Goal: Task Accomplishment & Management: Complete application form

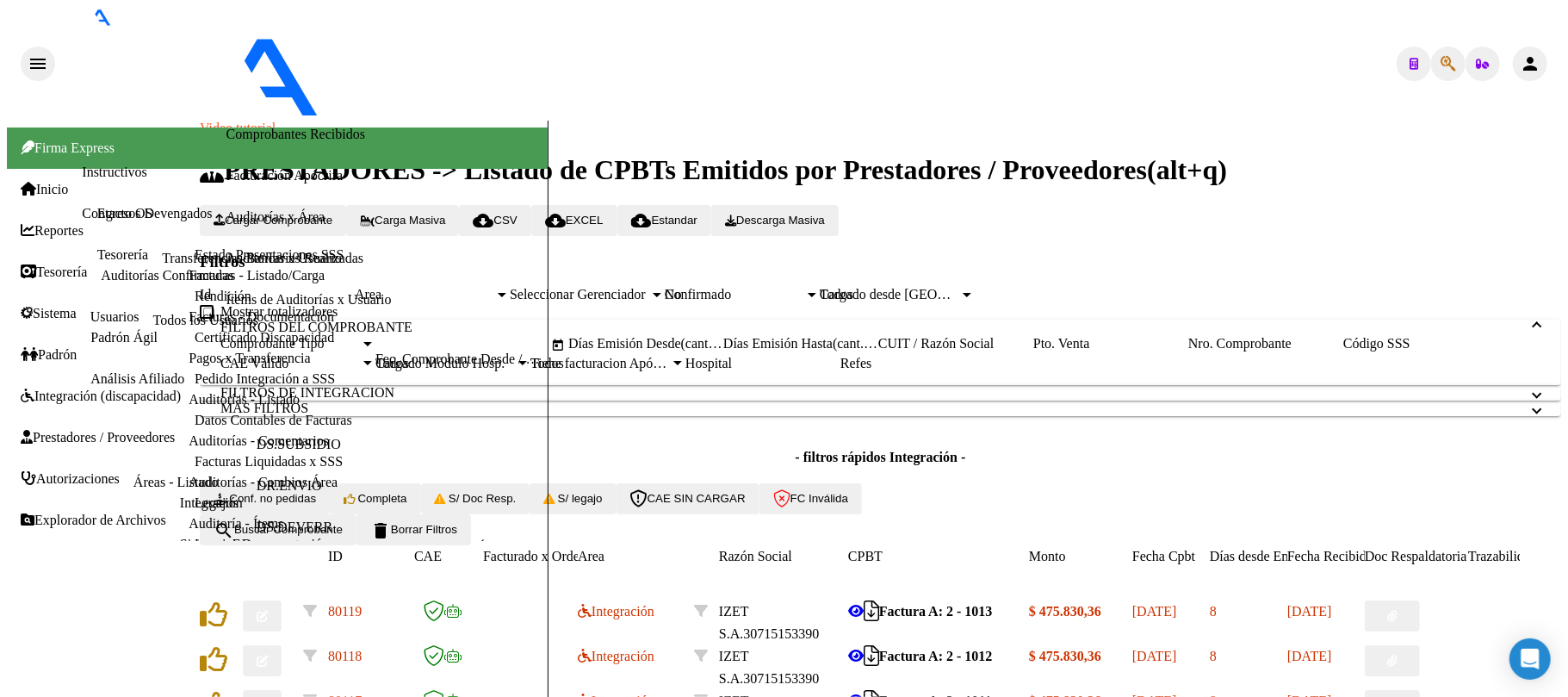
scroll to position [459, 0]
click at [646, 317] on form "Filtros Id Area Area Seleccionar Gerenciador Seleccionar Gerenciador No Confirm…" at bounding box center [880, 398] width 1362 height 294
click at [646, 314] on form "Filtros Id Area Area Seleccionar Gerenciador Seleccionar Gerenciador No Confirm…" at bounding box center [880, 398] width 1362 height 294
click at [654, 306] on form "Filtros Id Area Area Seleccionar Gerenciador Seleccionar Gerenciador No Confirm…" at bounding box center [880, 398] width 1362 height 294
click at [457, 523] on span "delete Borrar Filtros" at bounding box center [414, 528] width 87 height 13
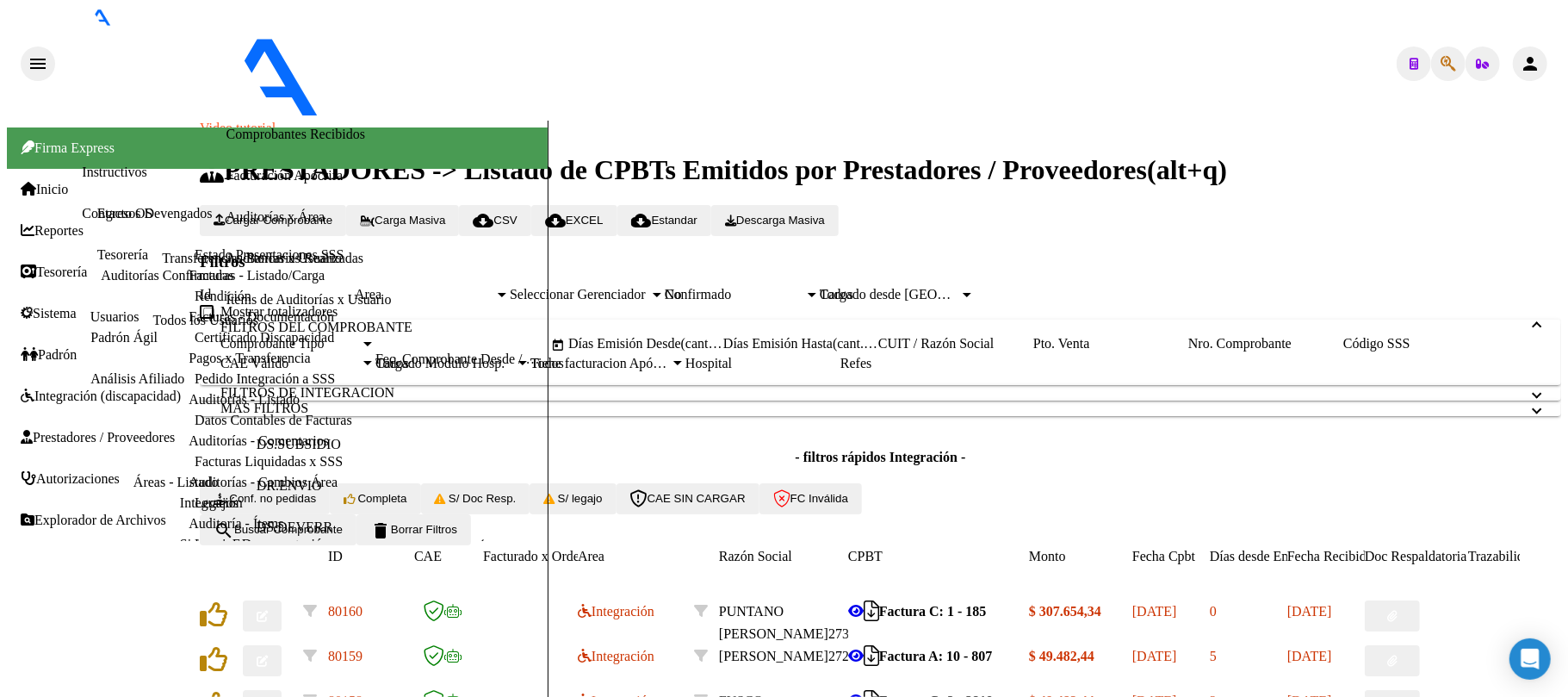
scroll to position [114, 0]
click at [471, 546] on button "delete Borrar Filtros" at bounding box center [414, 530] width 114 height 31
click at [457, 536] on span "delete Borrar Filtros" at bounding box center [414, 528] width 87 height 13
click at [93, 389] on span "Integración (discapacidad)" at bounding box center [100, 396] width 160 height 16
click at [195, 386] on link "Pedido Integración a SSS" at bounding box center [265, 378] width 141 height 15
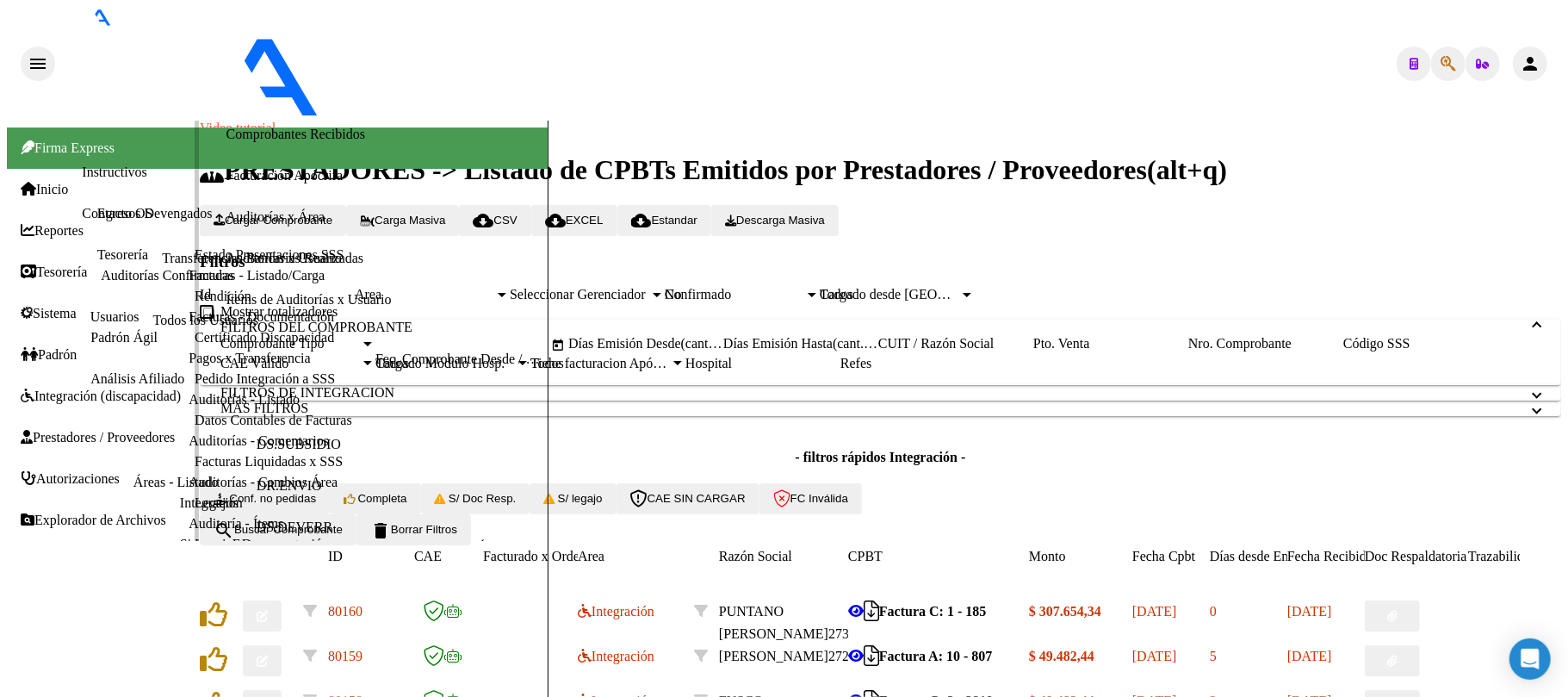
click at [195, 386] on link "Pedido Integración a SSS" at bounding box center [265, 378] width 141 height 15
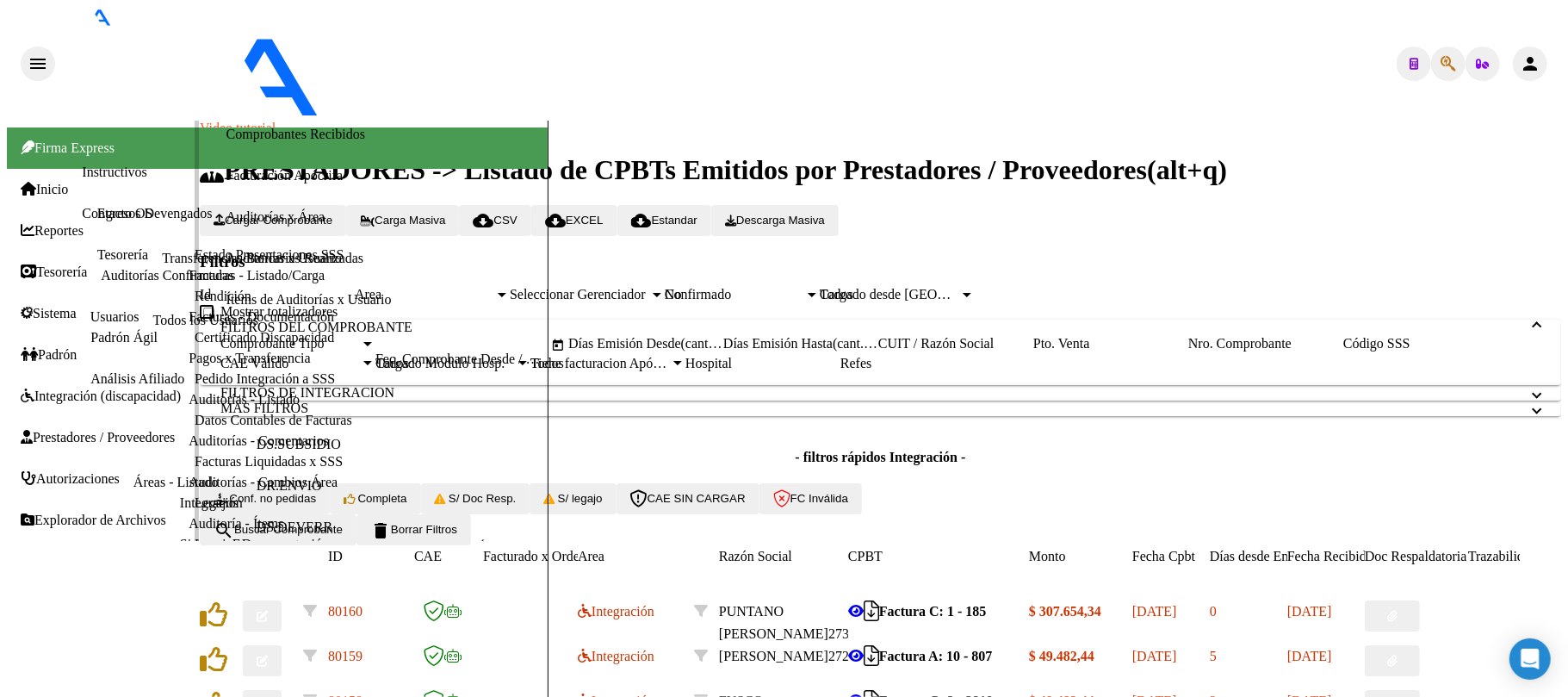
click at [195, 386] on link "Pedido Integración a SSS" at bounding box center [265, 378] width 141 height 15
click at [195, 262] on link "Estado Presentaciones SSS" at bounding box center [269, 254] width 149 height 15
click at [195, 468] on link "Facturas Liquidadas x SSS" at bounding box center [268, 460] width 148 height 15
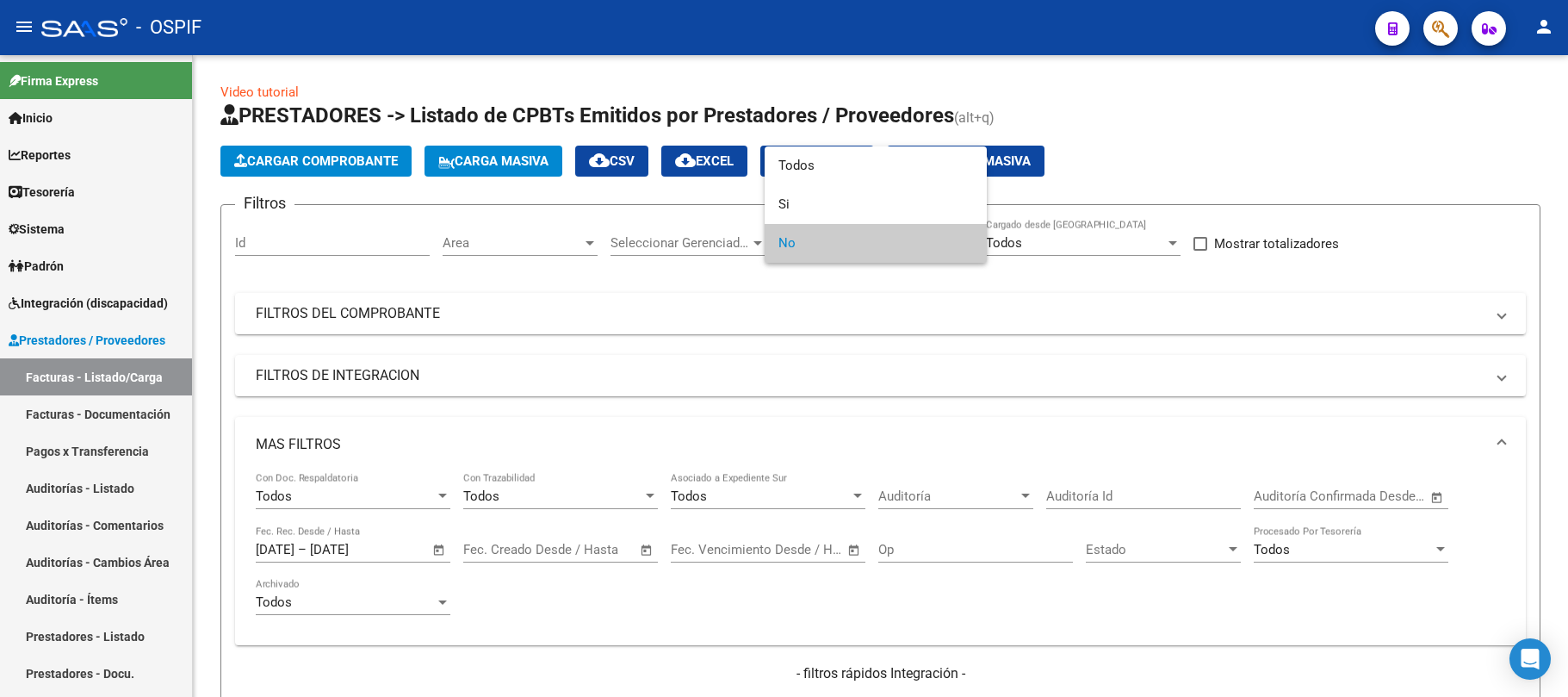
click at [800, 293] on div at bounding box center [784, 348] width 1568 height 697
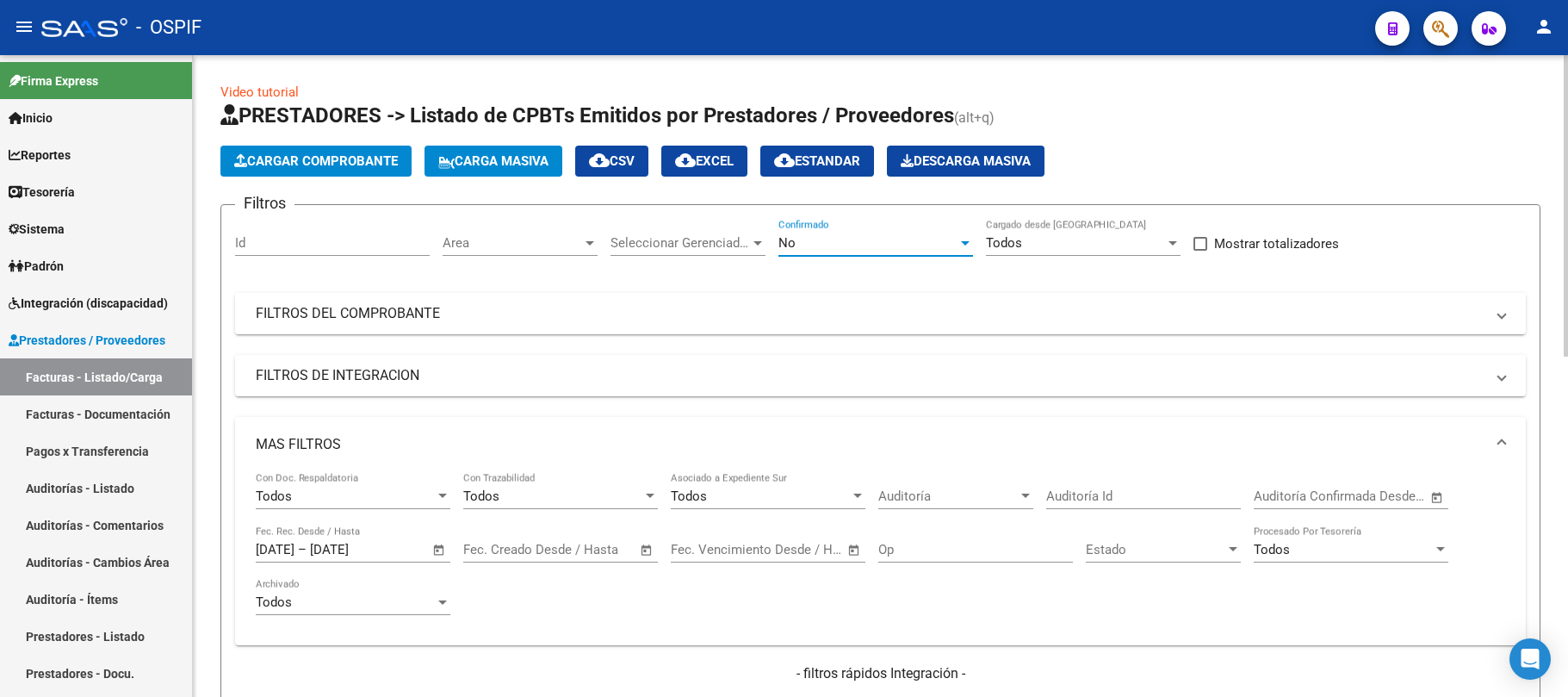
click at [797, 301] on mat-expansion-panel-header "FILTROS DEL COMPROBANTE" at bounding box center [881, 313] width 1291 height 42
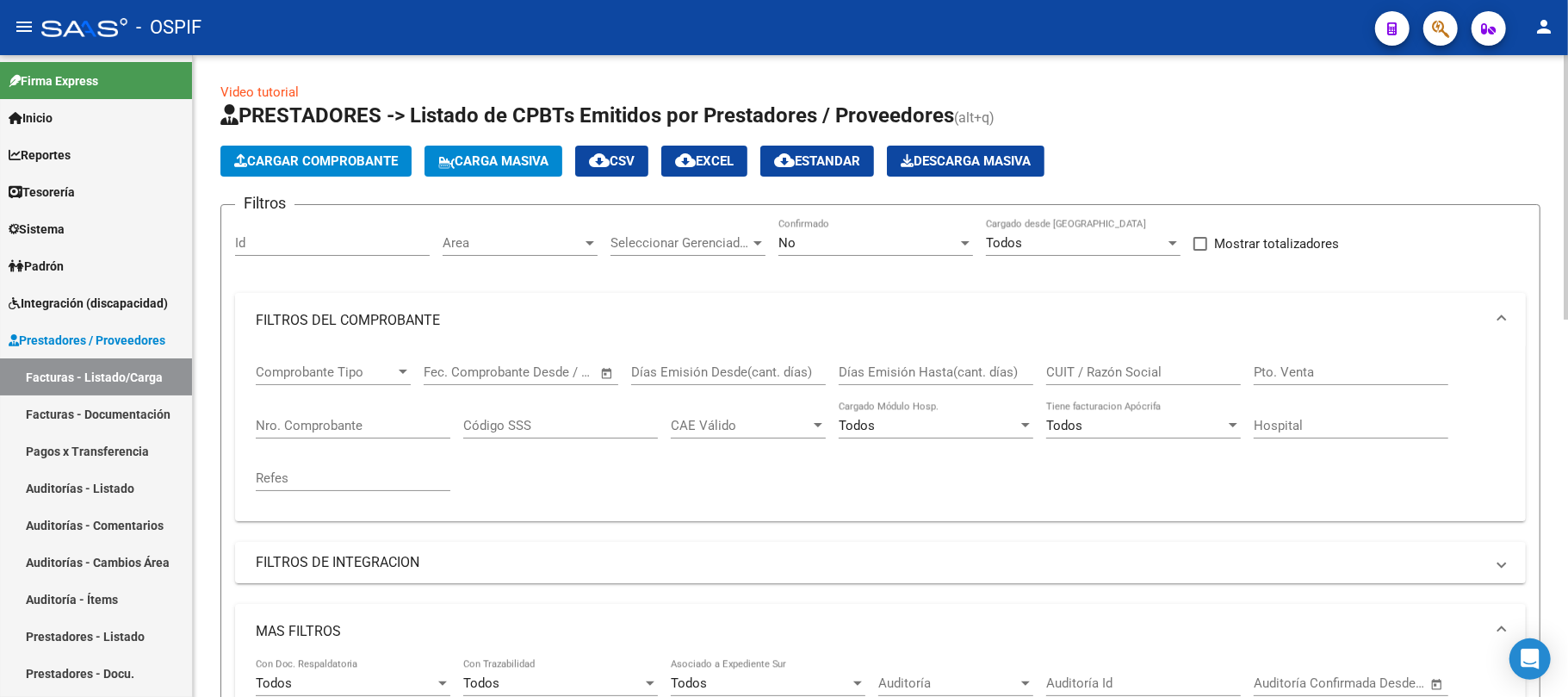
scroll to position [114, 0]
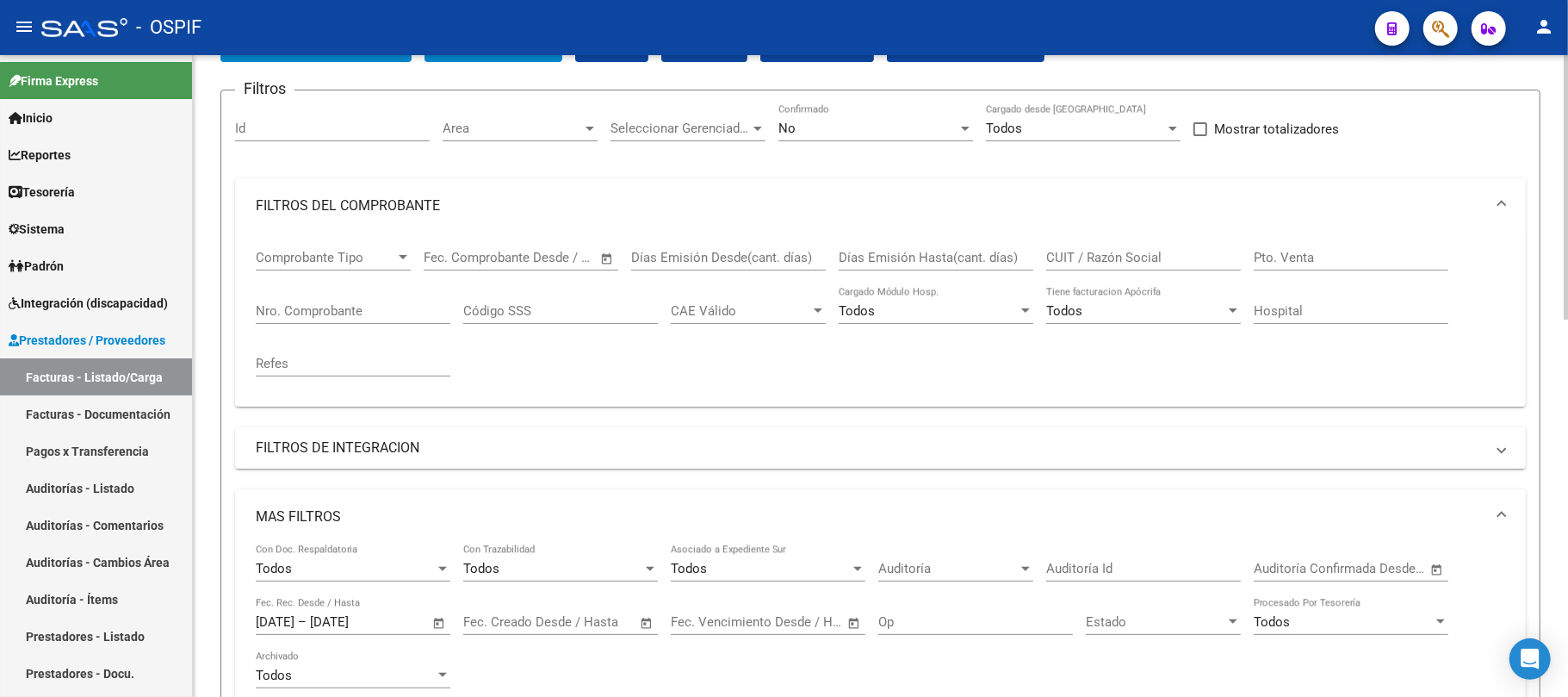
click at [431, 219] on mat-expansion-panel-header "FILTROS DEL COMPROBANTE" at bounding box center [881, 206] width 1291 height 55
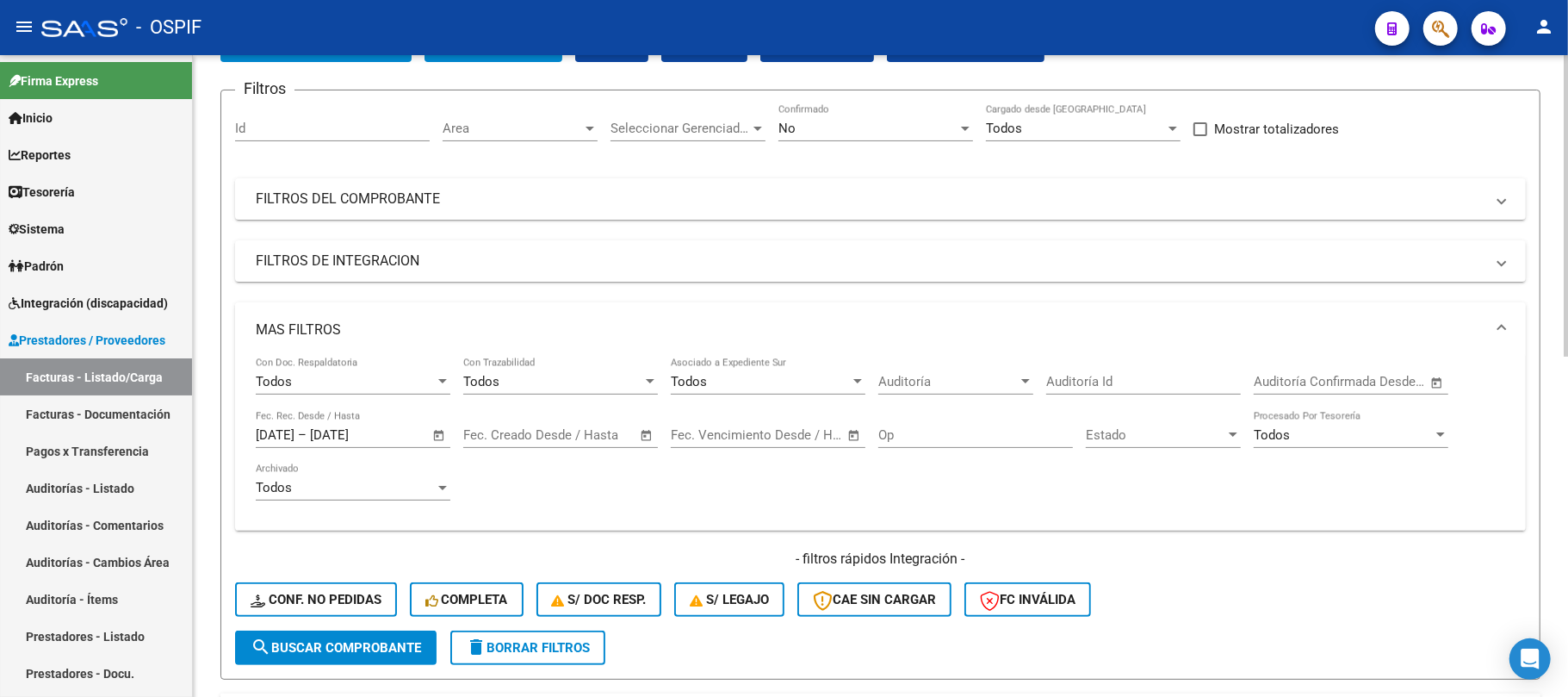
drag, startPoint x: 369, startPoint y: 318, endPoint x: 394, endPoint y: 286, distance: 40.6
click at [370, 318] on mat-expansion-panel-header "MAS FILTROS" at bounding box center [881, 330] width 1291 height 55
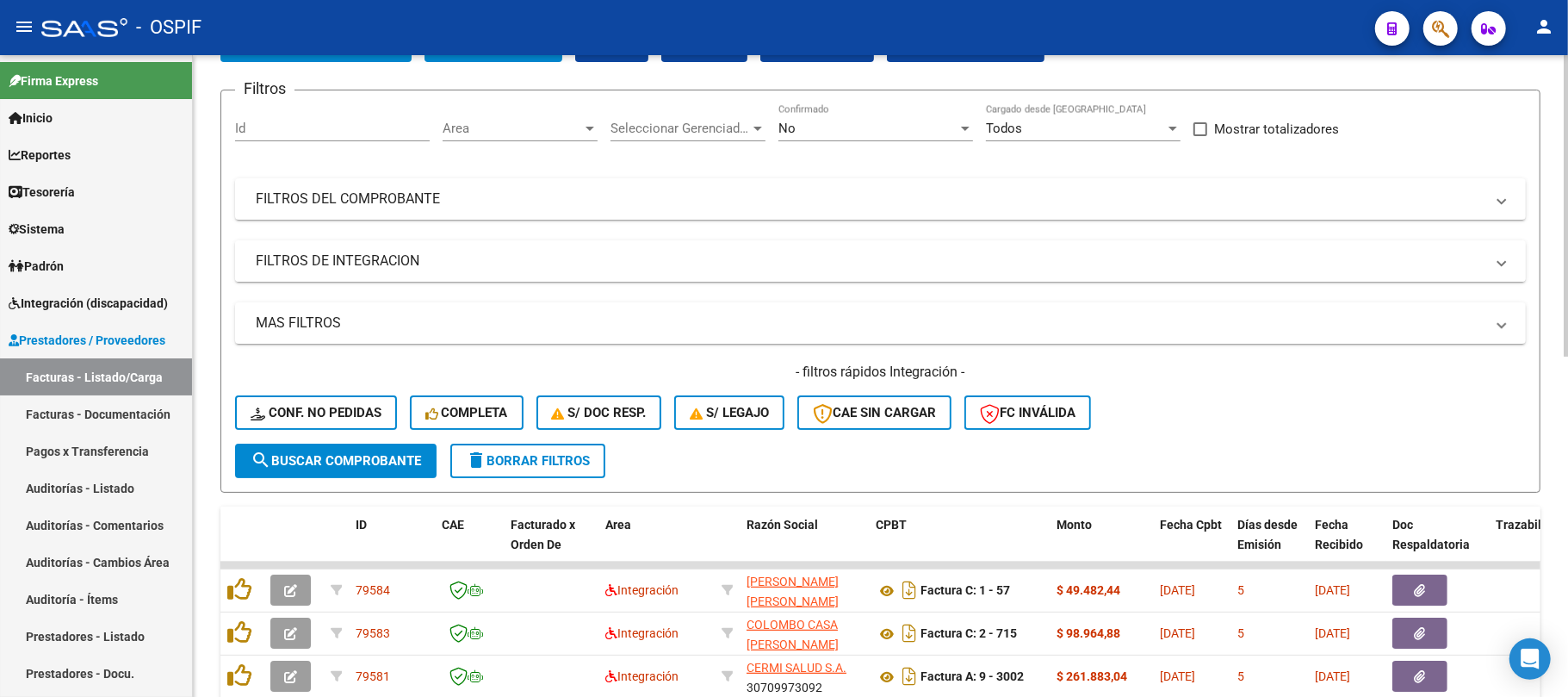
click at [404, 279] on mat-expansion-panel-header "FILTROS DE INTEGRACION" at bounding box center [881, 261] width 1291 height 42
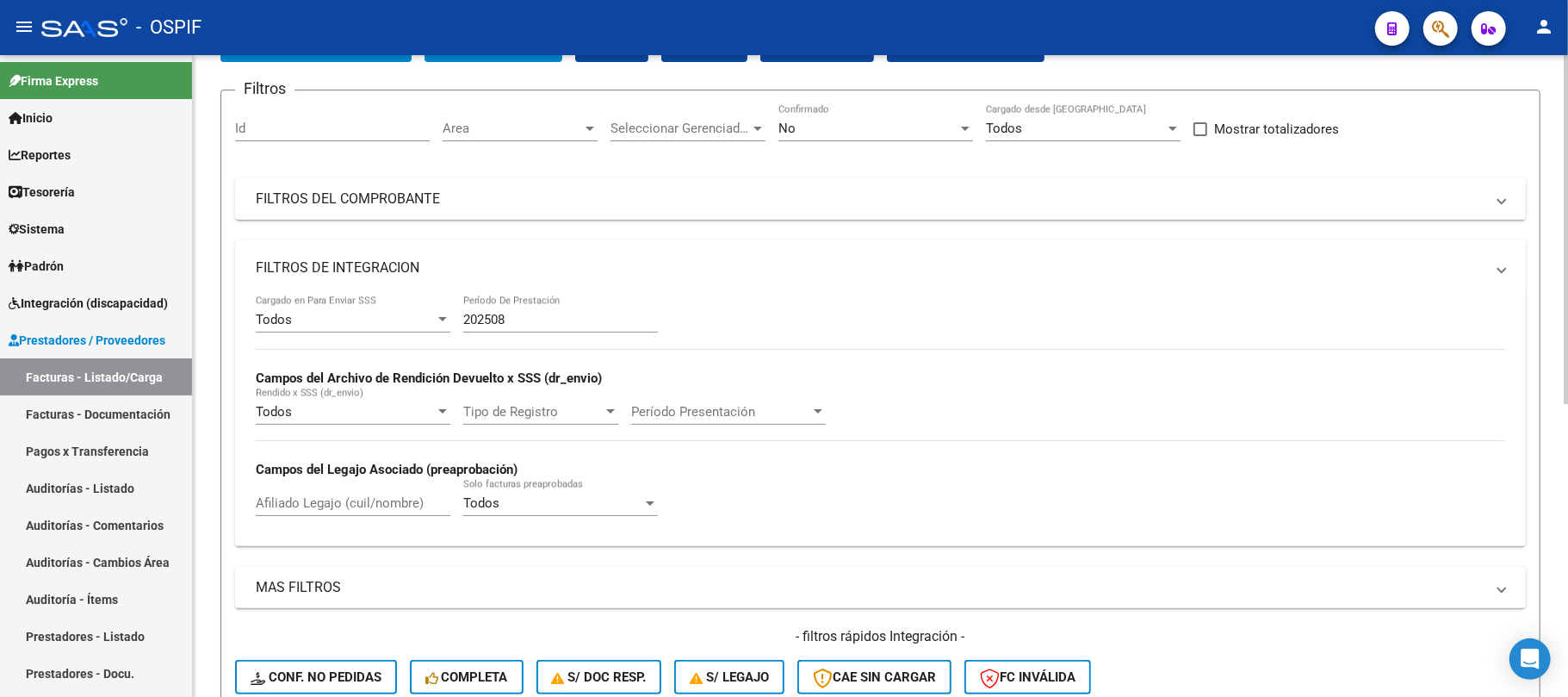
click at [431, 253] on mat-expansion-panel-header "FILTROS DE INTEGRACION" at bounding box center [881, 268] width 1291 height 55
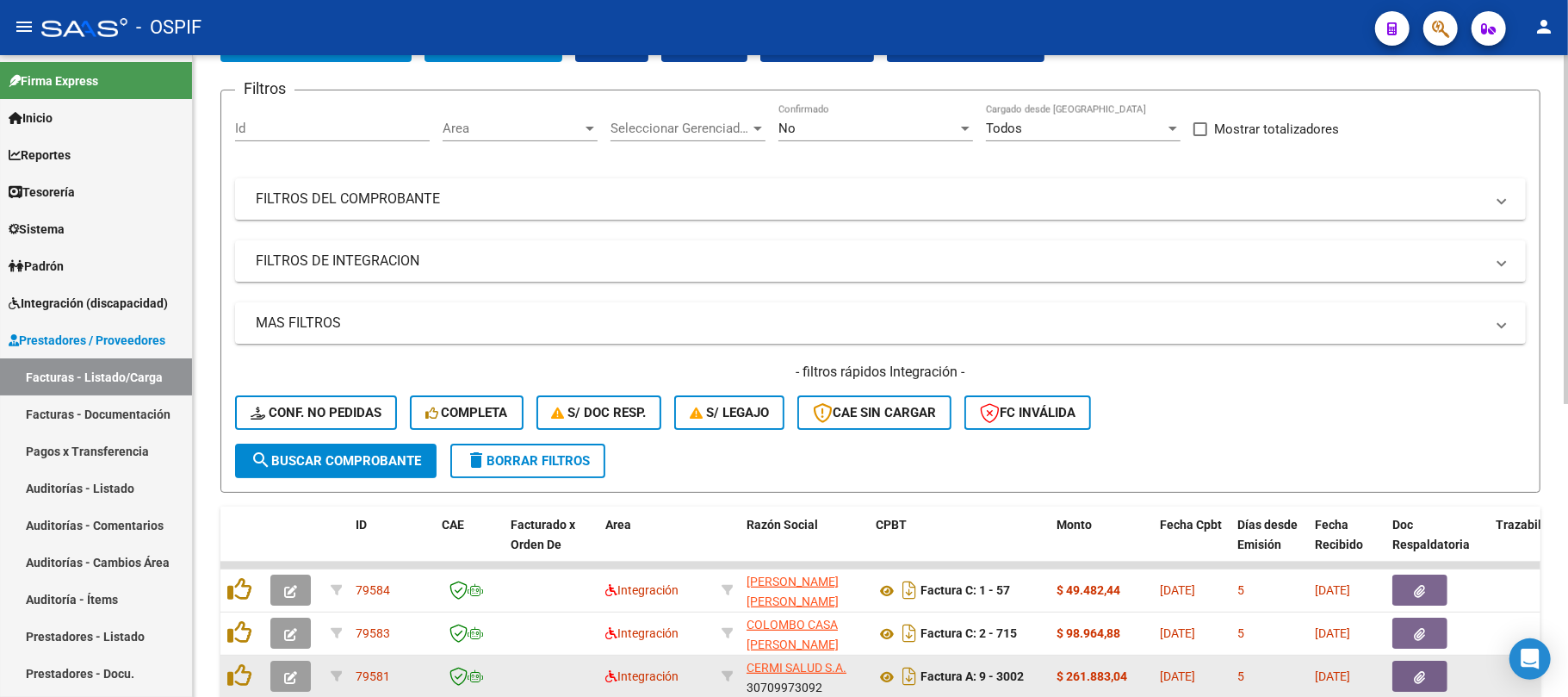
click at [346, 456] on span "search Buscar Comprobante" at bounding box center [336, 460] width 171 height 16
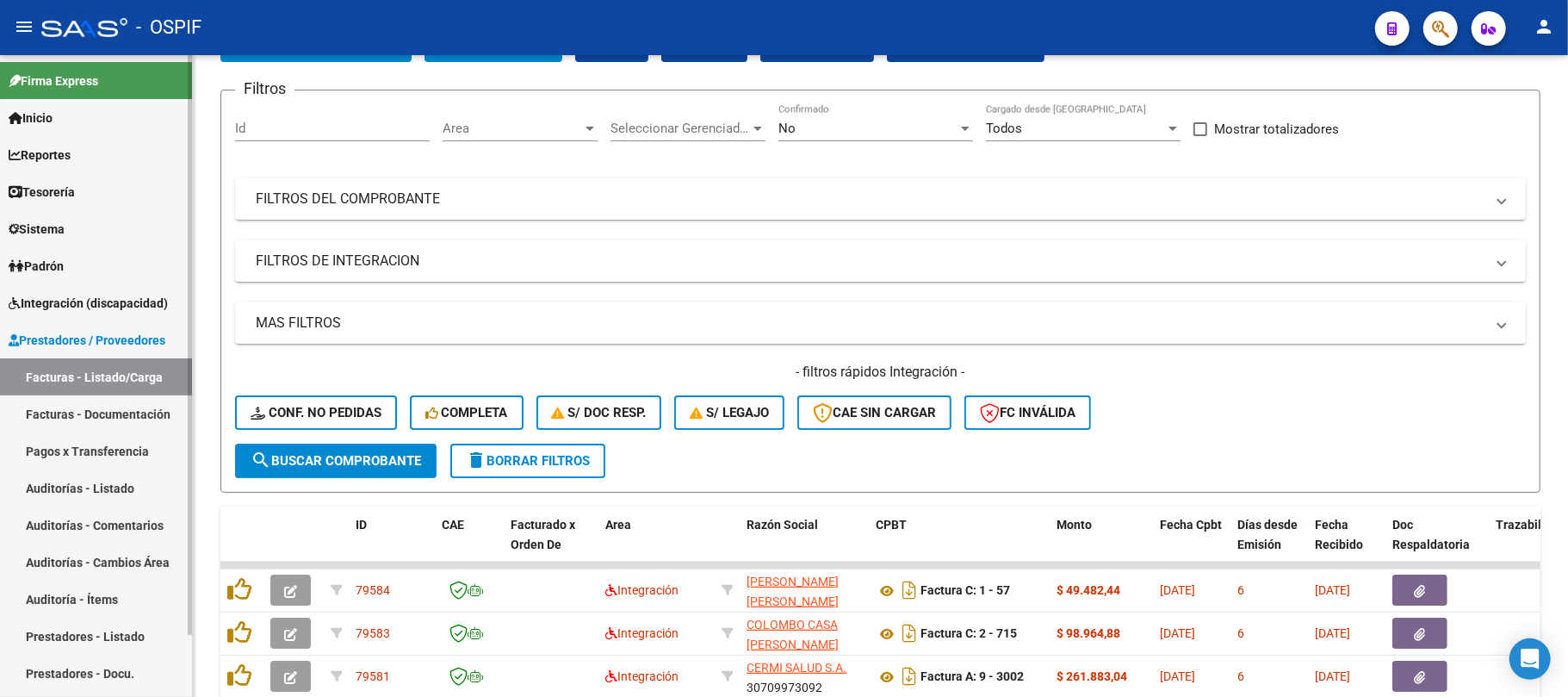
click at [120, 301] on span "Integración (discapacidad)" at bounding box center [88, 303] width 159 height 19
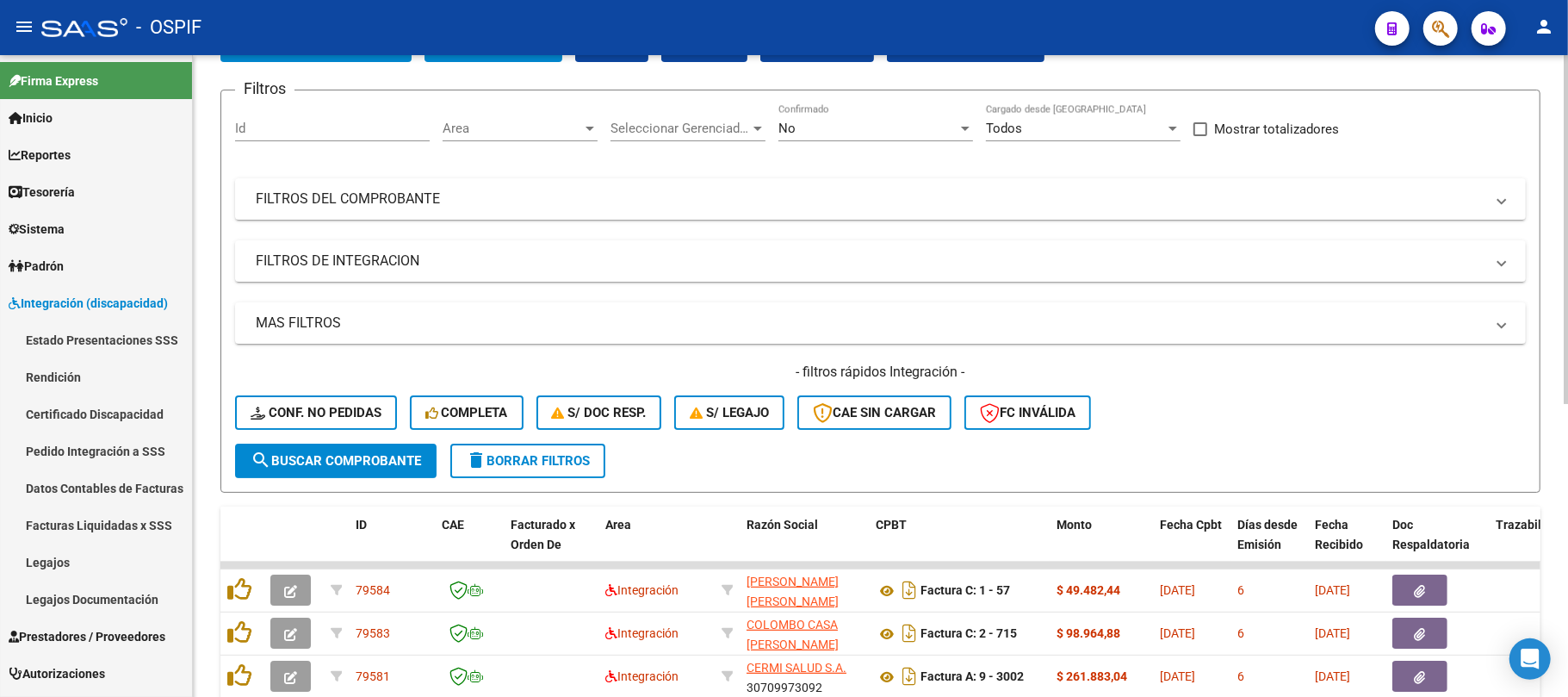
click at [505, 176] on div "Filtros Id Area Area Seleccionar Gerenciador Seleccionar Gerenciador No Confirm…" at bounding box center [881, 274] width 1291 height 339
click at [510, 207] on mat-panel-title "FILTROS DEL COMPROBANTE" at bounding box center [870, 200] width 1229 height 19
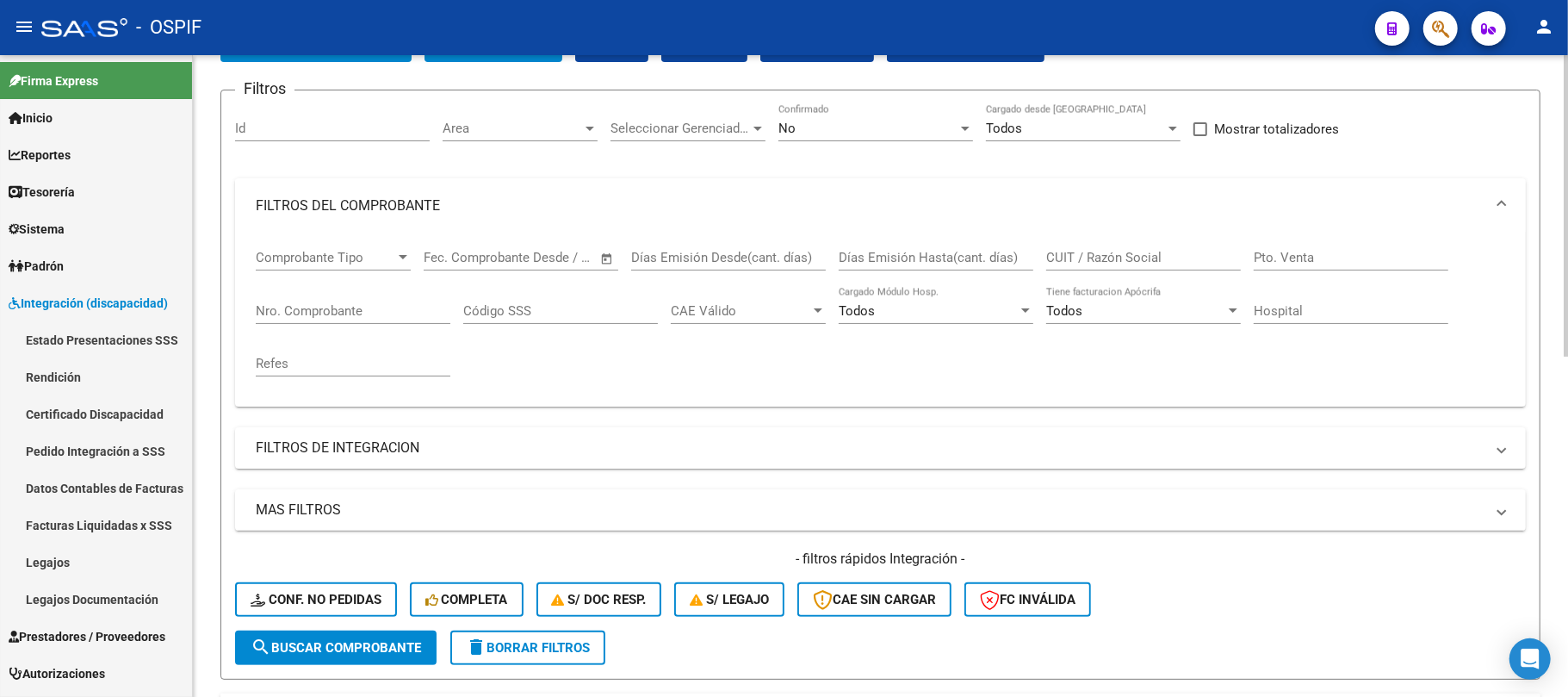
click at [522, 202] on mat-panel-title "FILTROS DEL COMPROBANTE" at bounding box center [870, 206] width 1229 height 19
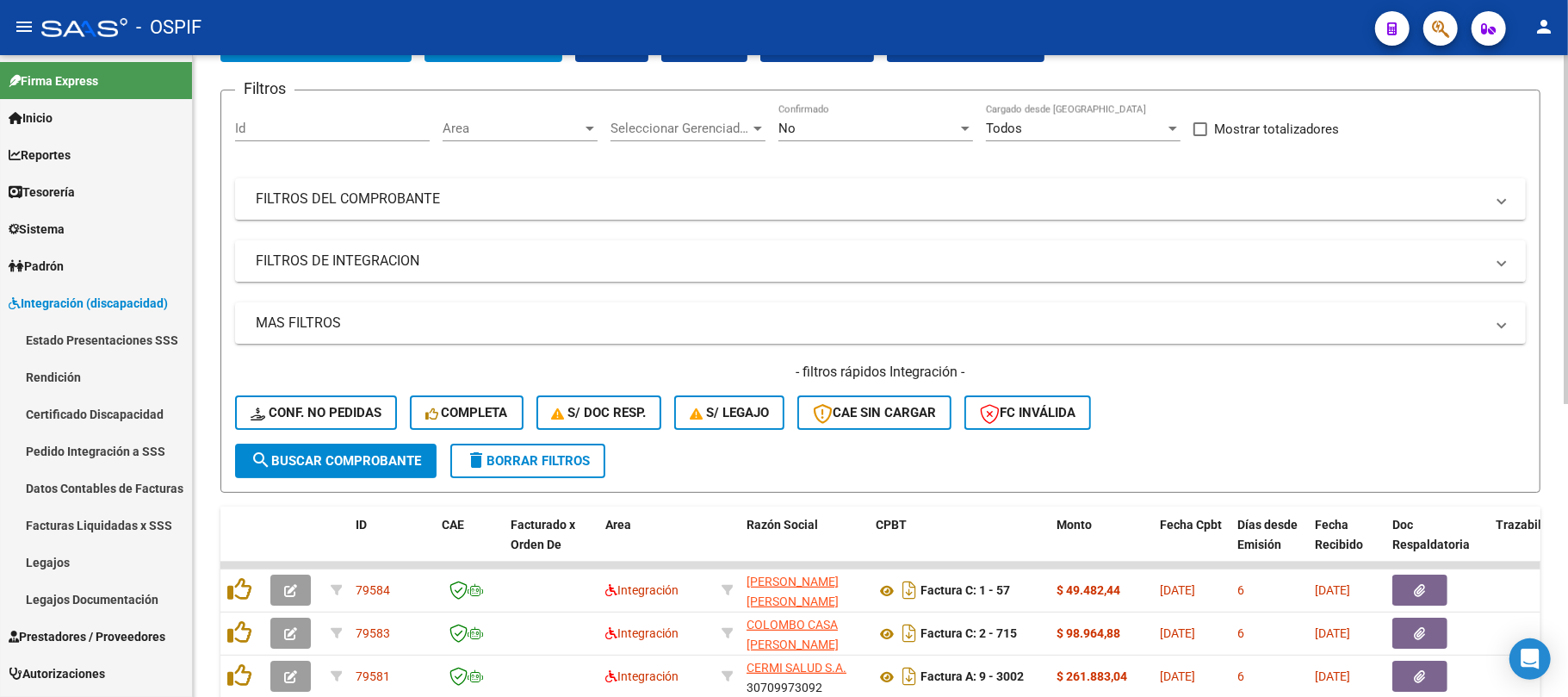
click at [493, 267] on mat-panel-title "FILTROS DE INTEGRACION" at bounding box center [870, 262] width 1229 height 19
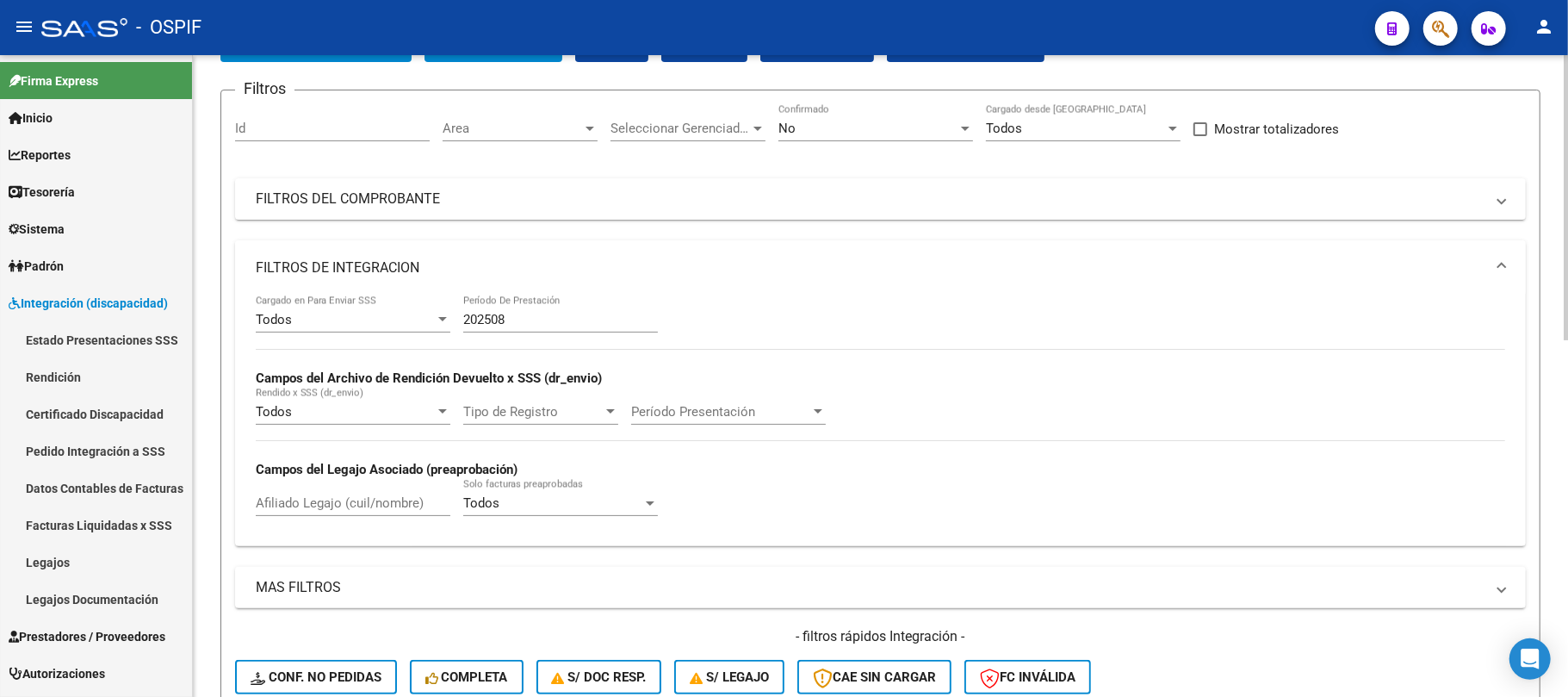
click at [493, 267] on mat-panel-title "FILTROS DE INTEGRACION" at bounding box center [870, 269] width 1229 height 19
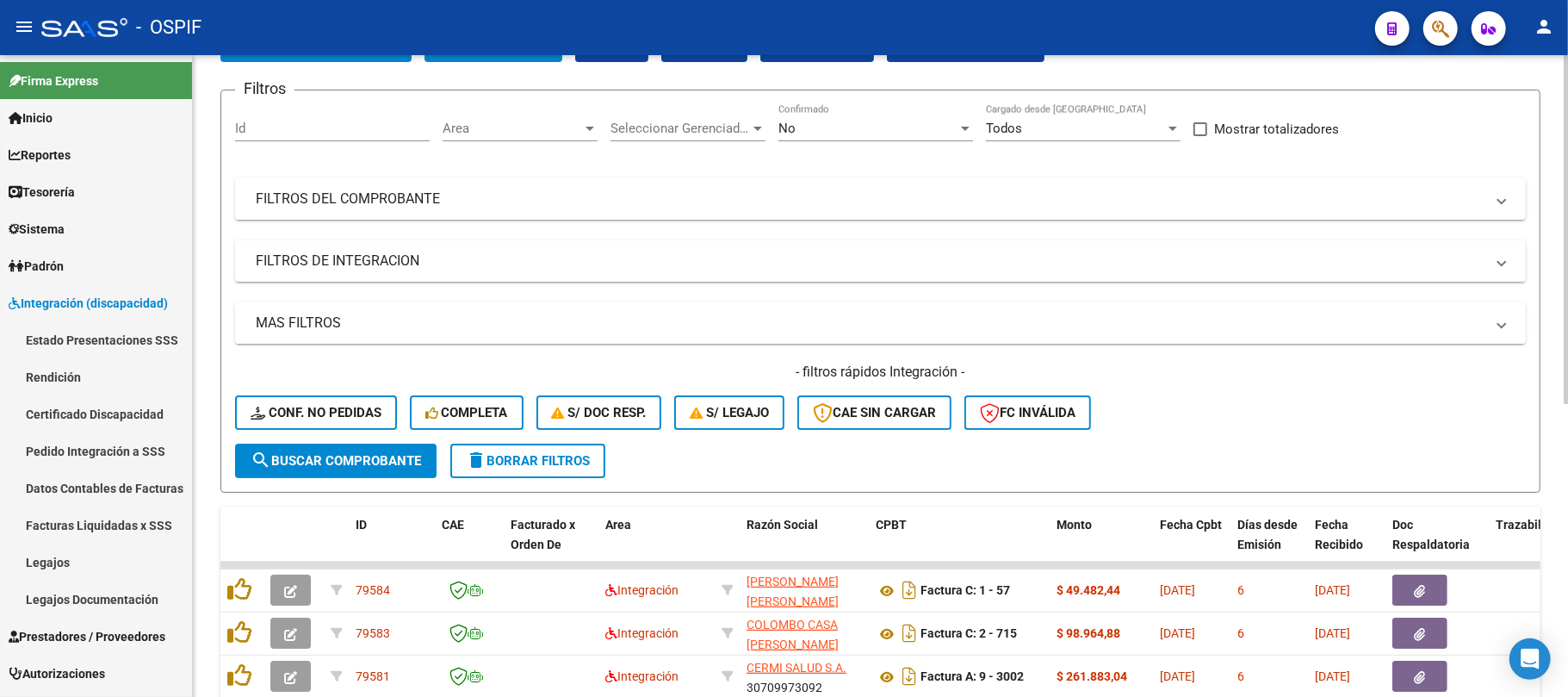
click at [483, 307] on mat-expansion-panel-header "MAS FILTROS" at bounding box center [881, 323] width 1291 height 42
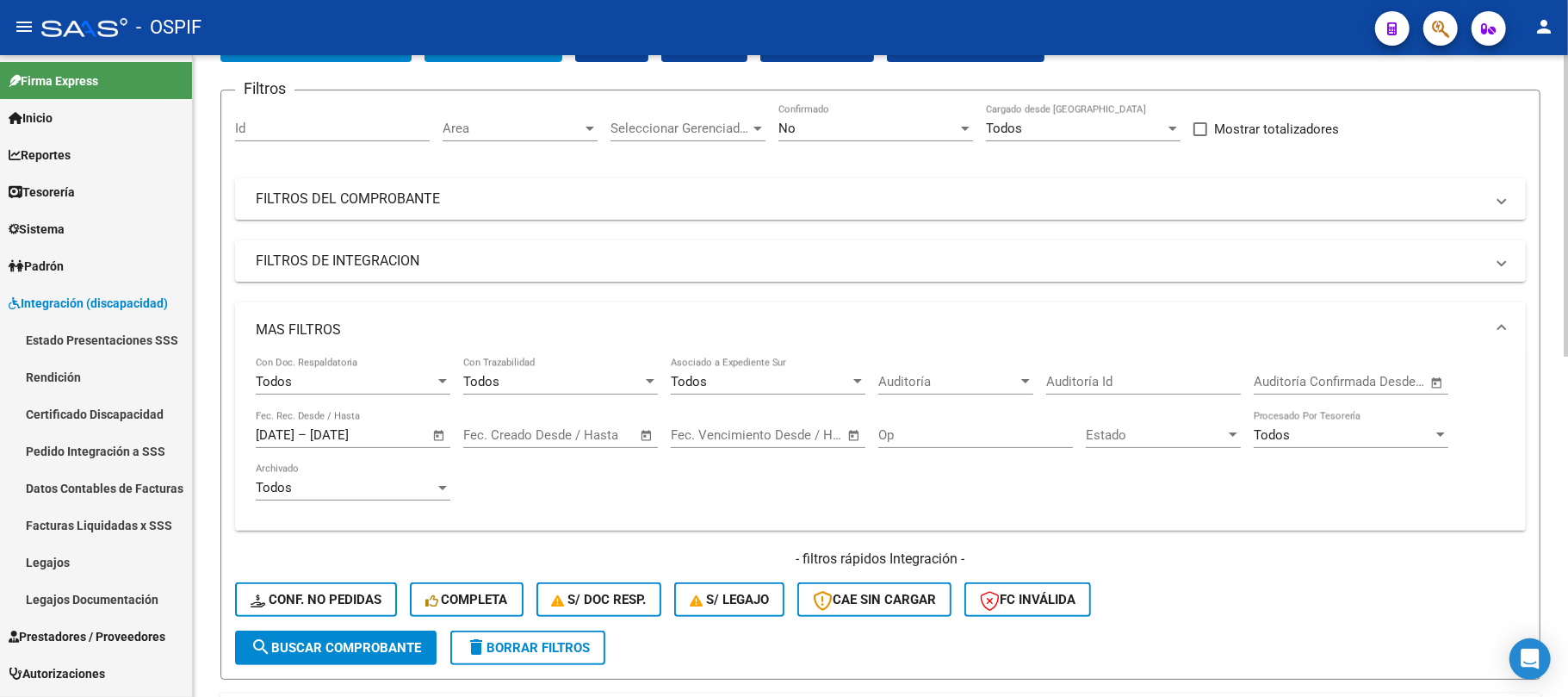
click at [531, 315] on mat-expansion-panel-header "MAS FILTROS" at bounding box center [881, 330] width 1291 height 55
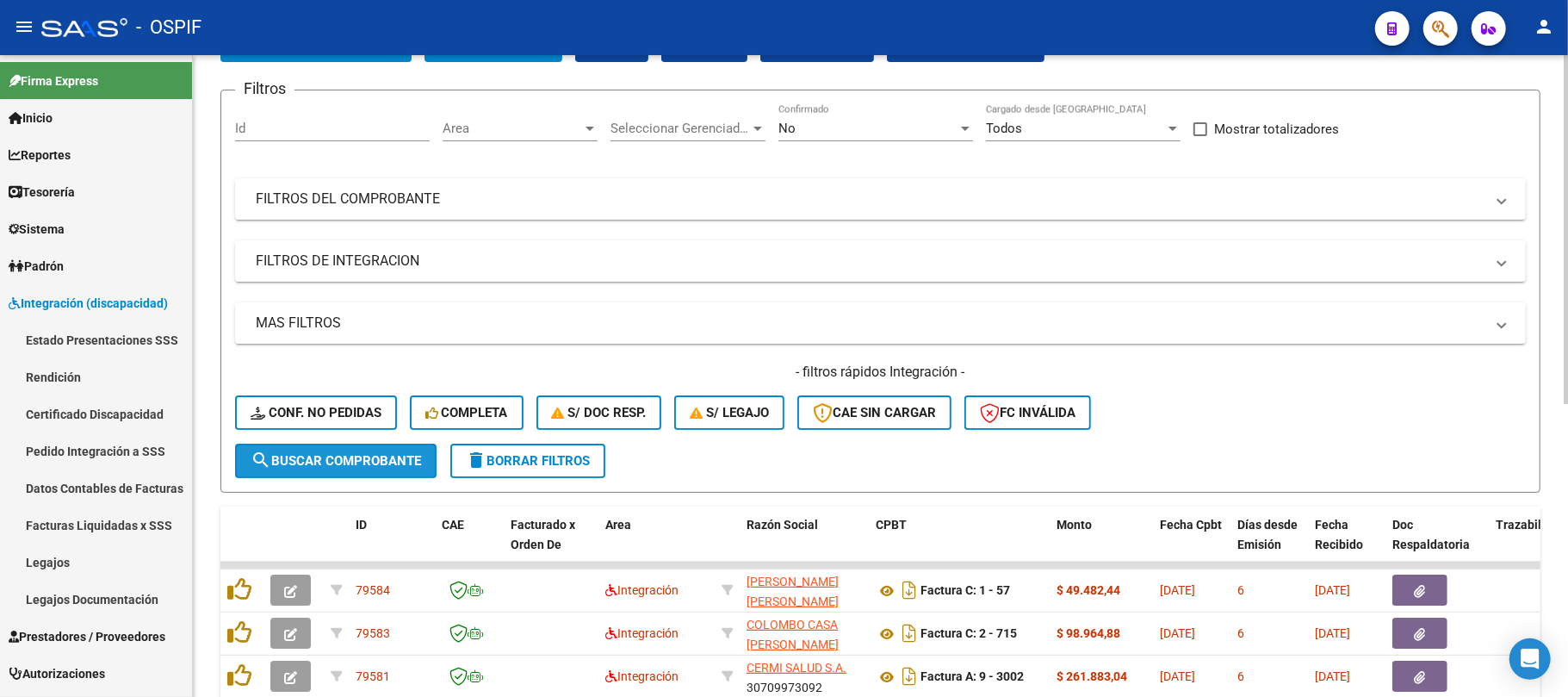
click at [367, 467] on button "search Buscar Comprobante" at bounding box center [336, 461] width 202 height 35
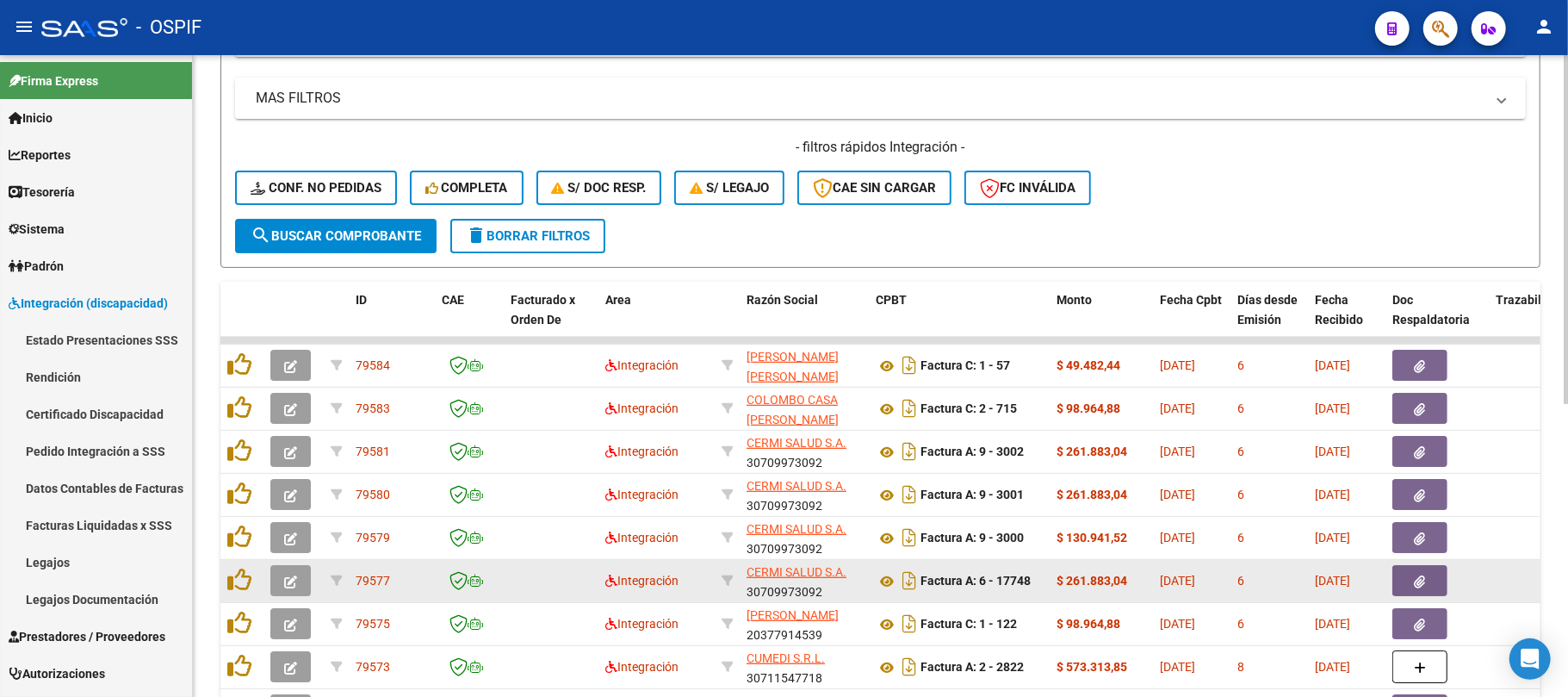
scroll to position [344, 0]
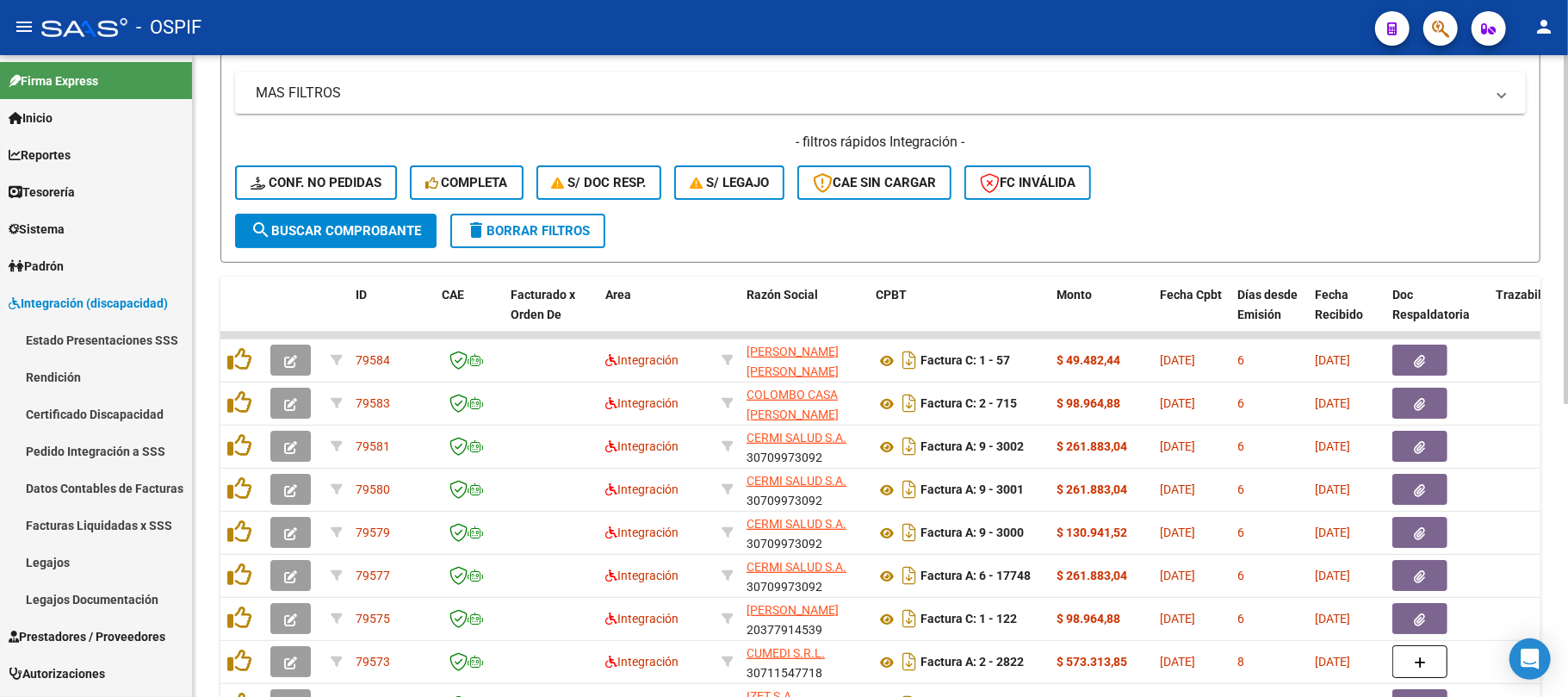
click at [307, 244] on button "search Buscar Comprobante" at bounding box center [336, 231] width 202 height 35
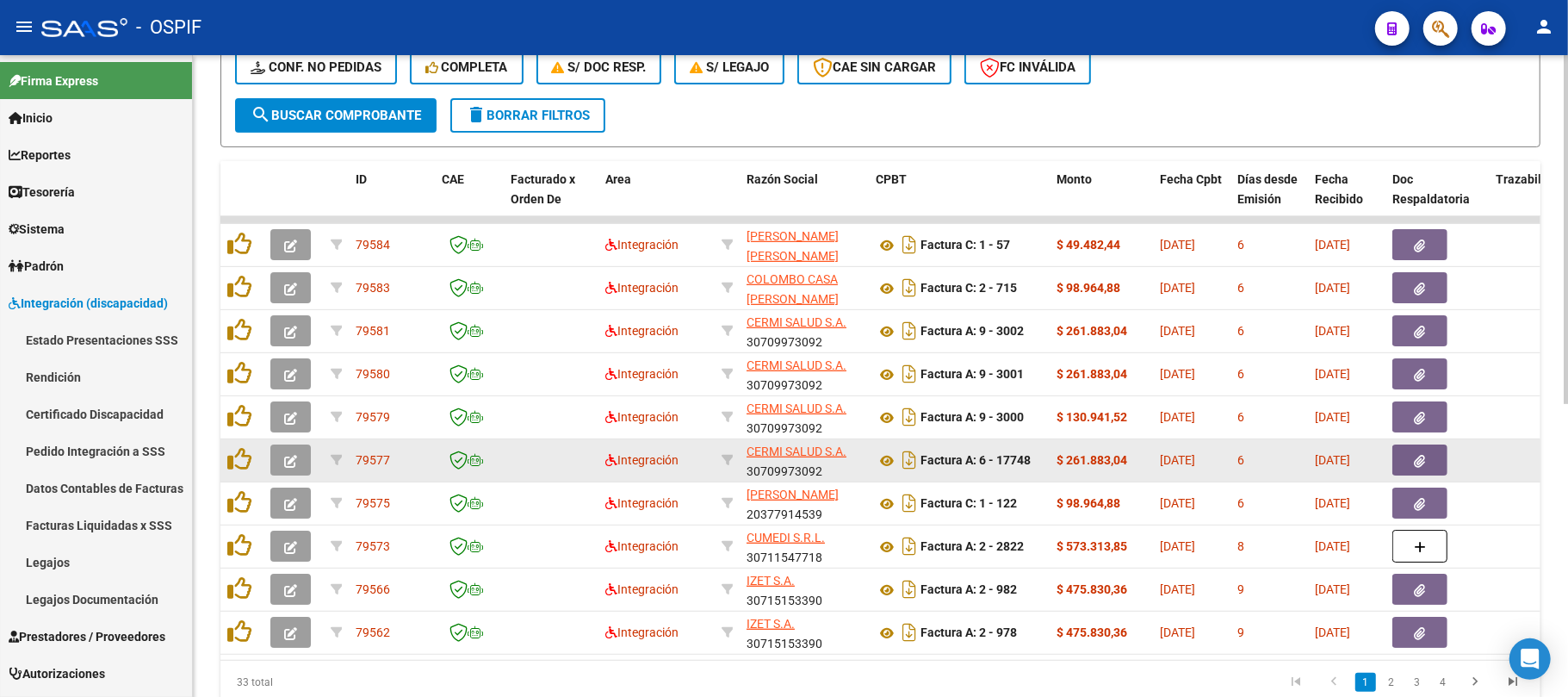
scroll to position [538, 0]
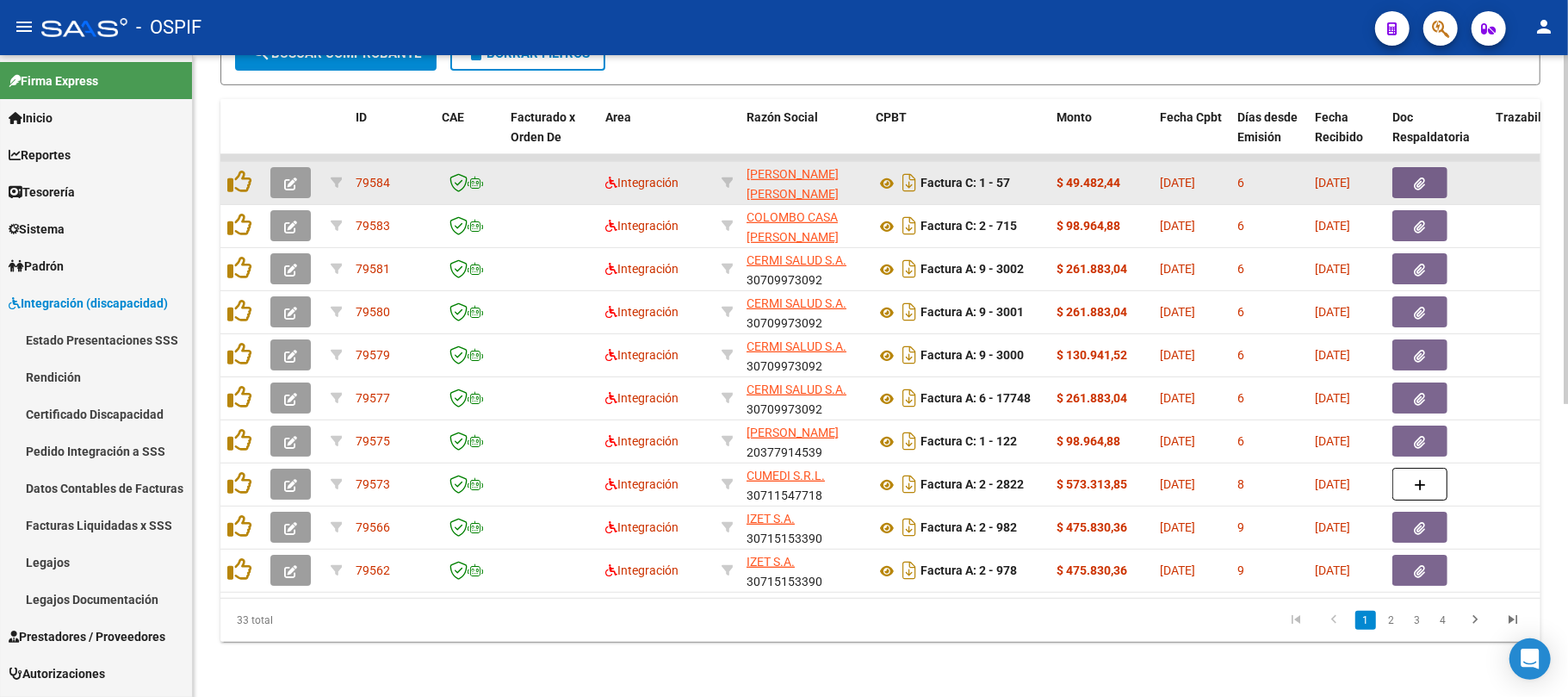
click at [252, 170] on div at bounding box center [242, 183] width 29 height 27
click at [269, 162] on datatable-body-cell at bounding box center [294, 183] width 60 height 43
click at [283, 167] on button "button" at bounding box center [291, 182] width 41 height 31
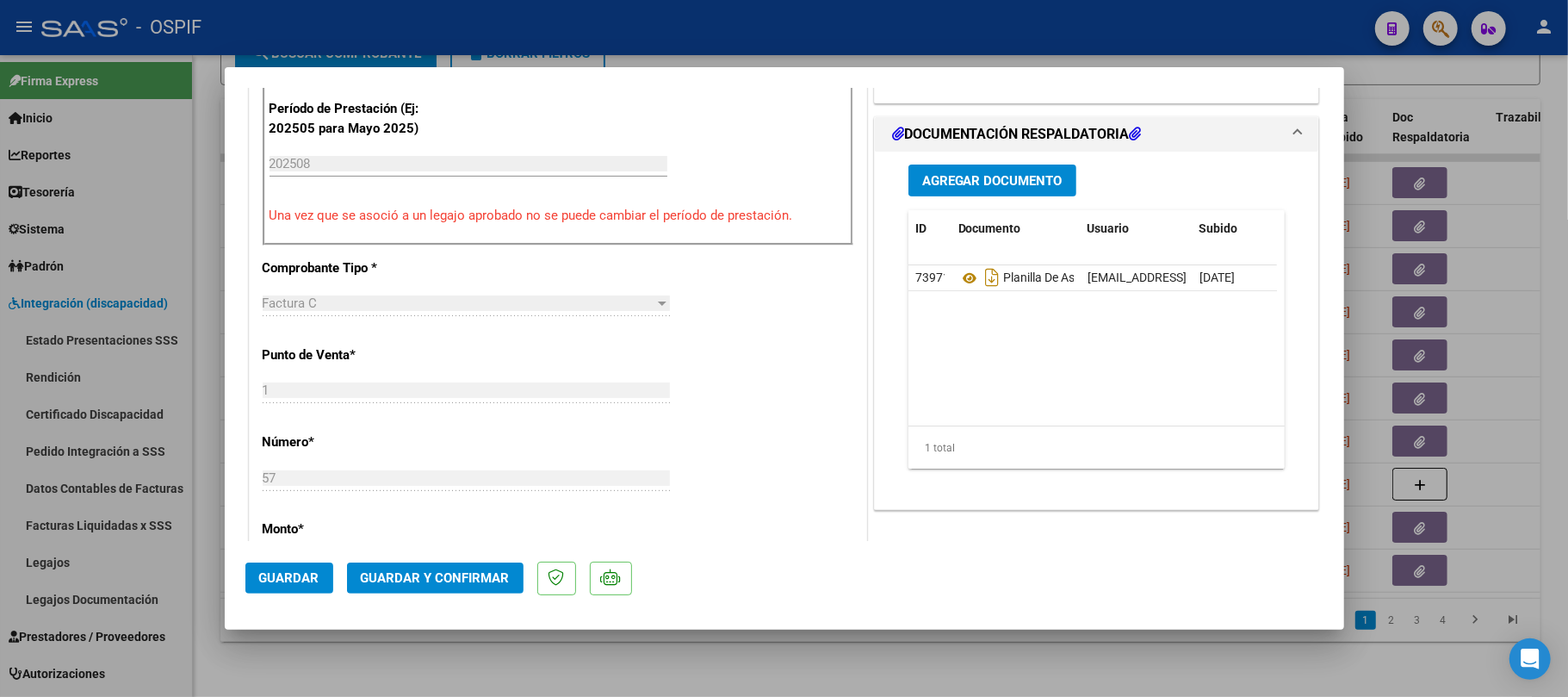
scroll to position [0, 0]
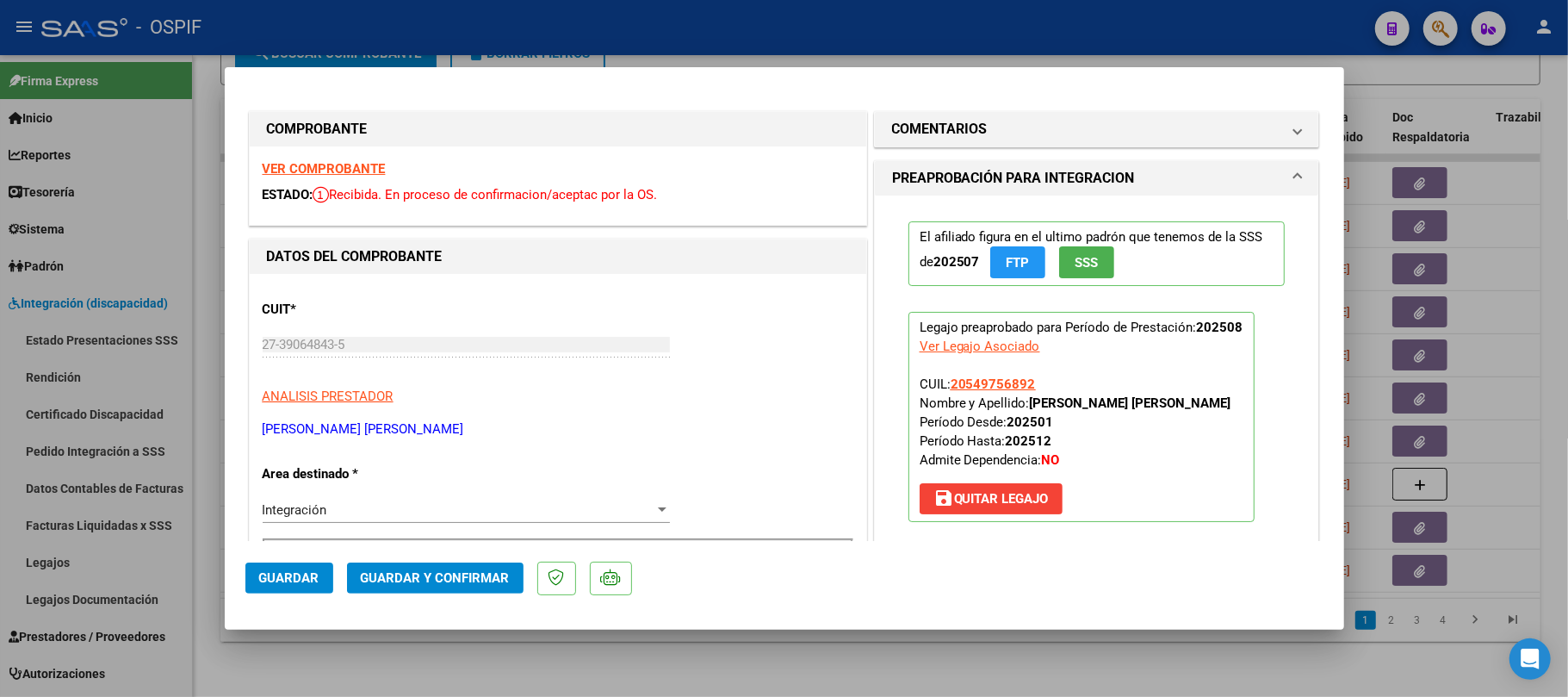
click at [487, 572] on span "Guardar y Confirmar" at bounding box center [435, 578] width 149 height 16
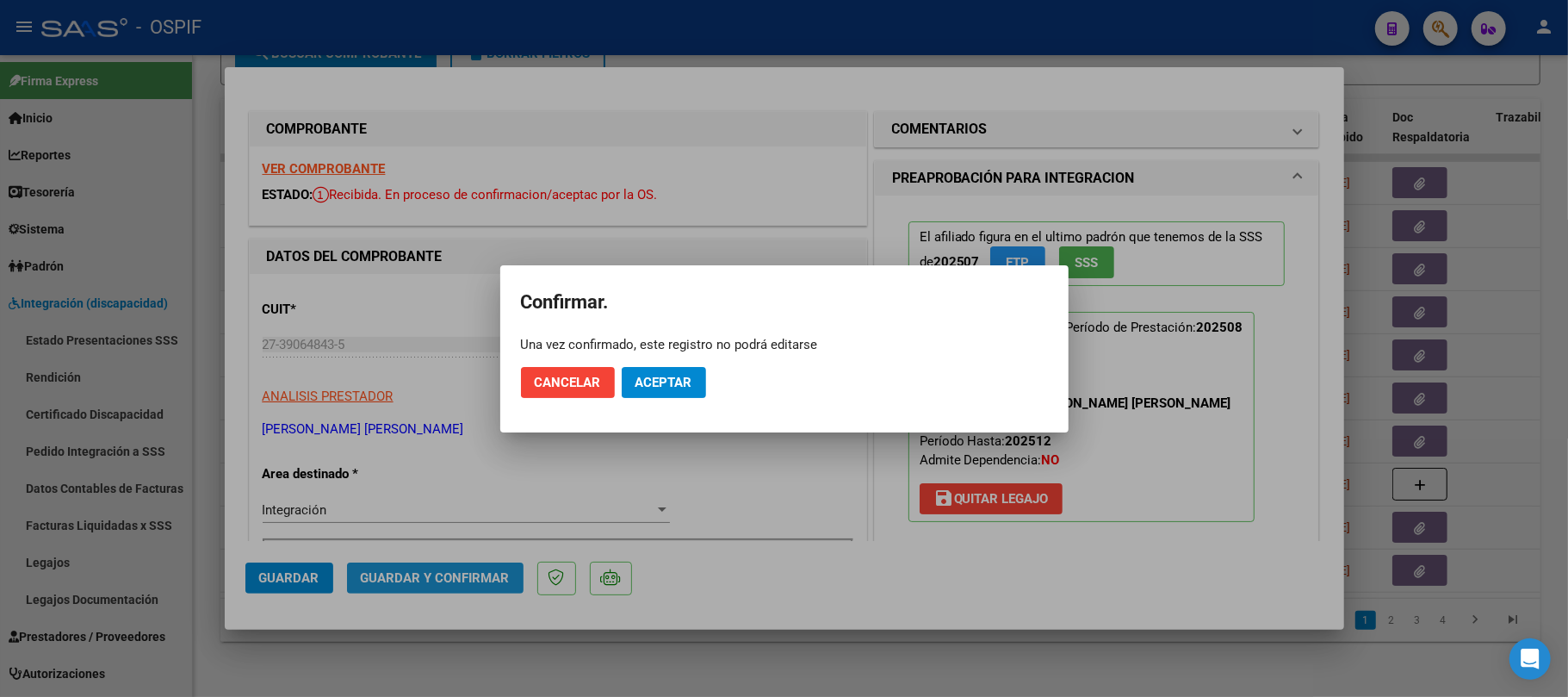
click at [683, 410] on mat-dialog-actions "Cancelar Aceptar" at bounding box center [785, 382] width 527 height 58
click at [696, 383] on button "Aceptar" at bounding box center [664, 383] width 84 height 31
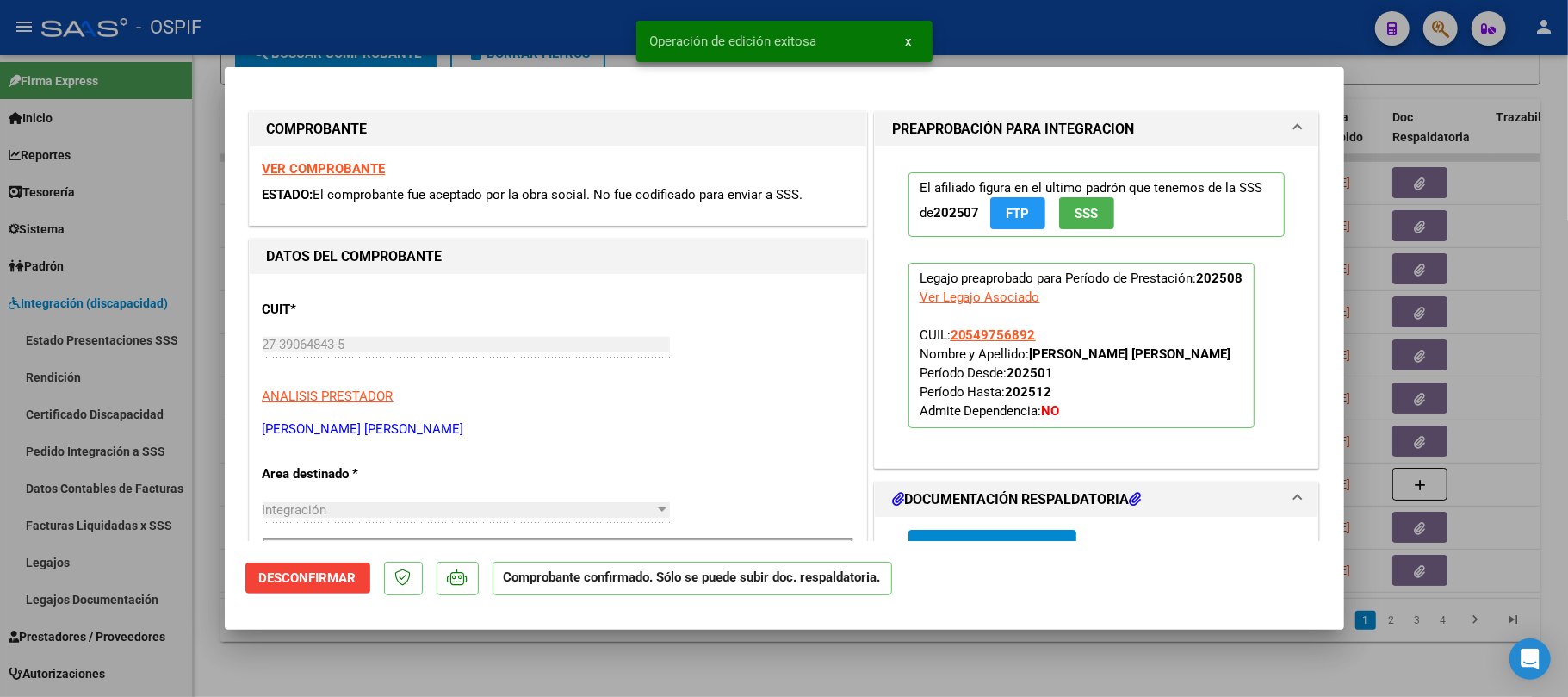
click at [755, 694] on div at bounding box center [784, 348] width 1568 height 697
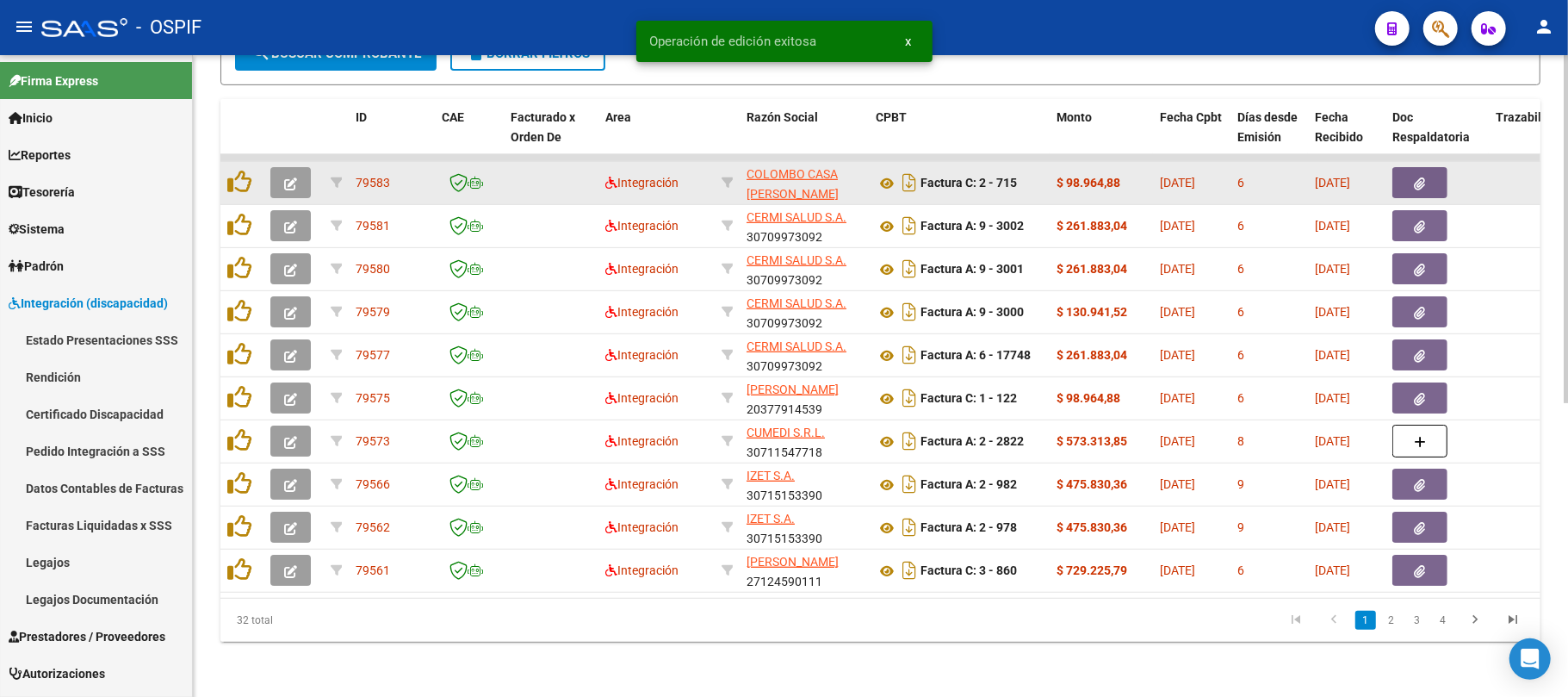
click at [284, 177] on icon "button" at bounding box center [290, 183] width 13 height 13
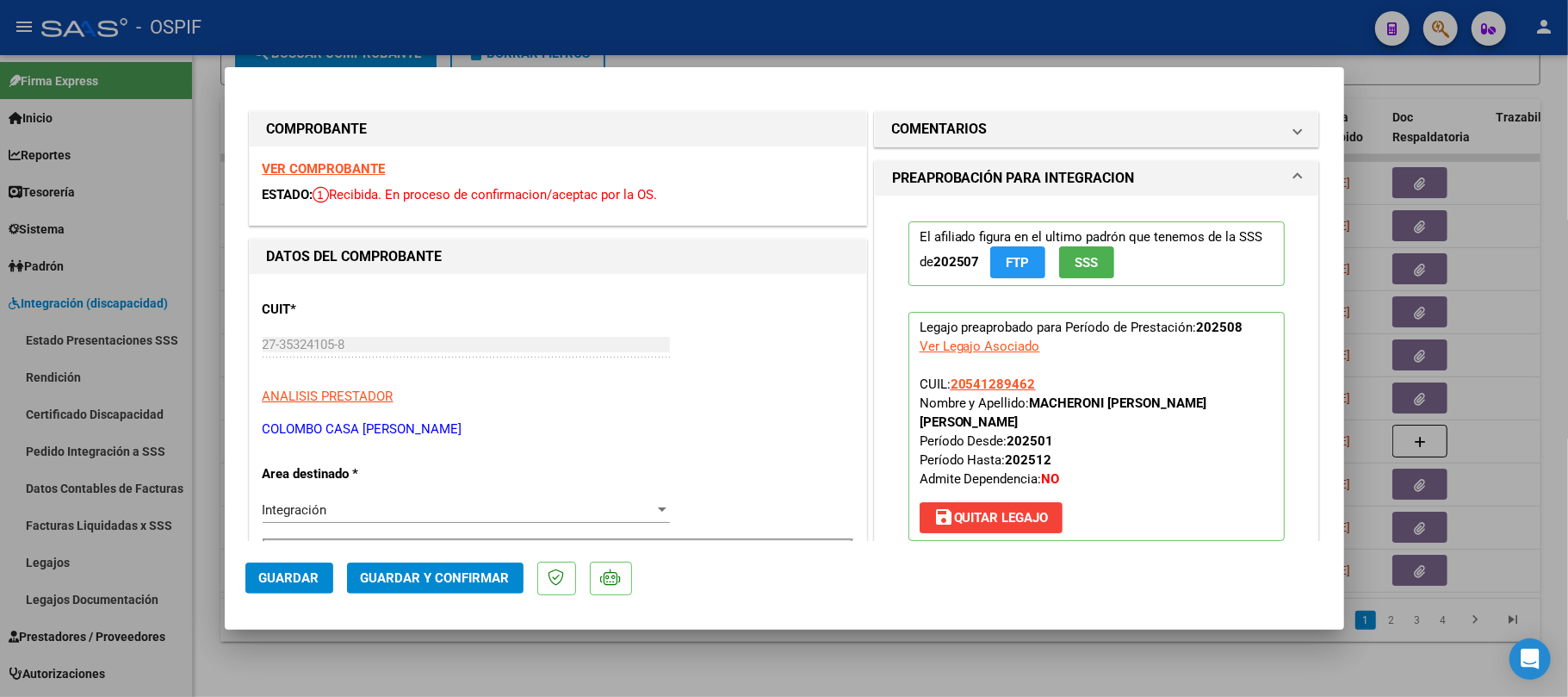
click at [494, 576] on span "Guardar y Confirmar" at bounding box center [435, 578] width 149 height 16
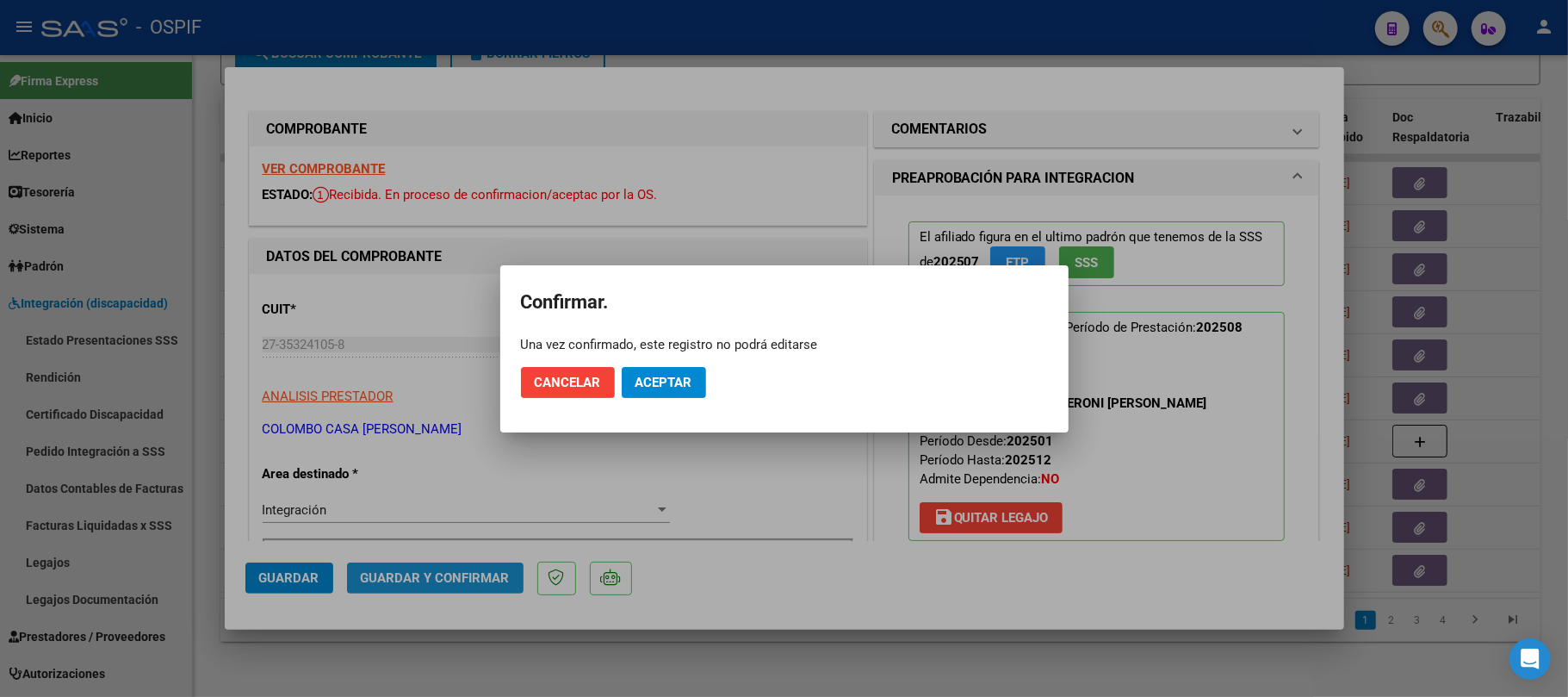
click at [701, 383] on button "Aceptar" at bounding box center [664, 383] width 84 height 31
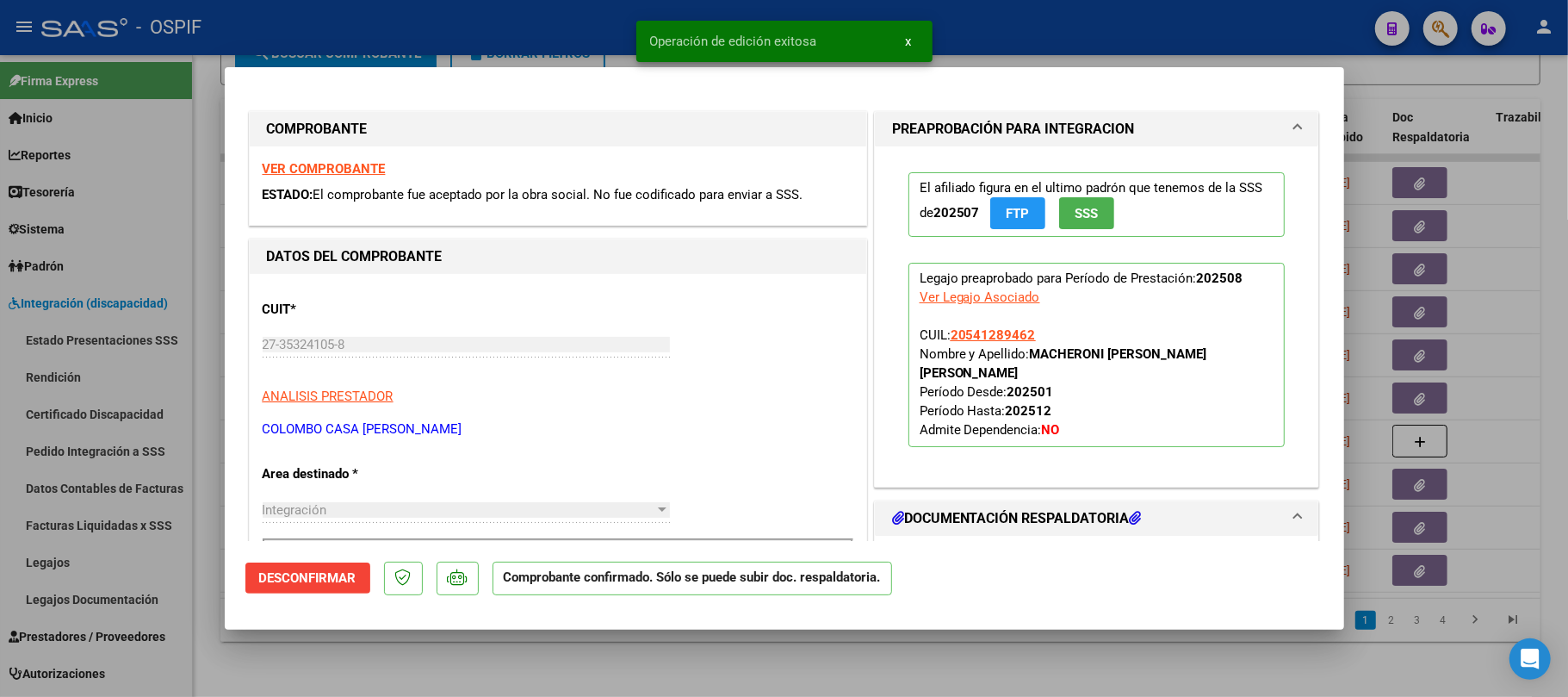
click at [573, 672] on div at bounding box center [784, 348] width 1568 height 697
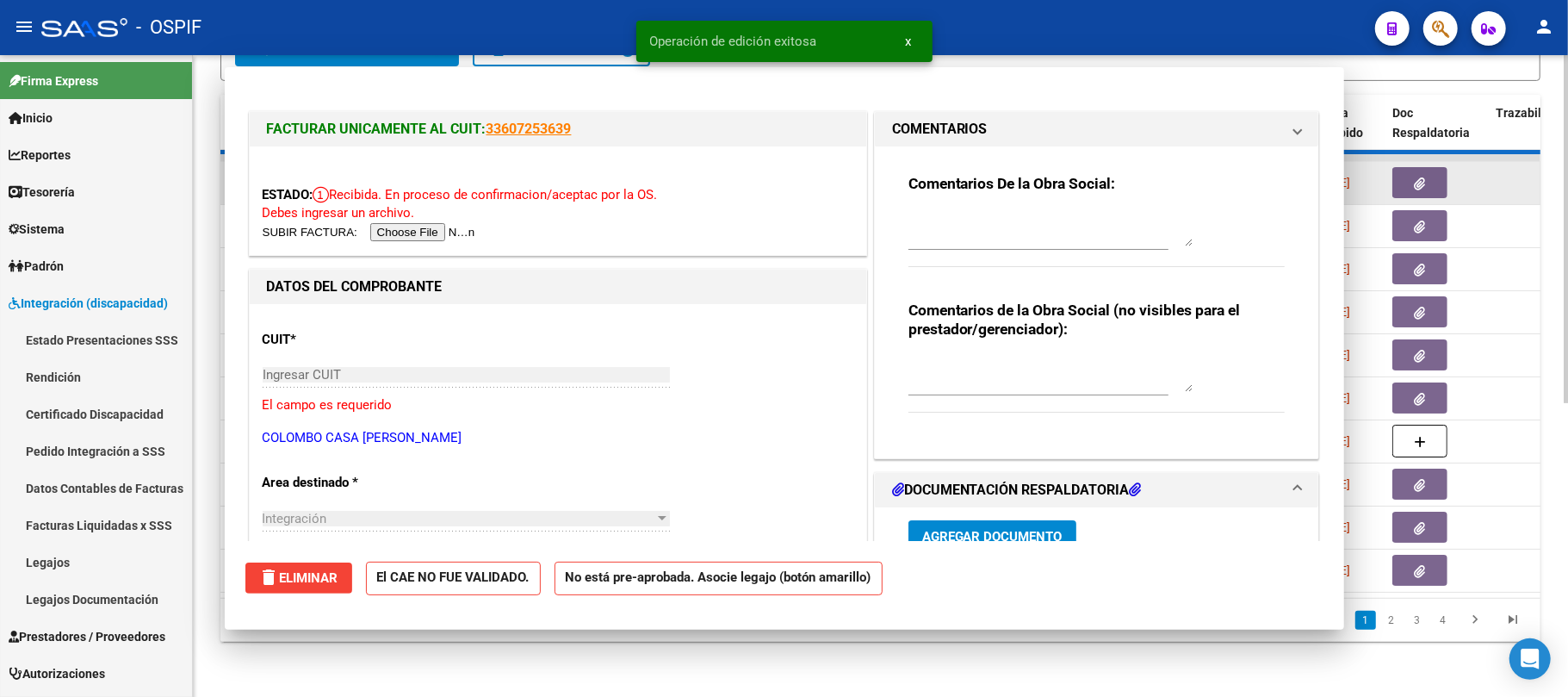
click at [291, 166] on datatable-body-cell at bounding box center [294, 183] width 60 height 43
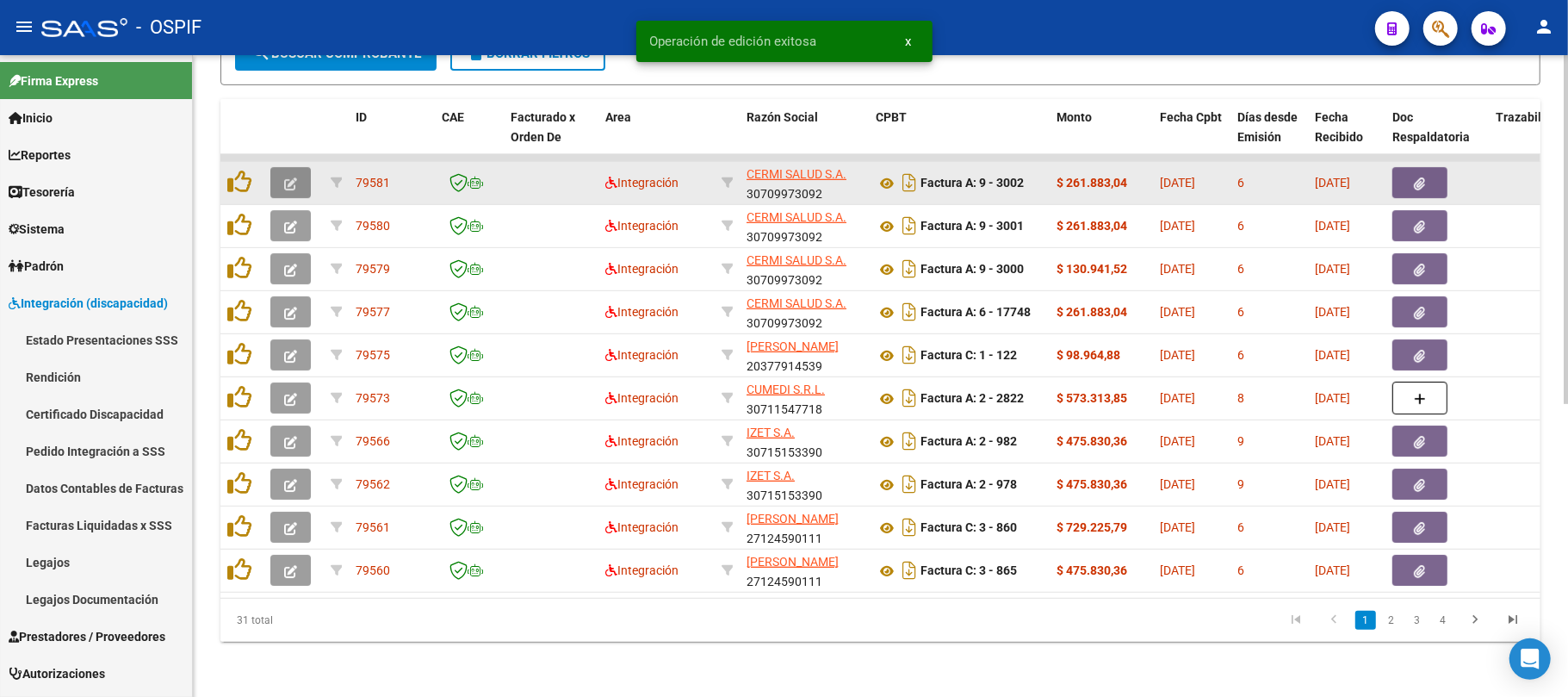
click at [291, 177] on icon "button" at bounding box center [290, 183] width 13 height 13
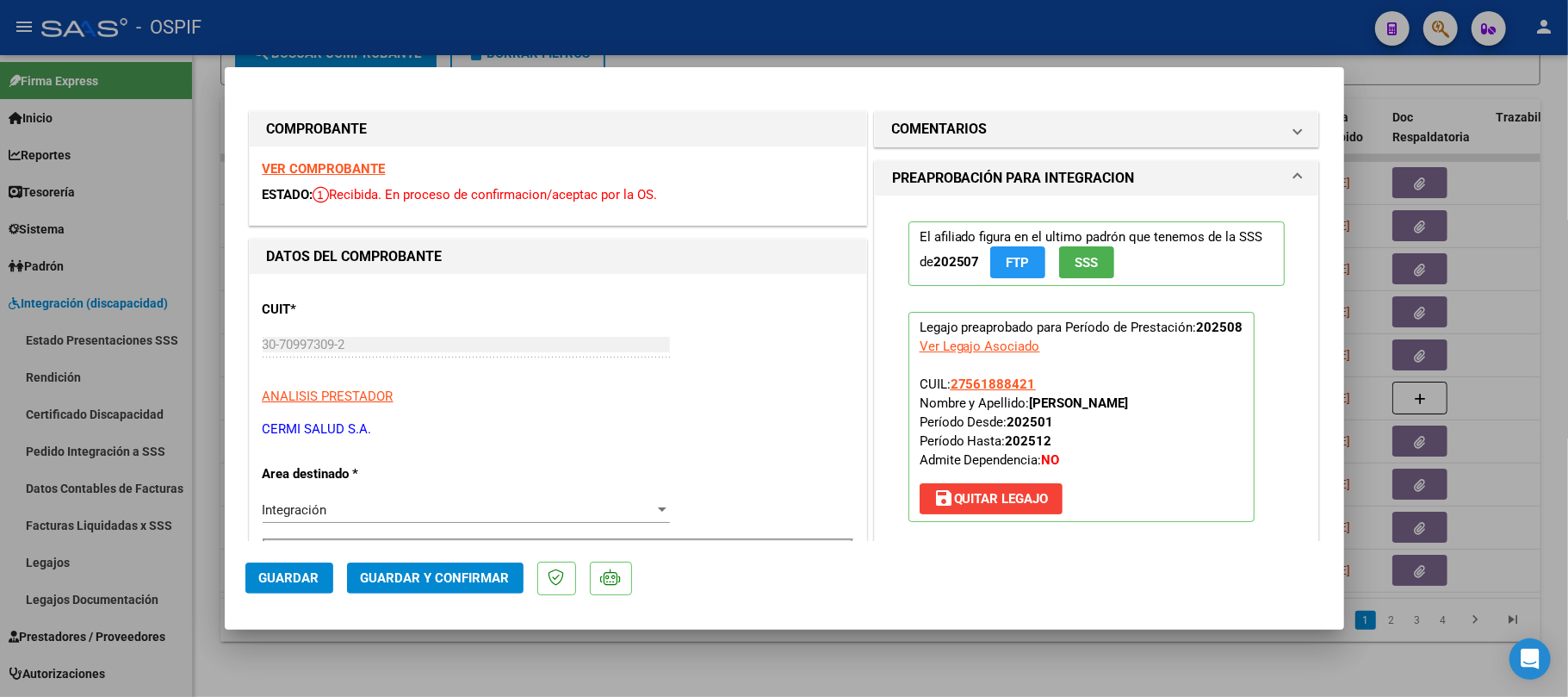
click at [450, 573] on span "Guardar y Confirmar" at bounding box center [435, 578] width 149 height 16
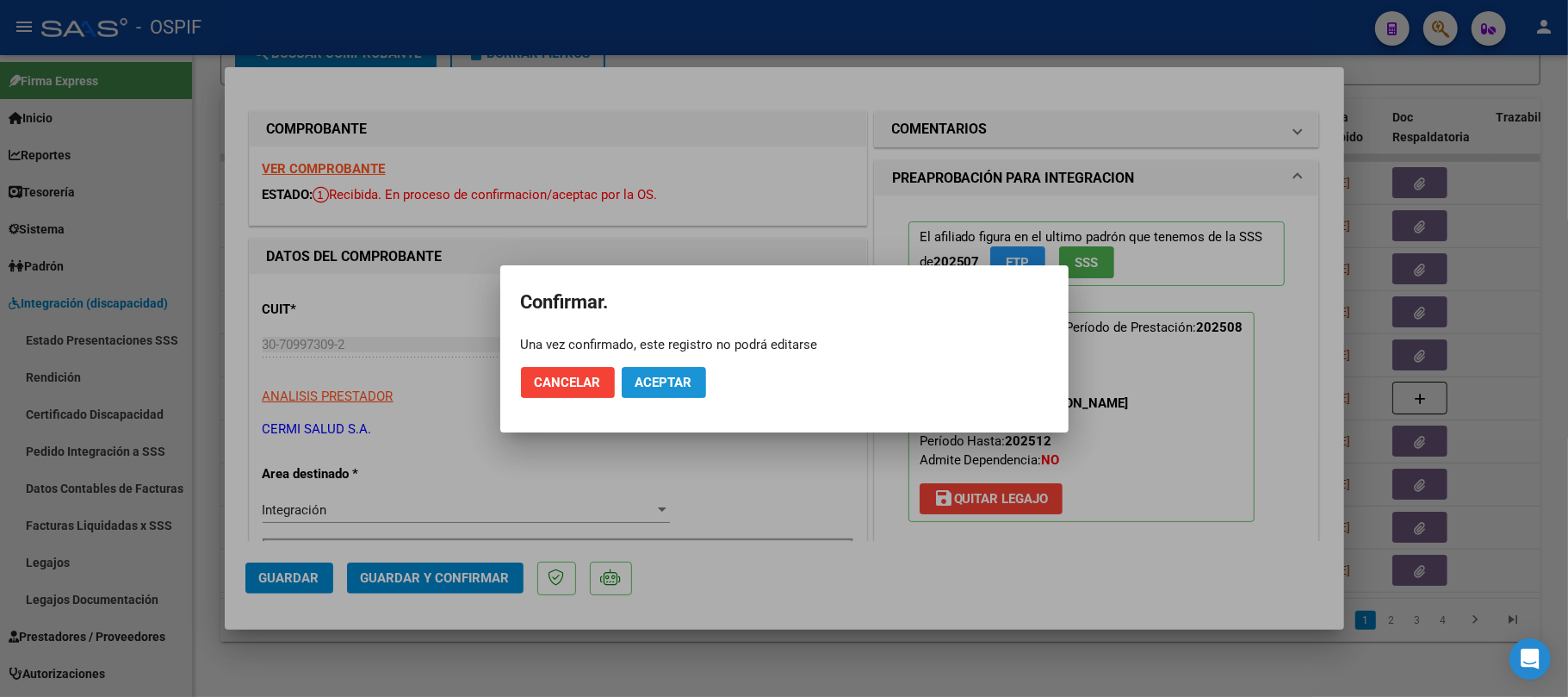
click at [687, 370] on button "Aceptar" at bounding box center [664, 383] width 84 height 31
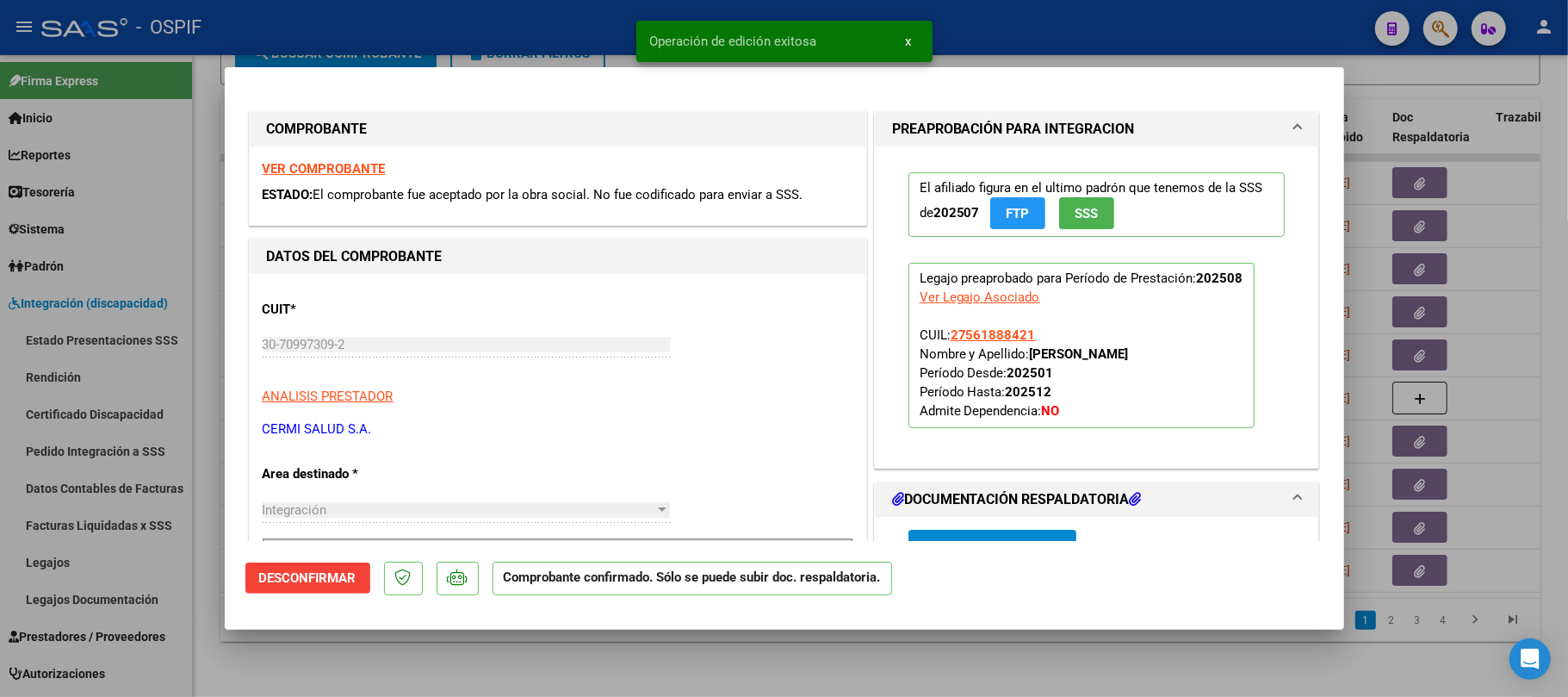
click at [1410, 359] on div at bounding box center [784, 348] width 1568 height 697
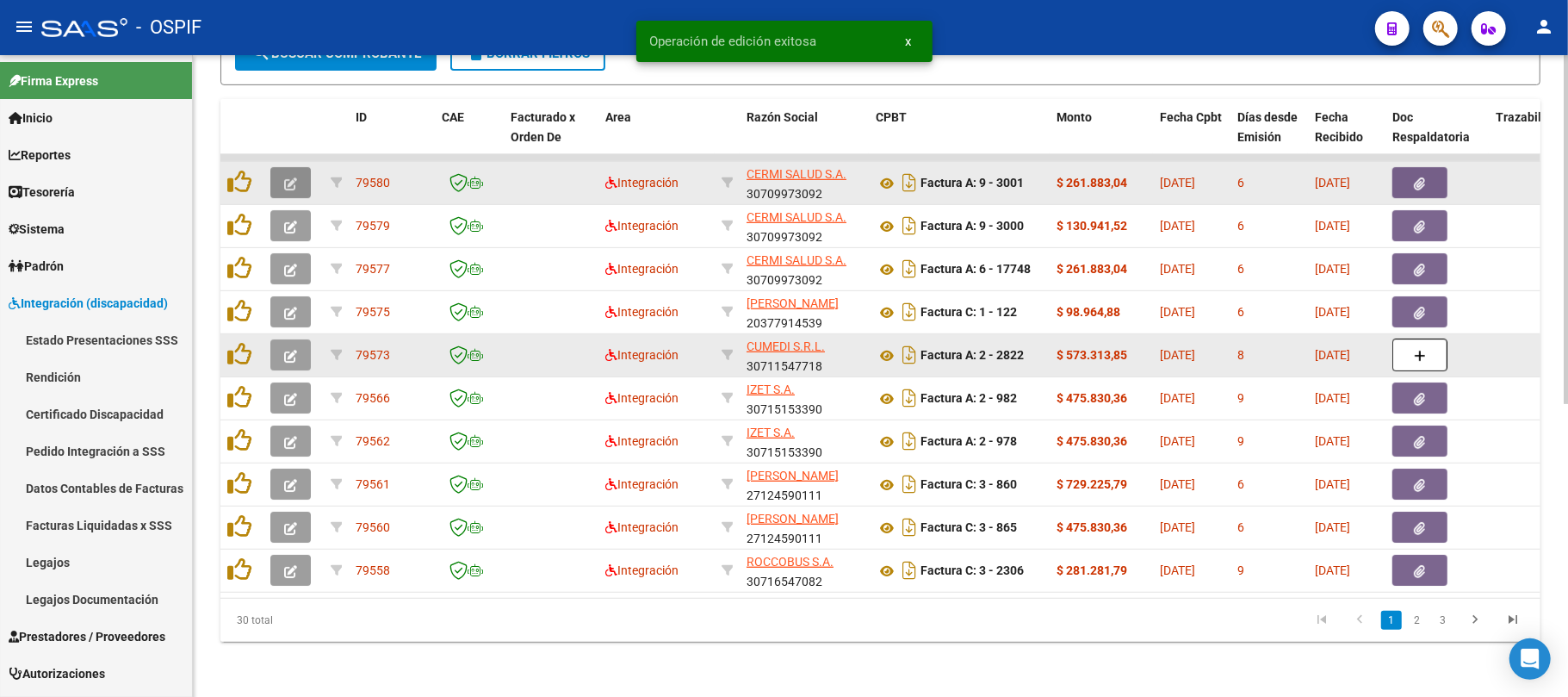
click at [291, 177] on icon "button" at bounding box center [290, 183] width 13 height 13
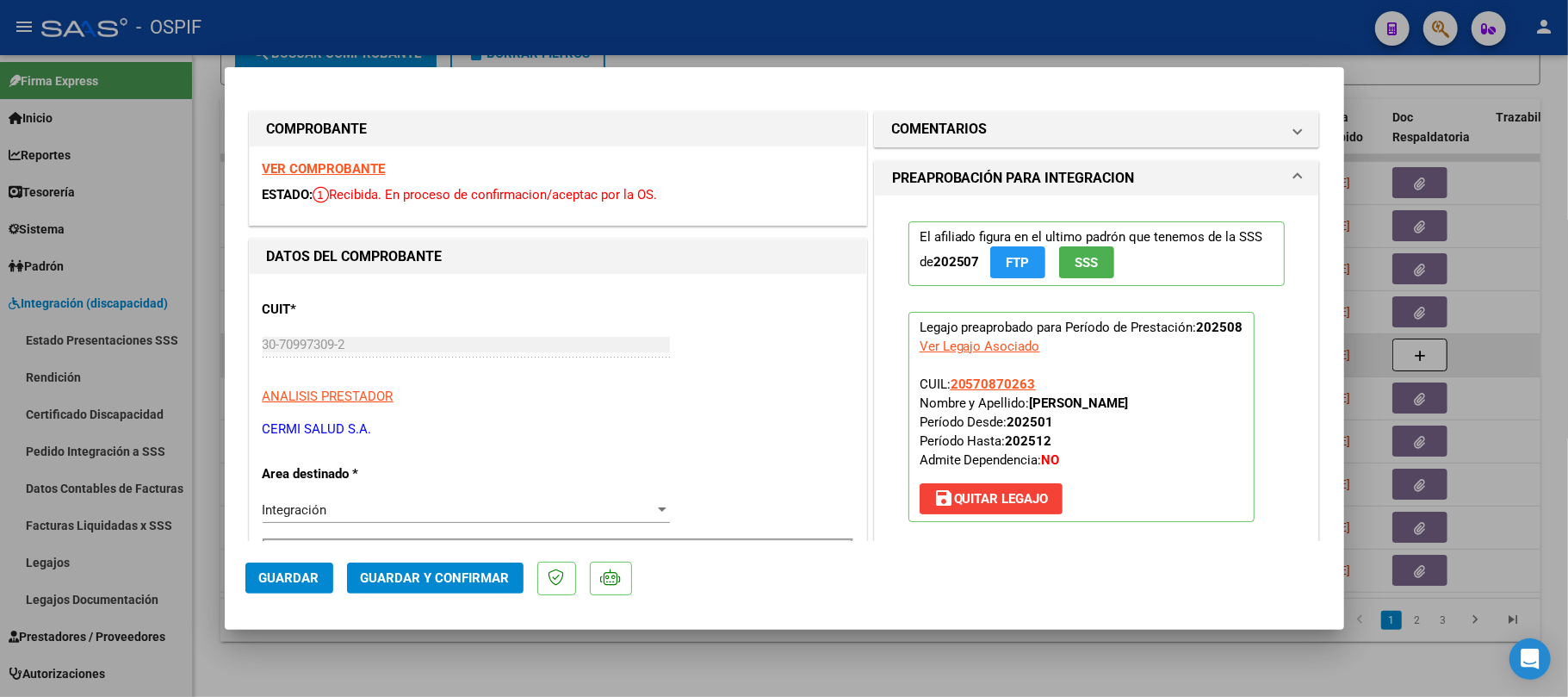
click at [474, 598] on mat-dialog-actions "Guardar Guardar y Confirmar" at bounding box center [784, 575] width 1079 height 68
click at [486, 590] on button "Guardar y Confirmar" at bounding box center [435, 578] width 176 height 31
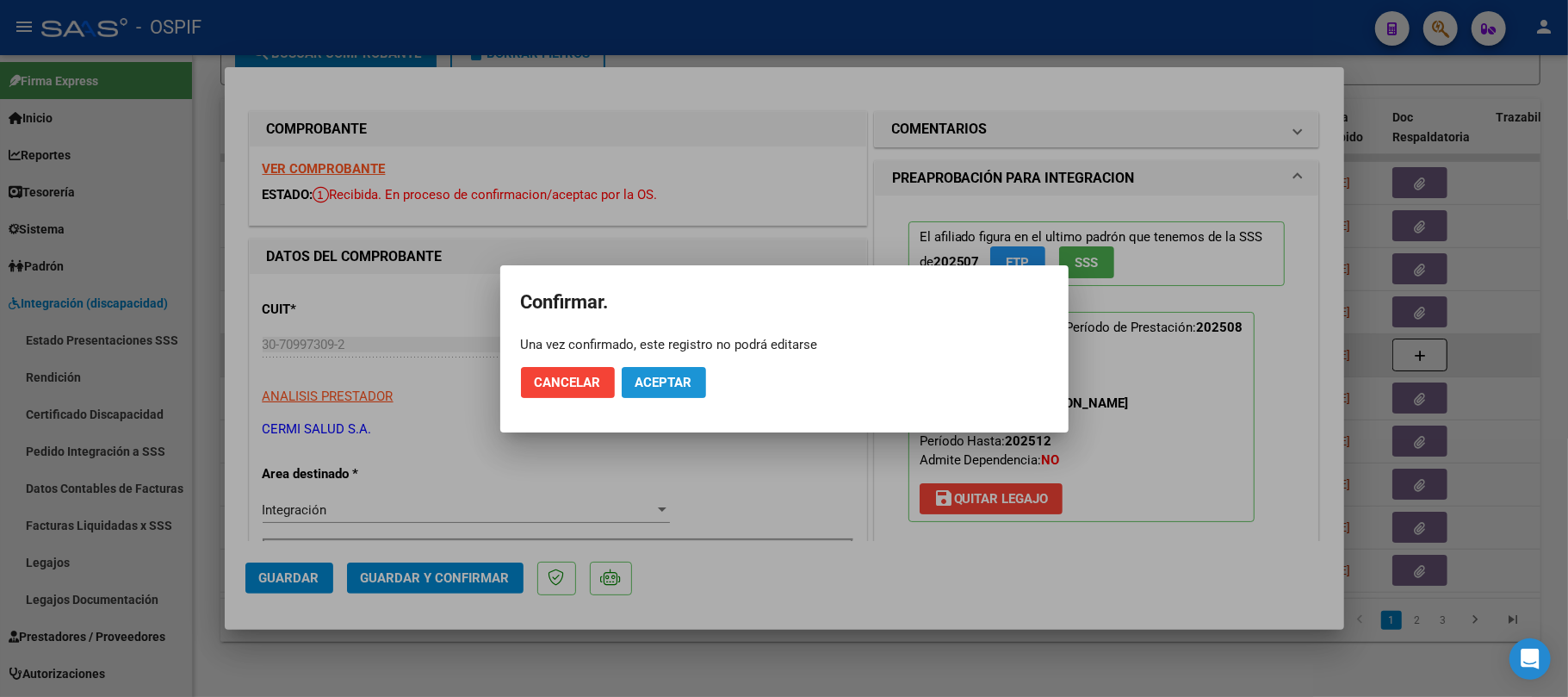
drag, startPoint x: 704, startPoint y: 380, endPoint x: 697, endPoint y: 388, distance: 10.6
click at [700, 386] on button "Aceptar" at bounding box center [664, 383] width 84 height 31
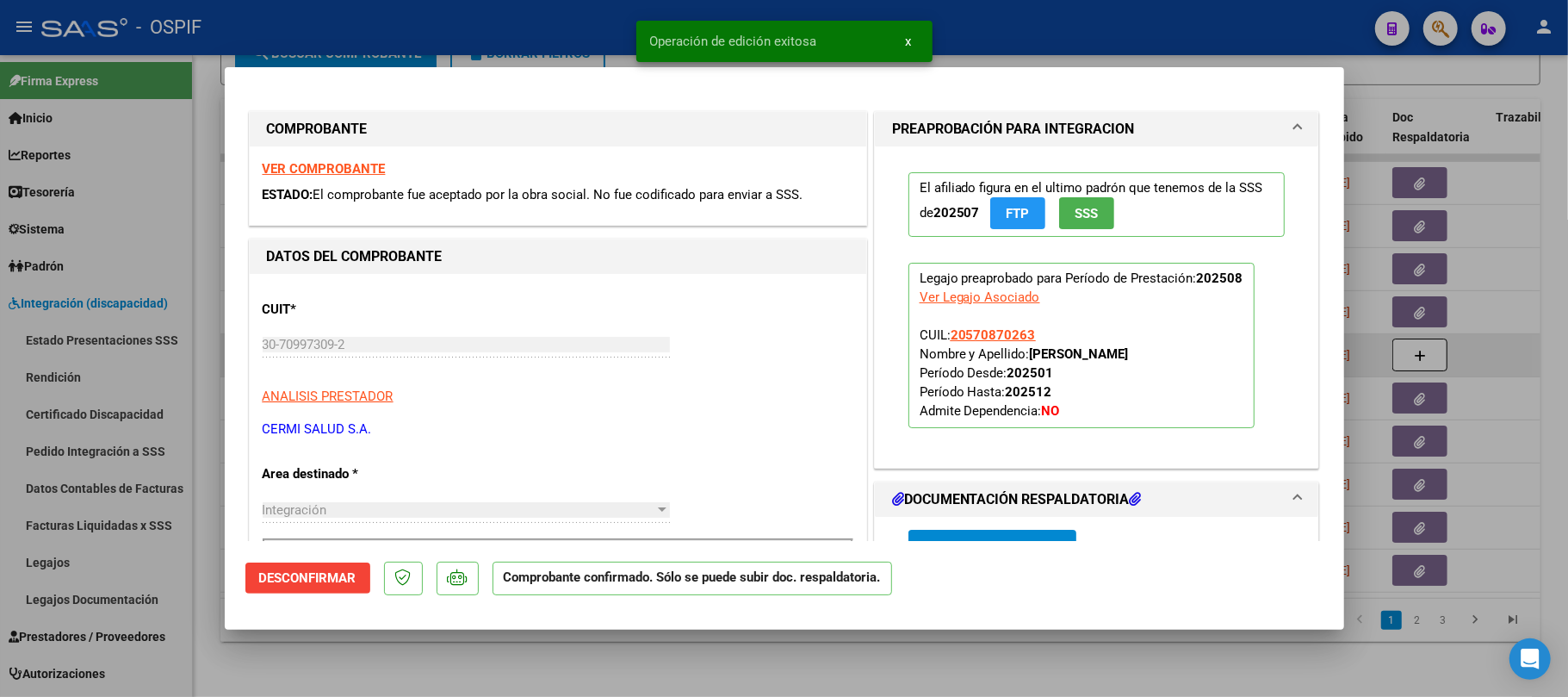
click at [768, 670] on div at bounding box center [784, 348] width 1568 height 697
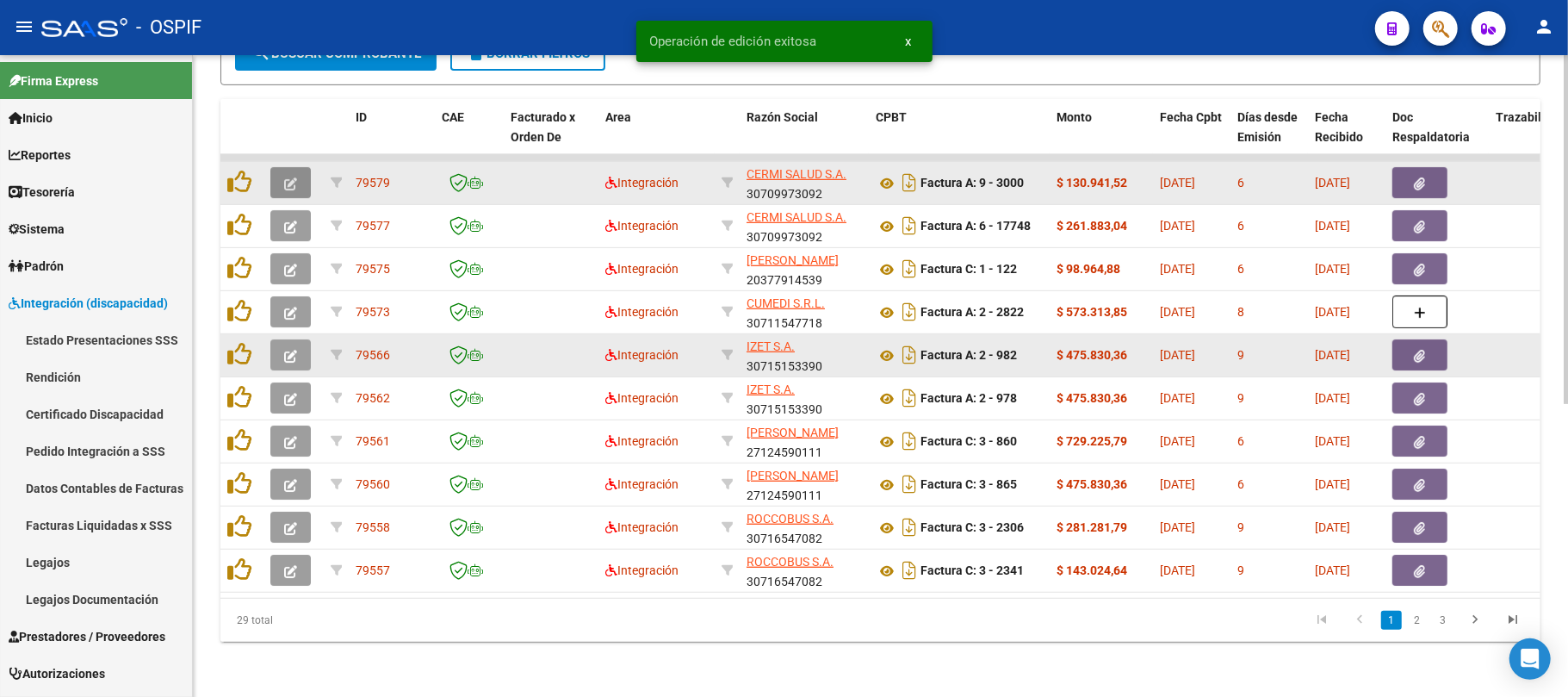
click at [295, 177] on icon "button" at bounding box center [290, 183] width 13 height 13
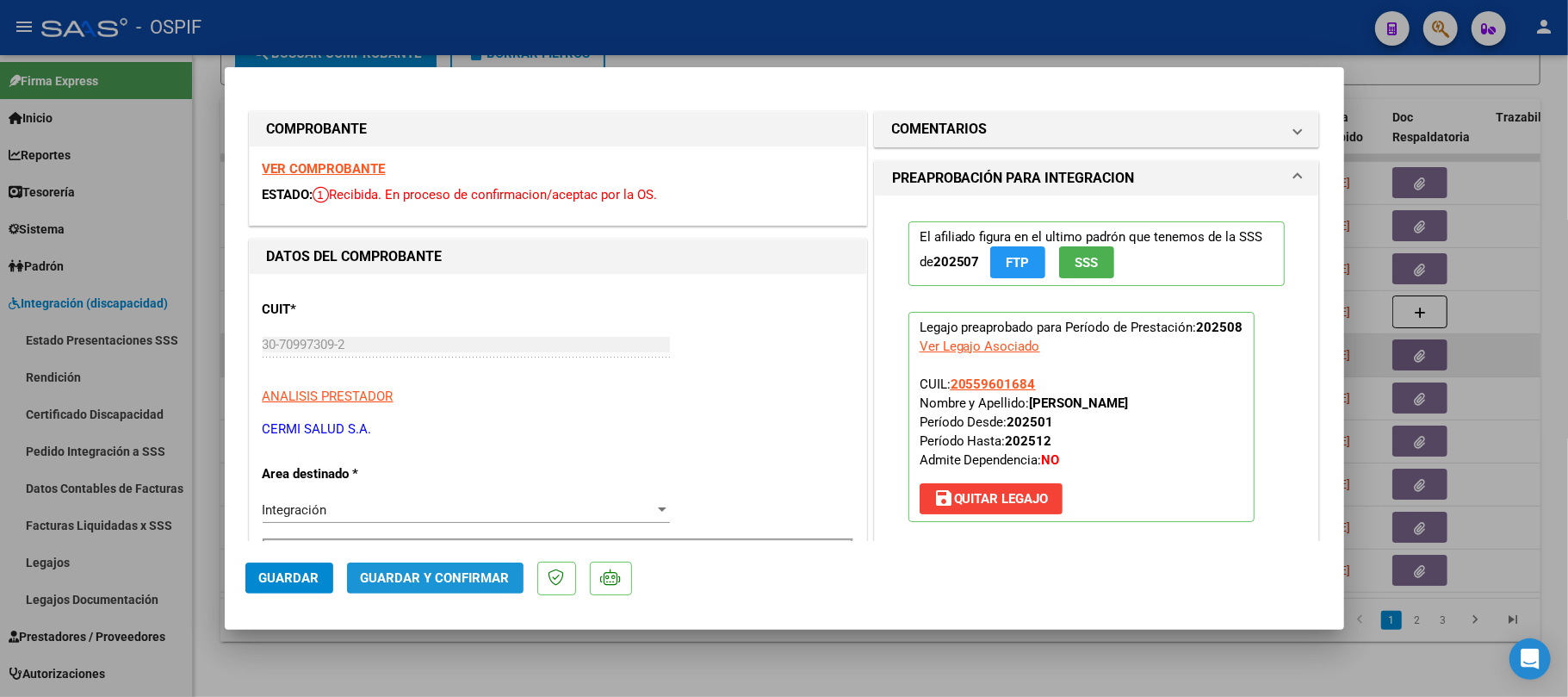
click at [461, 570] on span "Guardar y Confirmar" at bounding box center [435, 578] width 149 height 16
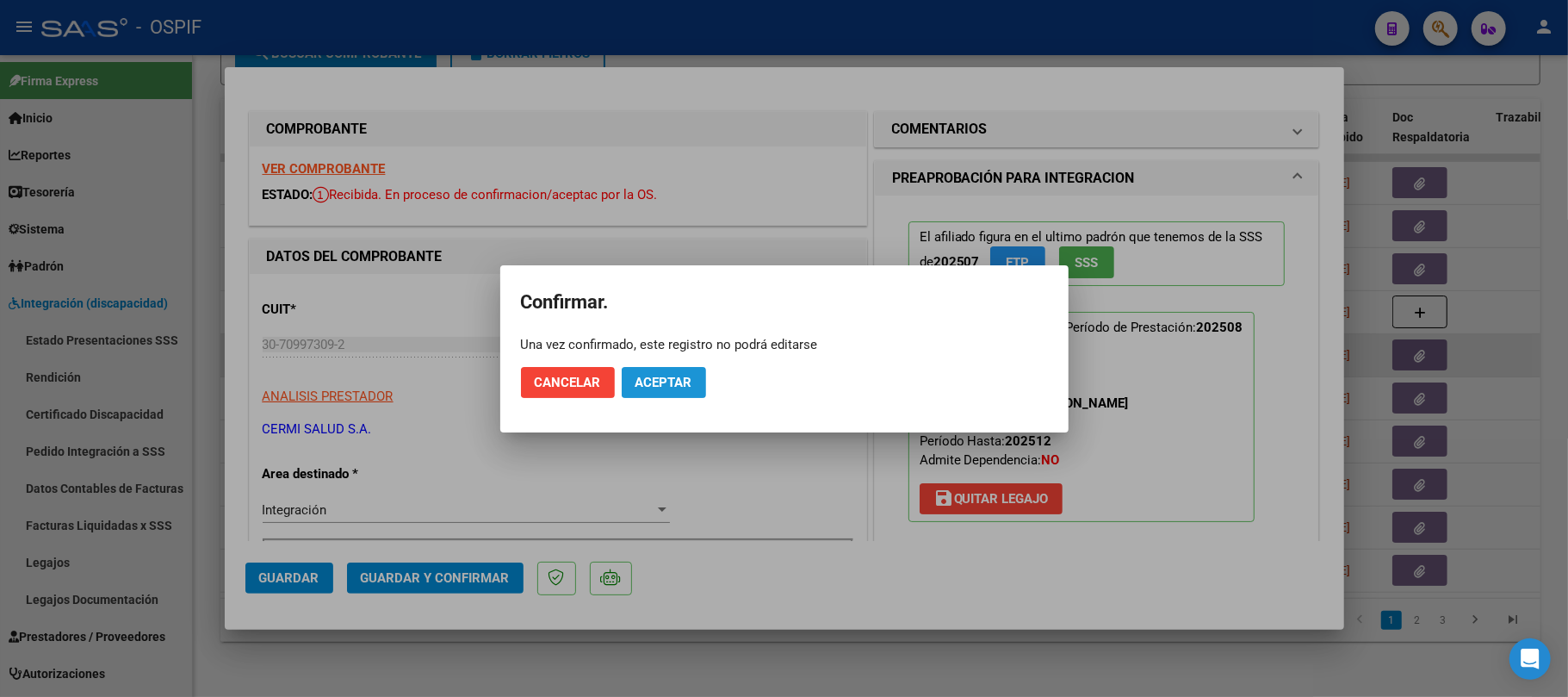
drag, startPoint x: 680, startPoint y: 384, endPoint x: 1331, endPoint y: 332, distance: 653.1
click at [680, 383] on span "Aceptar" at bounding box center [664, 383] width 57 height 16
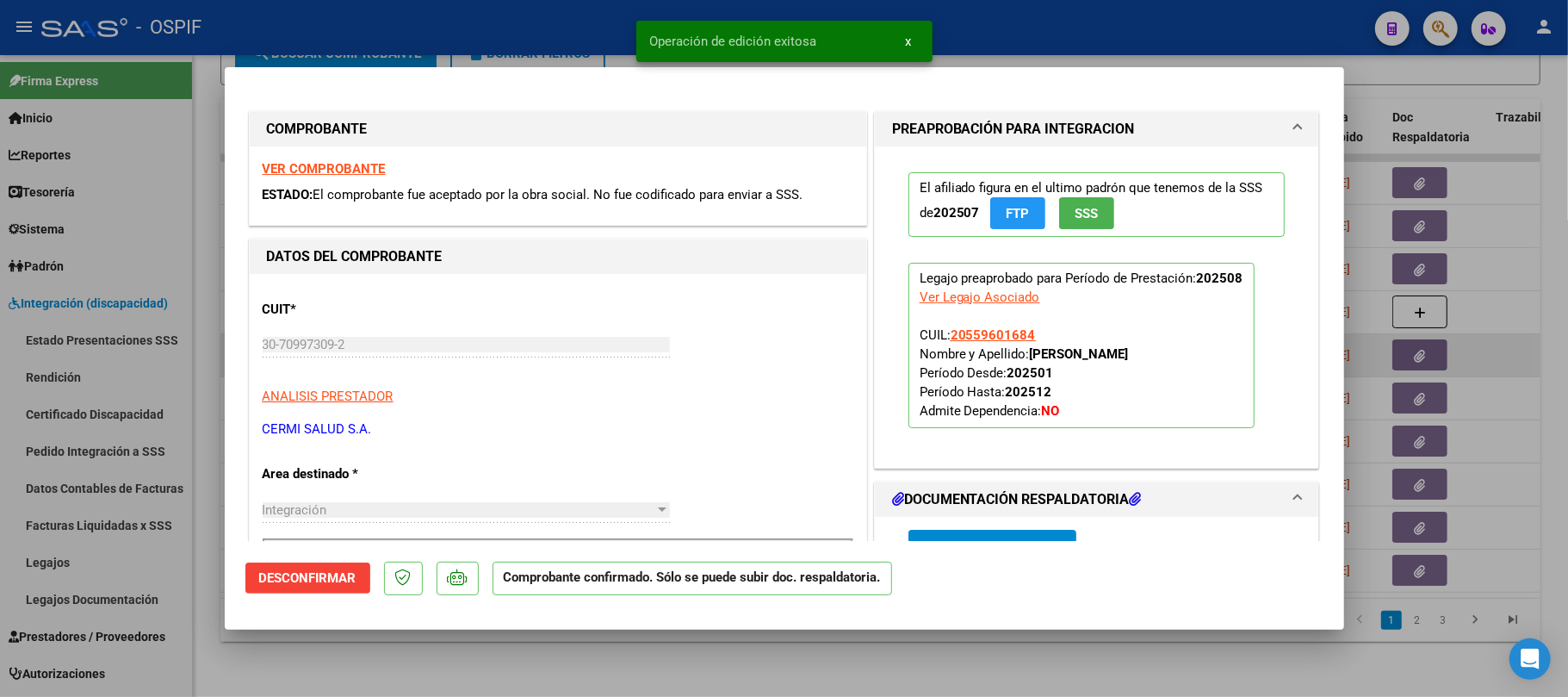
click at [1458, 335] on div at bounding box center [784, 348] width 1568 height 697
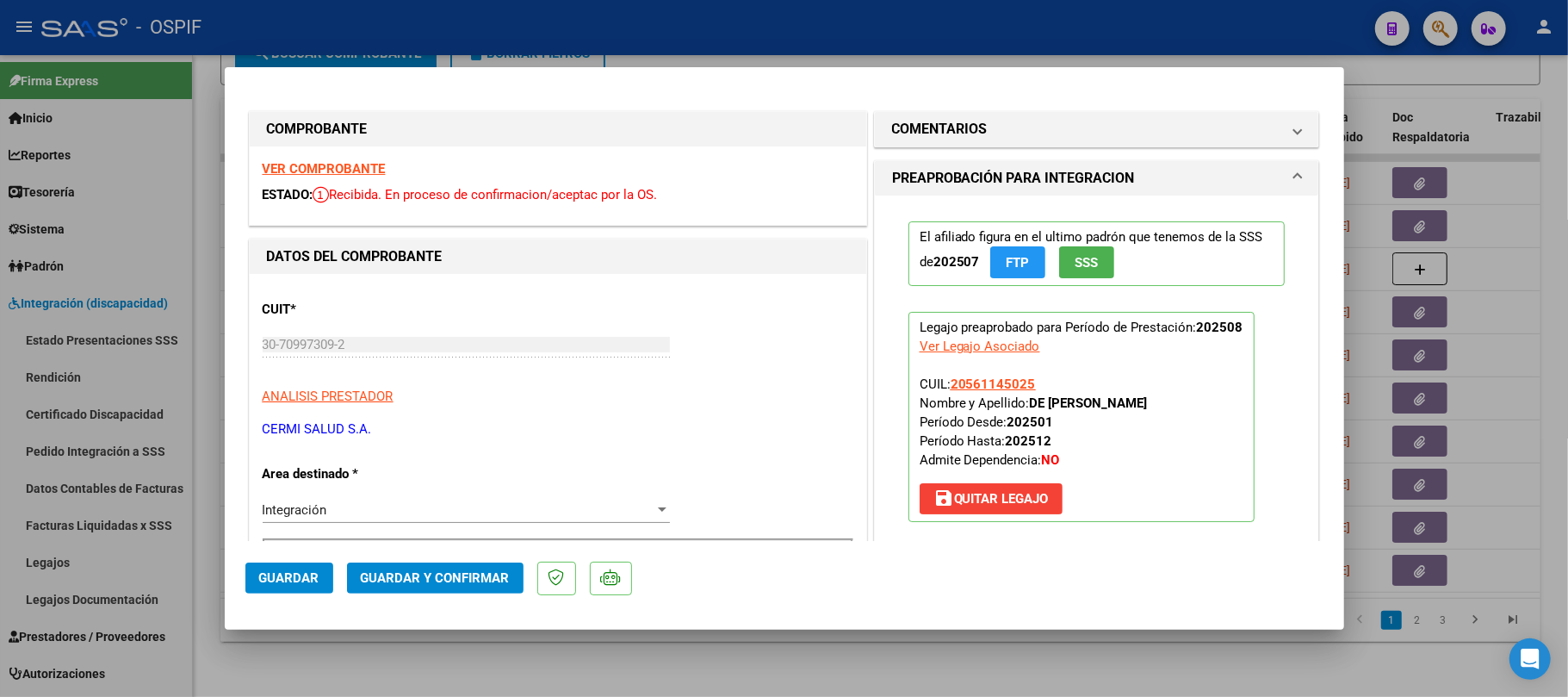
click at [443, 581] on span "Guardar y Confirmar" at bounding box center [435, 578] width 149 height 16
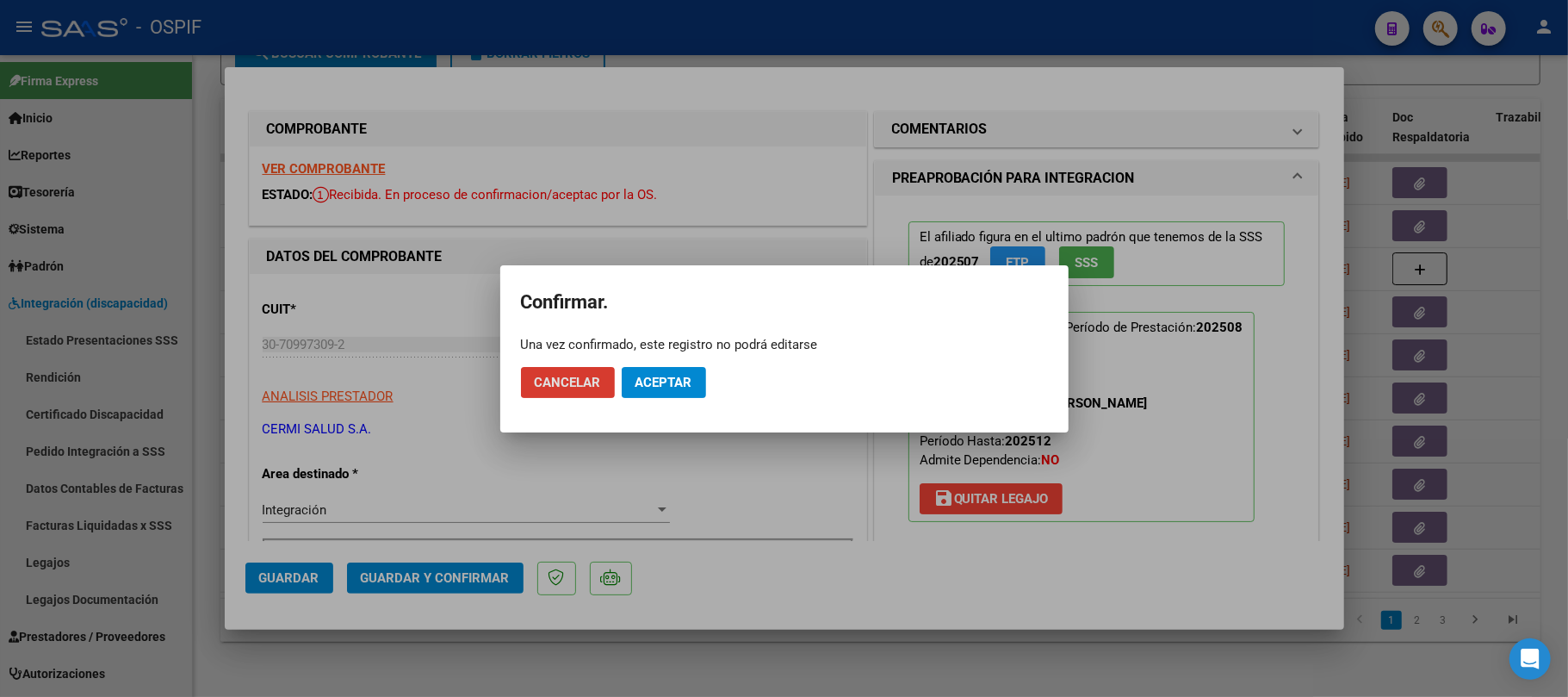
click at [684, 383] on span "Aceptar" at bounding box center [664, 383] width 57 height 16
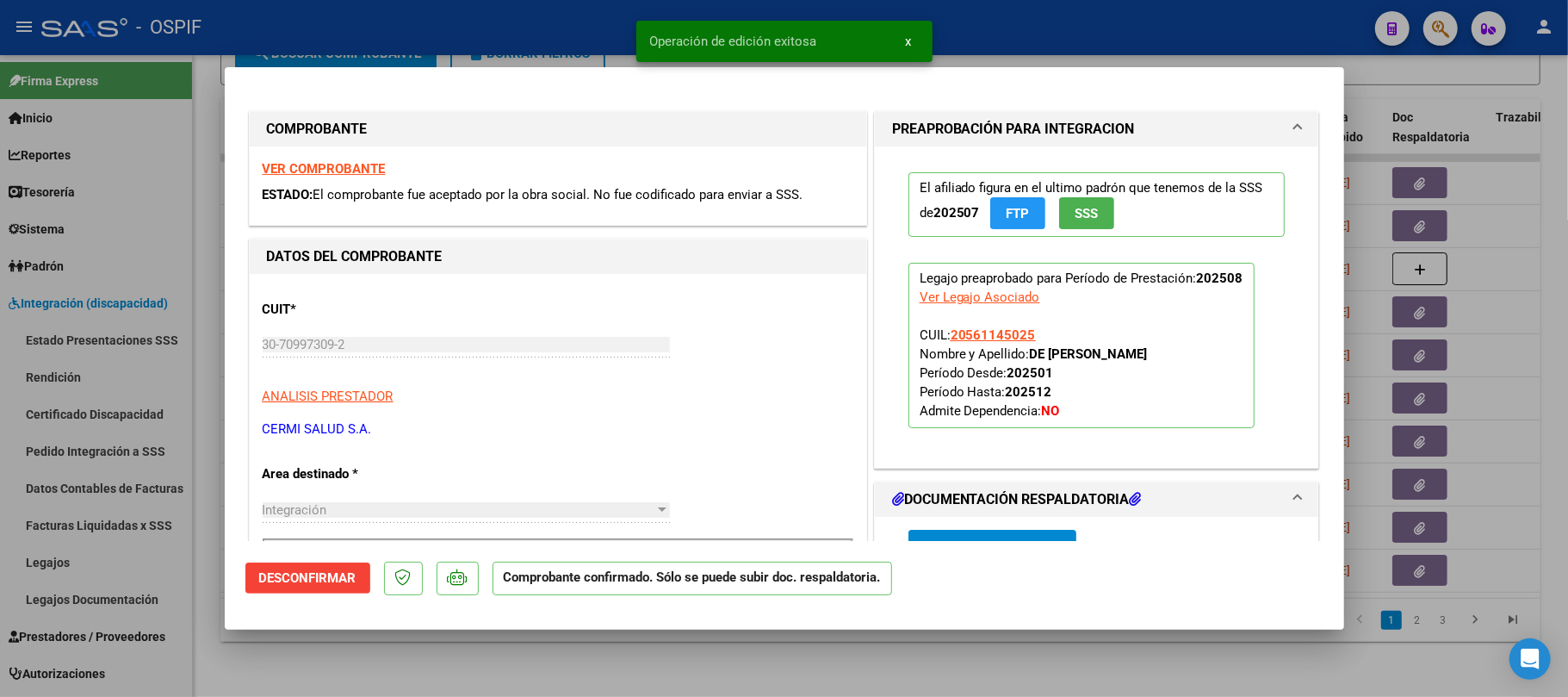
click at [654, 665] on div at bounding box center [784, 348] width 1568 height 697
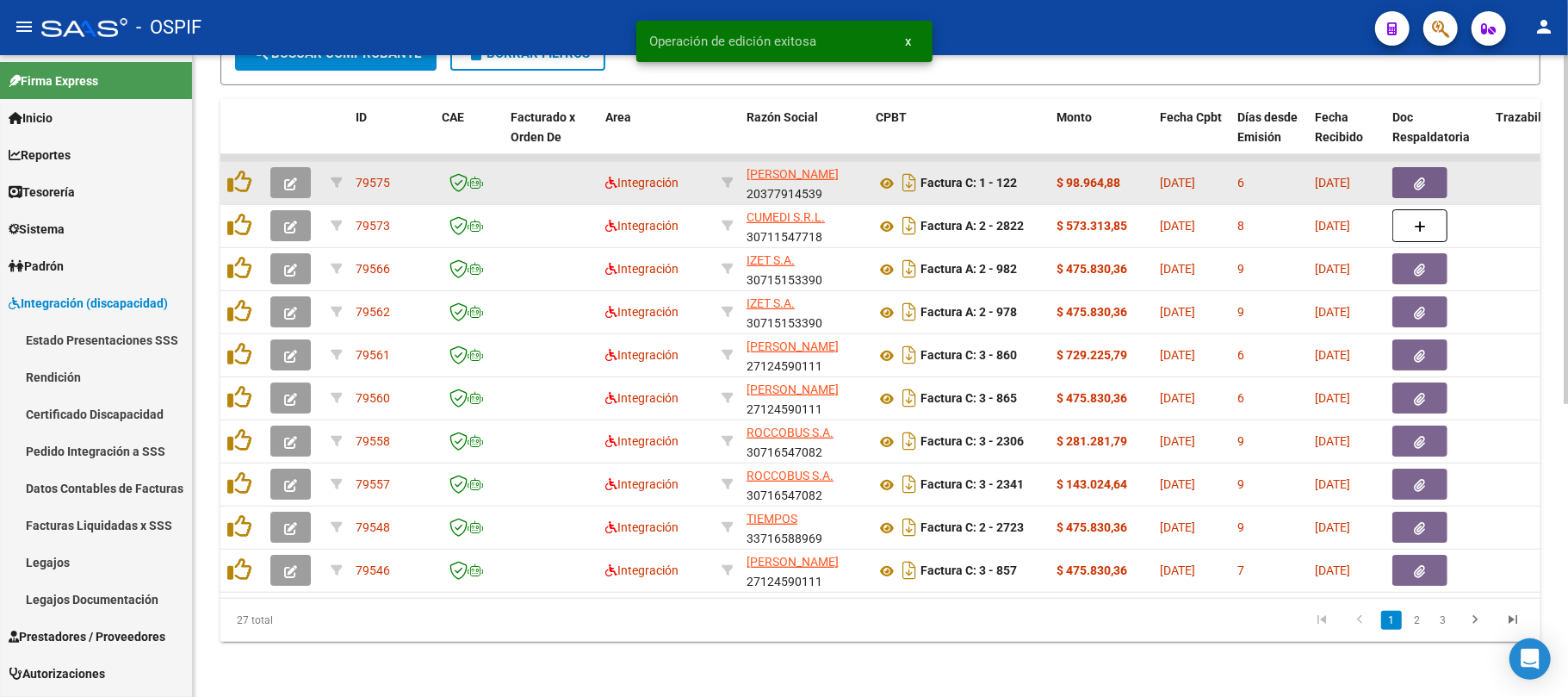
click at [291, 177] on icon "button" at bounding box center [290, 183] width 13 height 13
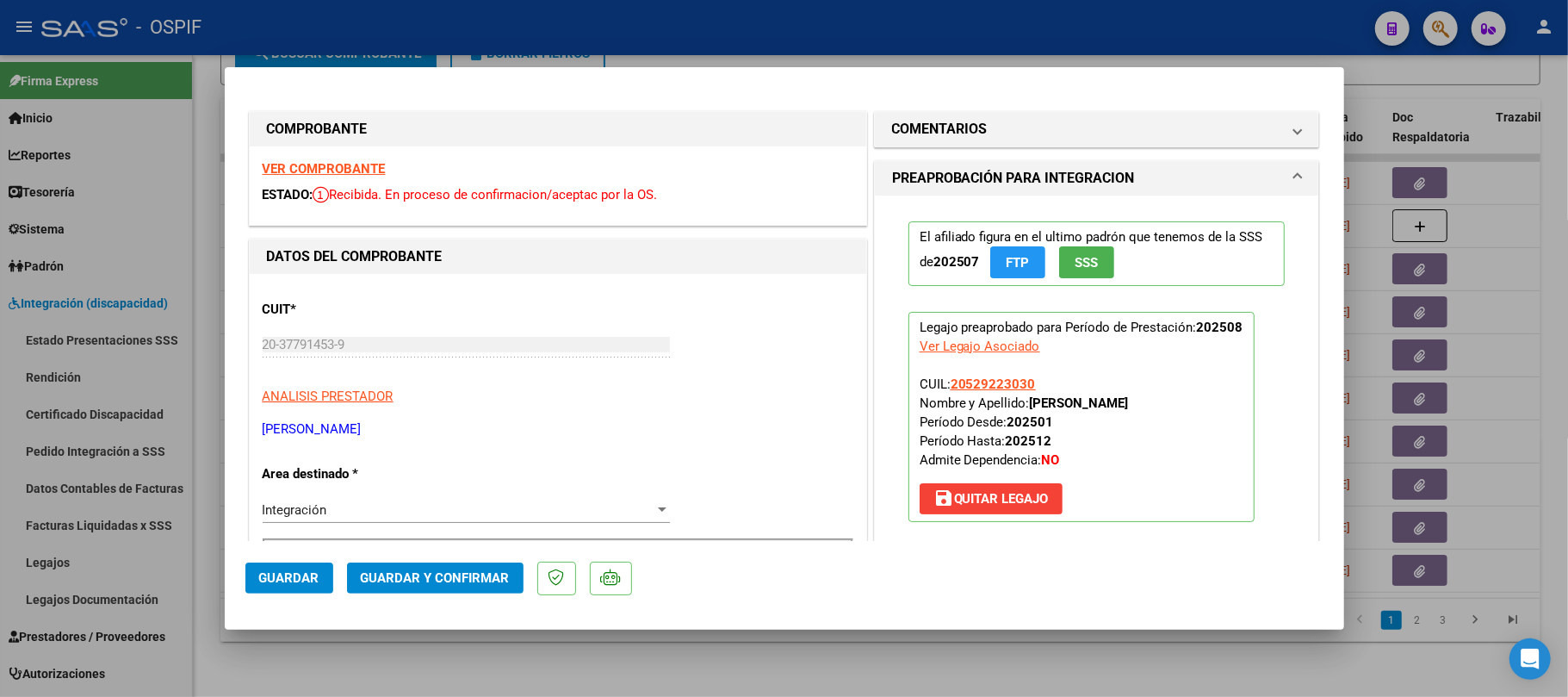
click at [445, 579] on span "Guardar y Confirmar" at bounding box center [435, 578] width 149 height 16
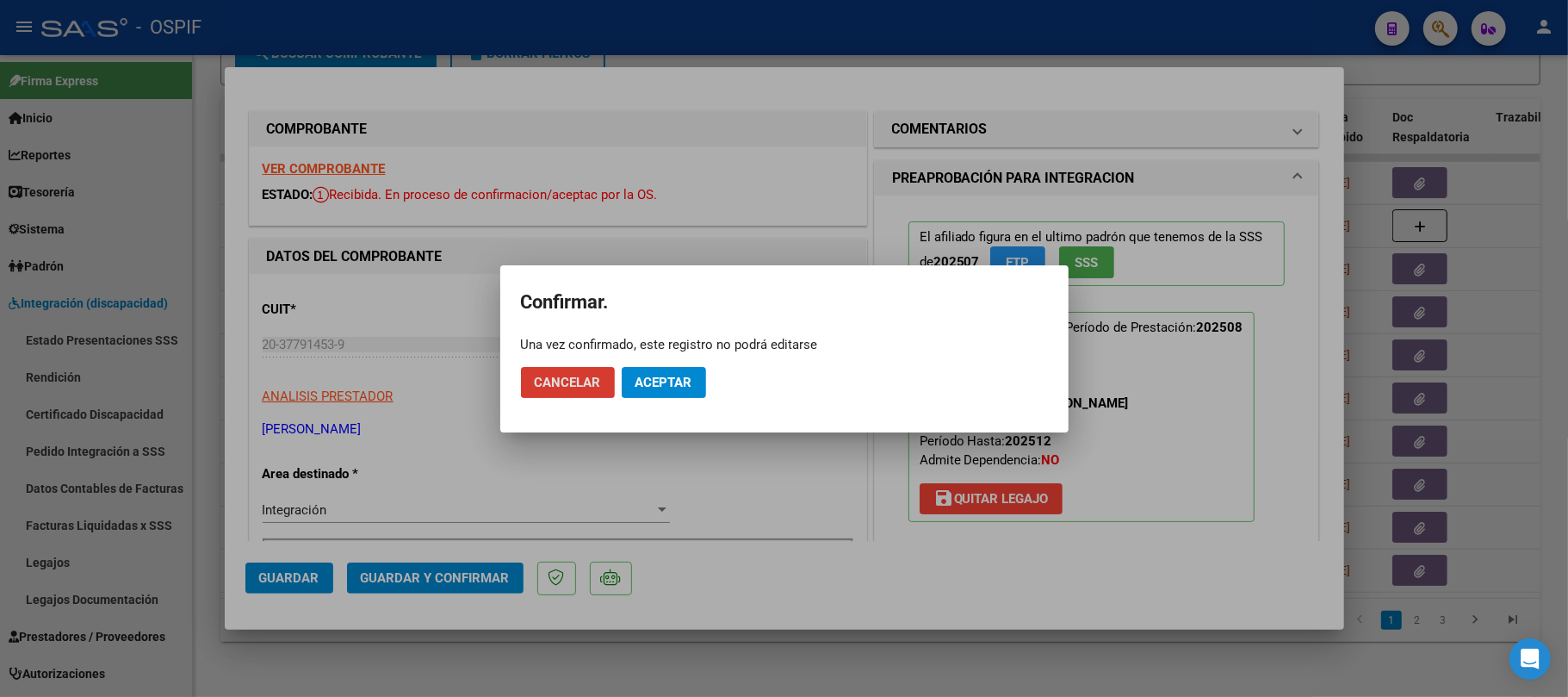
click at [684, 386] on span "Aceptar" at bounding box center [664, 383] width 57 height 16
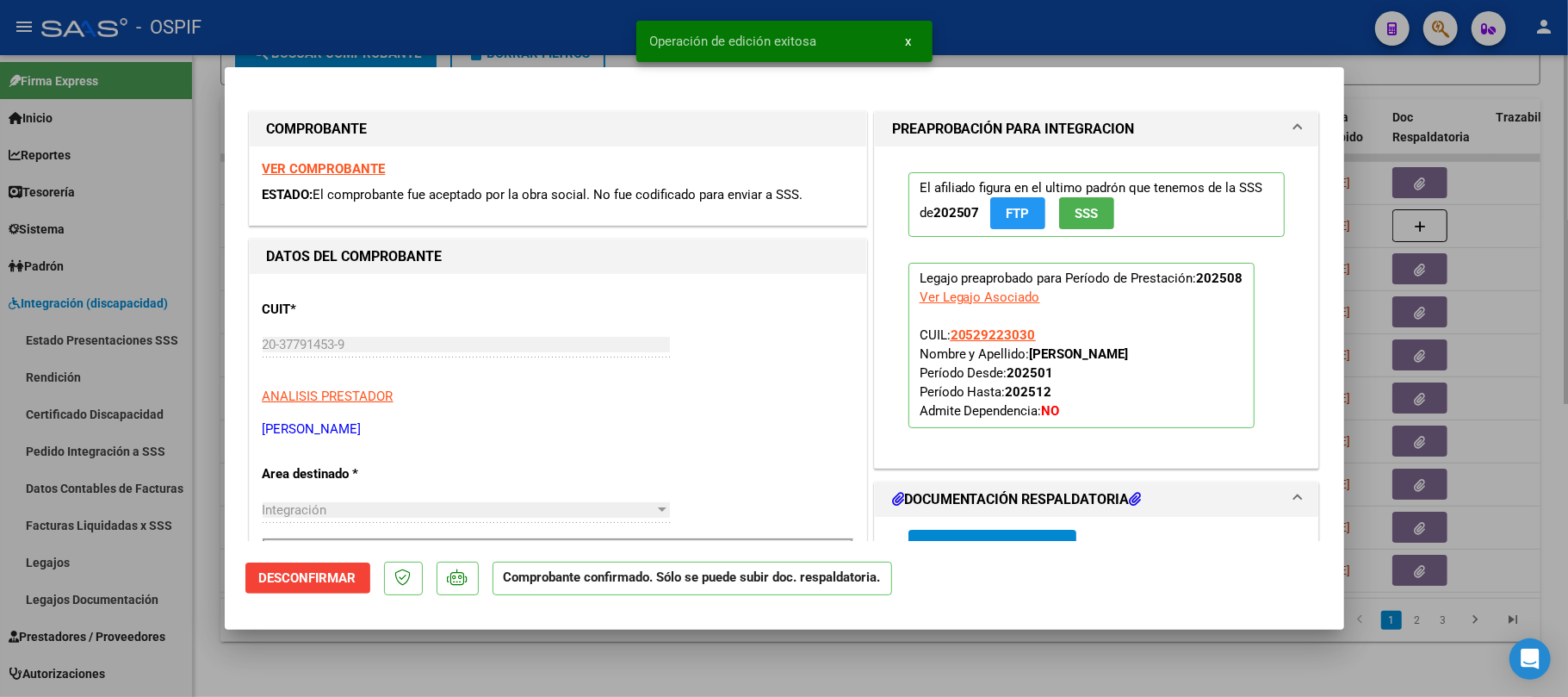
click at [729, 669] on div at bounding box center [784, 348] width 1568 height 697
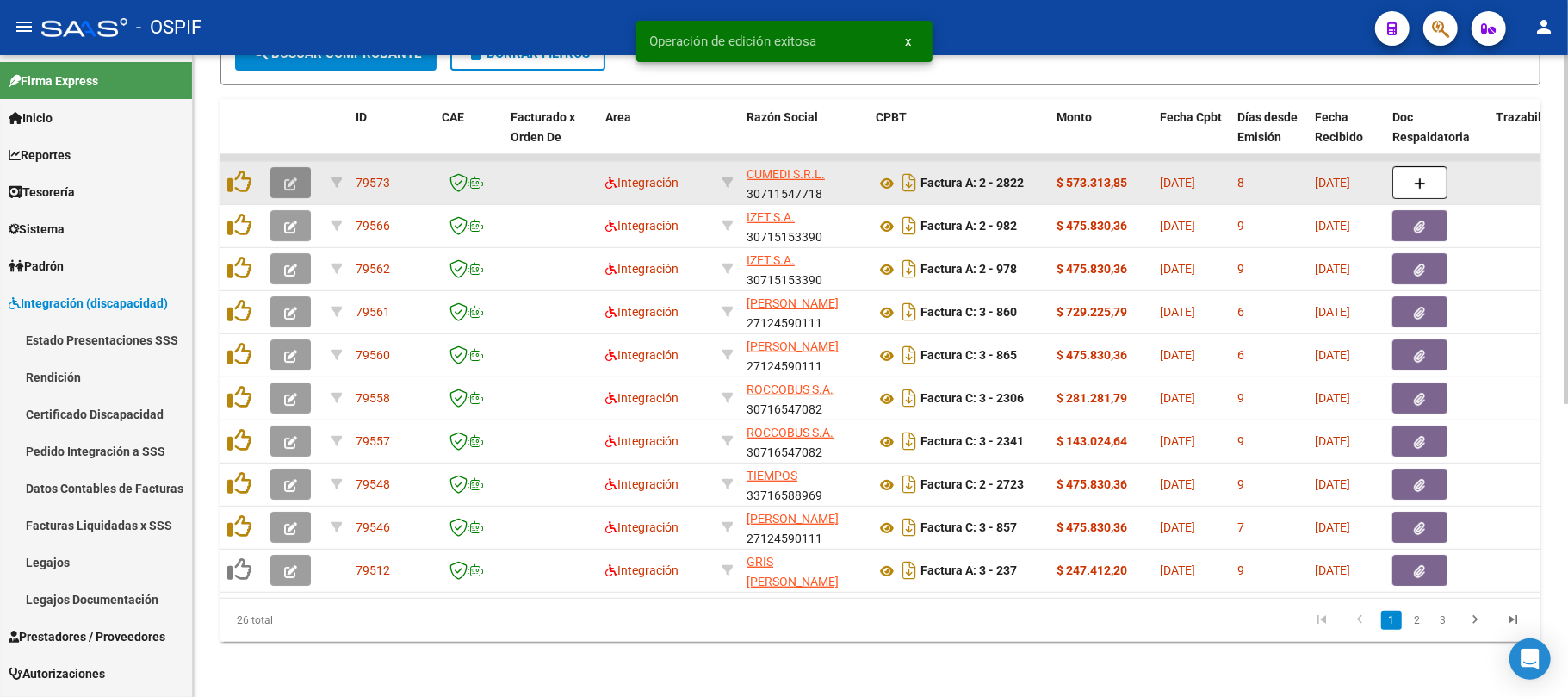
click at [295, 174] on button "button" at bounding box center [291, 182] width 41 height 31
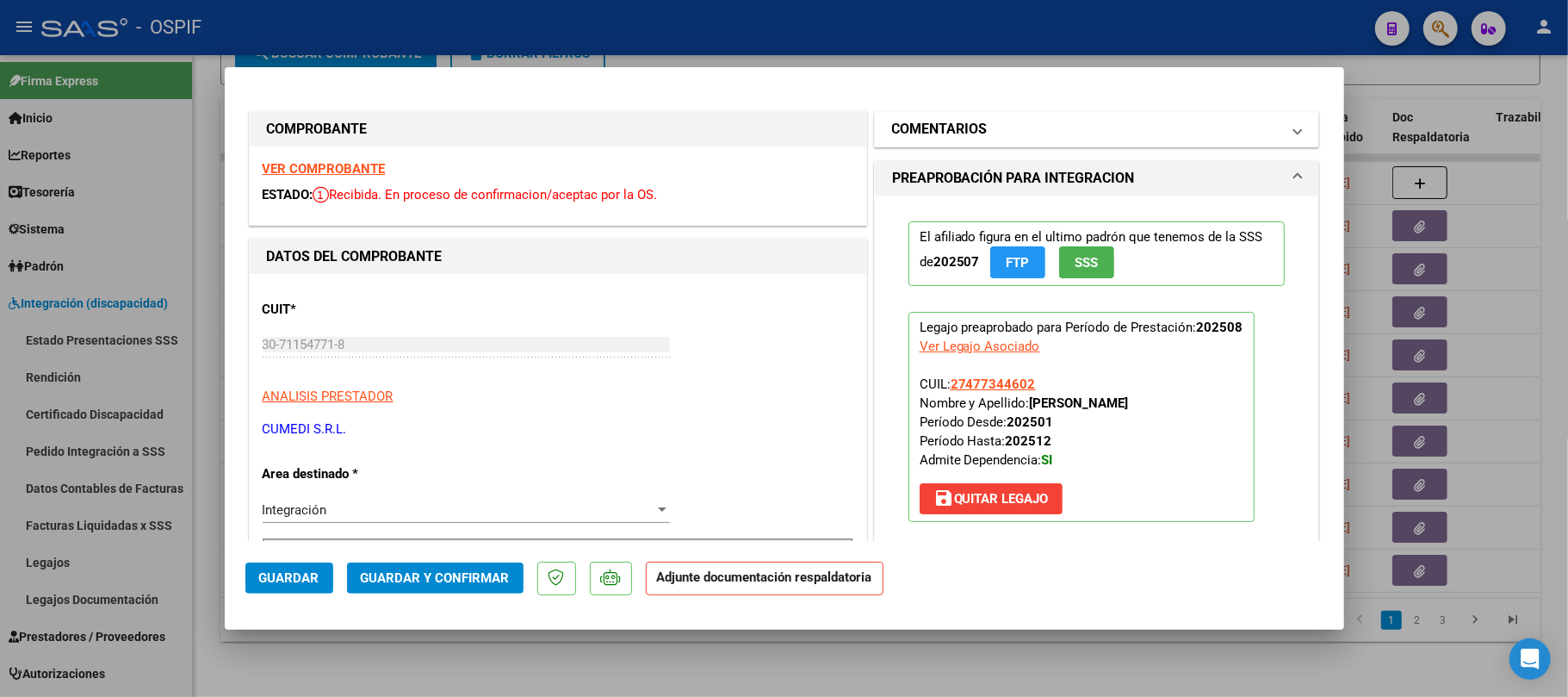
click at [1082, 122] on mat-panel-title "COMENTARIOS" at bounding box center [1087, 129] width 390 height 20
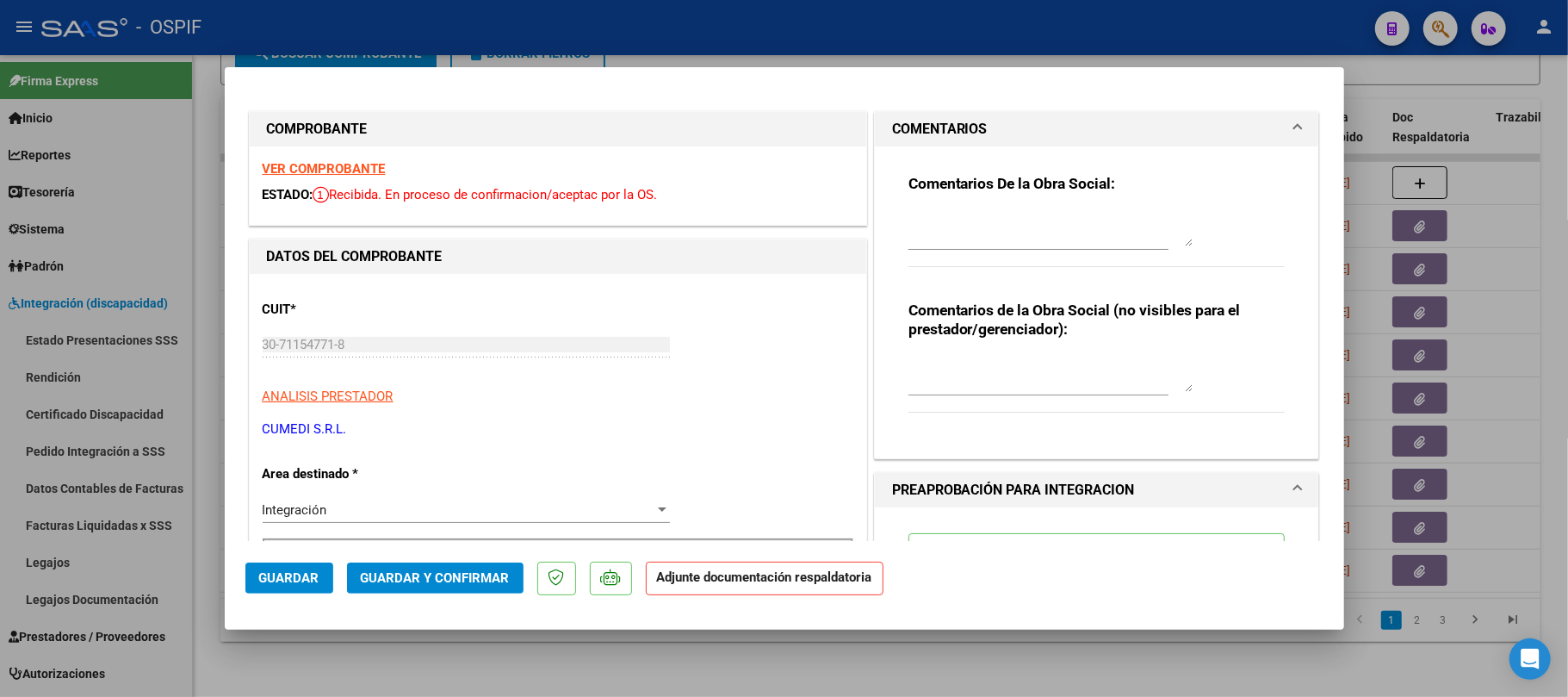
click at [1063, 229] on textarea at bounding box center [1051, 230] width 284 height 35
type textarea "cargar planilla de asistencia"
type textarea "ok"
click at [322, 577] on button "Guardar" at bounding box center [289, 578] width 88 height 31
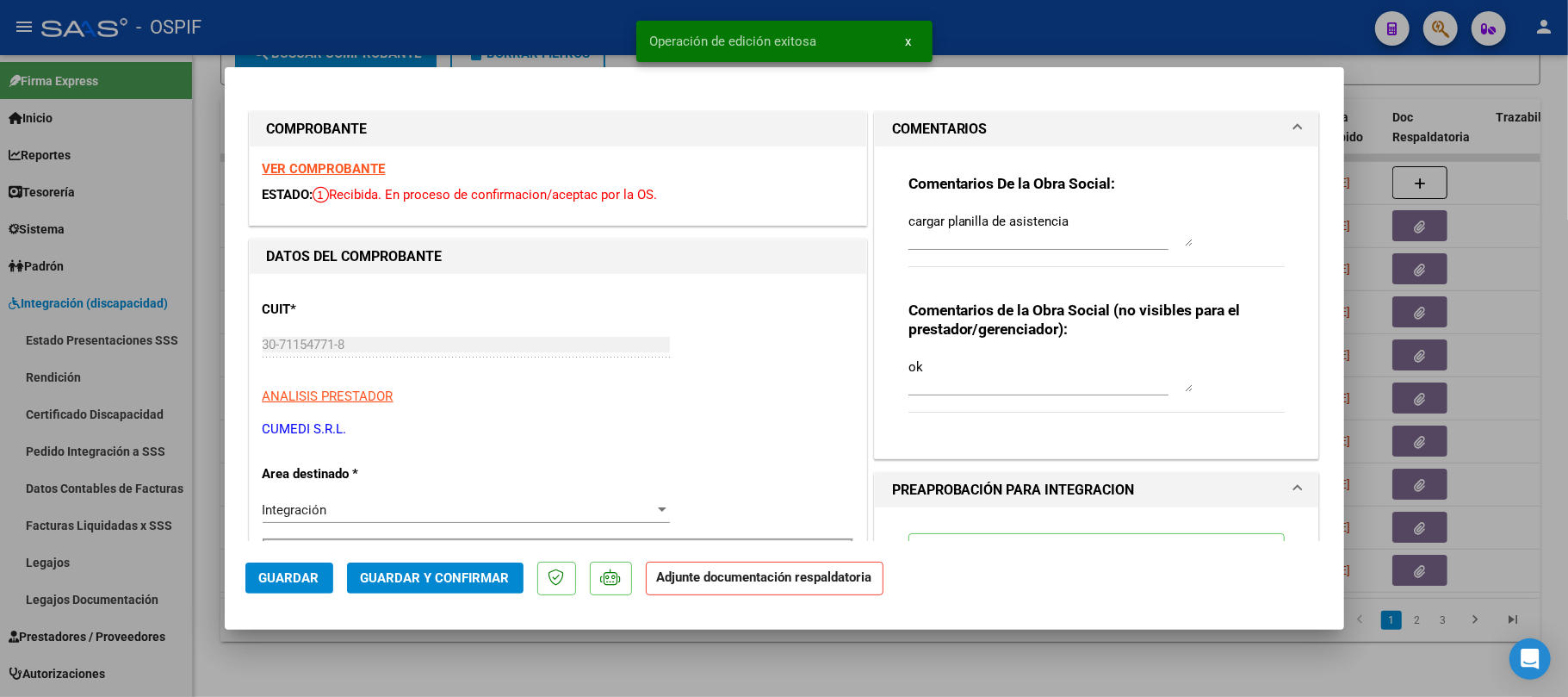
click at [741, 642] on div at bounding box center [784, 348] width 1568 height 697
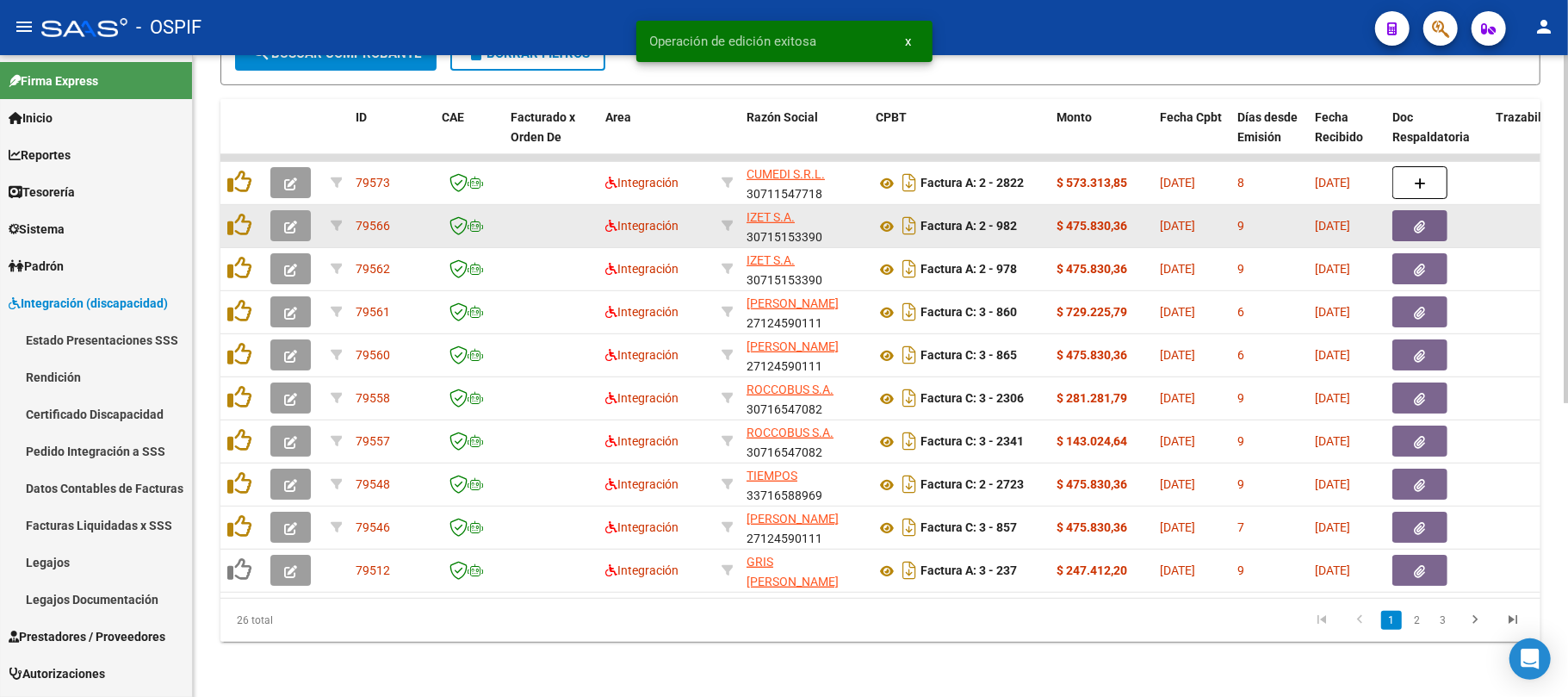
click at [294, 221] on icon "button" at bounding box center [290, 227] width 13 height 13
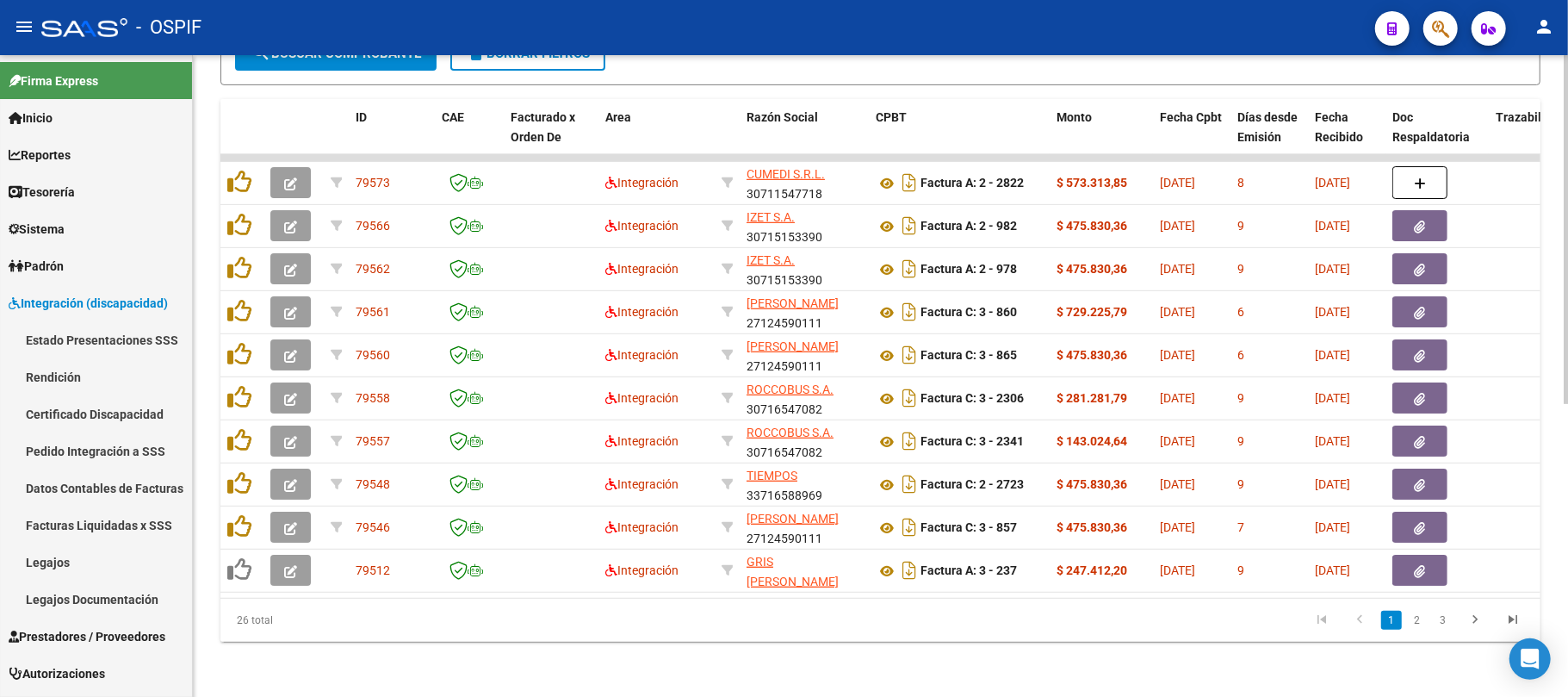
drag, startPoint x: 383, startPoint y: 600, endPoint x: 613, endPoint y: 586, distance: 230.4
click at [613, 586] on div "ID CAE Facturado x Orden De Area Razón Social CPBT Monto Fecha Cpbt Días desde …" at bounding box center [881, 370] width 1320 height 543
click at [528, 622] on datatable-pager "1 2 3" at bounding box center [1011, 620] width 1042 height 29
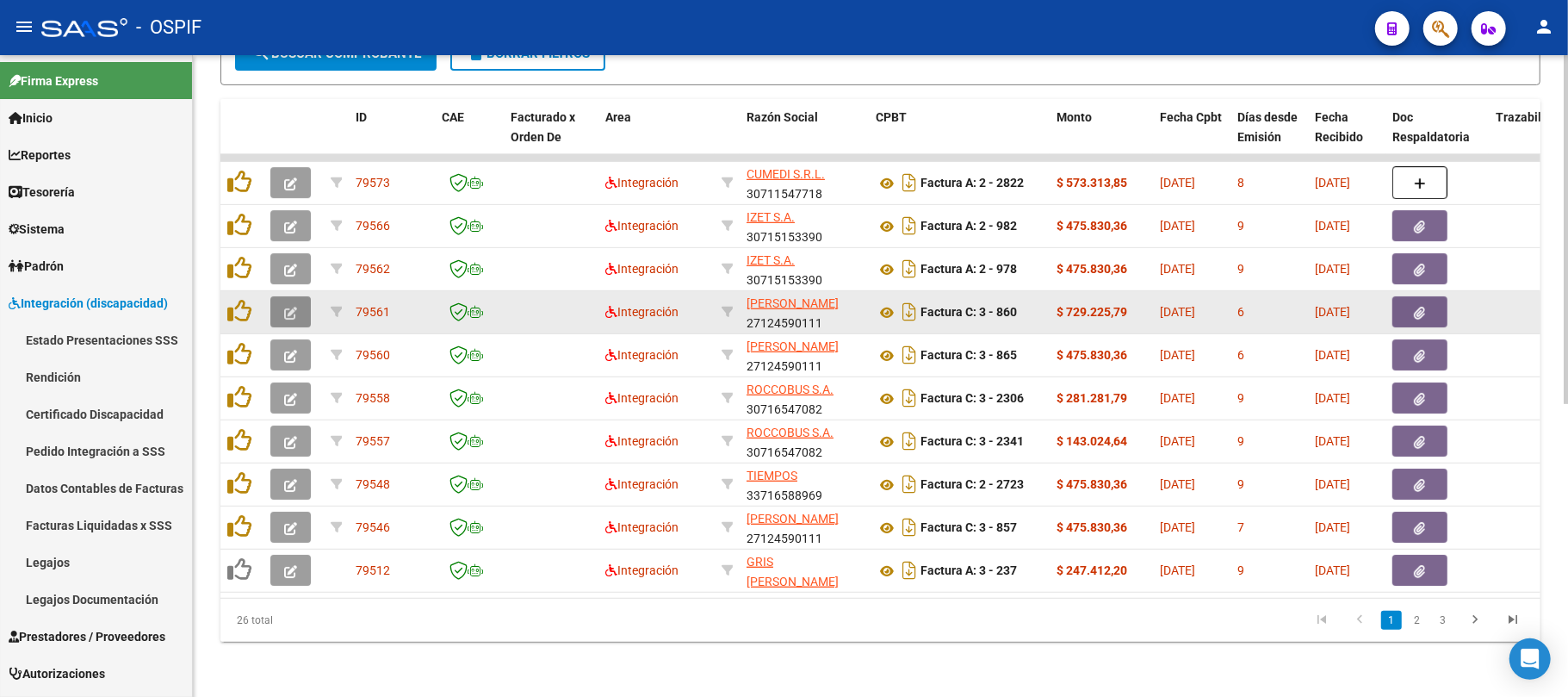
click at [283, 297] on button "button" at bounding box center [291, 312] width 41 height 31
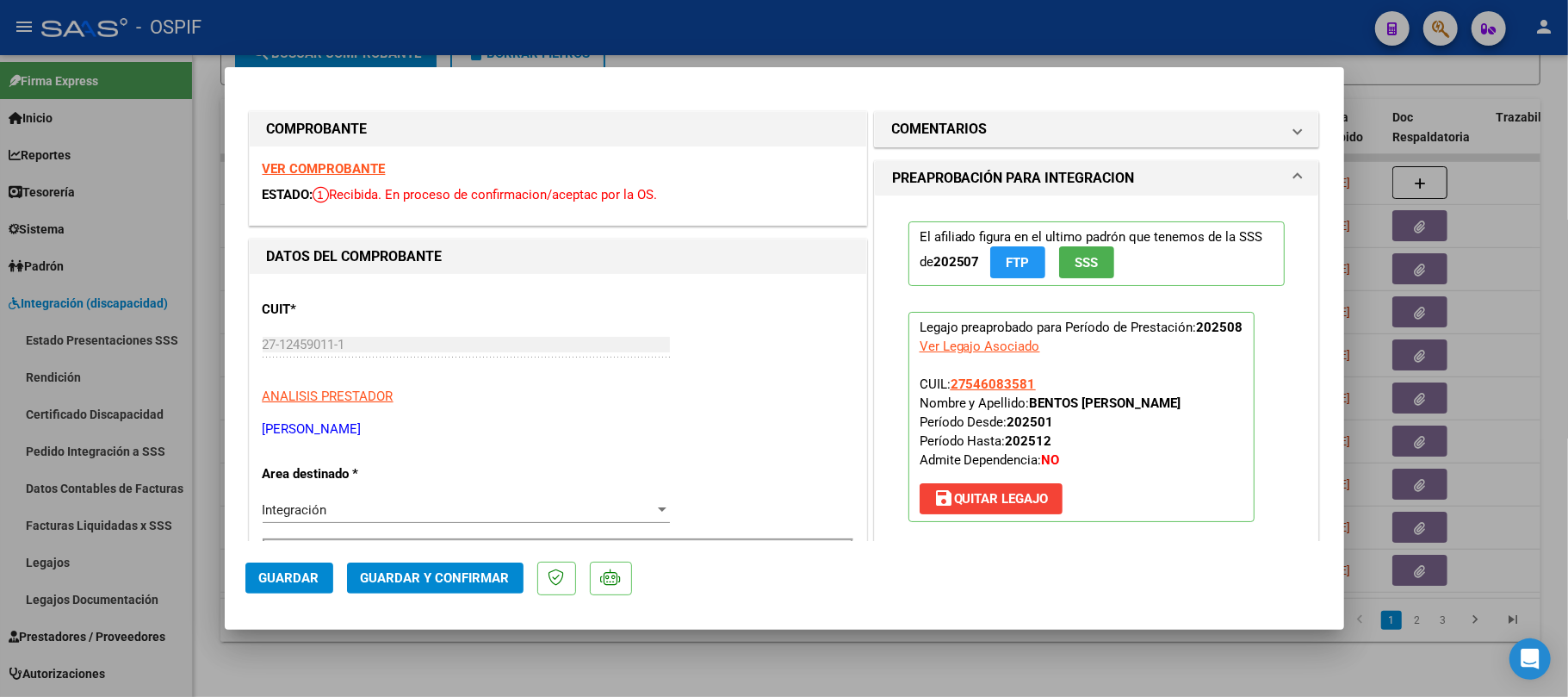
click at [492, 573] on span "Guardar y Confirmar" at bounding box center [435, 578] width 149 height 16
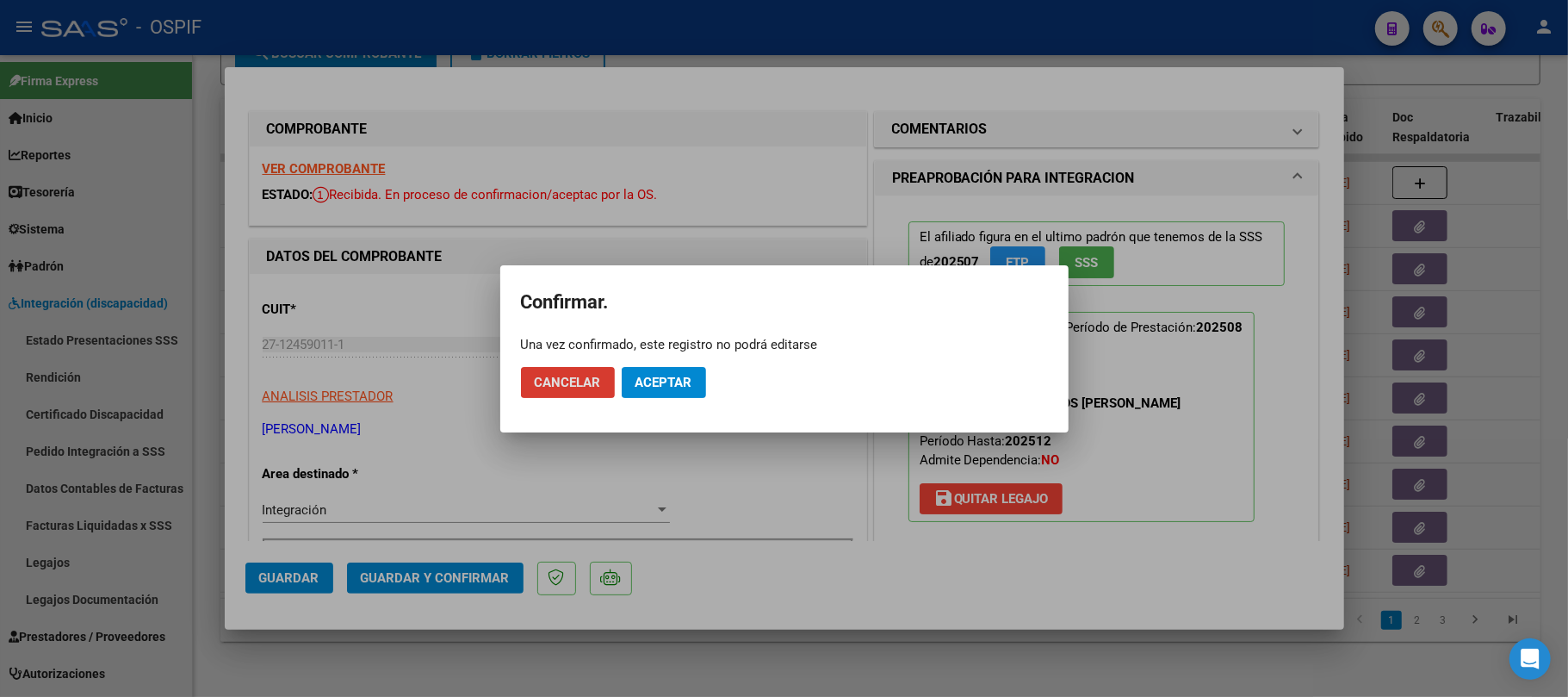
drag, startPoint x: 649, startPoint y: 415, endPoint x: 666, endPoint y: 400, distance: 22.7
click at [651, 415] on mat-dialog-container "Confirmar. Una vez confirmado, este registro no podrá editarse Cancelar Aceptar" at bounding box center [784, 349] width 569 height 167
click at [670, 395] on button "Aceptar" at bounding box center [664, 383] width 84 height 31
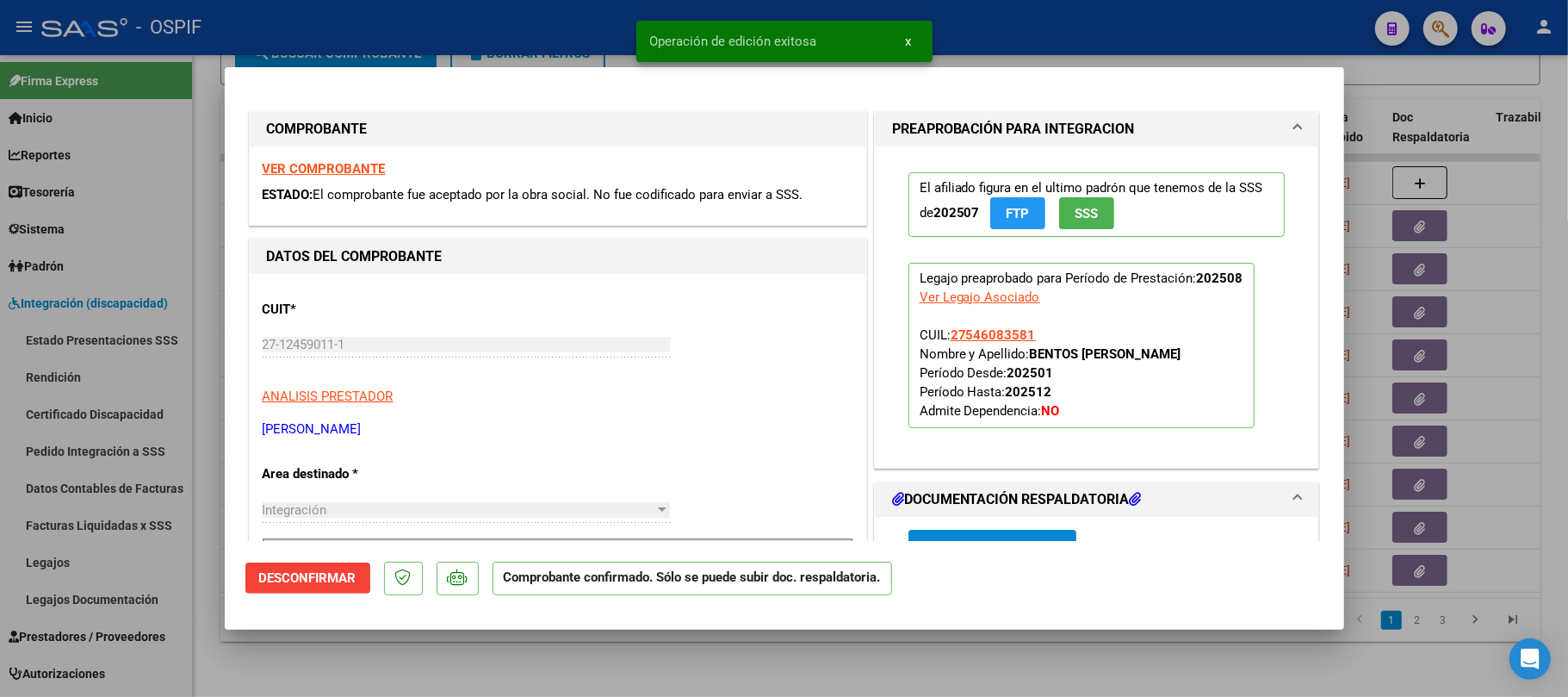
click at [728, 693] on div at bounding box center [784, 348] width 1568 height 697
click at [732, 680] on div "Video tutorial PRESTADORES -> Listado de CPBTs Emitidos por Prestadores / Prove…" at bounding box center [880, 114] width 1375 height 1164
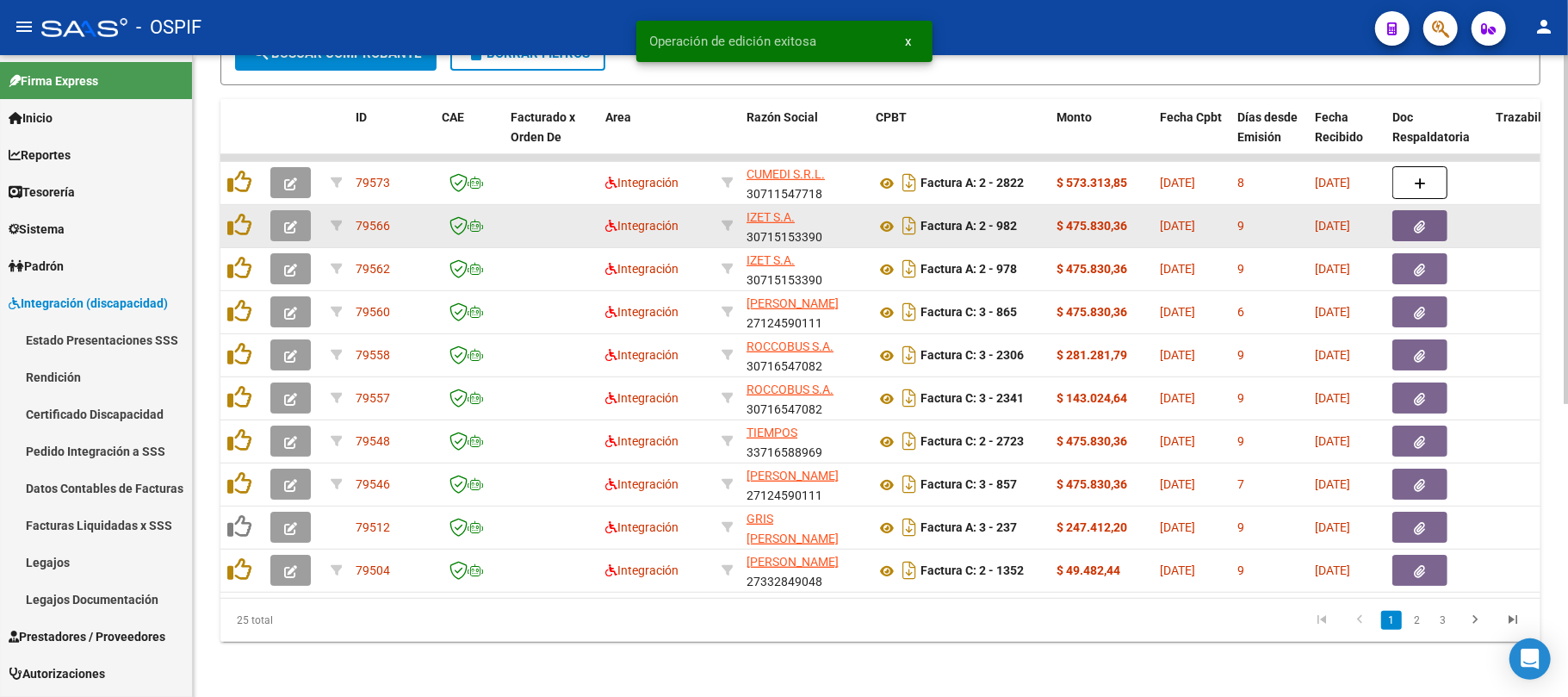
drag, startPoint x: 268, startPoint y: 215, endPoint x: 286, endPoint y: 214, distance: 18.0
click at [272, 215] on datatable-body-cell at bounding box center [294, 227] width 60 height 43
click at [286, 221] on icon "button" at bounding box center [290, 227] width 13 height 13
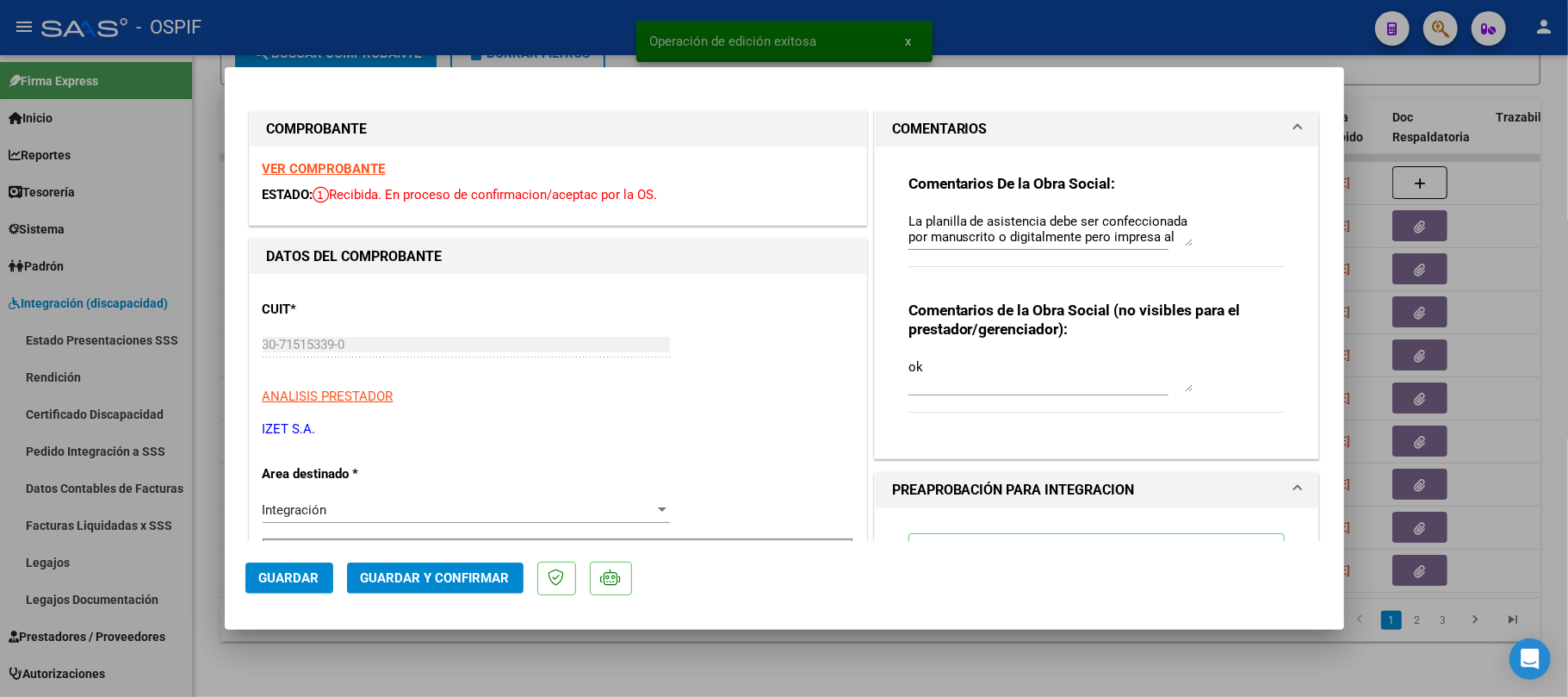
click at [911, 678] on div at bounding box center [784, 348] width 1568 height 697
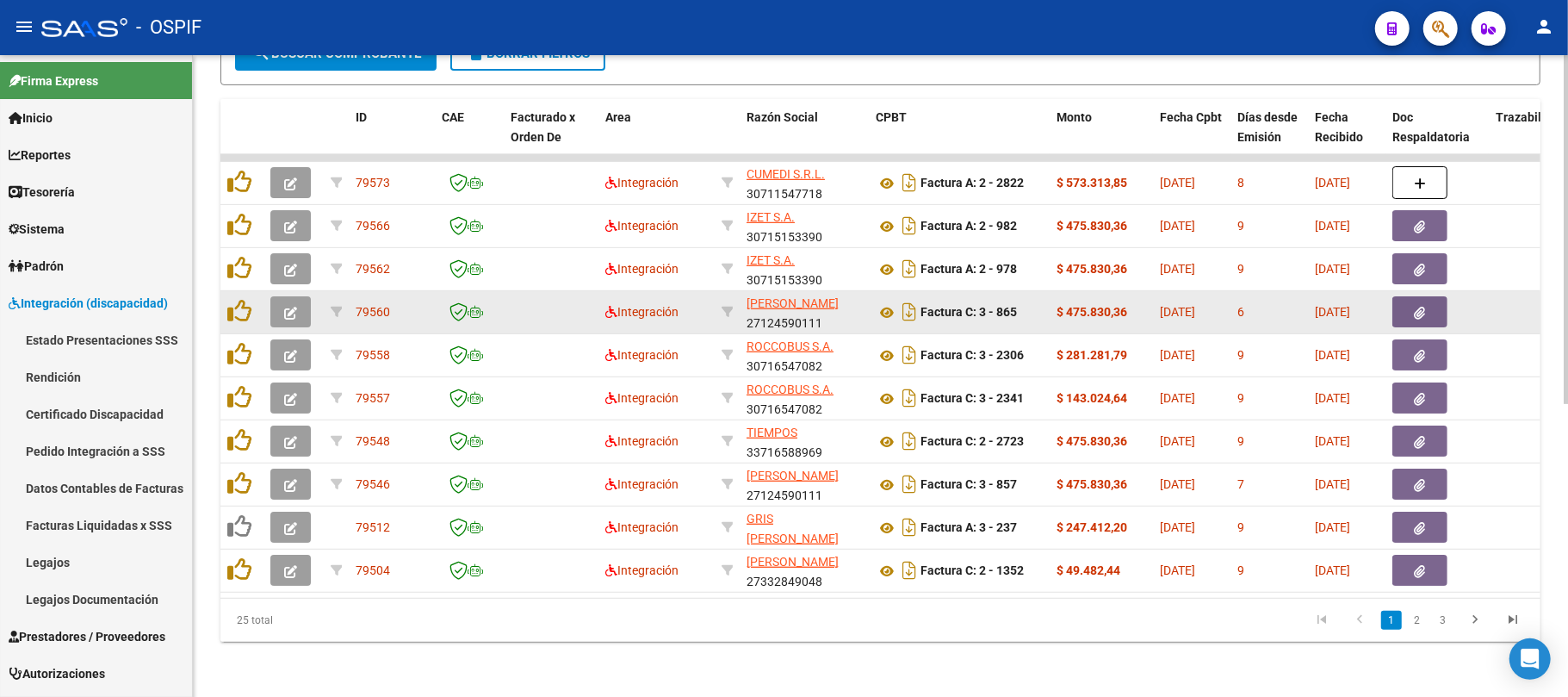
click at [287, 306] on icon "button" at bounding box center [290, 312] width 13 height 13
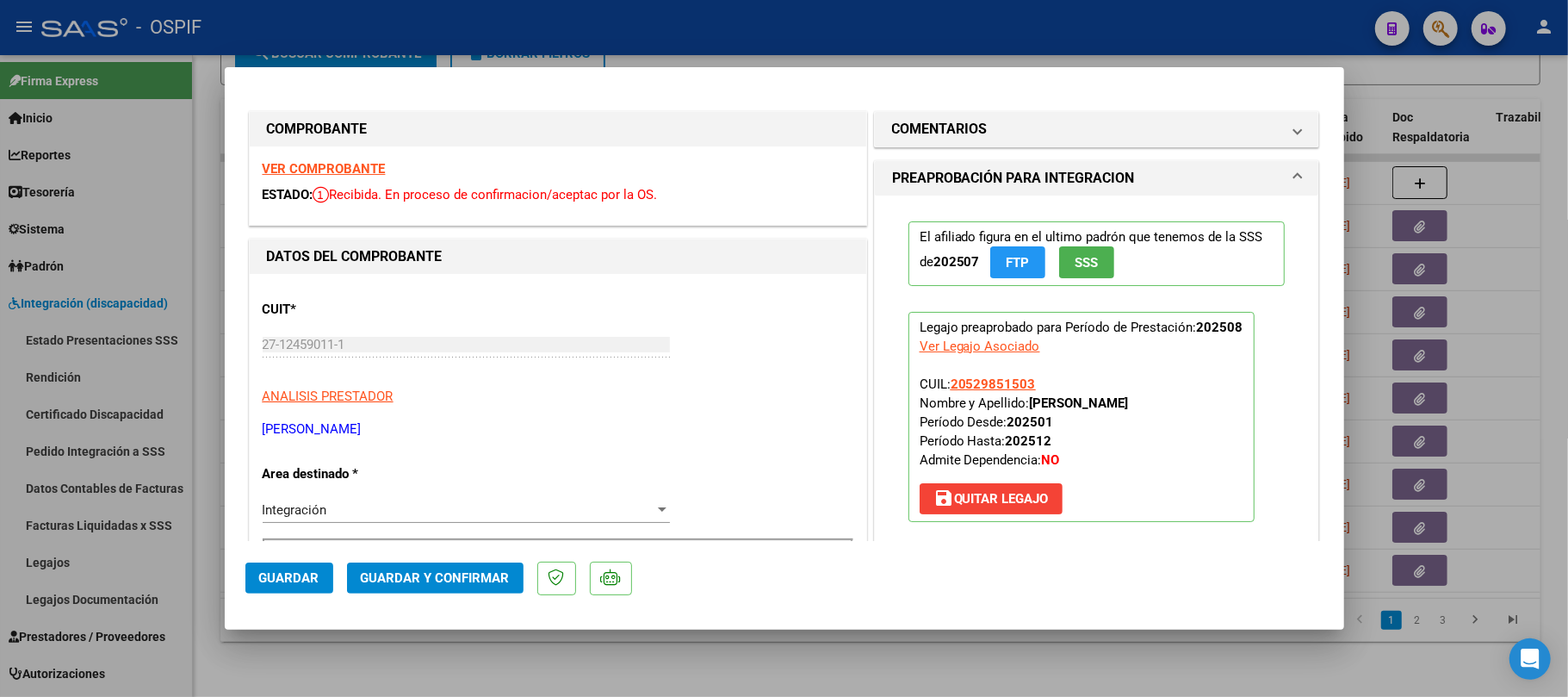
click at [466, 572] on span "Guardar y Confirmar" at bounding box center [435, 578] width 149 height 16
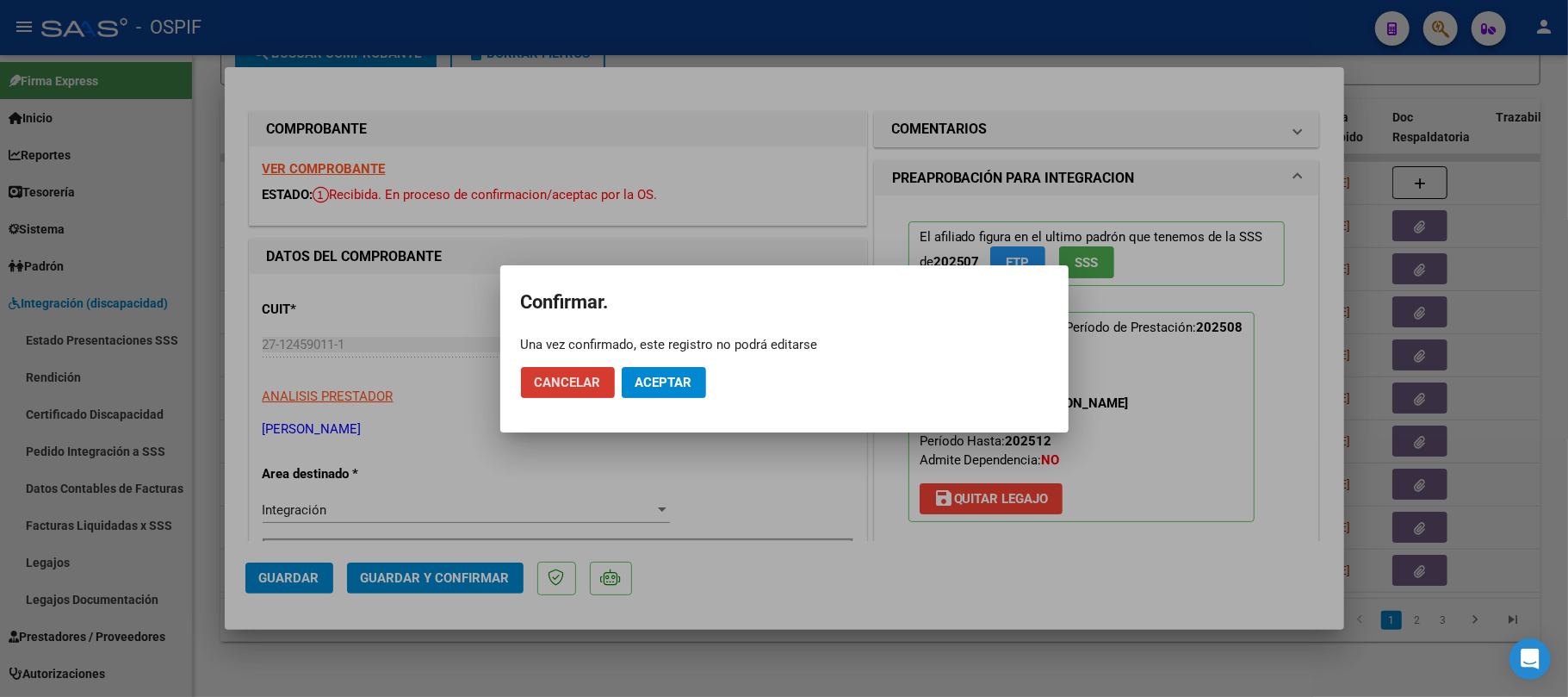
click at [685, 398] on mat-dialog-actions "Cancelar Aceptar" at bounding box center [785, 382] width 527 height 58
click at [701, 390] on button "Aceptar" at bounding box center [664, 383] width 84 height 31
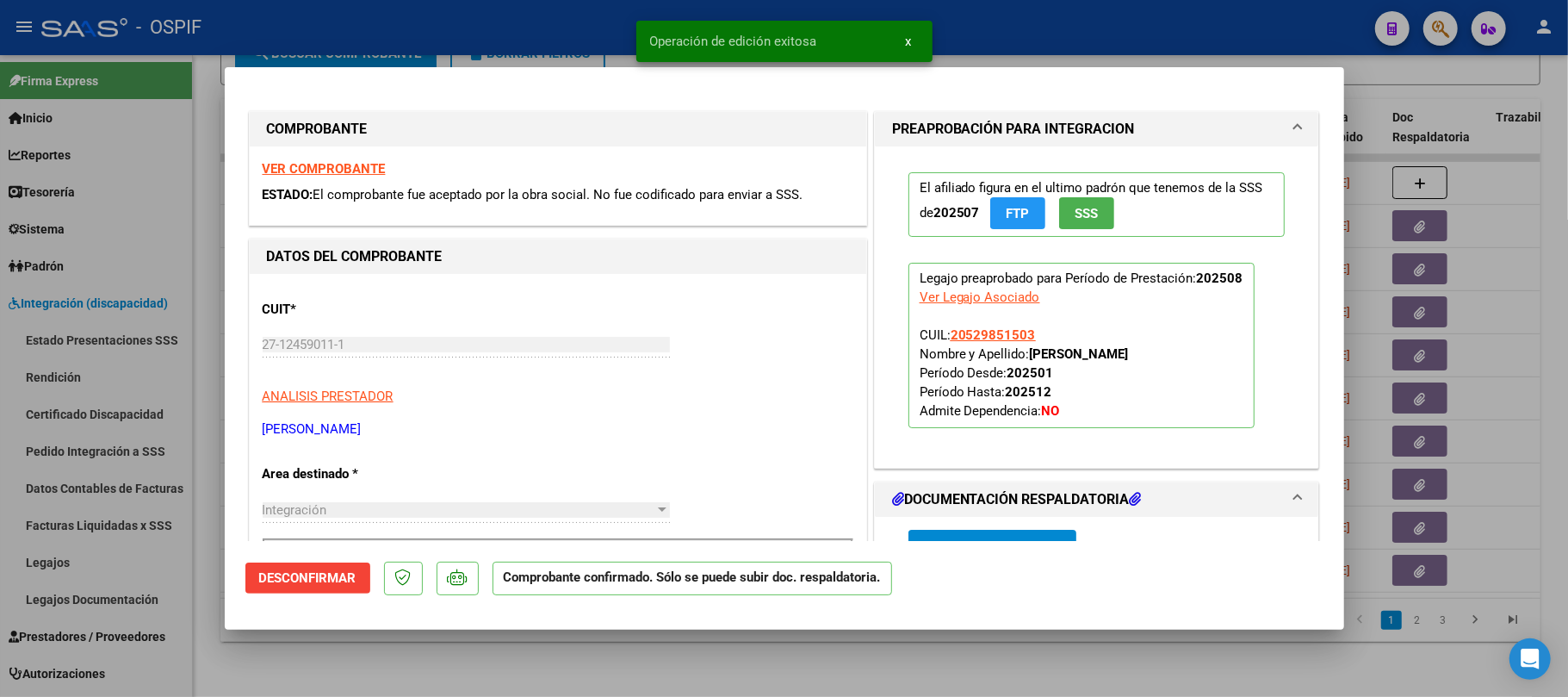
click at [759, 645] on div at bounding box center [784, 348] width 1568 height 697
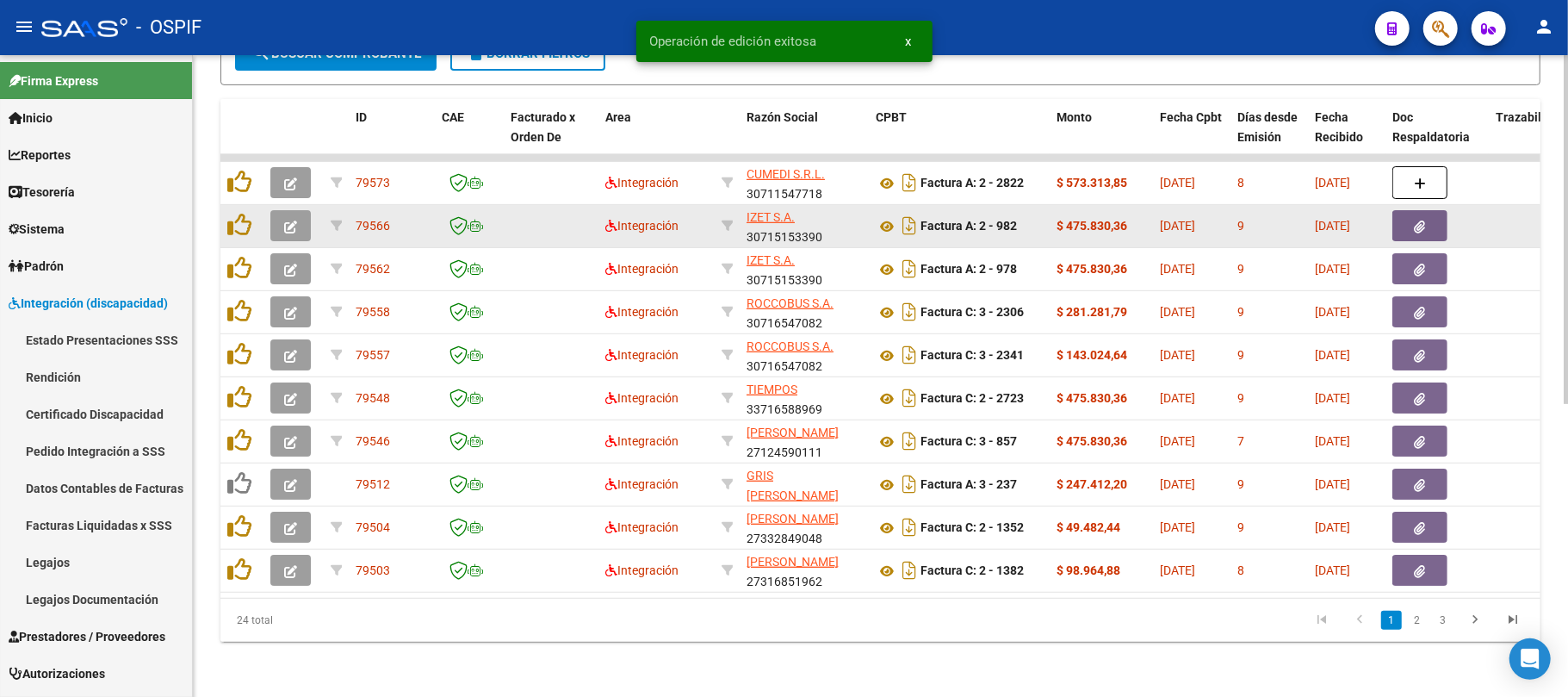
click at [298, 210] on button "button" at bounding box center [291, 226] width 41 height 31
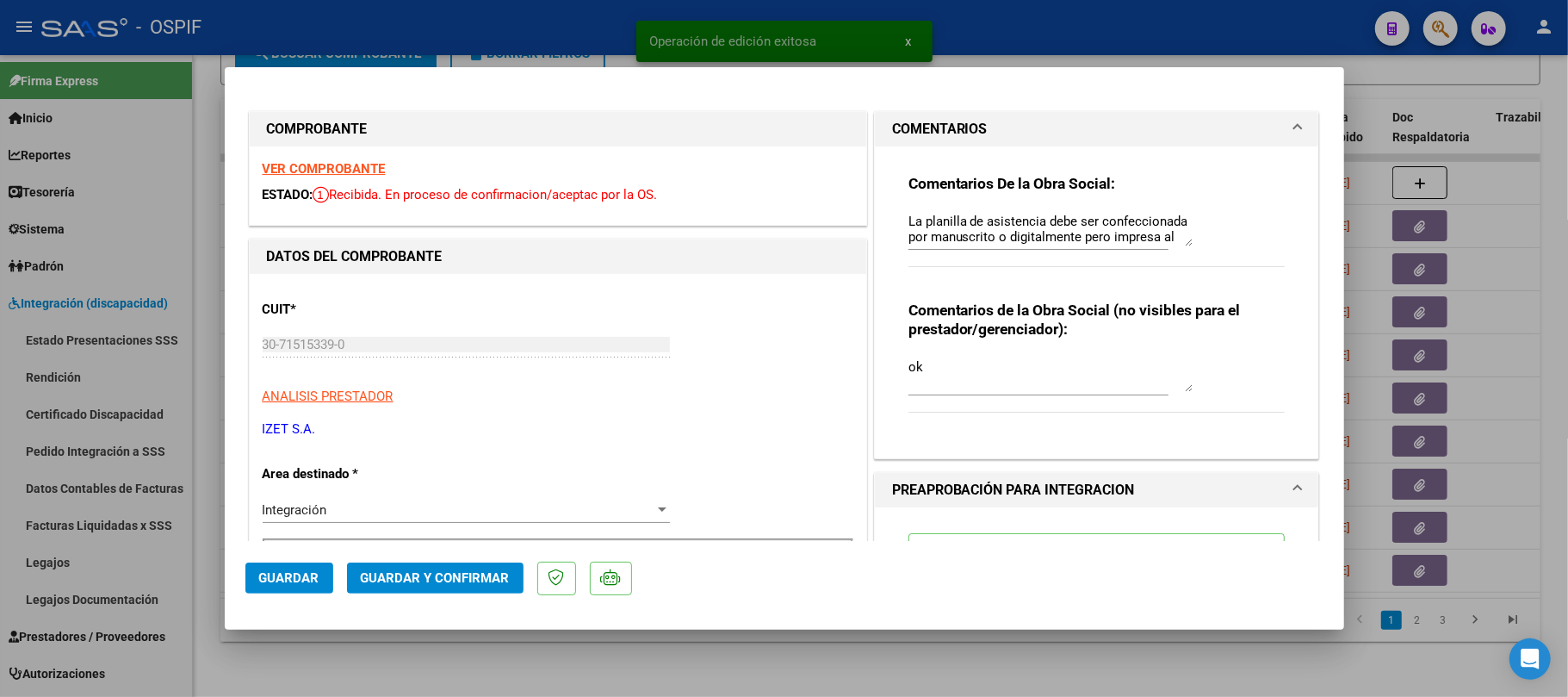
click at [709, 645] on div at bounding box center [784, 348] width 1568 height 697
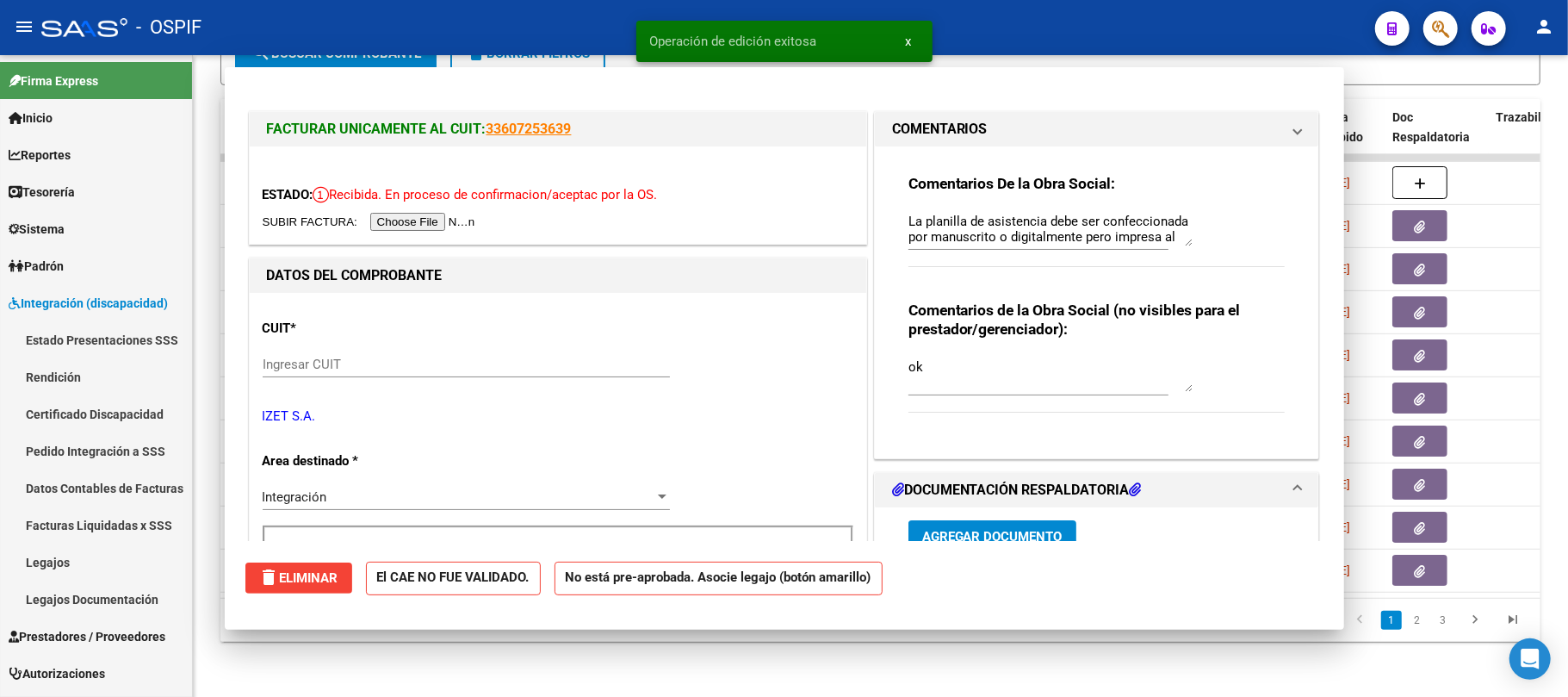
type input "$ 0,00"
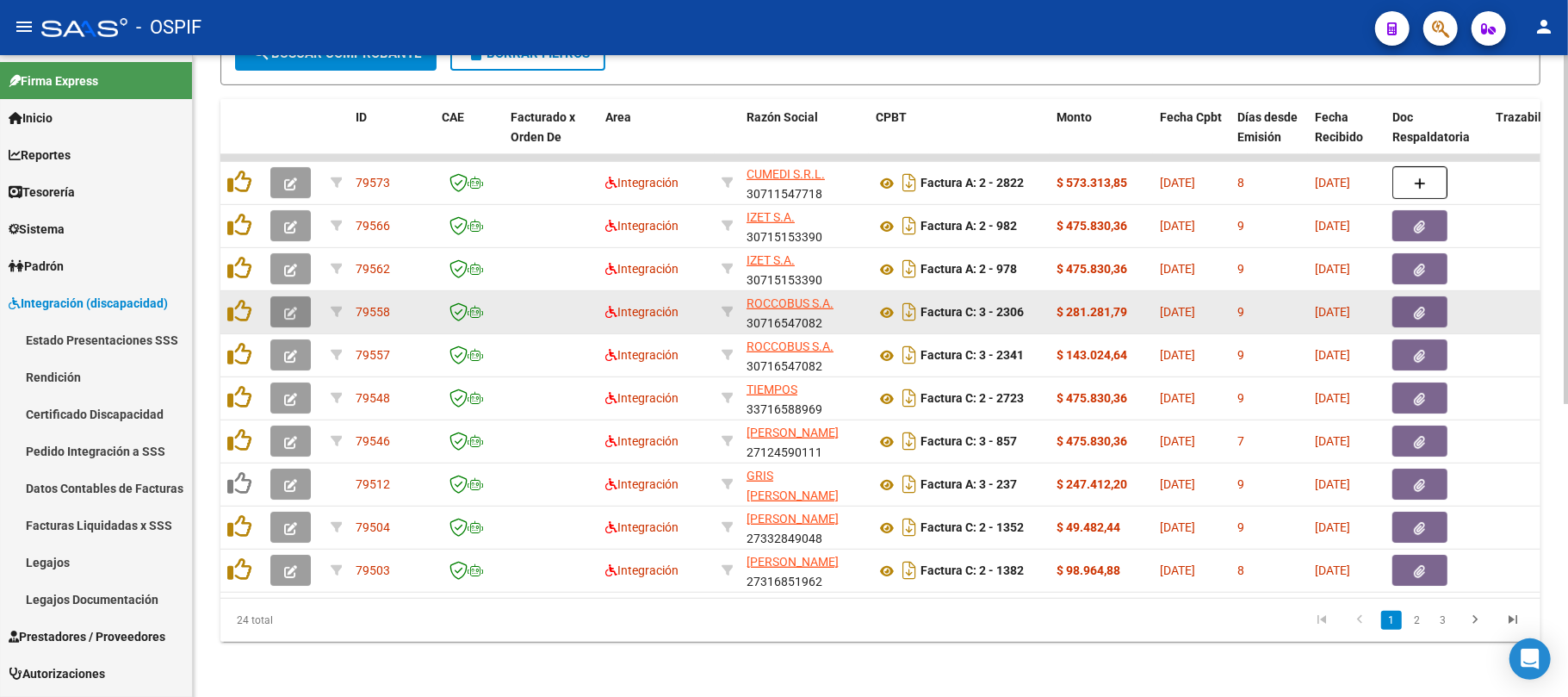
click at [300, 300] on button "button" at bounding box center [291, 312] width 41 height 31
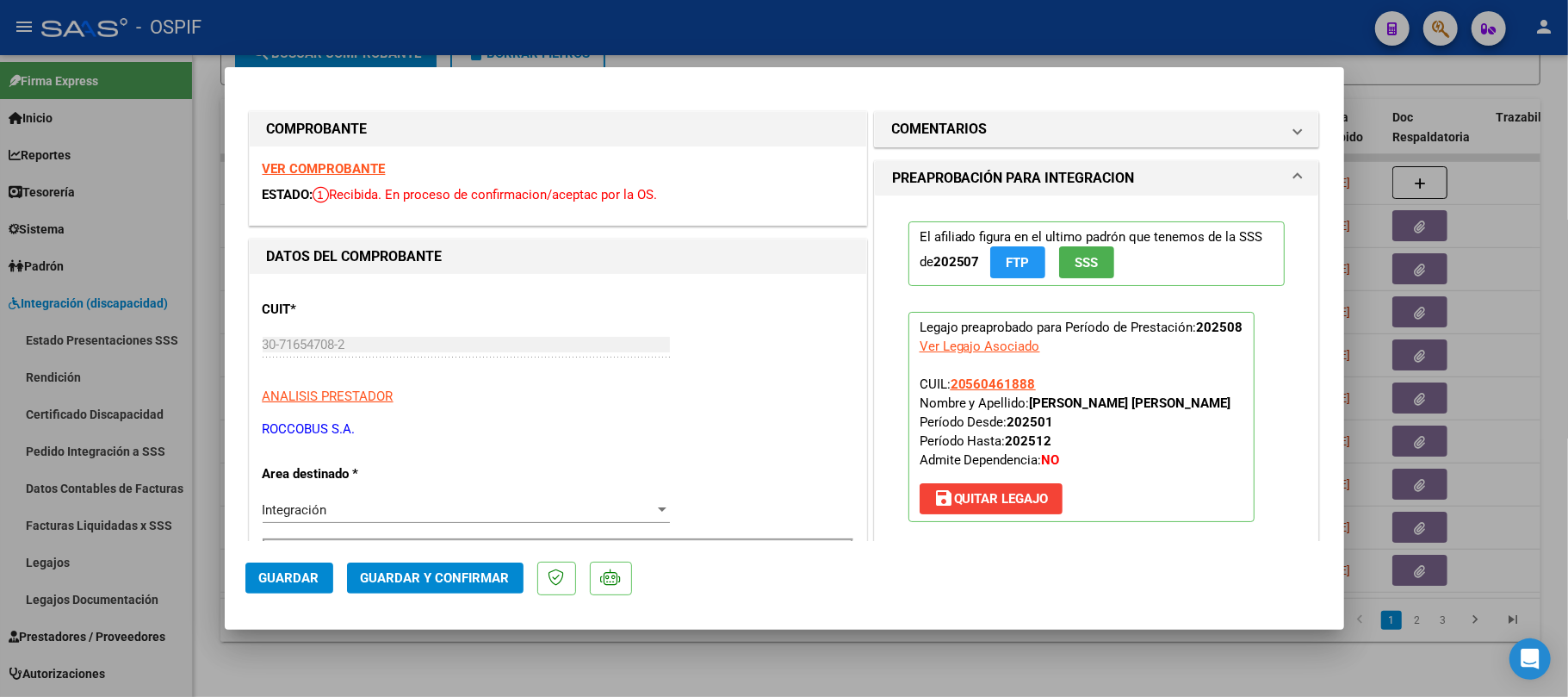
click at [435, 577] on span "Guardar y Confirmar" at bounding box center [435, 578] width 149 height 16
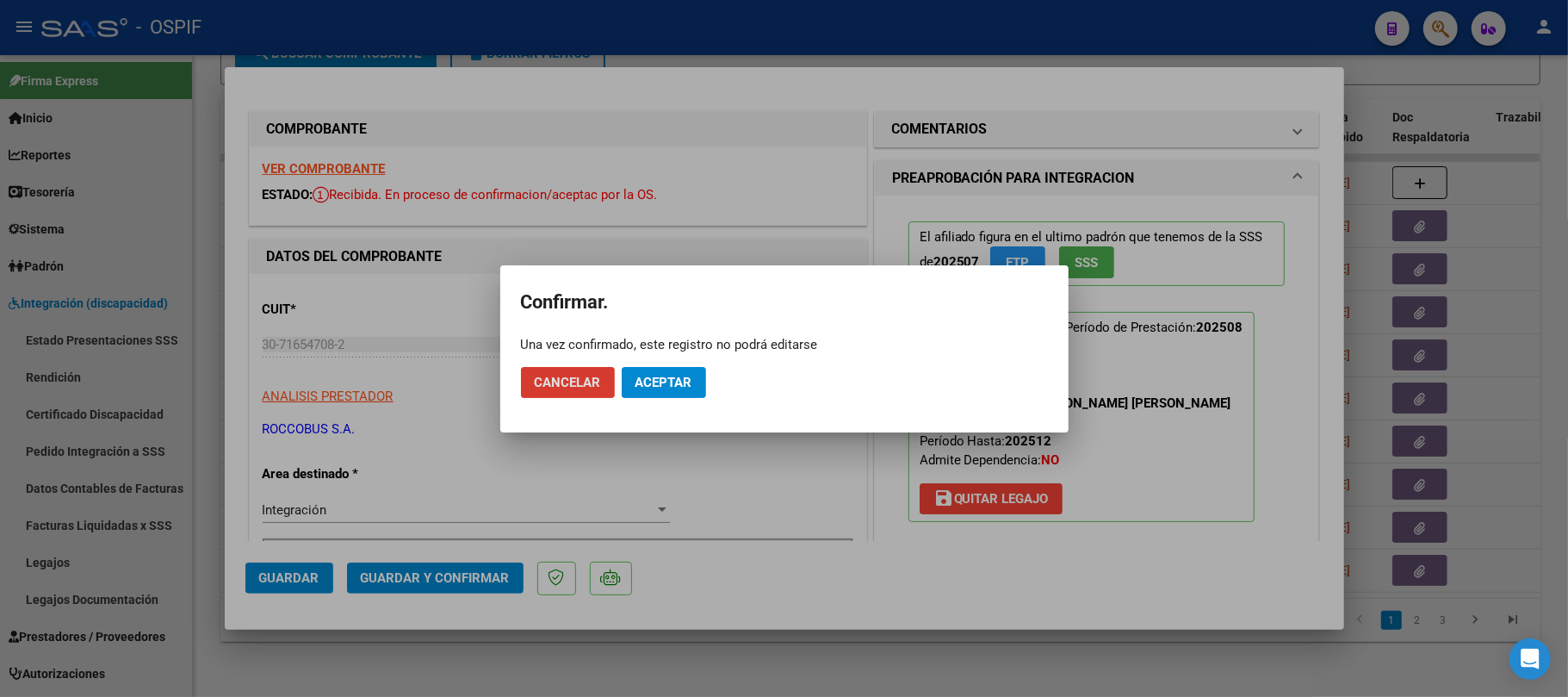
click at [677, 396] on button "Aceptar" at bounding box center [664, 383] width 84 height 31
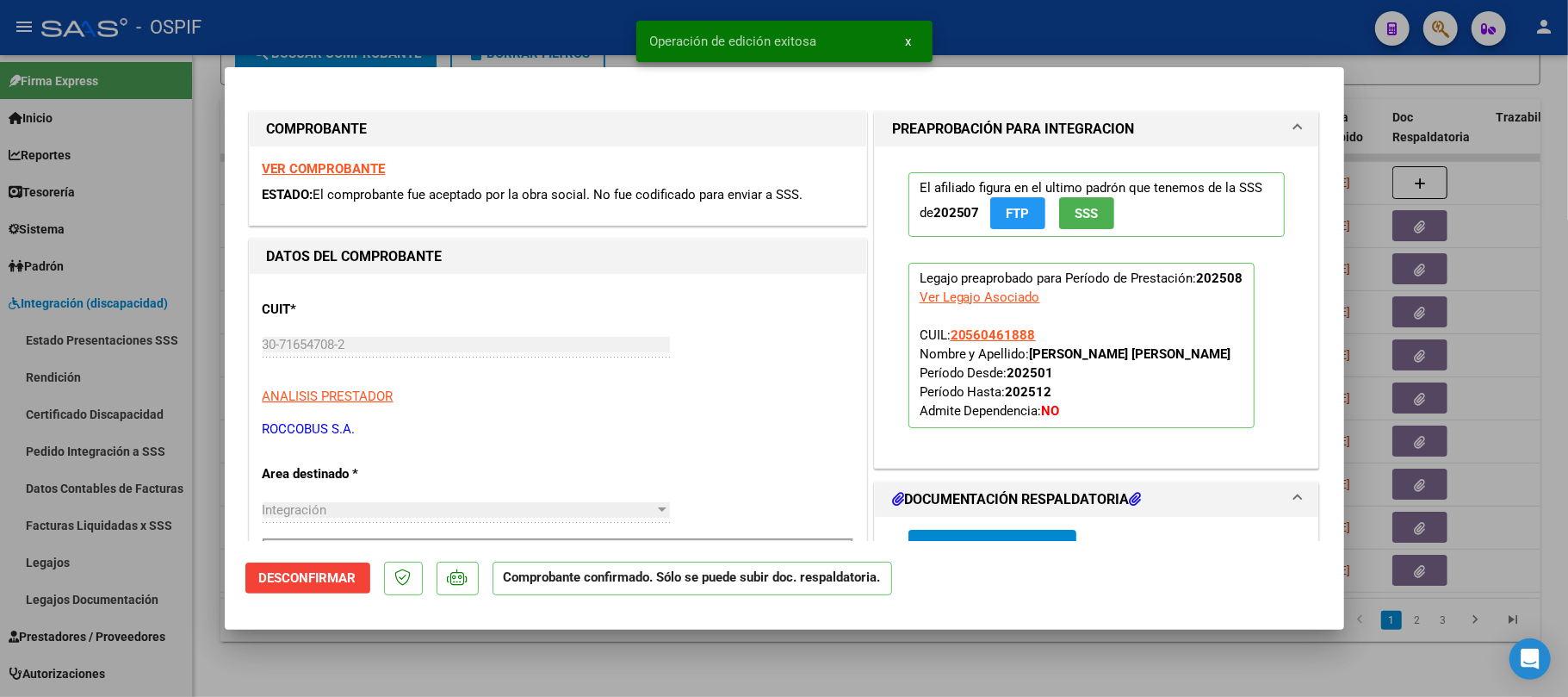
click at [678, 685] on div at bounding box center [784, 348] width 1568 height 697
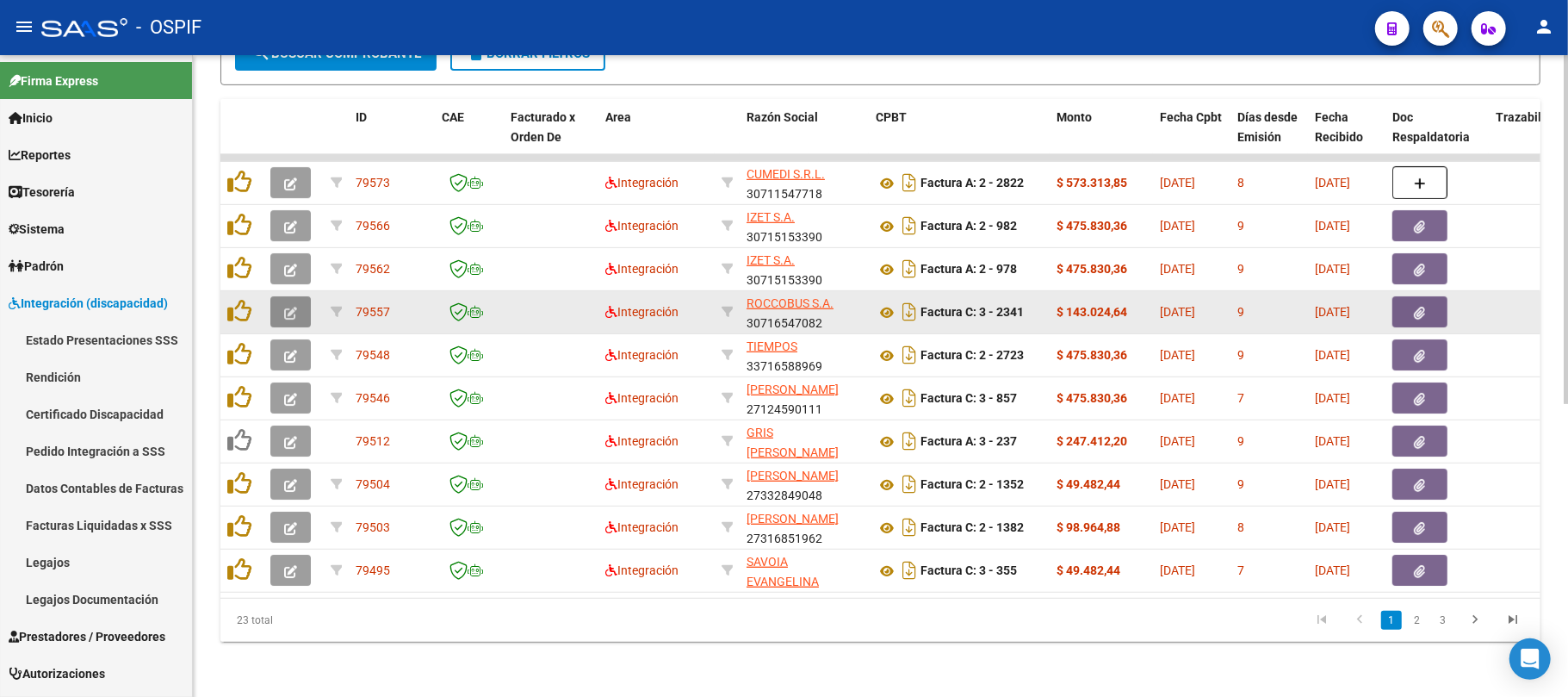
click at [295, 304] on span "button" at bounding box center [290, 312] width 13 height 16
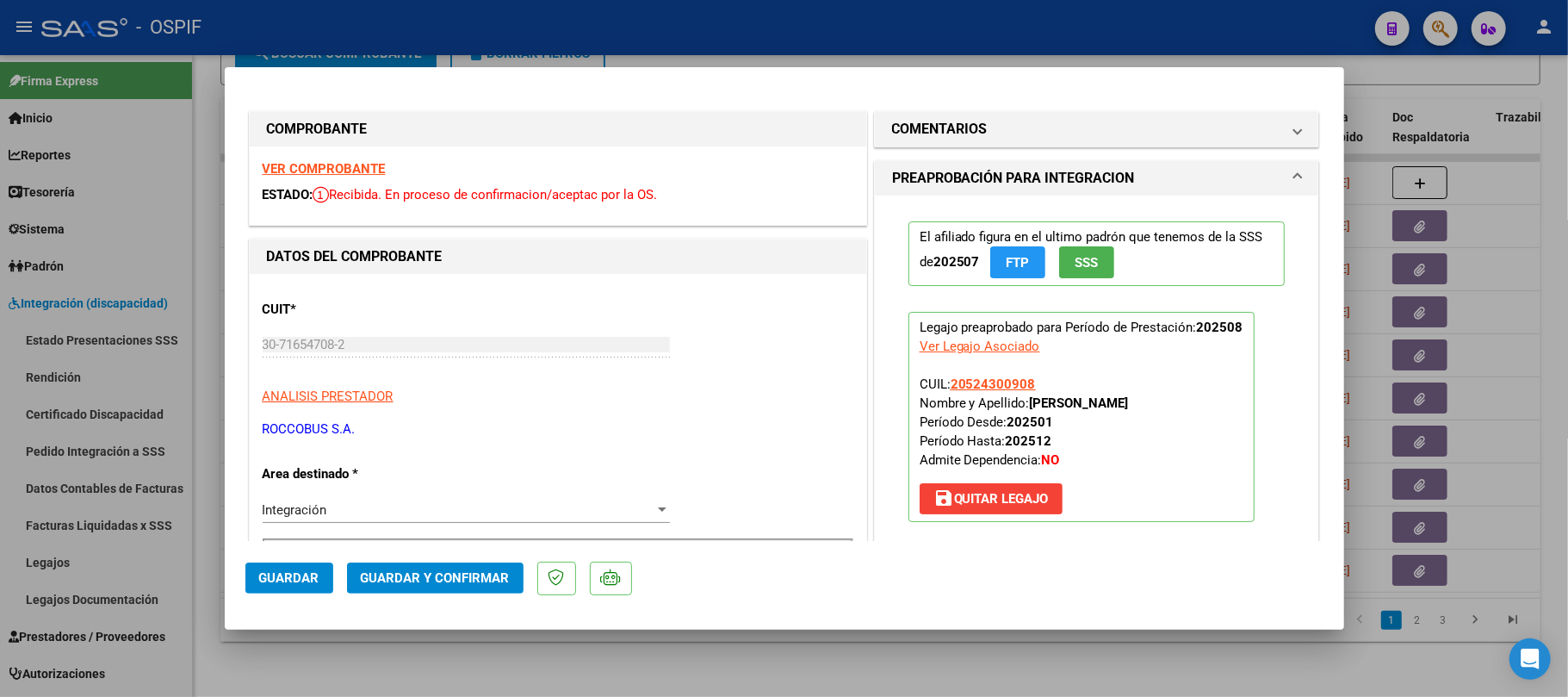
scroll to position [229, 0]
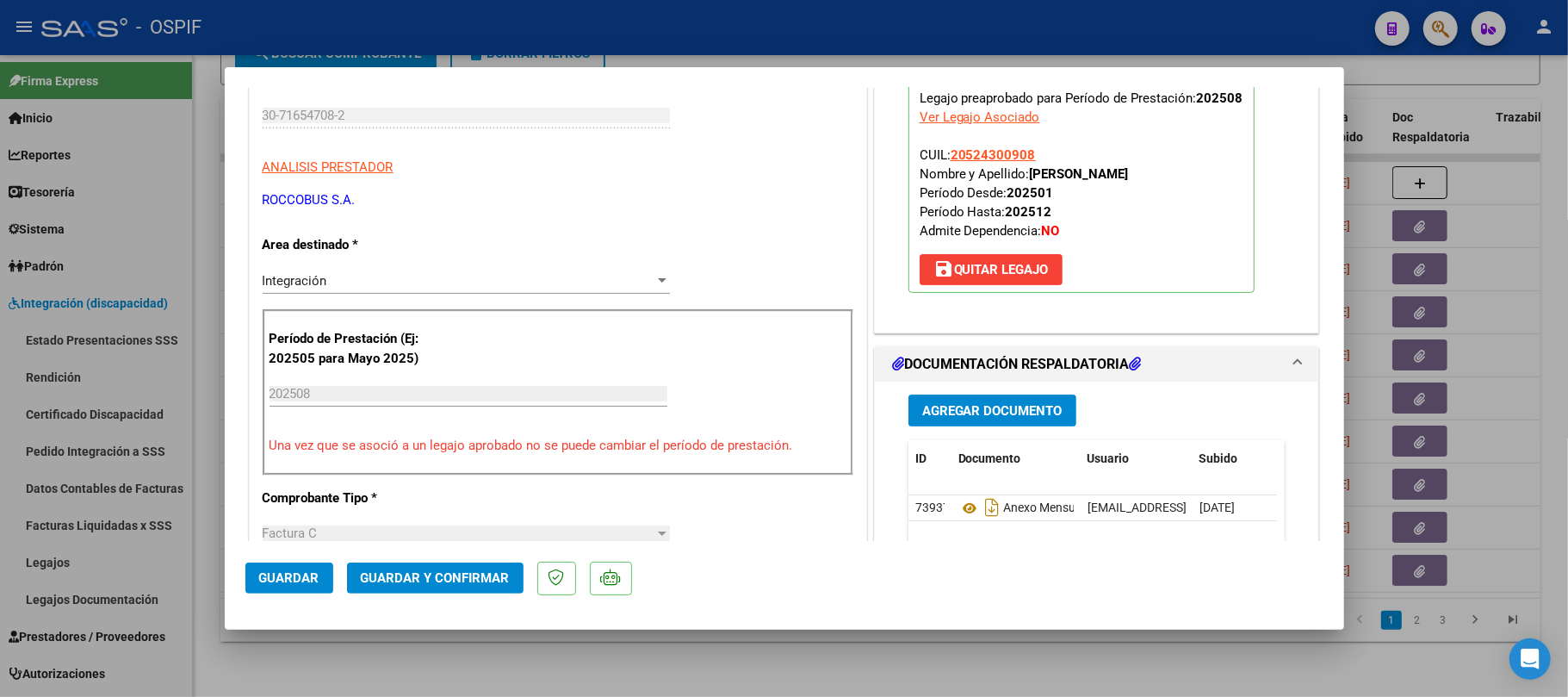
click at [431, 587] on button "Guardar y Confirmar" at bounding box center [435, 578] width 176 height 31
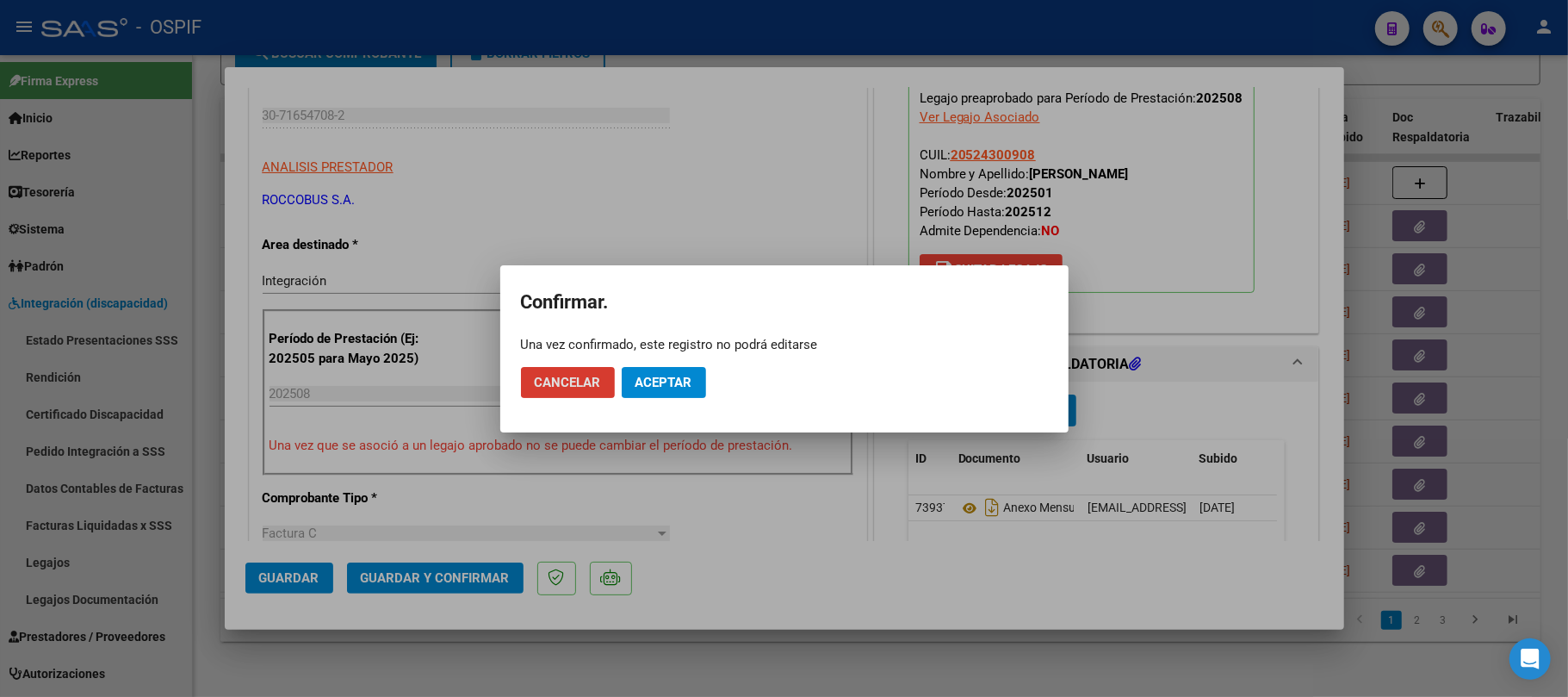
click at [691, 379] on span "Aceptar" at bounding box center [664, 383] width 57 height 16
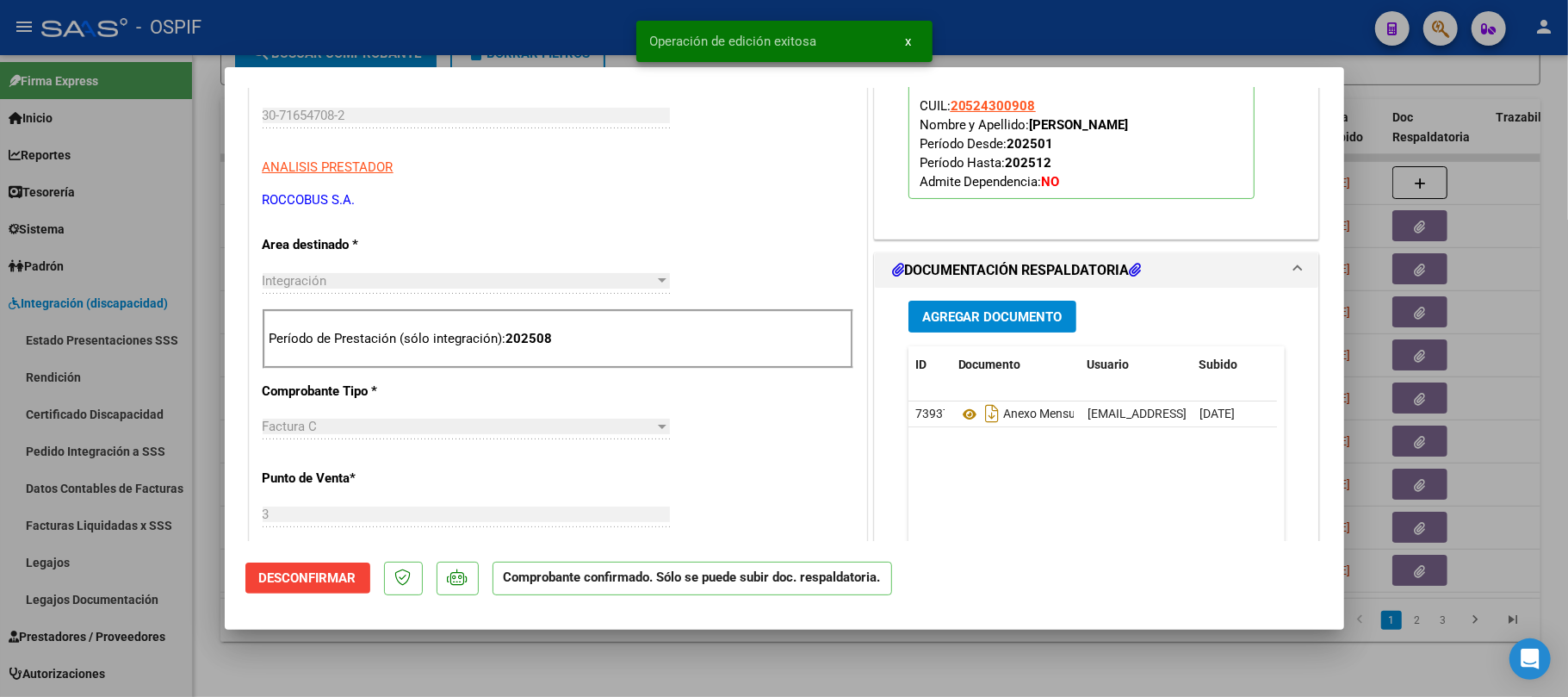
drag, startPoint x: 800, startPoint y: 677, endPoint x: 529, endPoint y: 612, distance: 278.7
click at [800, 676] on div at bounding box center [784, 348] width 1568 height 697
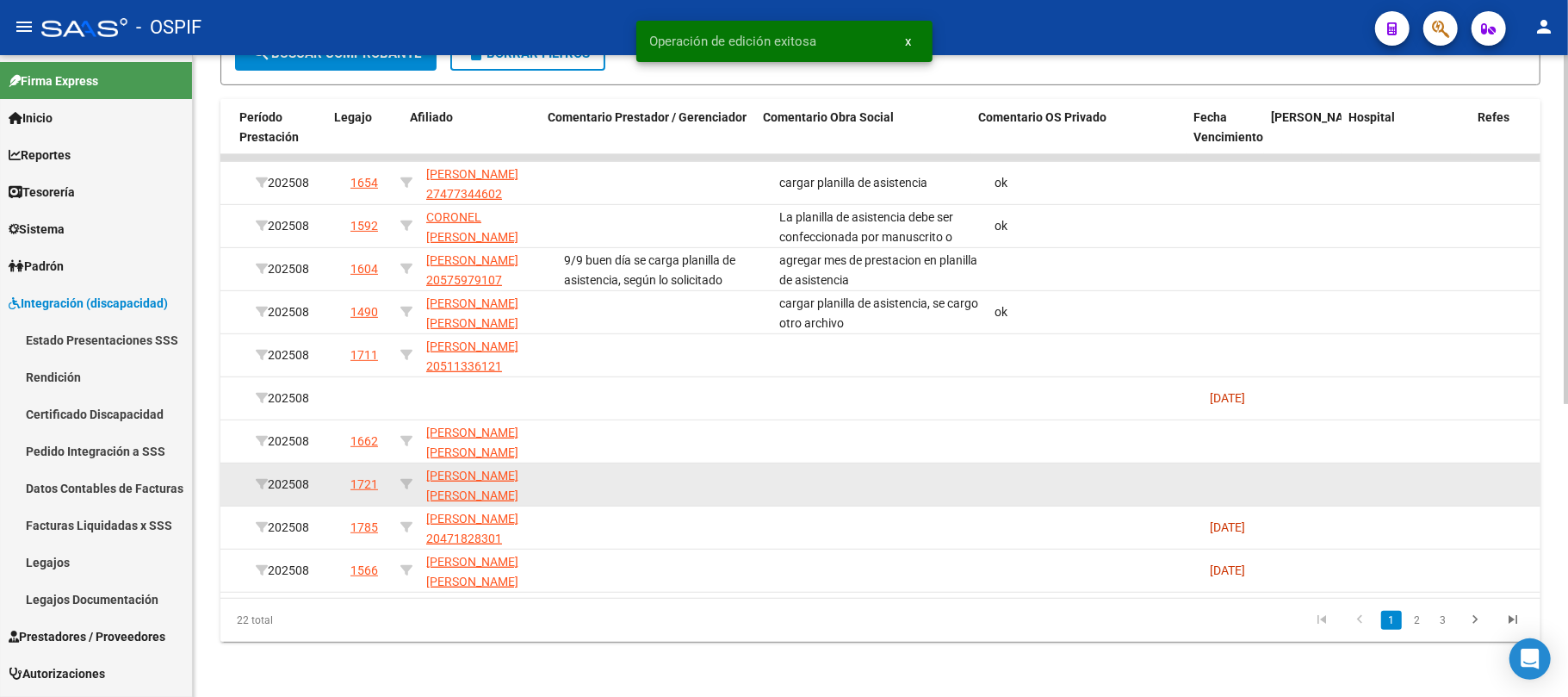
scroll to position [0, 0]
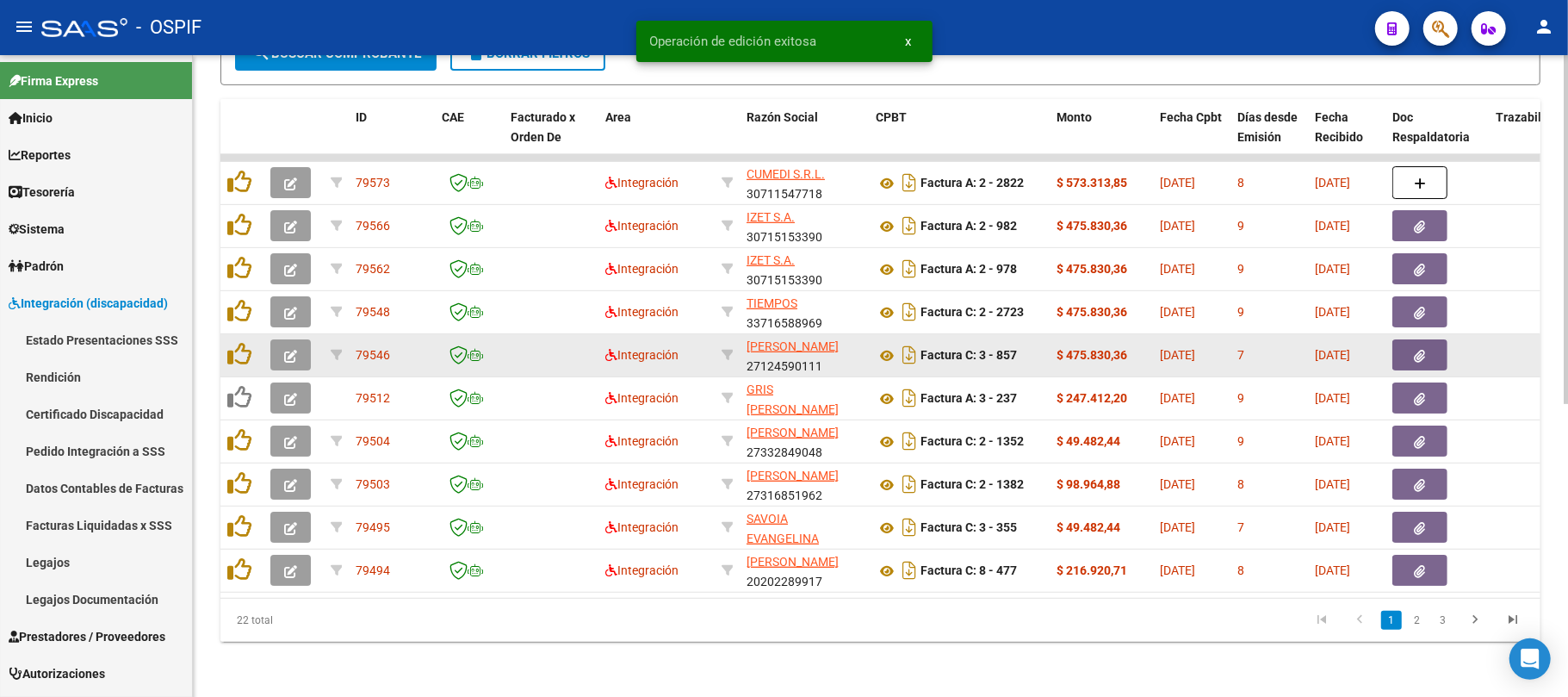
click at [287, 346] on button "button" at bounding box center [291, 355] width 41 height 31
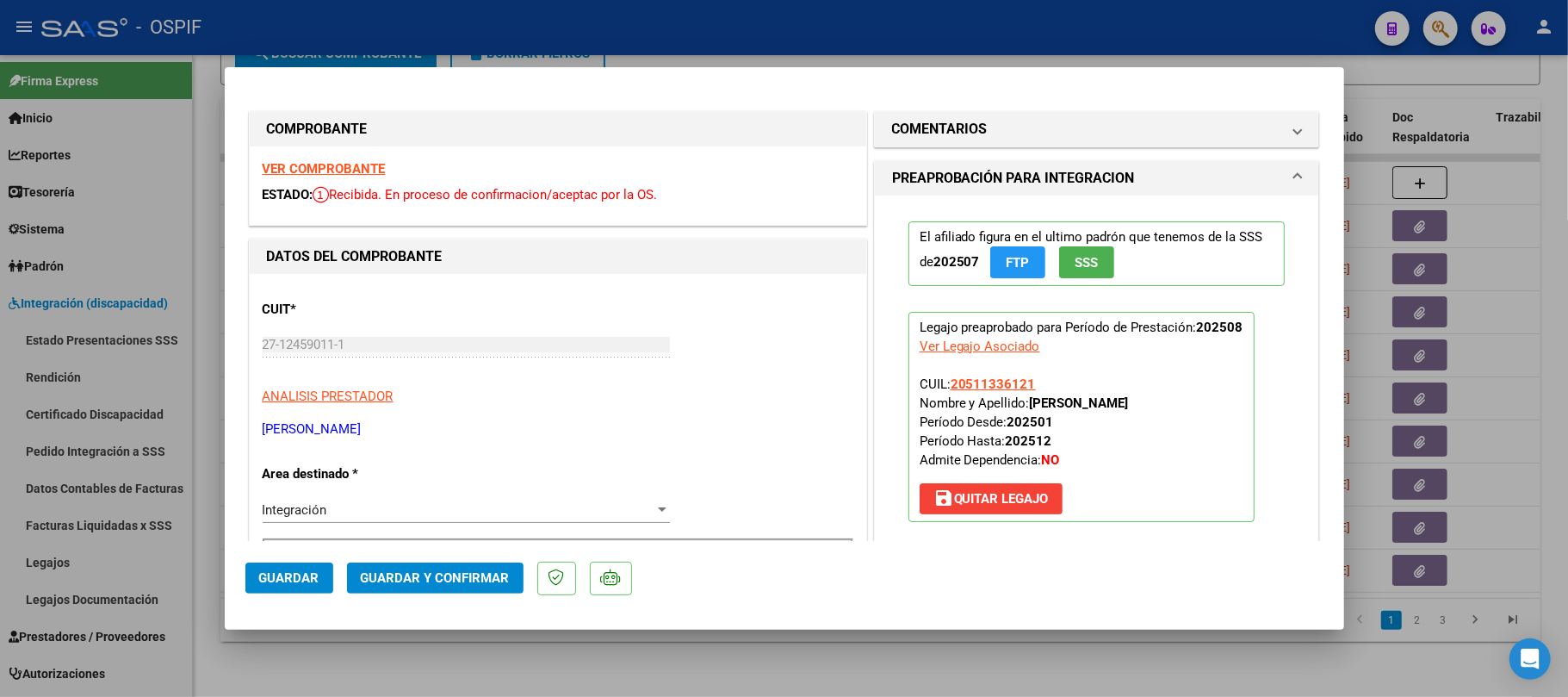
scroll to position [344, 0]
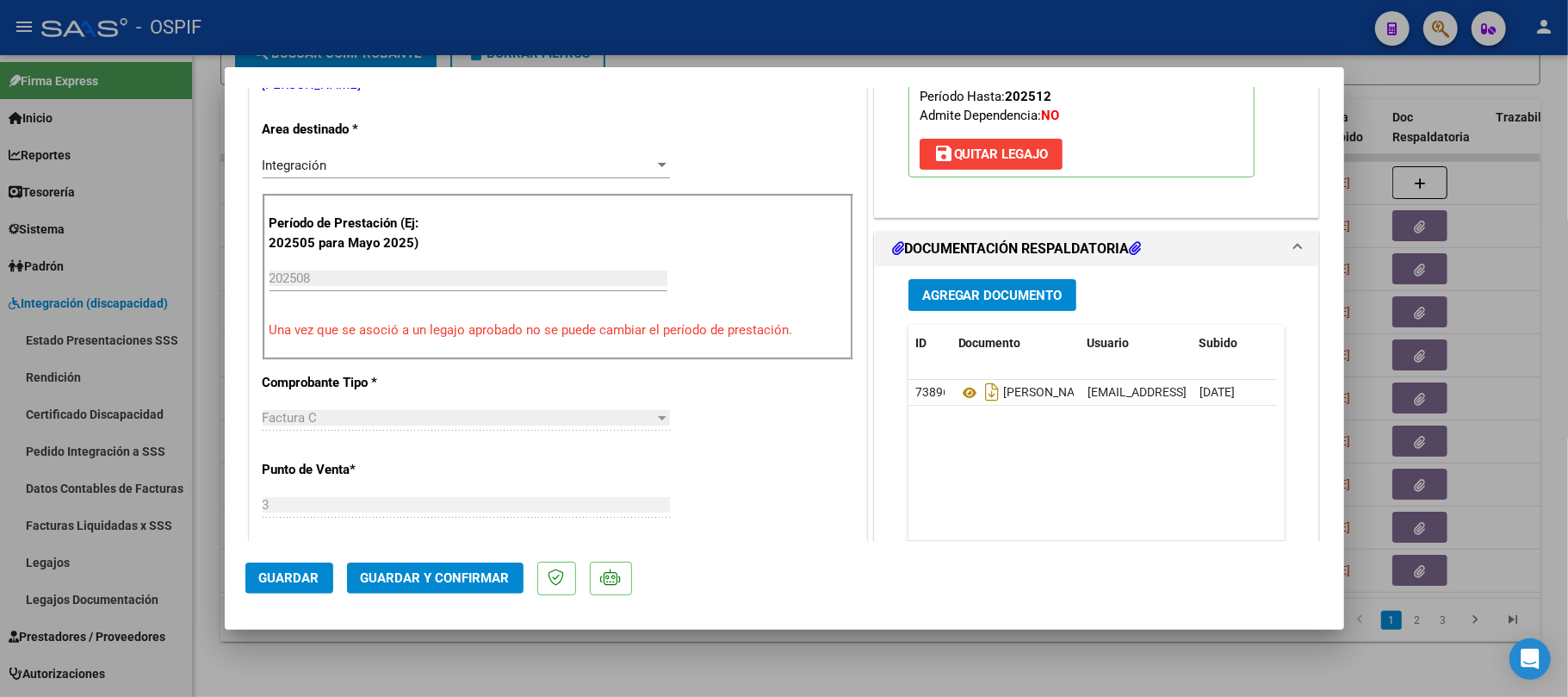
click at [492, 585] on span "Guardar y Confirmar" at bounding box center [435, 578] width 149 height 16
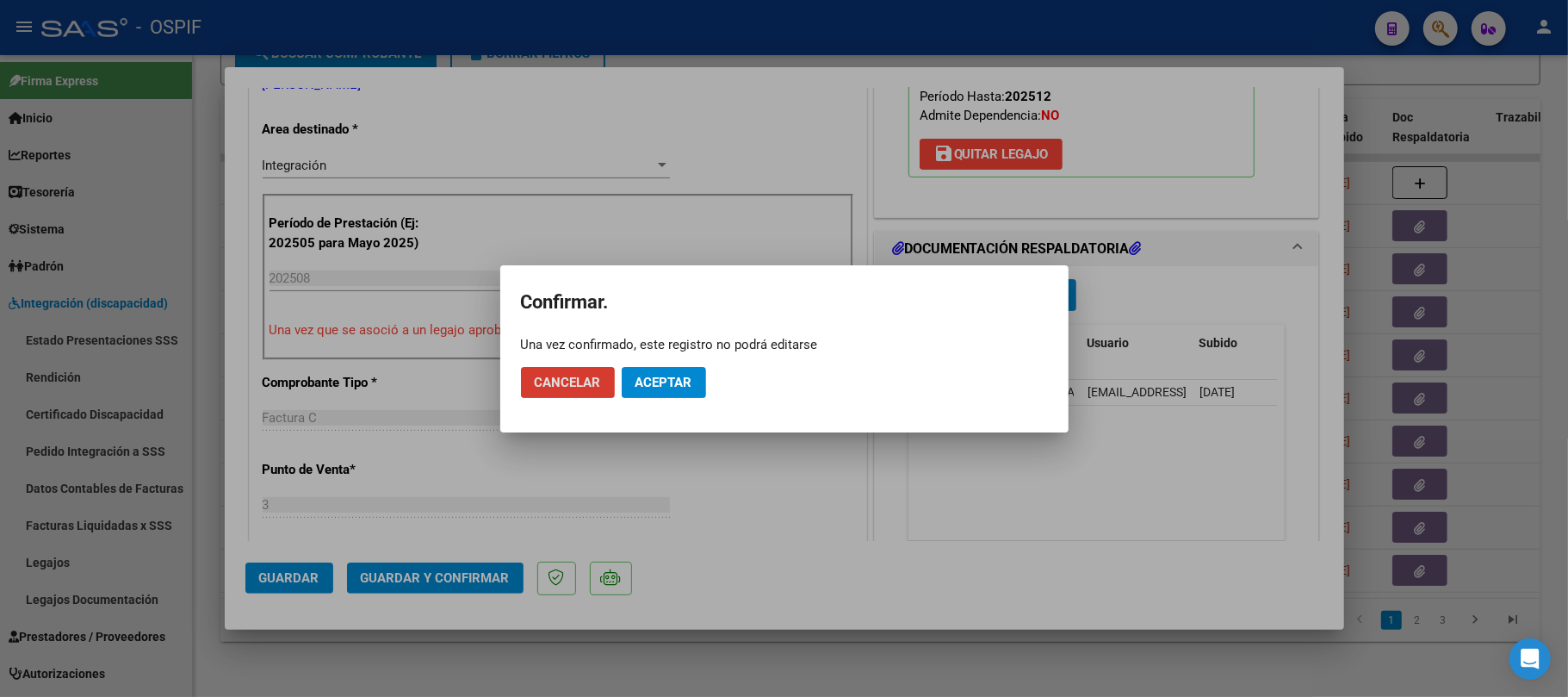
click at [689, 380] on span "Aceptar" at bounding box center [664, 383] width 57 height 16
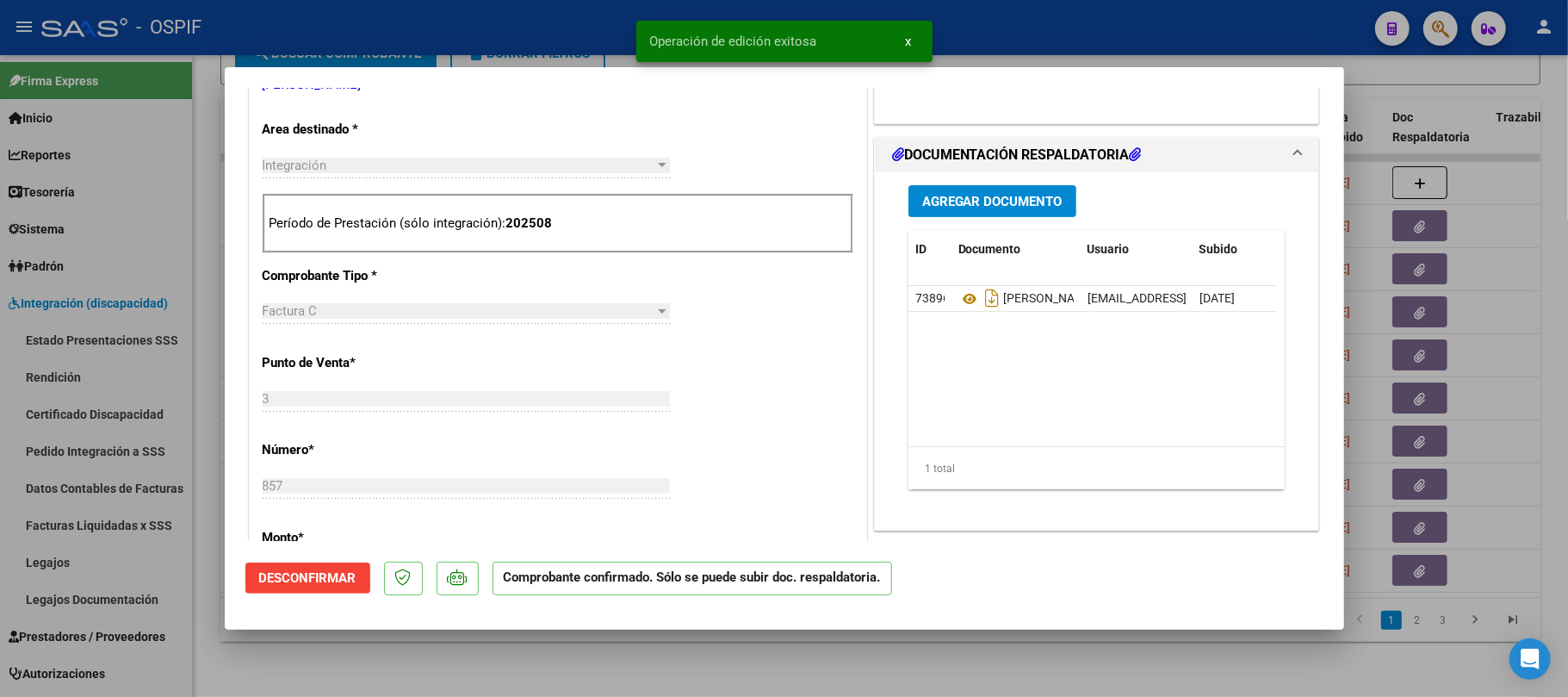
click at [748, 632] on div at bounding box center [784, 348] width 1568 height 697
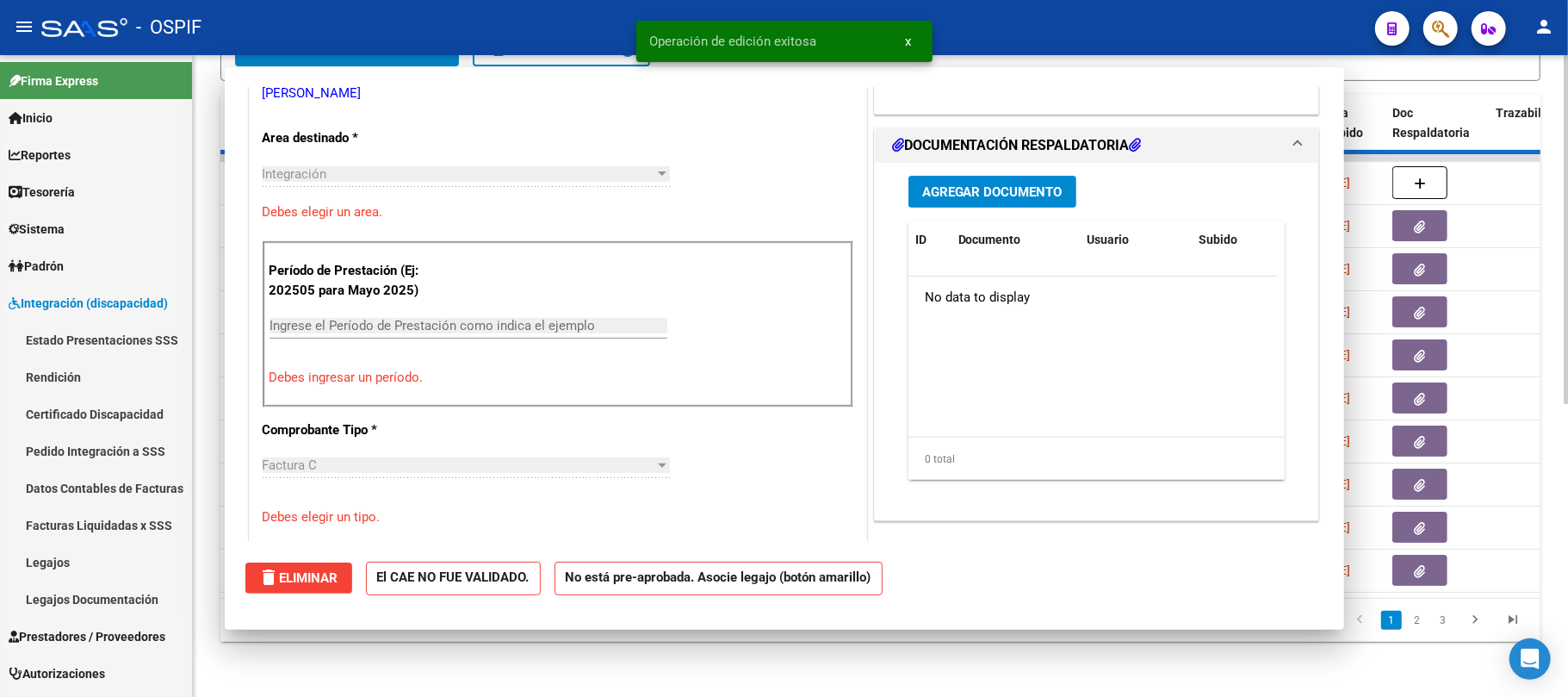
click at [752, 662] on div "Video tutorial PRESTADORES -> Listado de CPBTs Emitidos por Prestadores / Prove…" at bounding box center [880, 112] width 1375 height 1168
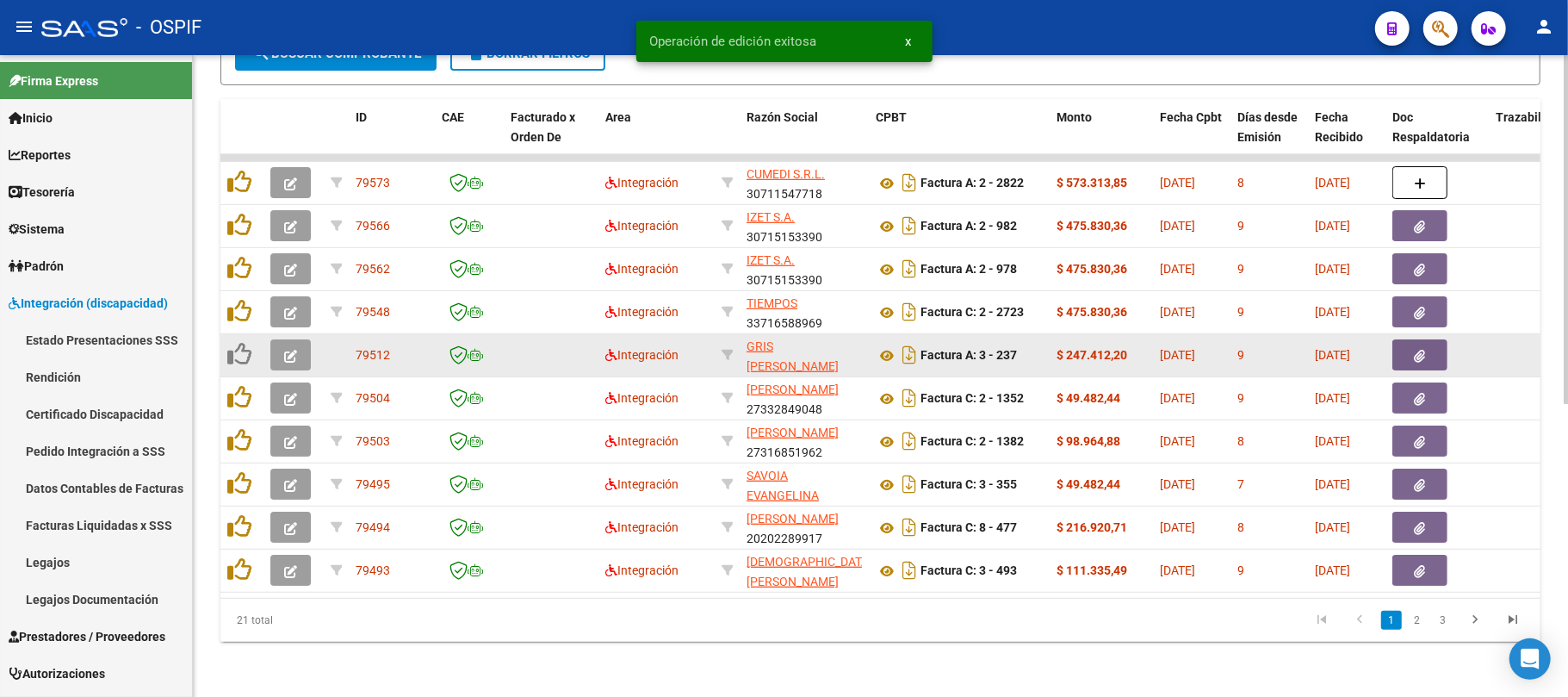
click at [287, 350] on icon "button" at bounding box center [290, 356] width 13 height 13
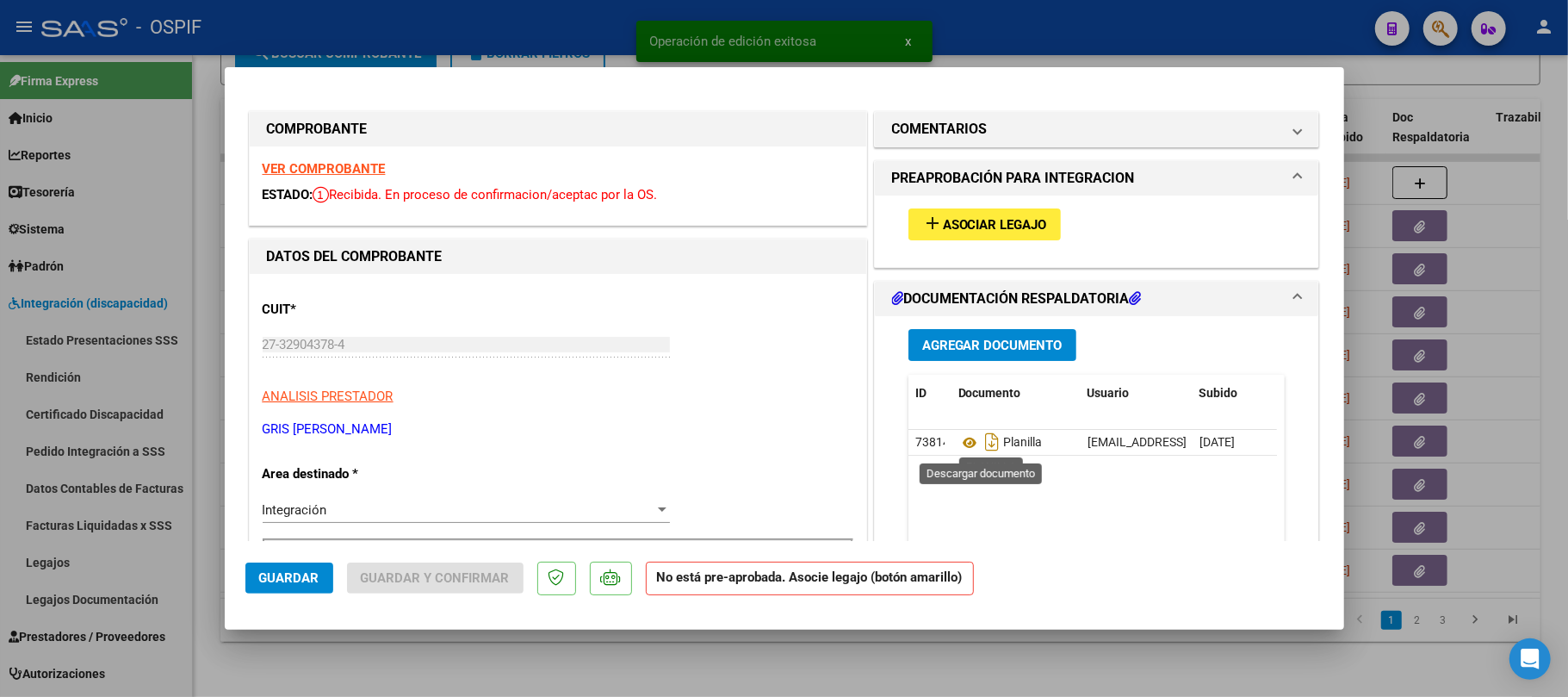
click at [976, 221] on span "Asociar Legajo" at bounding box center [995, 225] width 105 height 16
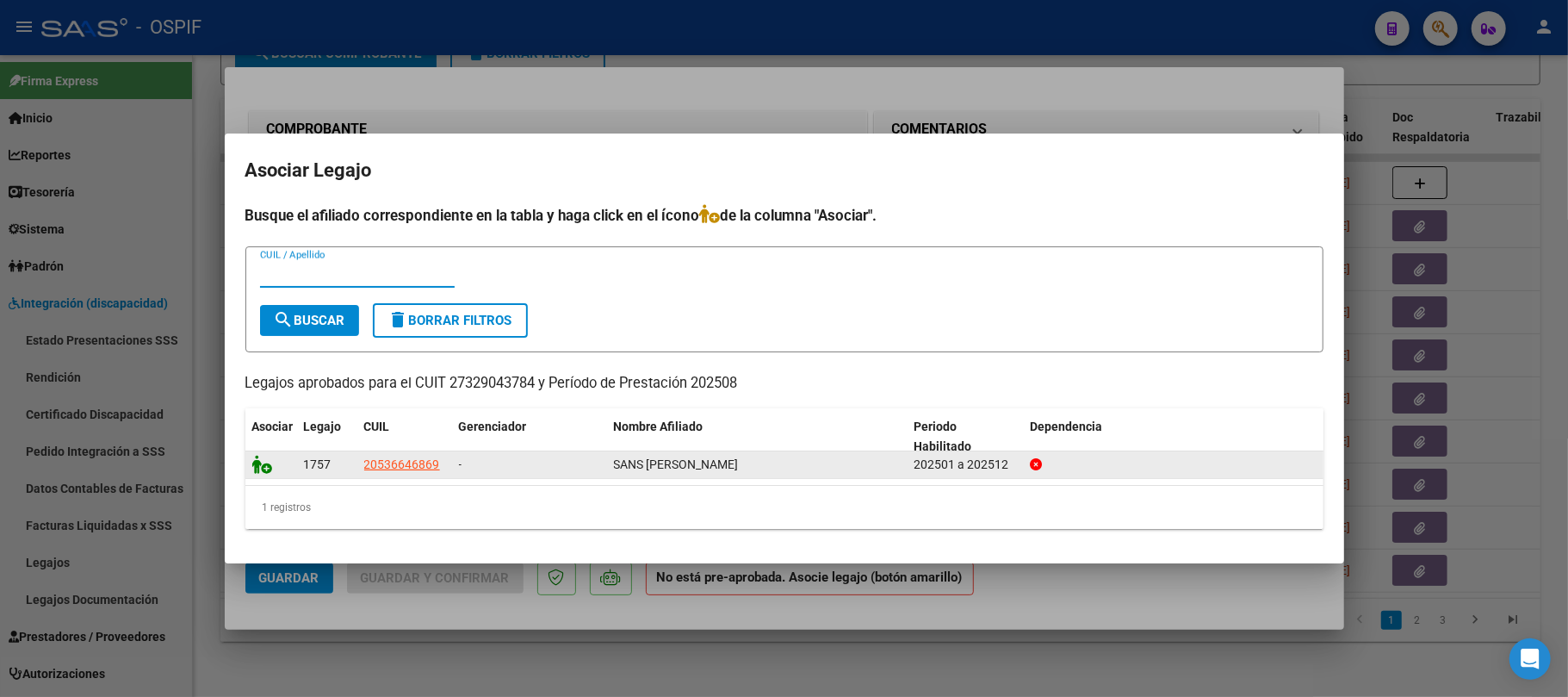
click at [267, 456] on icon at bounding box center [262, 464] width 20 height 19
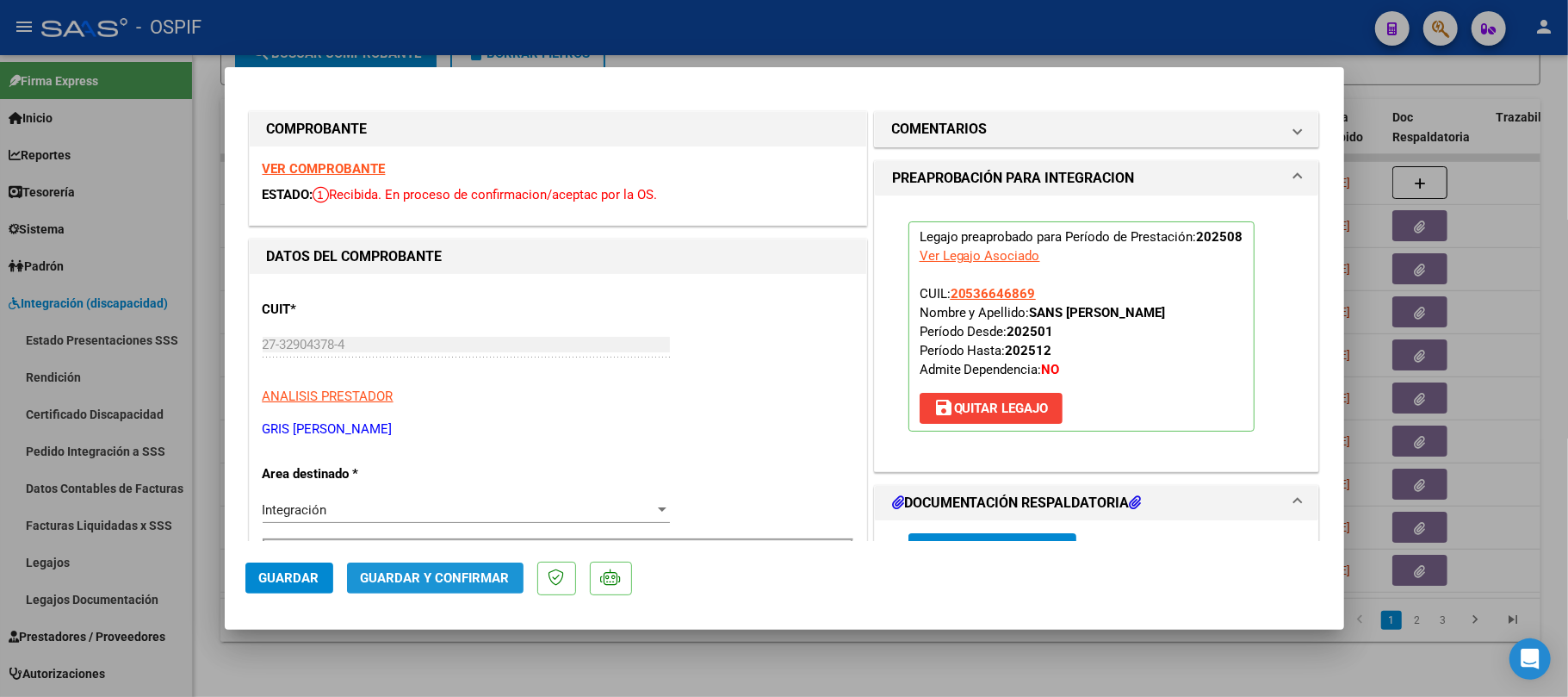
click at [458, 577] on span "Guardar y Confirmar" at bounding box center [435, 578] width 149 height 16
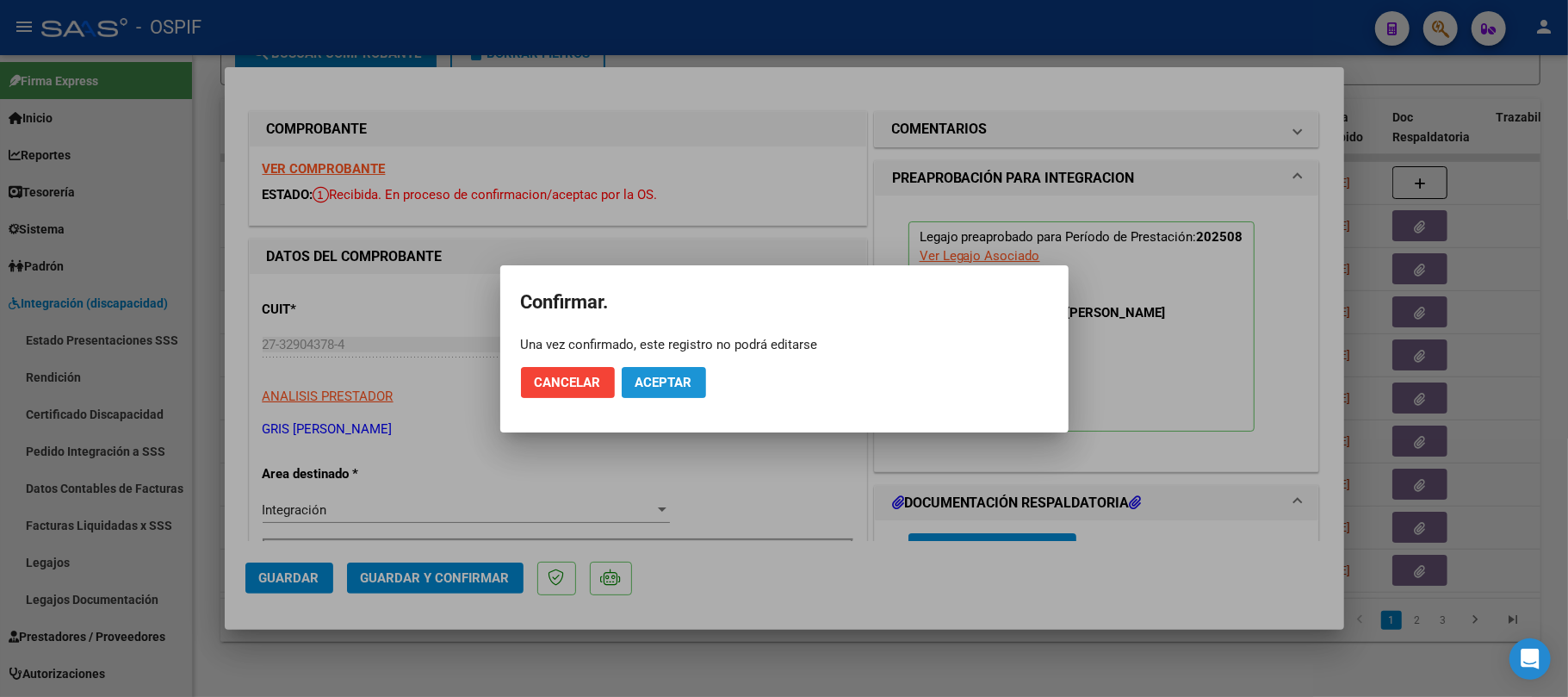
click at [644, 383] on span "Aceptar" at bounding box center [664, 383] width 57 height 16
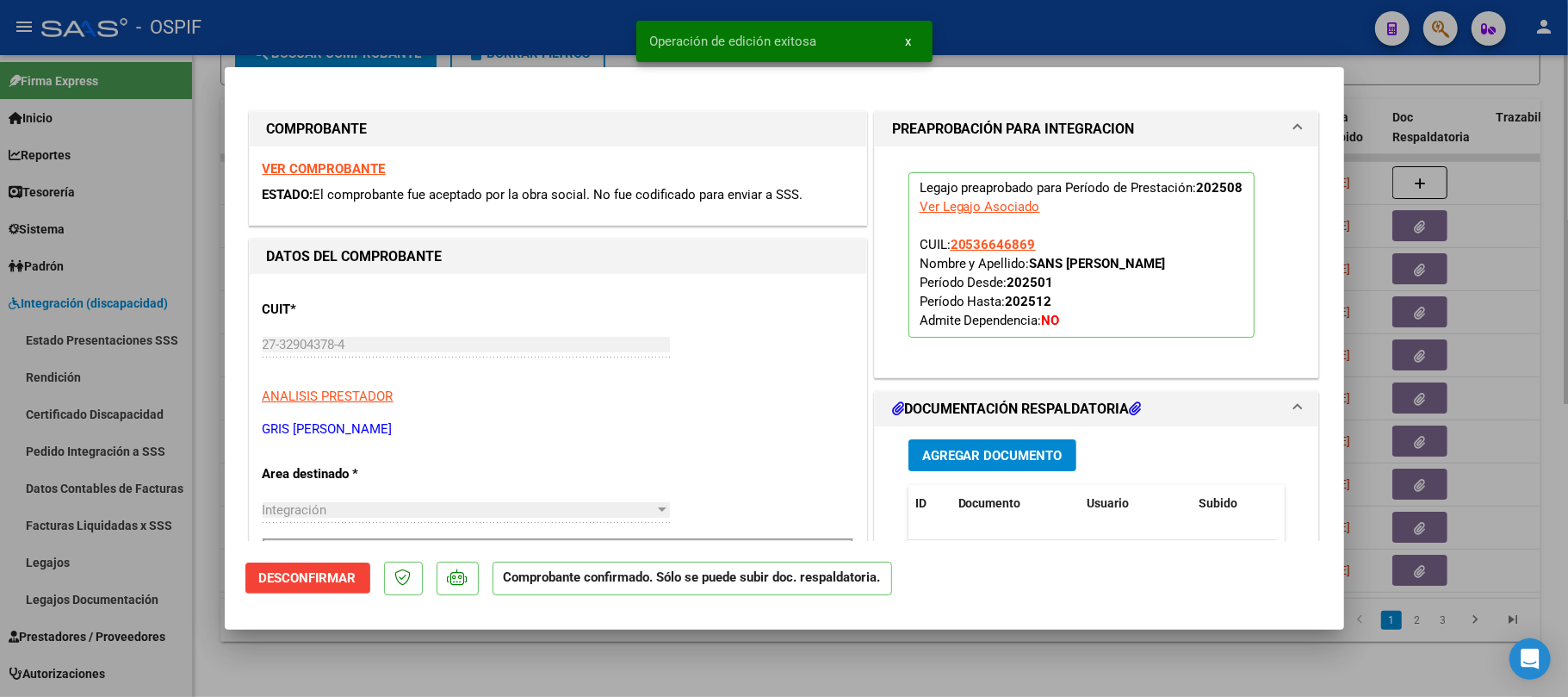
drag, startPoint x: 856, startPoint y: 670, endPoint x: 875, endPoint y: 670, distance: 19.0
click at [858, 669] on div at bounding box center [784, 348] width 1568 height 697
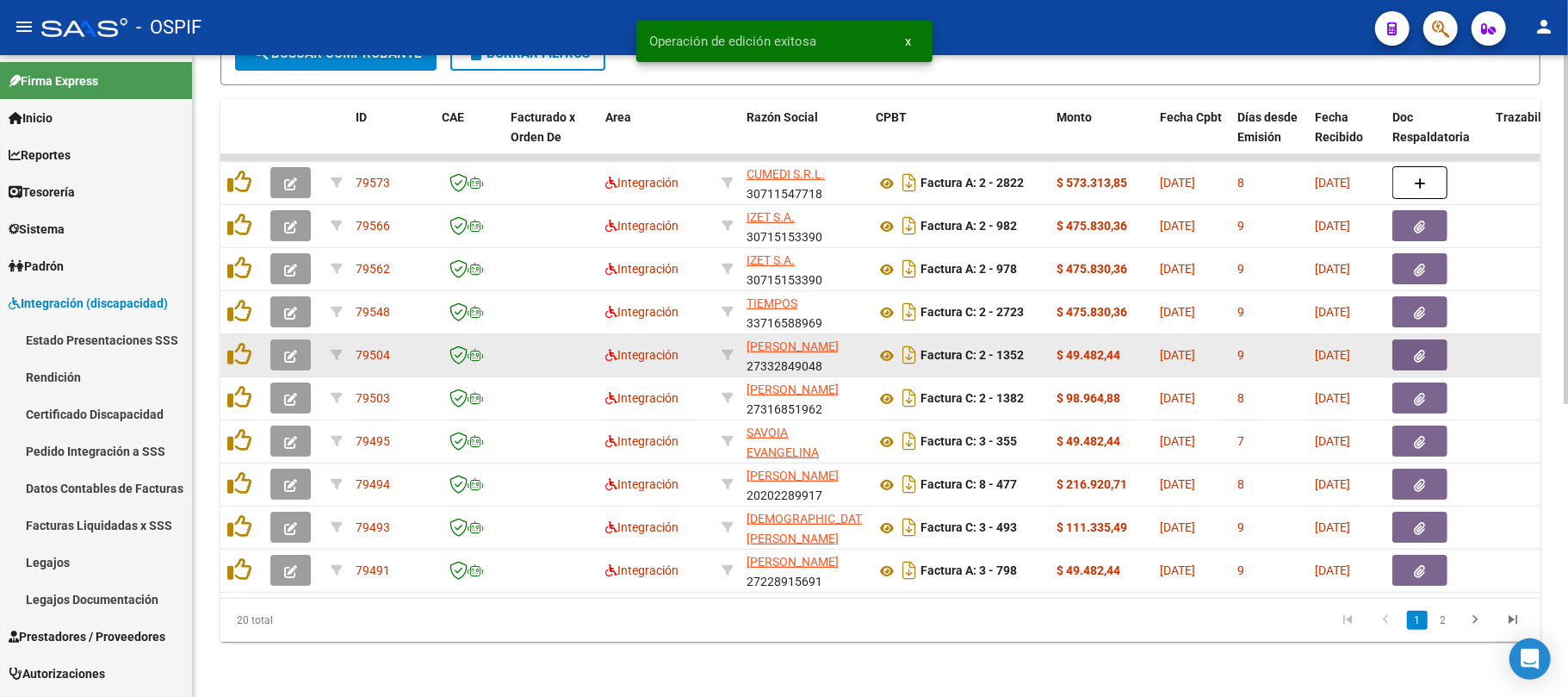
click at [290, 350] on icon "button" at bounding box center [290, 356] width 13 height 13
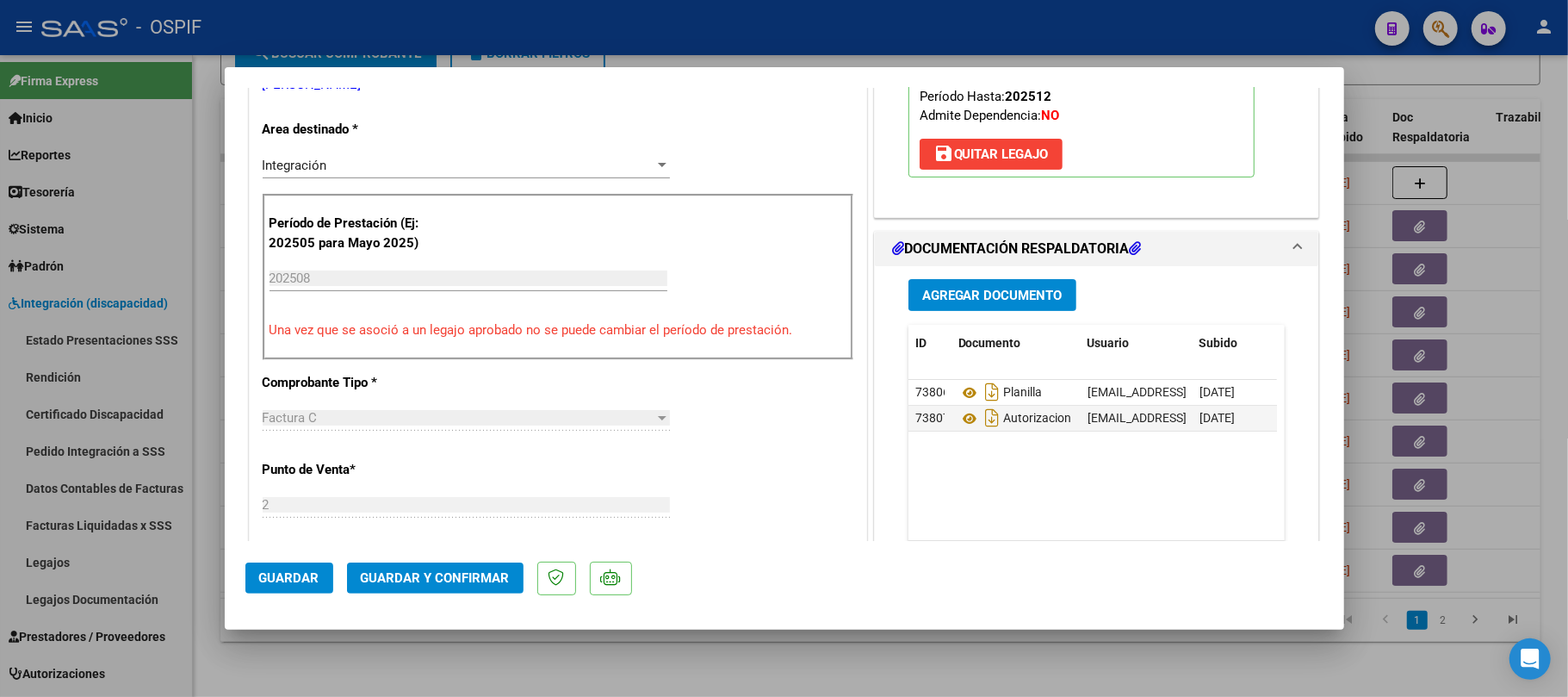
click at [396, 581] on span "Guardar y Confirmar" at bounding box center [435, 578] width 149 height 16
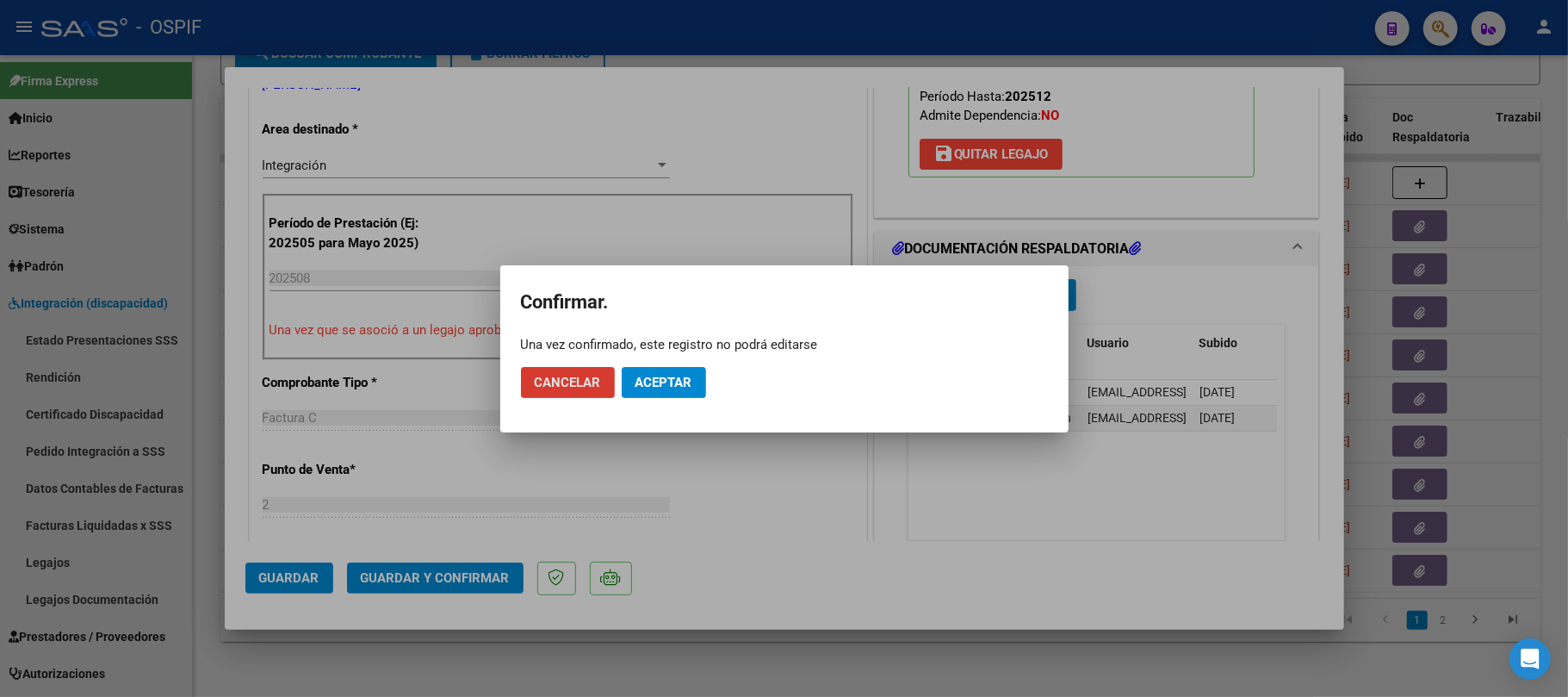
click at [666, 375] on span "Aceptar" at bounding box center [664, 383] width 57 height 16
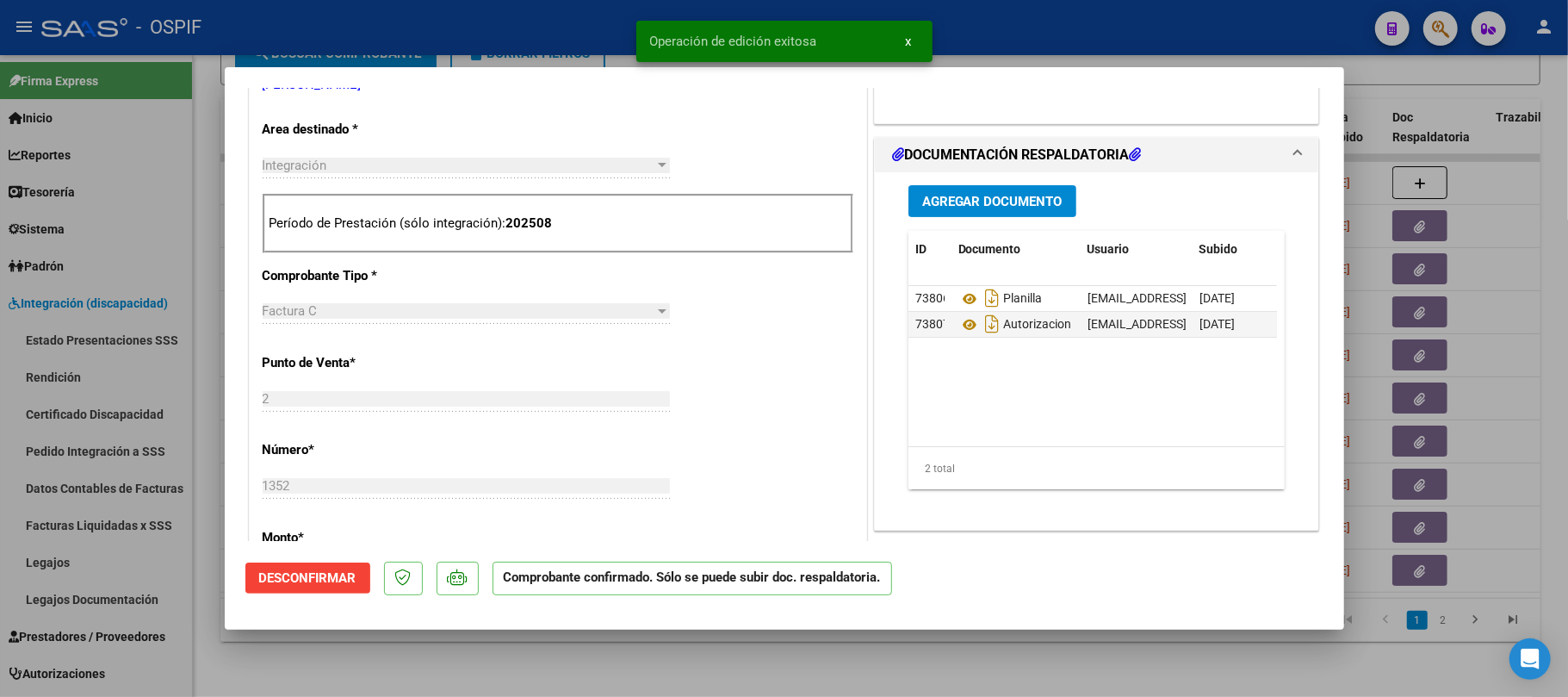
click at [790, 649] on div at bounding box center [784, 348] width 1568 height 697
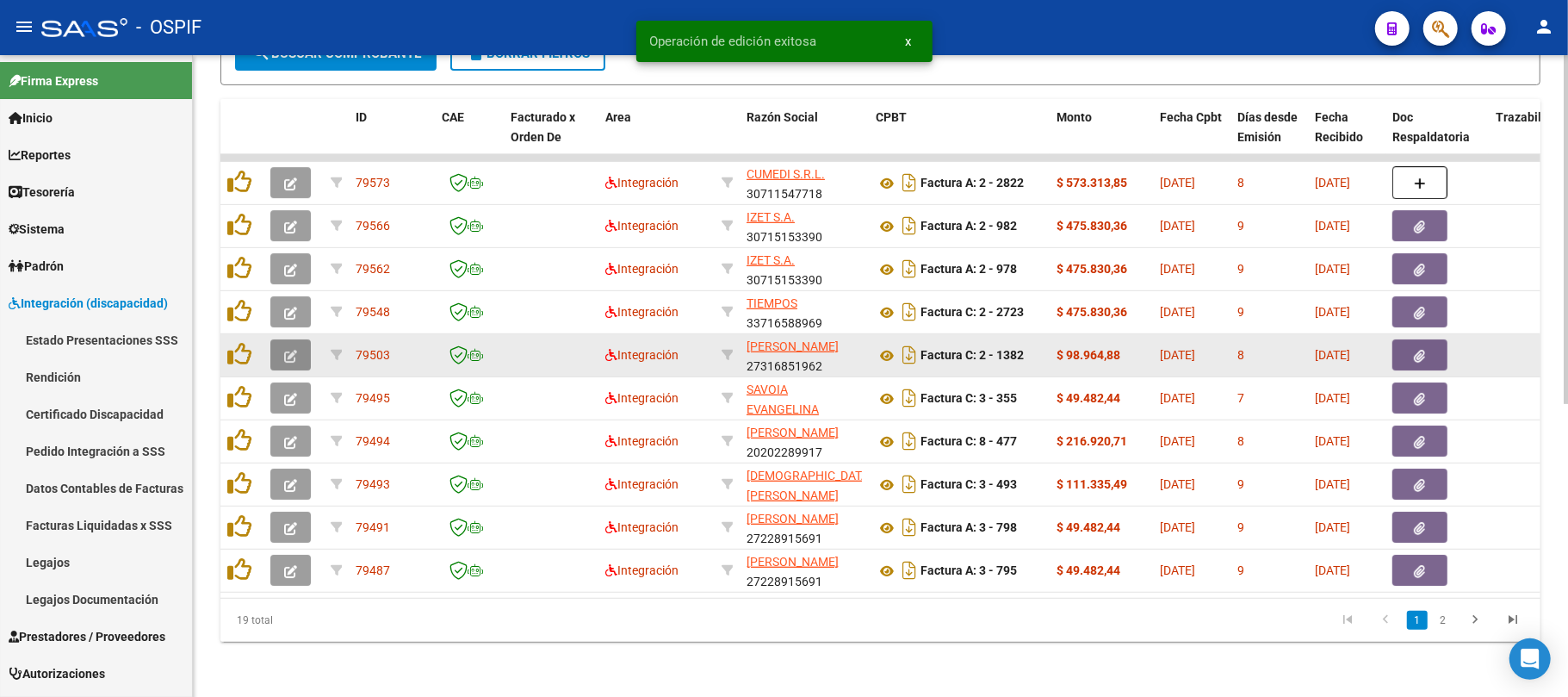
click at [298, 339] on button "button" at bounding box center [291, 355] width 41 height 31
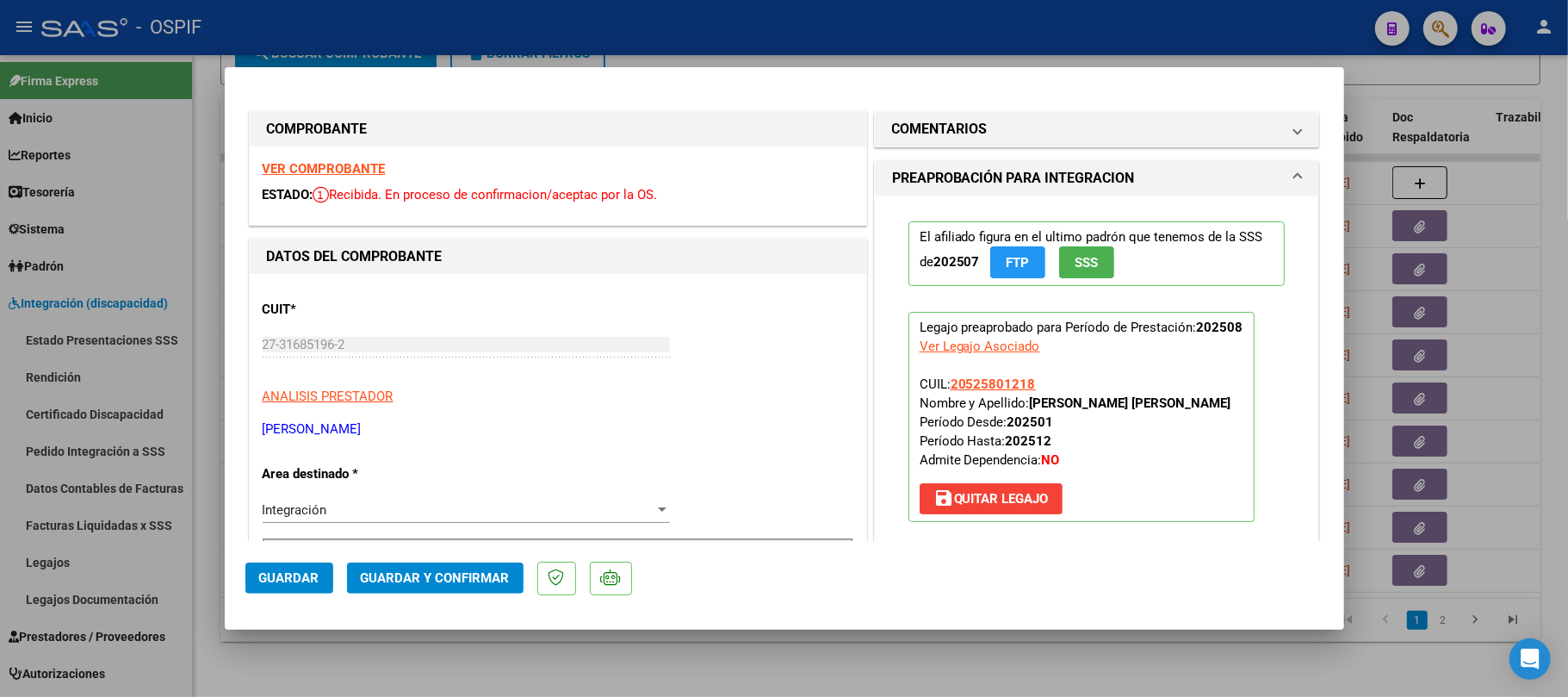
scroll to position [574, 0]
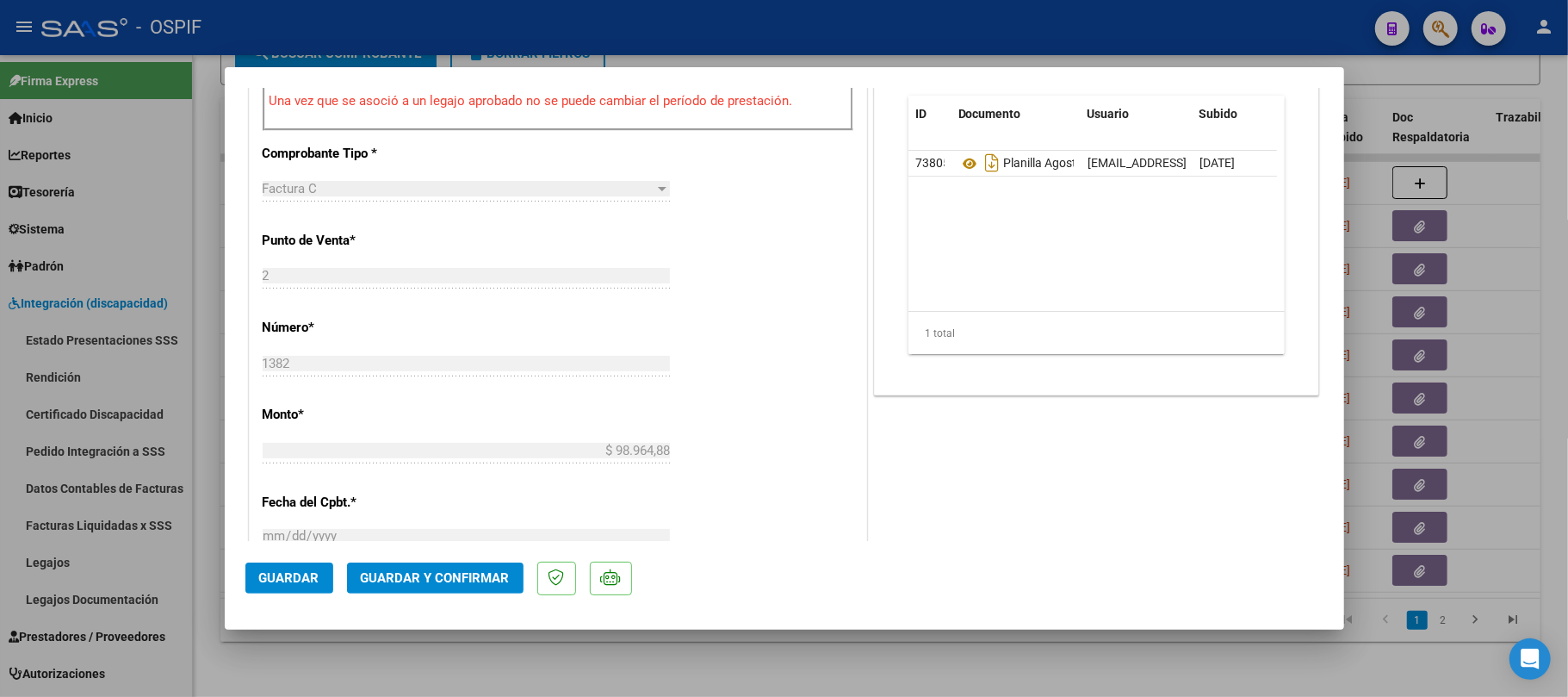
click at [445, 592] on button "Guardar y Confirmar" at bounding box center [435, 578] width 176 height 31
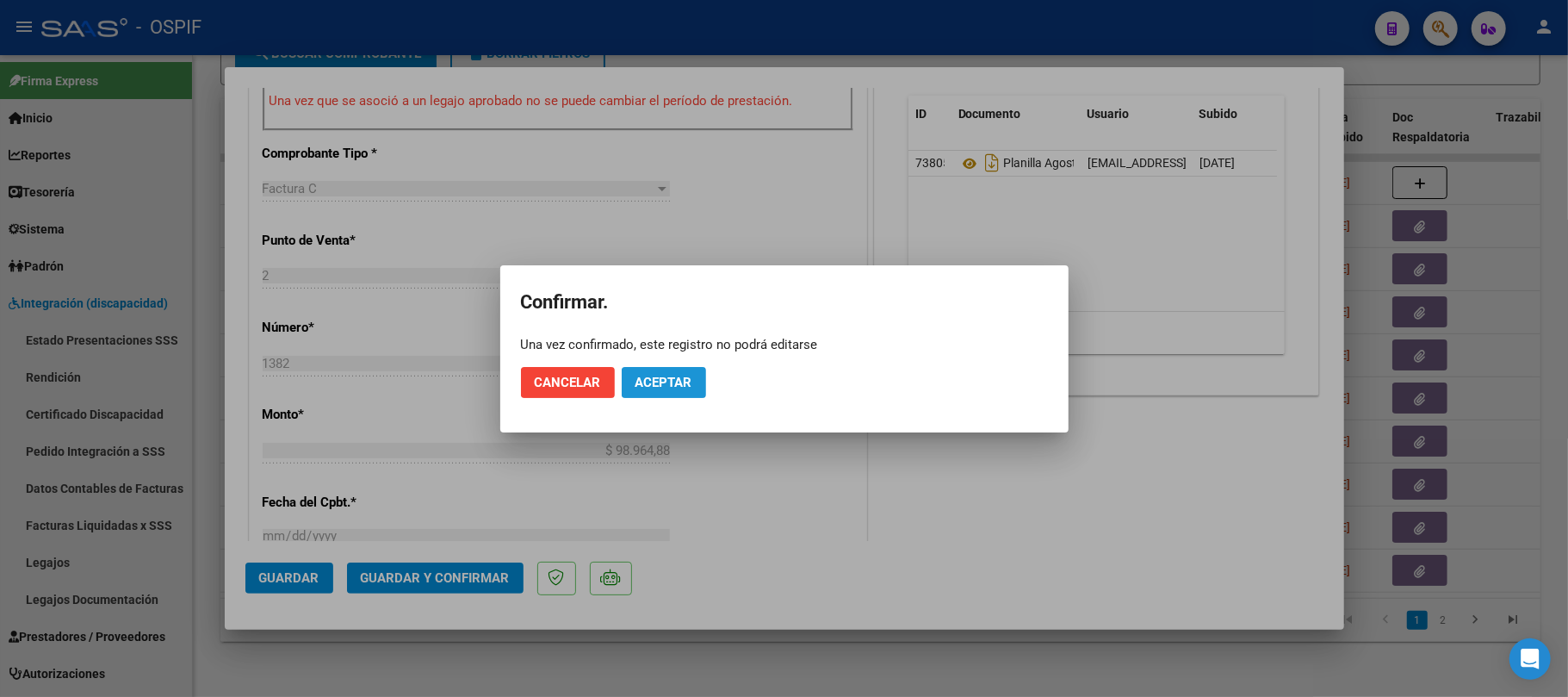
click at [665, 375] on span "Aceptar" at bounding box center [664, 383] width 57 height 16
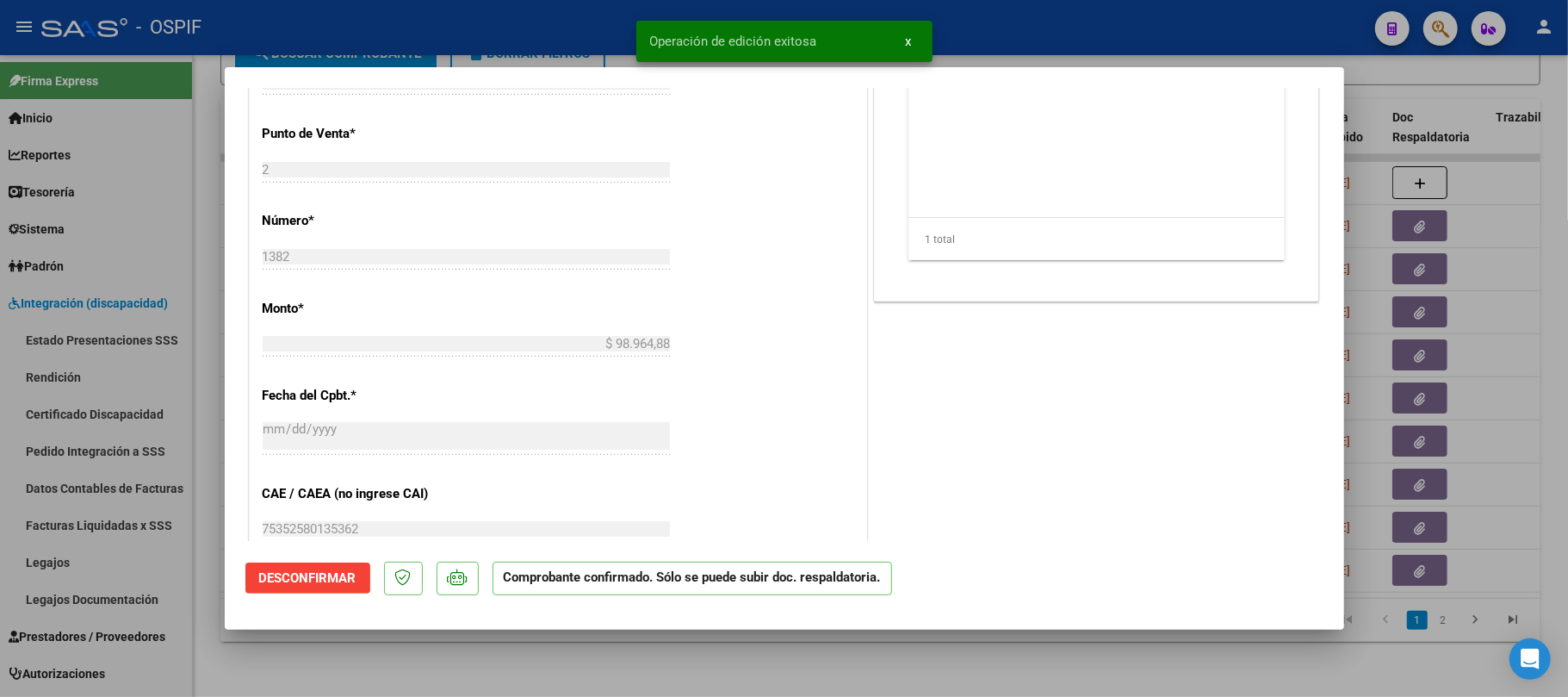
click at [775, 669] on div at bounding box center [784, 348] width 1568 height 697
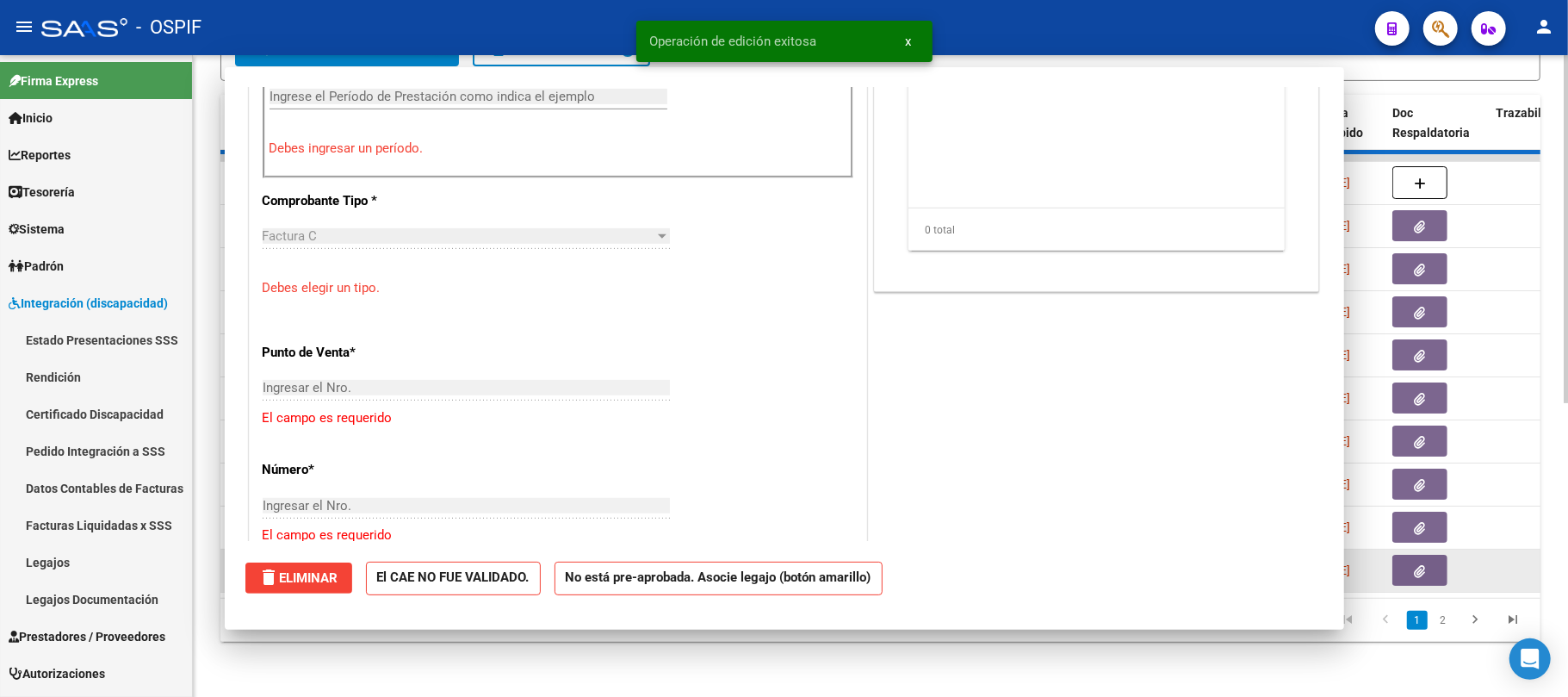
scroll to position [0, 0]
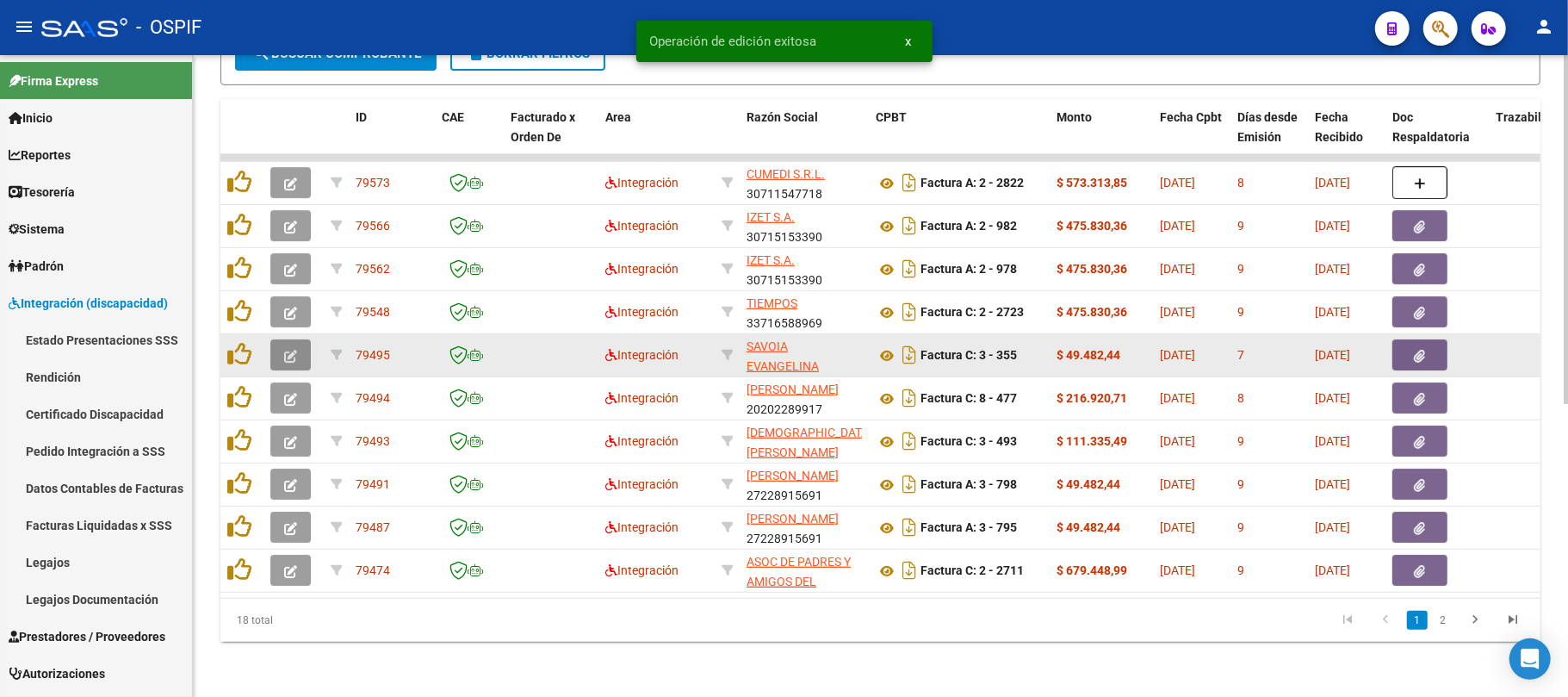
click at [295, 350] on icon "button" at bounding box center [290, 356] width 13 height 13
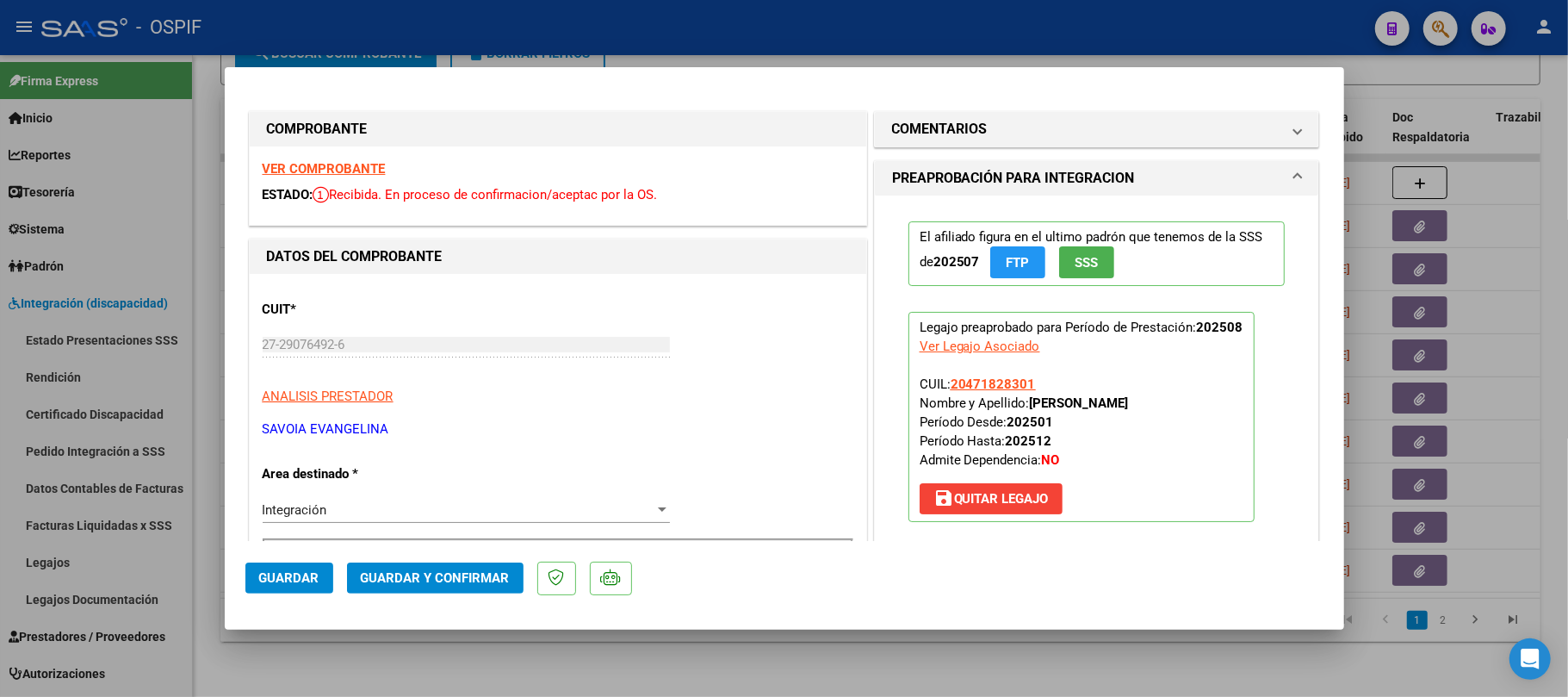
click at [446, 573] on span "Guardar y Confirmar" at bounding box center [435, 578] width 149 height 16
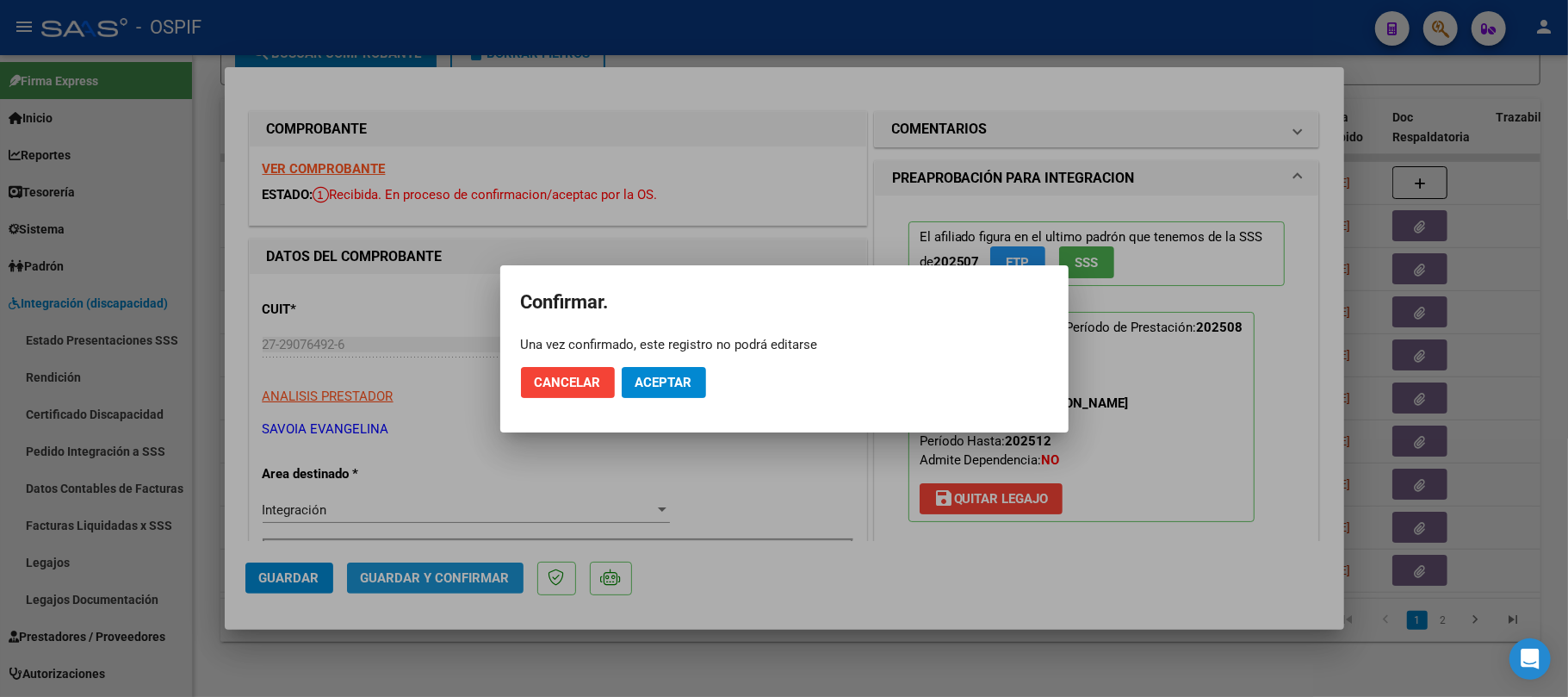
click at [676, 387] on span "Aceptar" at bounding box center [664, 383] width 57 height 16
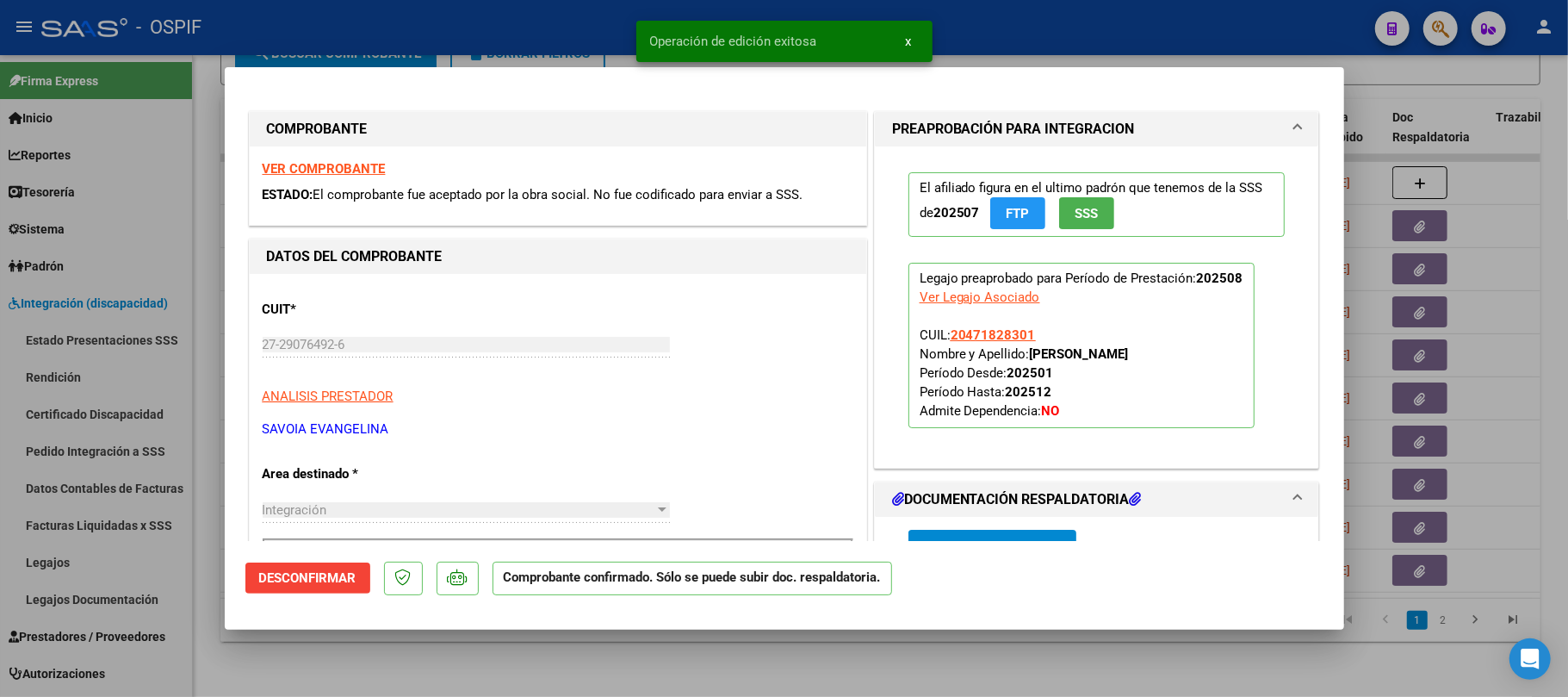
click at [873, 674] on div at bounding box center [784, 348] width 1568 height 697
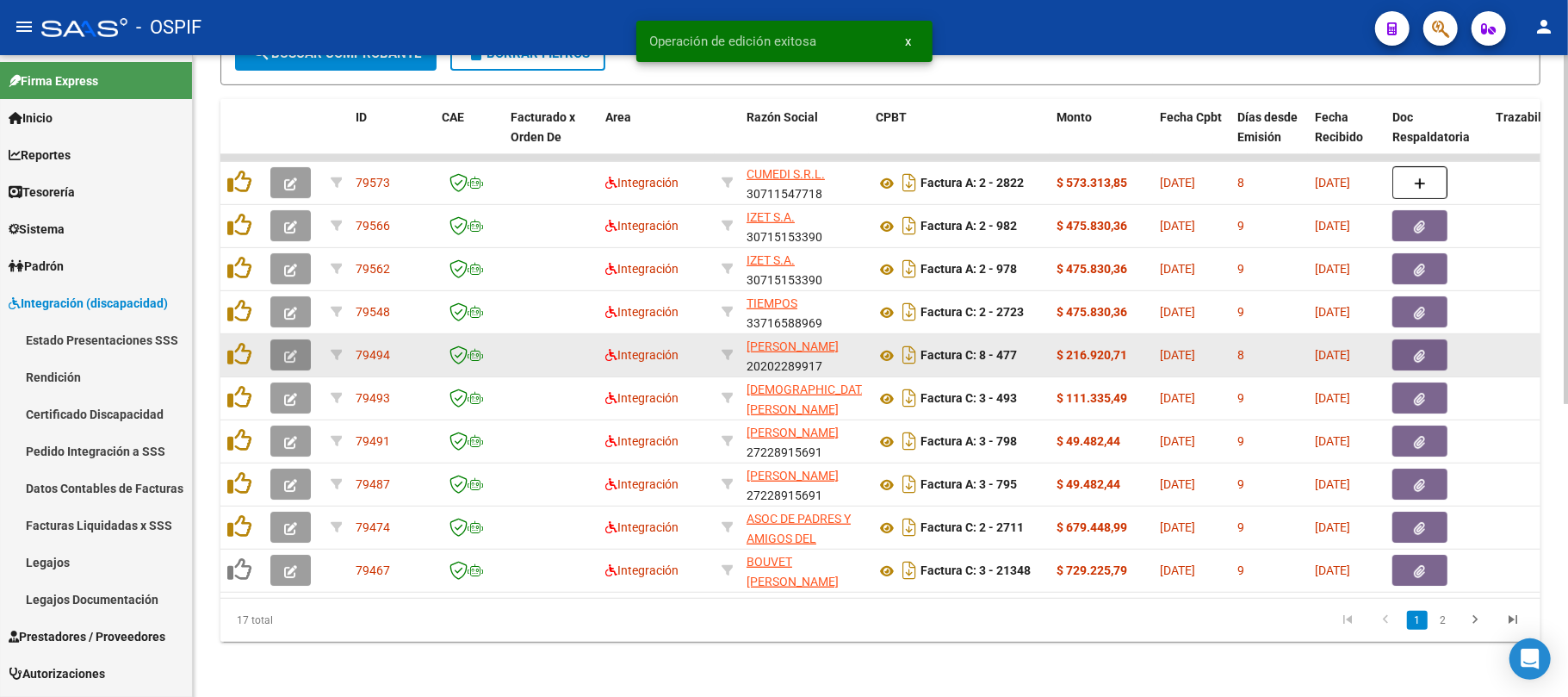
click at [286, 350] on icon "button" at bounding box center [290, 356] width 13 height 13
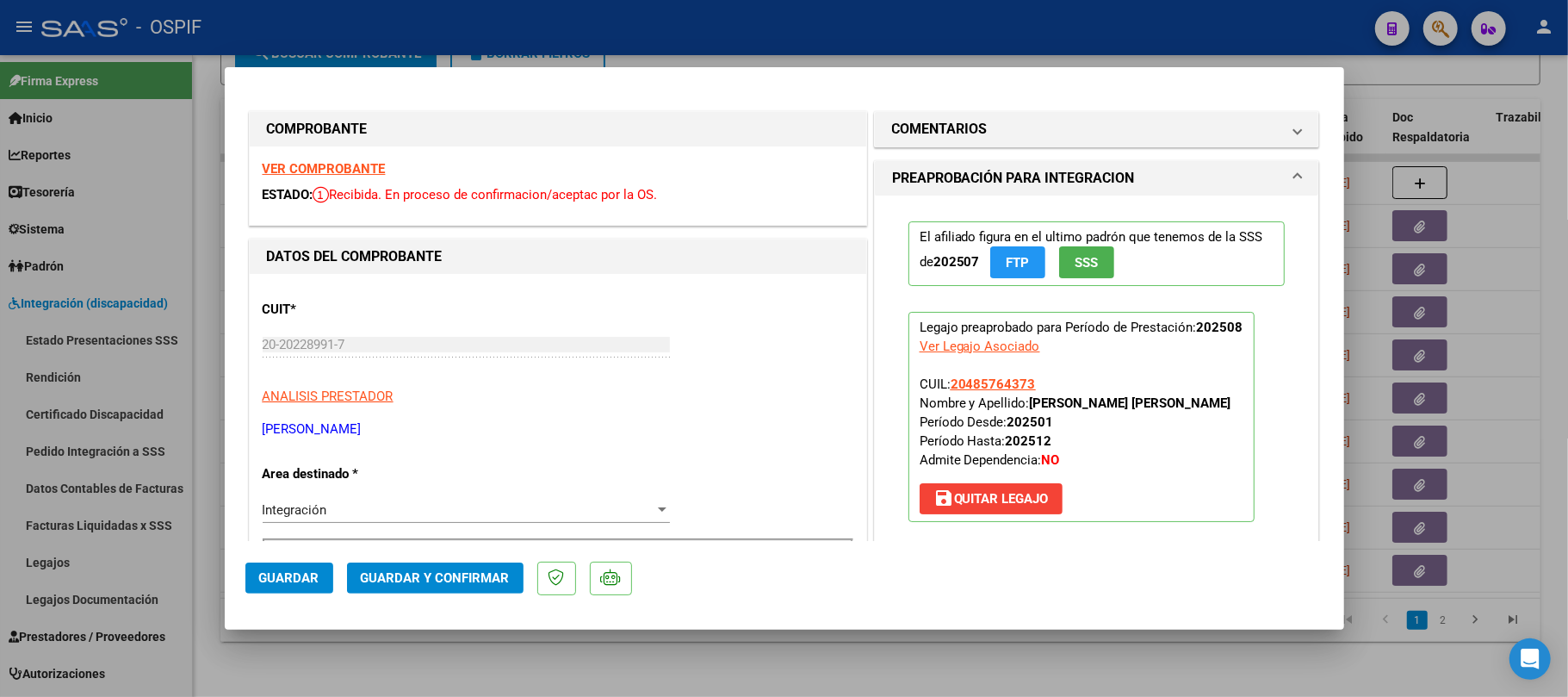
click at [490, 573] on span "Guardar y Confirmar" at bounding box center [435, 578] width 149 height 16
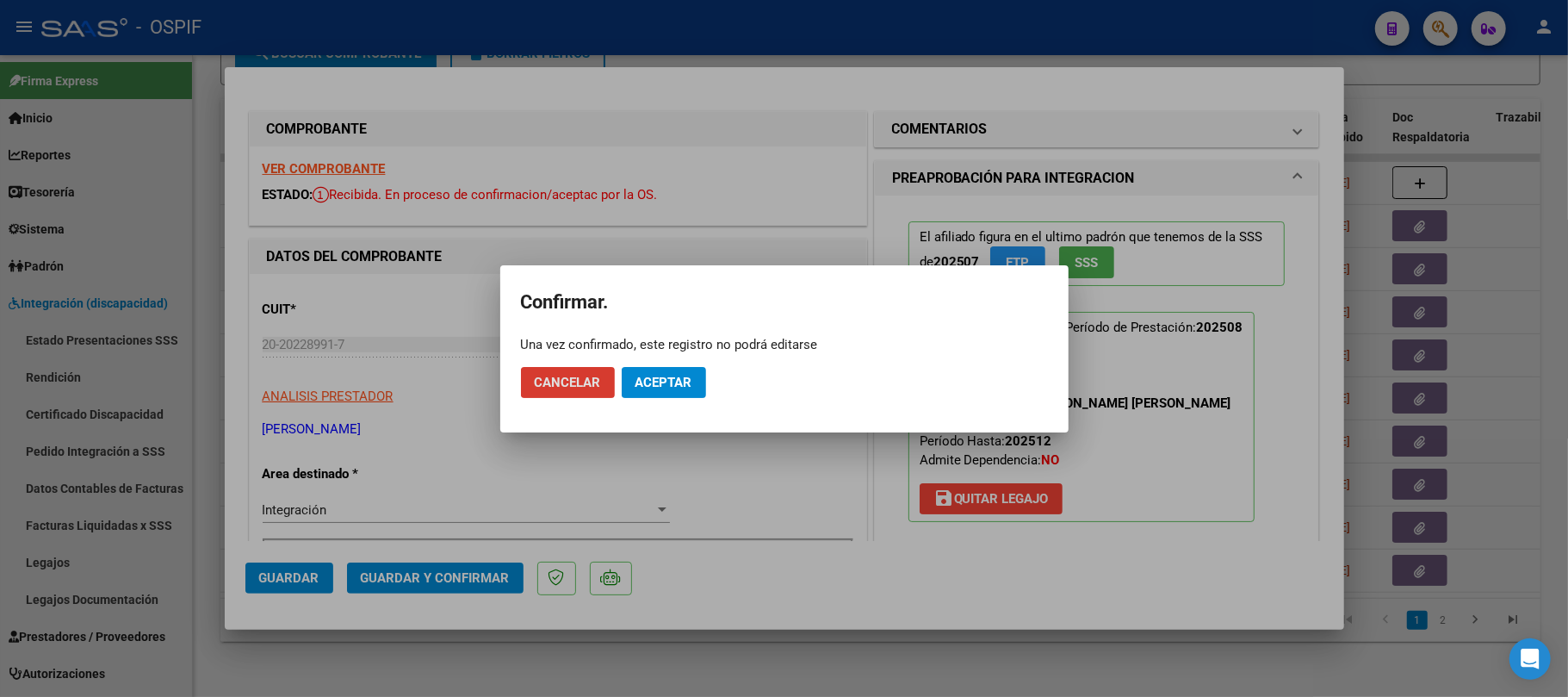
click at [683, 391] on button "Aceptar" at bounding box center [664, 383] width 84 height 31
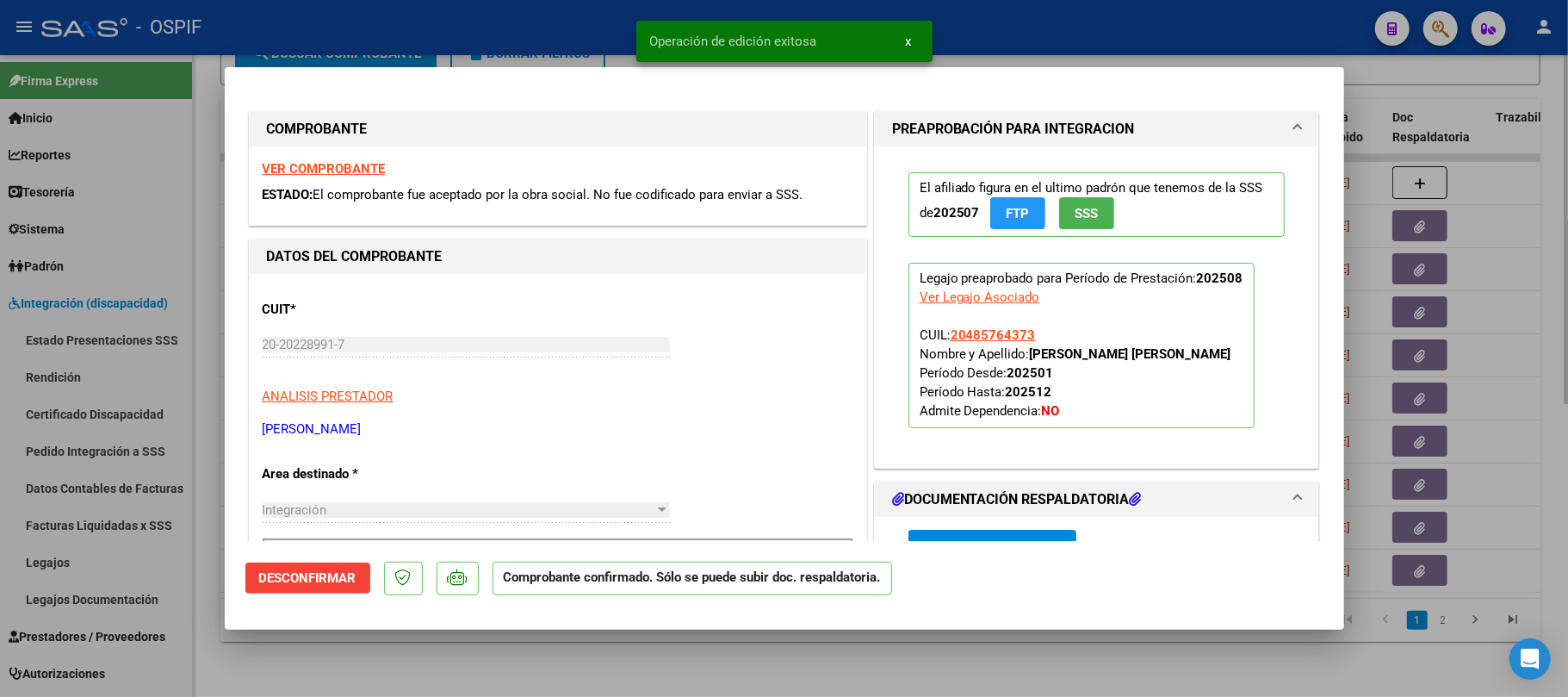
click at [678, 679] on div at bounding box center [784, 348] width 1568 height 697
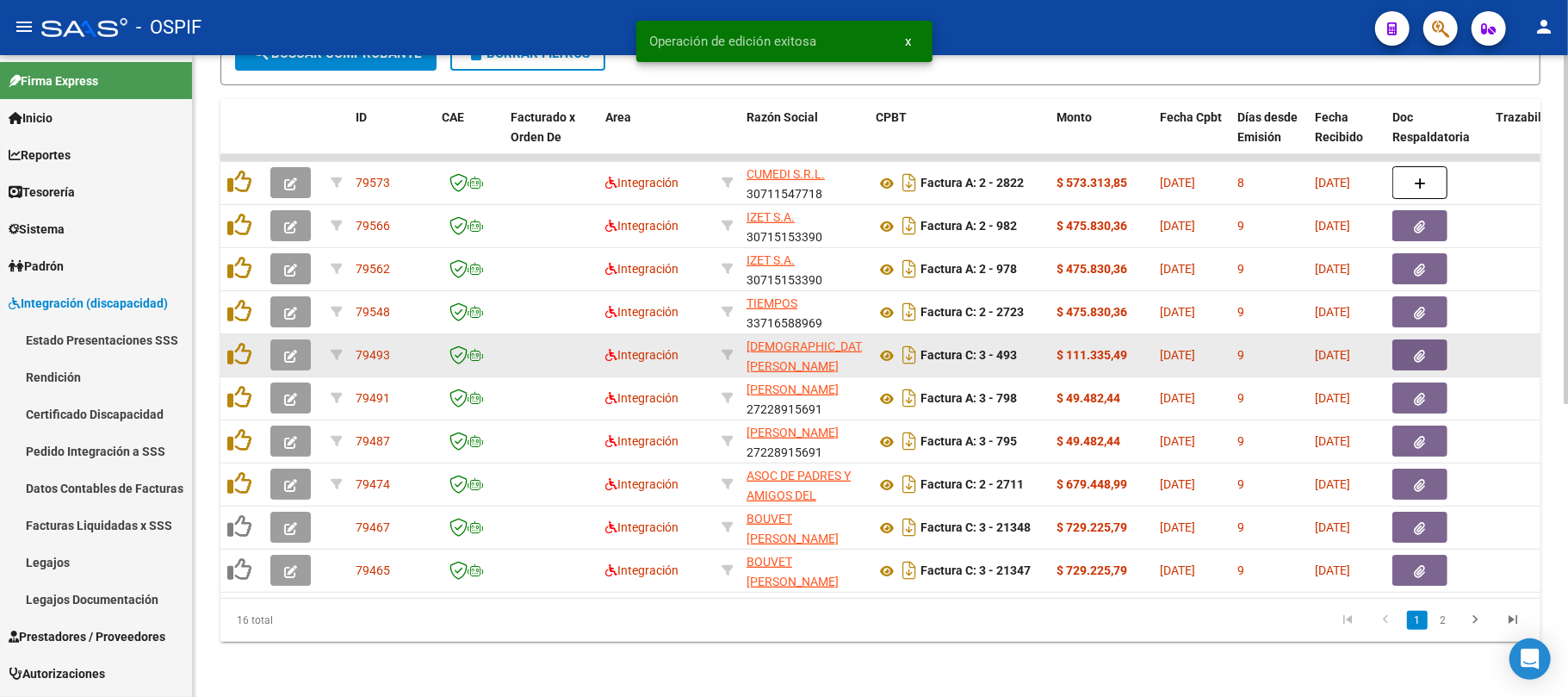
click at [298, 342] on button "button" at bounding box center [291, 355] width 41 height 31
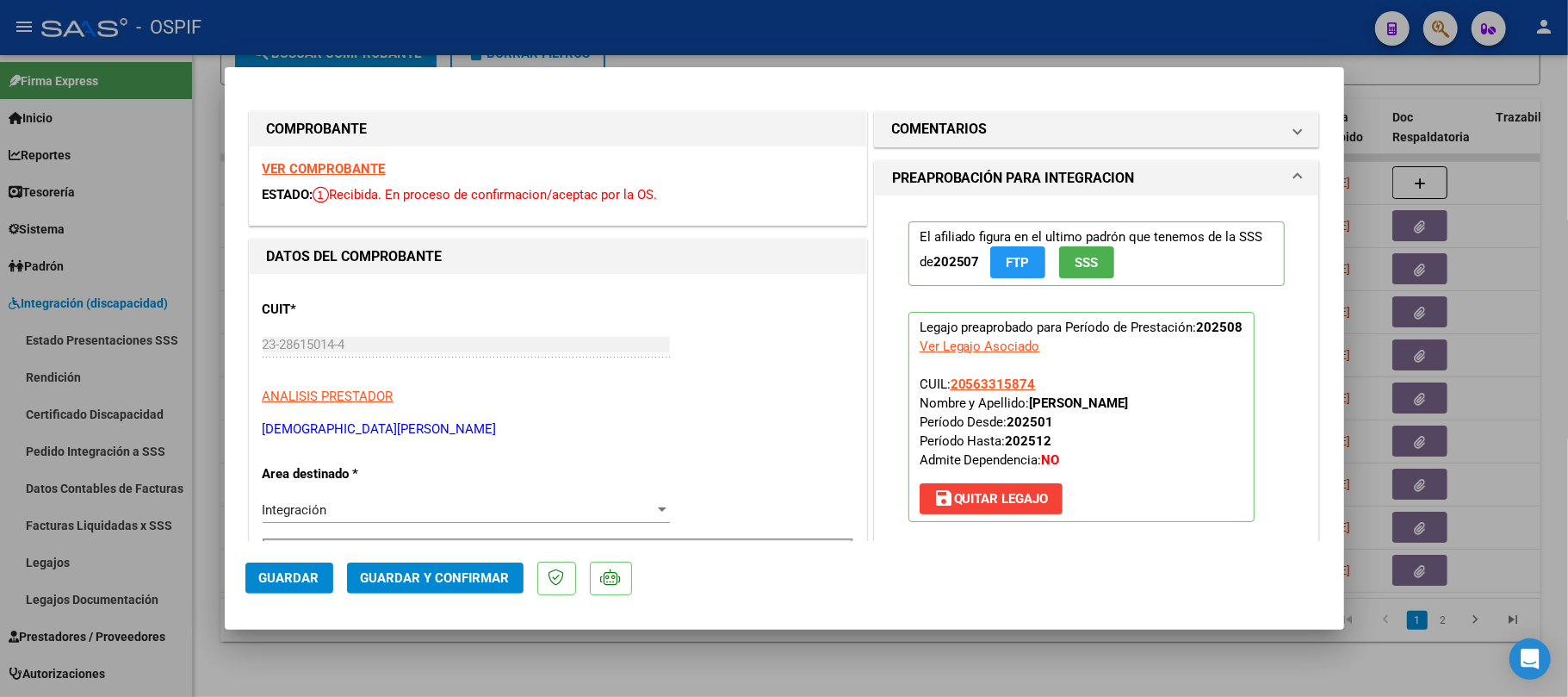
click at [491, 565] on button "Guardar y Confirmar" at bounding box center [435, 578] width 176 height 31
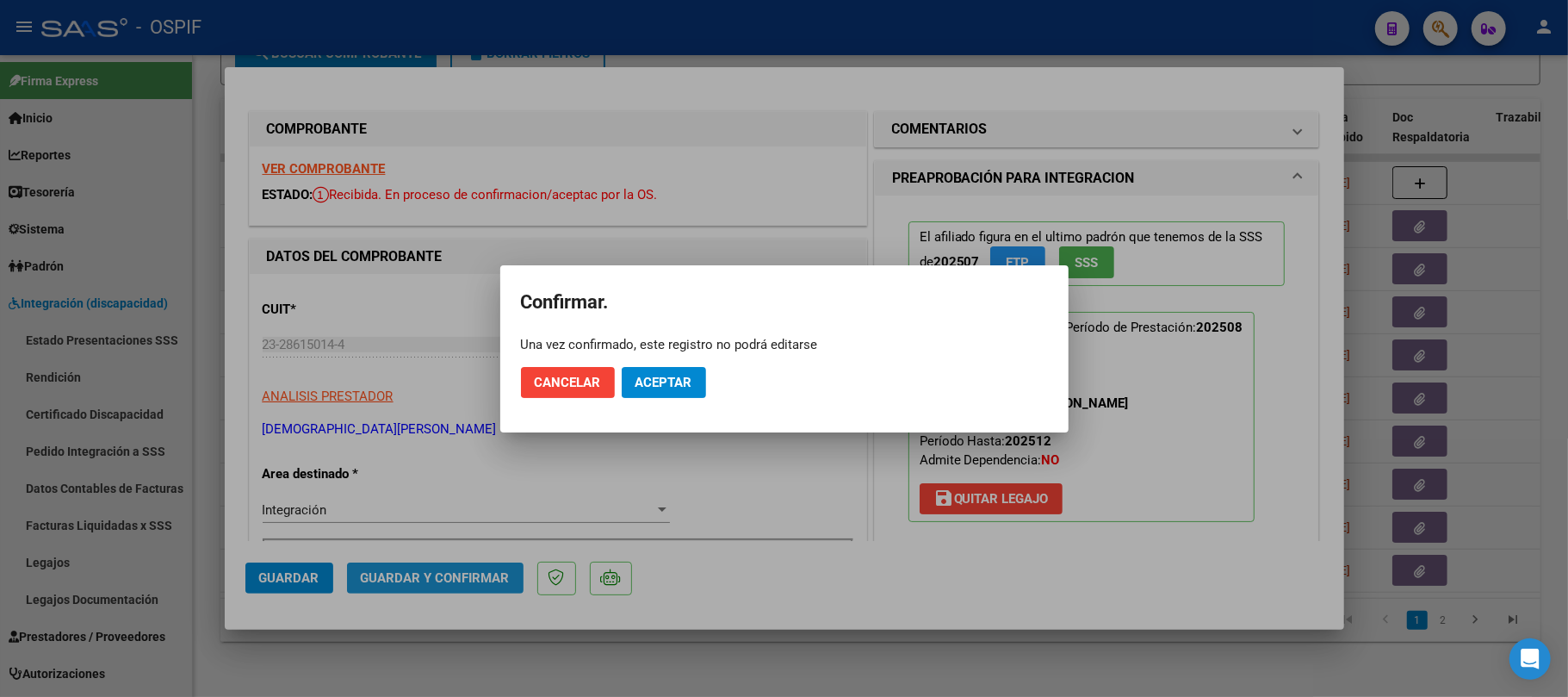
click at [486, 569] on div at bounding box center [784, 348] width 1568 height 697
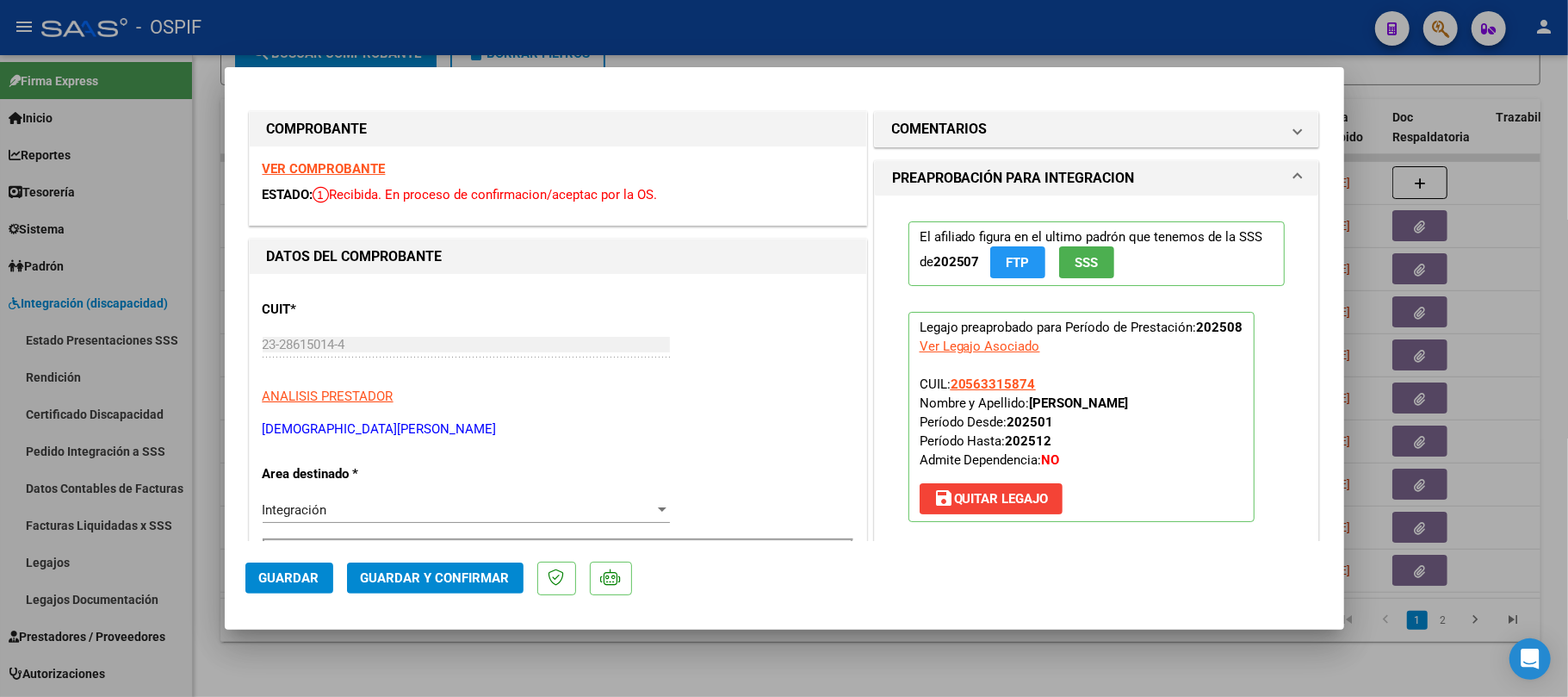
click at [487, 577] on span "Guardar y Confirmar" at bounding box center [435, 578] width 149 height 16
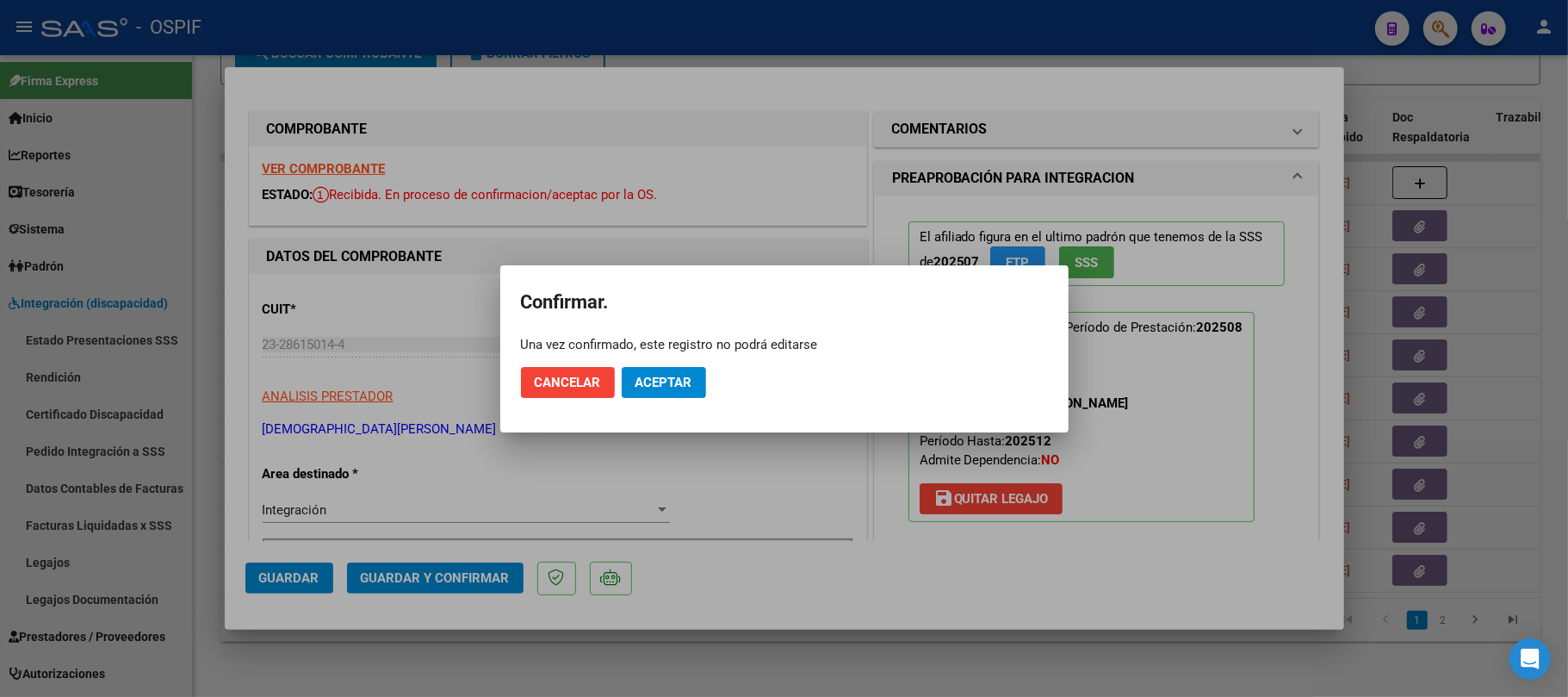
click at [672, 380] on span "Aceptar" at bounding box center [664, 383] width 57 height 16
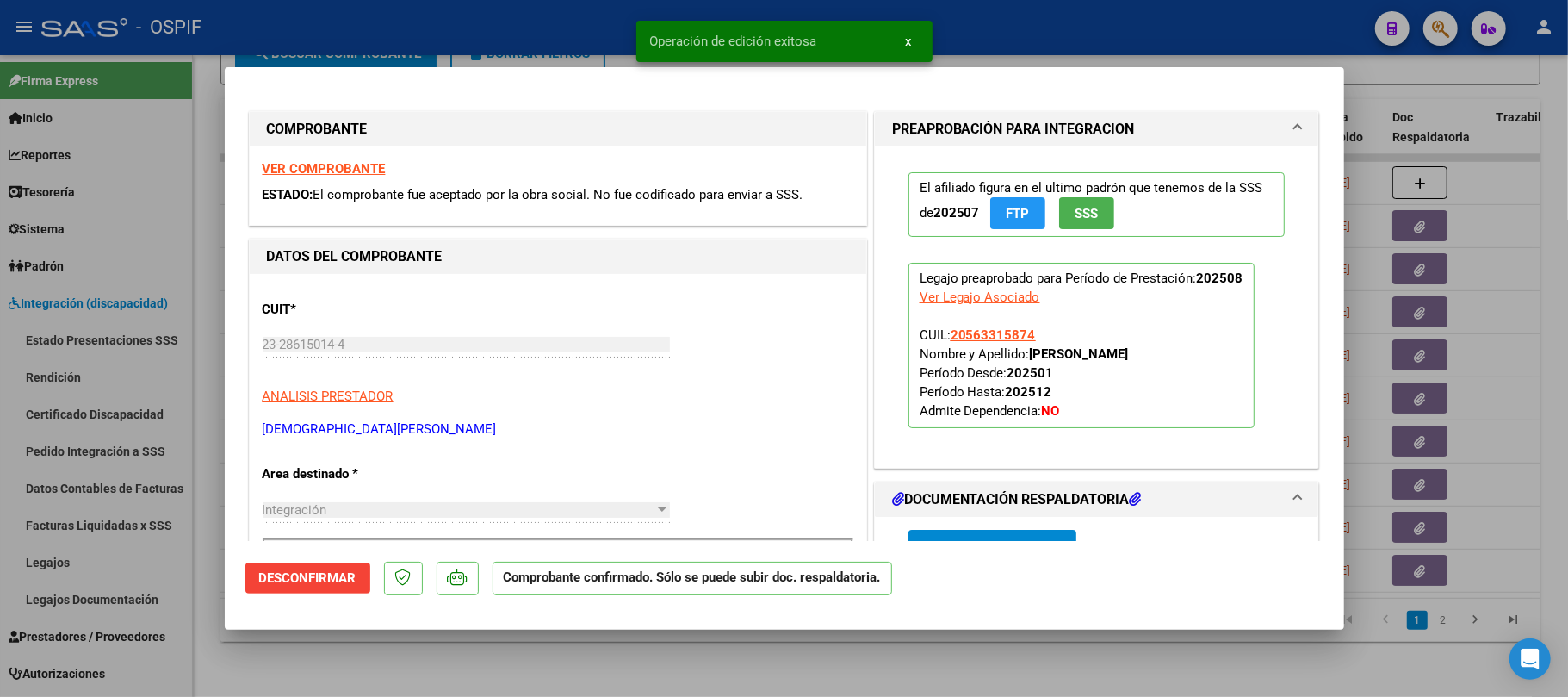
click at [396, 672] on div at bounding box center [784, 348] width 1568 height 697
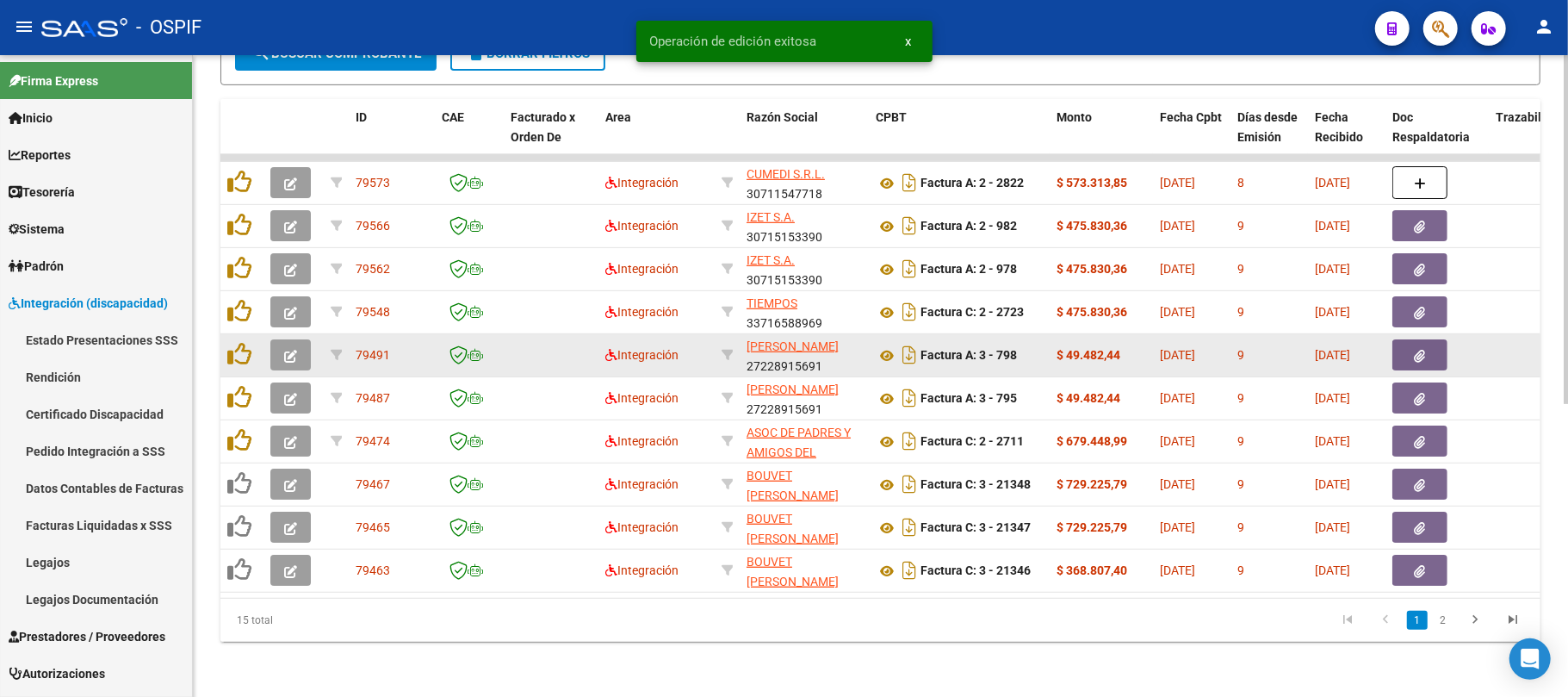
click at [283, 339] on button "button" at bounding box center [291, 355] width 41 height 31
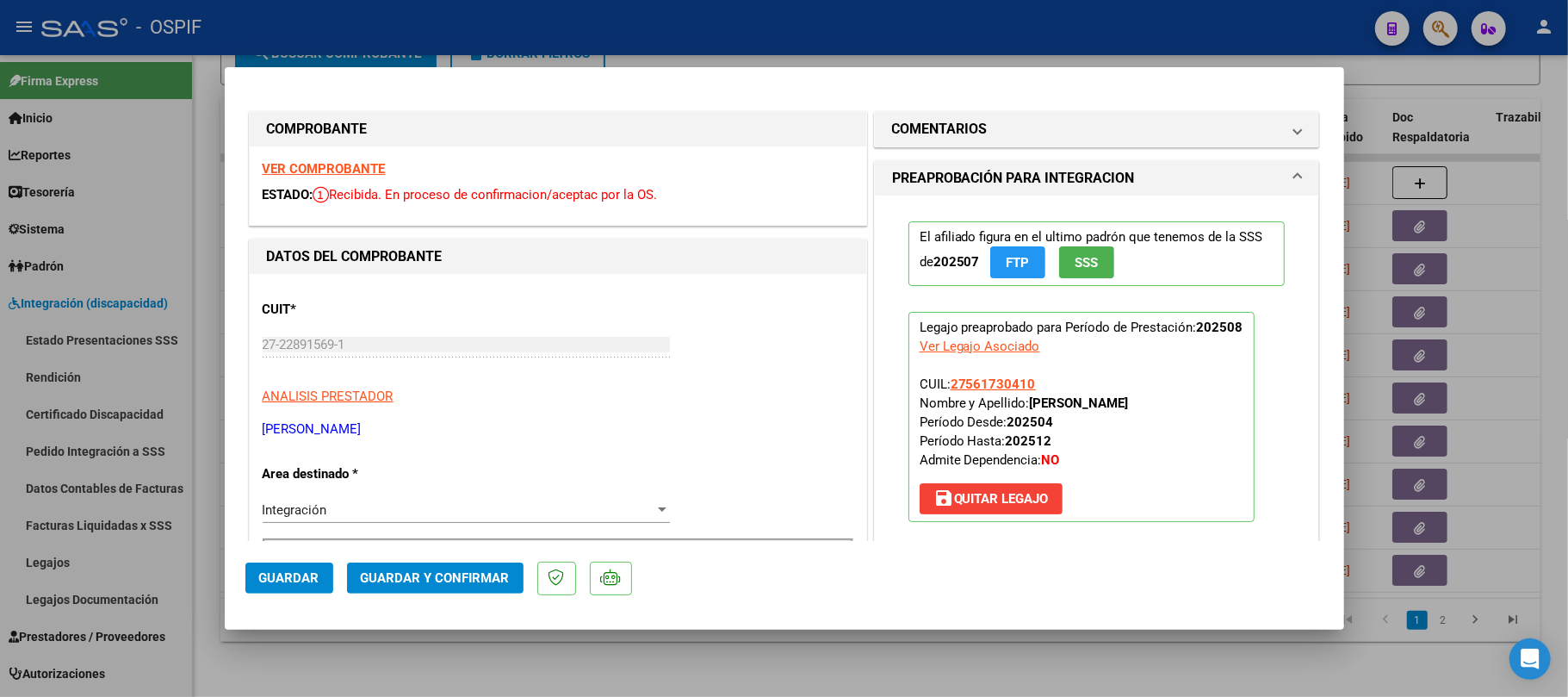
click at [459, 579] on span "Guardar y Confirmar" at bounding box center [435, 578] width 149 height 16
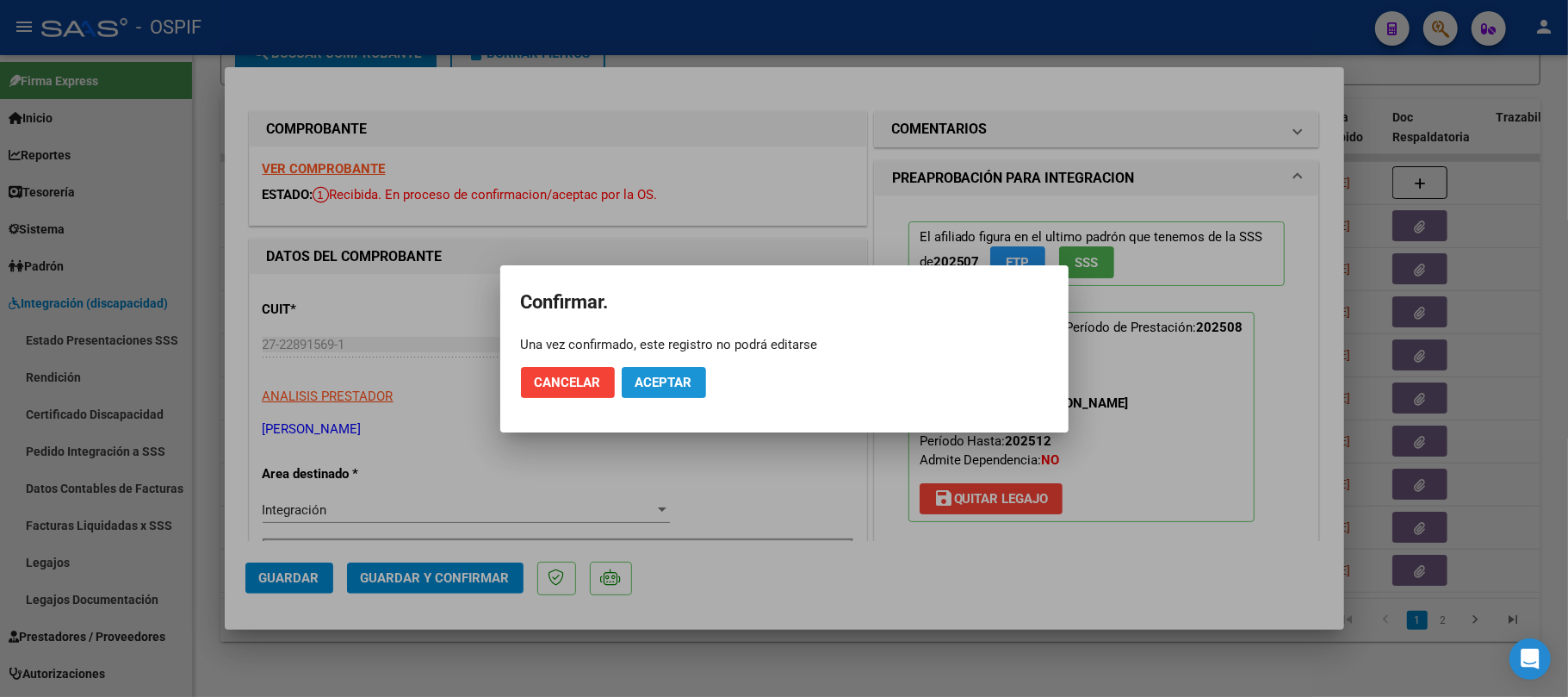
click at [672, 368] on button "Aceptar" at bounding box center [664, 383] width 84 height 31
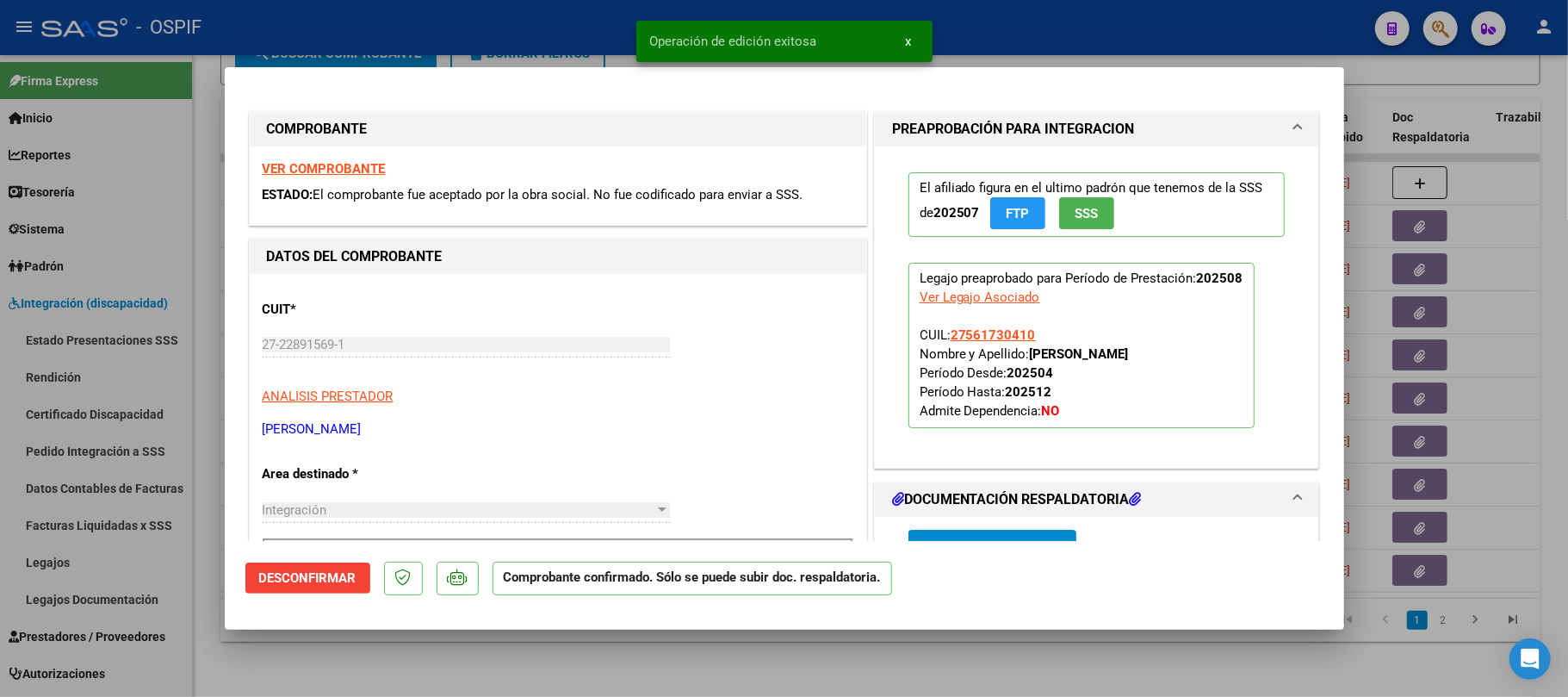
click at [573, 648] on div at bounding box center [784, 348] width 1568 height 697
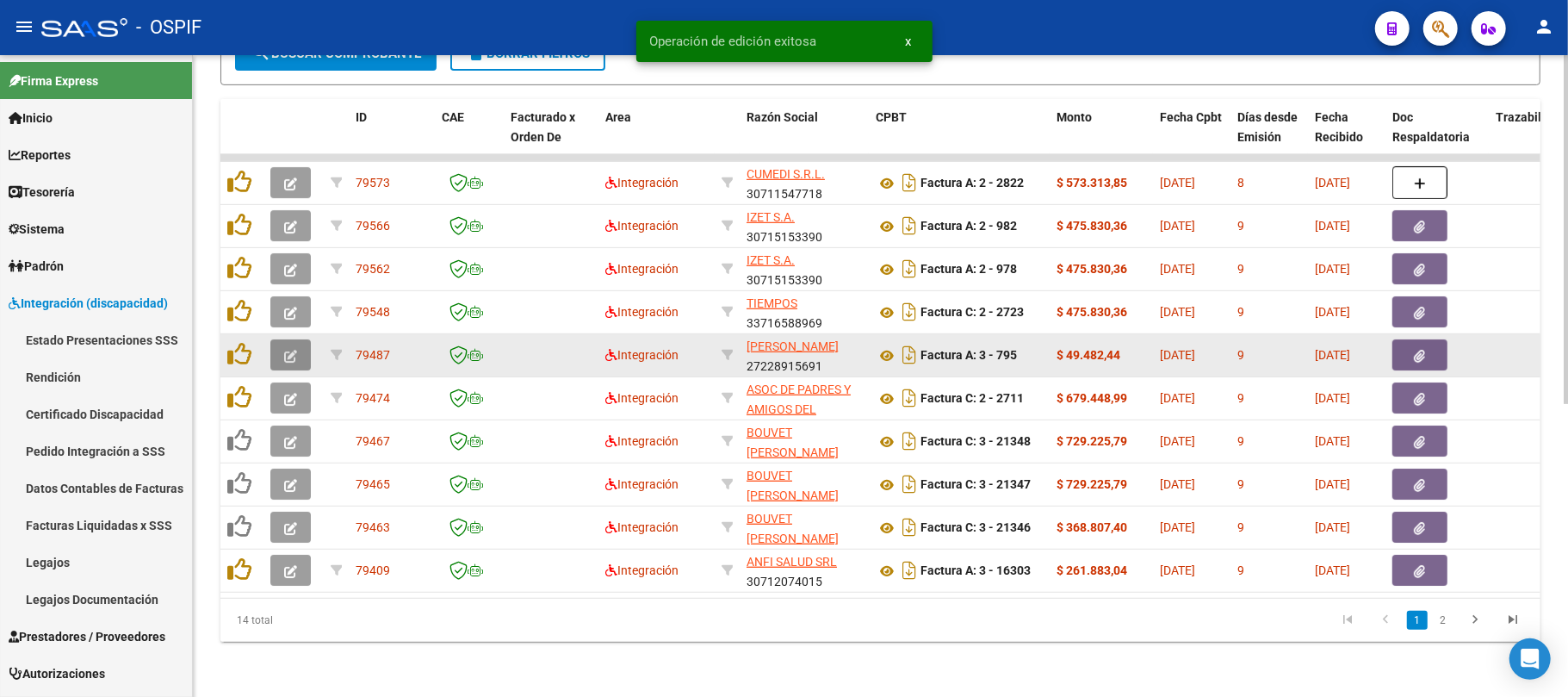
click at [303, 339] on button "button" at bounding box center [291, 355] width 41 height 31
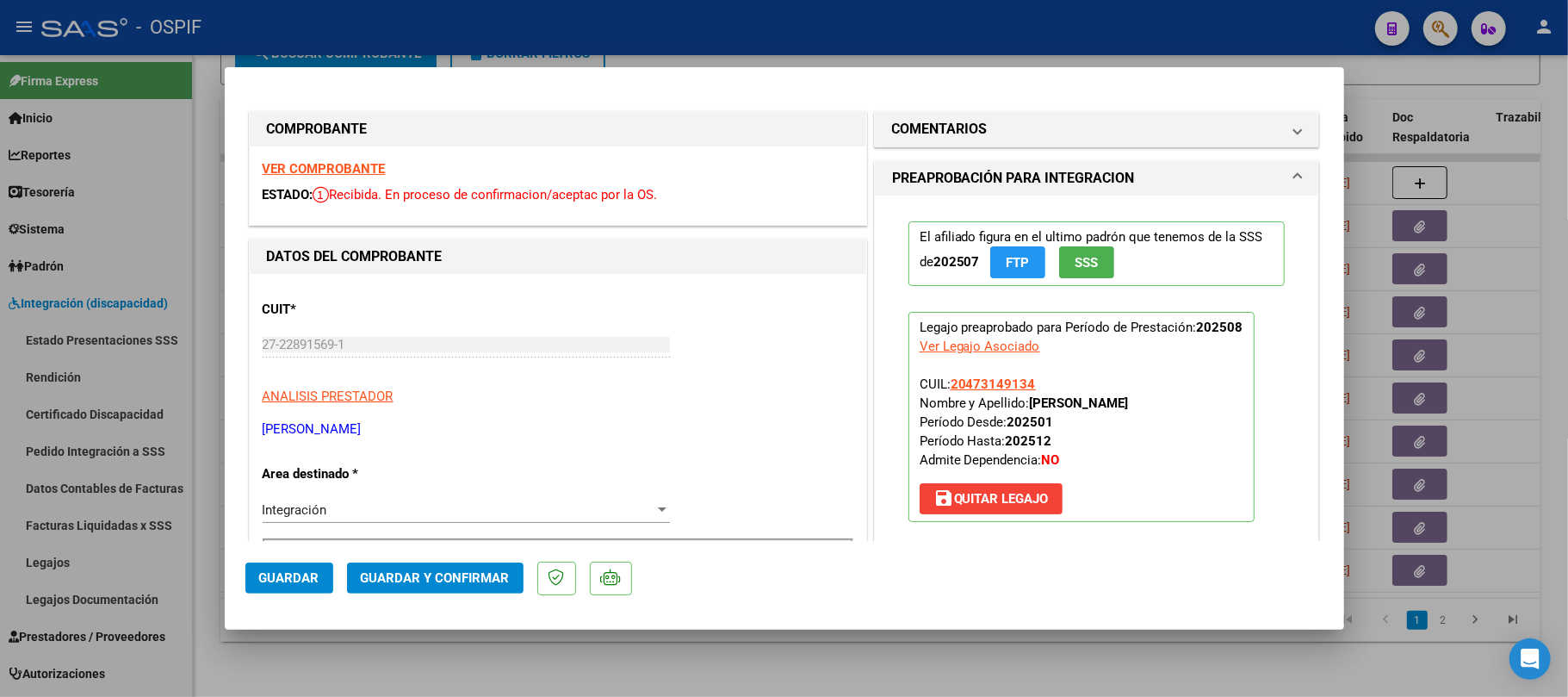
click at [328, 161] on strong "VER COMPROBANTE" at bounding box center [324, 169] width 123 height 16
click at [462, 581] on span "Guardar y Confirmar" at bounding box center [435, 578] width 149 height 16
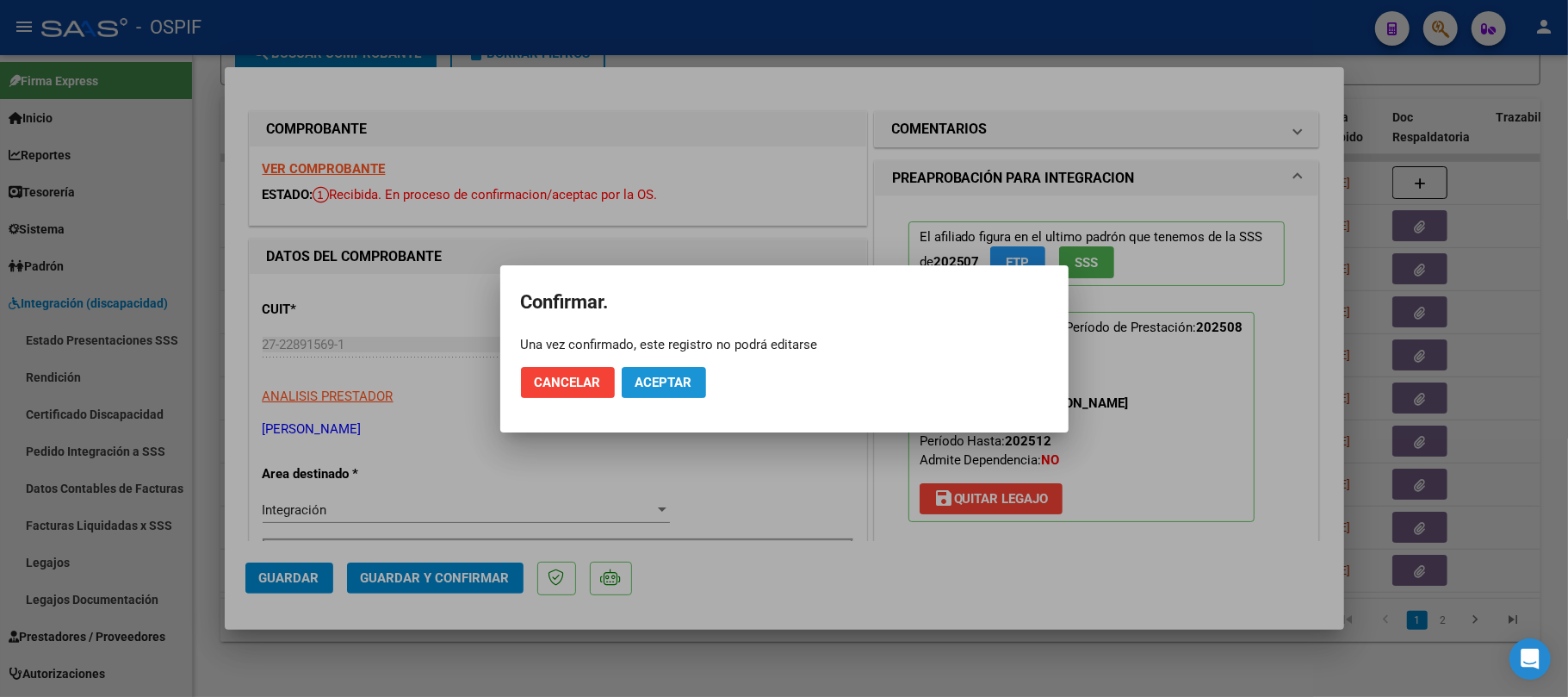
drag, startPoint x: 672, startPoint y: 383, endPoint x: 932, endPoint y: 693, distance: 404.6
click at [672, 384] on span "Aceptar" at bounding box center [664, 383] width 57 height 16
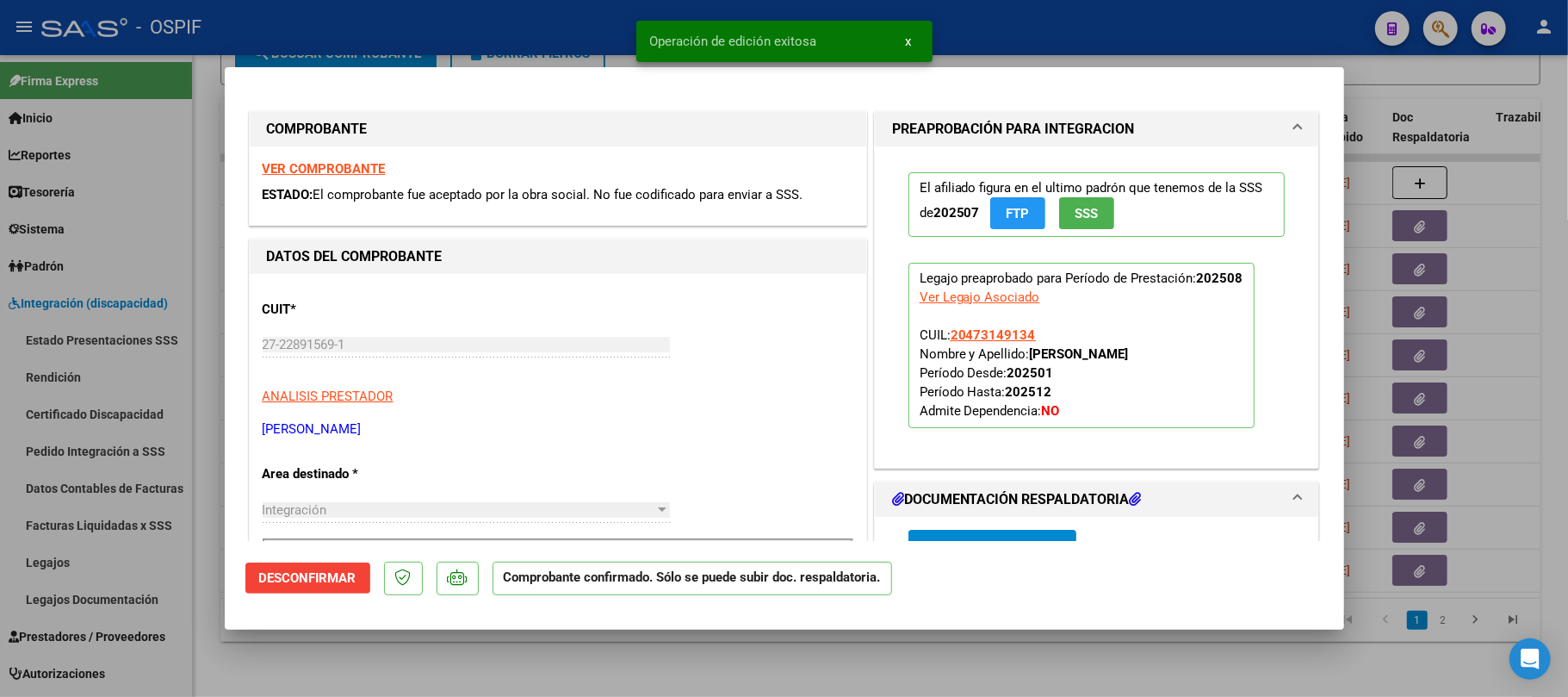
click at [904, 683] on div at bounding box center [784, 348] width 1568 height 697
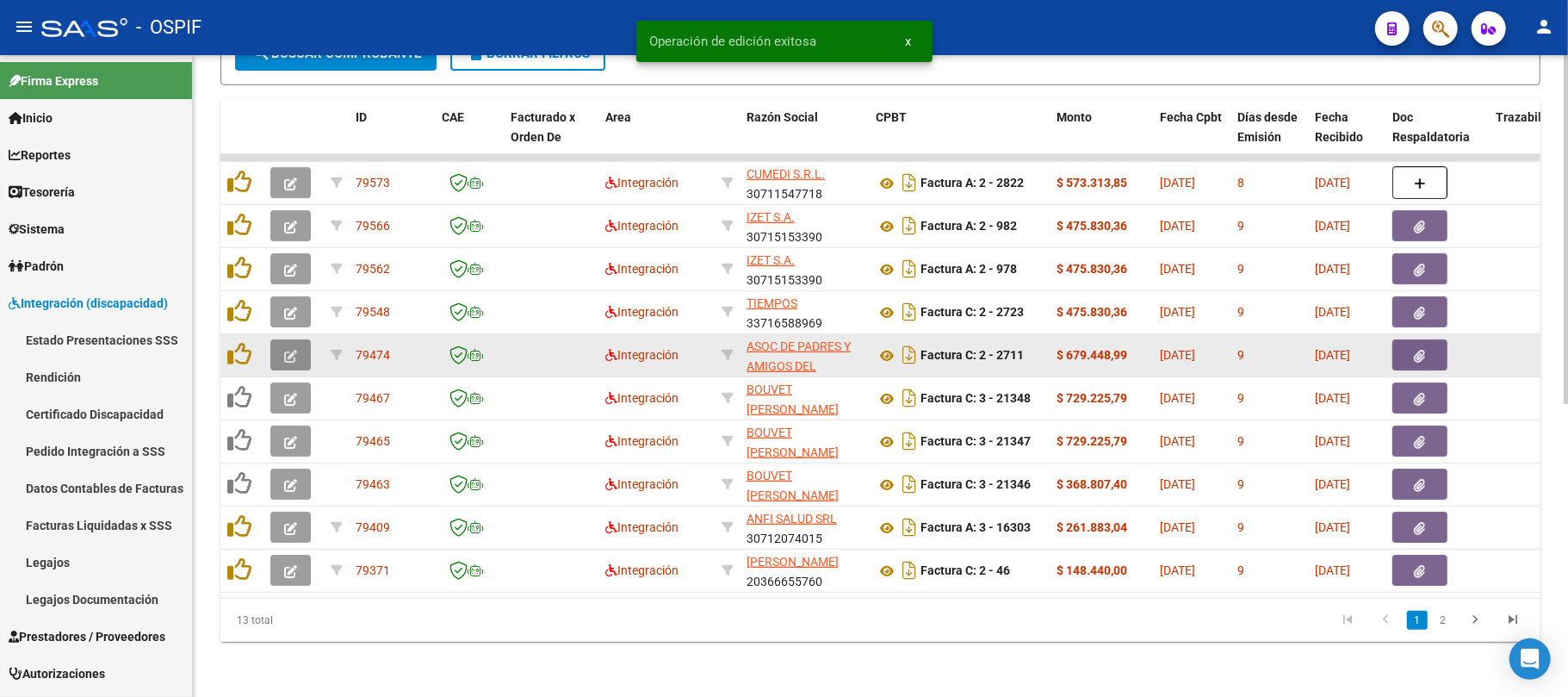
click at [298, 339] on button "button" at bounding box center [291, 355] width 41 height 31
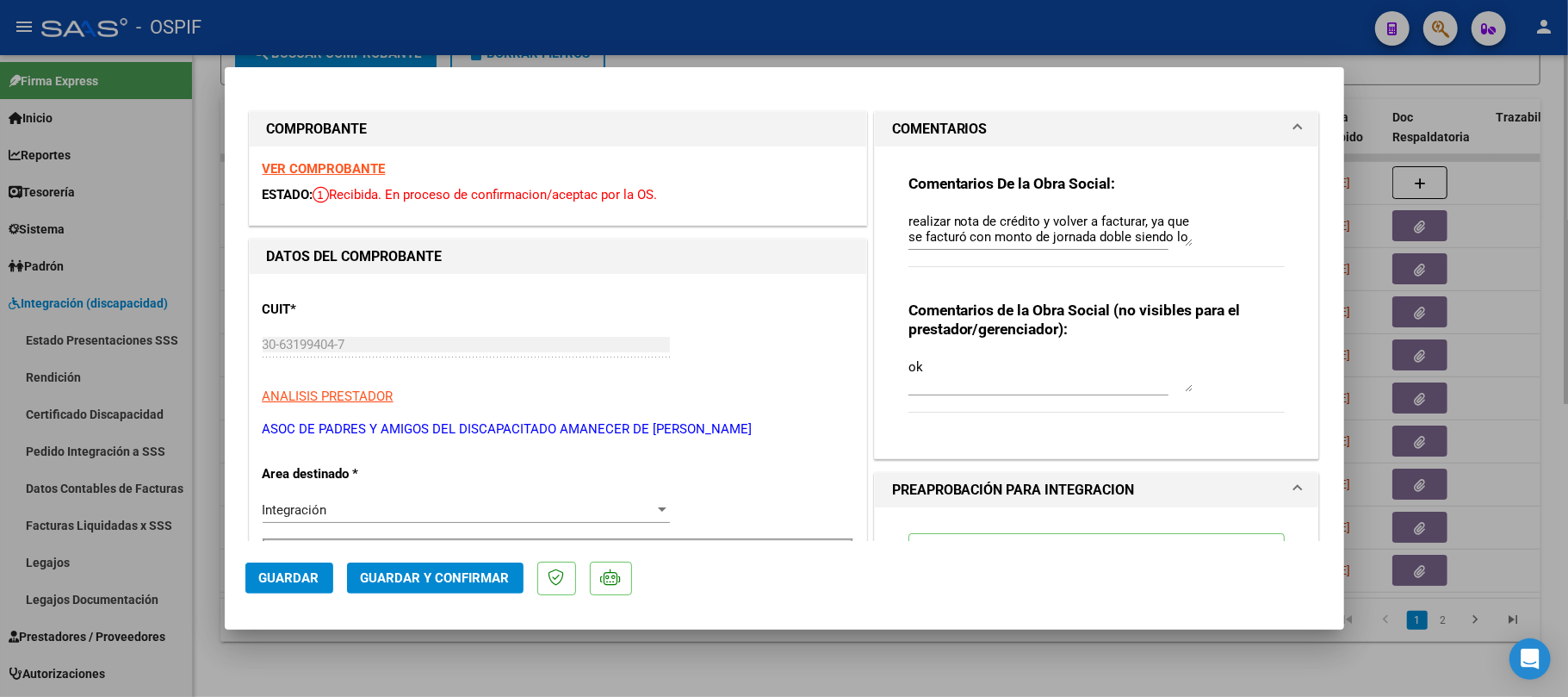
drag, startPoint x: 794, startPoint y: 662, endPoint x: 748, endPoint y: 665, distance: 46.1
click at [794, 663] on div at bounding box center [784, 348] width 1568 height 697
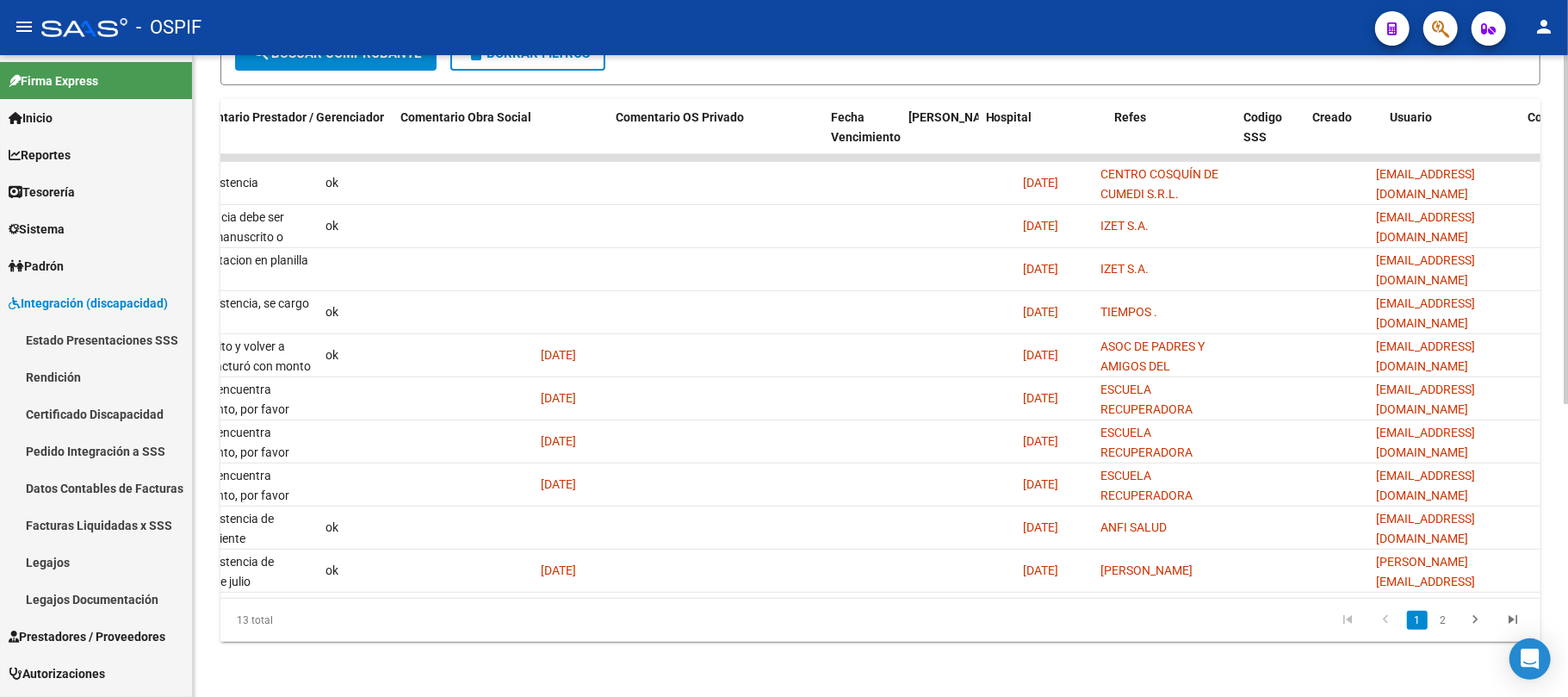
scroll to position [0, 2830]
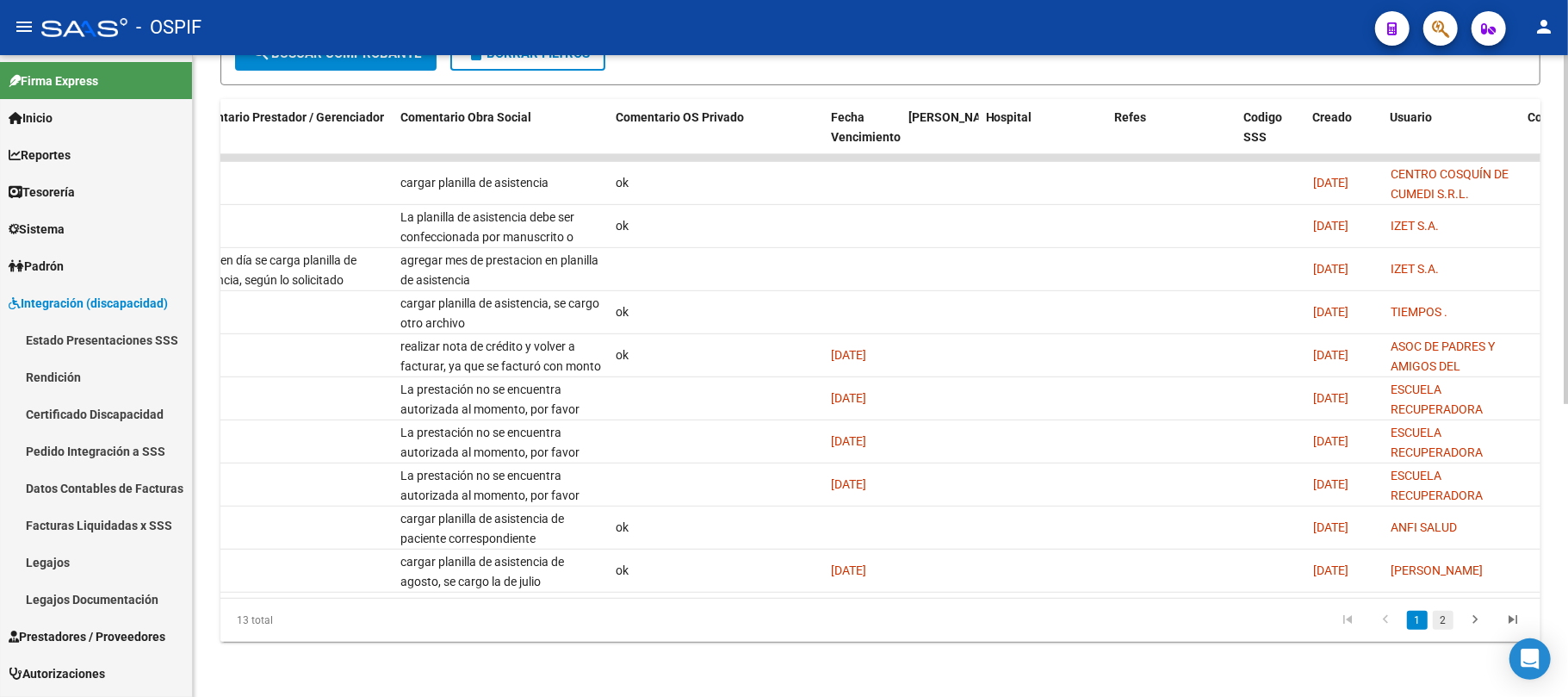
click at [1438, 625] on link "2" at bounding box center [1443, 620] width 20 height 19
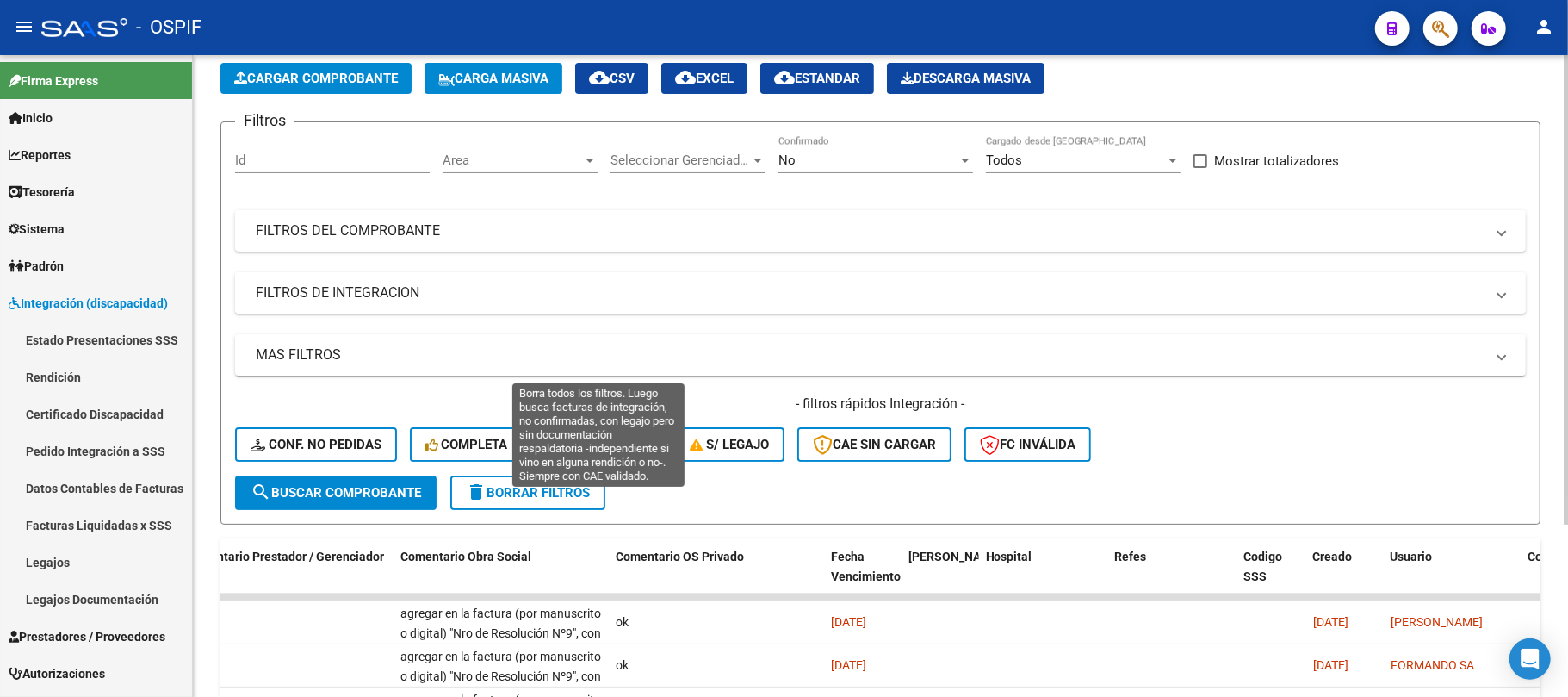
scroll to position [0, 0]
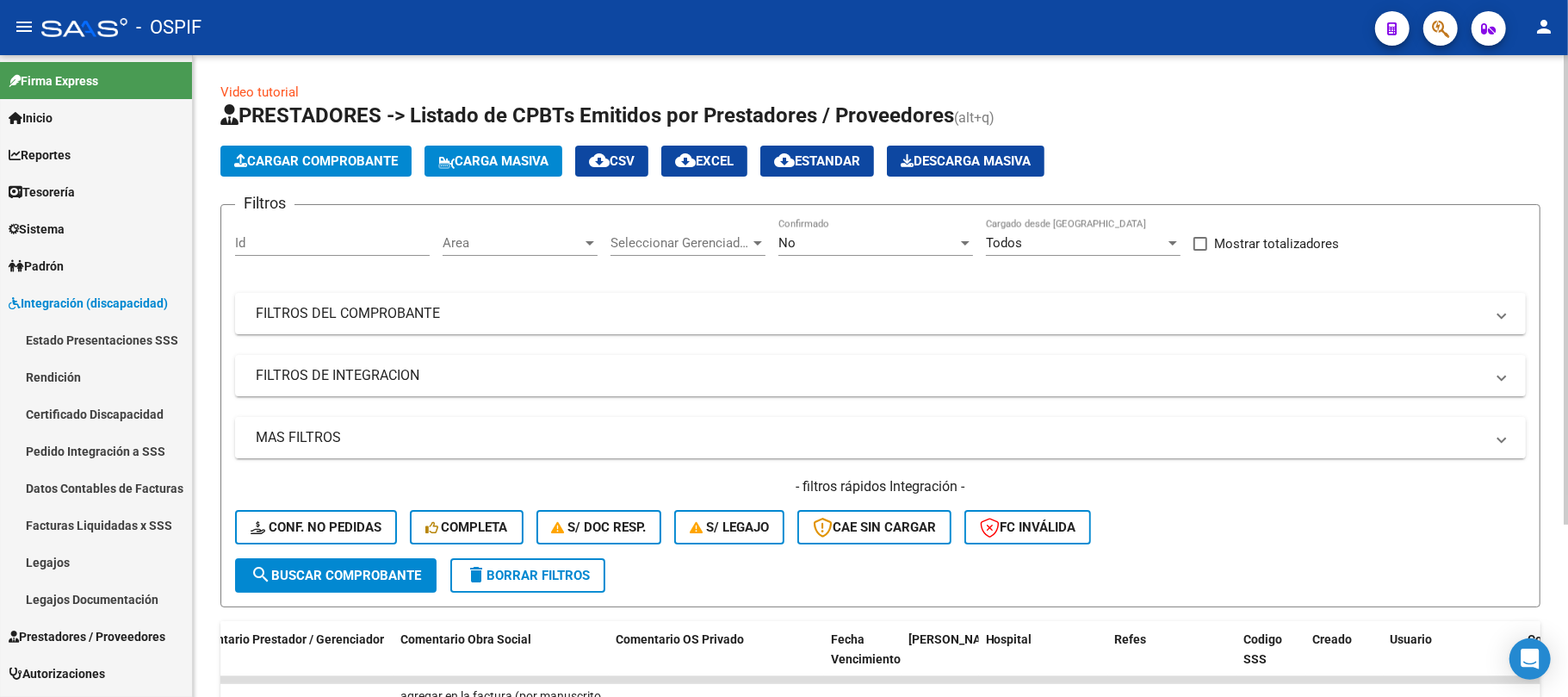
click at [425, 445] on mat-panel-title "MAS FILTROS" at bounding box center [870, 438] width 1229 height 19
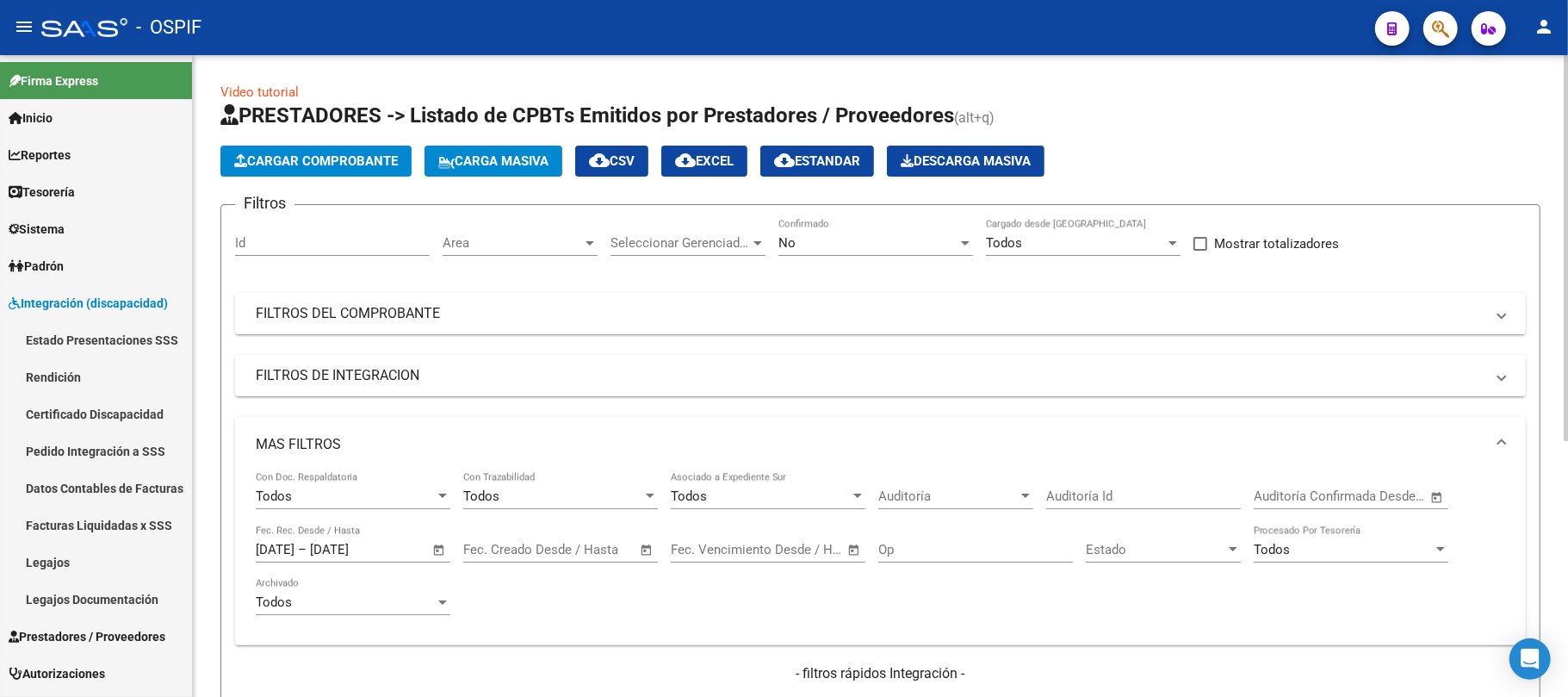
click at [445, 548] on span "Open calendar" at bounding box center [439, 551] width 42 height 42
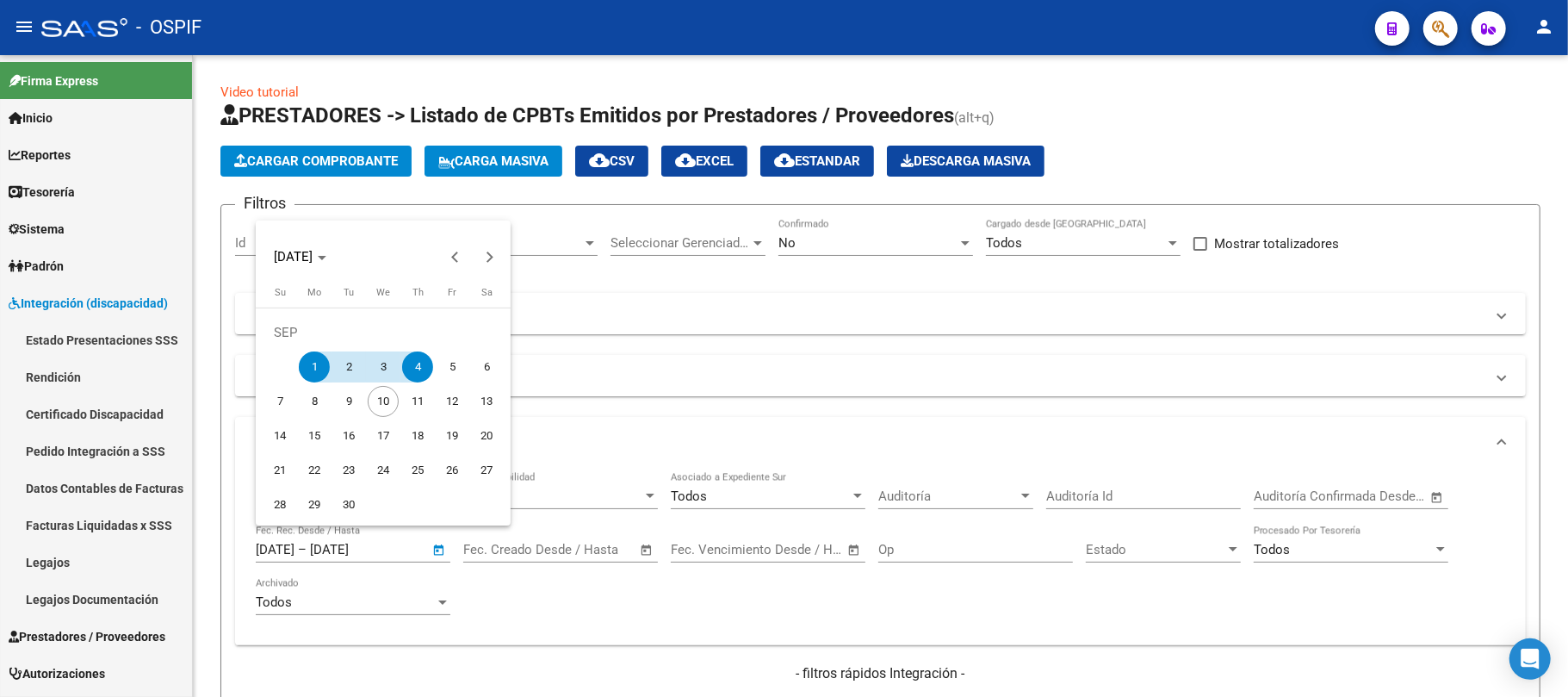
click at [442, 369] on span "5" at bounding box center [453, 367] width 31 height 31
type input "[DATE]"
click at [272, 399] on span "7" at bounding box center [280, 401] width 31 height 31
type input "[DATE]"
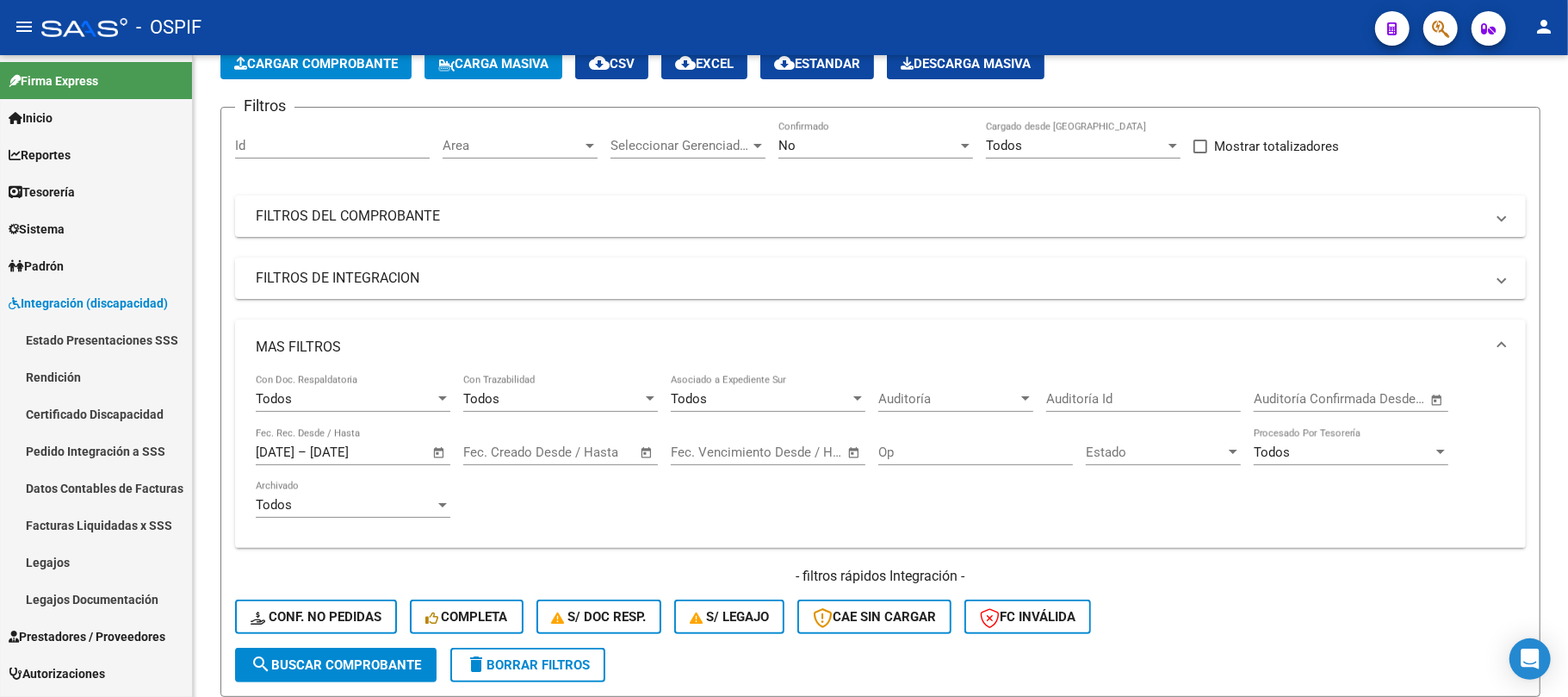
scroll to position [229, 0]
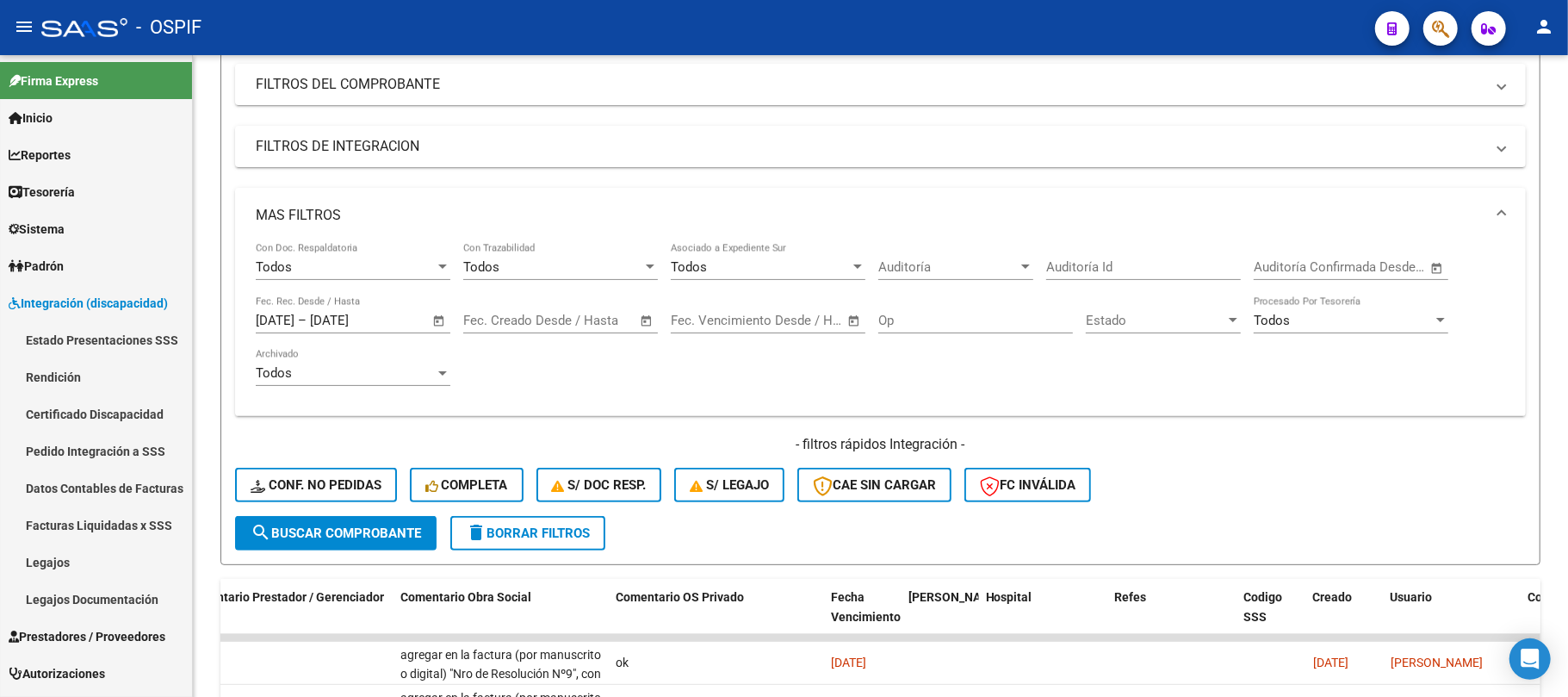
click at [334, 528] on span "search Buscar Comprobante" at bounding box center [336, 533] width 171 height 16
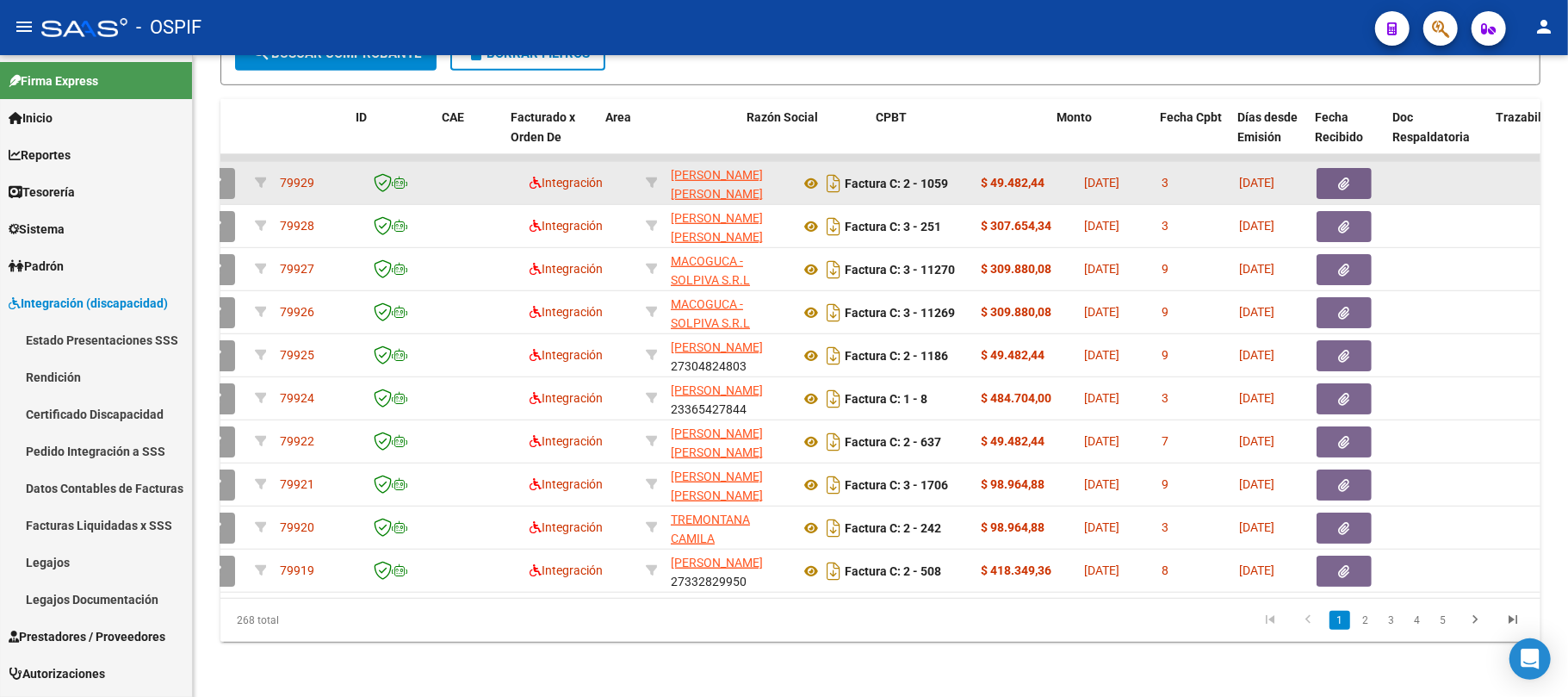
scroll to position [0, 0]
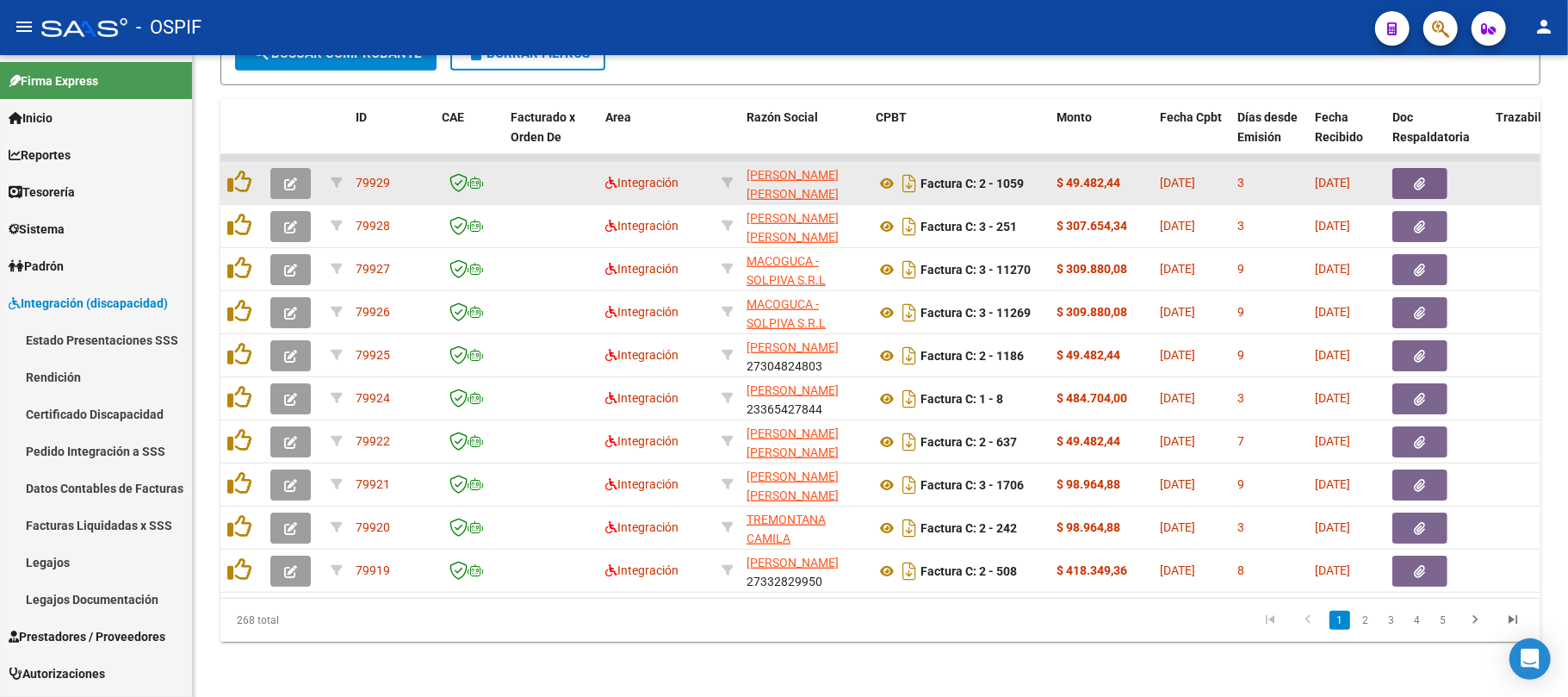
click at [303, 171] on button "button" at bounding box center [291, 183] width 41 height 31
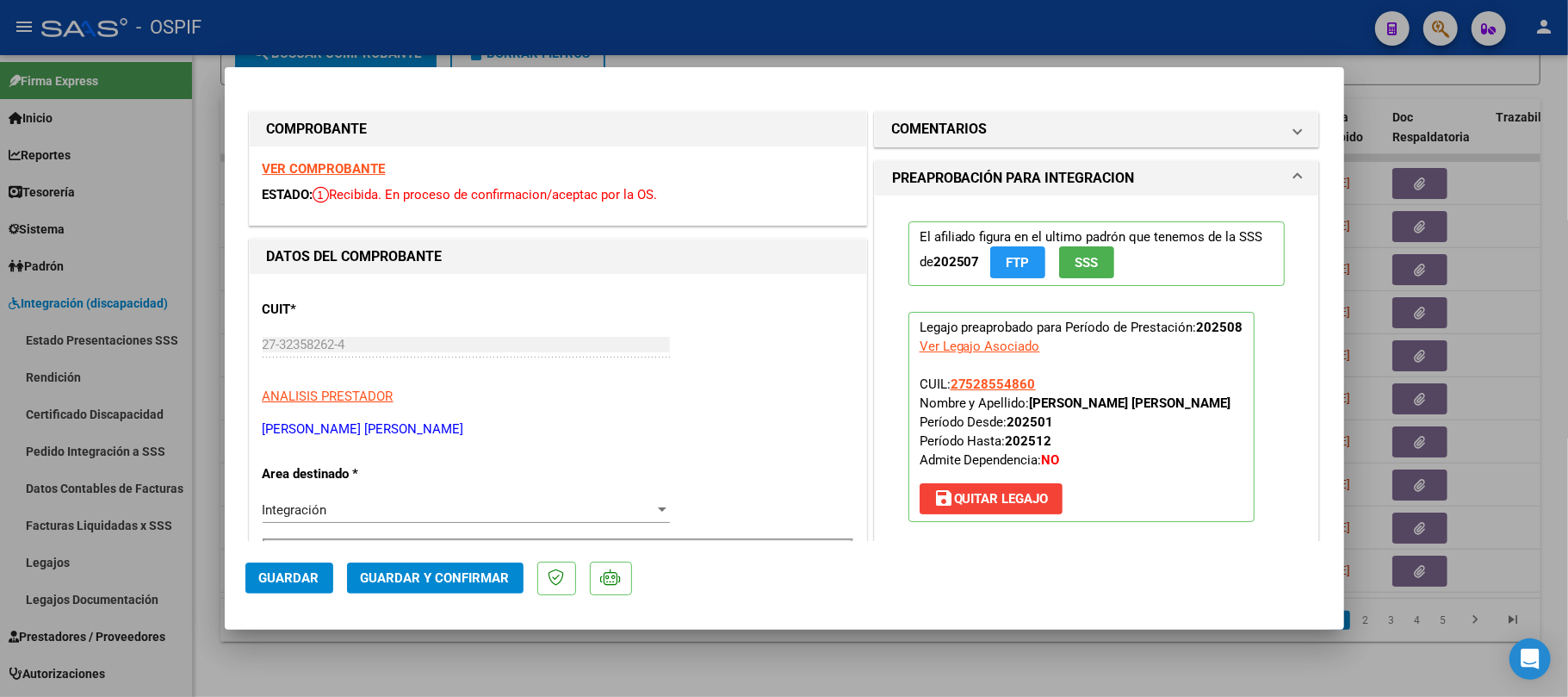
click at [435, 579] on span "Guardar y Confirmar" at bounding box center [435, 578] width 149 height 16
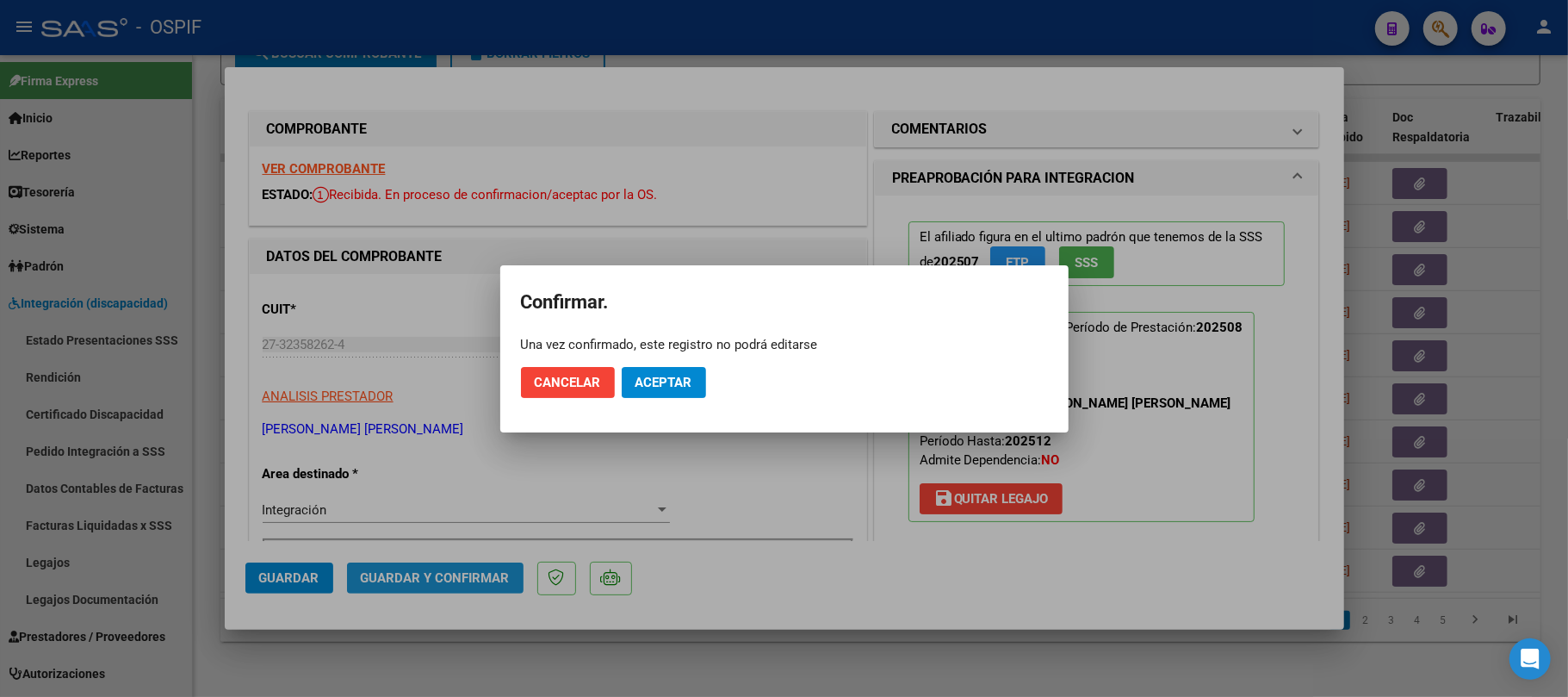
click at [672, 370] on button "Aceptar" at bounding box center [664, 383] width 84 height 31
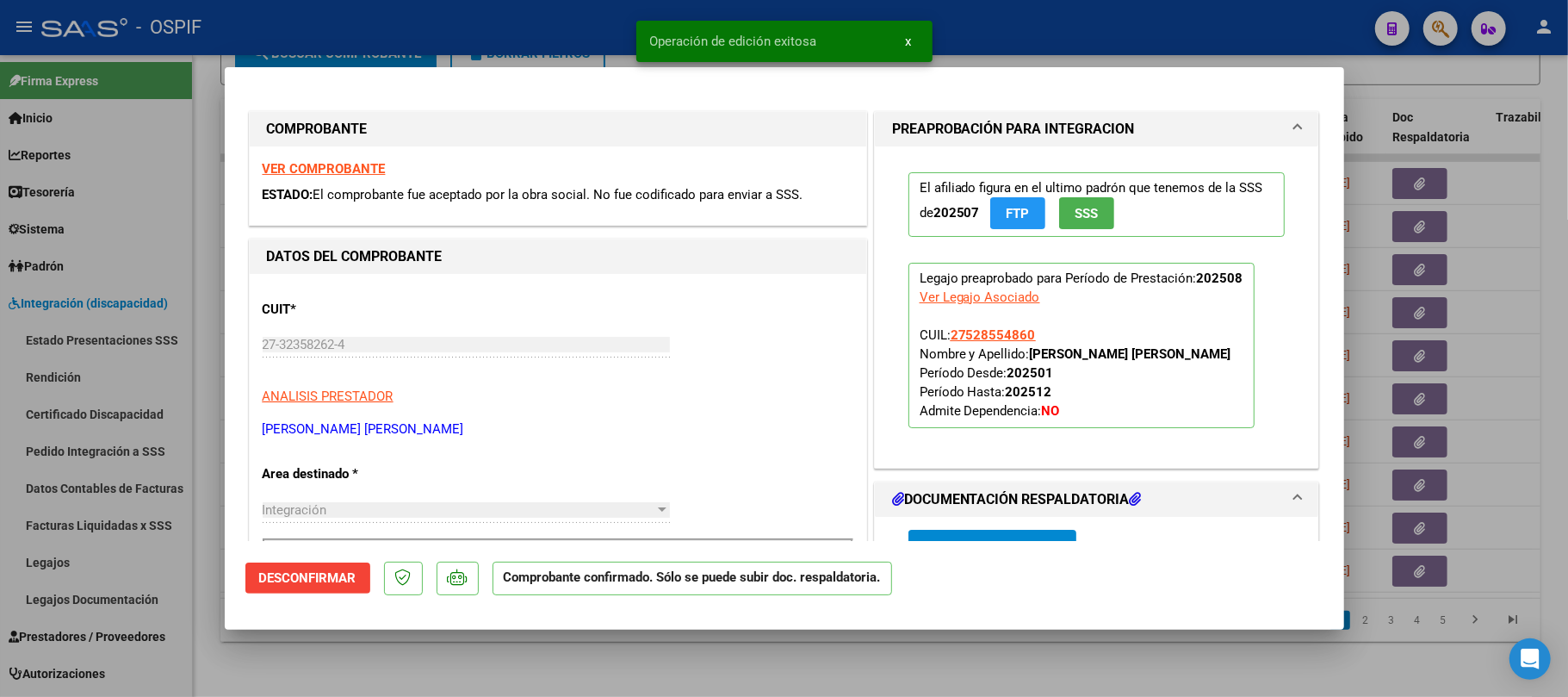
click at [729, 667] on div at bounding box center [784, 348] width 1568 height 697
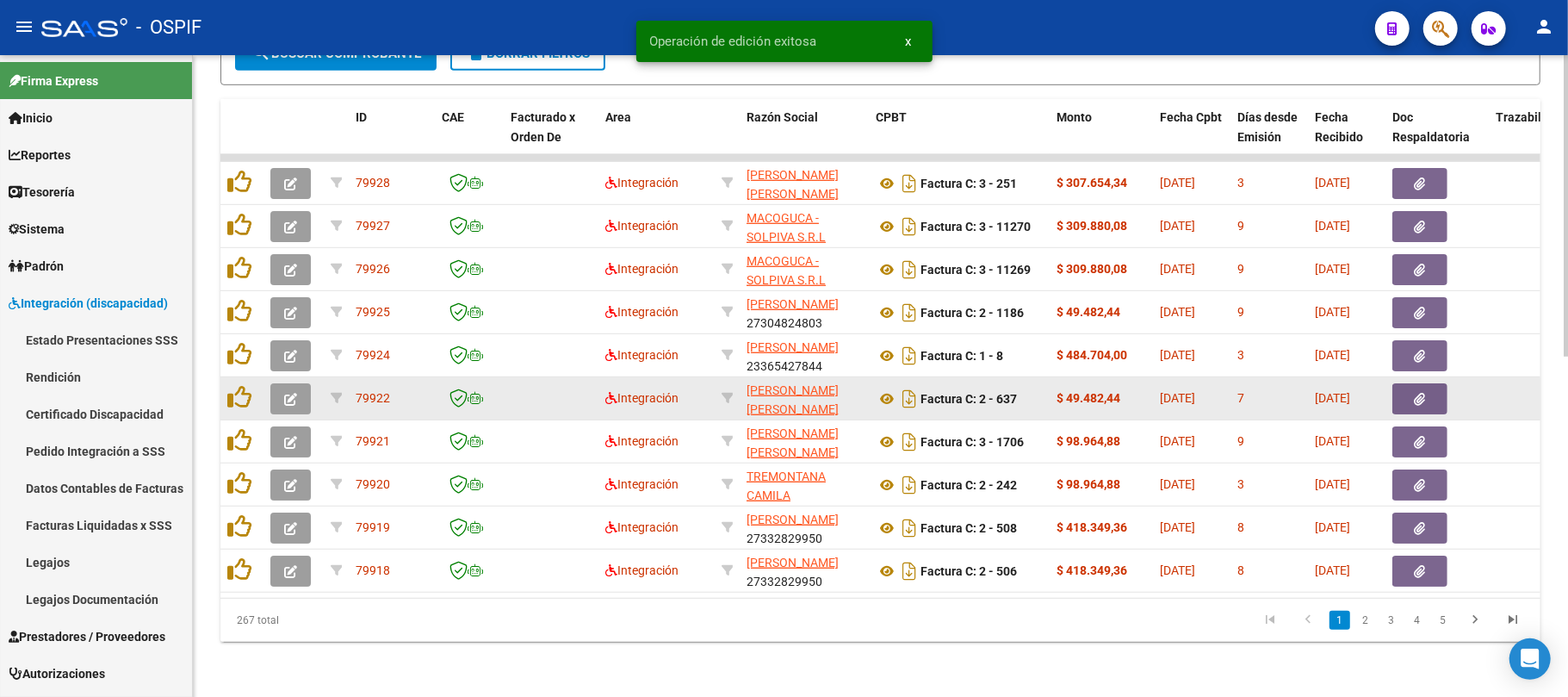
click at [294, 383] on button "button" at bounding box center [291, 398] width 41 height 31
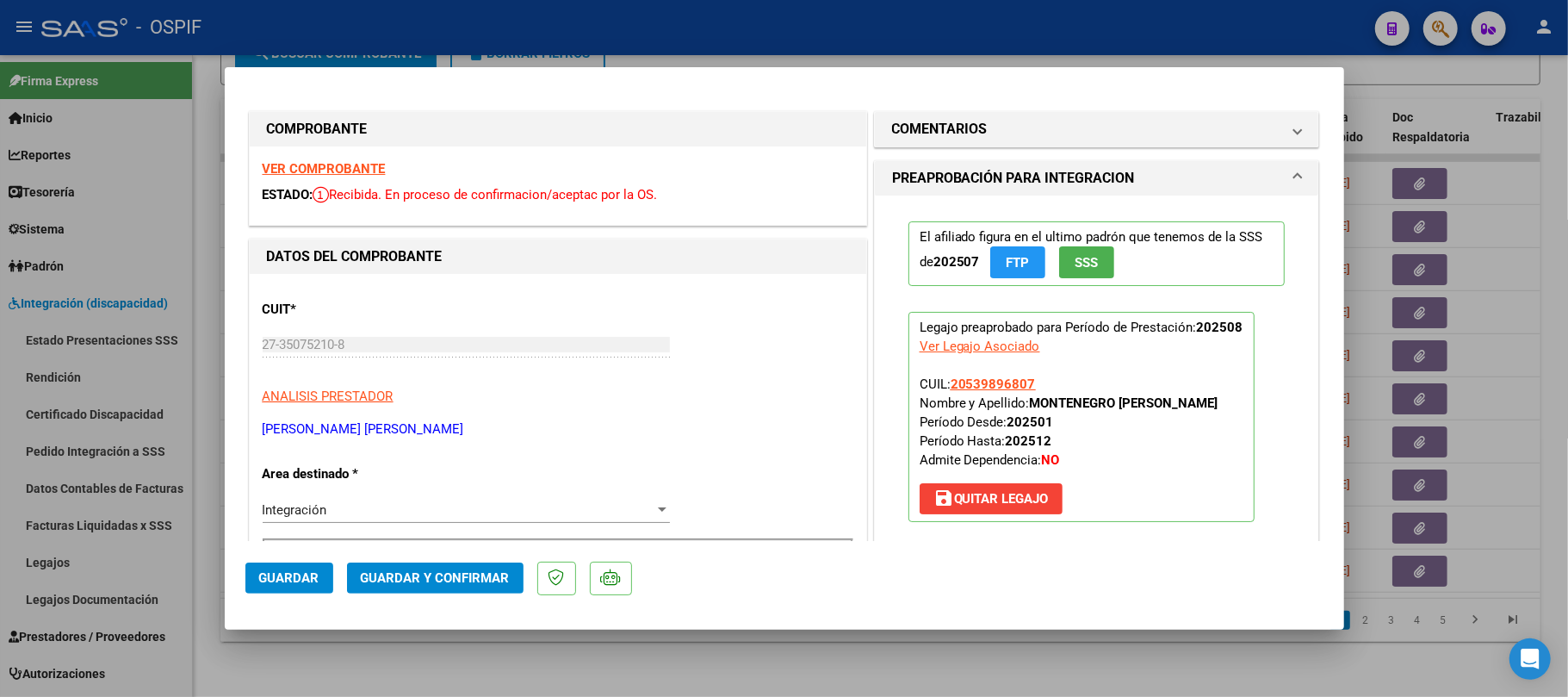
click at [449, 586] on span "Guardar y Confirmar" at bounding box center [435, 578] width 149 height 16
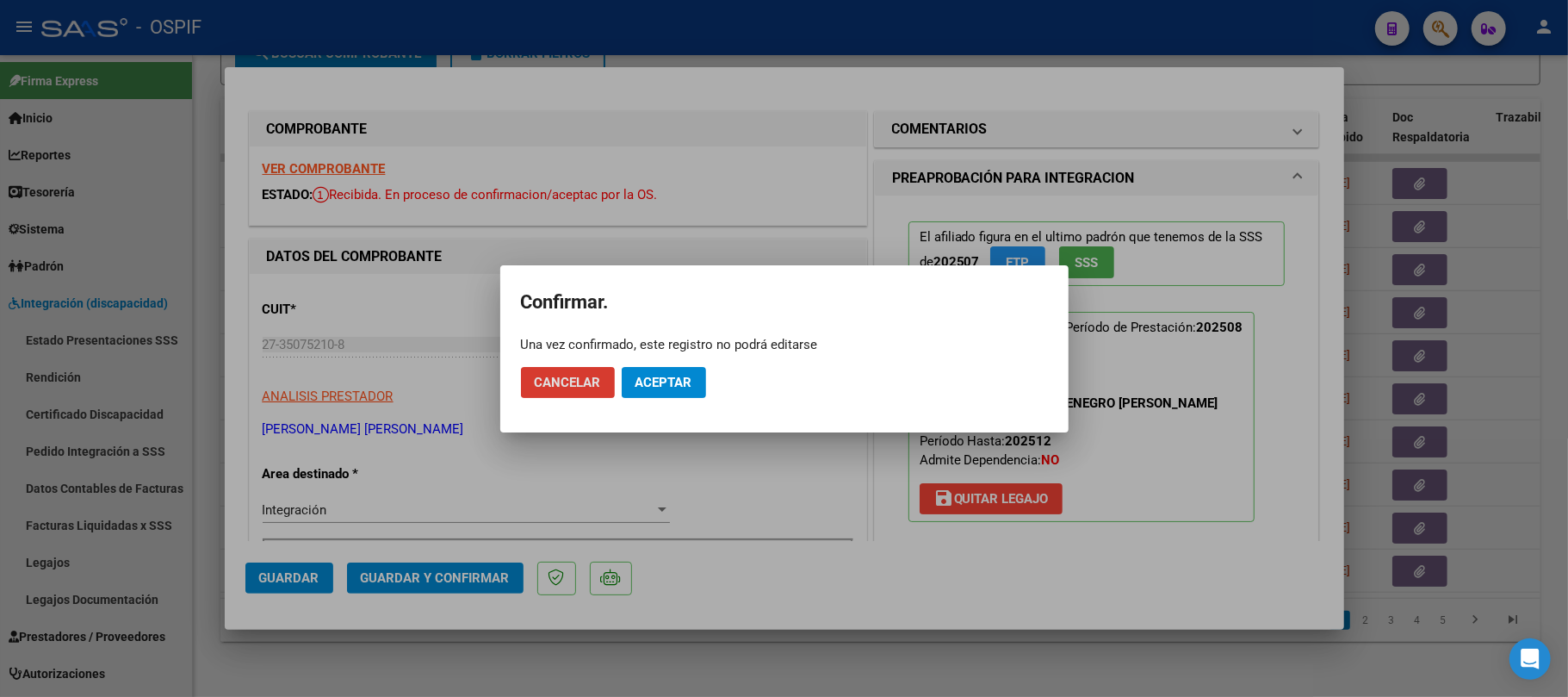
click at [656, 383] on span "Aceptar" at bounding box center [664, 383] width 57 height 16
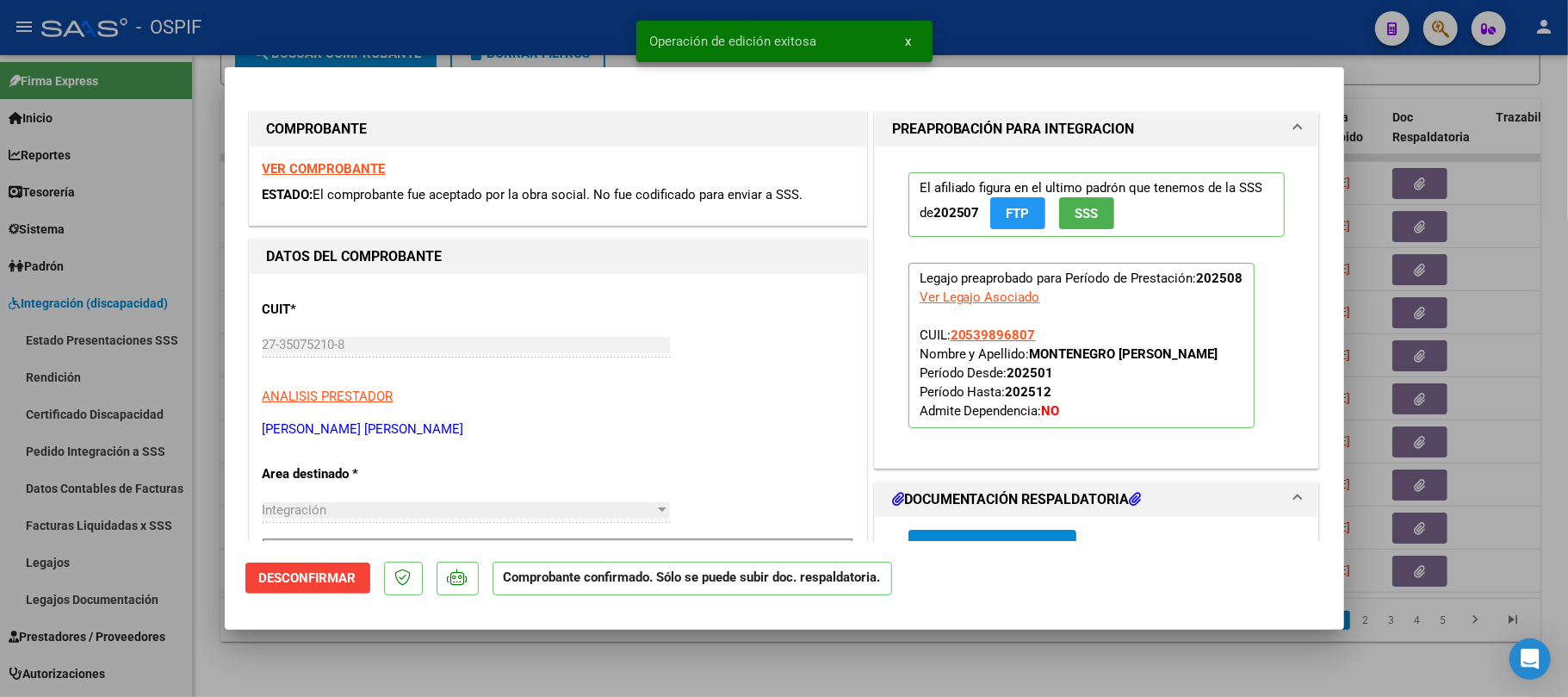
click at [624, 656] on div at bounding box center [784, 348] width 1568 height 697
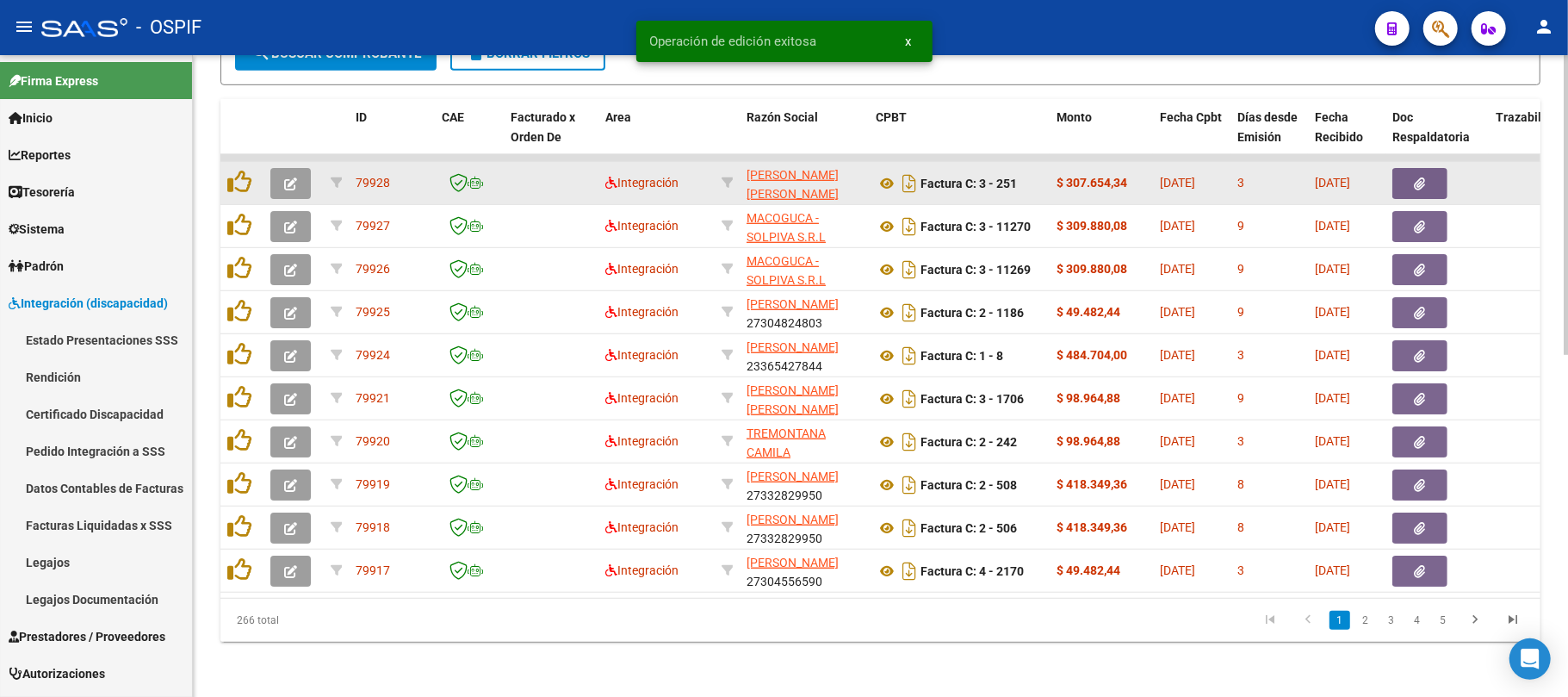
click at [298, 169] on button "button" at bounding box center [291, 183] width 41 height 31
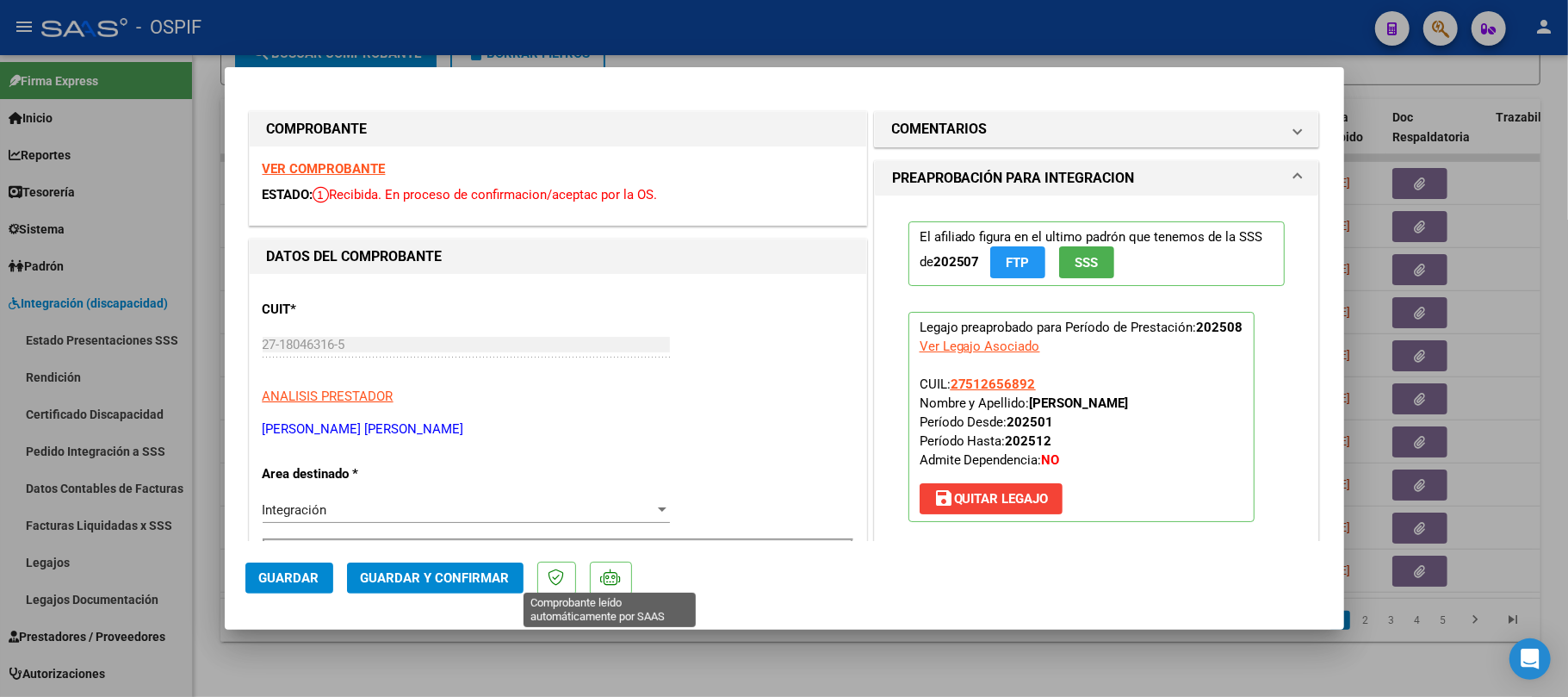
click at [450, 598] on mat-dialog-actions "Guardar Guardar y Confirmar" at bounding box center [784, 575] width 1079 height 68
click at [458, 584] on span "Guardar y Confirmar" at bounding box center [435, 578] width 149 height 16
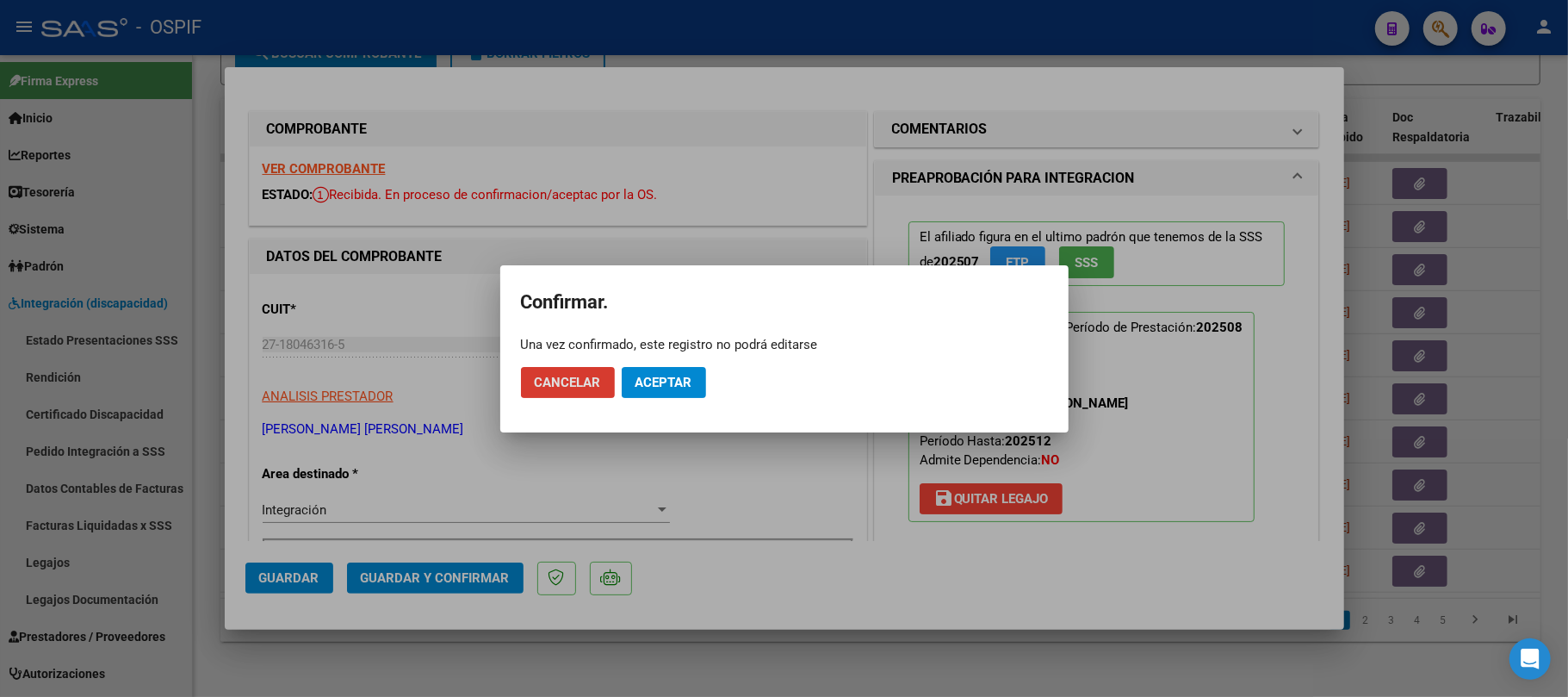
click at [638, 369] on button "Aceptar" at bounding box center [664, 383] width 84 height 31
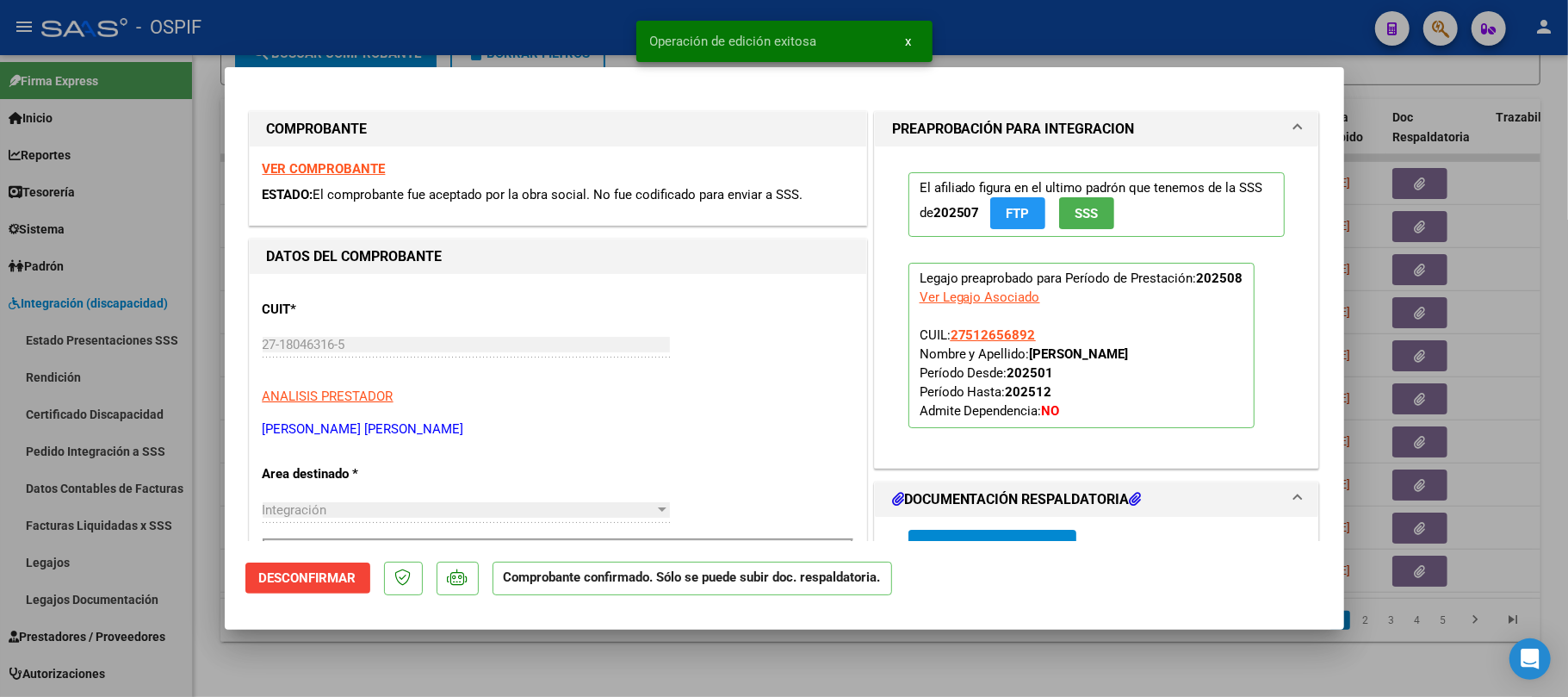
click at [804, 667] on div at bounding box center [784, 348] width 1568 height 697
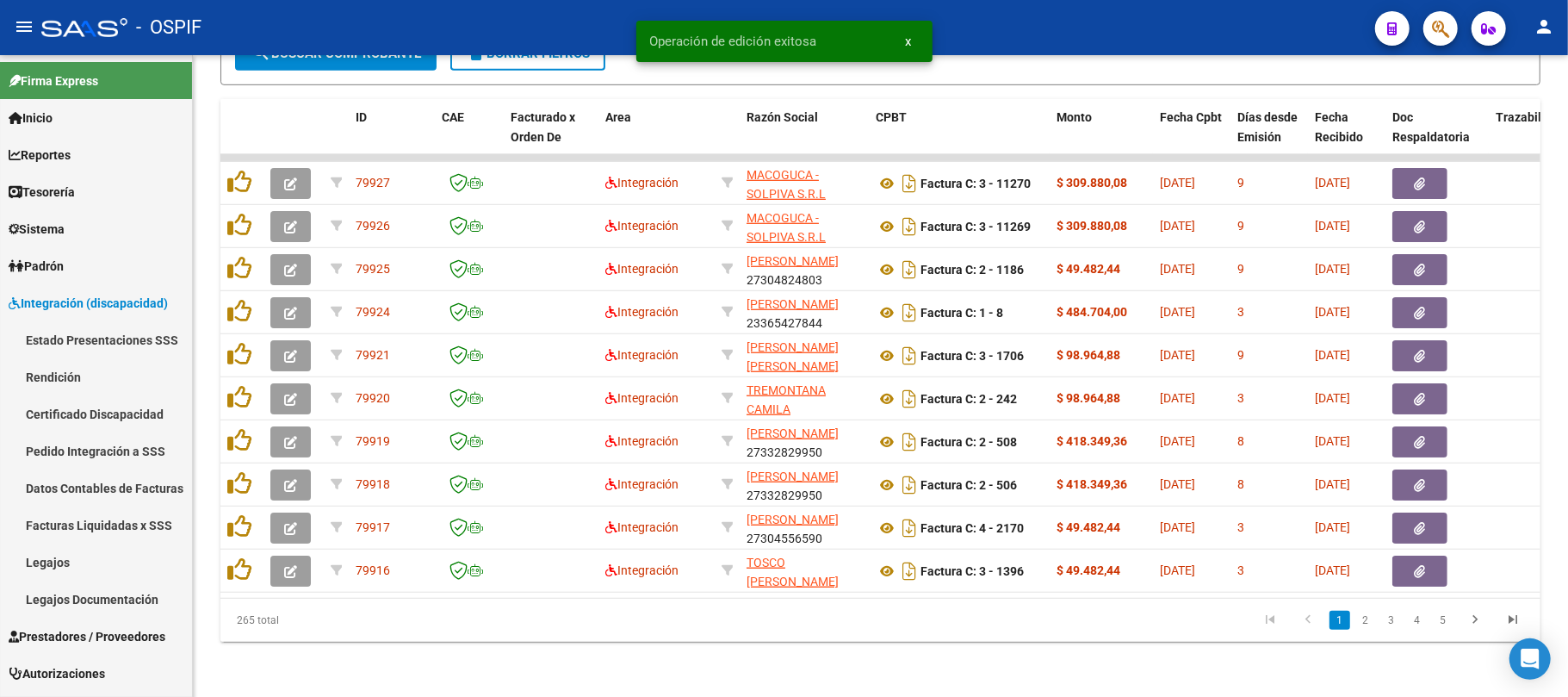
click at [1376, 620] on li "2" at bounding box center [1365, 620] width 26 height 29
click at [1374, 620] on link "2" at bounding box center [1365, 620] width 20 height 19
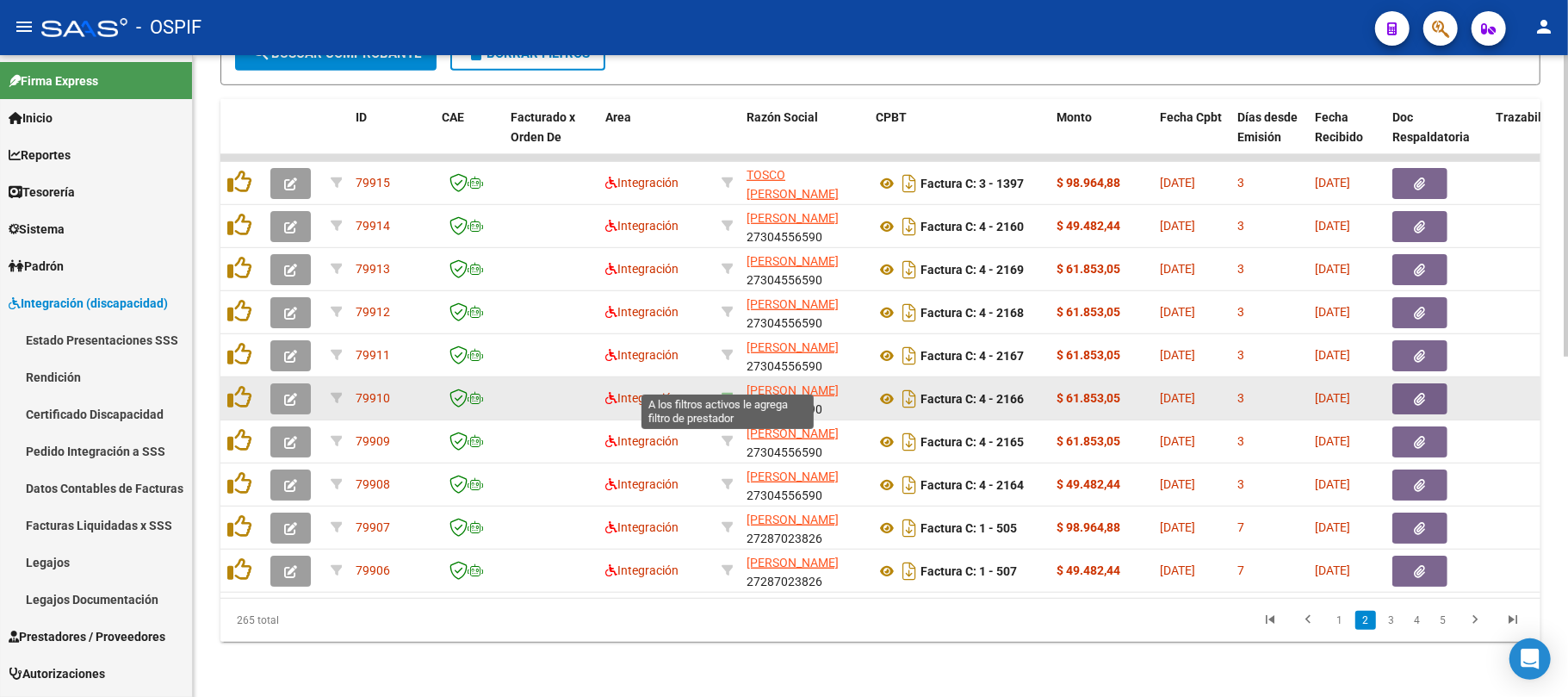
click at [722, 392] on icon at bounding box center [728, 397] width 12 height 12
type input "27304556590"
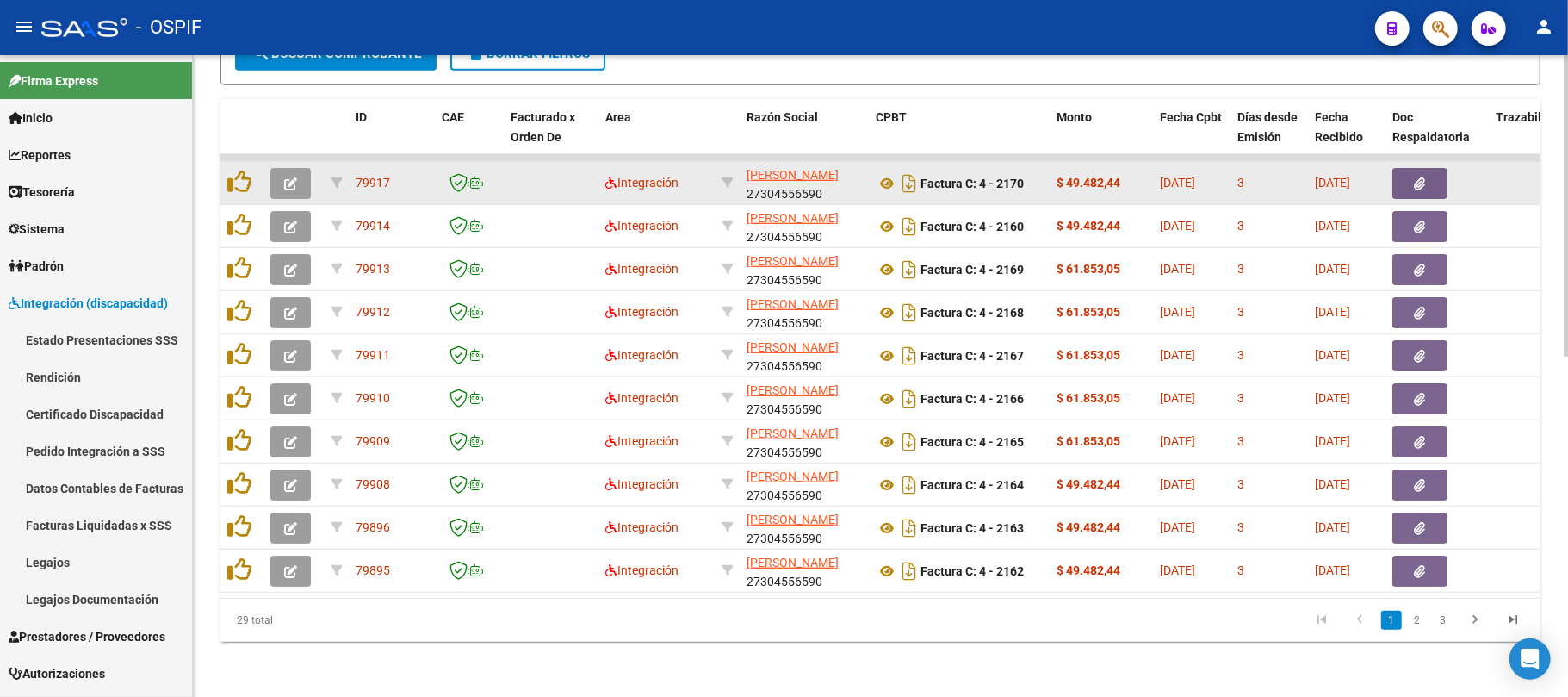
click at [293, 162] on datatable-body-cell at bounding box center [294, 183] width 60 height 43
click at [290, 177] on icon "button" at bounding box center [290, 183] width 13 height 13
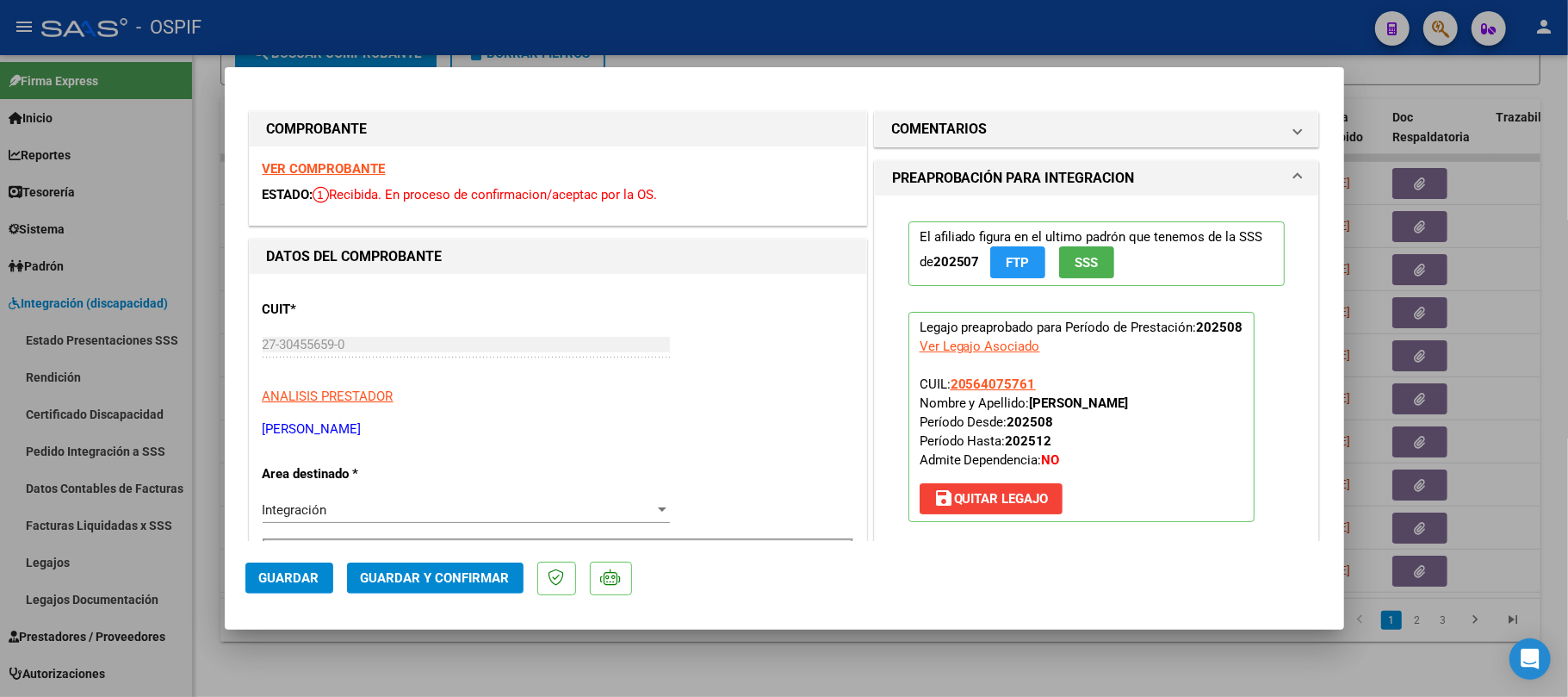
drag, startPoint x: 1216, startPoint y: 132, endPoint x: 1181, endPoint y: 177, distance: 57.0
click at [1213, 136] on mat-panel-title "COMENTARIOS" at bounding box center [1087, 129] width 390 height 20
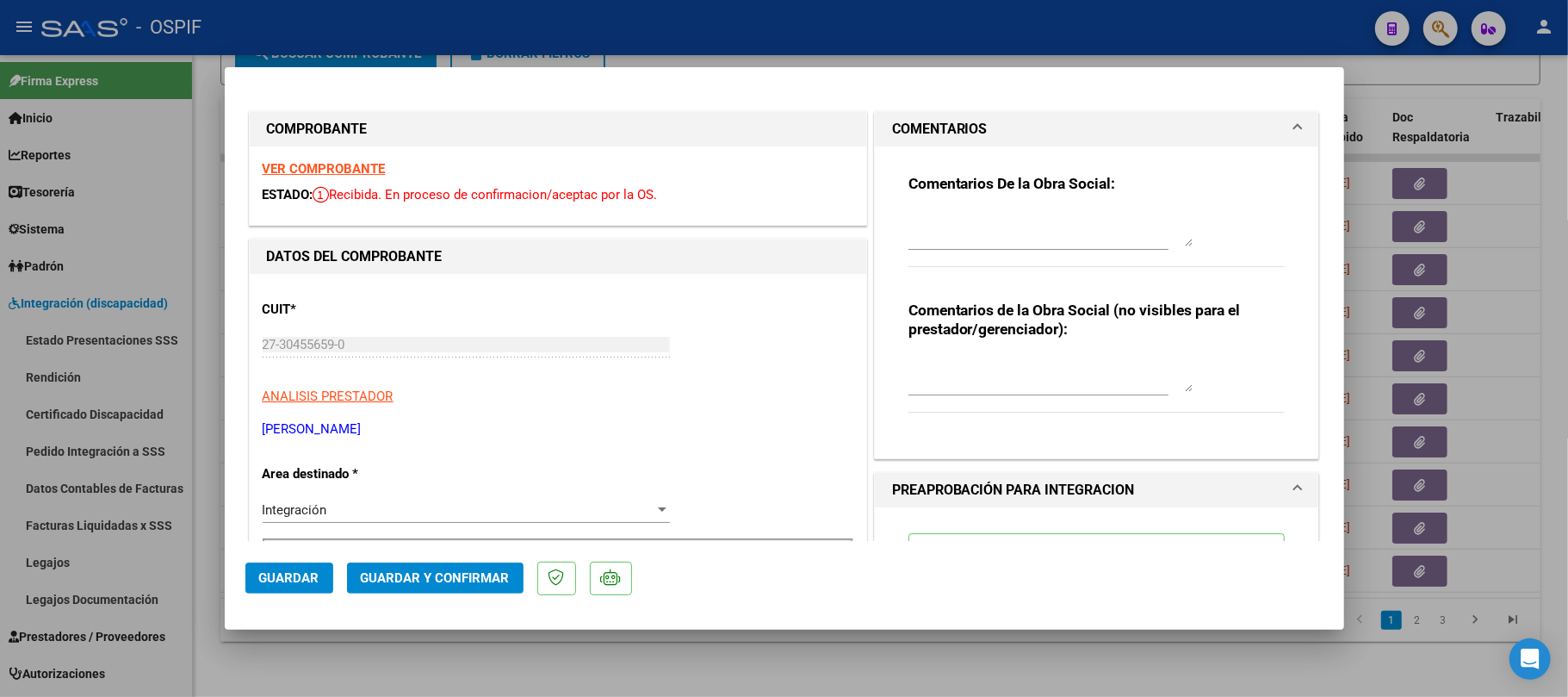
click at [1086, 257] on div at bounding box center [1039, 238] width 260 height 58
click at [1088, 238] on textarea at bounding box center [1051, 230] width 284 height 35
paste textarea "agregar en la factura (por manuscrito o digital) DNI correcto ya que se indicó …"
type textarea "agregar en la factura (por manuscrito o digital) DNI correcto ya que se indicó …"
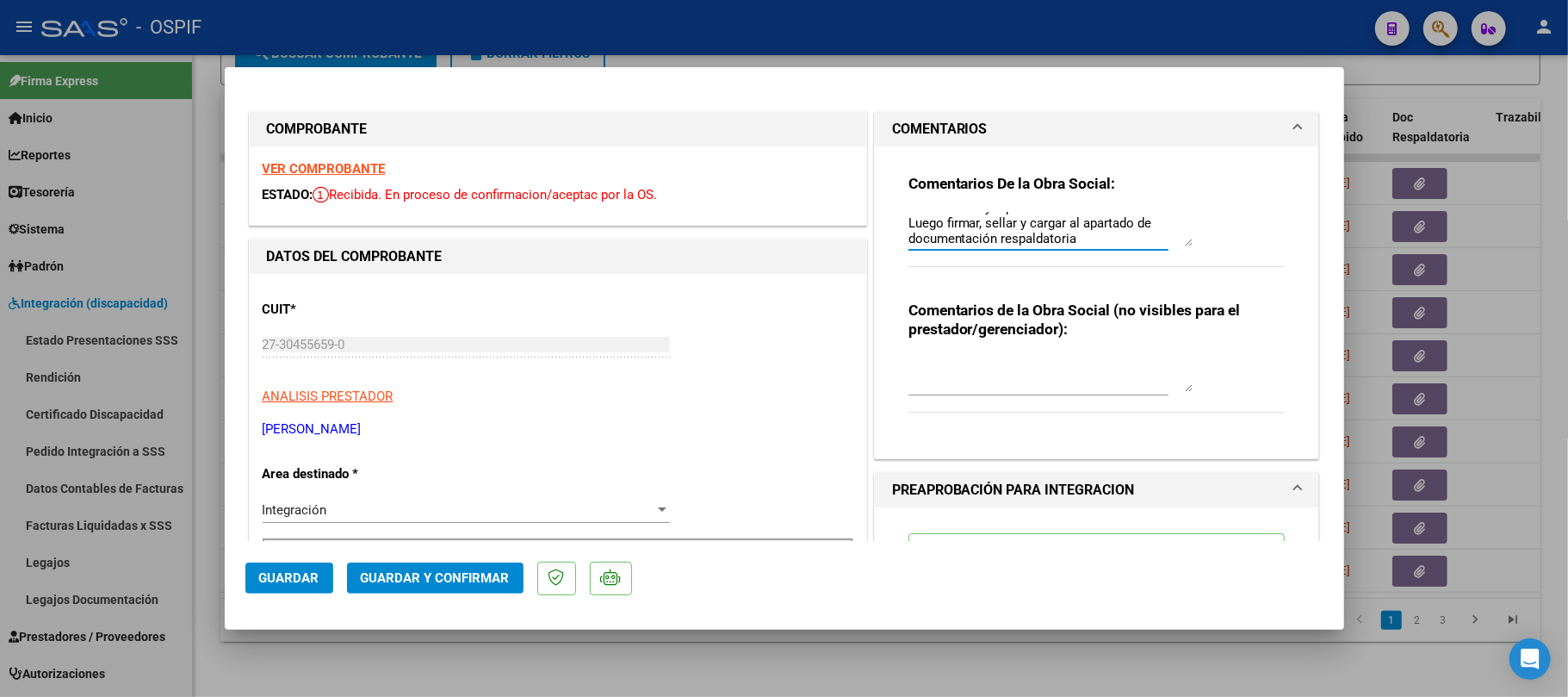
click at [977, 386] on textarea at bounding box center [1051, 375] width 284 height 35
type textarea "ok"
click at [303, 584] on span "Guardar" at bounding box center [290, 578] width 60 height 16
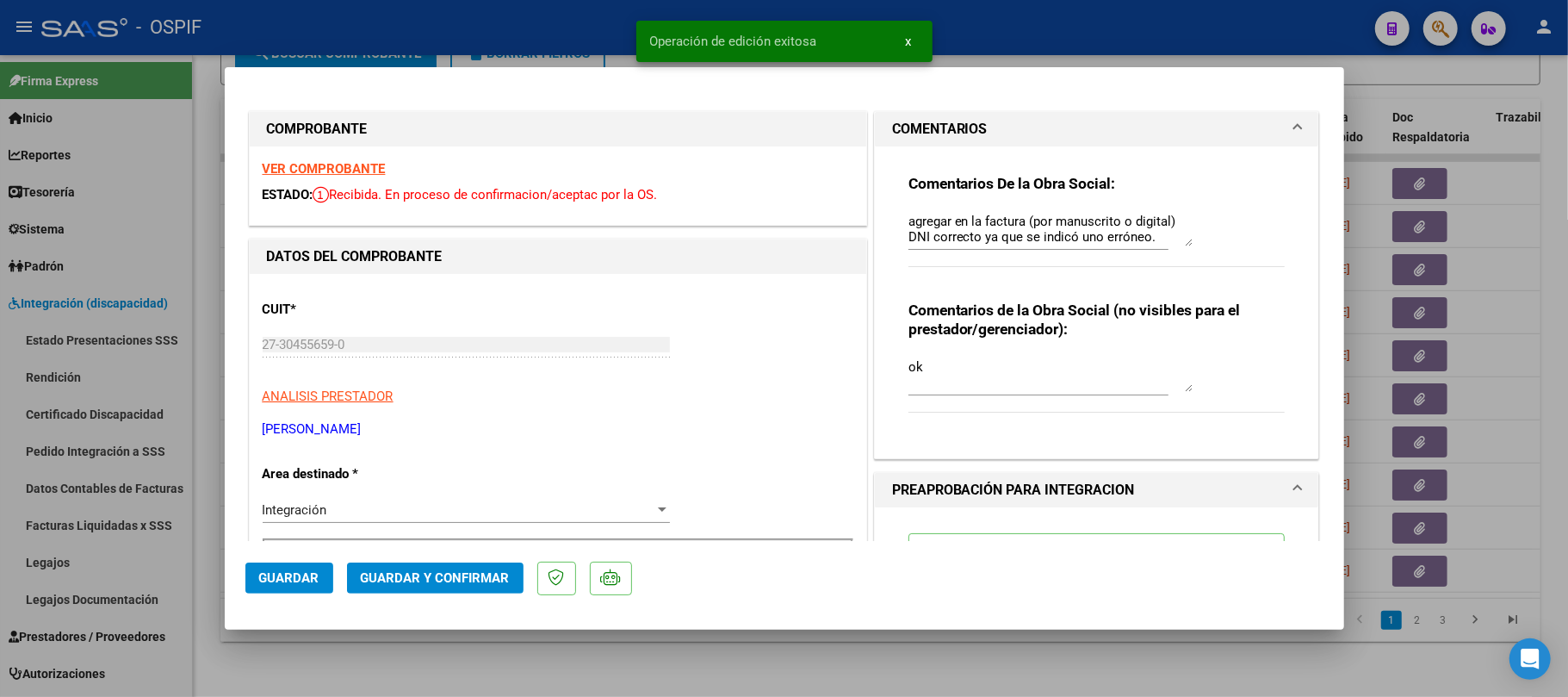
click at [304, 590] on button "Guardar" at bounding box center [289, 578] width 88 height 31
click at [352, 673] on div at bounding box center [784, 348] width 1568 height 697
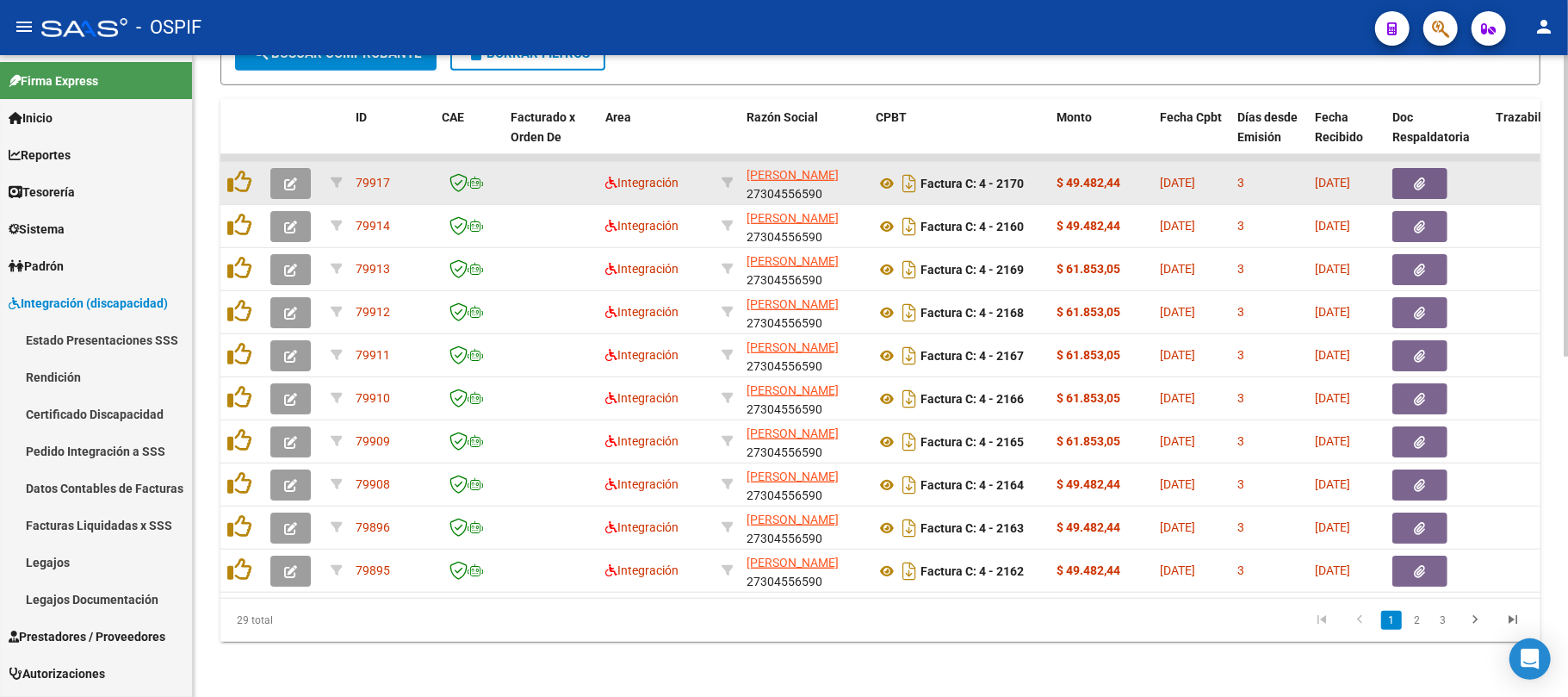
click at [307, 168] on button "button" at bounding box center [291, 183] width 41 height 31
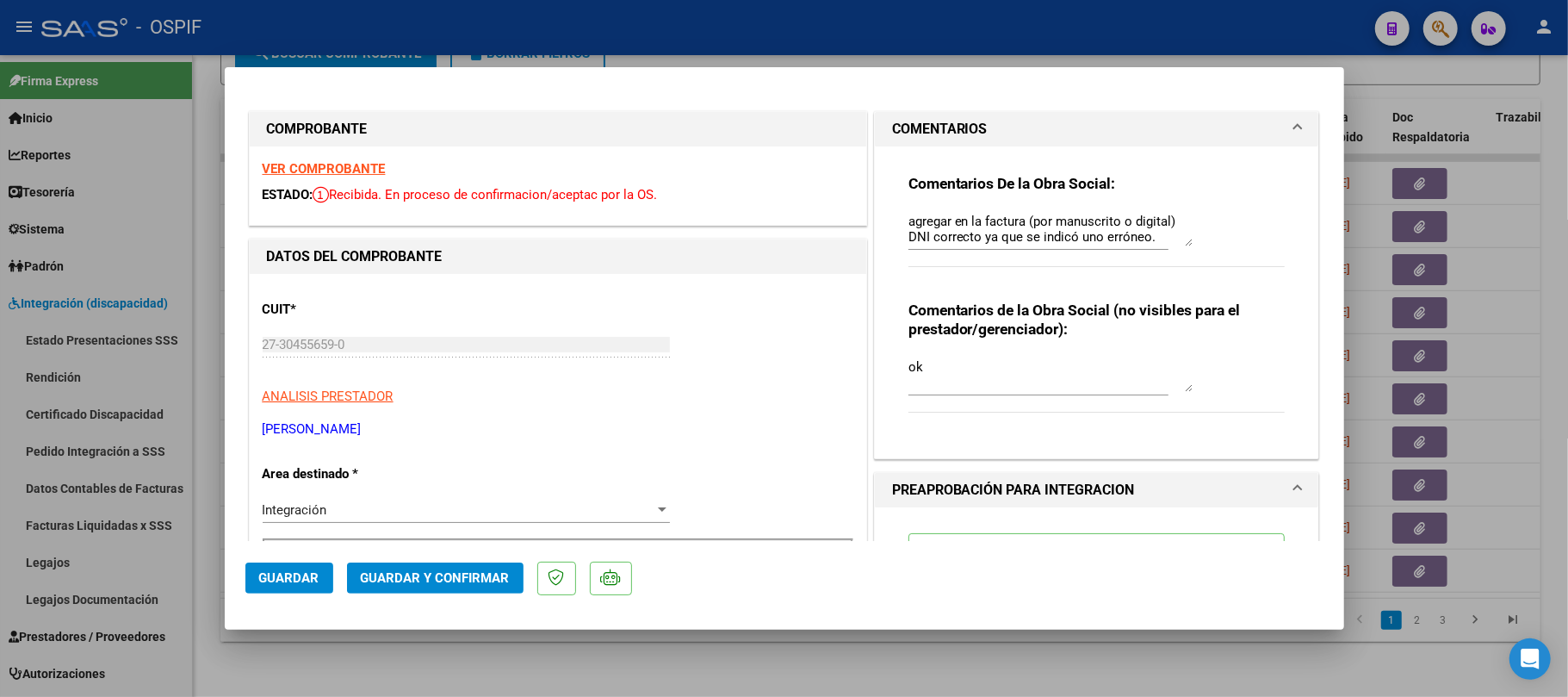
click at [1461, 365] on div at bounding box center [784, 348] width 1568 height 697
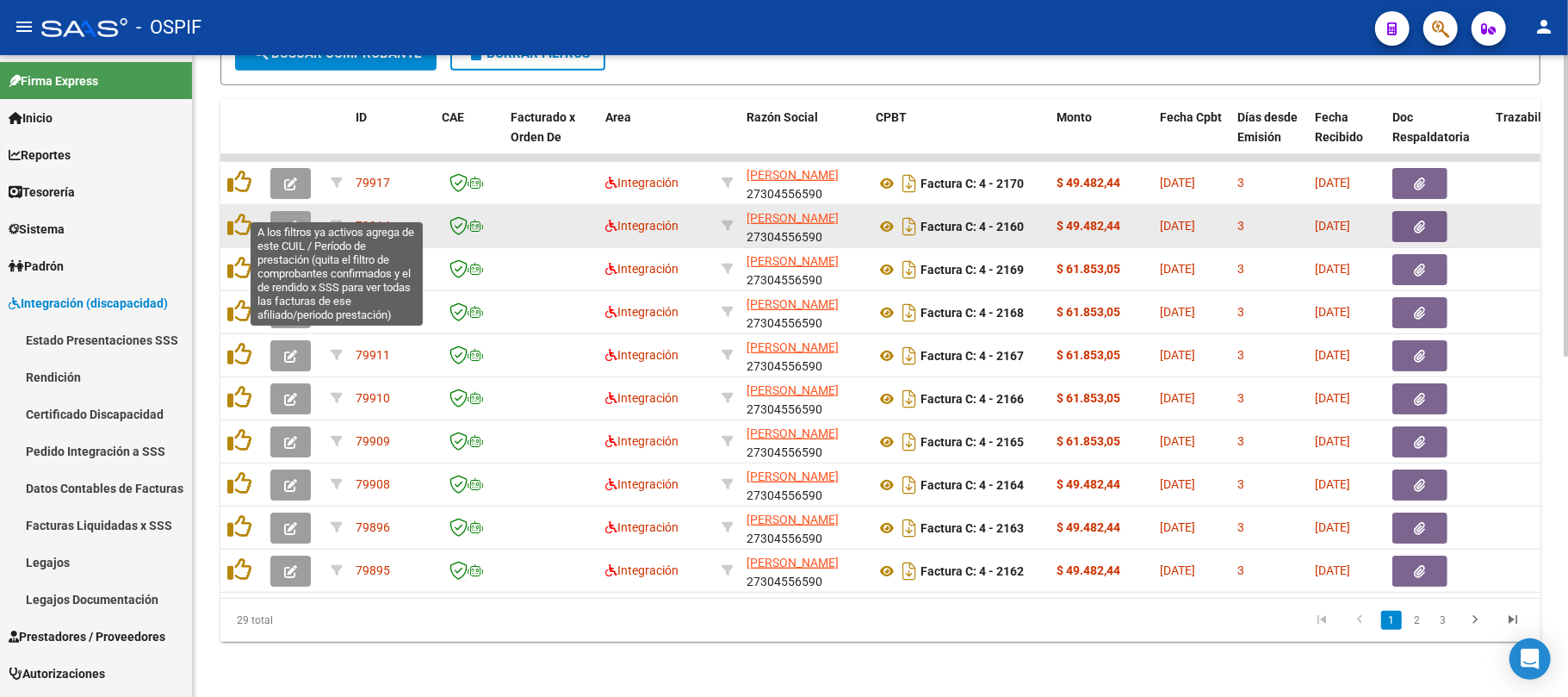
click at [298, 212] on button "button" at bounding box center [291, 227] width 41 height 31
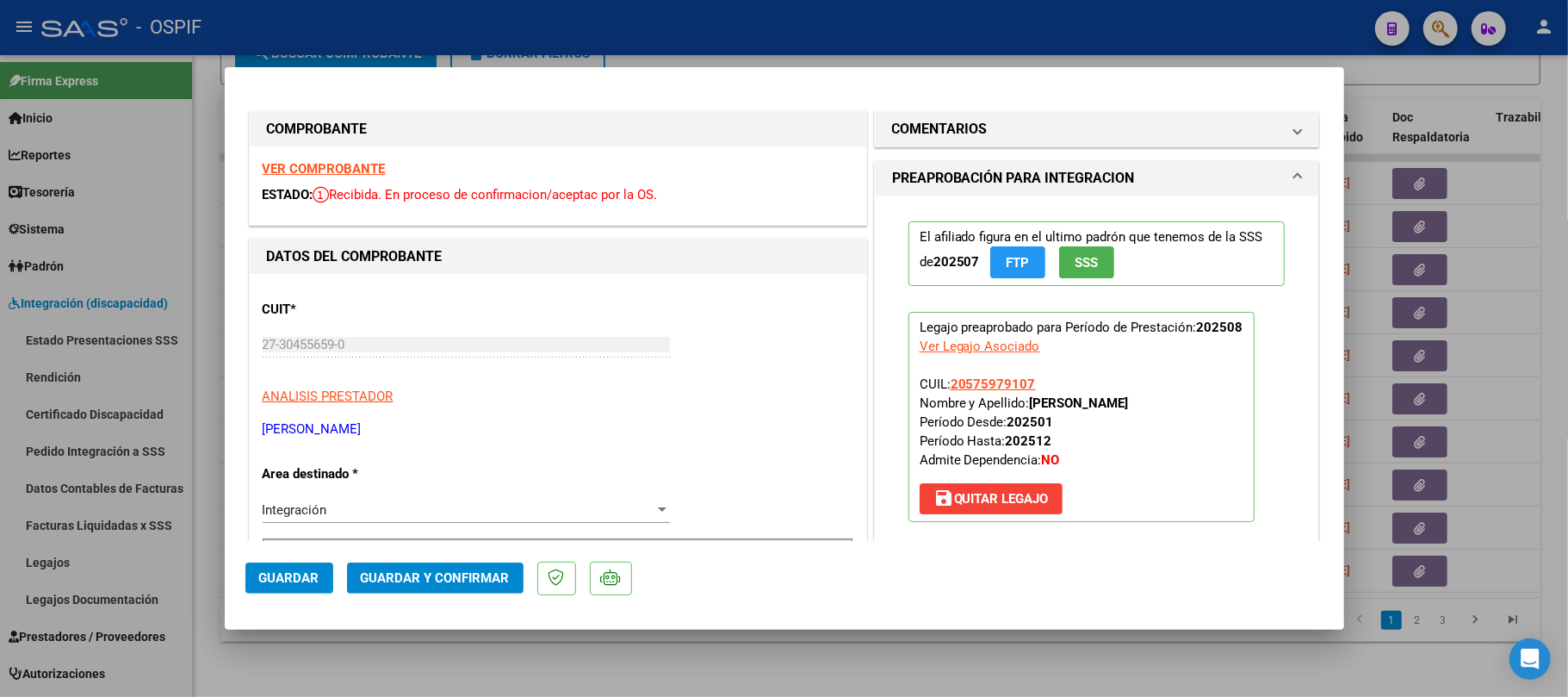
click at [430, 586] on span "Guardar y Confirmar" at bounding box center [435, 578] width 149 height 16
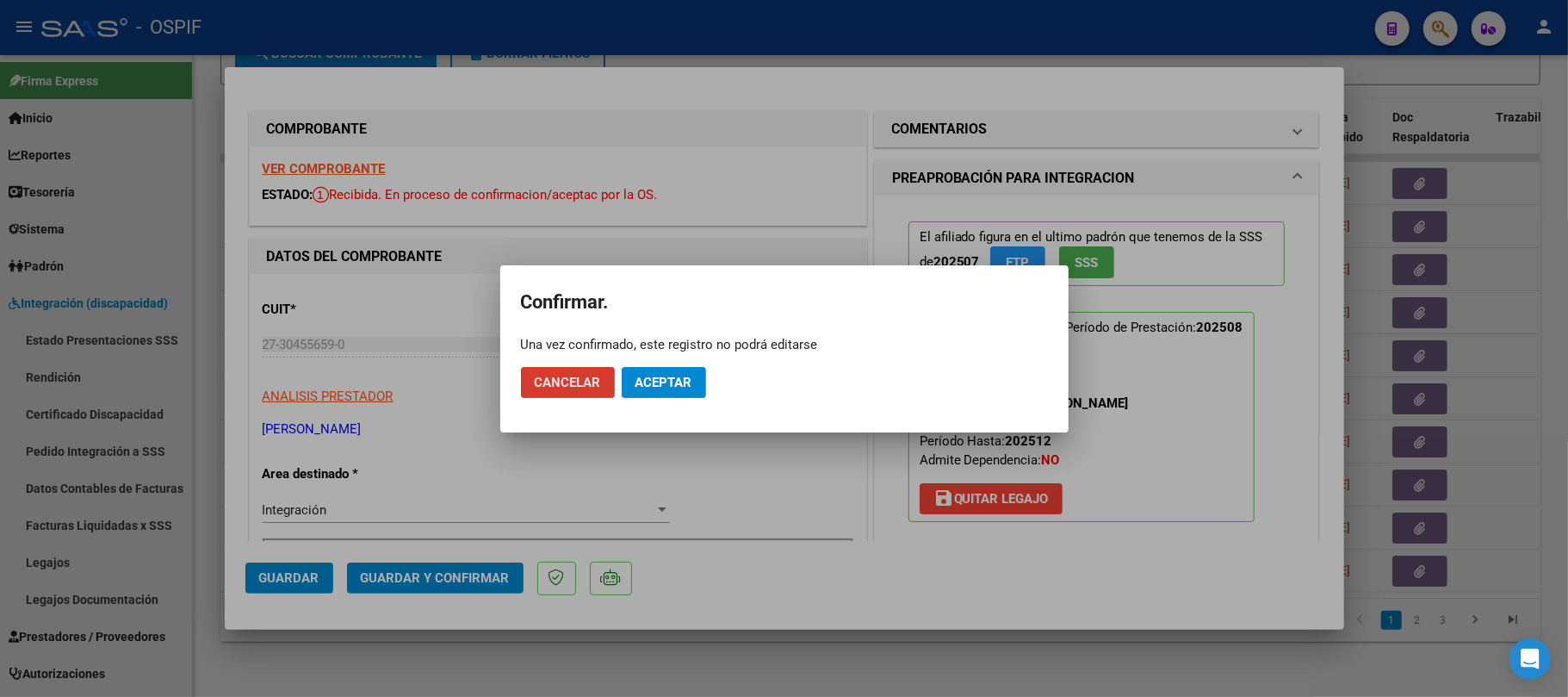
click at [670, 393] on button "Aceptar" at bounding box center [664, 383] width 84 height 31
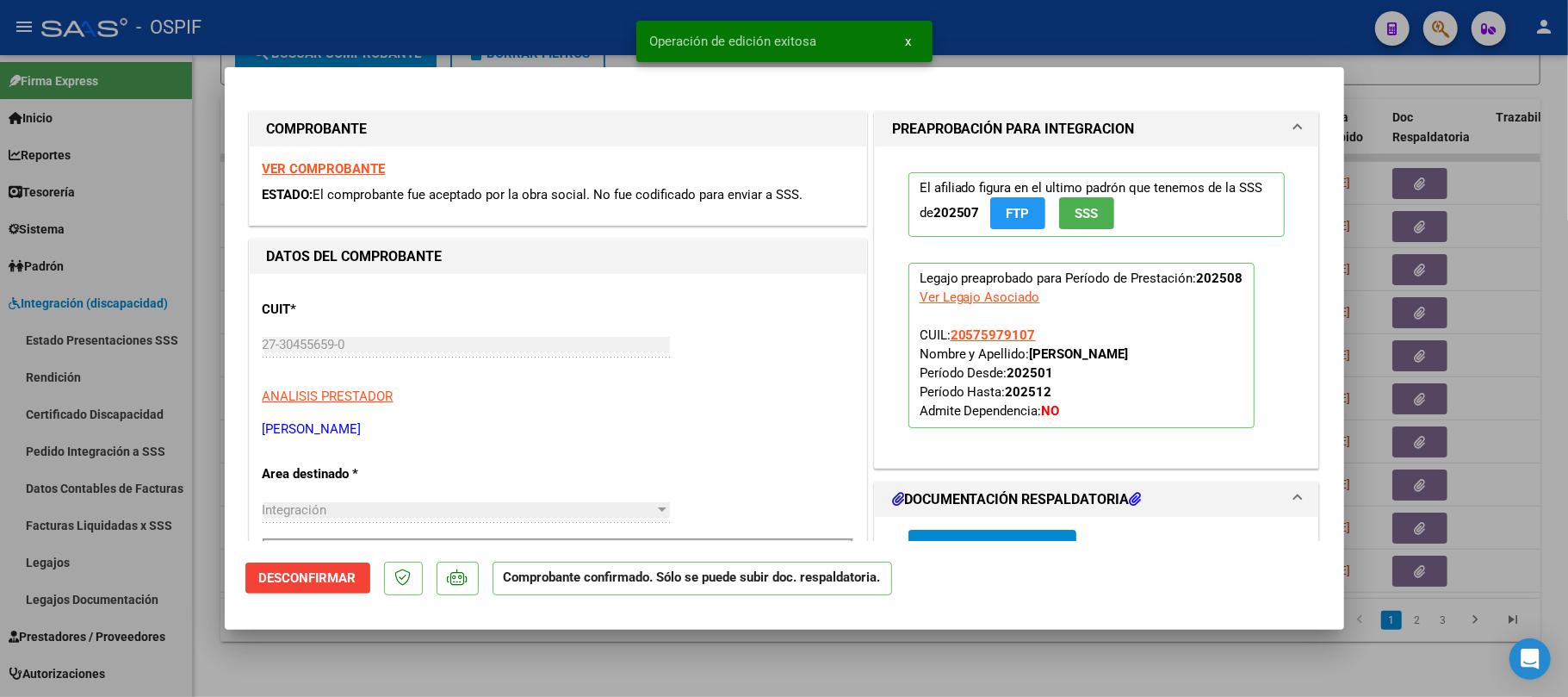
click at [655, 674] on div at bounding box center [784, 348] width 1568 height 697
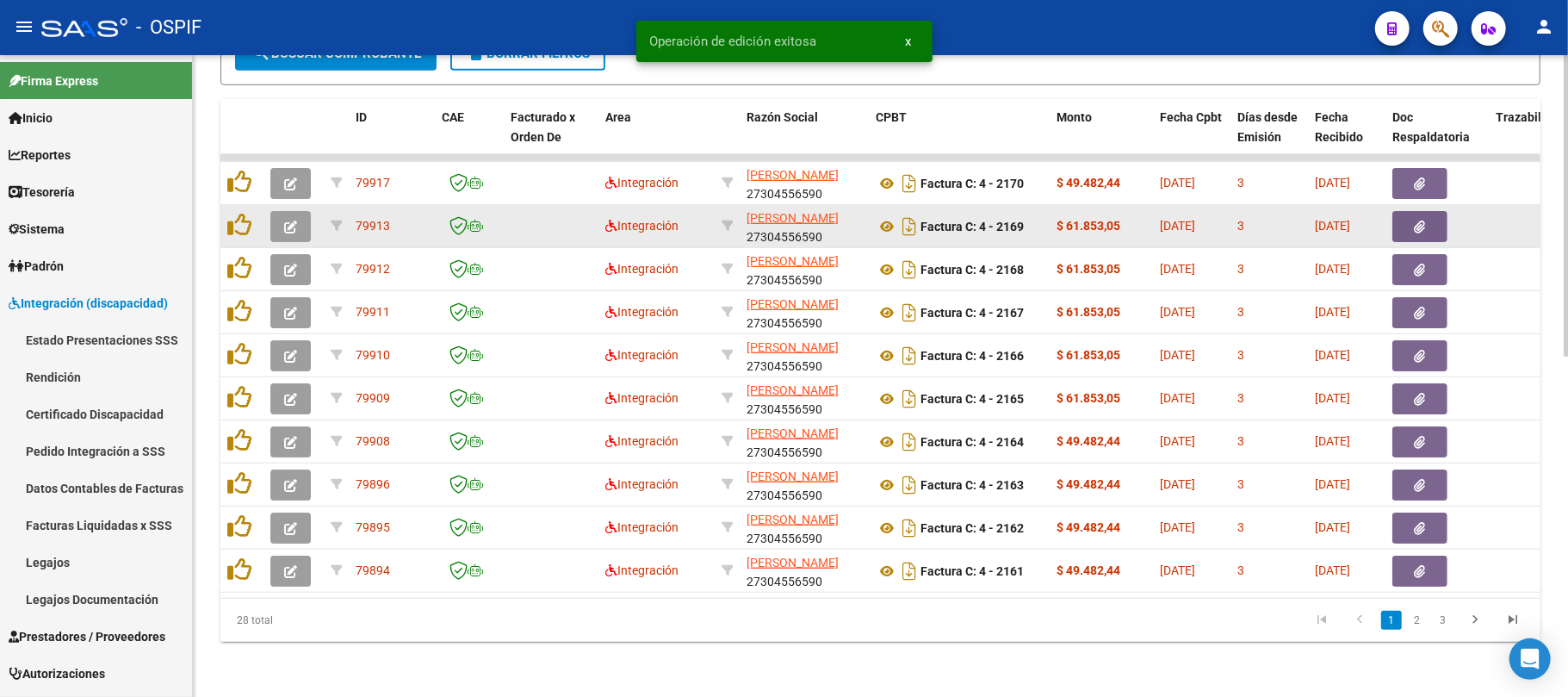
click at [284, 217] on button "button" at bounding box center [291, 227] width 41 height 31
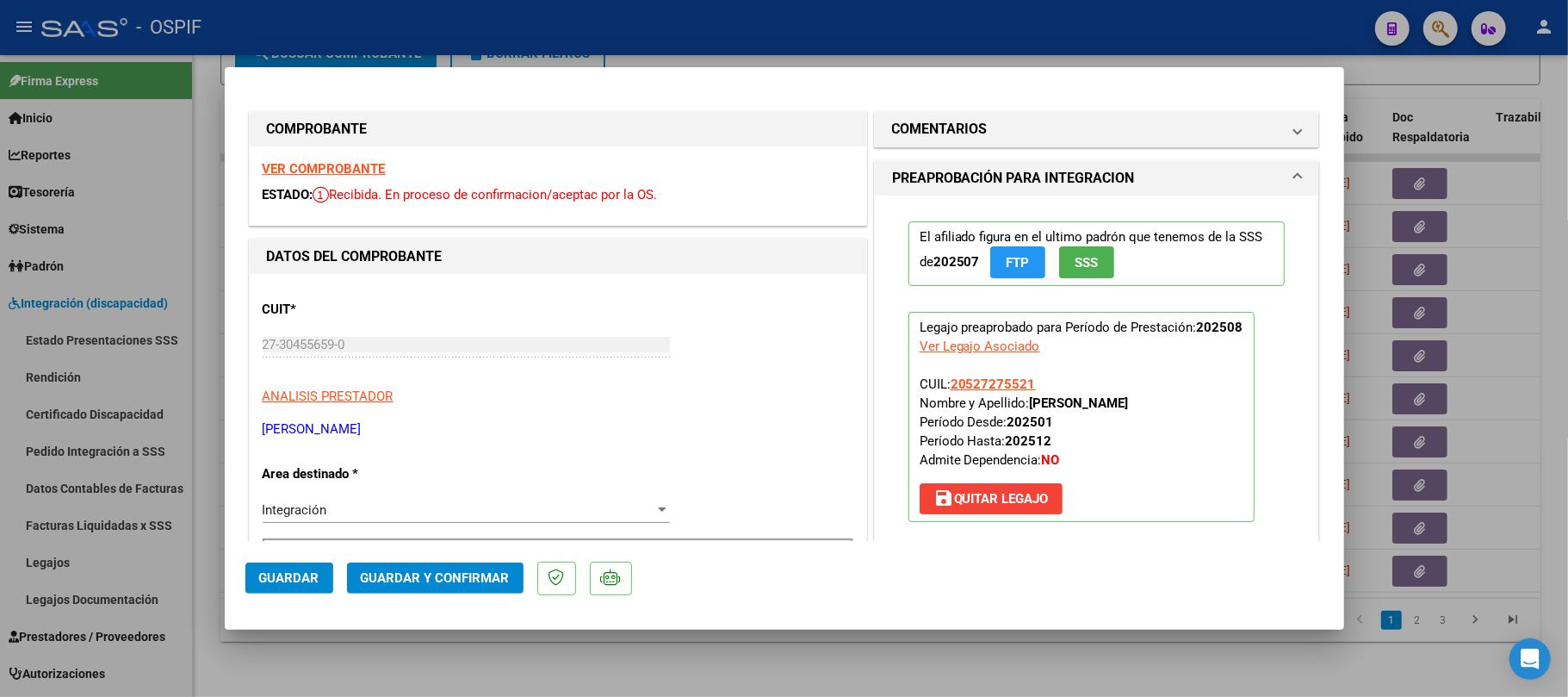
click at [450, 587] on button "Guardar y Confirmar" at bounding box center [435, 578] width 176 height 31
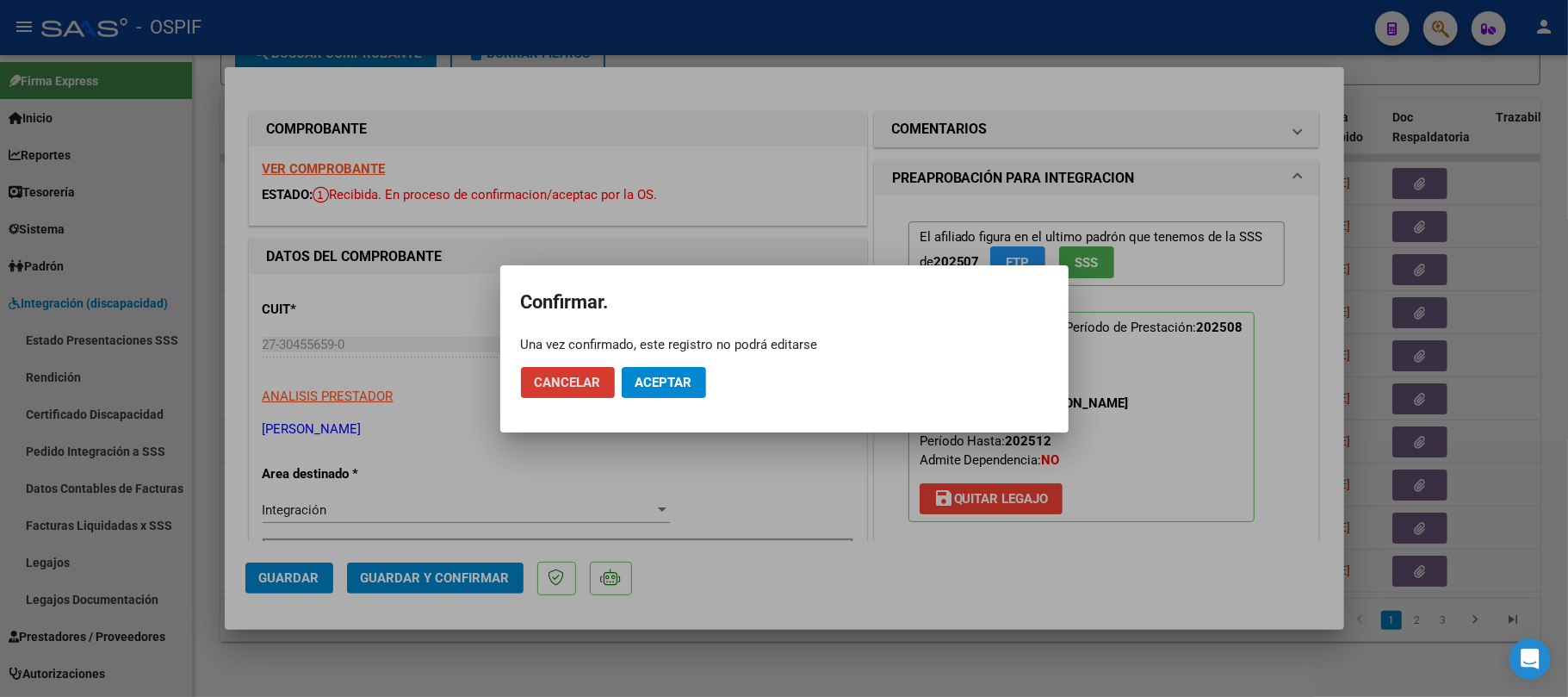
click at [669, 379] on span "Aceptar" at bounding box center [664, 383] width 57 height 16
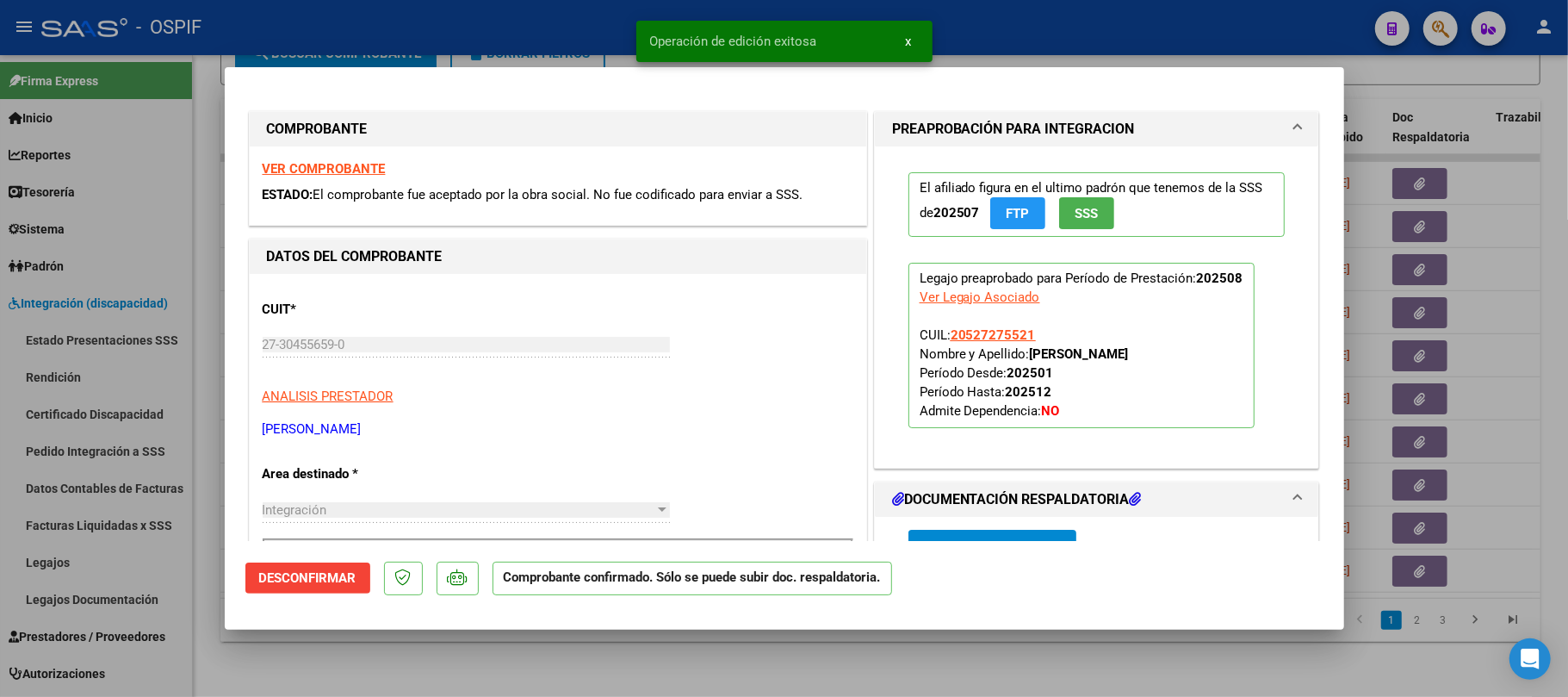
click at [684, 672] on div at bounding box center [784, 348] width 1568 height 697
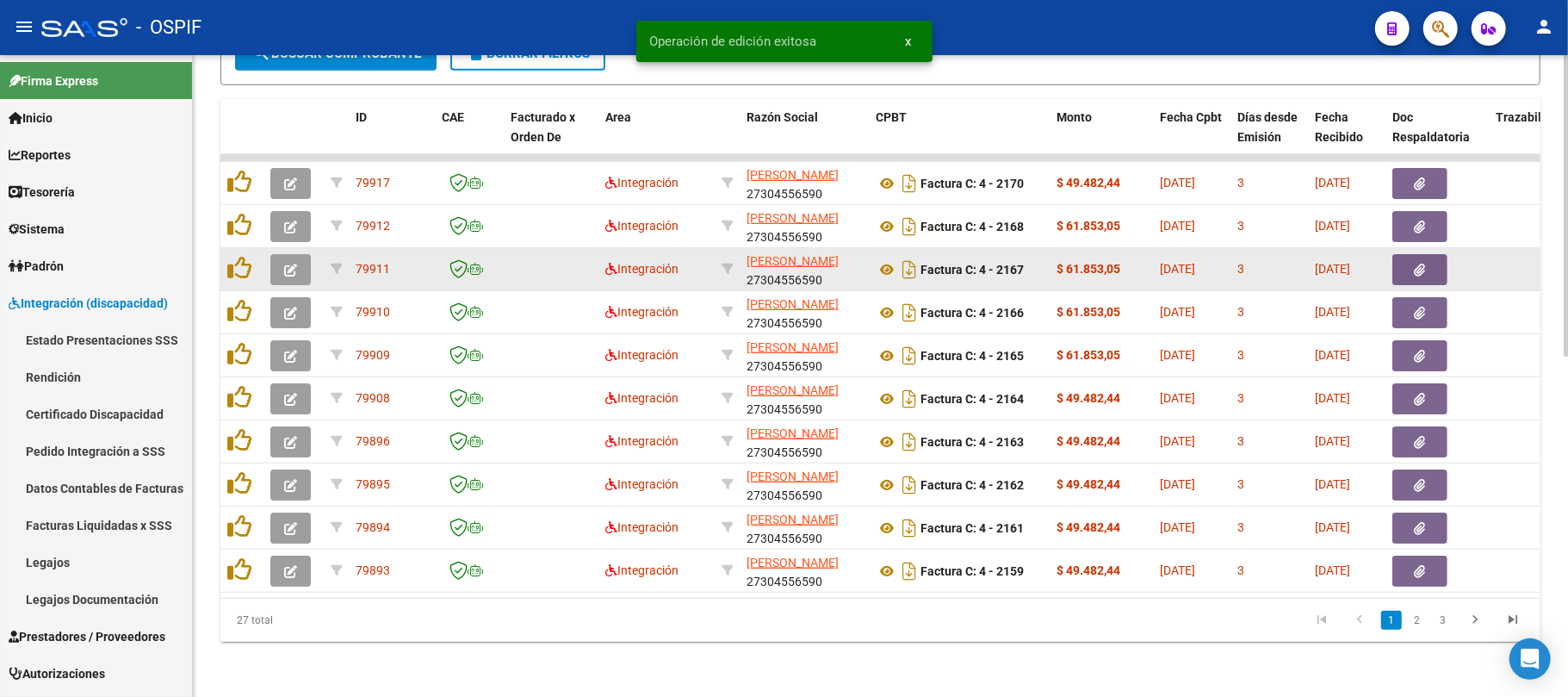
click at [291, 264] on icon "button" at bounding box center [290, 269] width 13 height 13
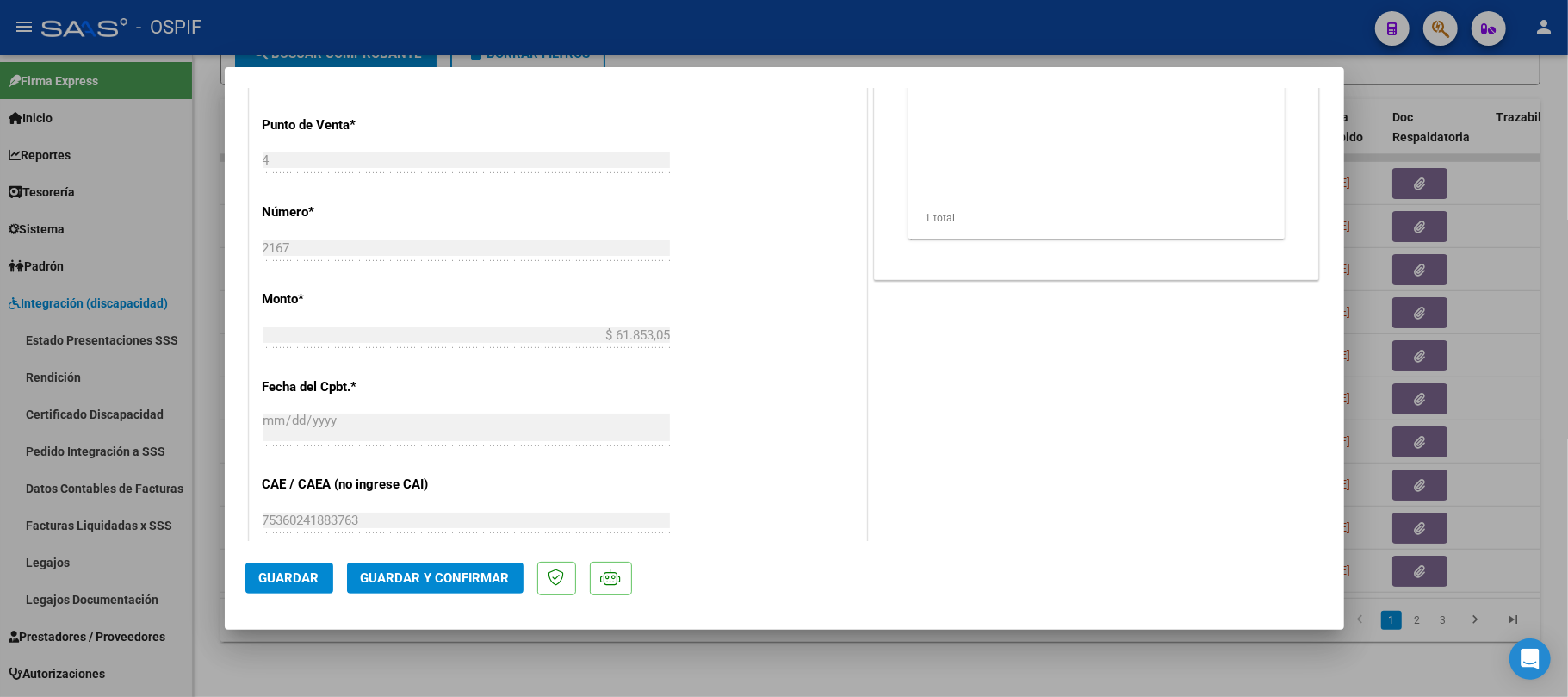
scroll to position [459, 0]
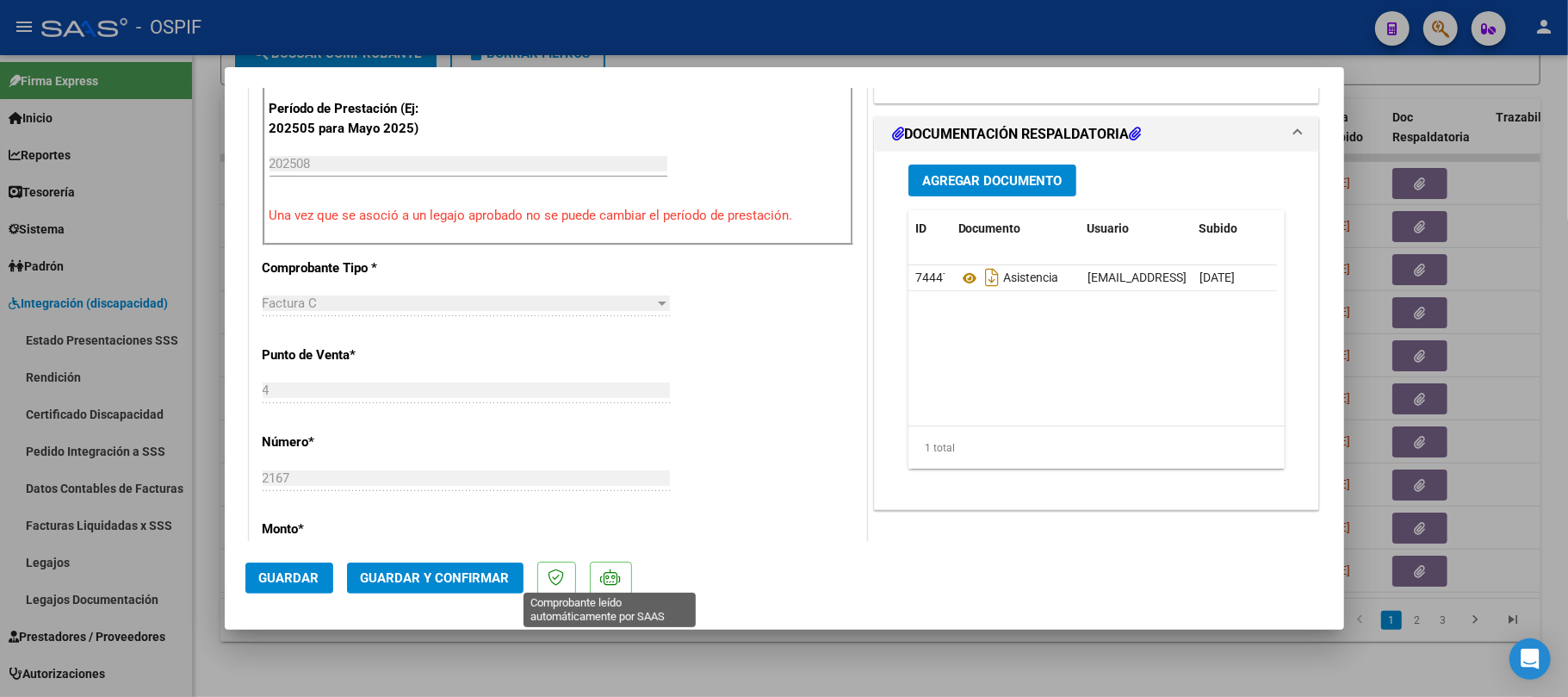
click at [415, 574] on span "Guardar y Confirmar" at bounding box center [435, 578] width 149 height 16
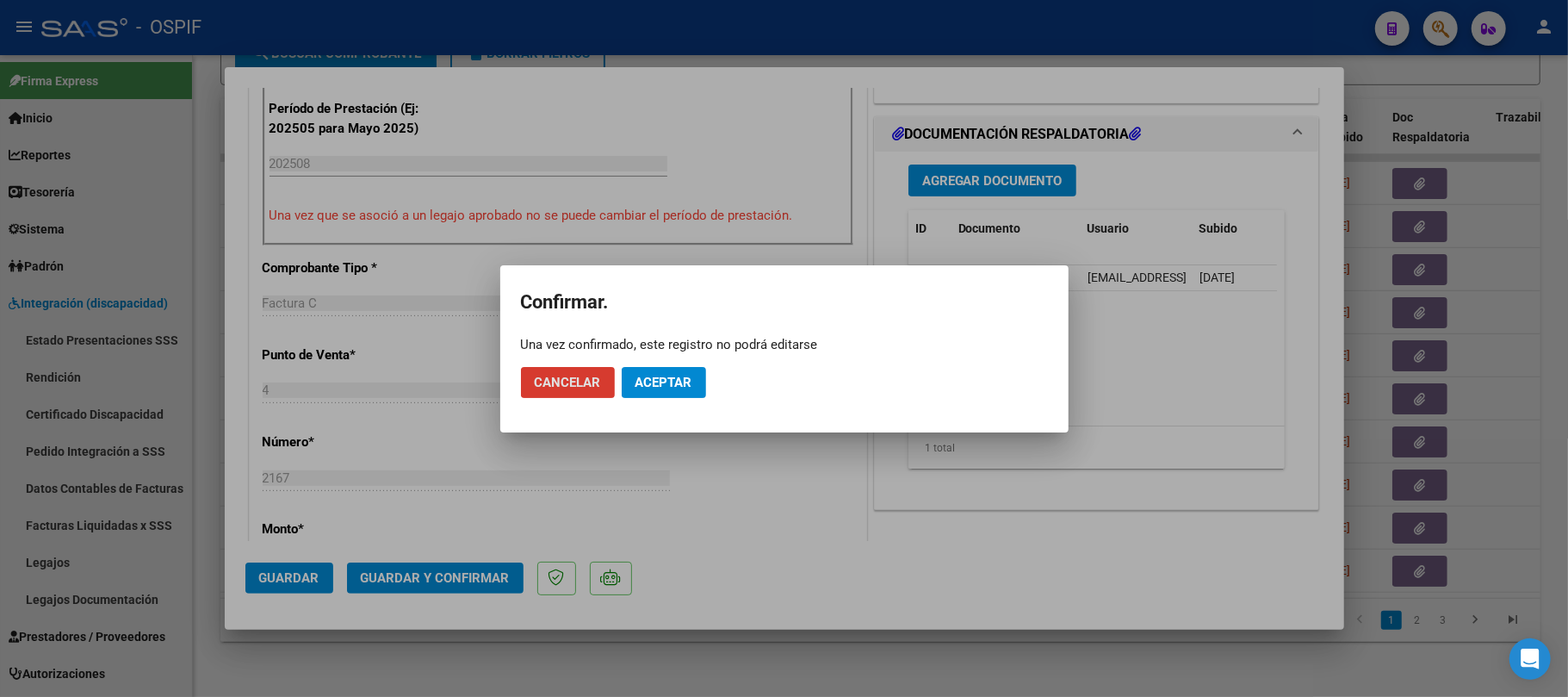
click at [674, 381] on span "Aceptar" at bounding box center [664, 383] width 57 height 16
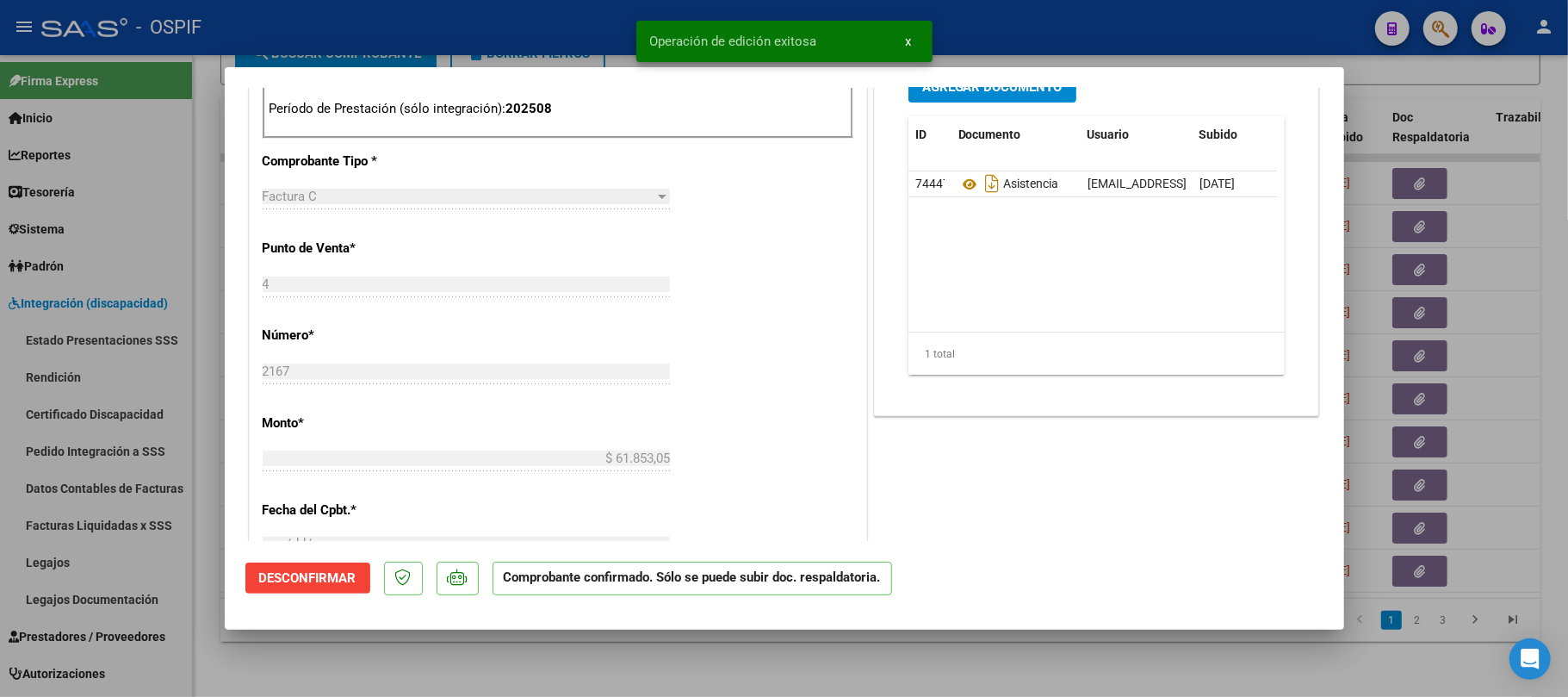
click at [494, 674] on div at bounding box center [784, 348] width 1568 height 697
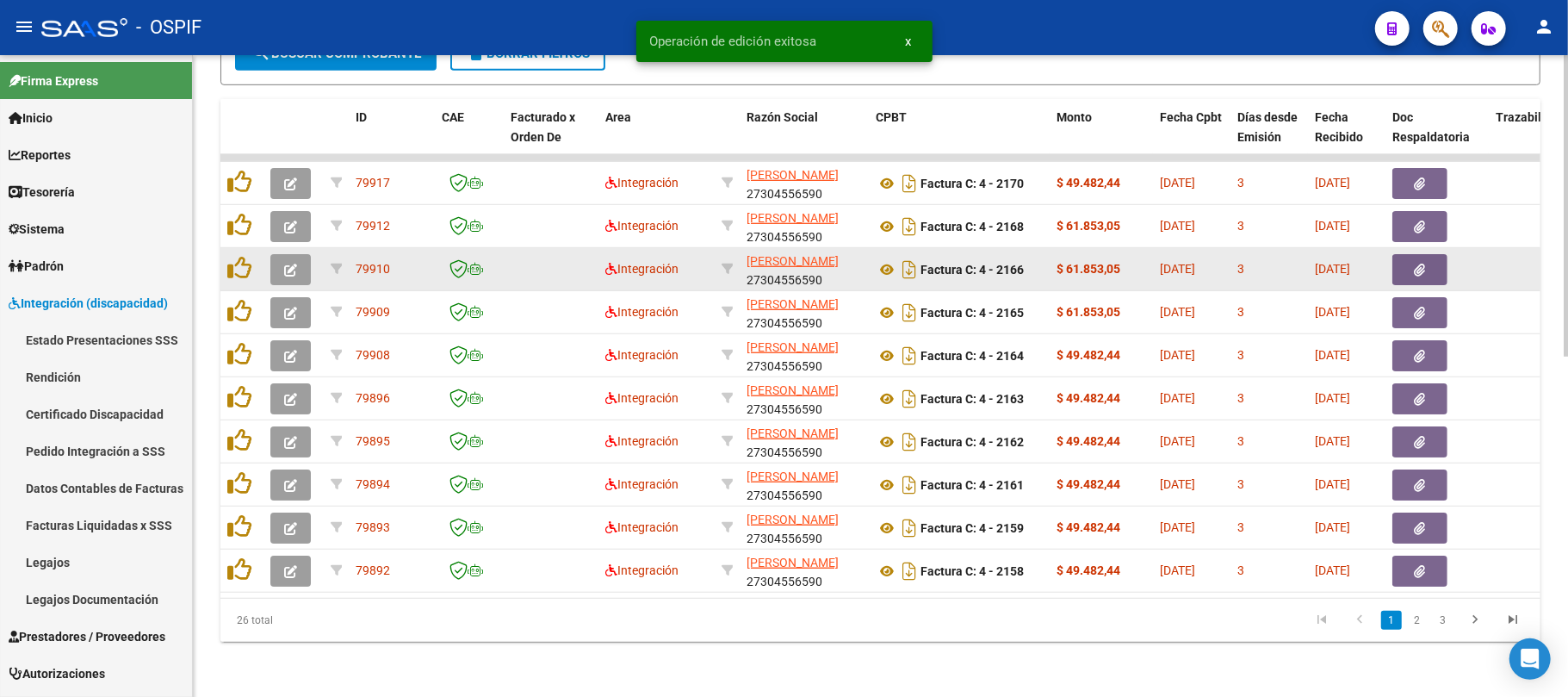
click at [299, 254] on button "button" at bounding box center [291, 269] width 41 height 31
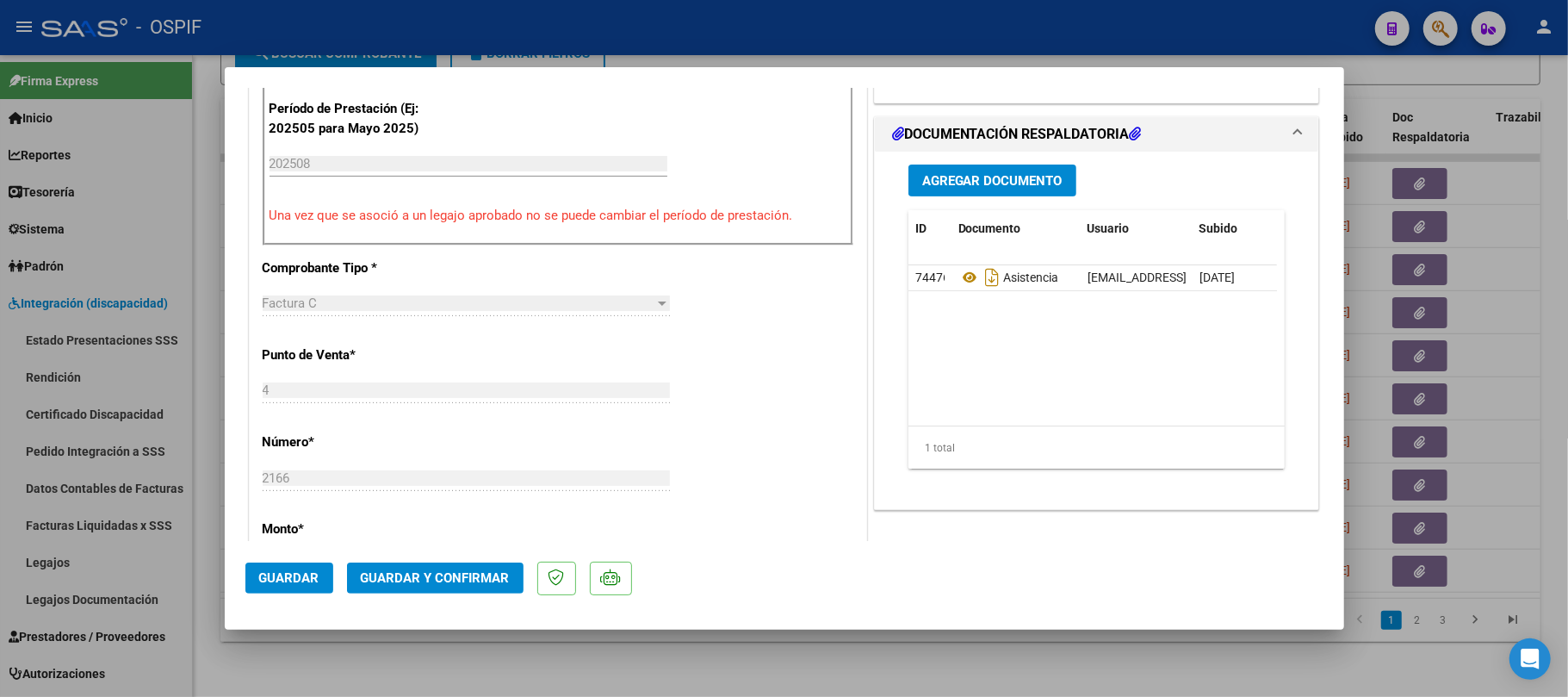
scroll to position [0, 0]
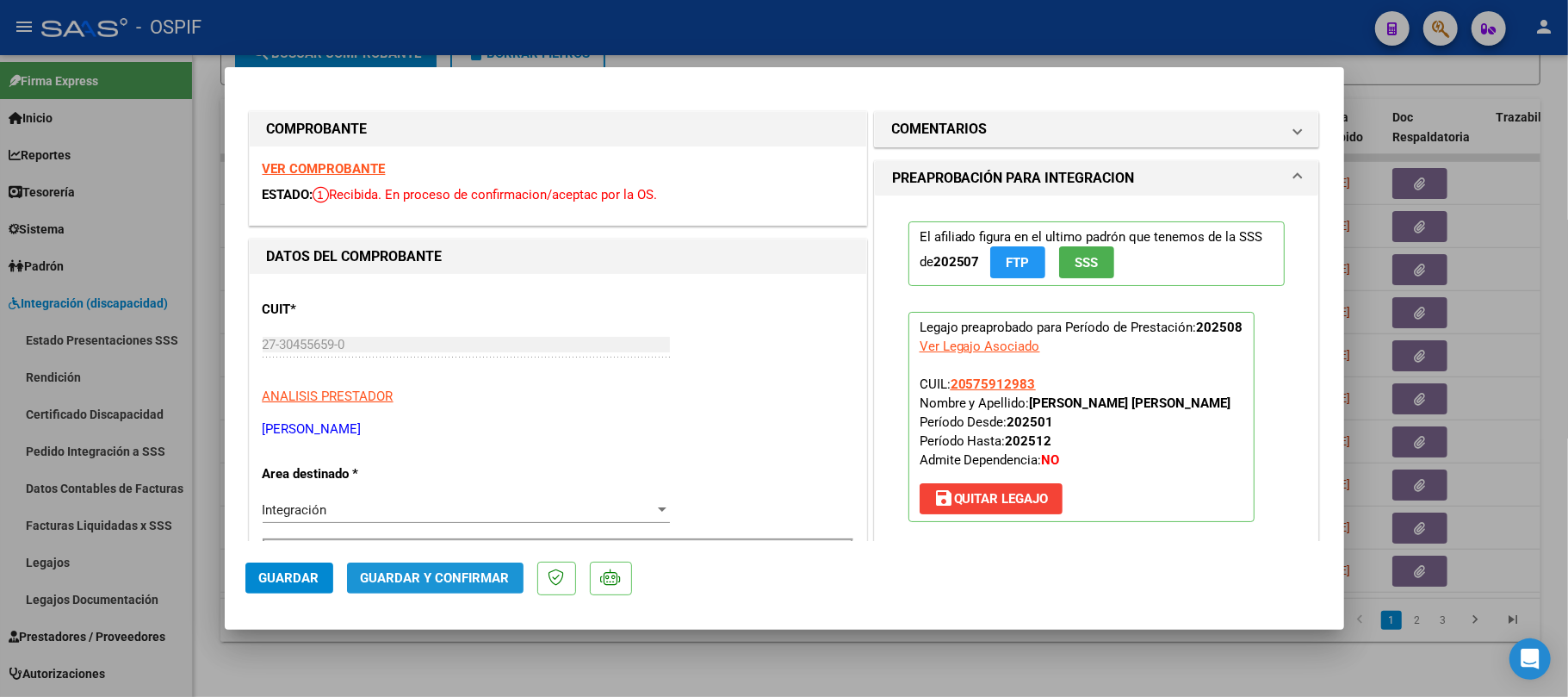
click at [443, 583] on span "Guardar y Confirmar" at bounding box center [435, 578] width 149 height 16
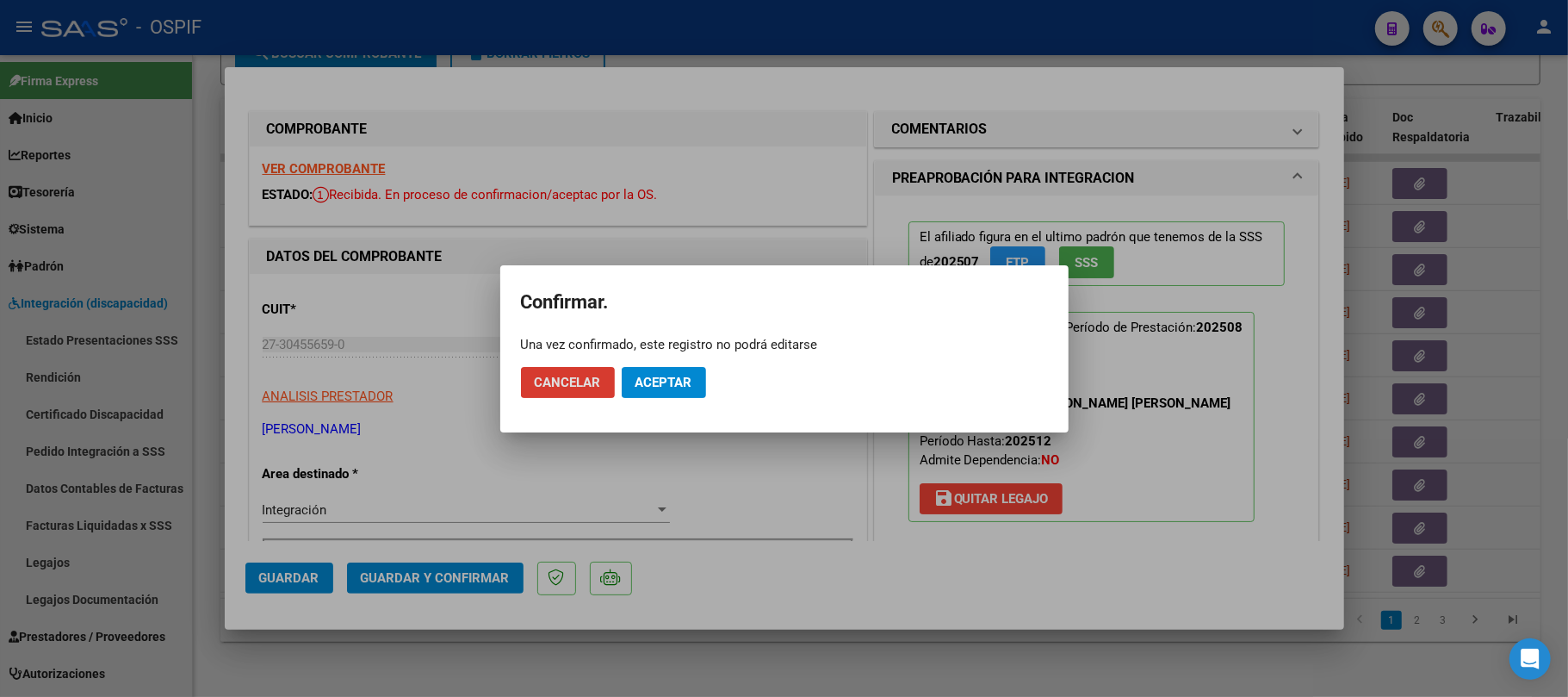
click at [645, 370] on mat-dialog-actions "Cancelar Aceptar" at bounding box center [785, 382] width 527 height 58
click at [645, 374] on button "Aceptar" at bounding box center [664, 383] width 84 height 31
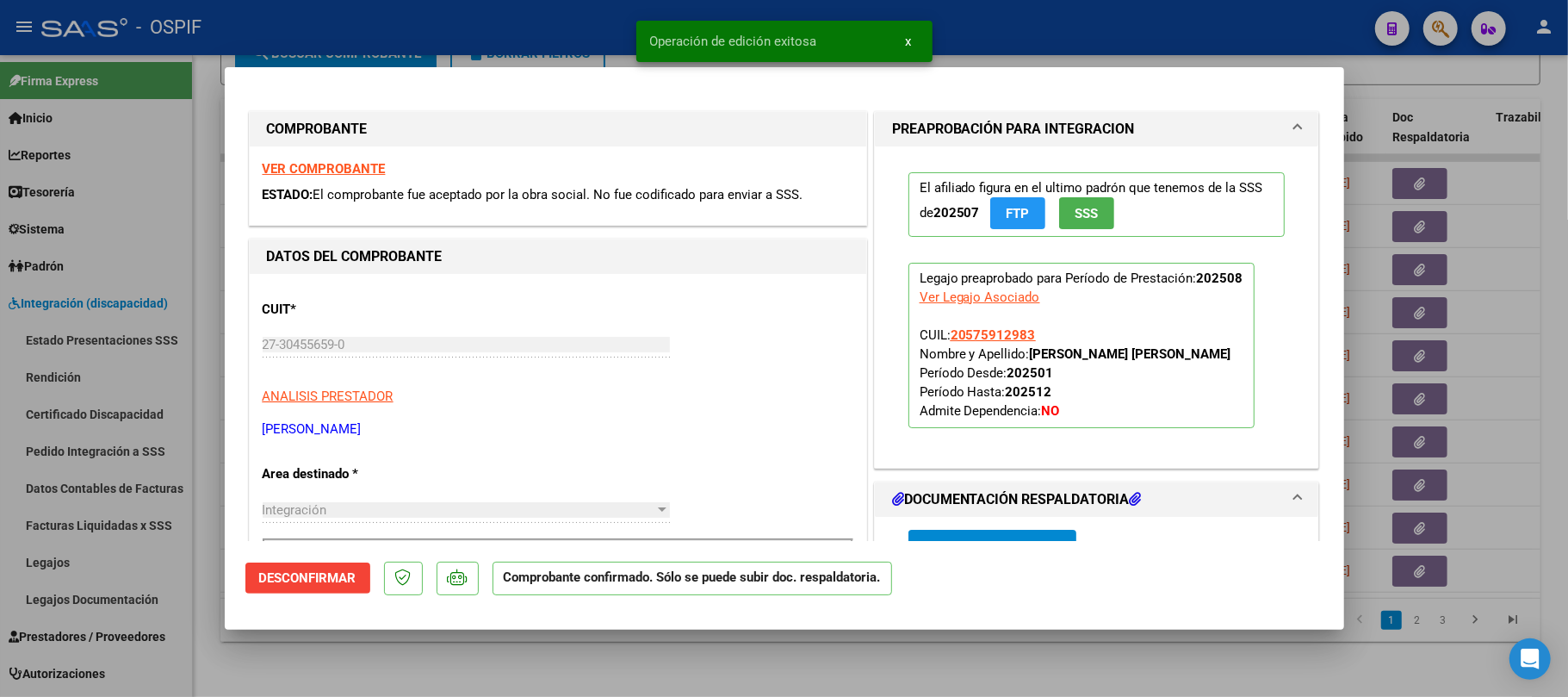
click at [707, 655] on div at bounding box center [784, 348] width 1568 height 697
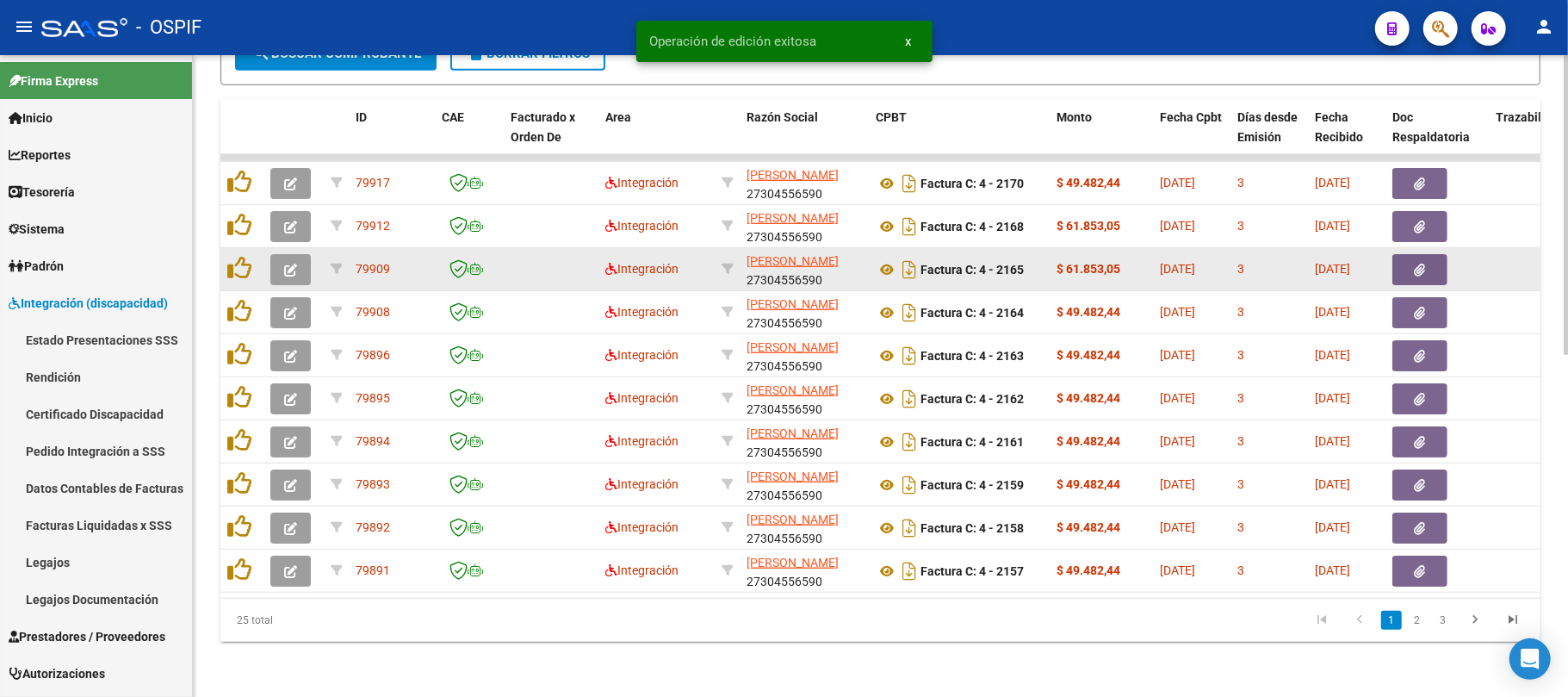
click at [298, 264] on button "button" at bounding box center [291, 269] width 41 height 31
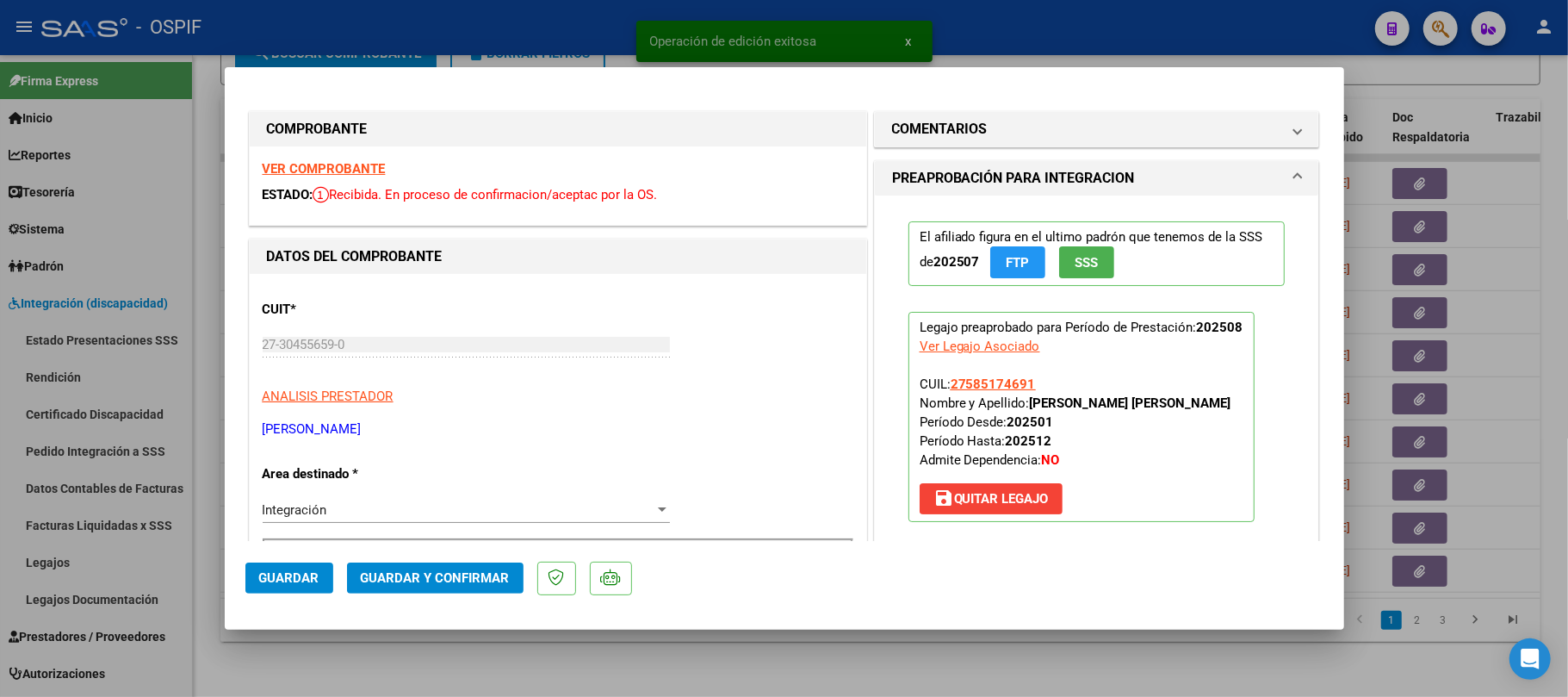
scroll to position [459, 0]
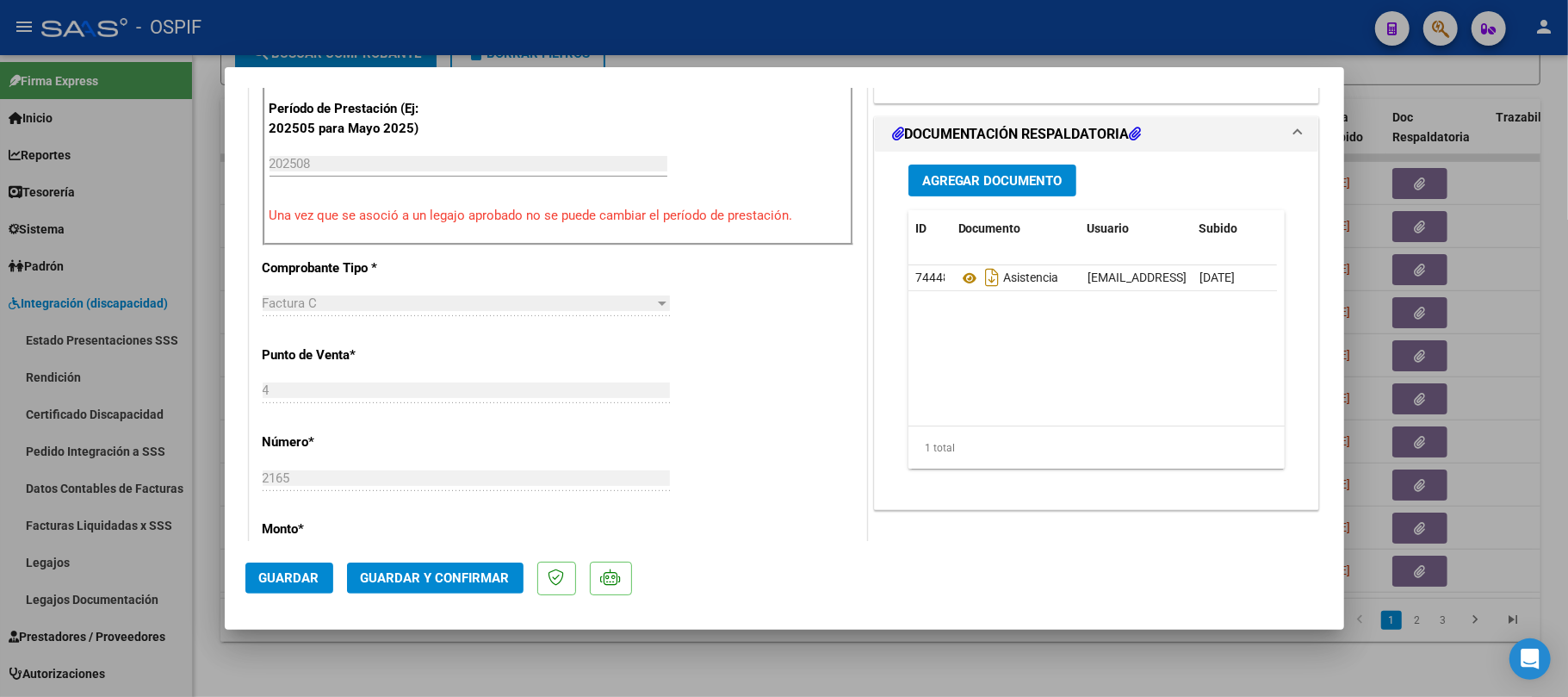
click at [456, 581] on span "Guardar y Confirmar" at bounding box center [435, 578] width 149 height 16
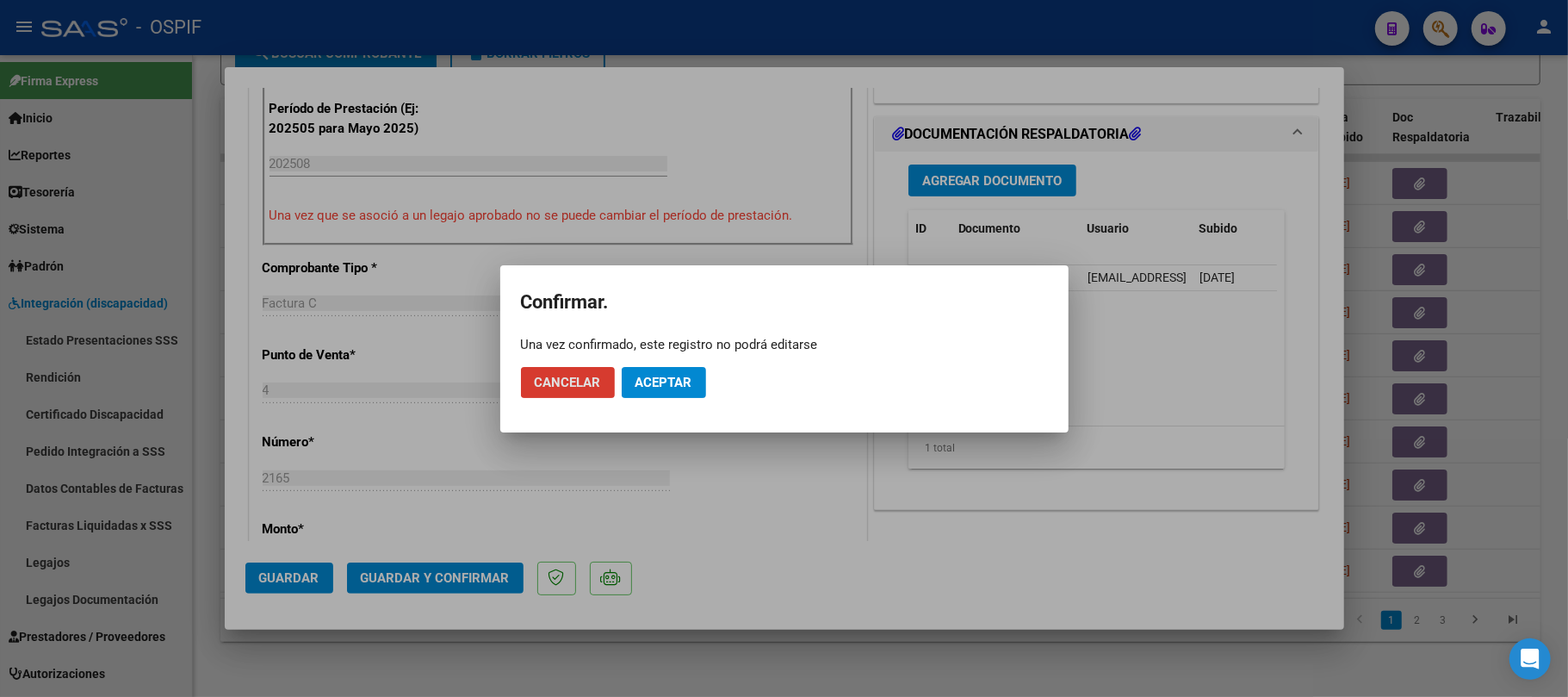
click at [669, 377] on span "Aceptar" at bounding box center [664, 383] width 57 height 16
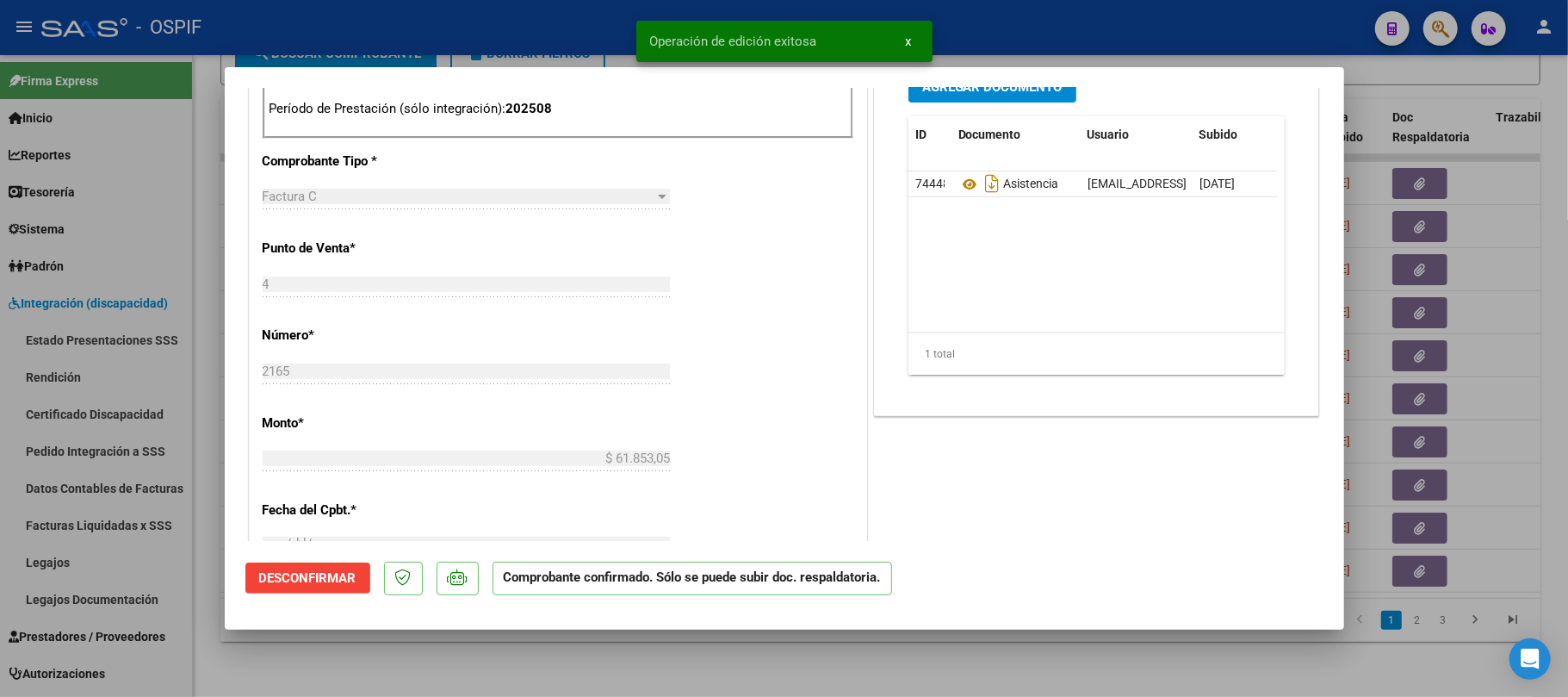
click at [580, 676] on div at bounding box center [784, 348] width 1568 height 697
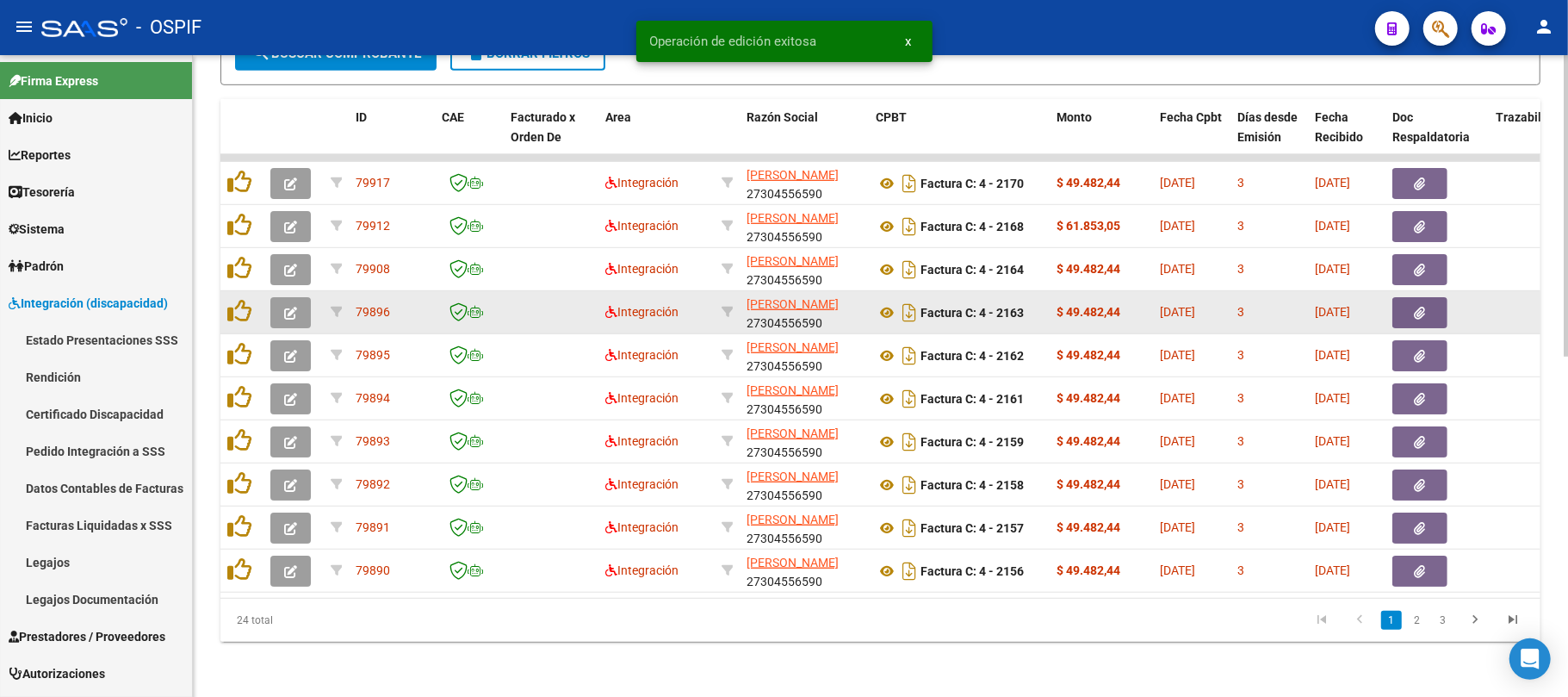
click at [301, 298] on button "button" at bounding box center [291, 313] width 41 height 31
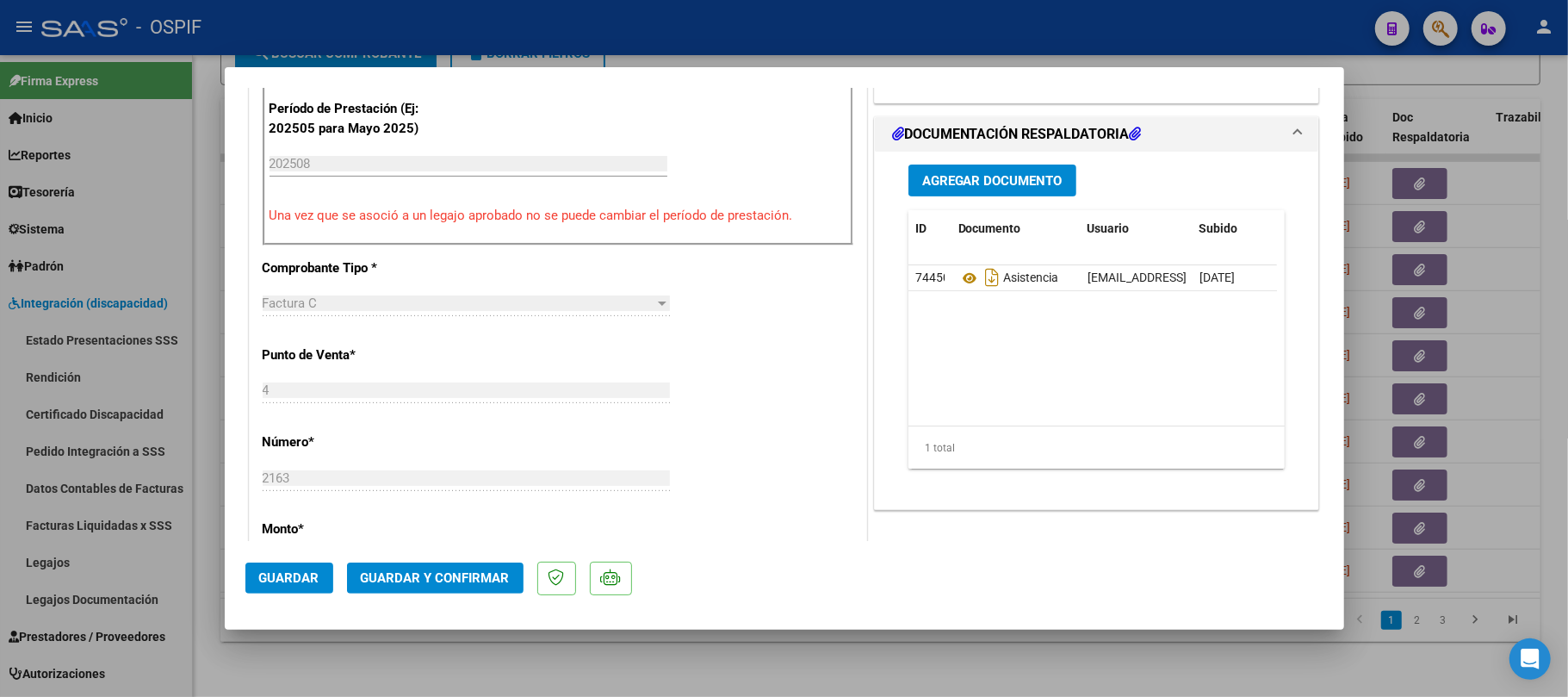
click at [490, 576] on span "Guardar y Confirmar" at bounding box center [435, 578] width 149 height 16
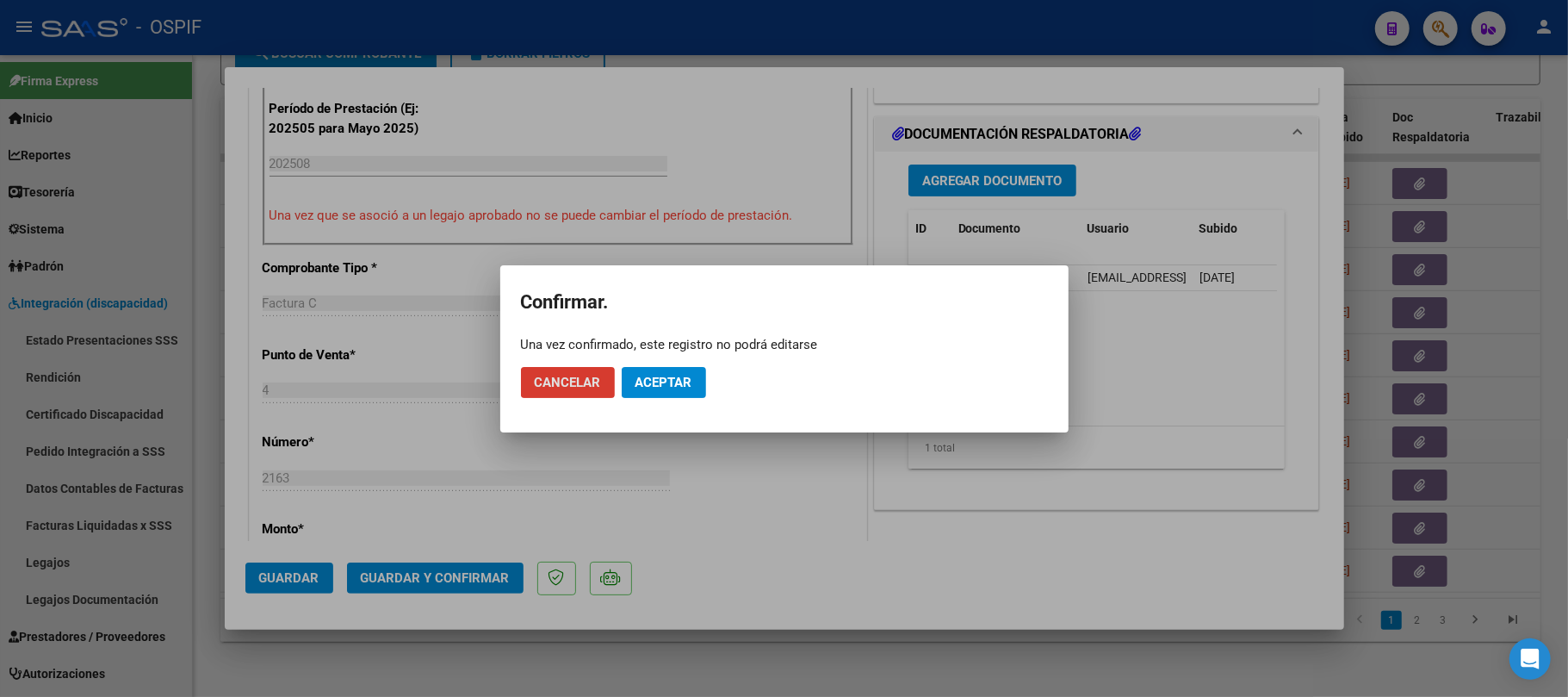
click at [680, 388] on span "Aceptar" at bounding box center [664, 383] width 57 height 16
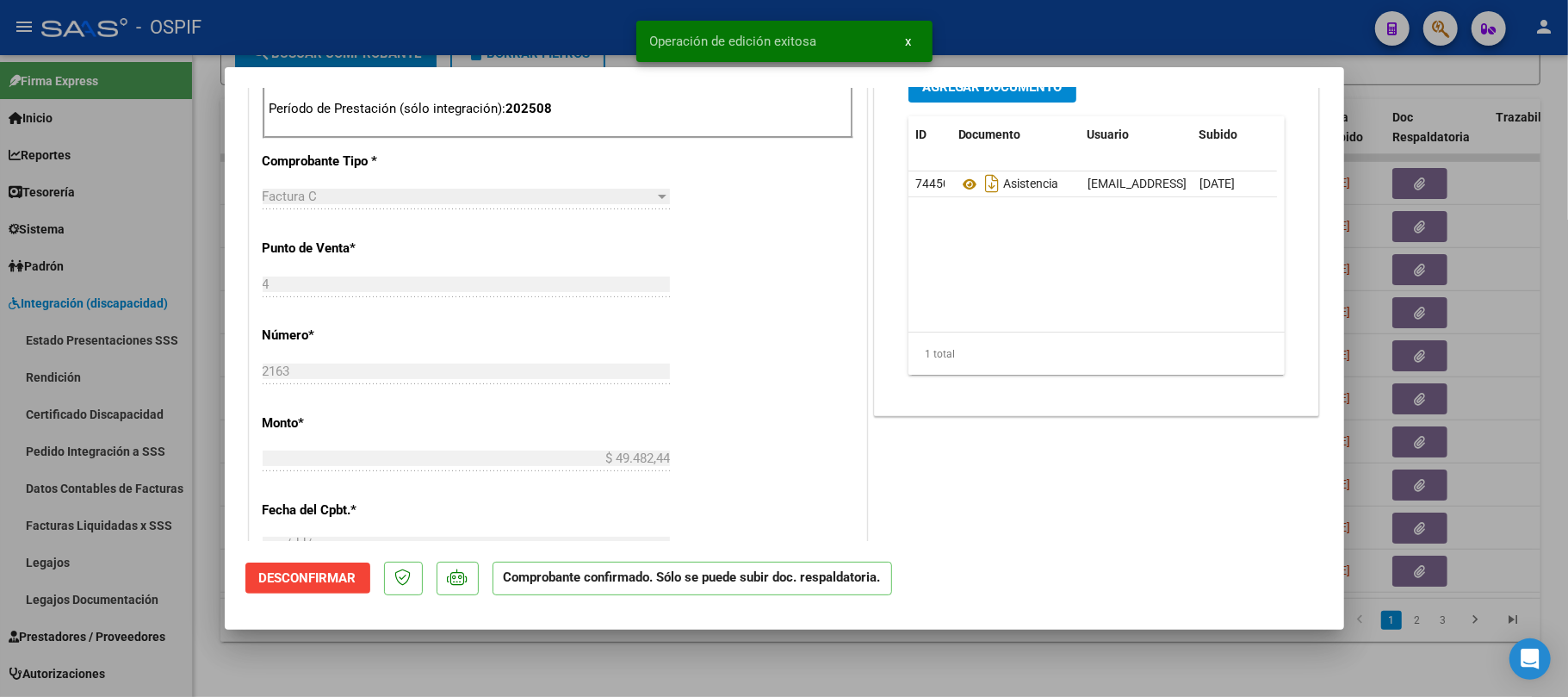
click at [731, 662] on div at bounding box center [784, 348] width 1568 height 697
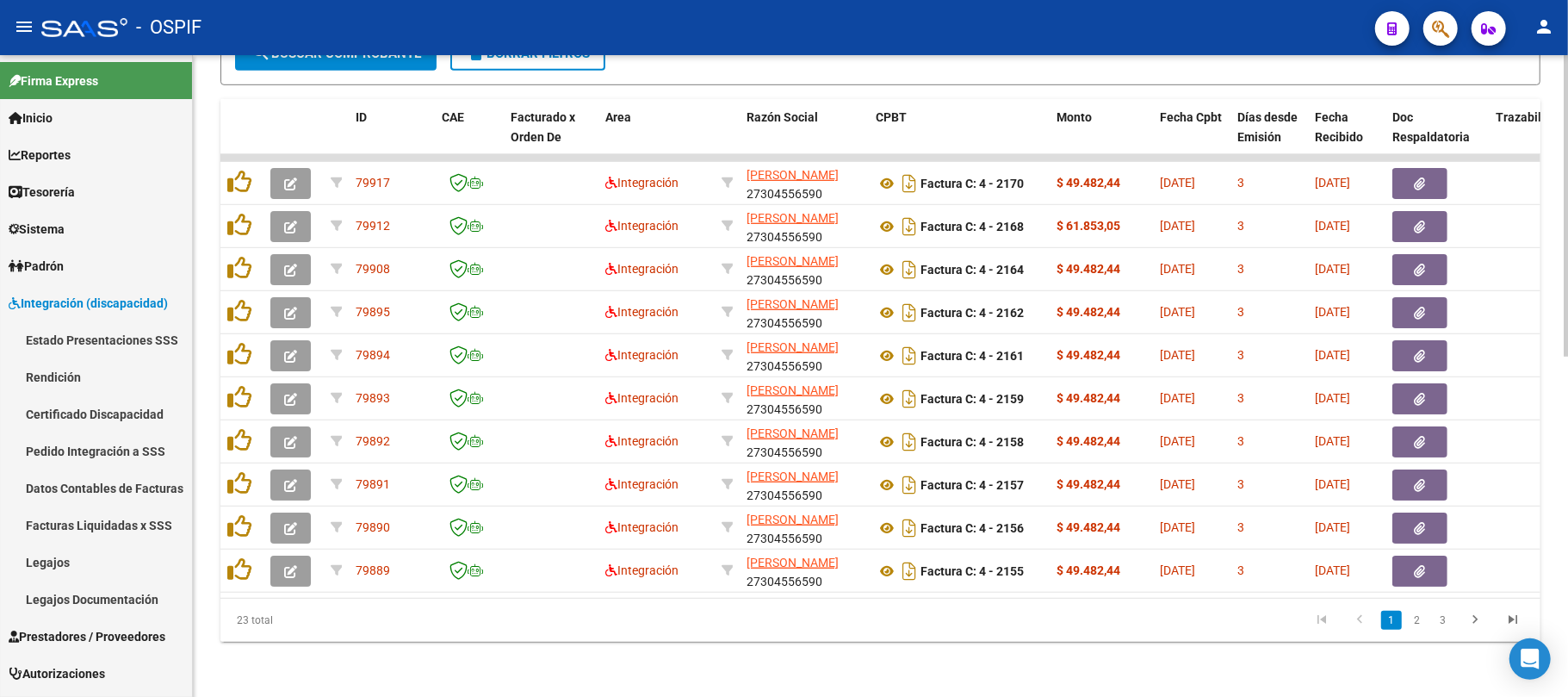
click at [930, 681] on div "Video tutorial PRESTADORES -> Listado de CPBTs Emitidos por Prestadores / Prove…" at bounding box center [880, 21] width 1375 height 1351
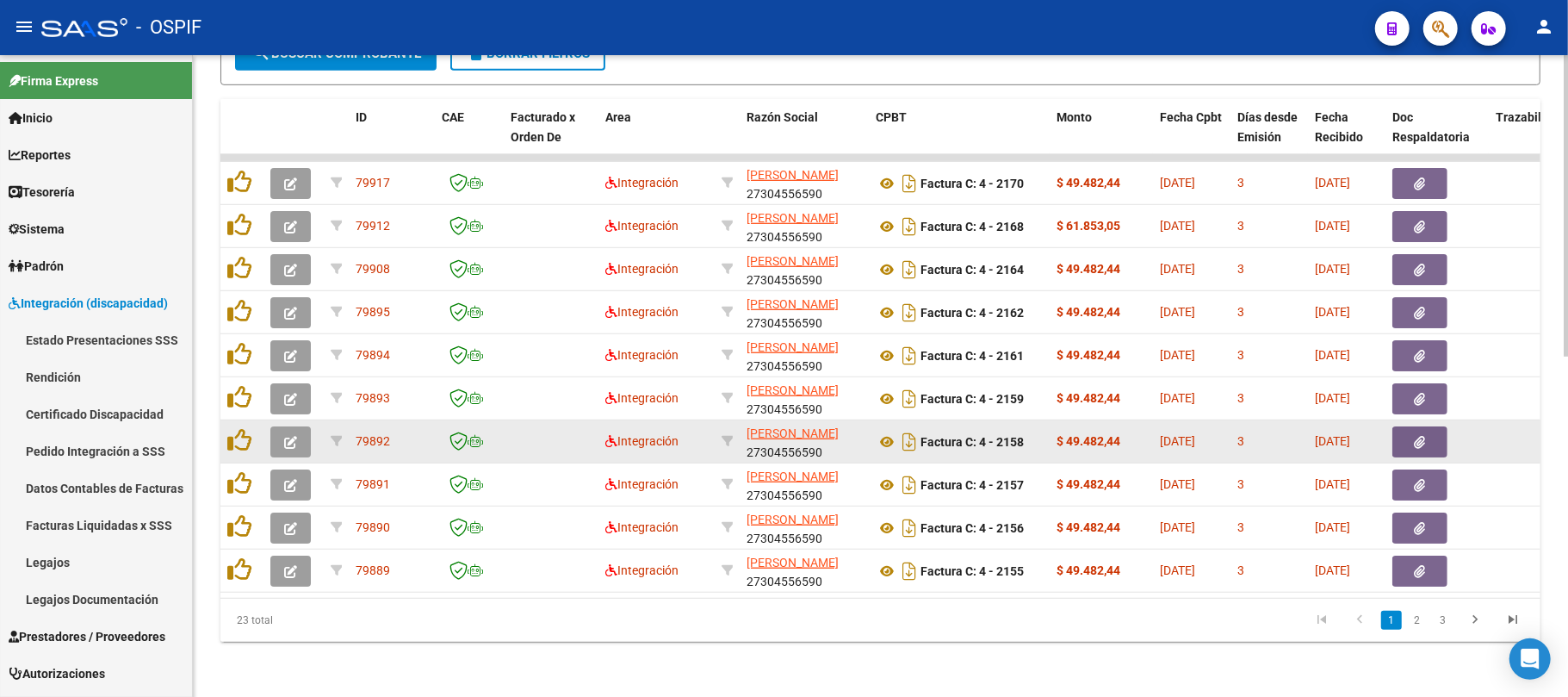
click at [305, 427] on button "button" at bounding box center [291, 442] width 41 height 31
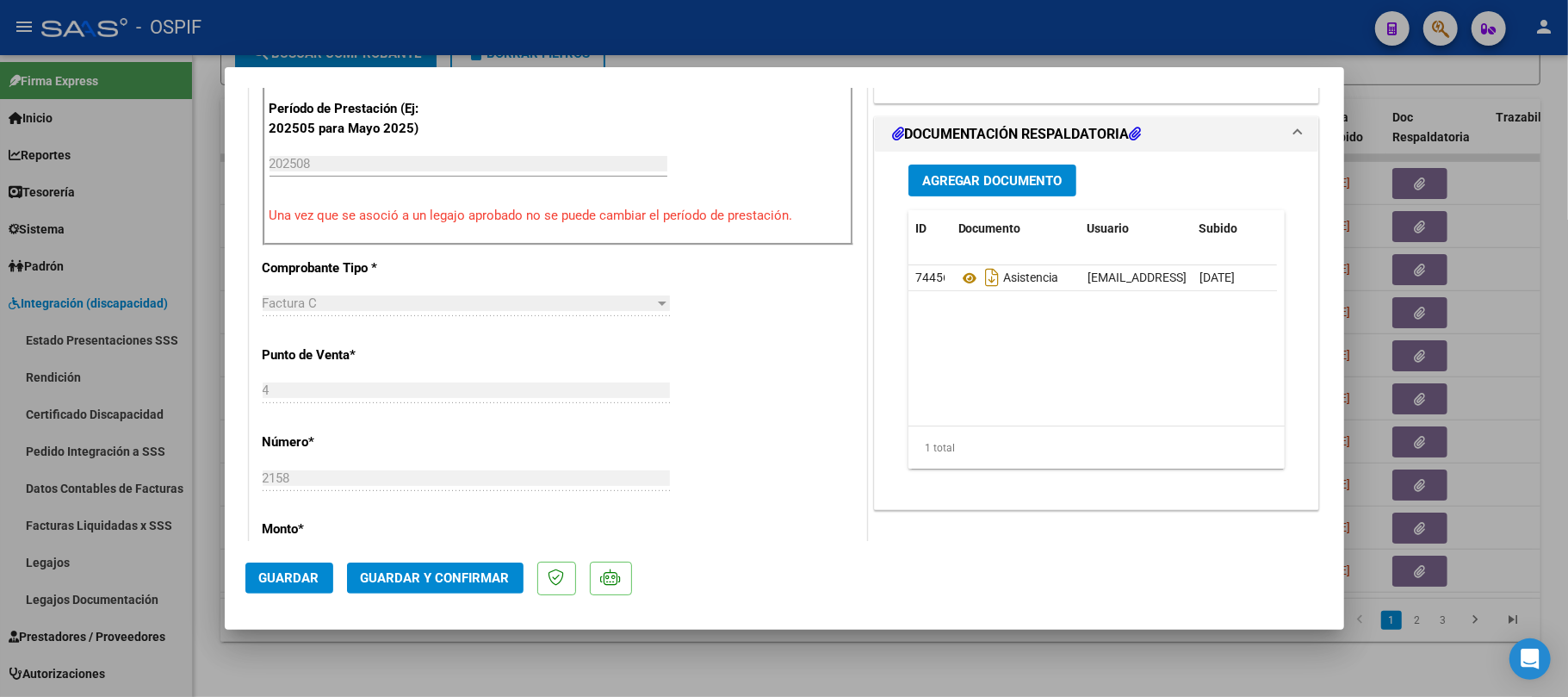
scroll to position [0, 0]
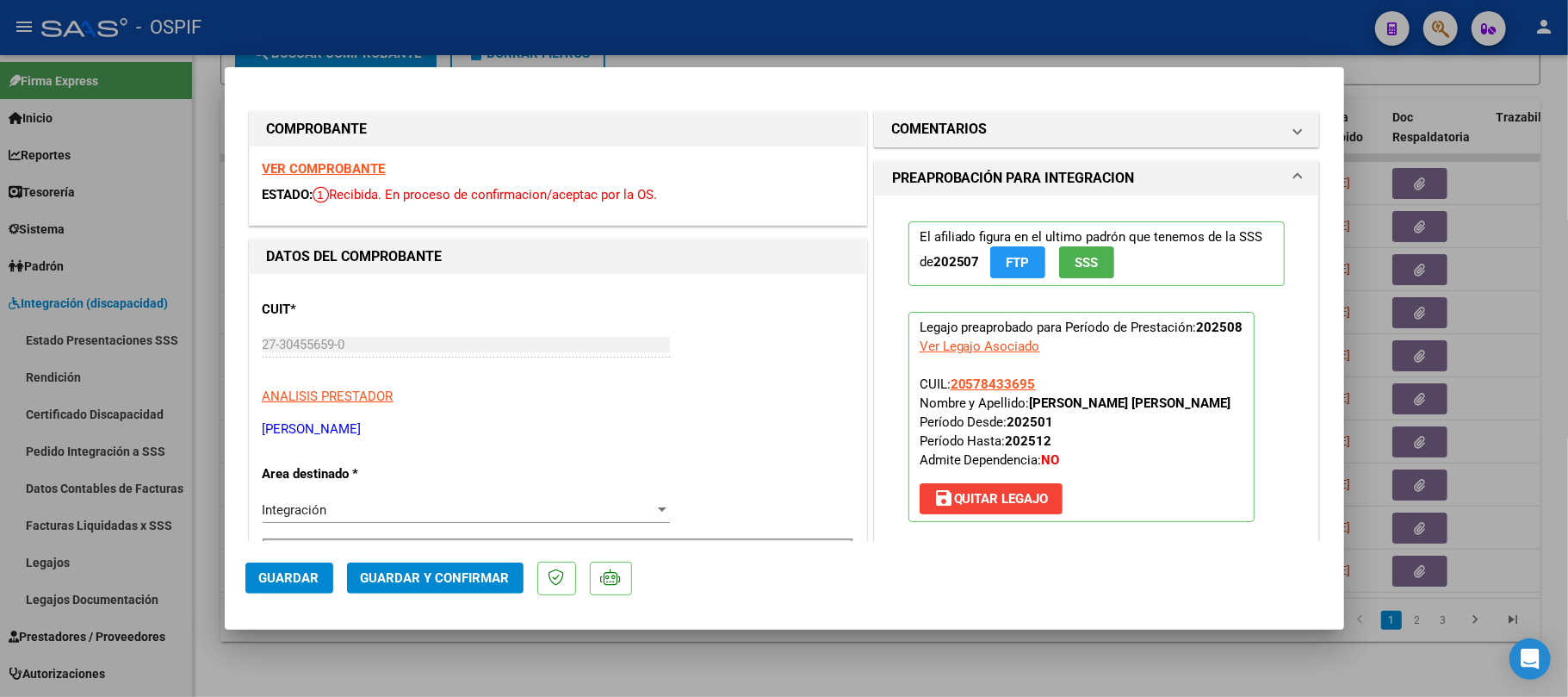
click at [455, 579] on span "Guardar y Confirmar" at bounding box center [435, 578] width 149 height 16
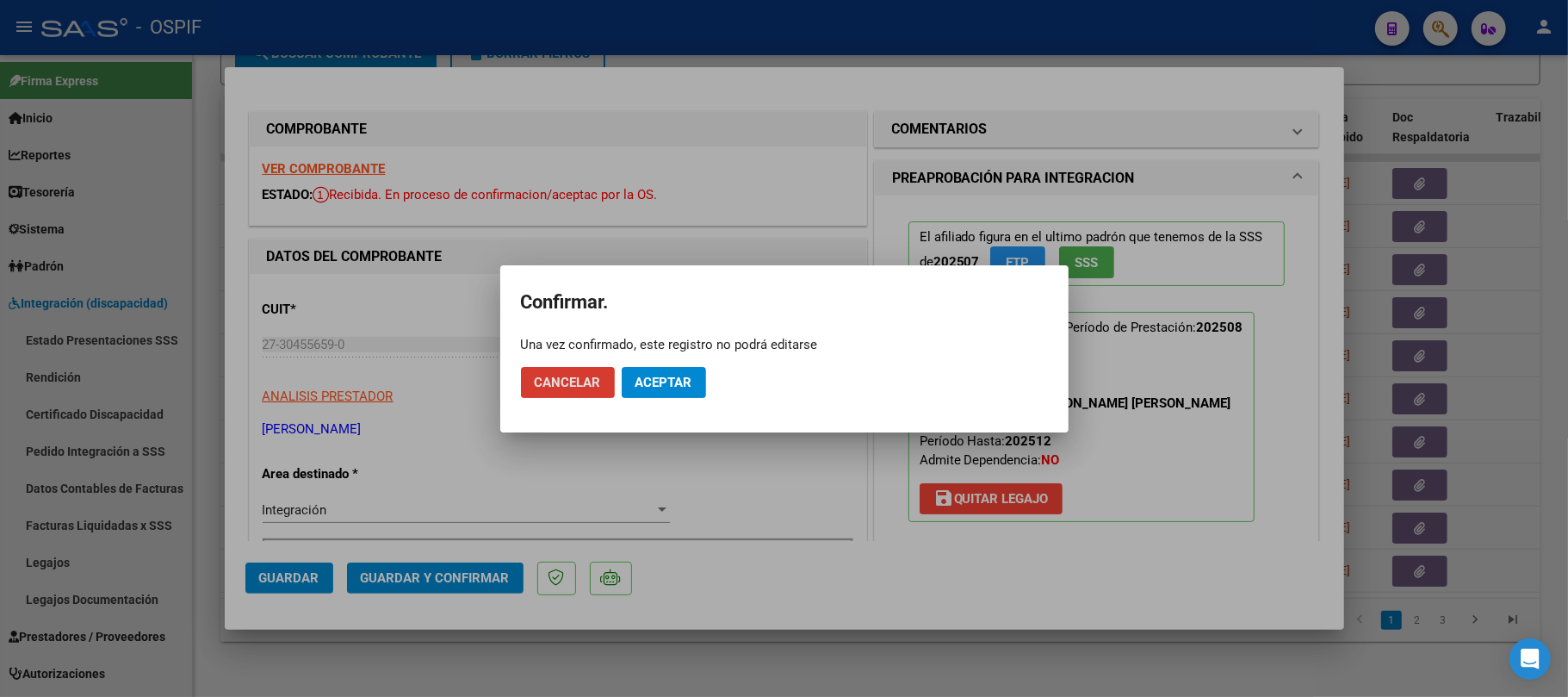
click at [682, 381] on span "Aceptar" at bounding box center [664, 383] width 57 height 16
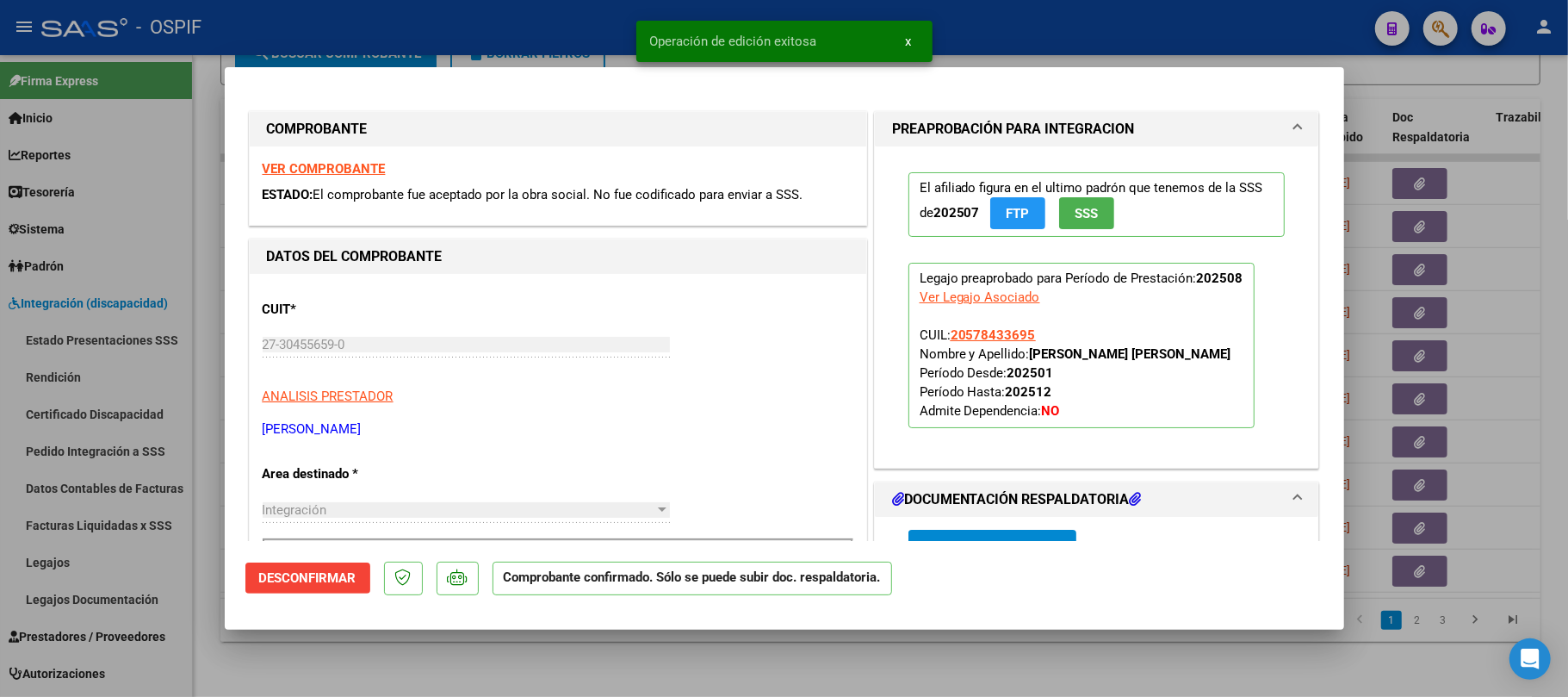
click at [1121, 659] on div at bounding box center [784, 348] width 1568 height 697
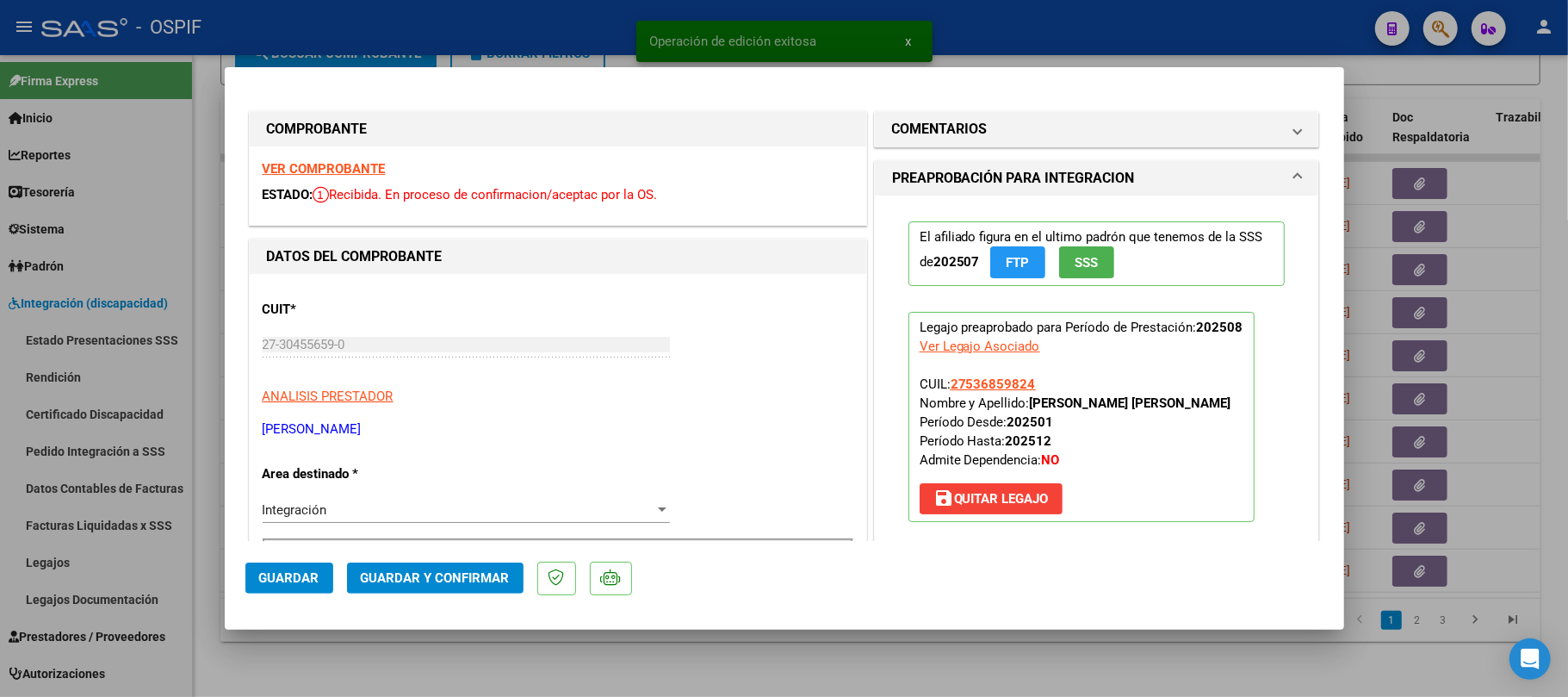
scroll to position [574, 0]
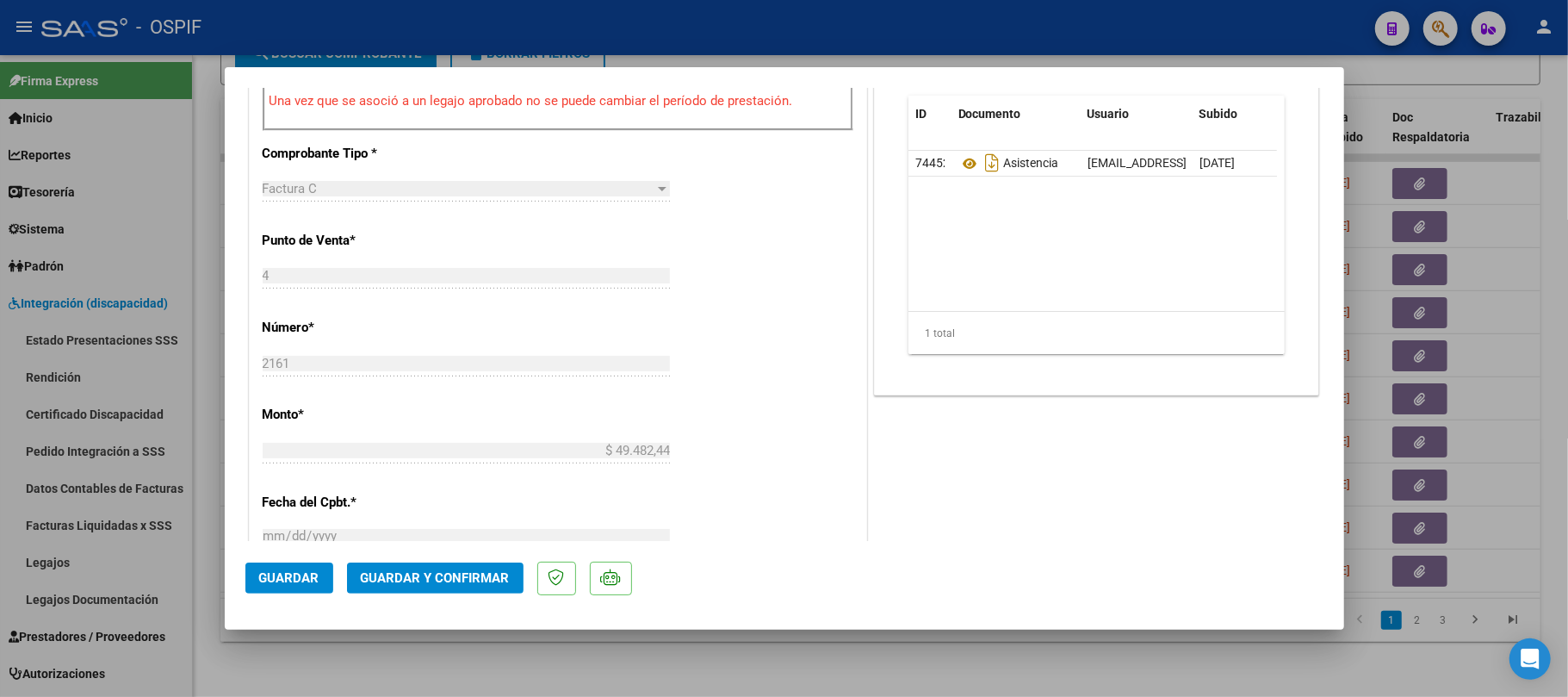
click at [422, 574] on span "Guardar y Confirmar" at bounding box center [435, 578] width 149 height 16
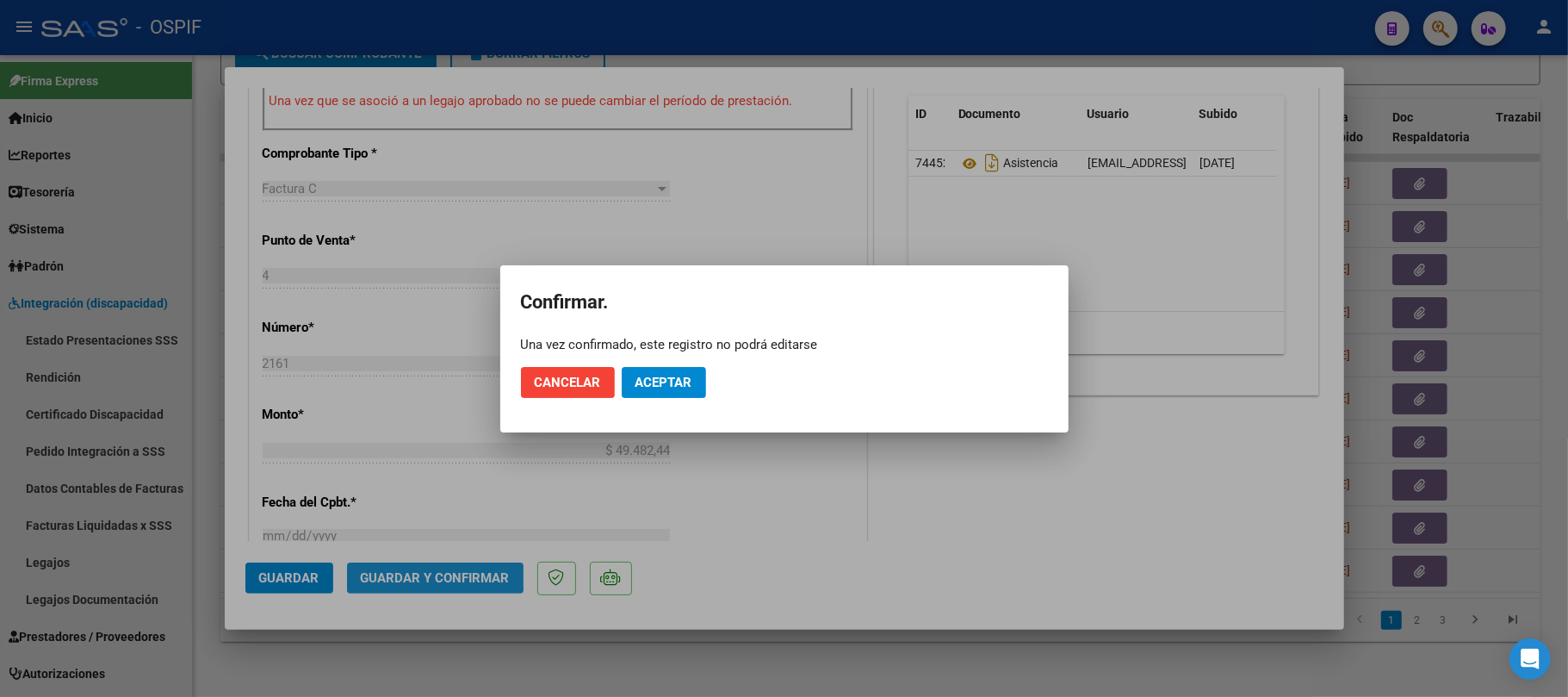
click at [646, 391] on button "Aceptar" at bounding box center [664, 383] width 84 height 31
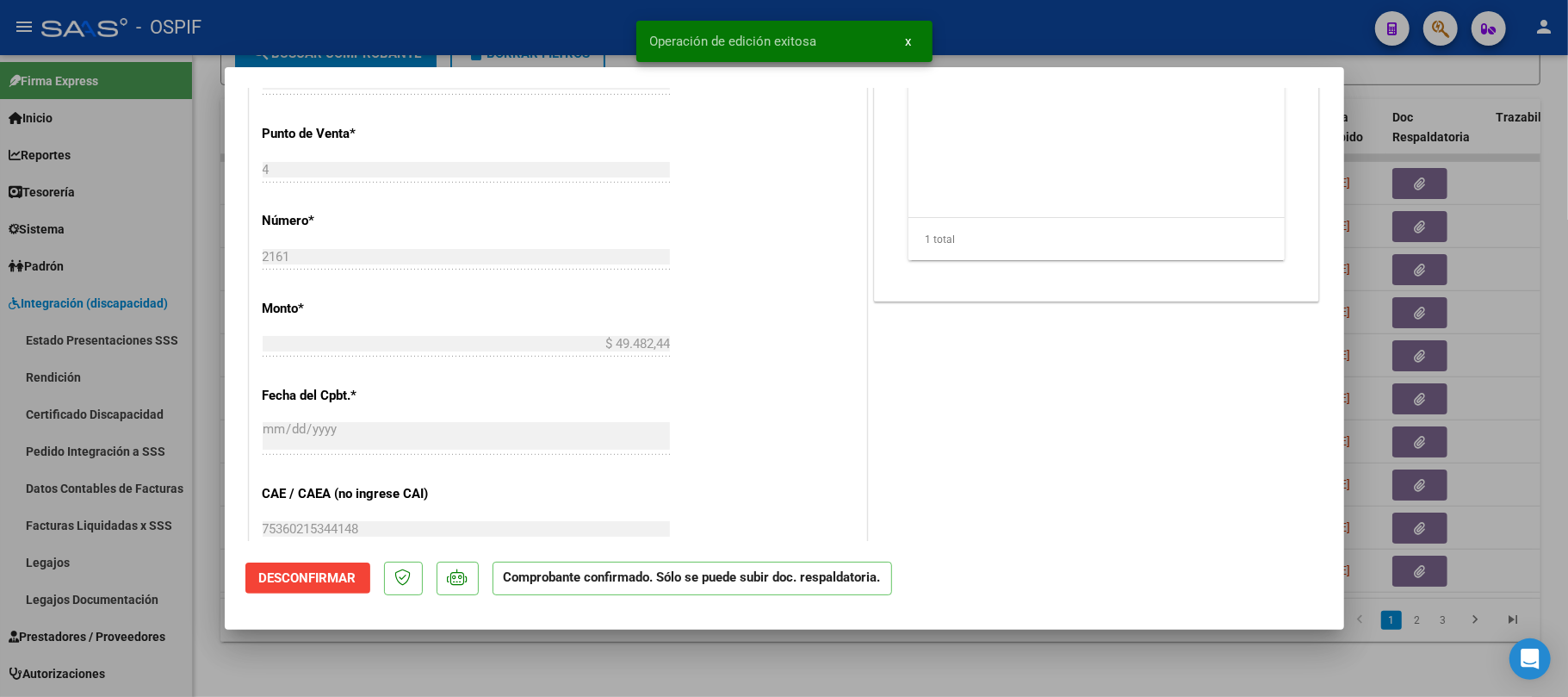
click at [763, 645] on div at bounding box center [784, 348] width 1568 height 697
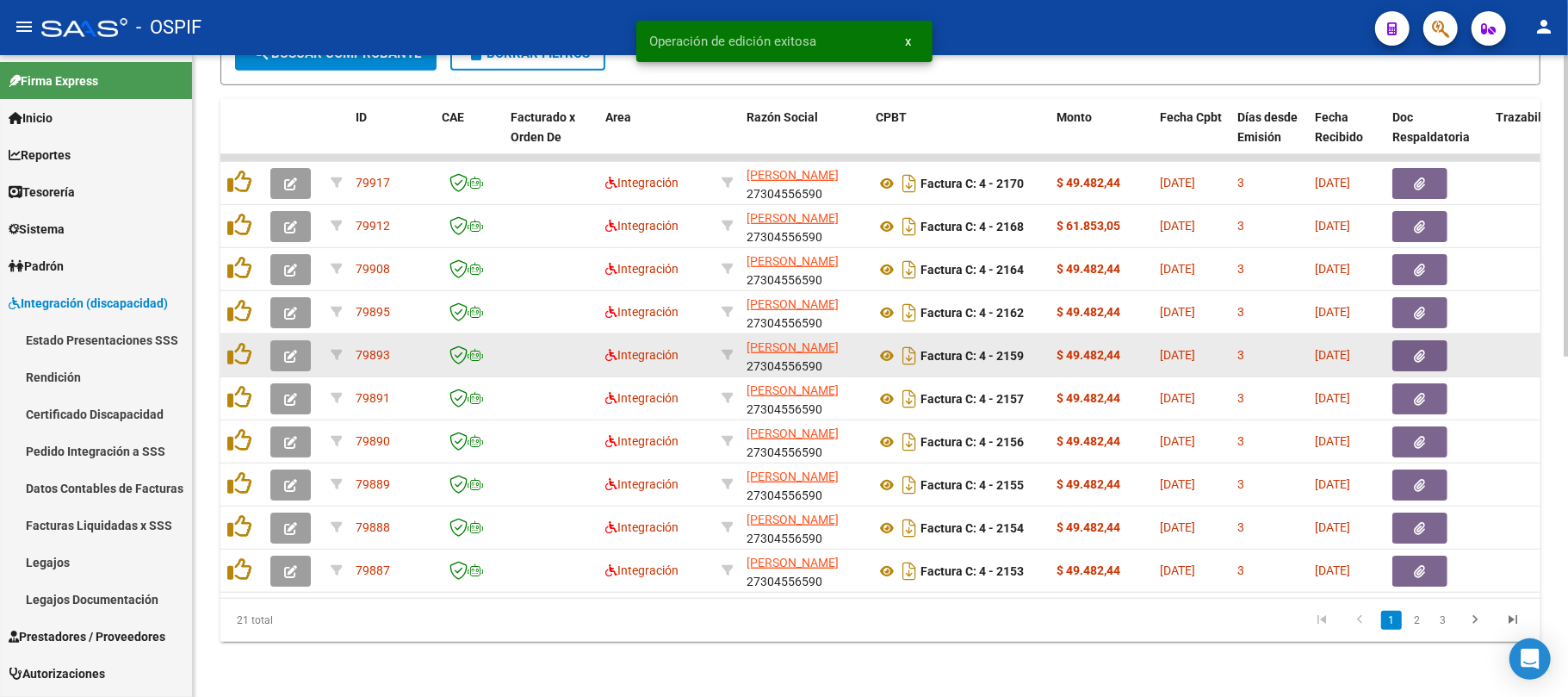
click at [298, 340] on button "button" at bounding box center [291, 356] width 41 height 31
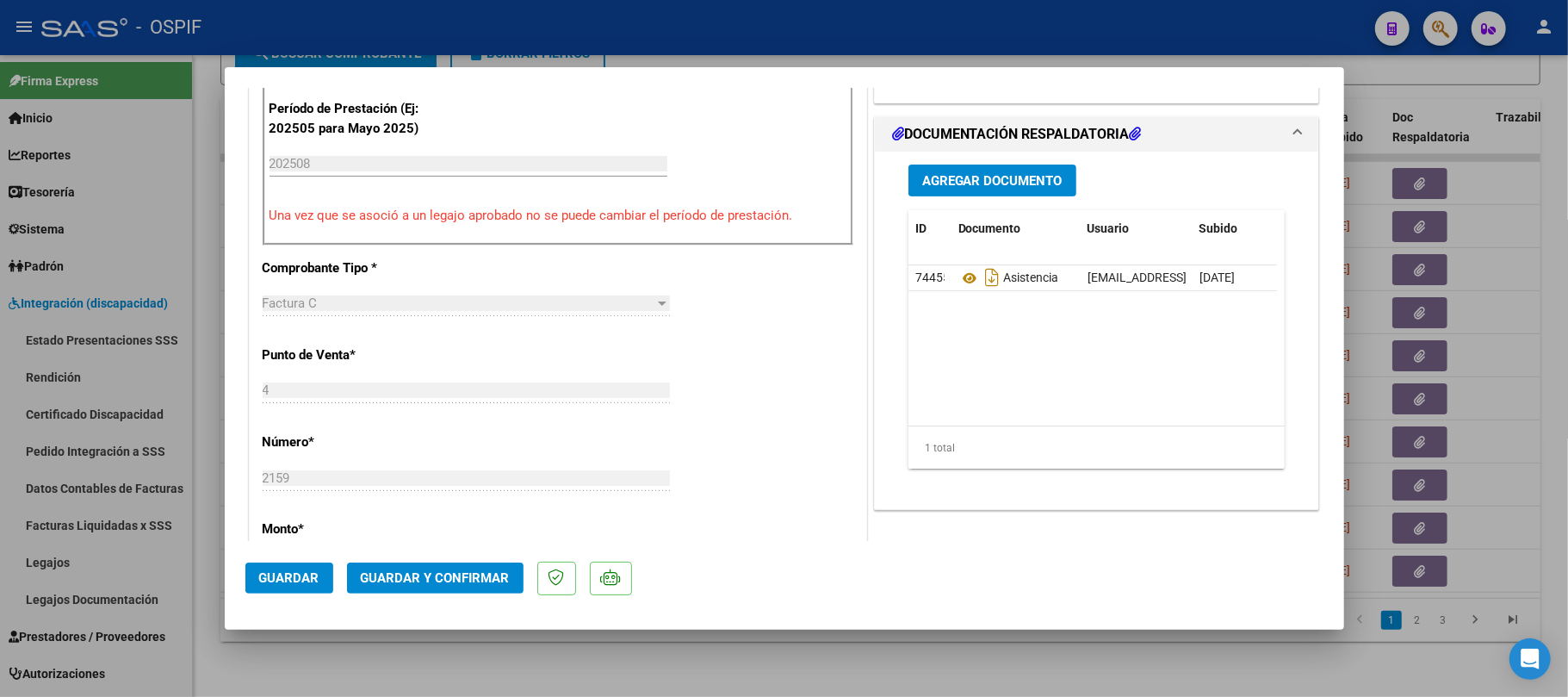
scroll to position [0, 0]
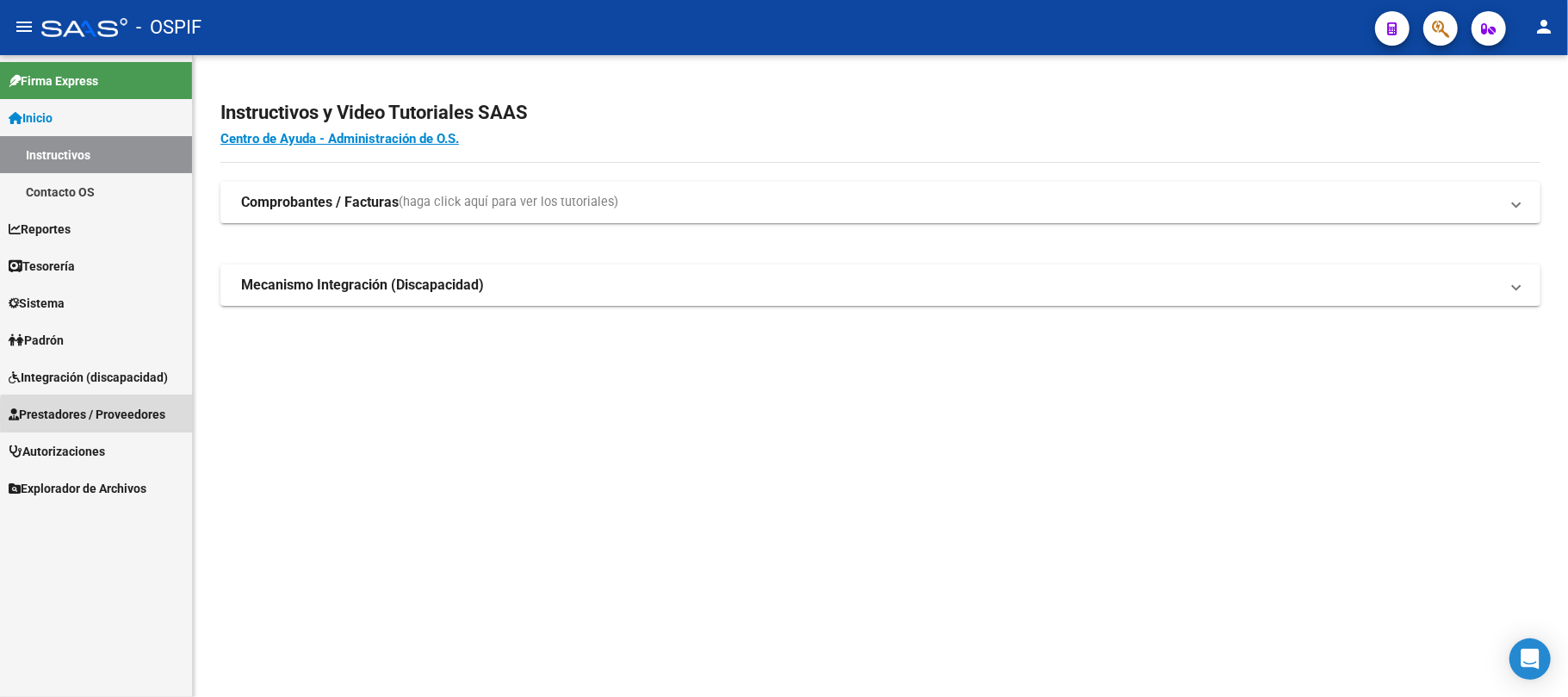
click at [151, 414] on span "Prestadores / Proveedores" at bounding box center [87, 415] width 157 height 19
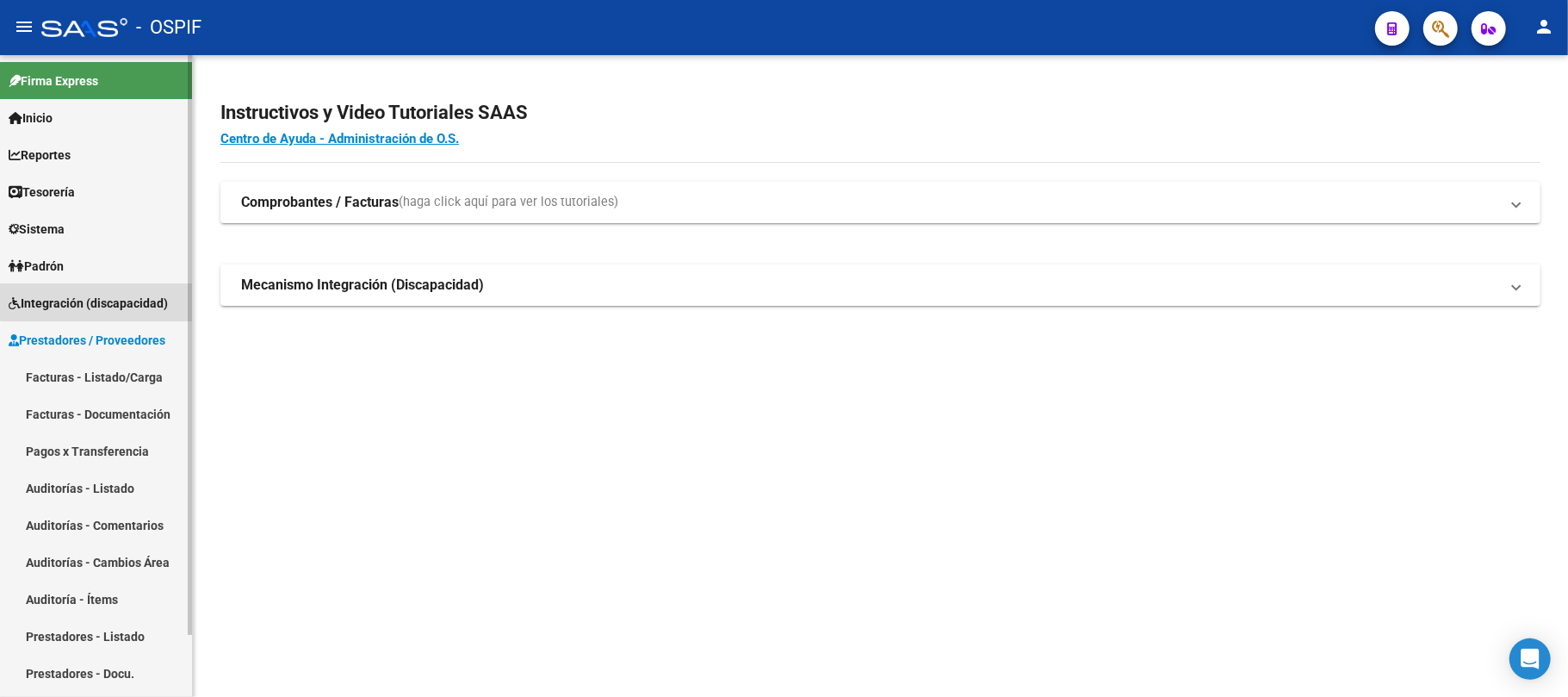
click at [131, 291] on link "Integración (discapacidad)" at bounding box center [96, 302] width 192 height 37
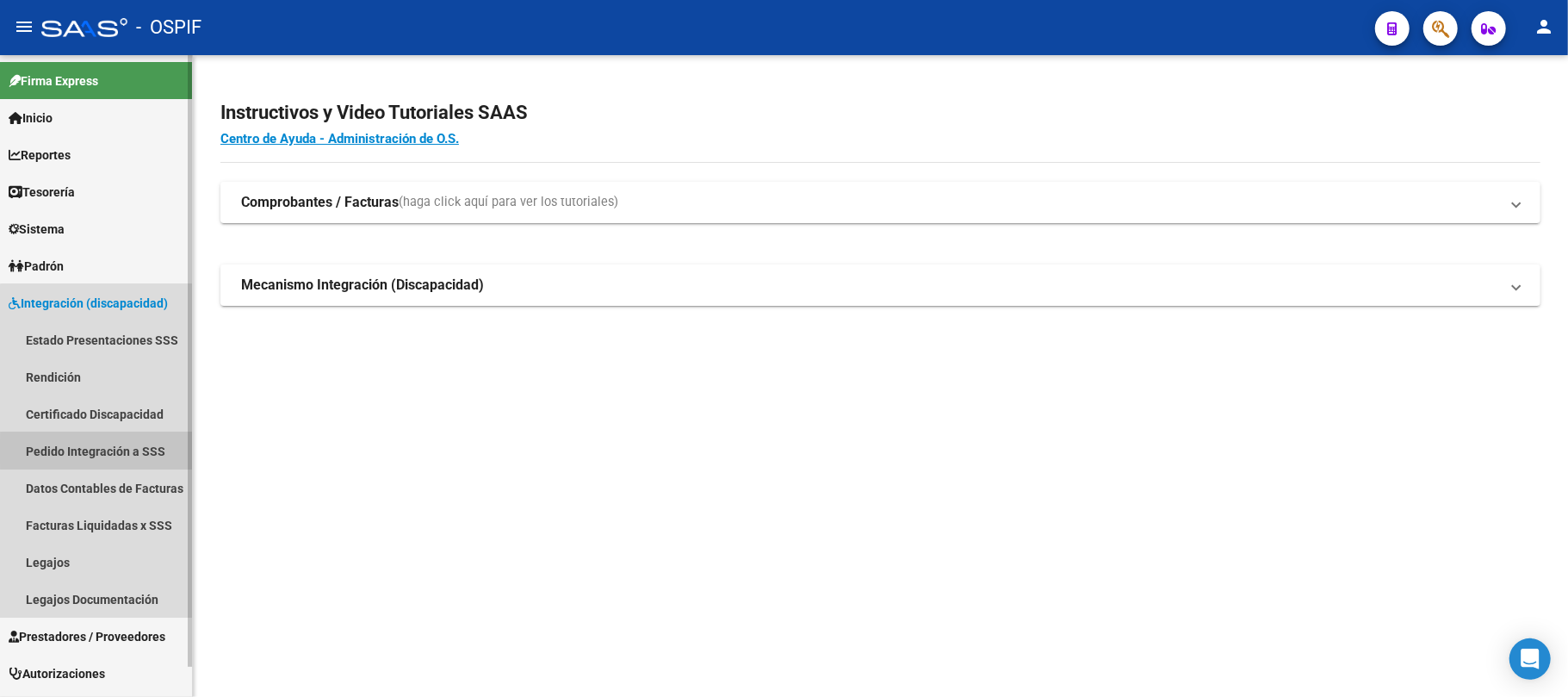
click at [113, 452] on link "Pedido Integración a SSS" at bounding box center [96, 451] width 192 height 37
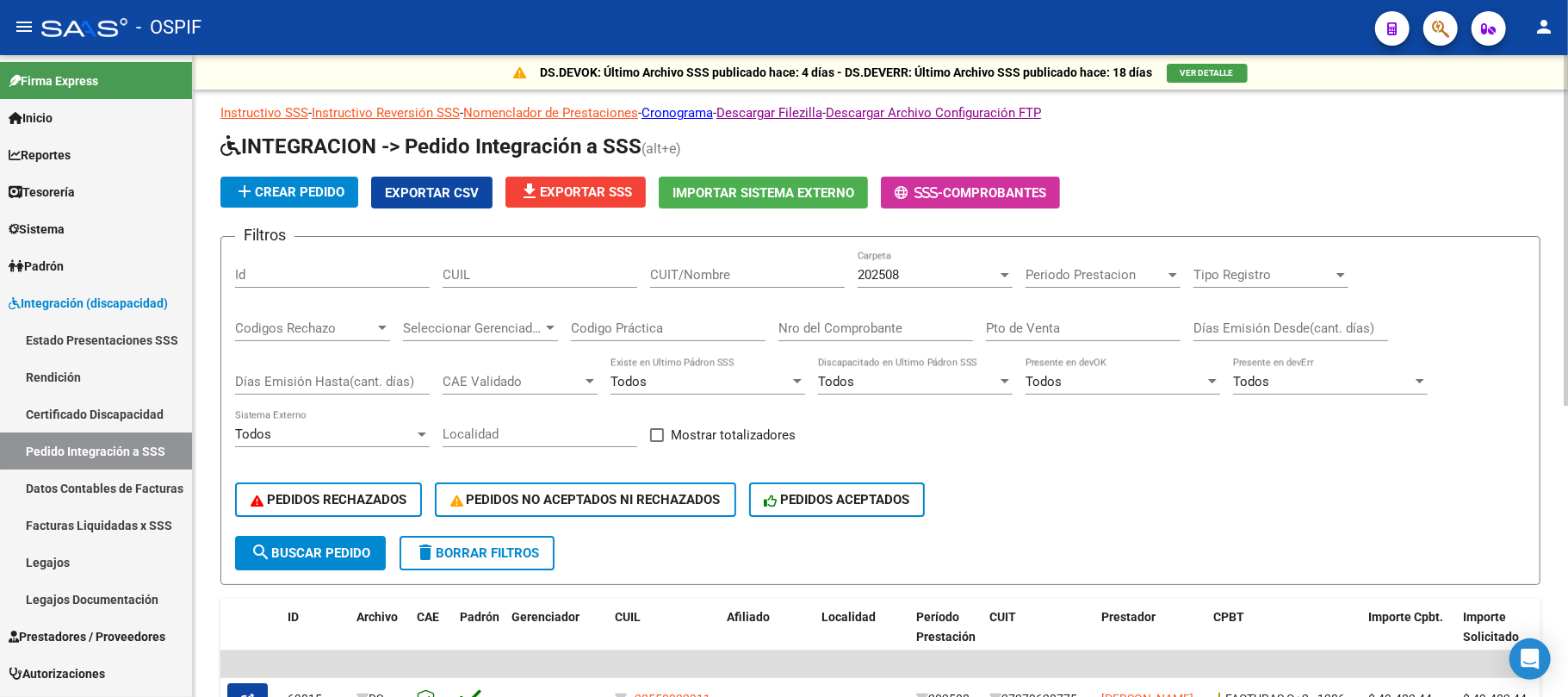
click at [543, 277] on input "CUIL" at bounding box center [540, 275] width 195 height 16
paste input "20528413758"
type input "20528413758"
click at [920, 269] on div "202508" at bounding box center [927, 275] width 140 height 16
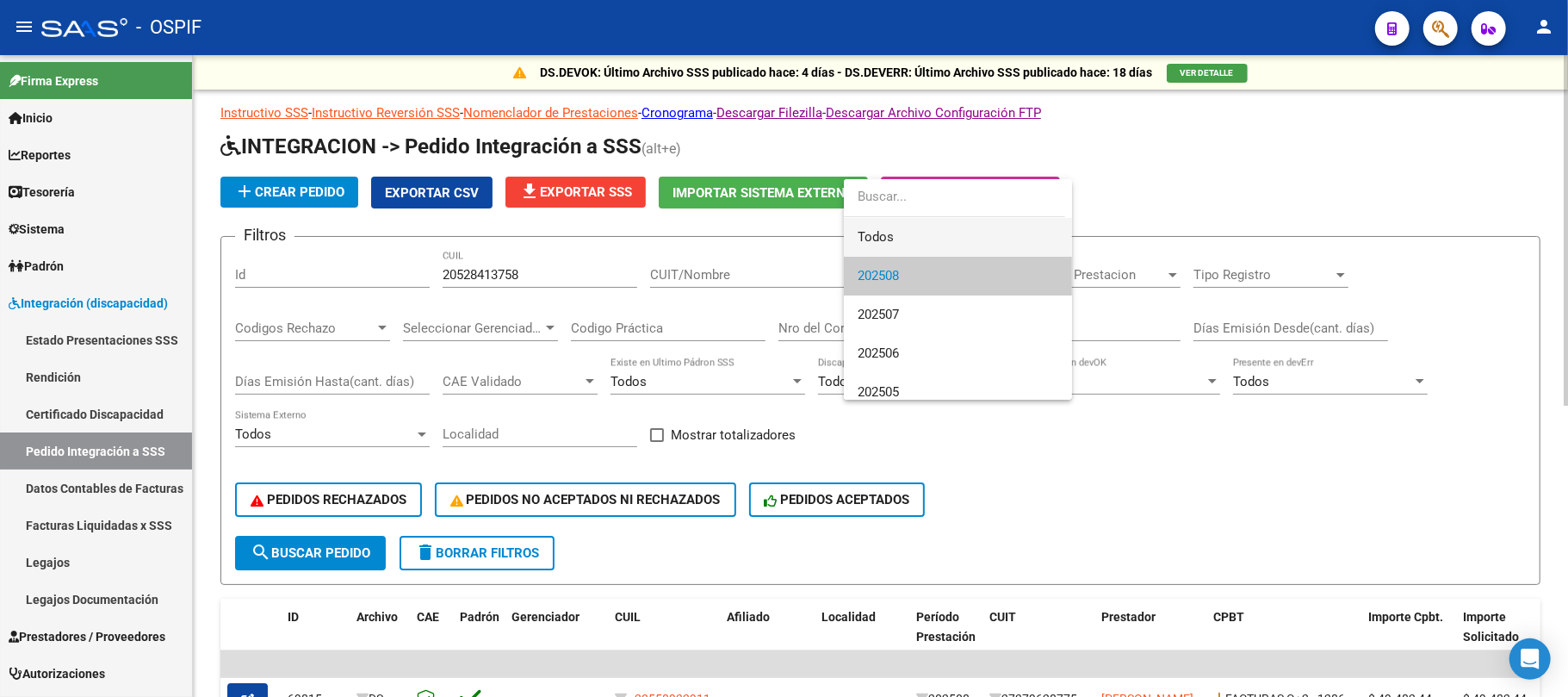
click at [986, 239] on span "Todos" at bounding box center [957, 238] width 201 height 39
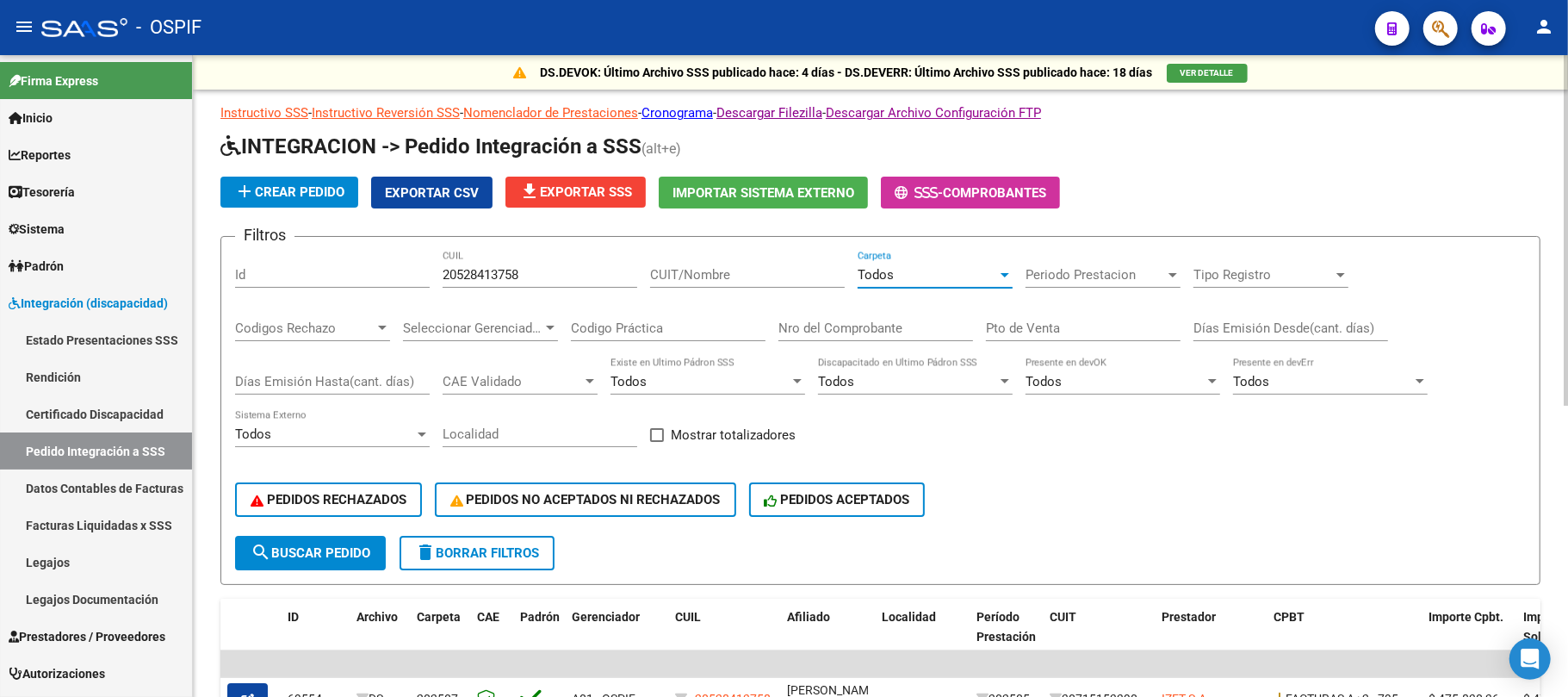
click at [1126, 277] on span "Periodo Prestacion" at bounding box center [1095, 275] width 140 height 16
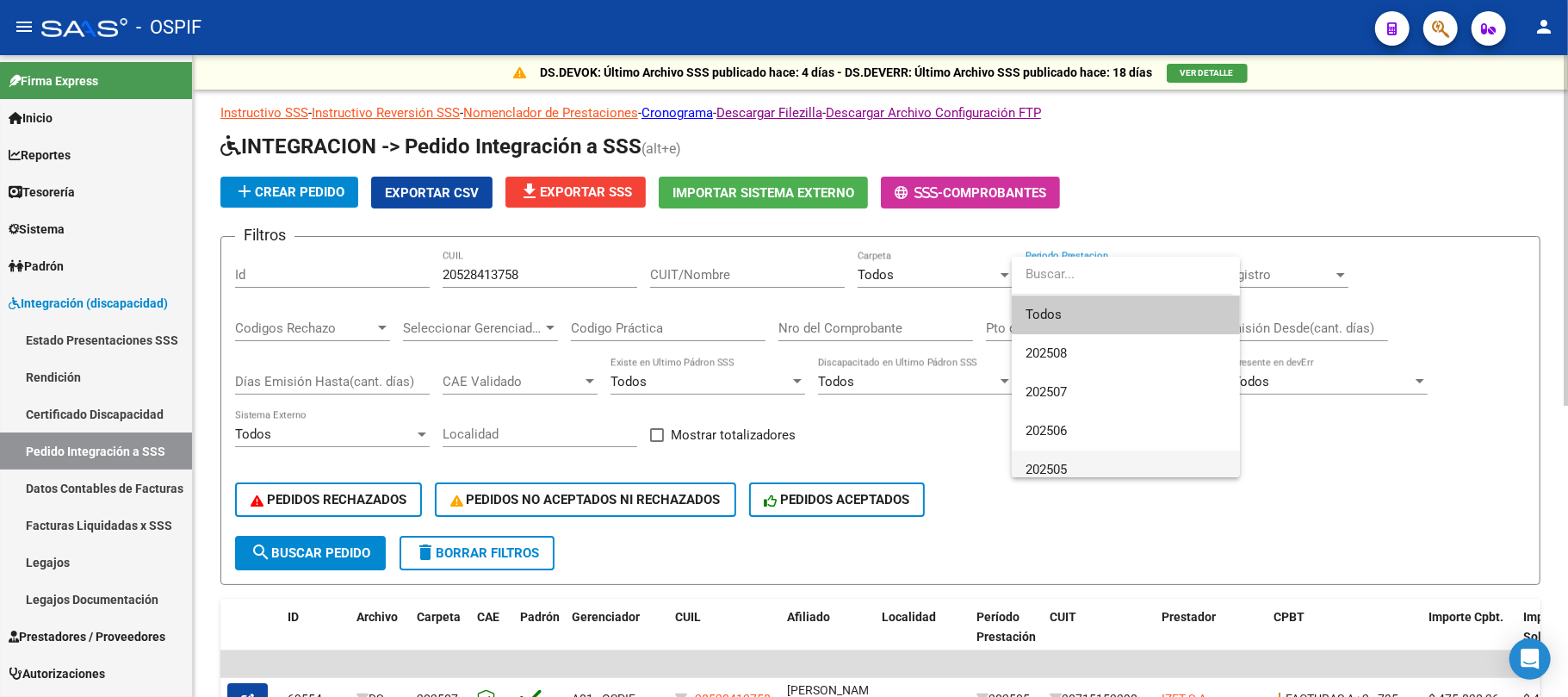
drag, startPoint x: 1117, startPoint y: 460, endPoint x: 379, endPoint y: 432, distance: 738.5
click at [1116, 461] on span "202505" at bounding box center [1125, 470] width 201 height 39
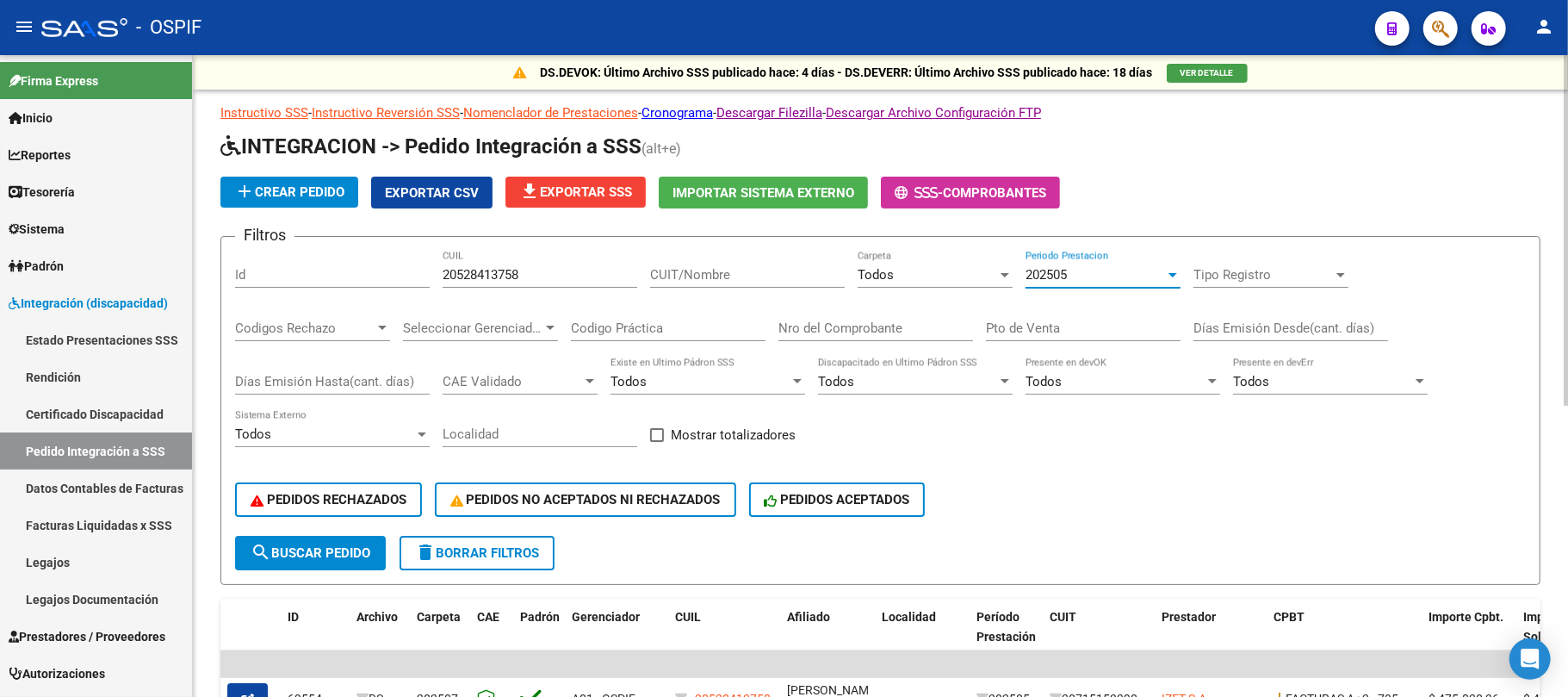
scroll to position [12, 0]
click at [339, 546] on span "search Buscar Pedido" at bounding box center [311, 554] width 120 height 16
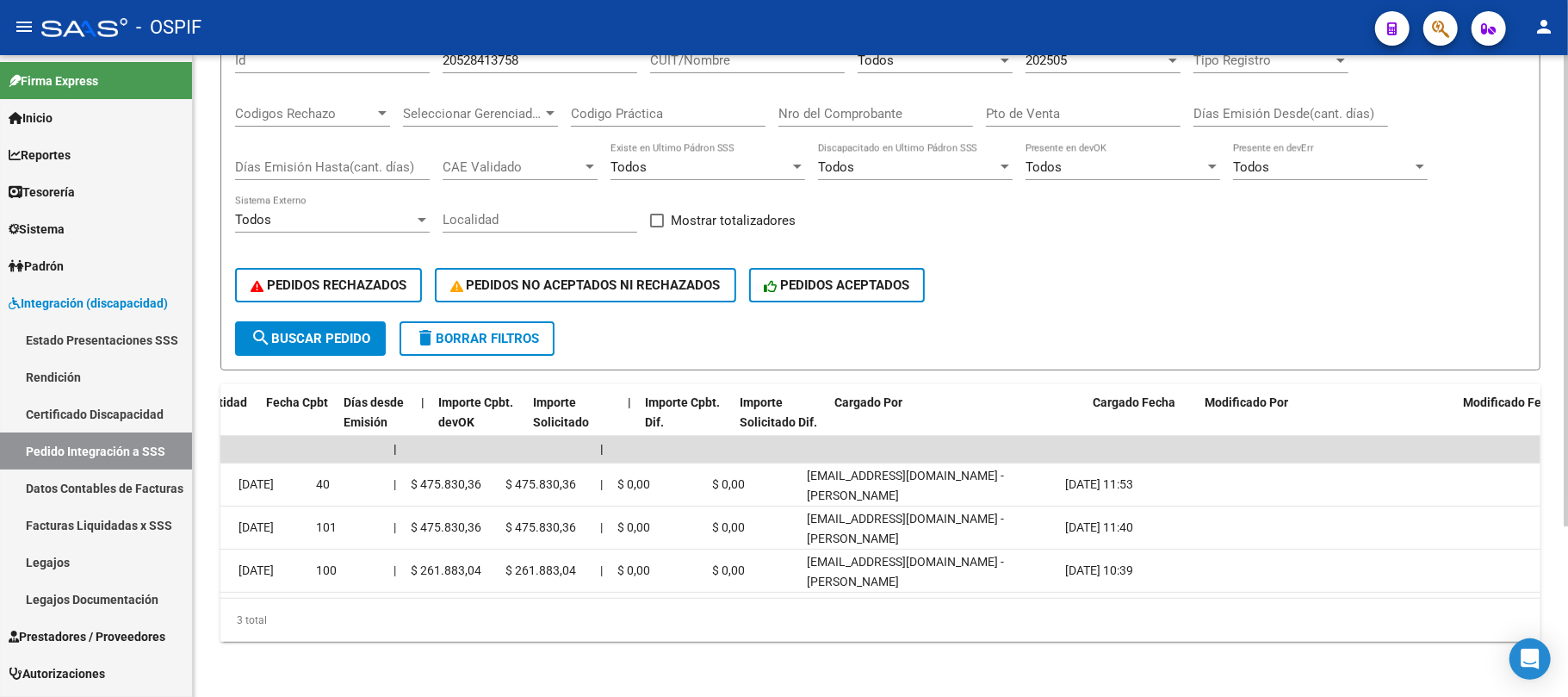
scroll to position [0, 0]
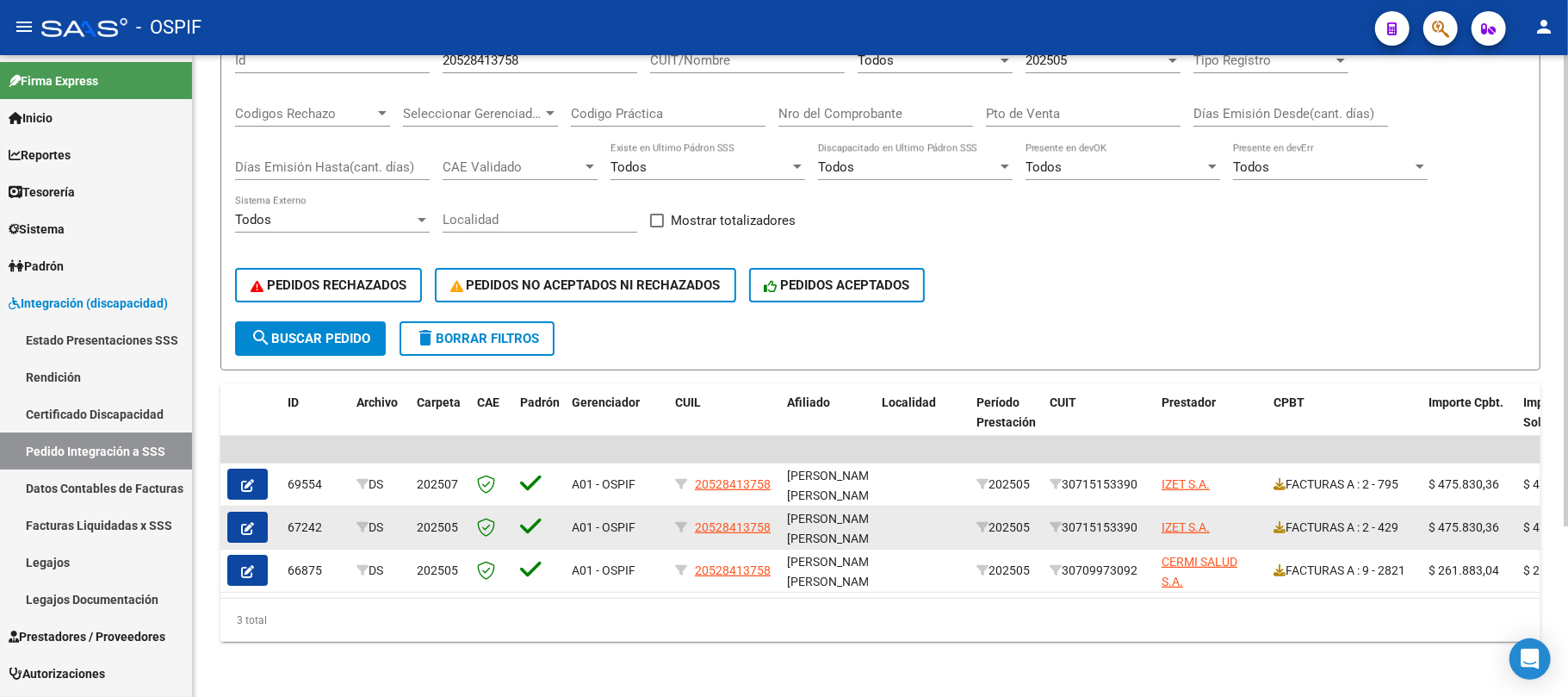
click at [1394, 518] on div "FACTURAS A : 2 - 429" at bounding box center [1344, 527] width 141 height 19
copy div "429"
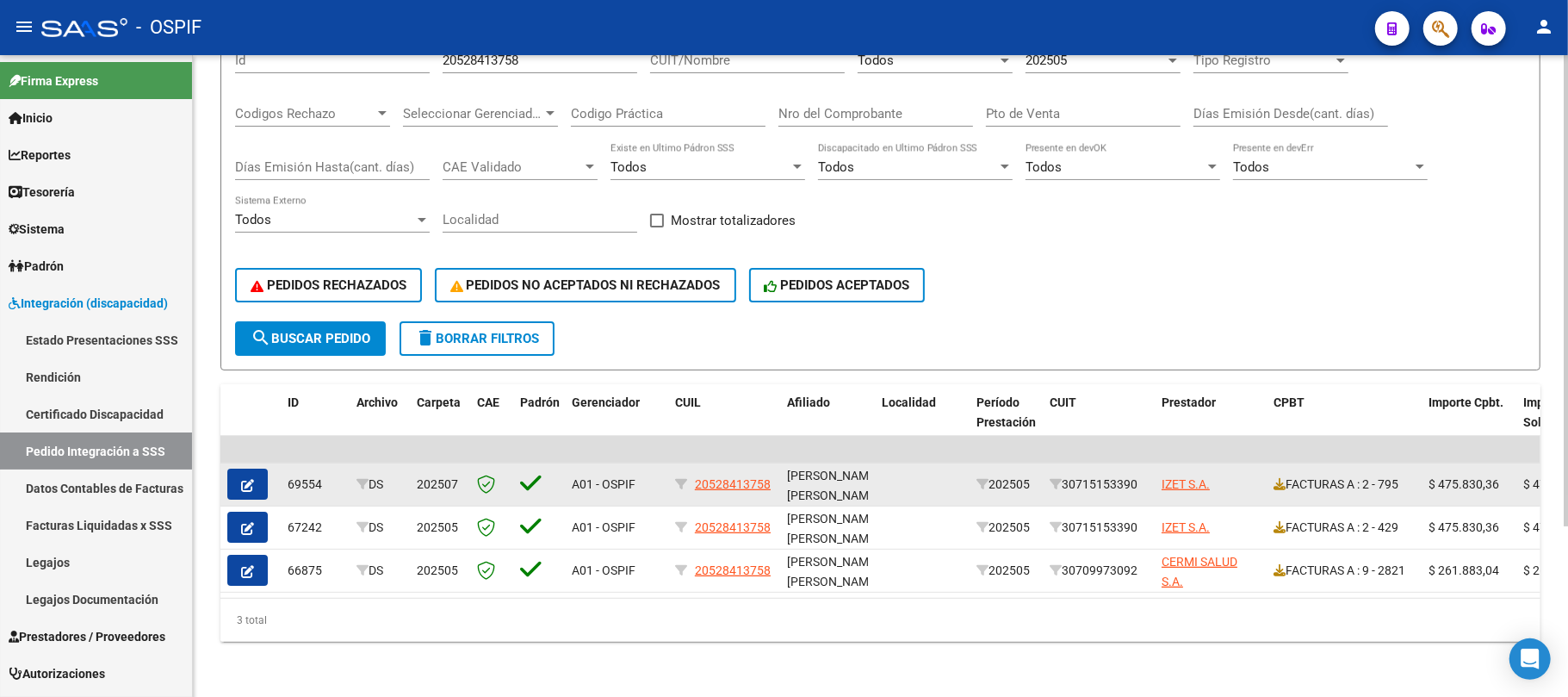
click at [1392, 475] on div "FACTURAS A : 2 - 795" at bounding box center [1344, 485] width 141 height 19
copy div "795"
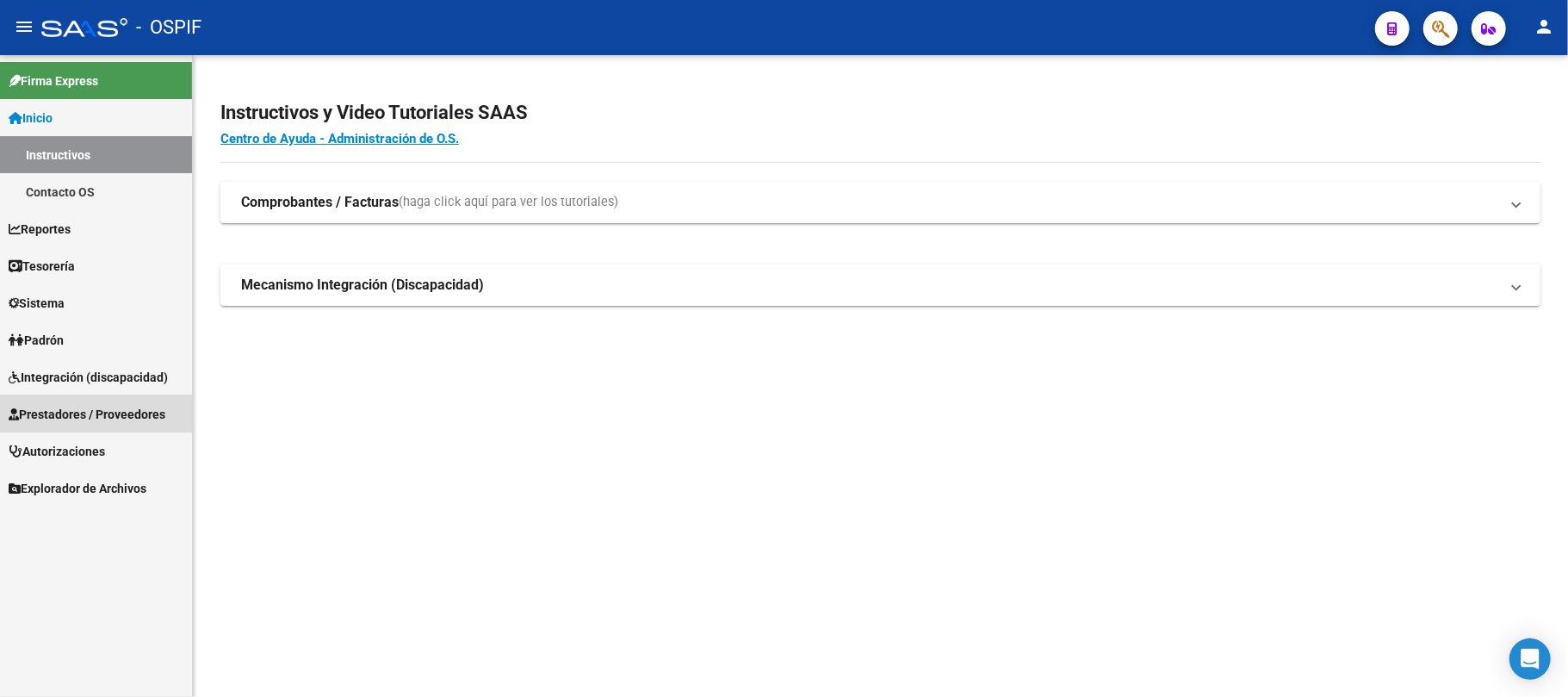
click at [77, 415] on span "Prestadores / Proveedores" at bounding box center [87, 415] width 157 height 19
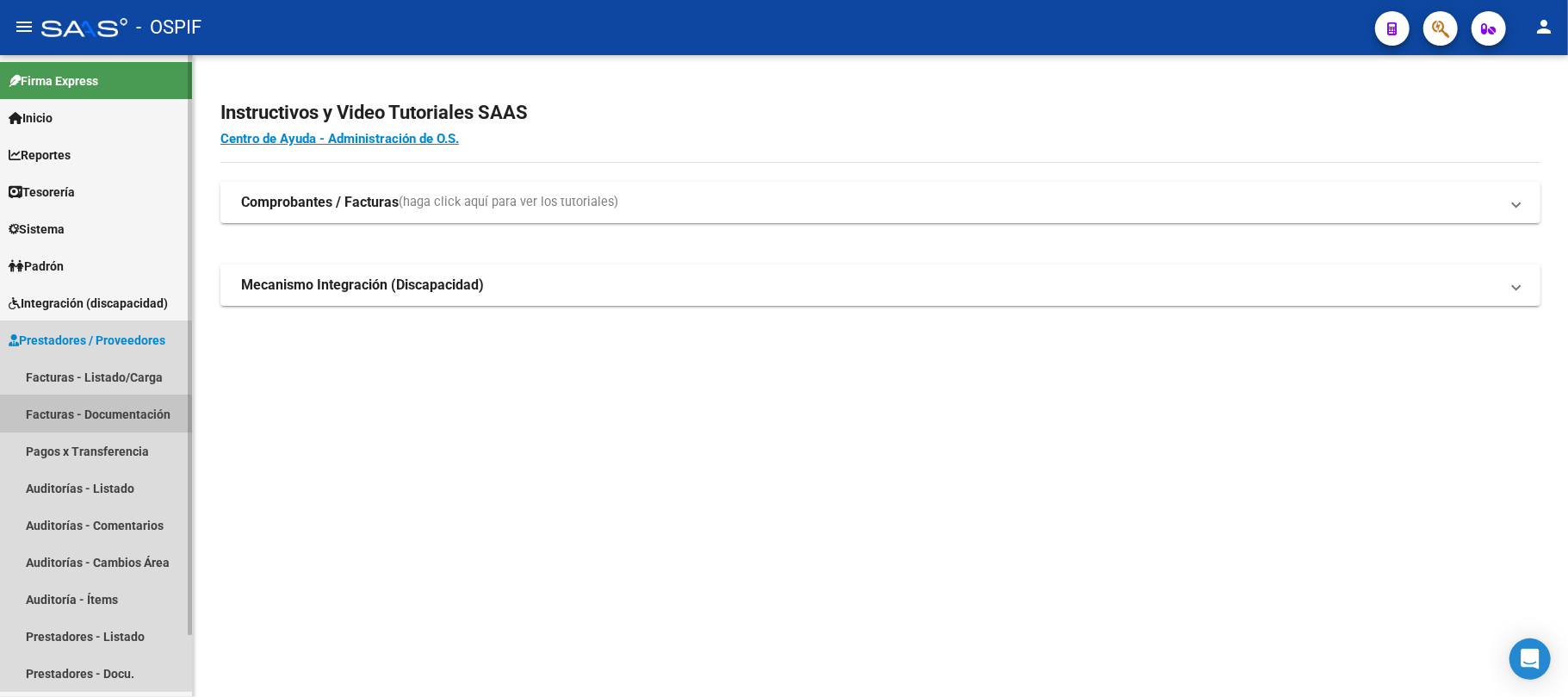
drag, startPoint x: 74, startPoint y: 439, endPoint x: 80, endPoint y: 387, distance: 52.3
click at [74, 439] on mat-nav-list "Facturas - Listado/Carga Facturas - Documentación Pagos x Transferencia Auditor…" at bounding box center [96, 525] width 192 height 333
click at [83, 374] on link "Facturas - Listado/Carga" at bounding box center [96, 377] width 192 height 37
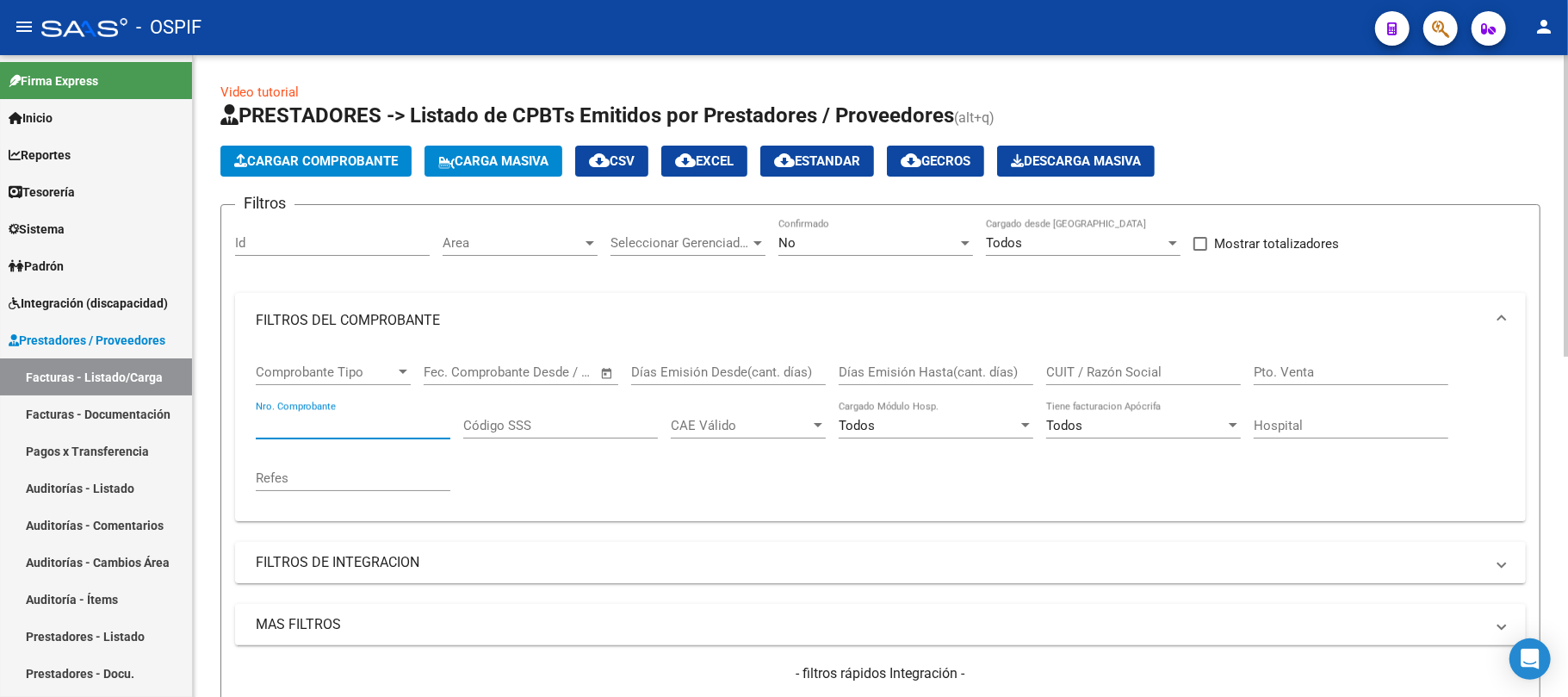
paste input "429"
type input "429"
click at [891, 219] on div "No Confirmado" at bounding box center [875, 238] width 195 height 37
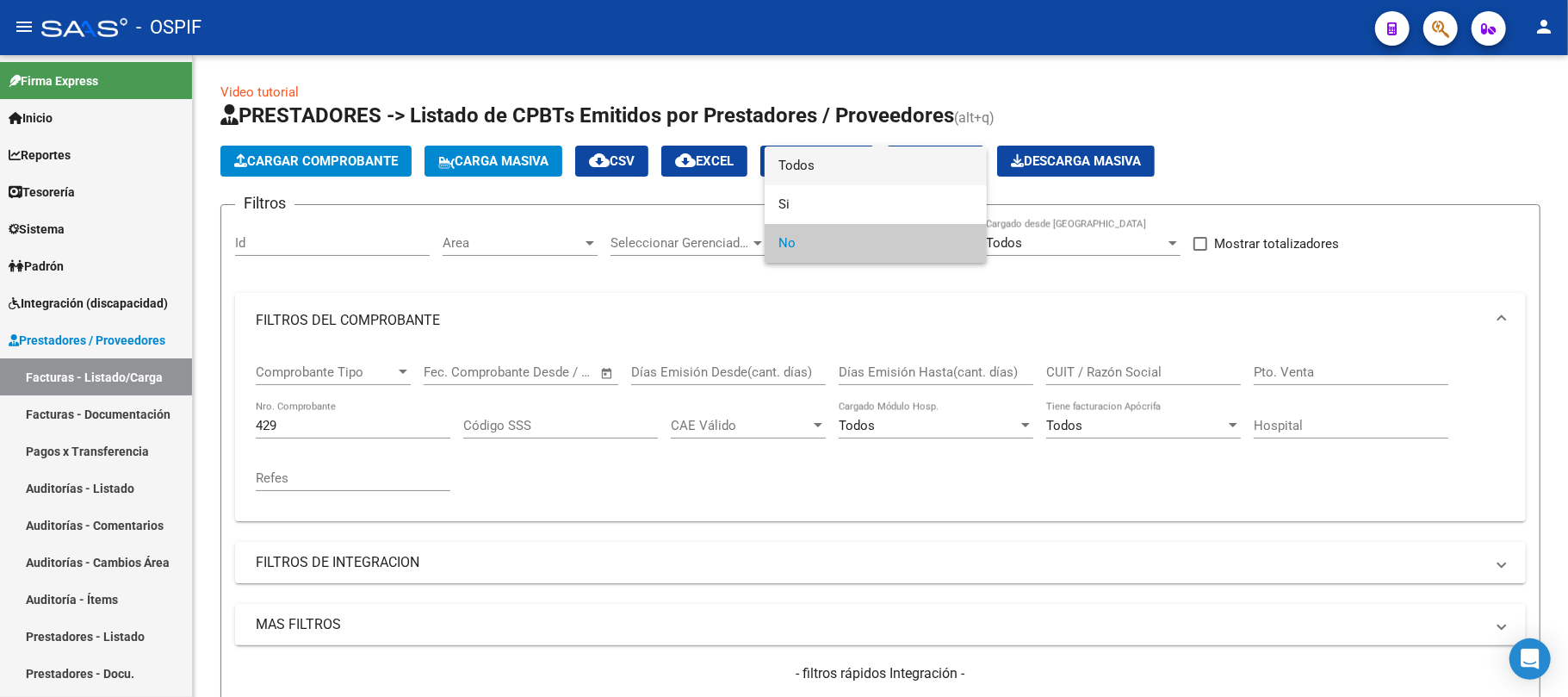
click at [875, 177] on span "Todos" at bounding box center [875, 166] width 195 height 39
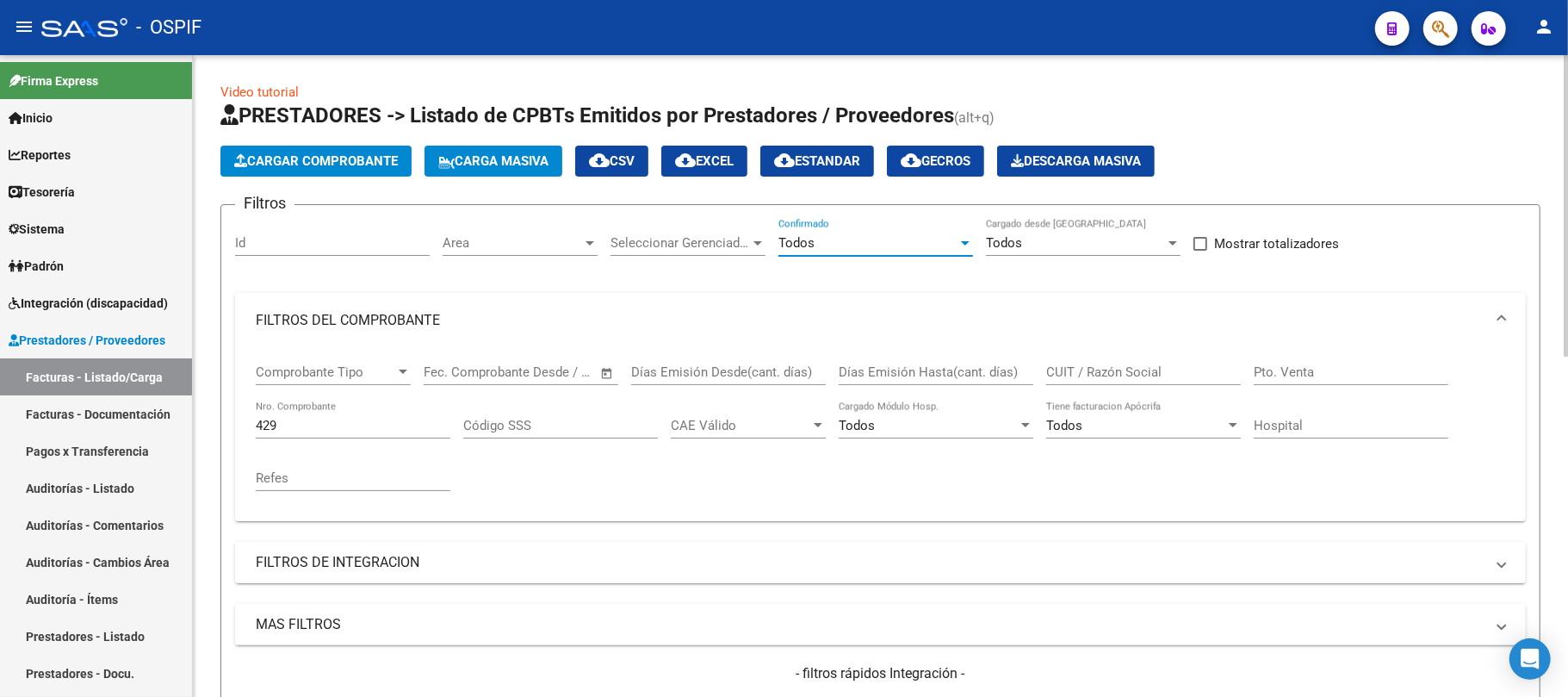
click at [1138, 370] on input "CUIT / Razón Social" at bounding box center [1144, 372] width 195 height 16
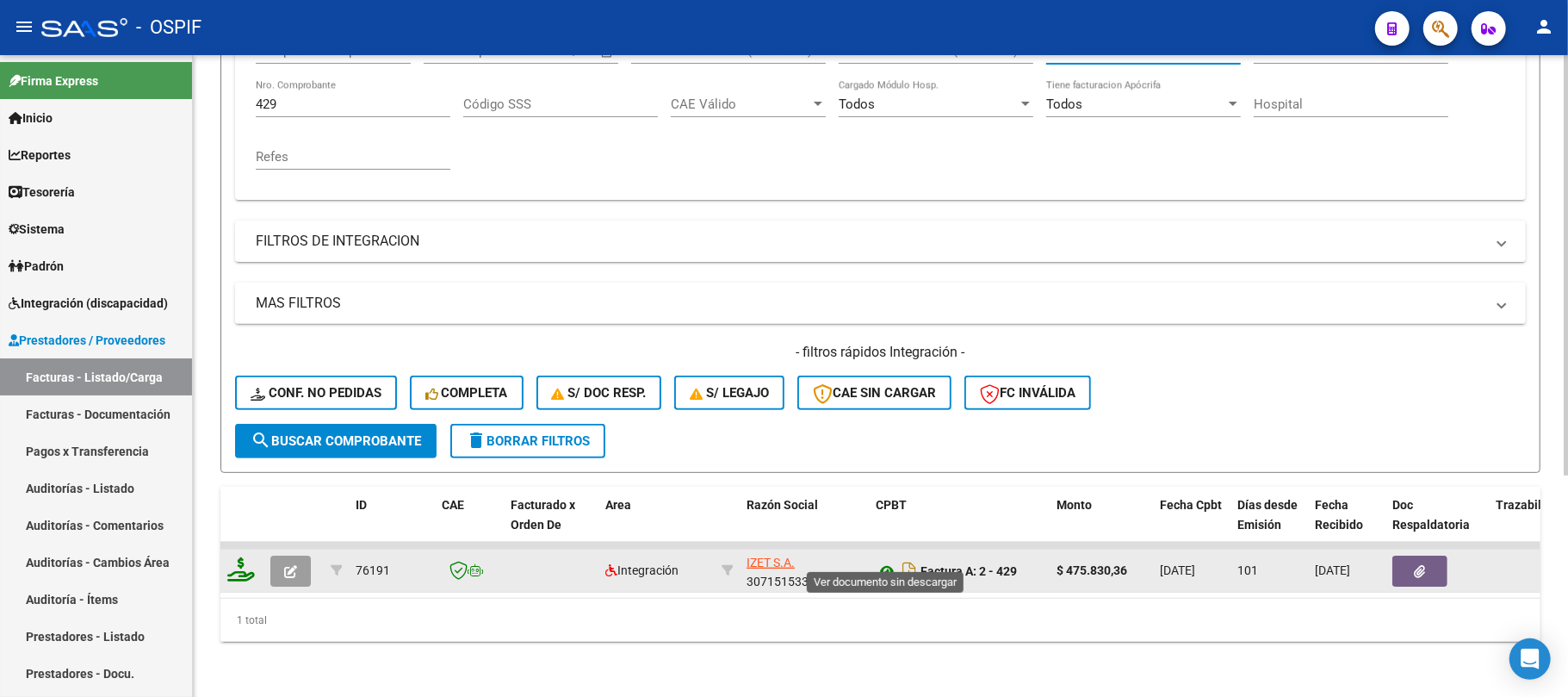
type input "izet"
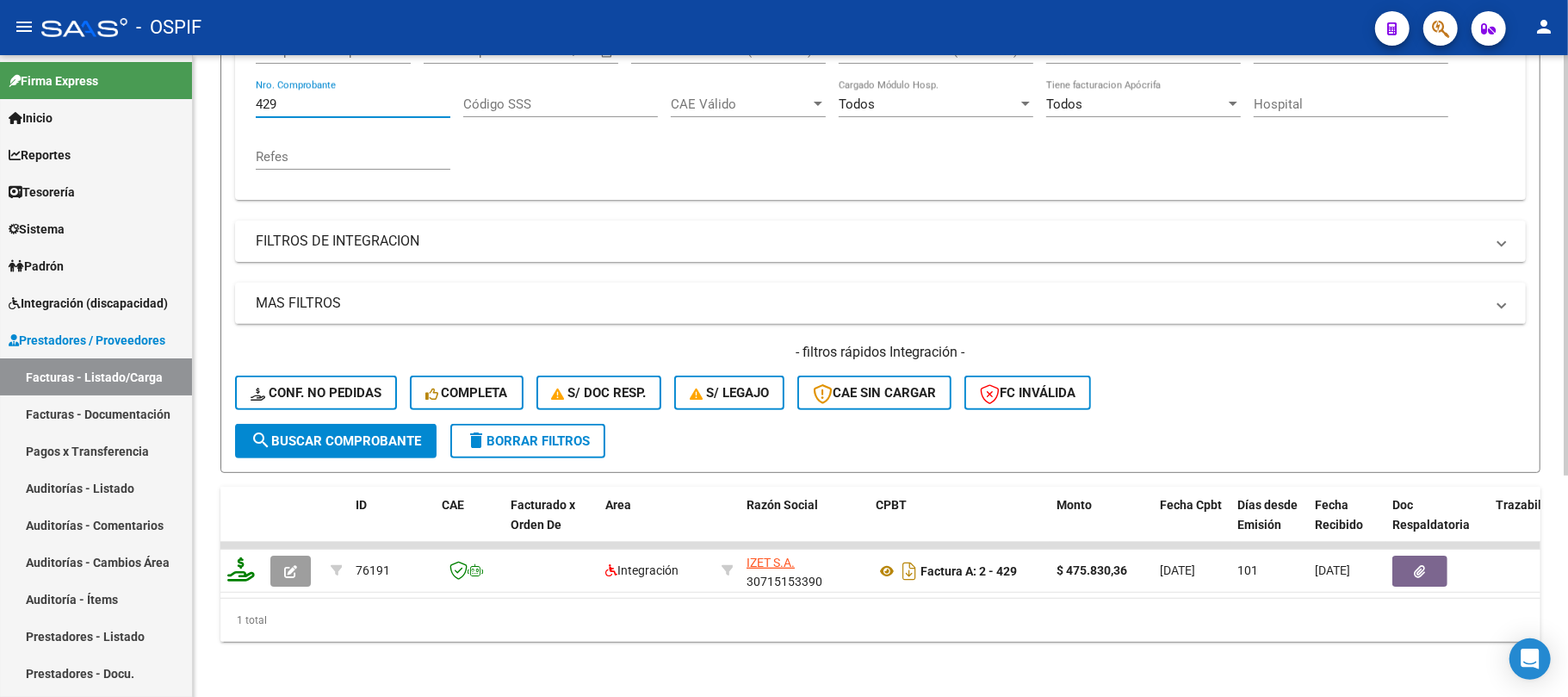
click at [348, 97] on input "429" at bounding box center [353, 105] width 195 height 16
paste input "795"
type input "795"
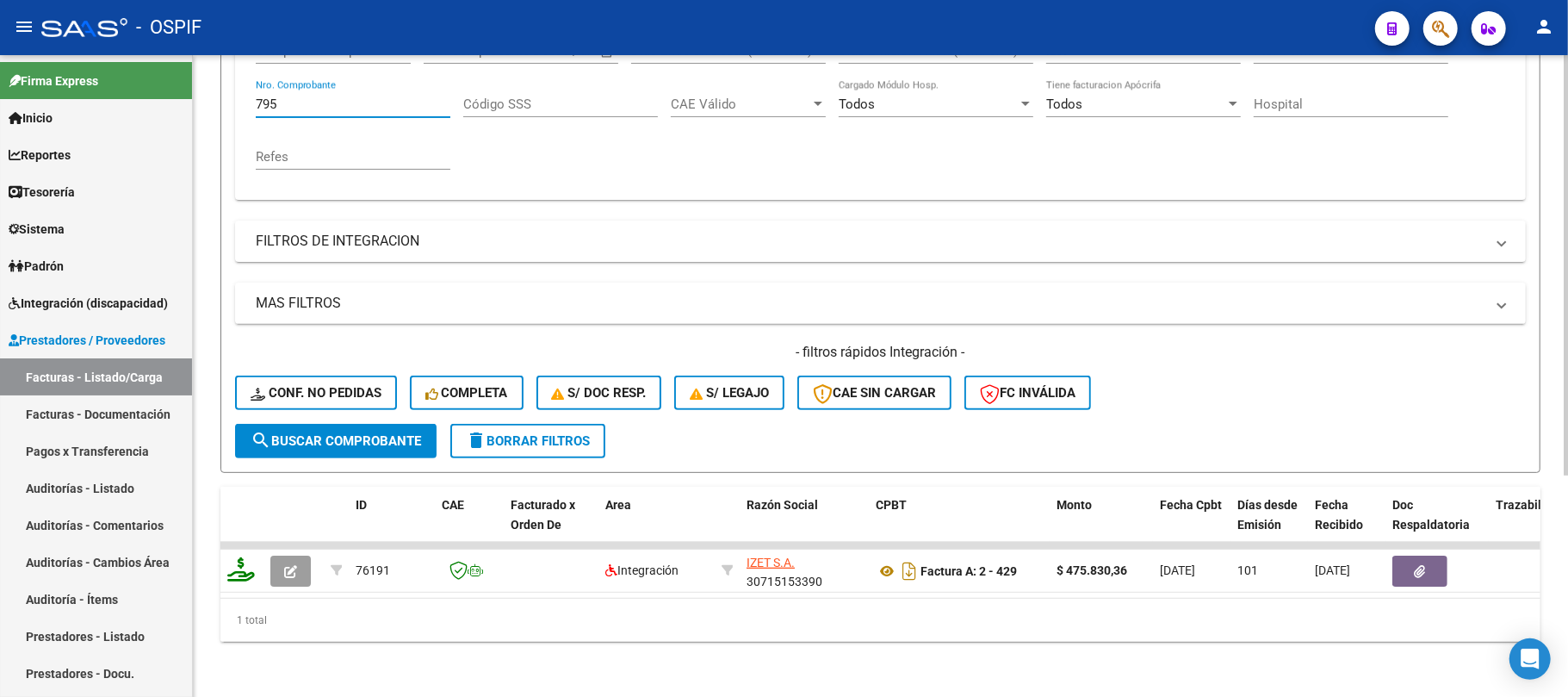
click at [366, 432] on button "search Buscar Comprobante" at bounding box center [336, 441] width 202 height 35
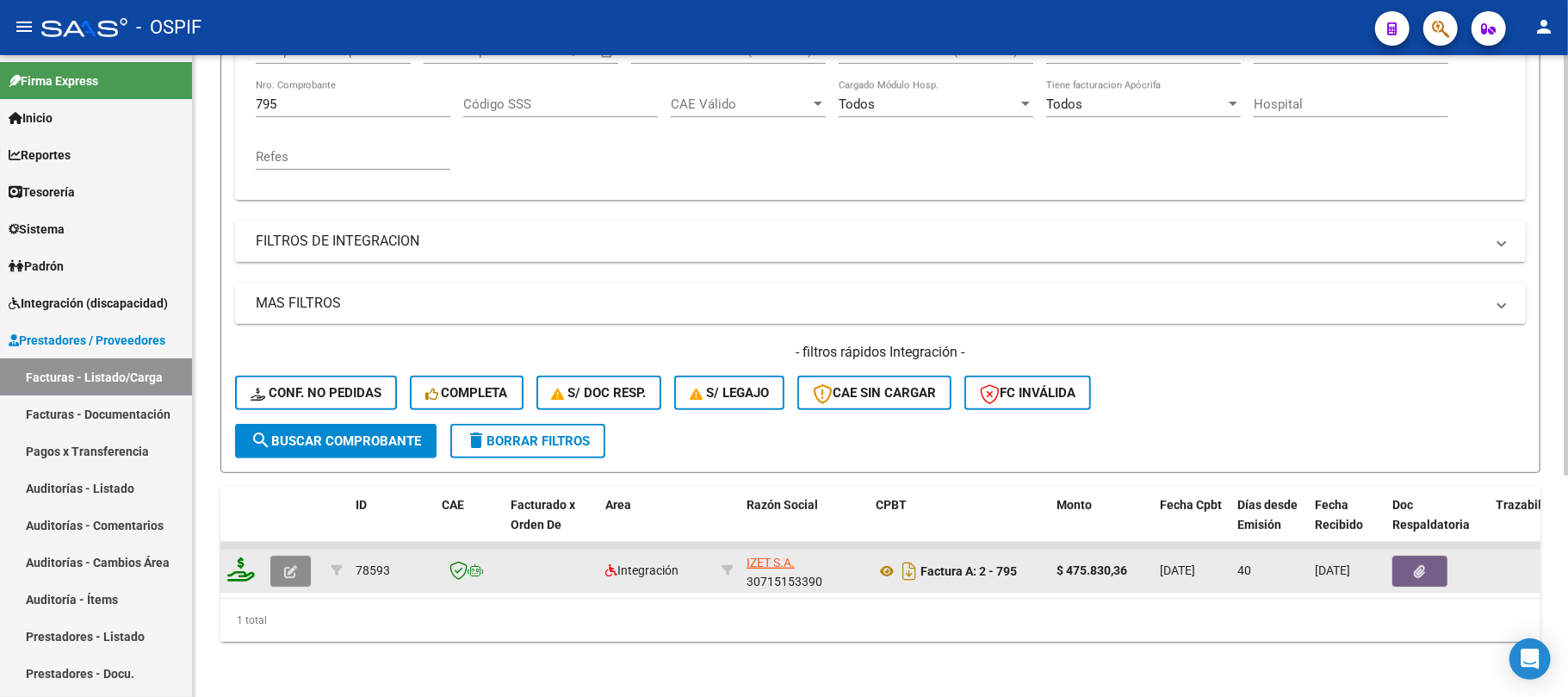
click at [283, 555] on button "button" at bounding box center [291, 571] width 41 height 31
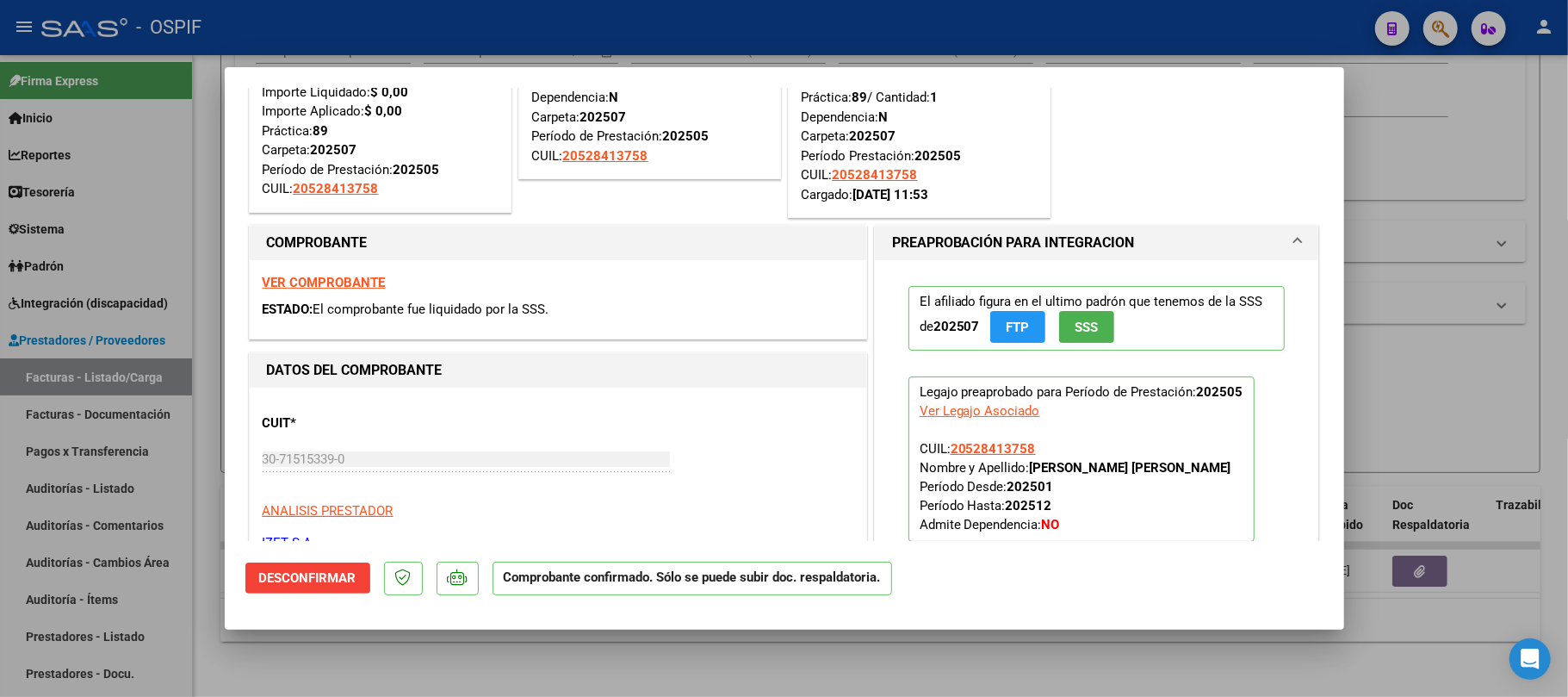
scroll to position [344, 0]
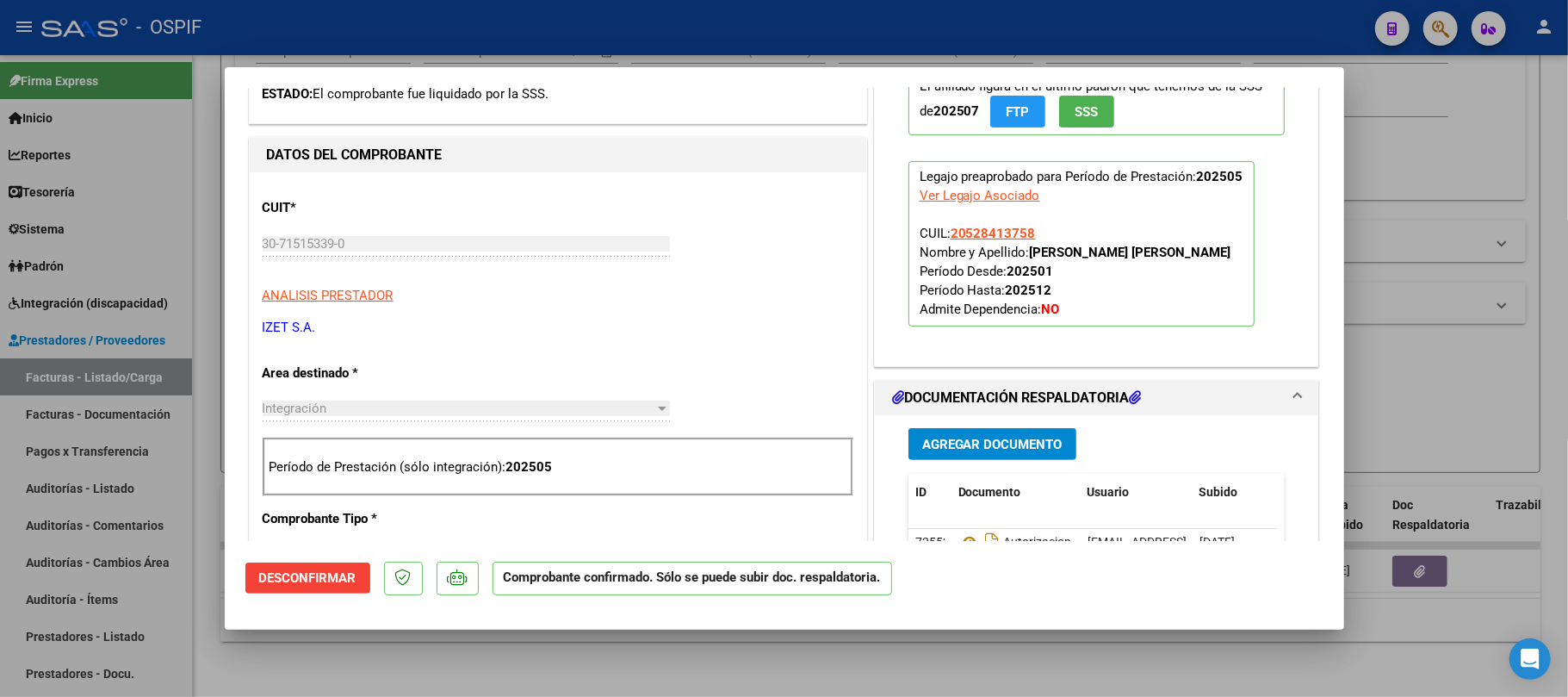
drag, startPoint x: 1169, startPoint y: 653, endPoint x: 773, endPoint y: 84, distance: 693.2
click at [1168, 654] on div at bounding box center [784, 348] width 1568 height 697
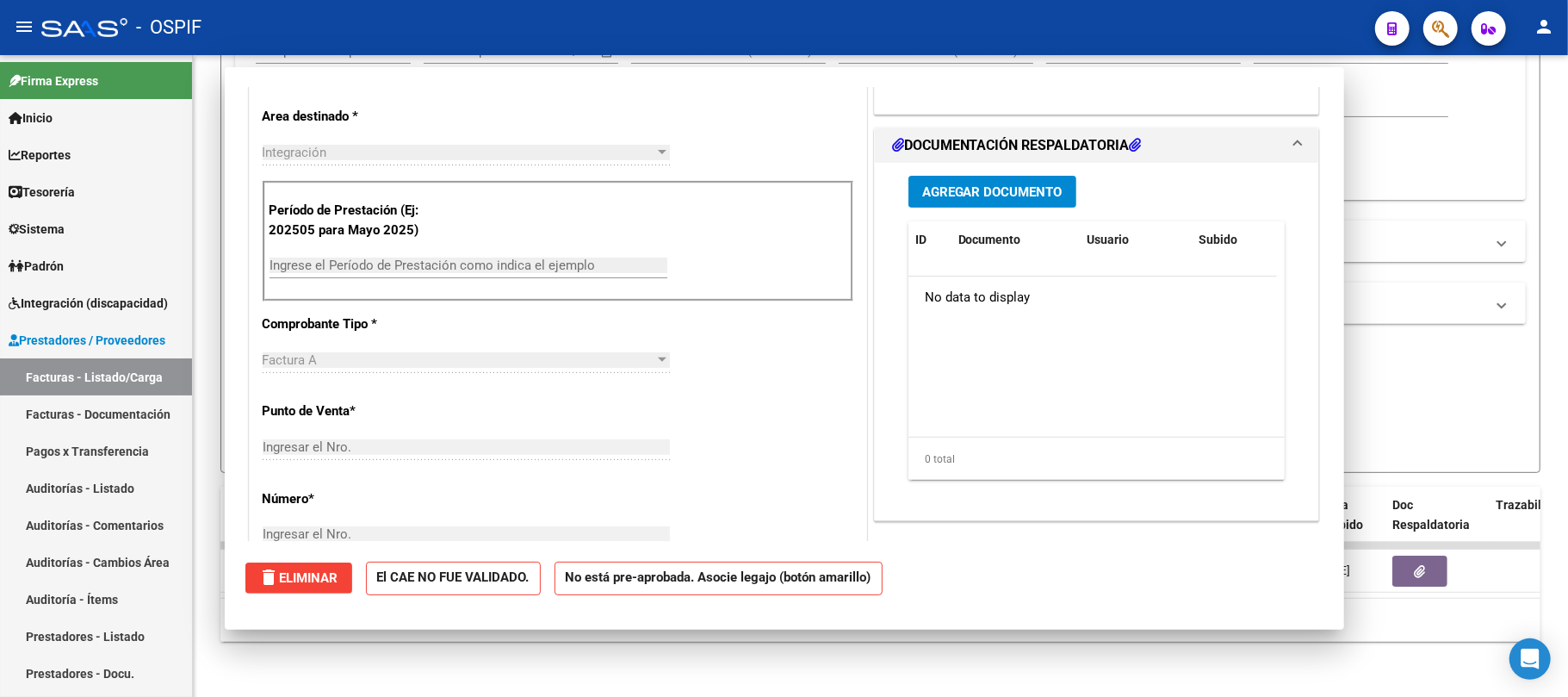
scroll to position [0, 0]
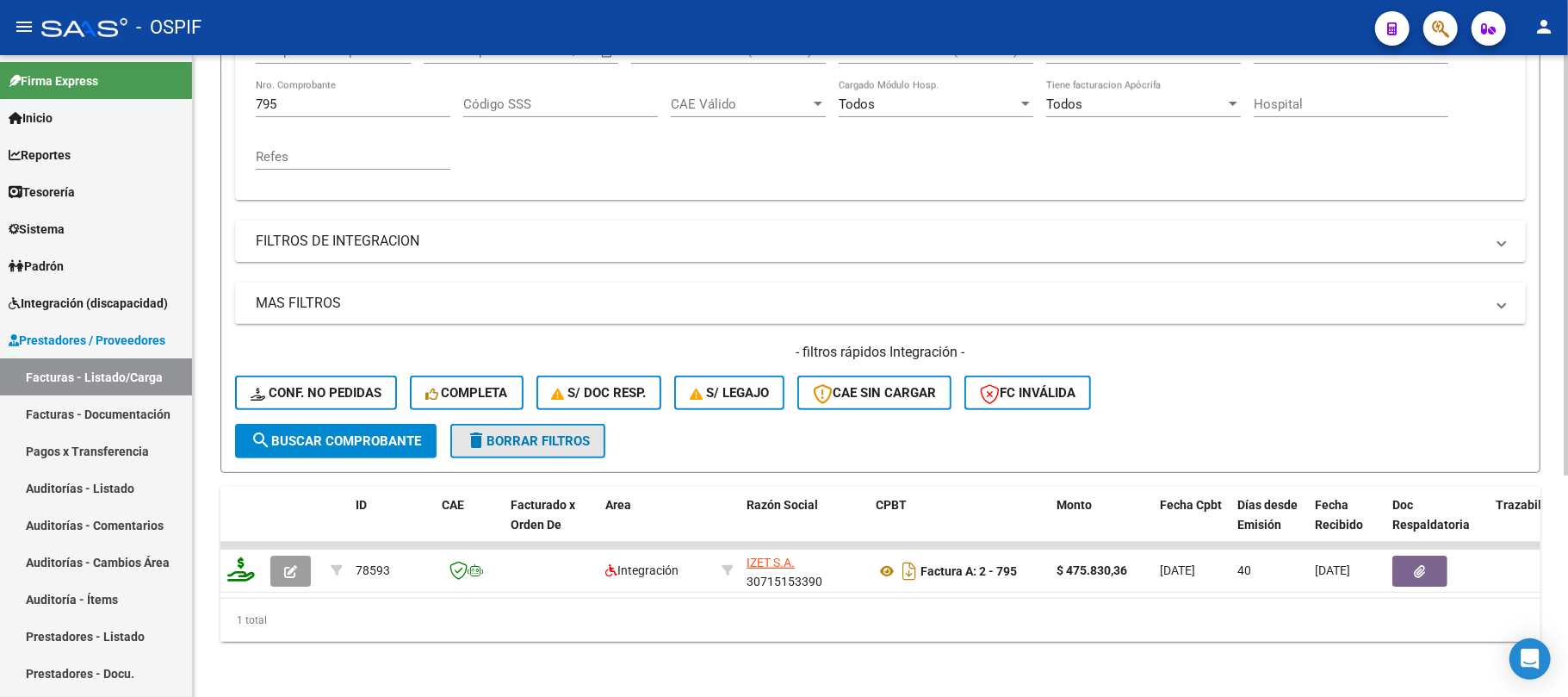
click at [501, 433] on span "delete Borrar Filtros" at bounding box center [528, 441] width 124 height 16
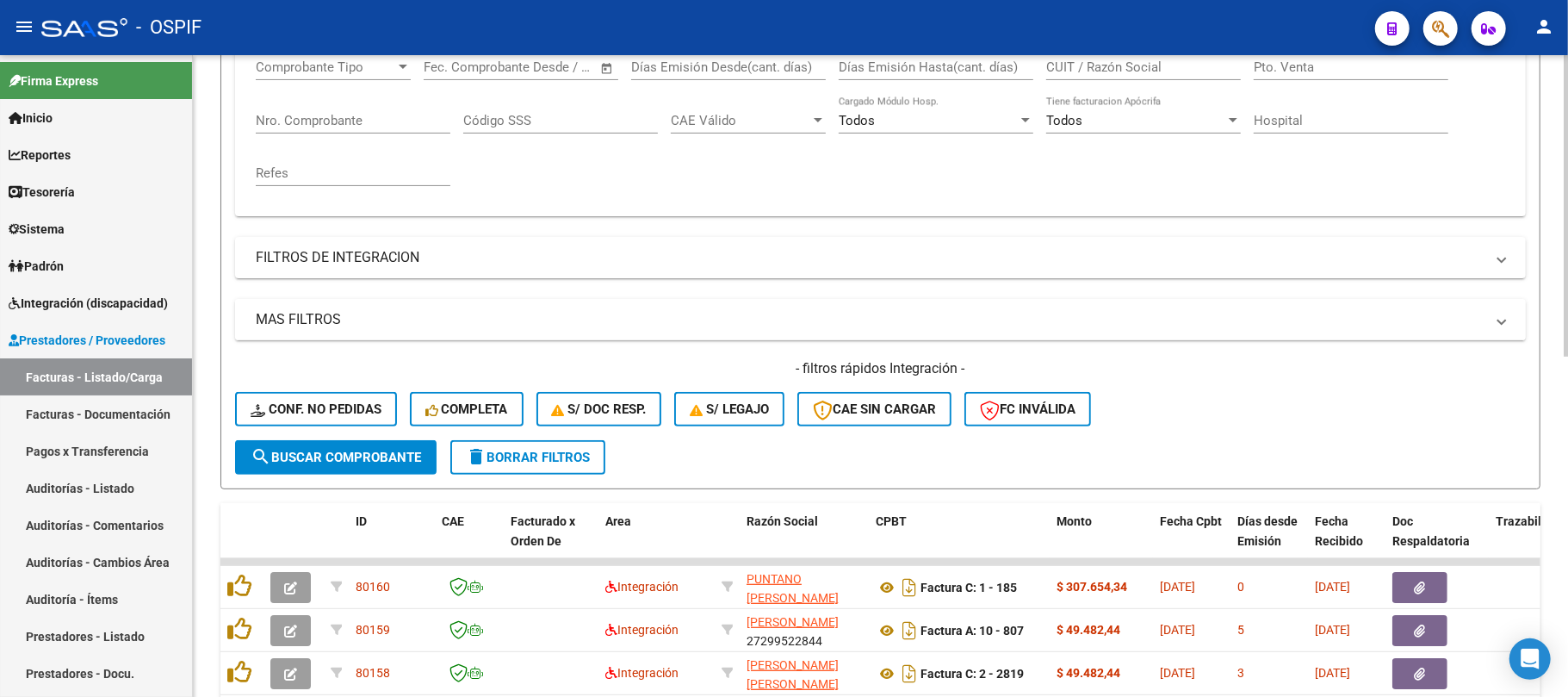
scroll to position [337, 0]
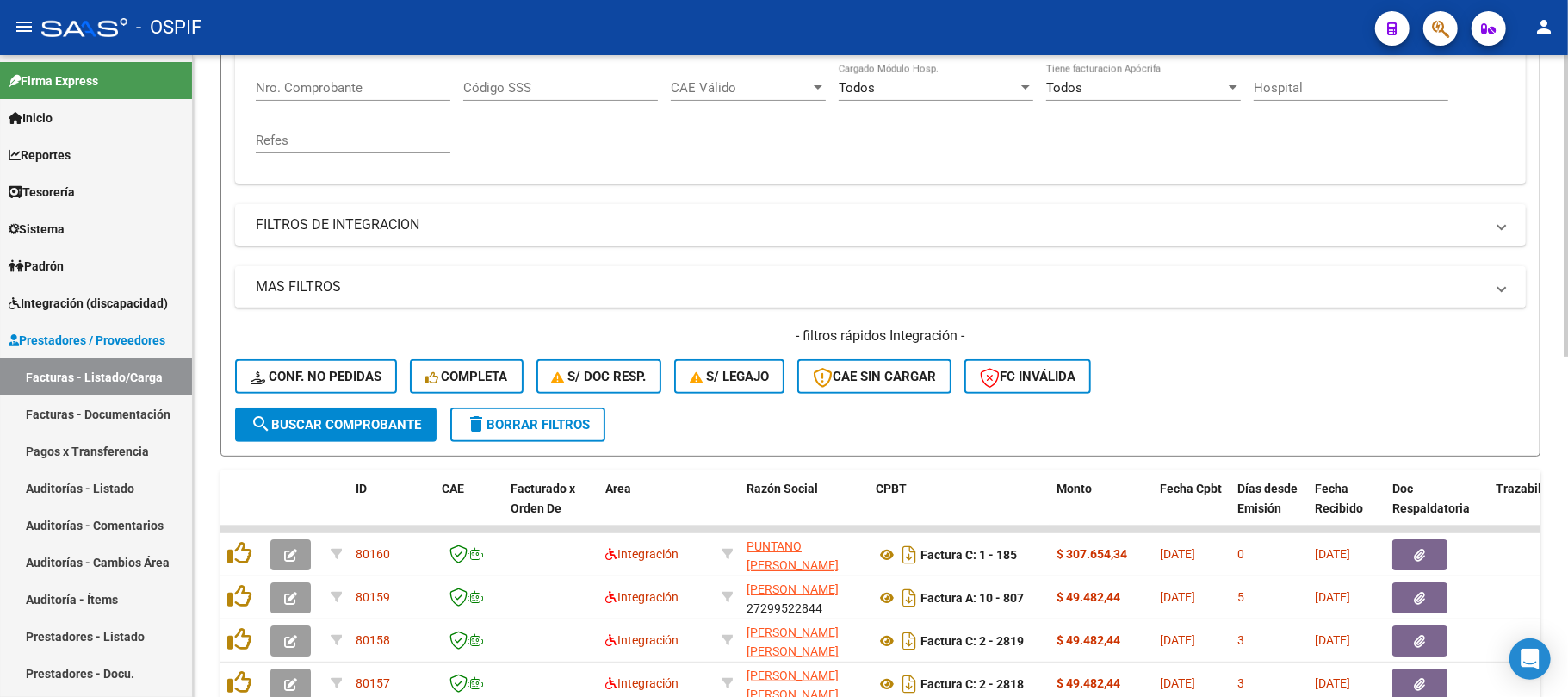
drag, startPoint x: 481, startPoint y: 425, endPoint x: 484, endPoint y: 326, distance: 99.0
click at [483, 425] on mat-icon "delete" at bounding box center [476, 424] width 20 height 20
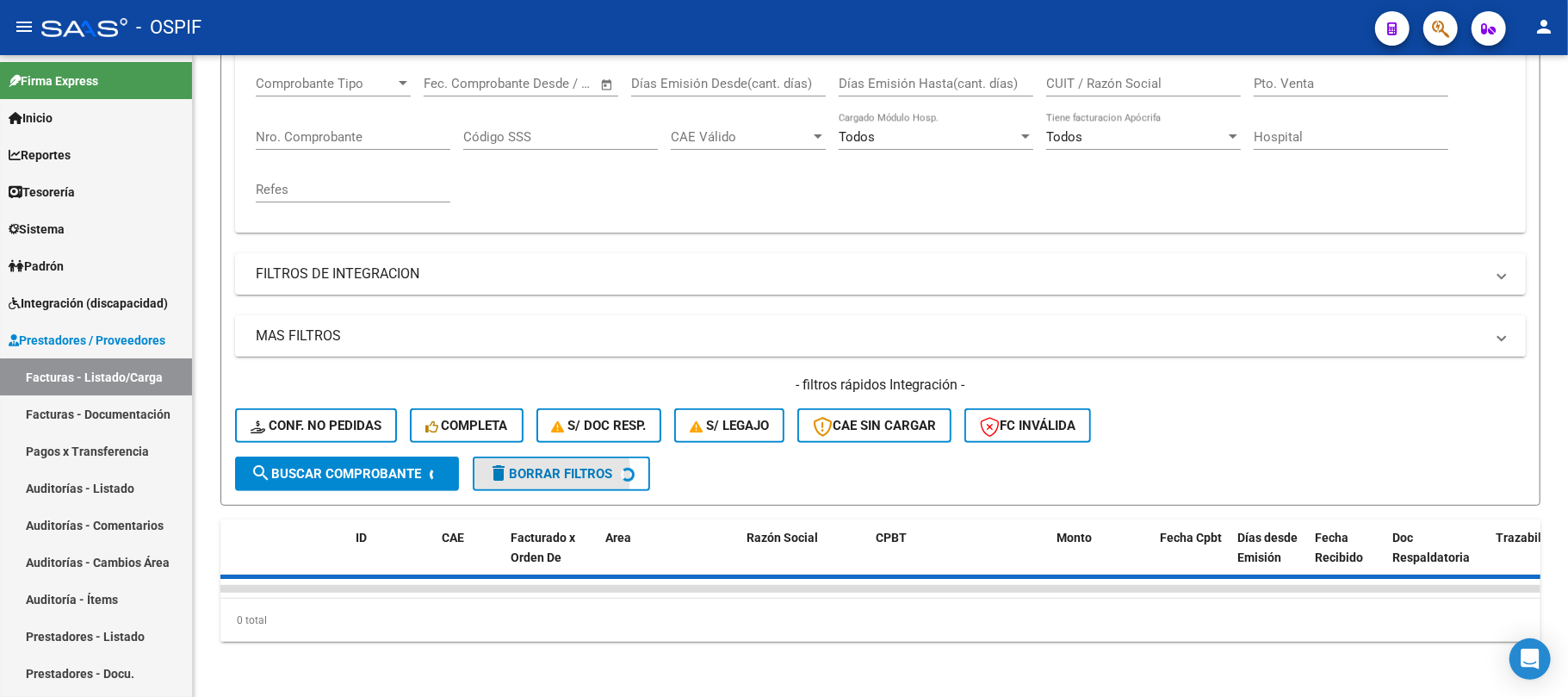
scroll to position [305, 0]
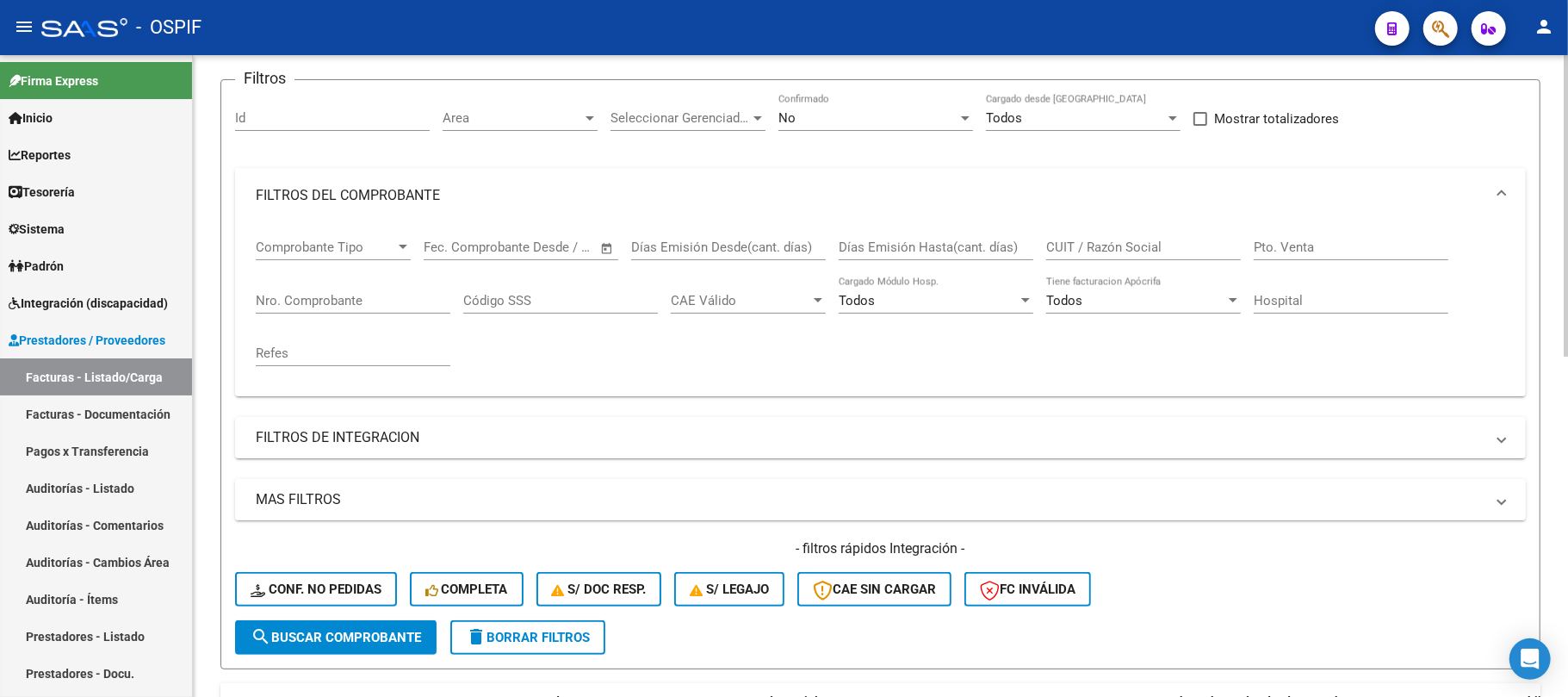
scroll to position [108, 0]
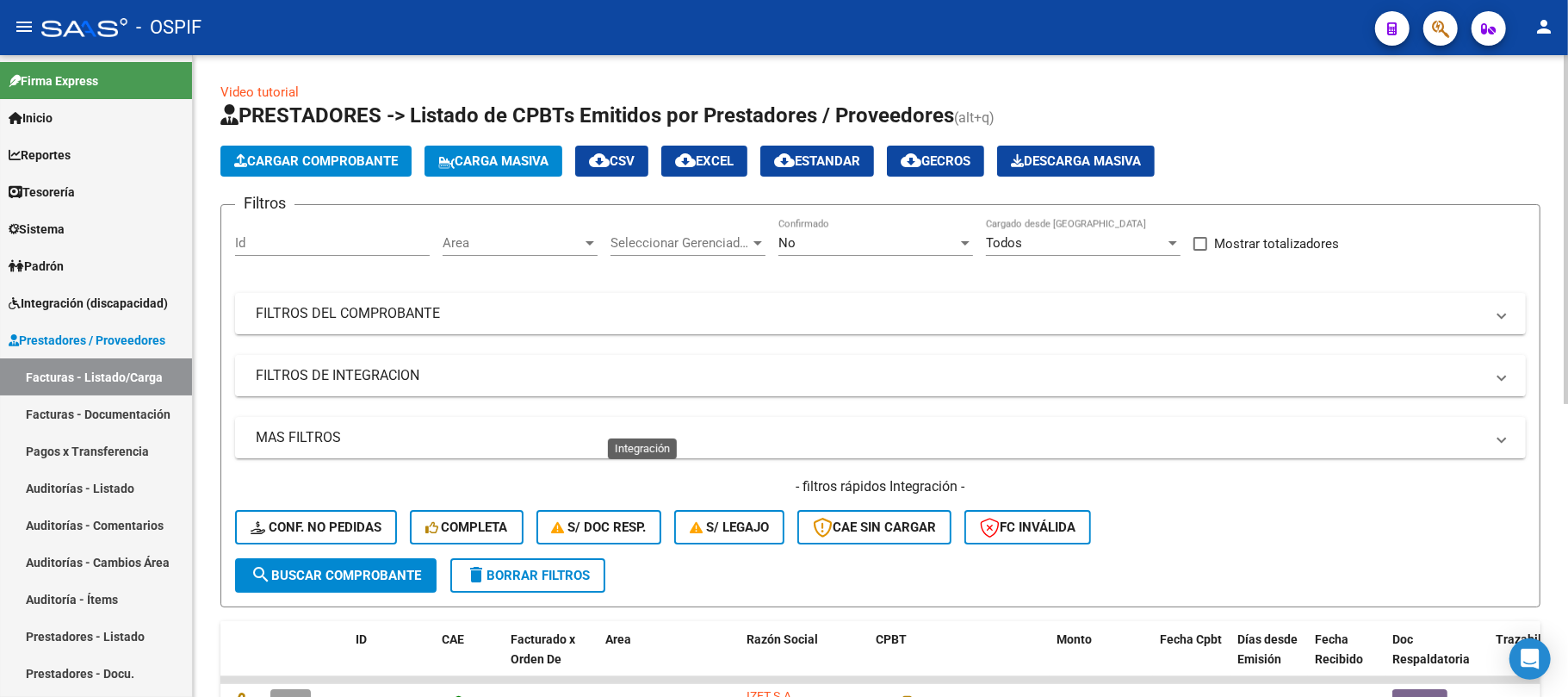
scroll to position [78, 0]
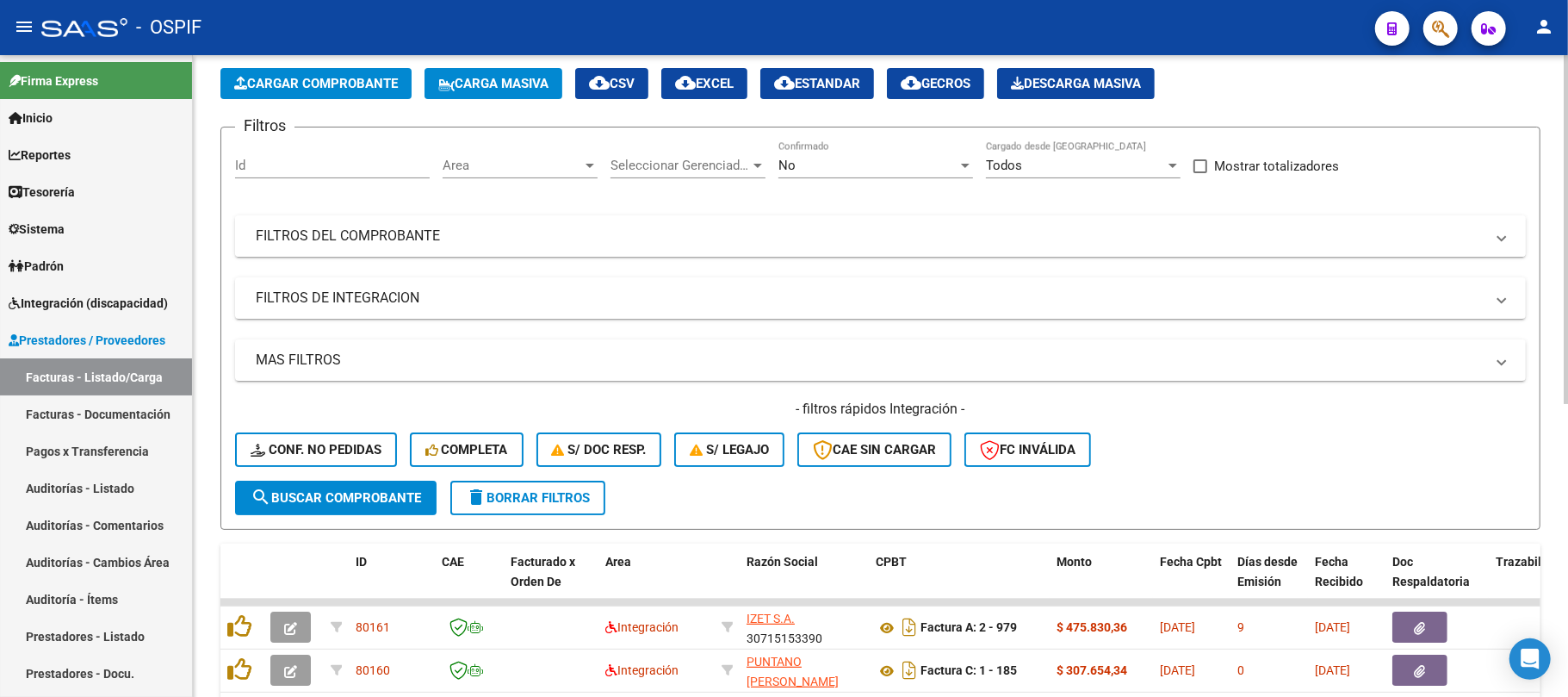
click at [386, 224] on mat-expansion-panel-header "FILTROS DEL COMPROBANTE" at bounding box center [881, 236] width 1291 height 42
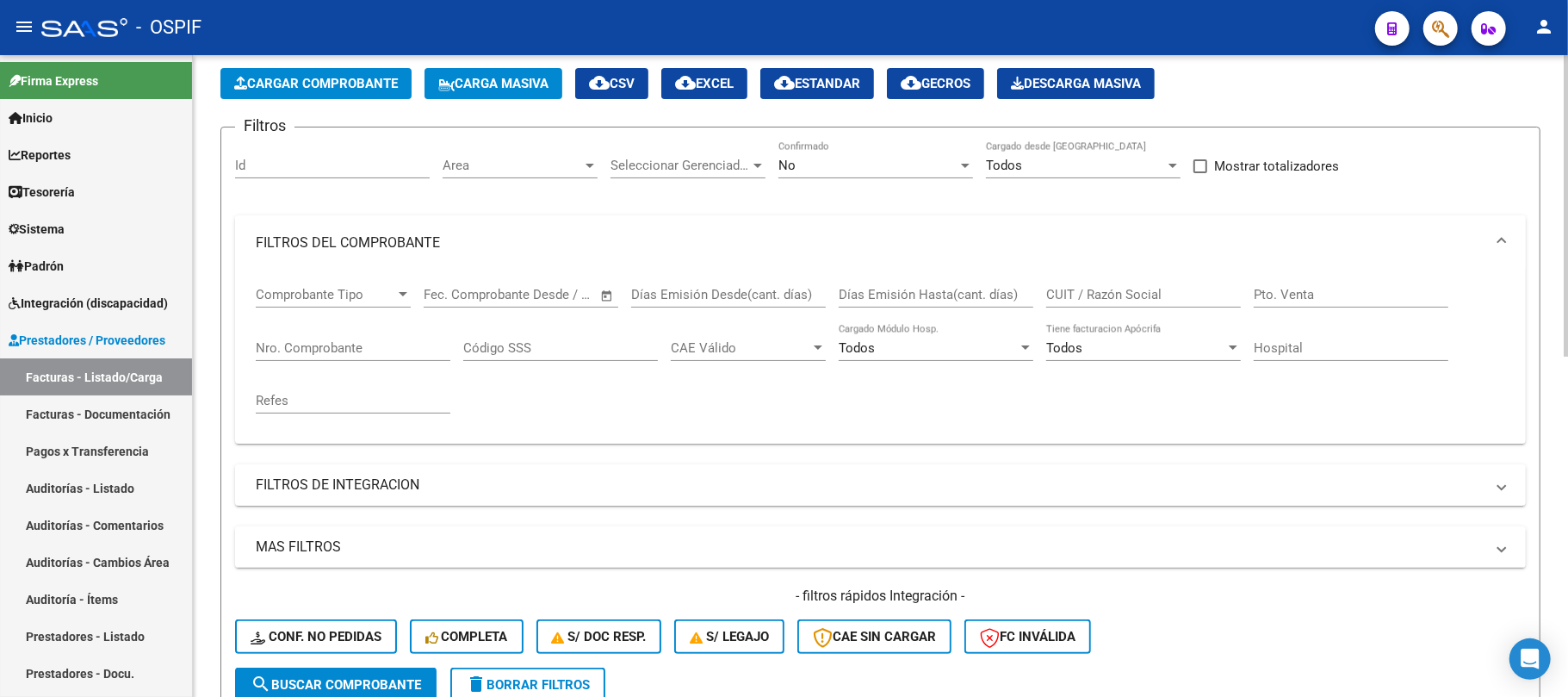
click at [494, 252] on mat-panel-title "FILTROS DEL COMPROBANTE" at bounding box center [870, 243] width 1229 height 19
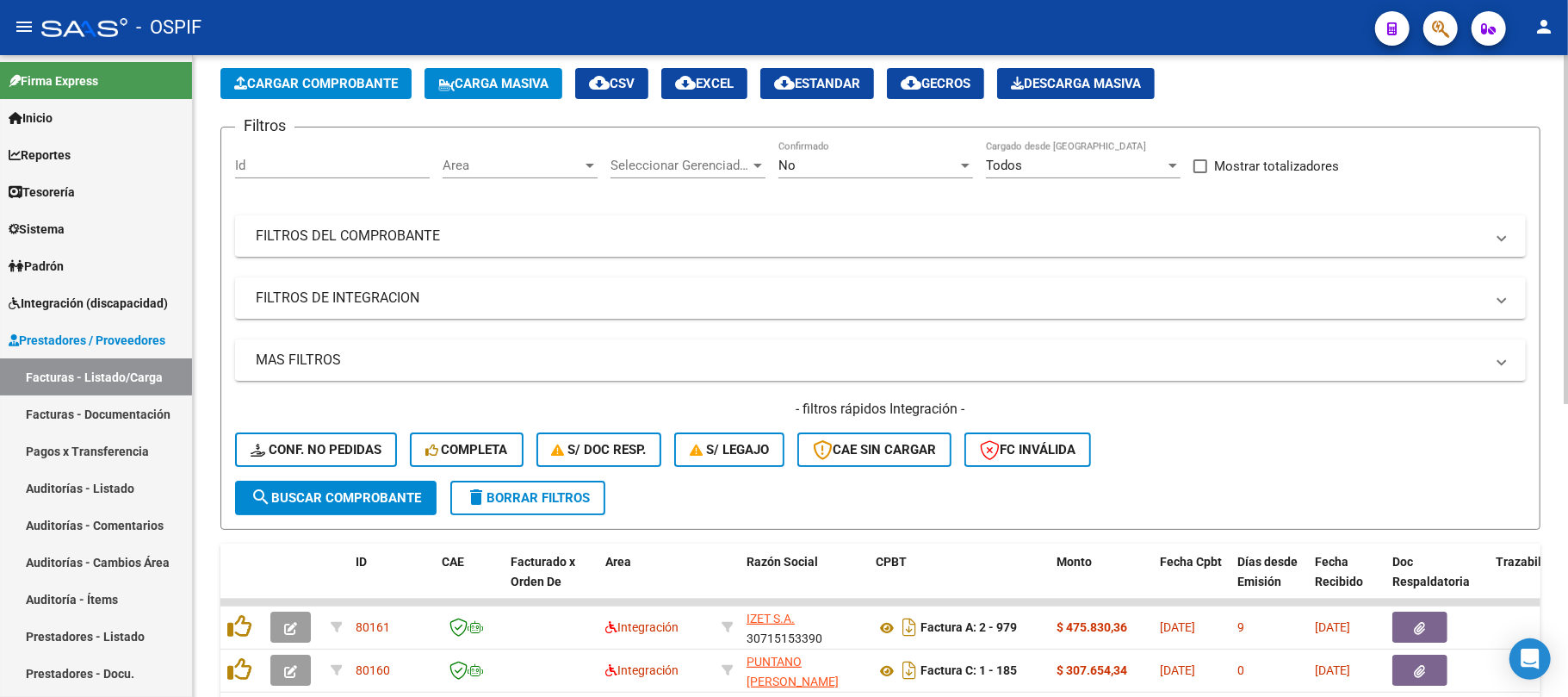
drag, startPoint x: 453, startPoint y: 303, endPoint x: 531, endPoint y: 369, distance: 102.2
click at [453, 301] on mat-panel-title "FILTROS DE INTEGRACION" at bounding box center [870, 299] width 1229 height 19
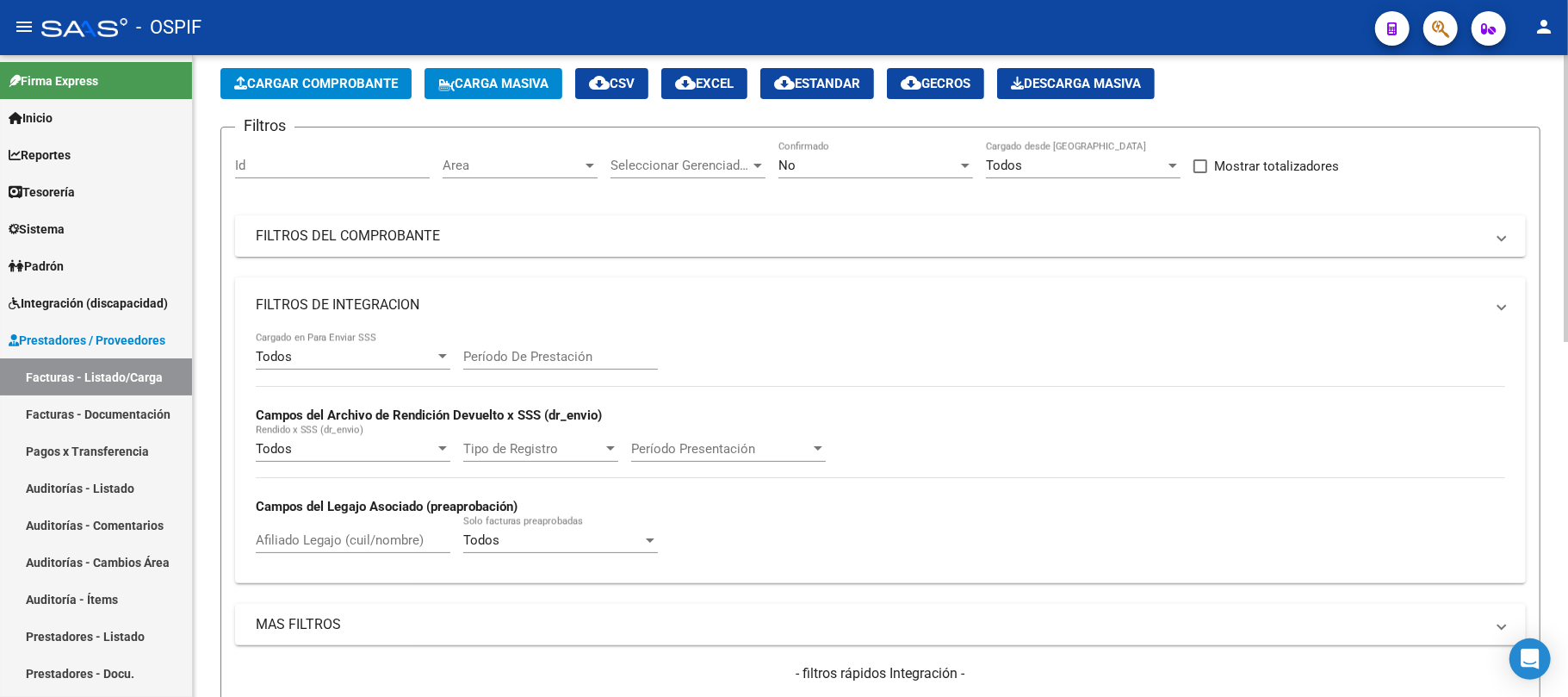
click at [565, 352] on input "Período De Prestación" at bounding box center [560, 357] width 195 height 16
type input "202508"
click at [555, 311] on mat-panel-title "FILTROS DE INTEGRACION" at bounding box center [870, 305] width 1229 height 19
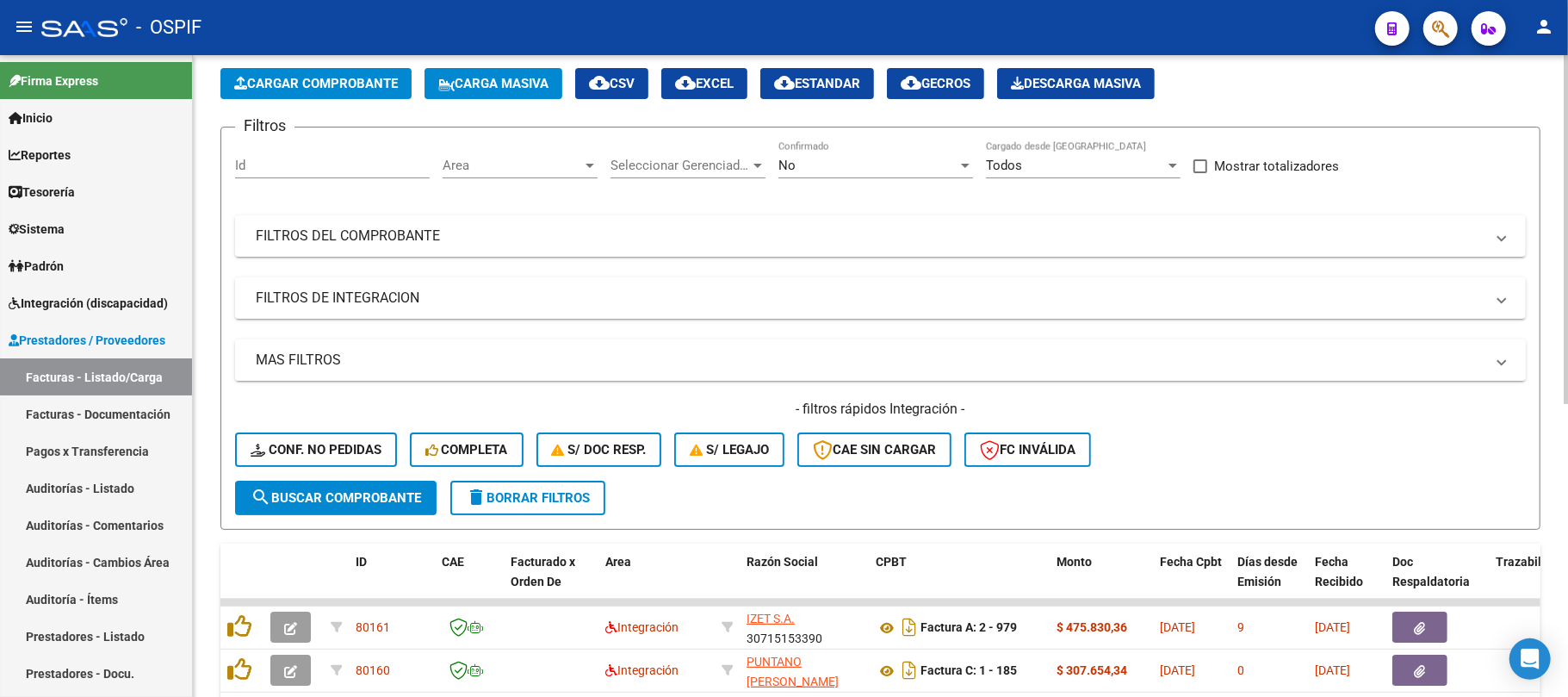
click at [360, 351] on mat-panel-title "MAS FILTROS" at bounding box center [870, 361] width 1229 height 19
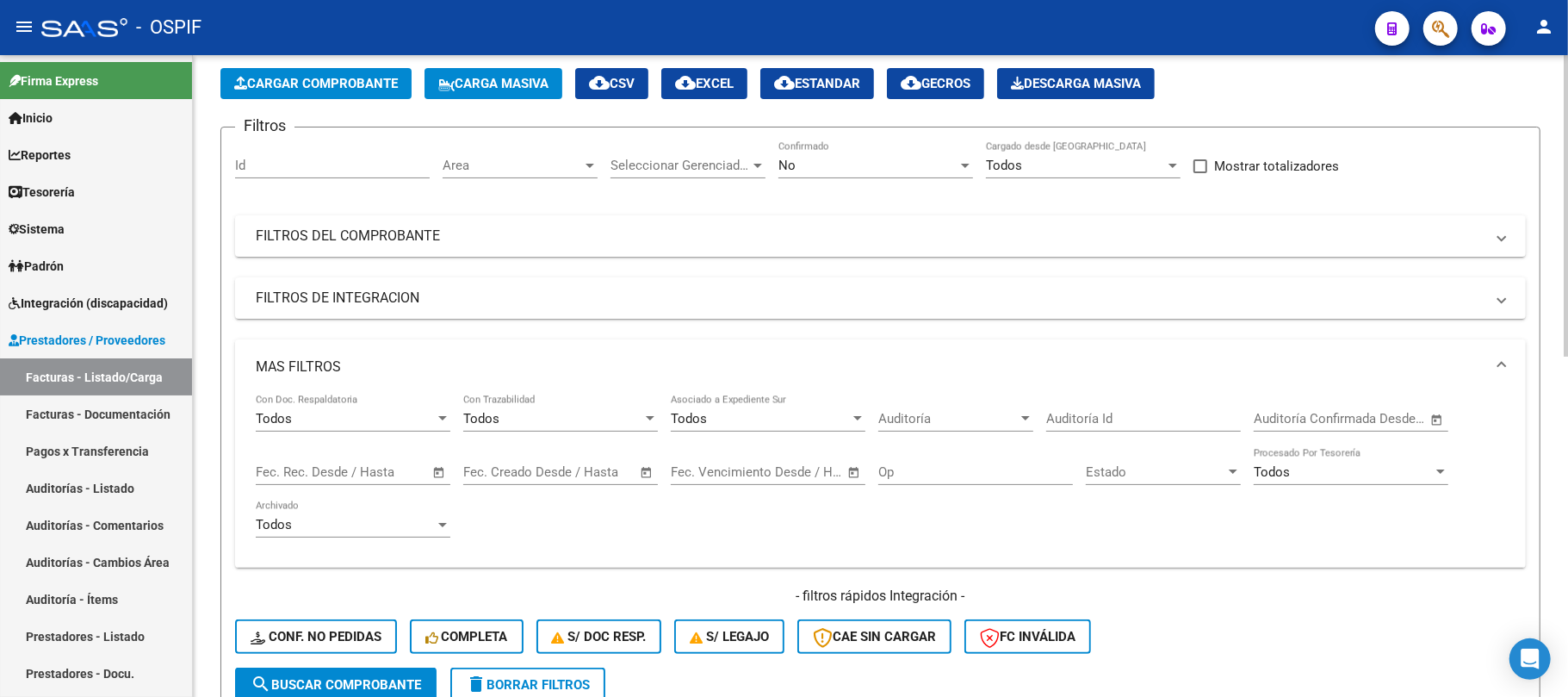
click at [386, 474] on input "text" at bounding box center [383, 472] width 83 height 16
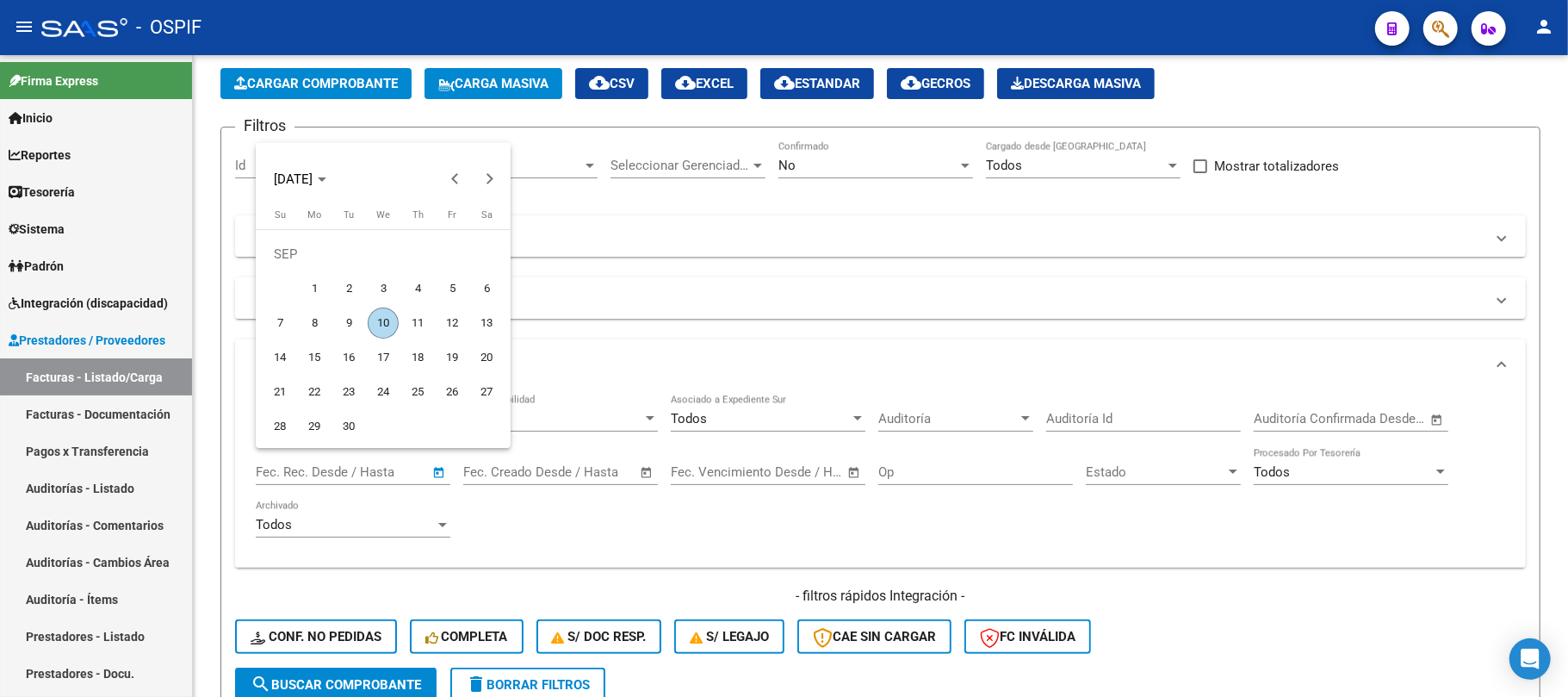
click at [455, 286] on span "5" at bounding box center [453, 289] width 31 height 31
type input "[DATE]"
click at [281, 315] on span "7" at bounding box center [280, 323] width 31 height 31
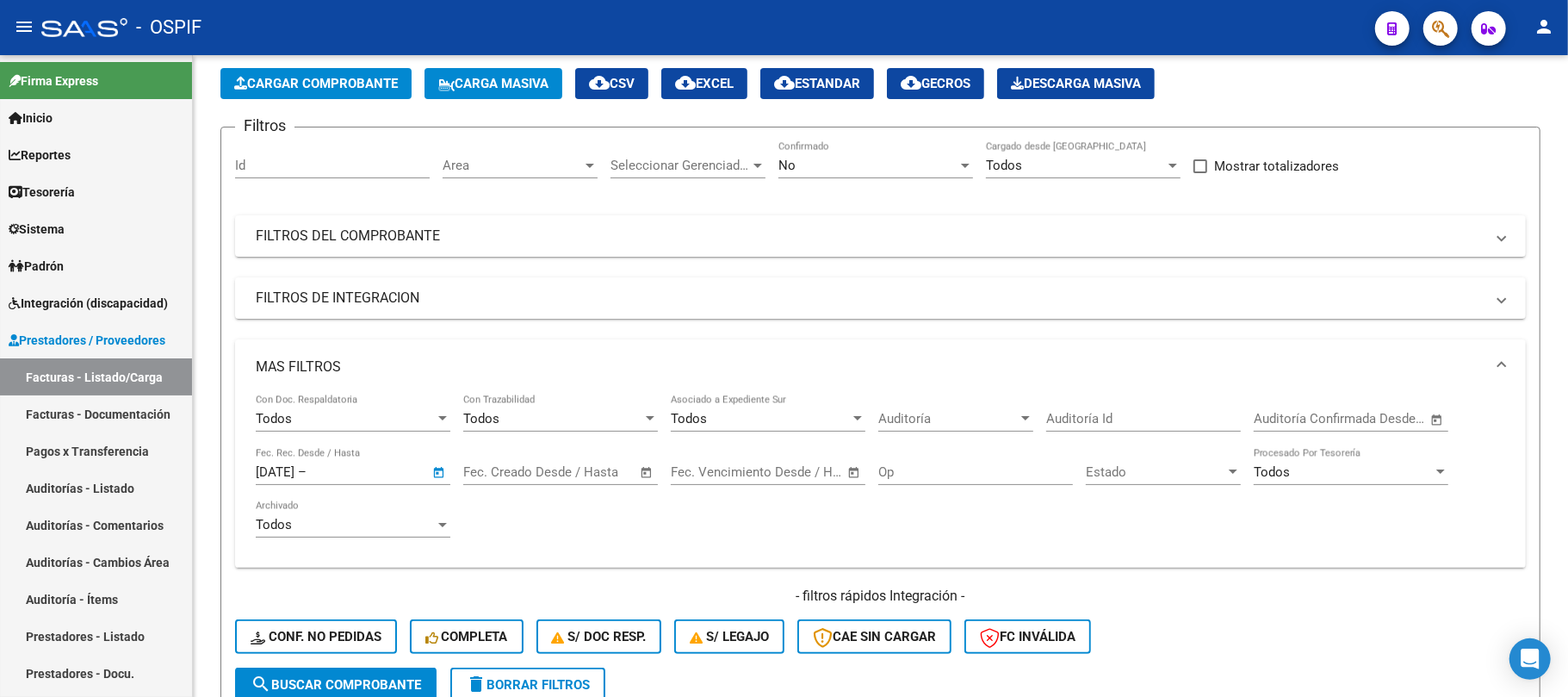
type input "[DATE]"
click at [360, 690] on span "search Buscar Comprobante" at bounding box center [336, 685] width 171 height 16
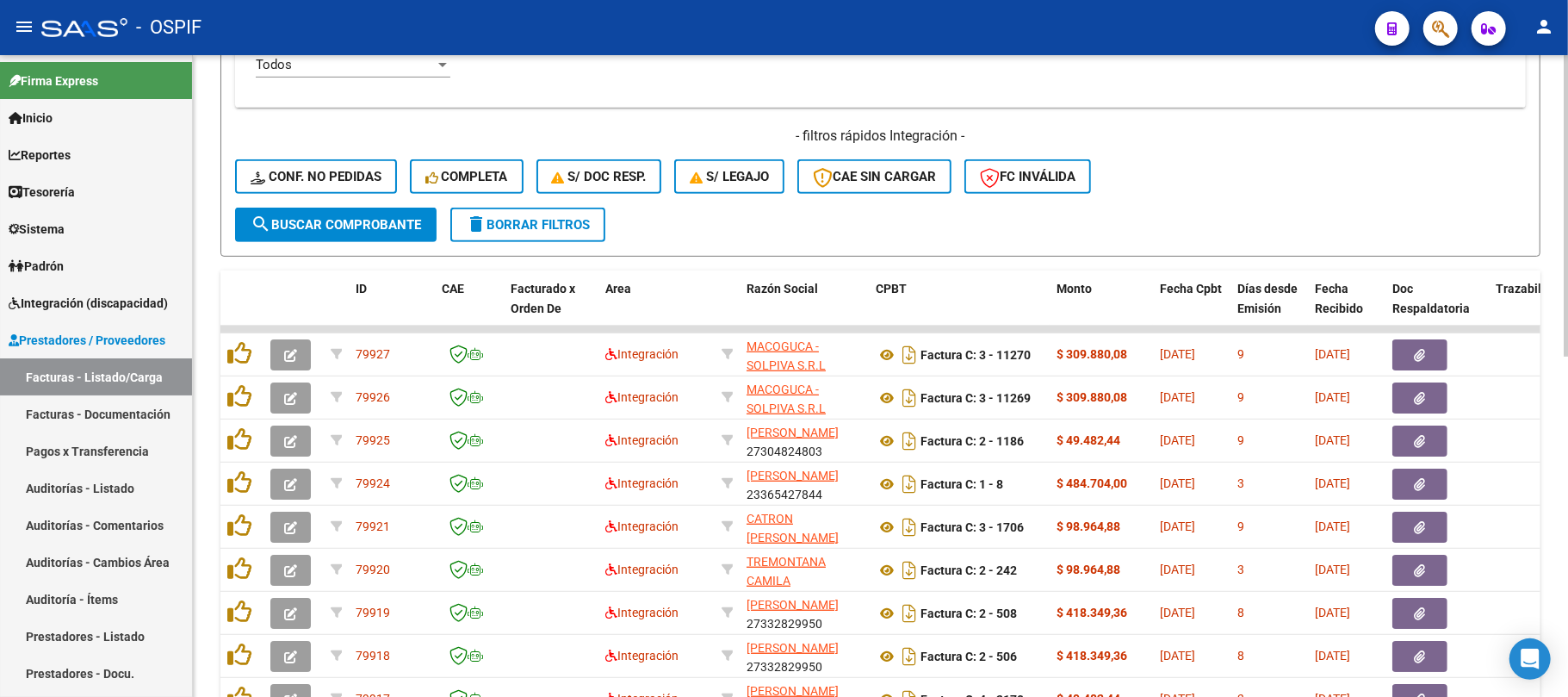
scroll to position [725, 0]
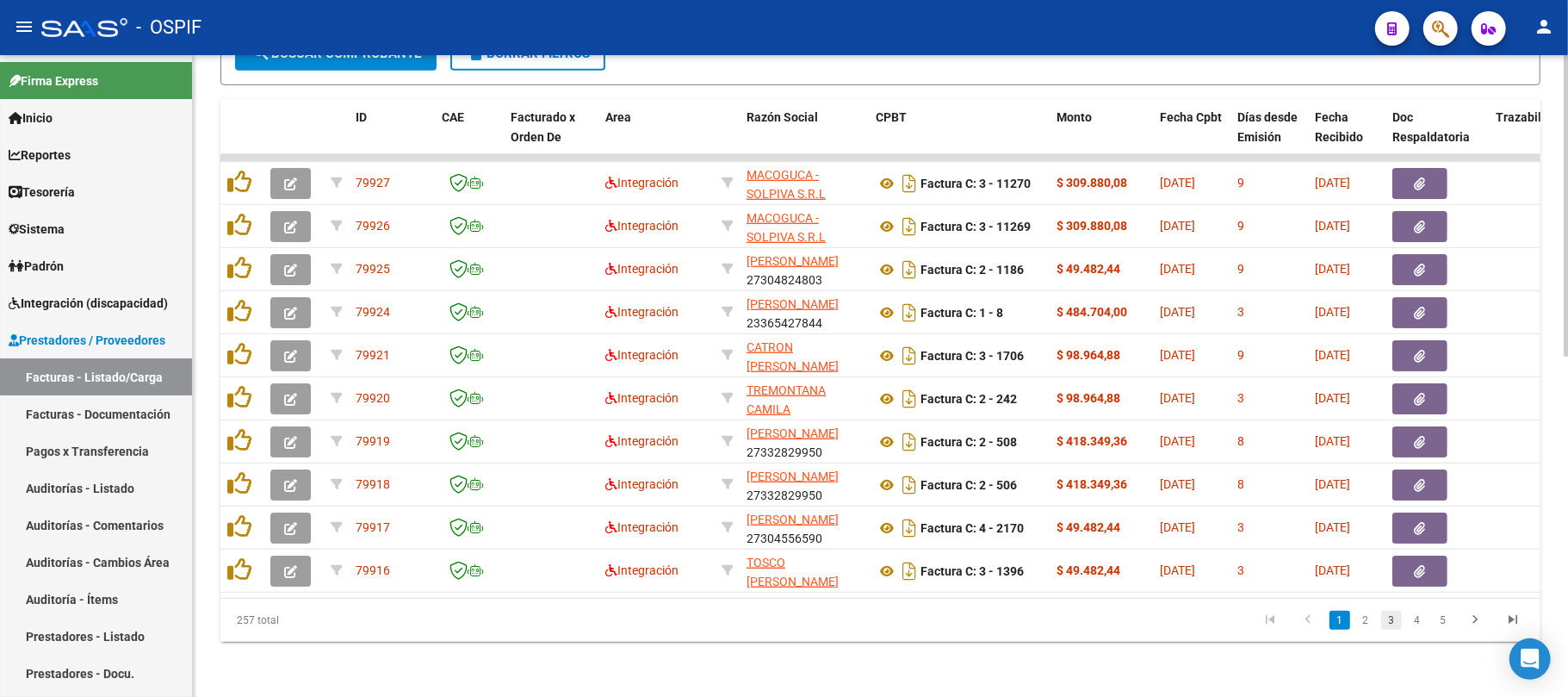
click at [1394, 625] on link "3" at bounding box center [1392, 620] width 20 height 19
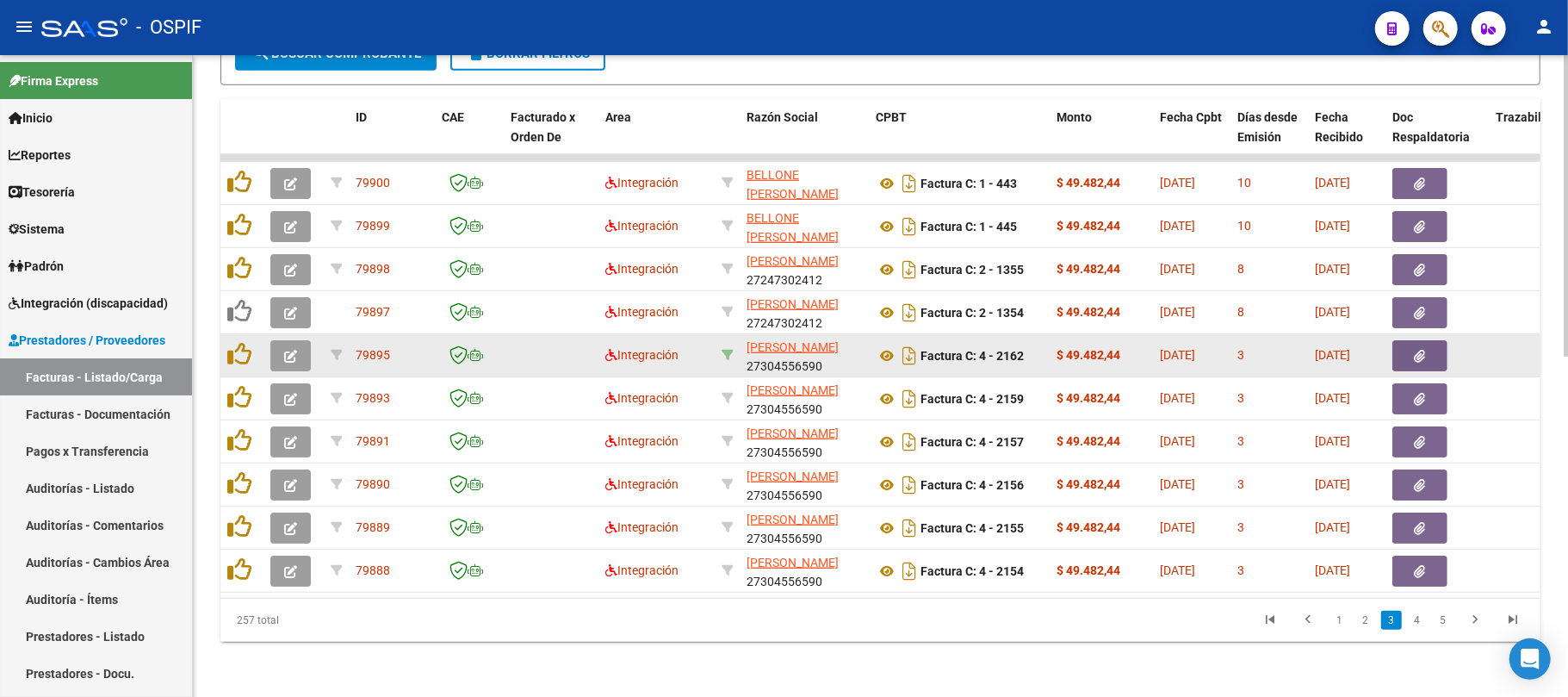
click at [722, 345] on div at bounding box center [728, 355] width 12 height 19
click at [722, 349] on icon at bounding box center [728, 355] width 12 height 12
type input "27304556590"
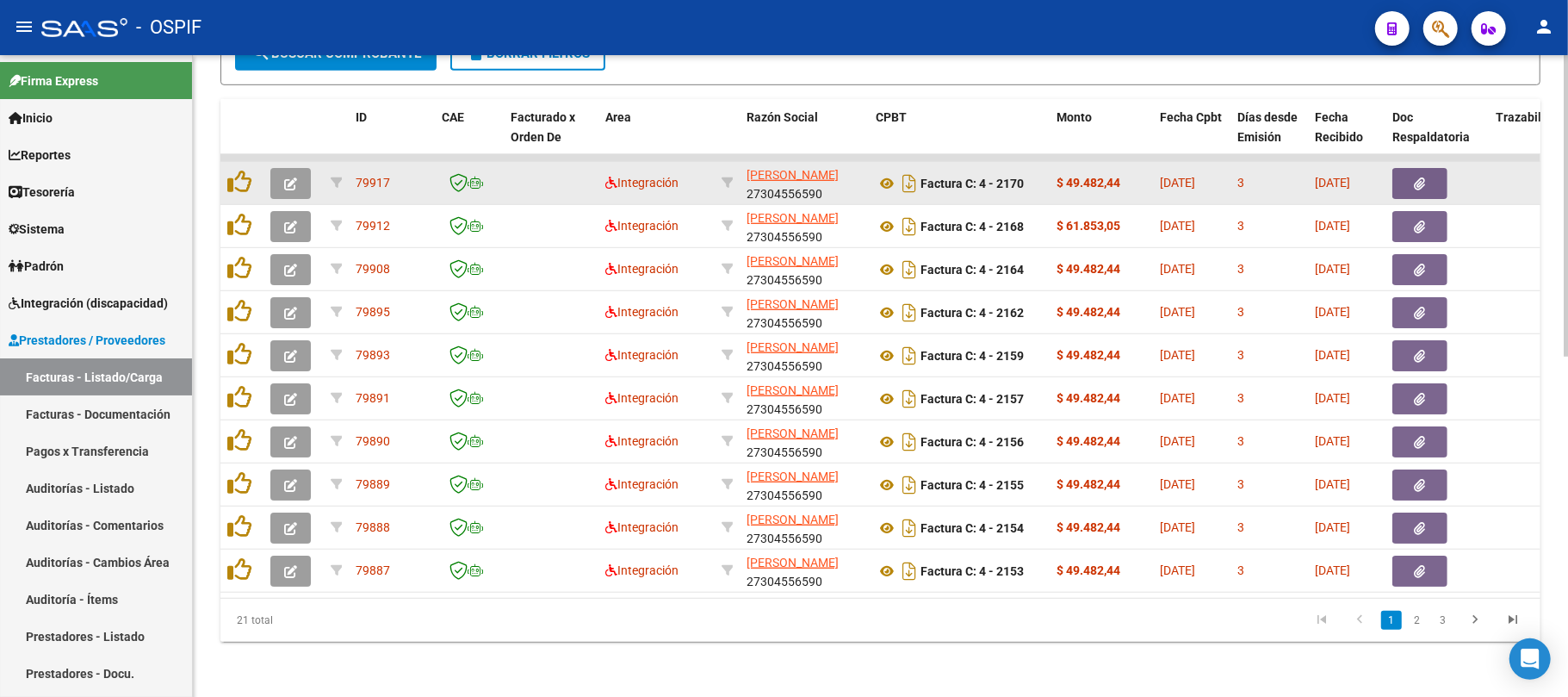
click at [293, 177] on icon "button" at bounding box center [290, 183] width 13 height 13
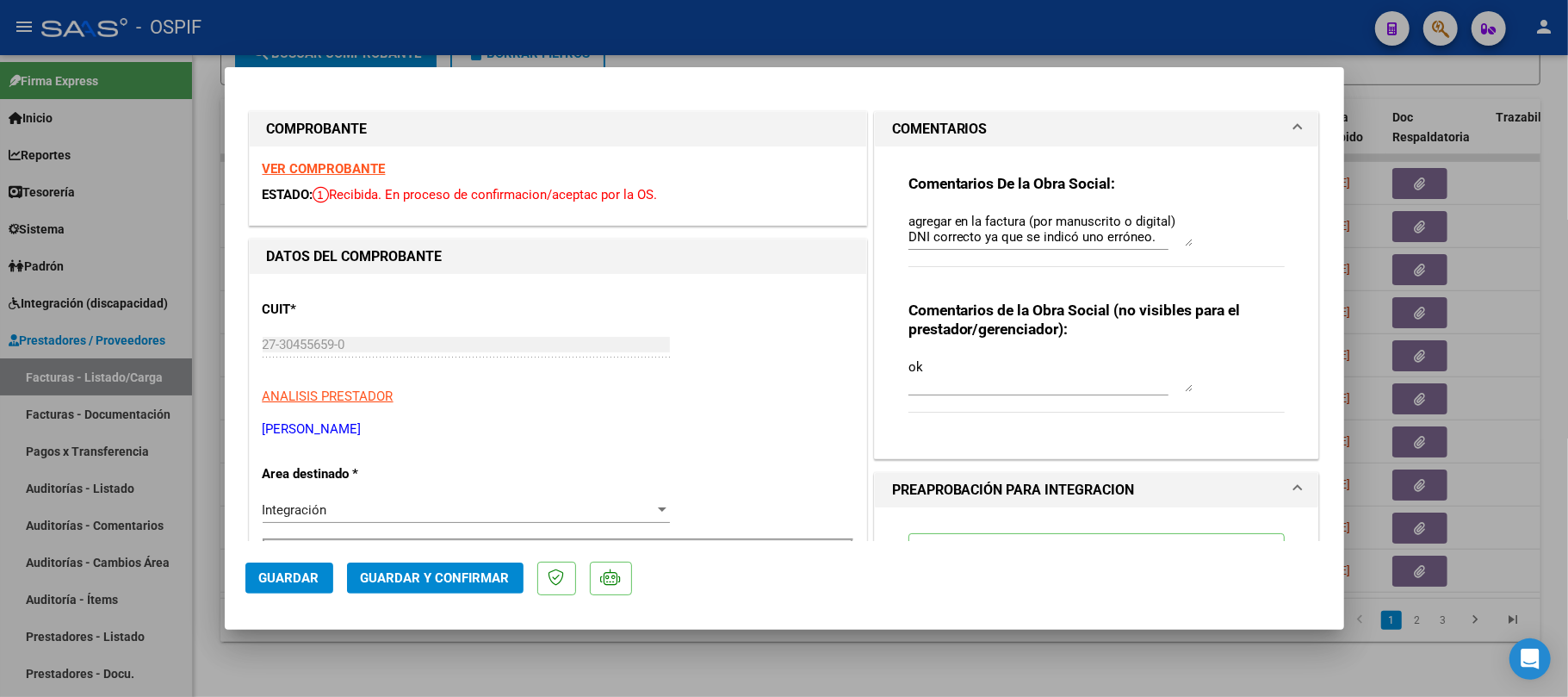
click at [822, 676] on div at bounding box center [784, 348] width 1568 height 697
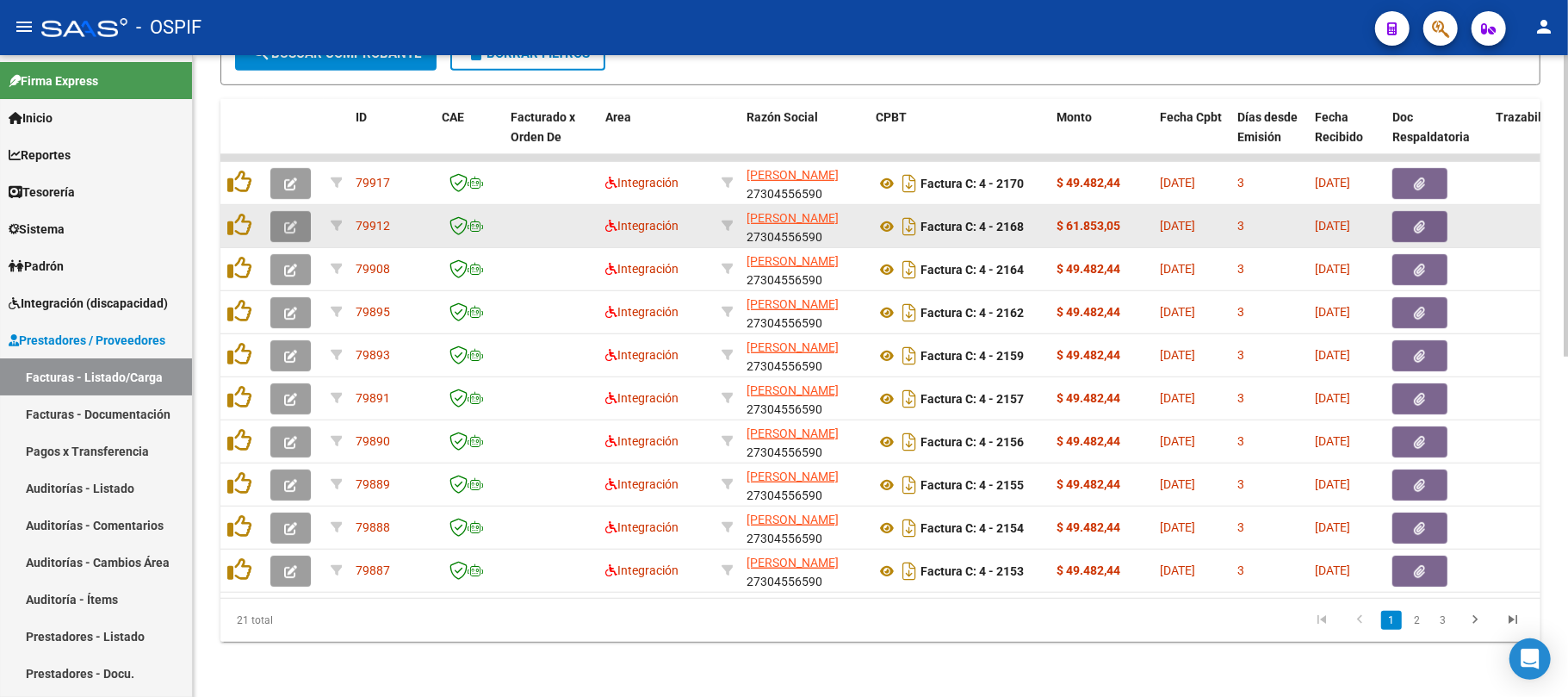
click at [301, 211] on button "button" at bounding box center [291, 227] width 41 height 31
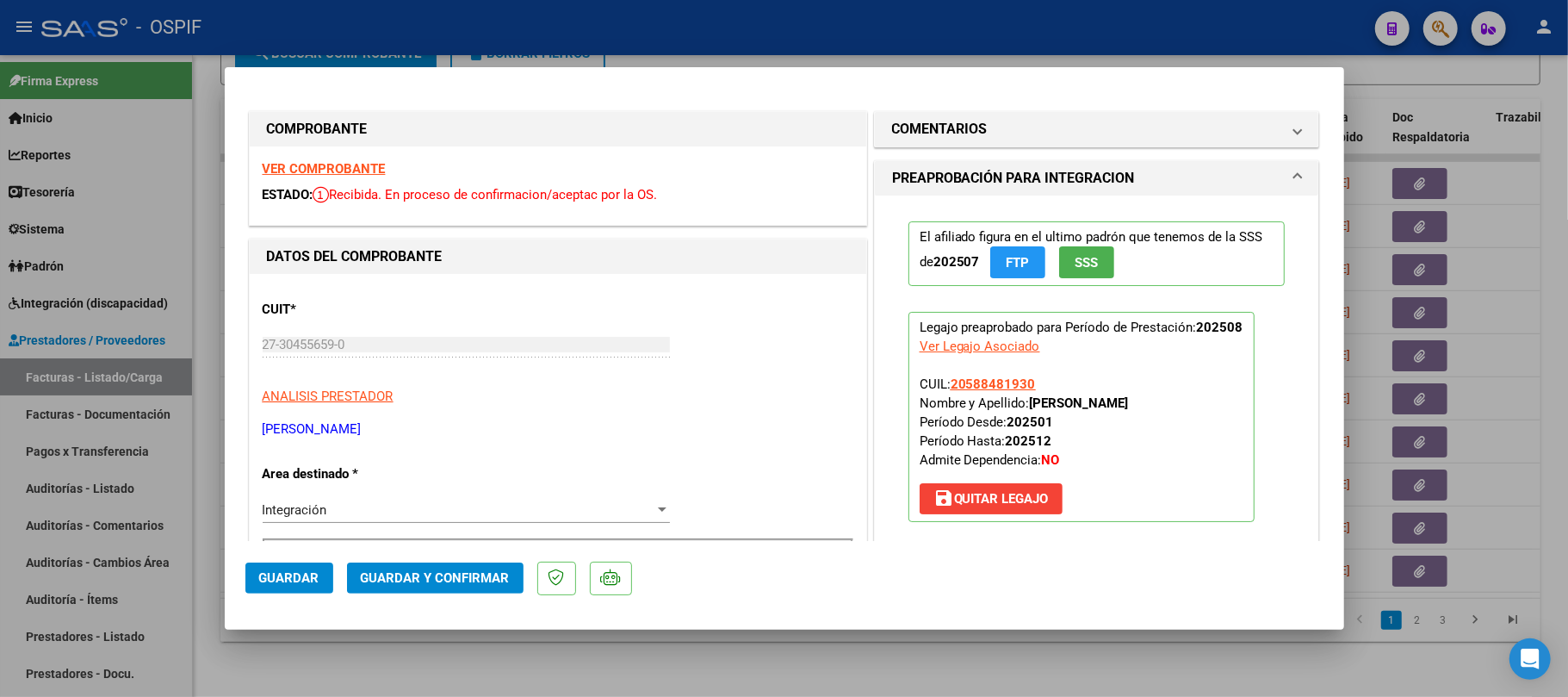
scroll to position [459, 0]
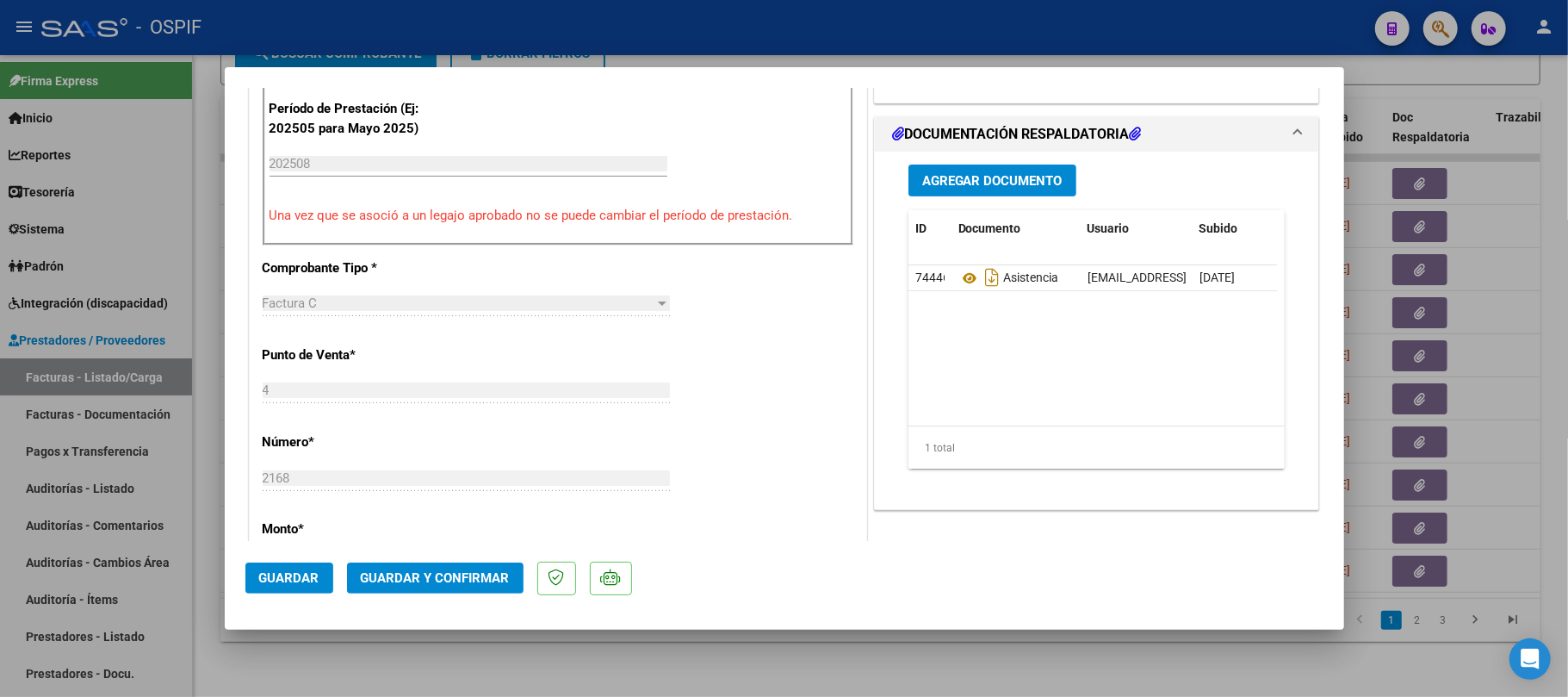
click at [438, 576] on span "Guardar y Confirmar" at bounding box center [435, 578] width 149 height 16
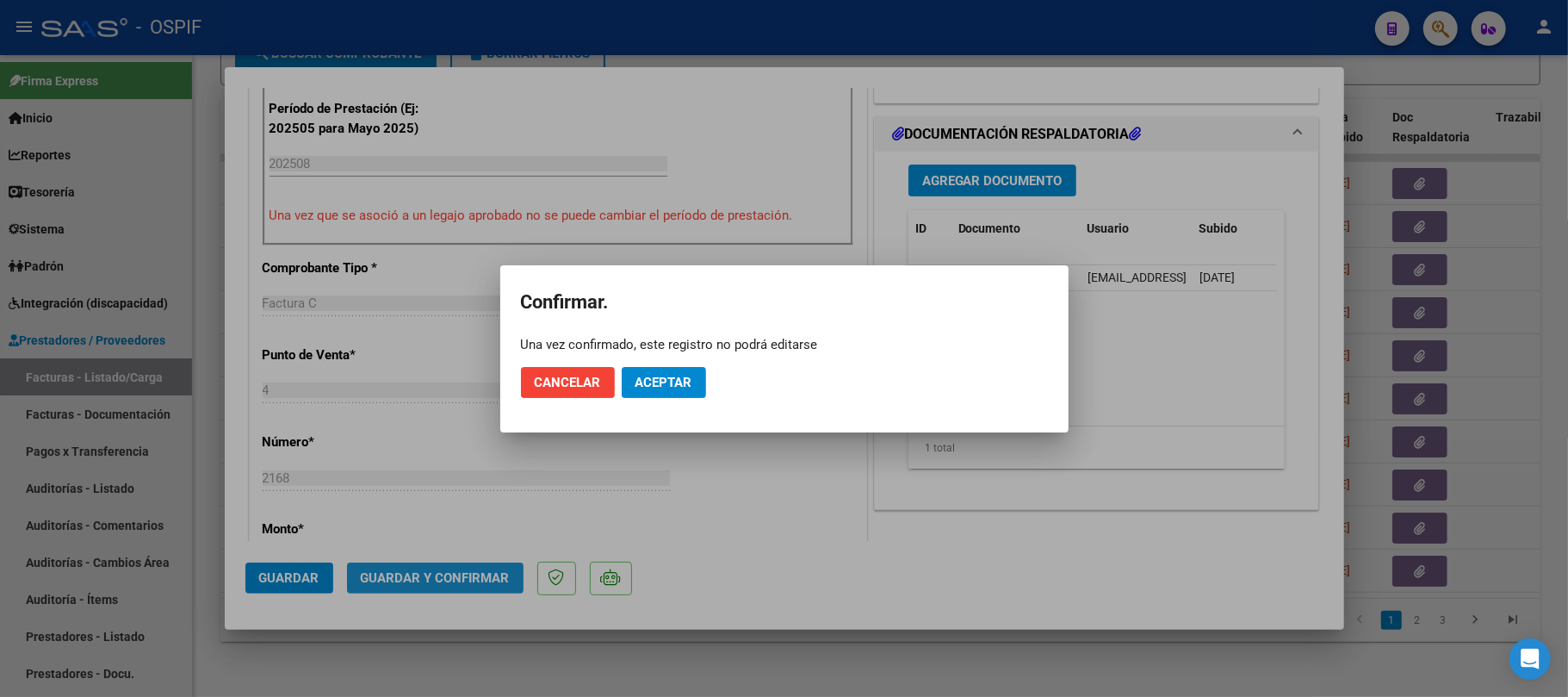
click at [634, 383] on button "Aceptar" at bounding box center [664, 383] width 84 height 31
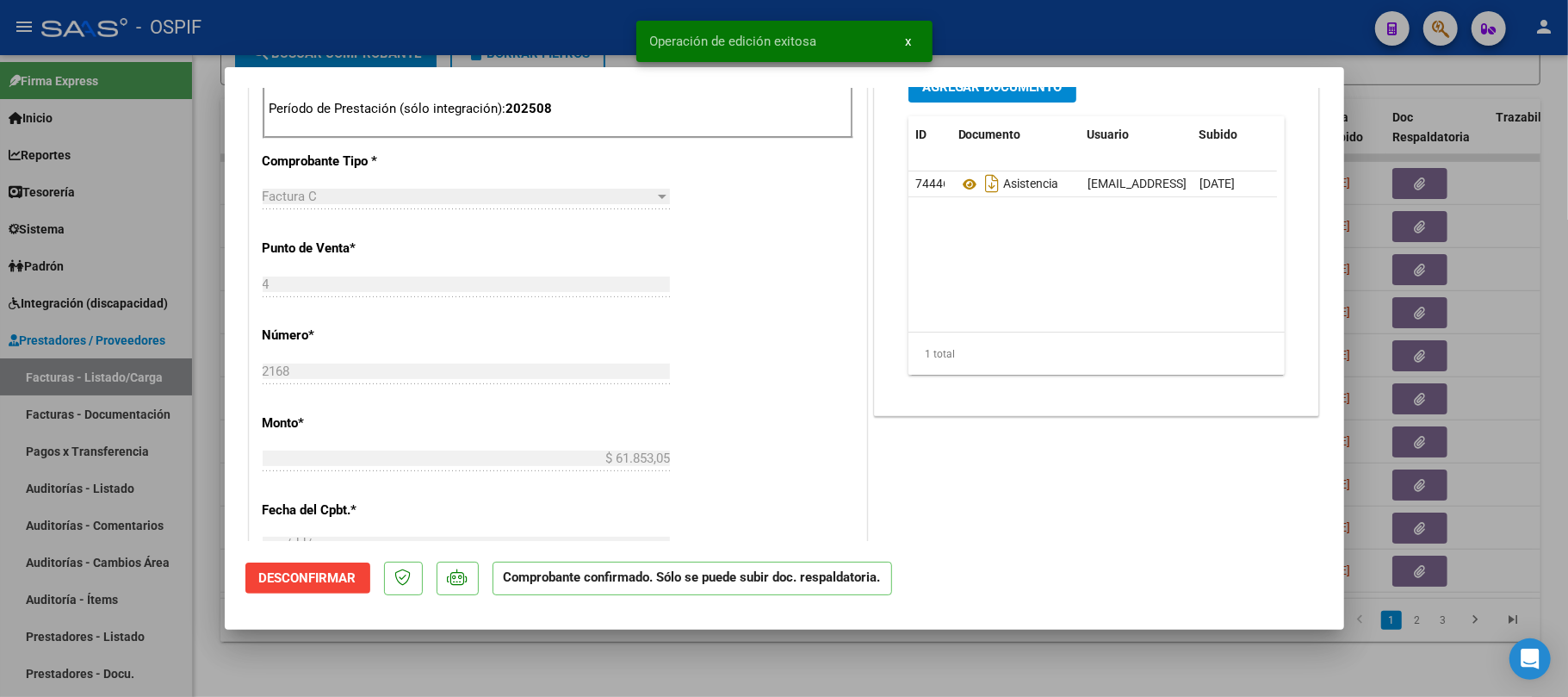
click at [899, 659] on div at bounding box center [784, 348] width 1568 height 697
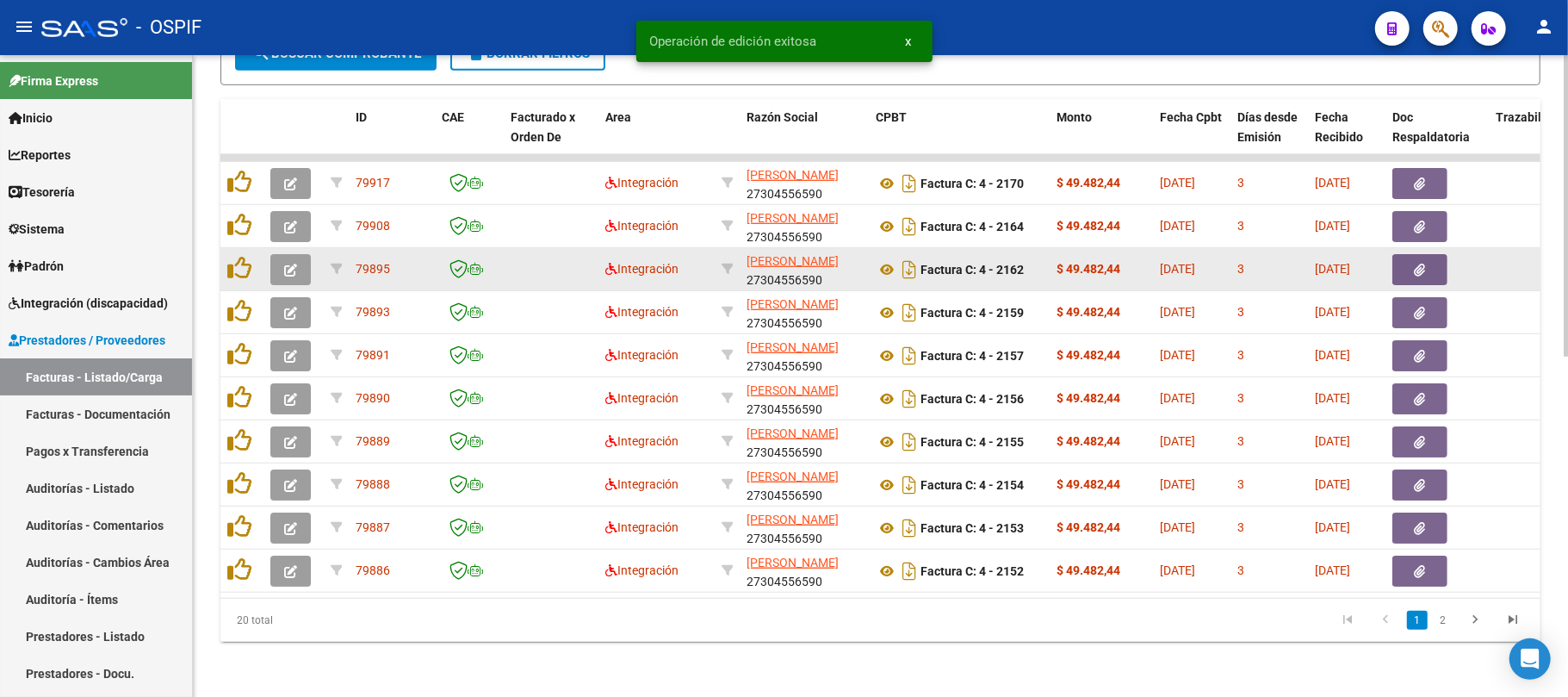
click at [297, 264] on icon "button" at bounding box center [290, 269] width 13 height 13
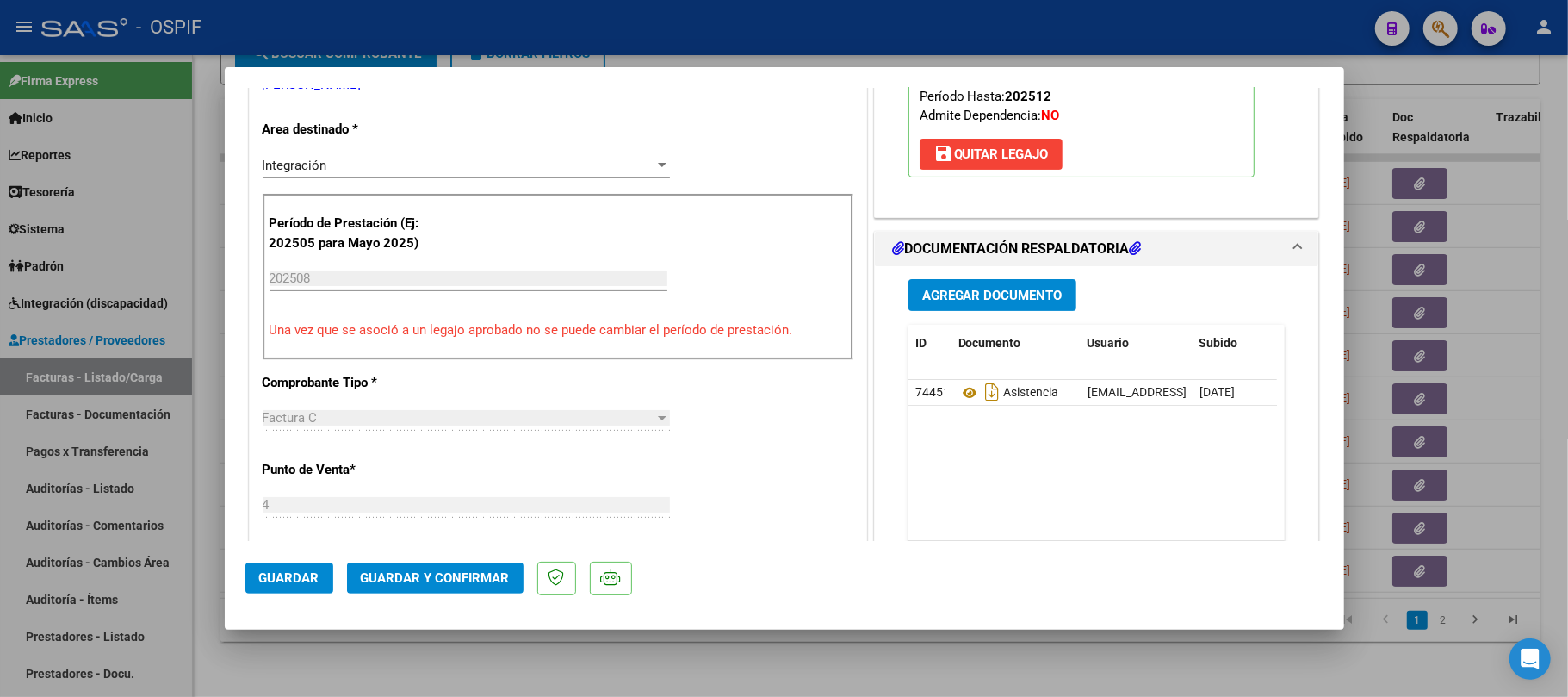
scroll to position [0, 0]
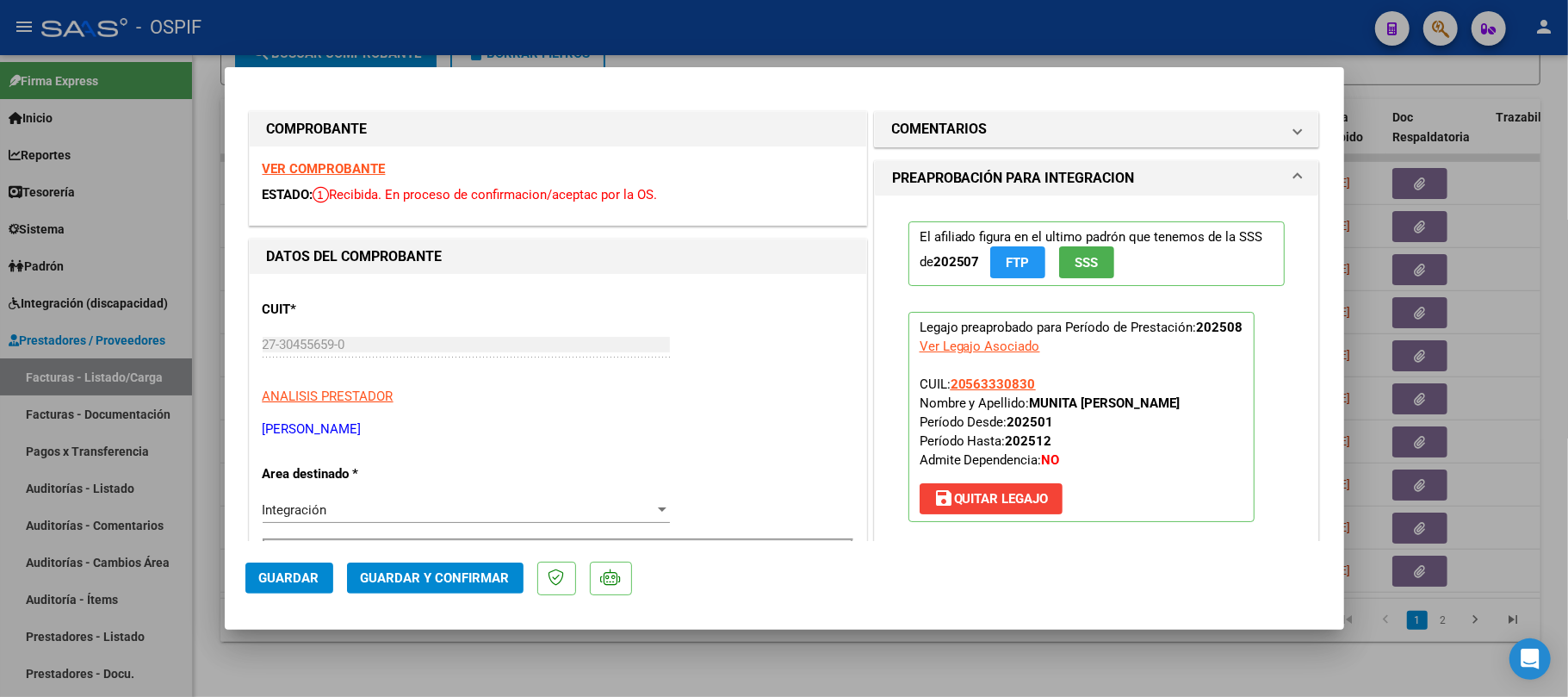
click at [448, 573] on span "Guardar y Confirmar" at bounding box center [435, 578] width 149 height 16
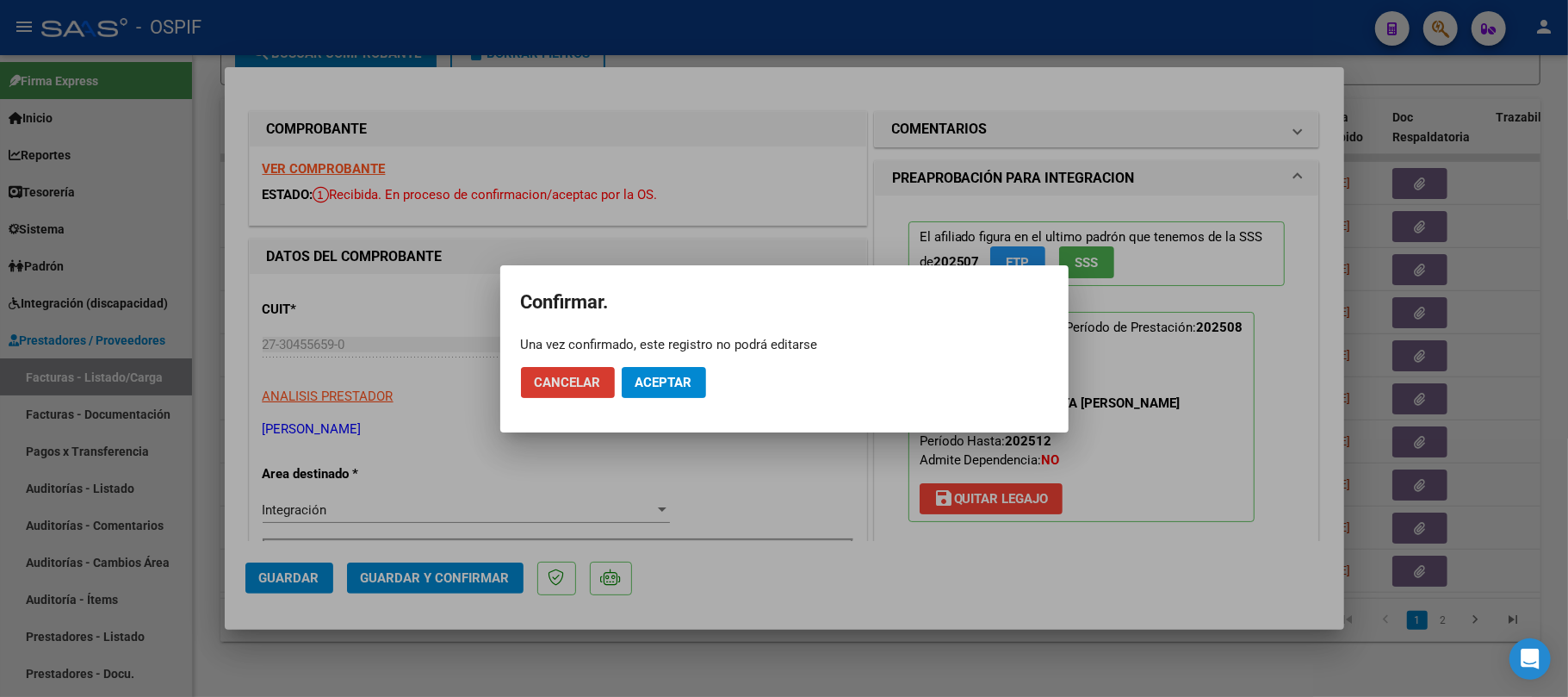
click at [652, 394] on button "Aceptar" at bounding box center [664, 383] width 84 height 31
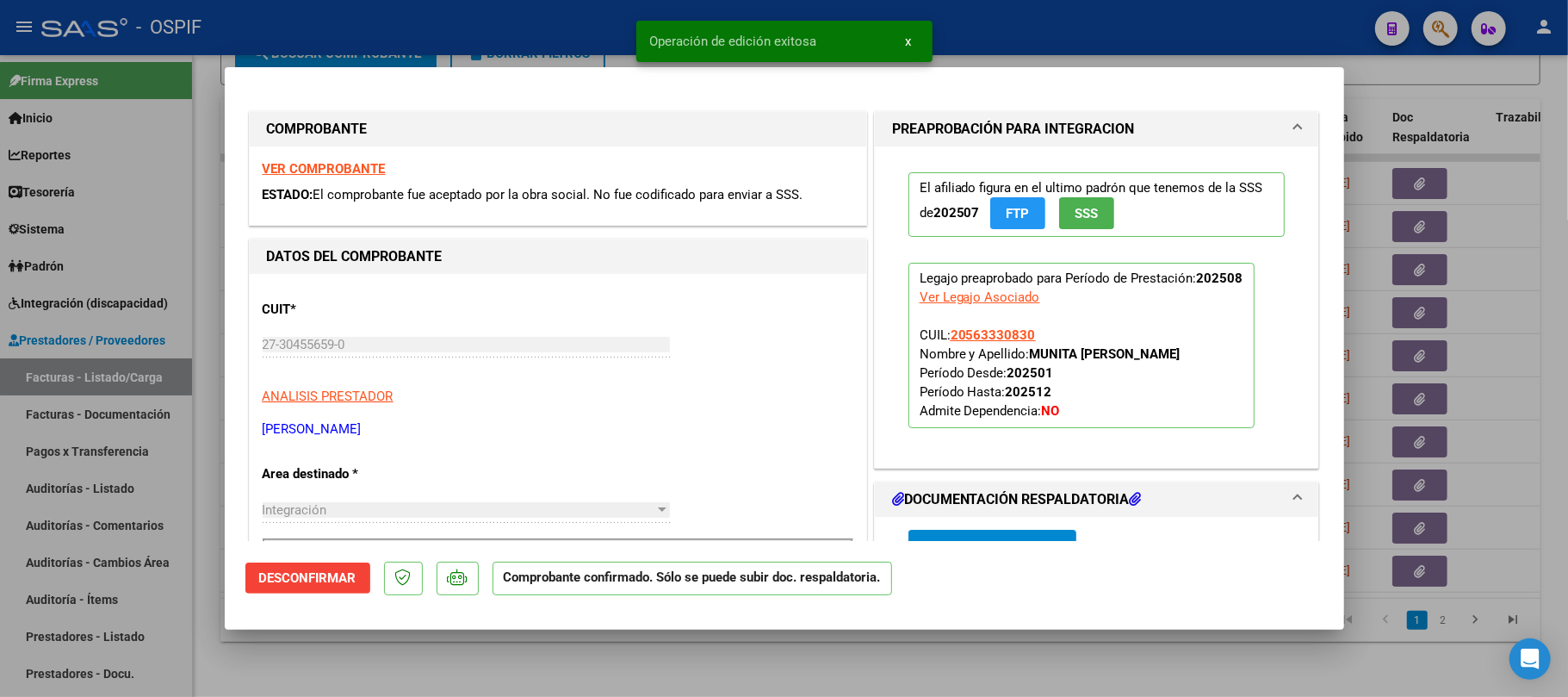
click at [759, 672] on div at bounding box center [784, 348] width 1568 height 697
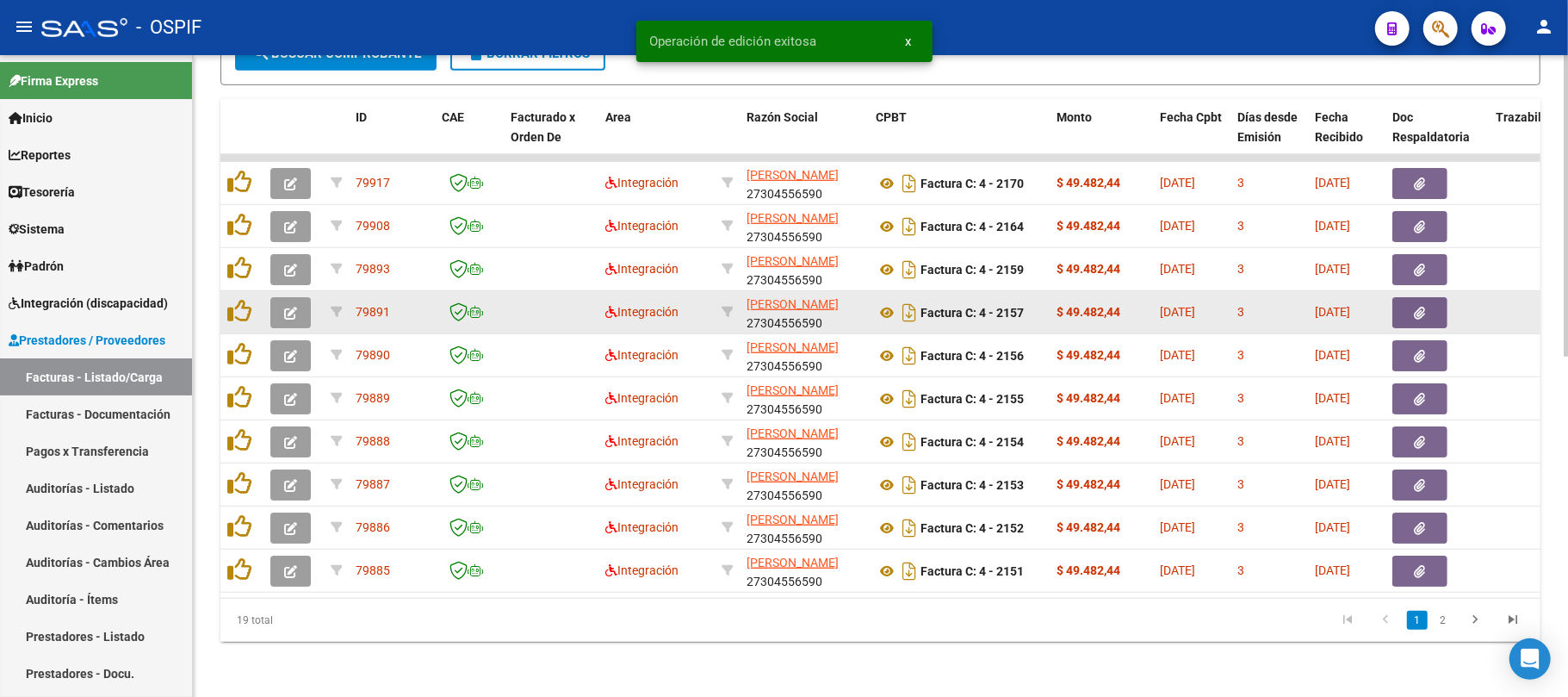
click at [298, 300] on button "button" at bounding box center [291, 313] width 41 height 31
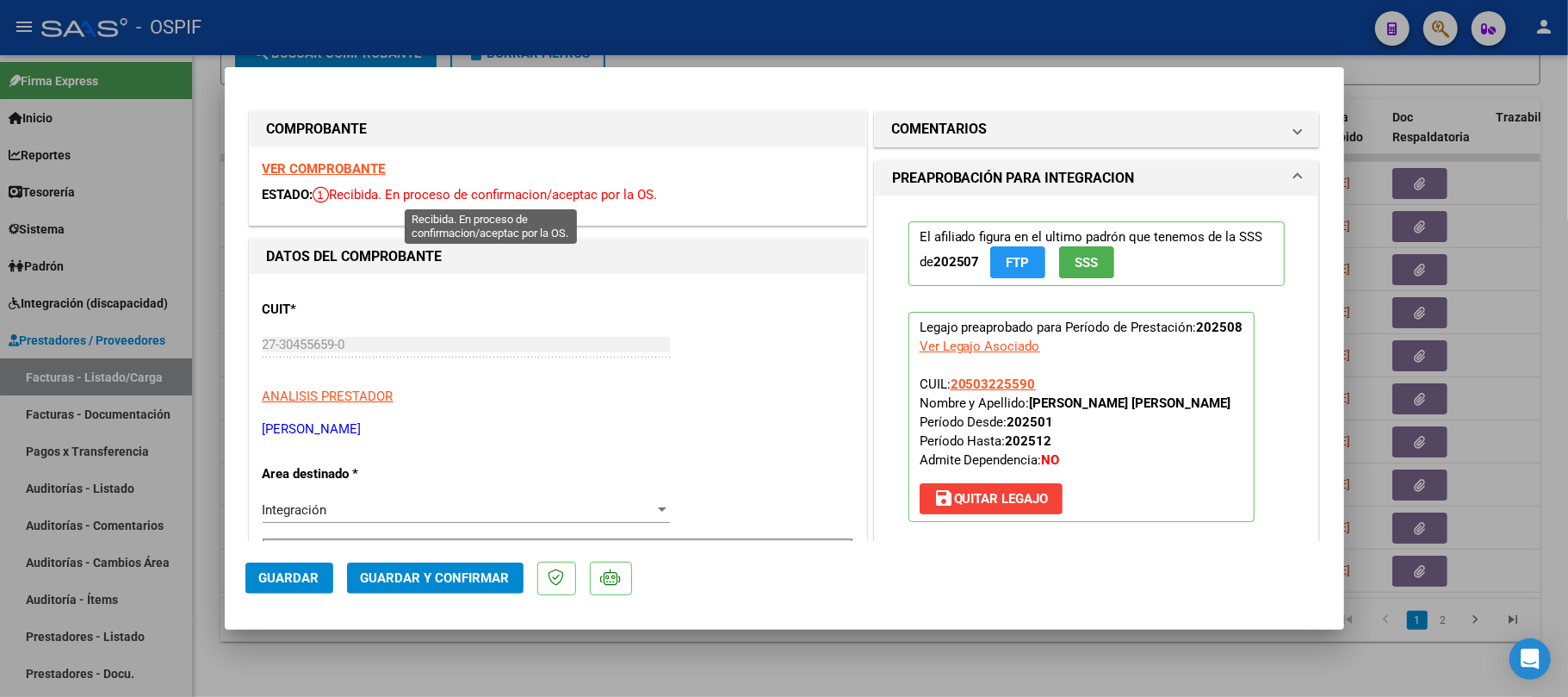
drag, startPoint x: 283, startPoint y: 163, endPoint x: 188, endPoint y: 113, distance: 107.4
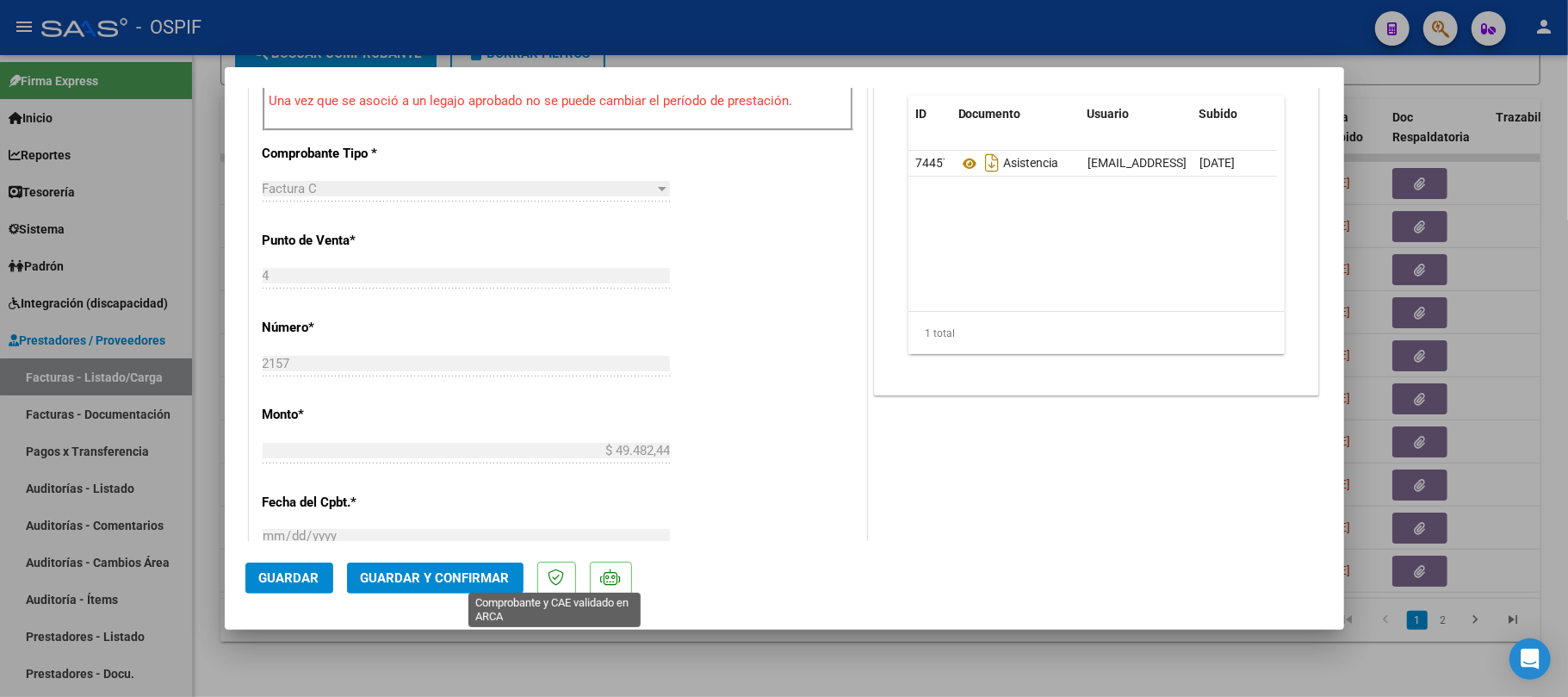
click at [517, 580] on button "Guardar y Confirmar" at bounding box center [435, 578] width 176 height 31
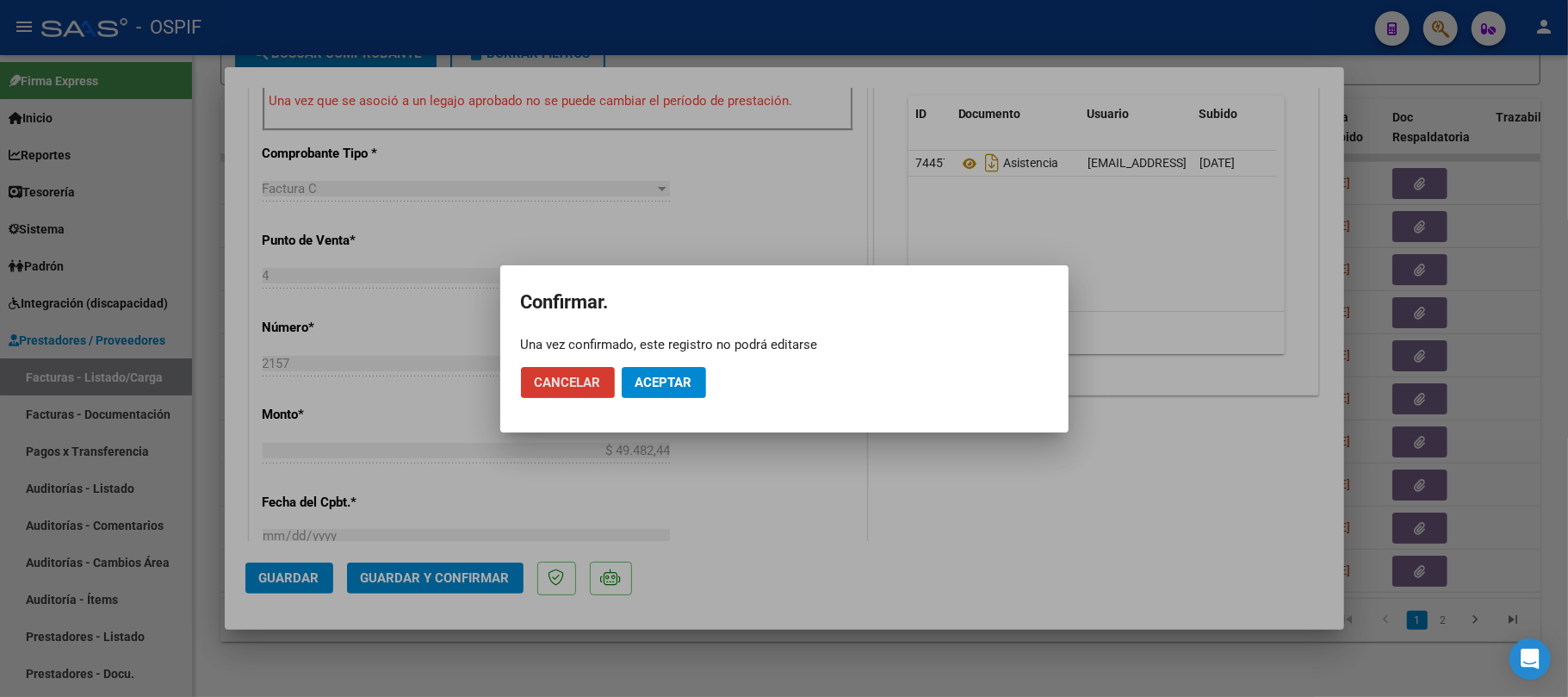
click at [693, 379] on span "Aceptar" at bounding box center [664, 383] width 57 height 16
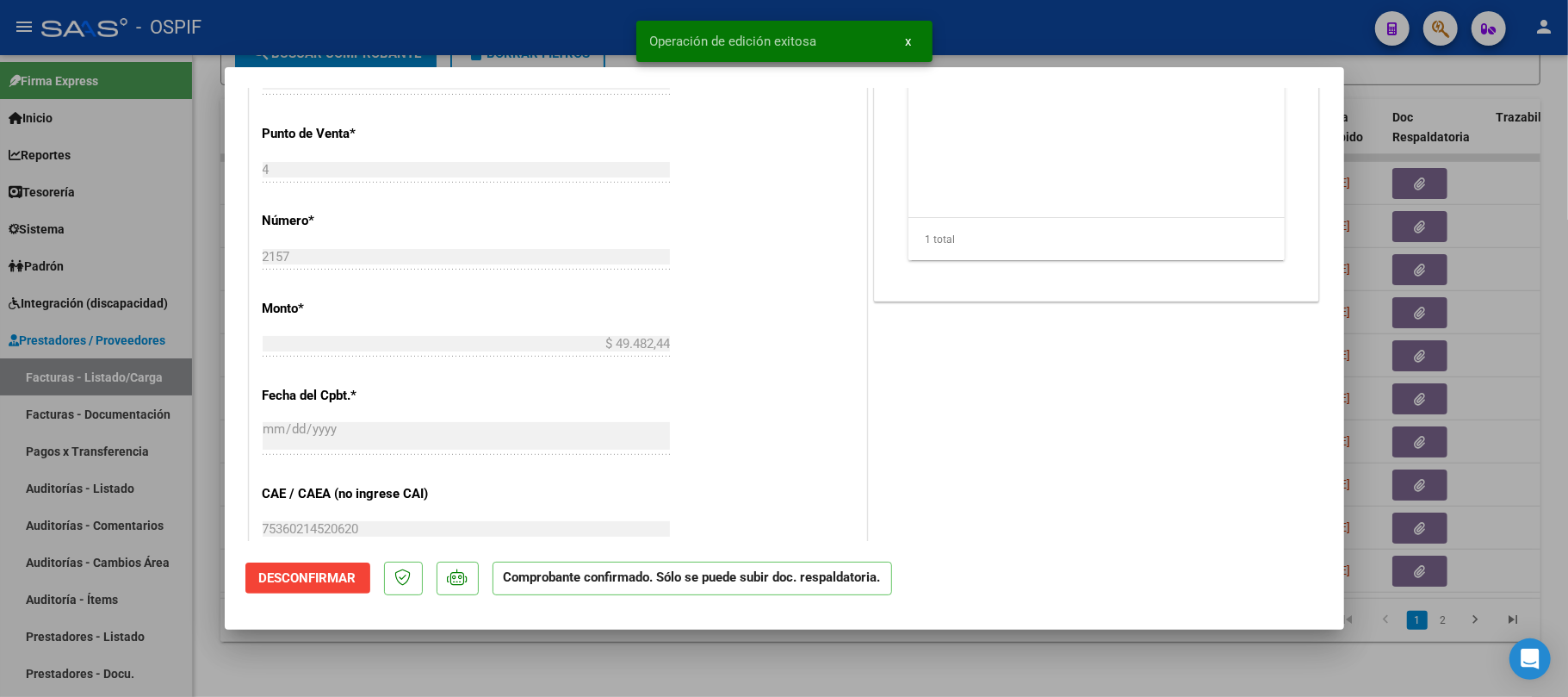
click at [1028, 684] on div at bounding box center [784, 348] width 1568 height 697
type input "$ 0,00"
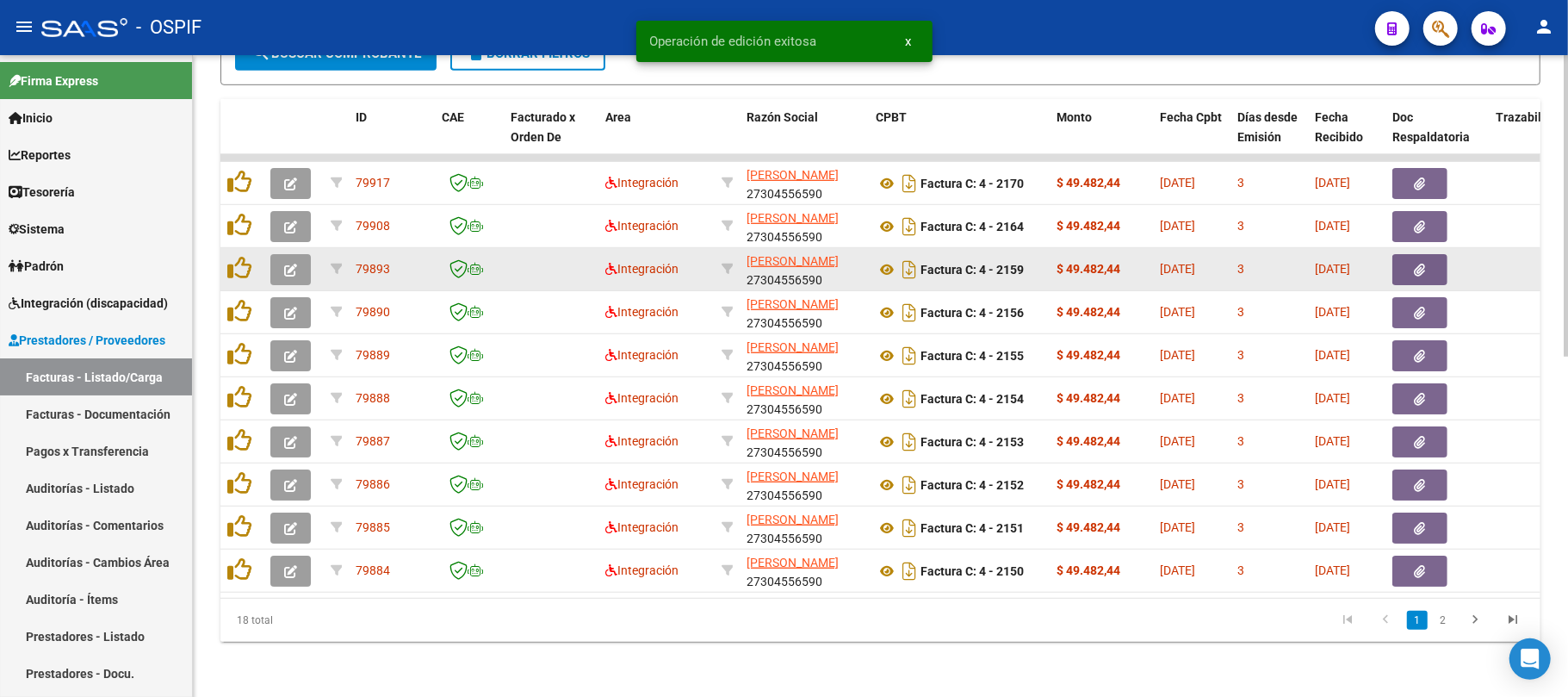
click at [274, 254] on button "button" at bounding box center [291, 269] width 41 height 31
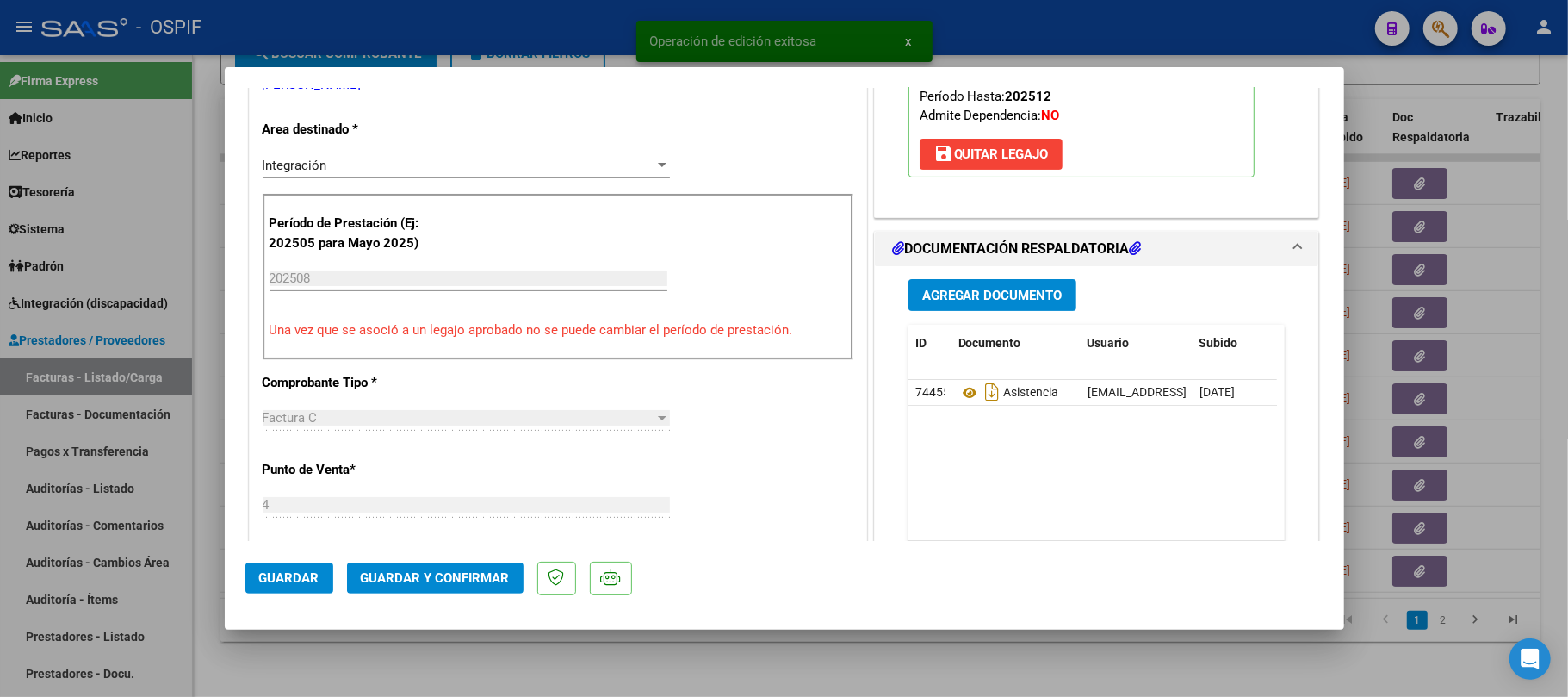
scroll to position [0, 0]
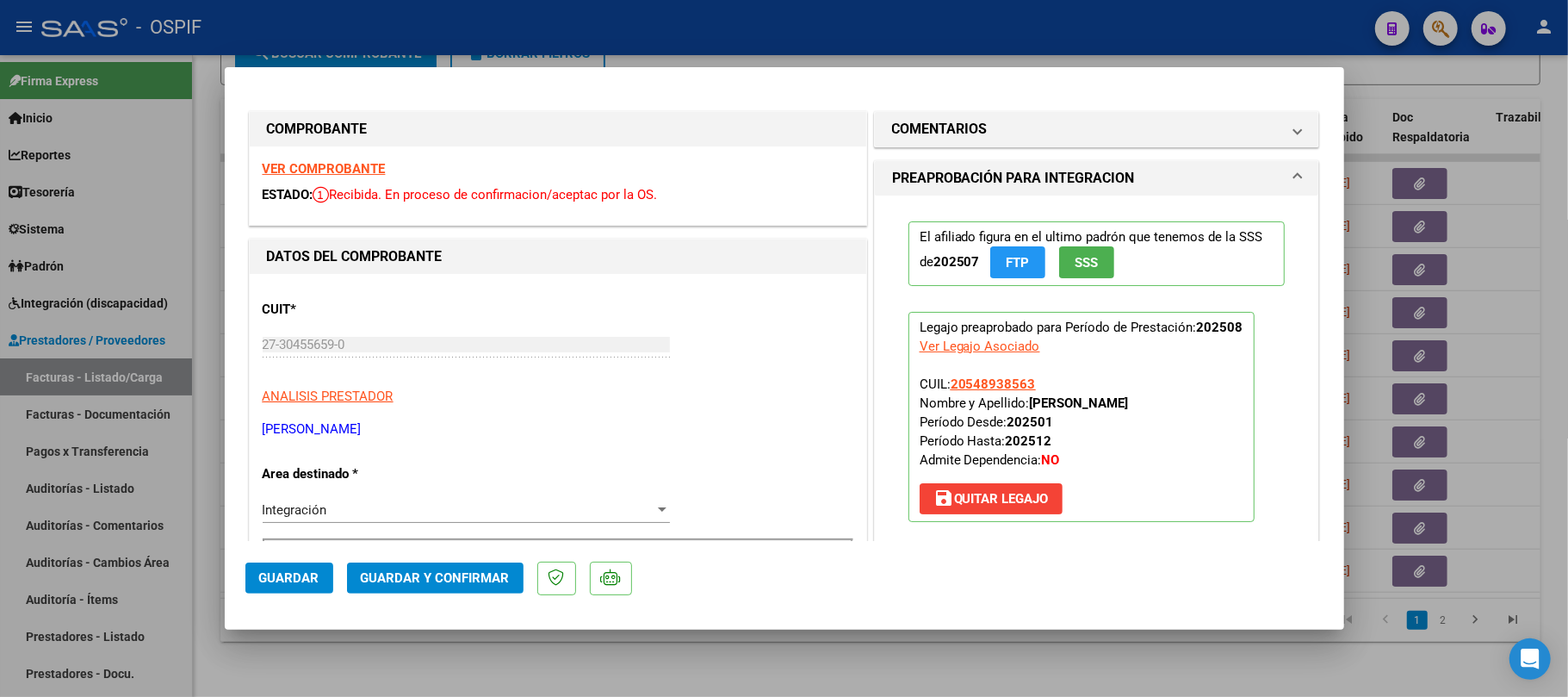
click at [476, 584] on span "Guardar y Confirmar" at bounding box center [435, 578] width 149 height 16
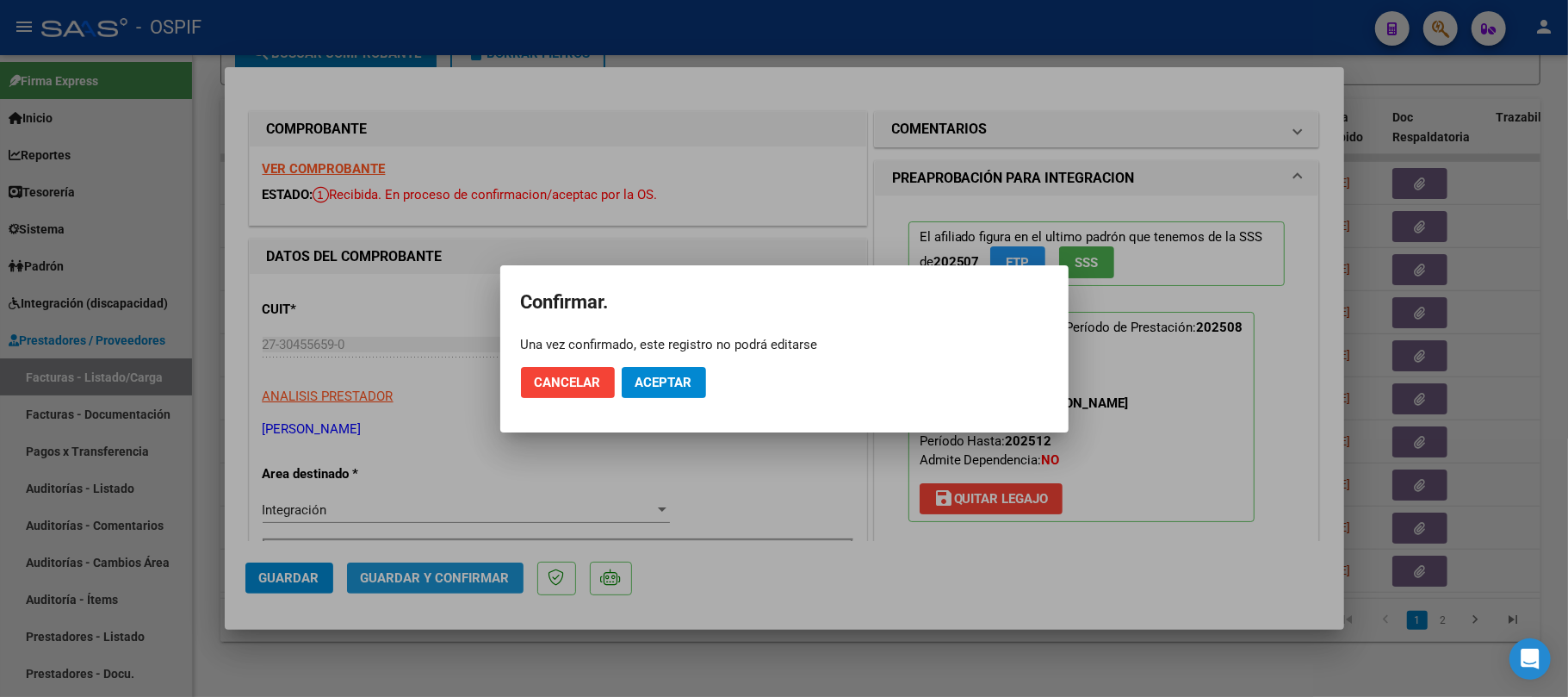
click at [667, 367] on button "Aceptar" at bounding box center [664, 383] width 84 height 31
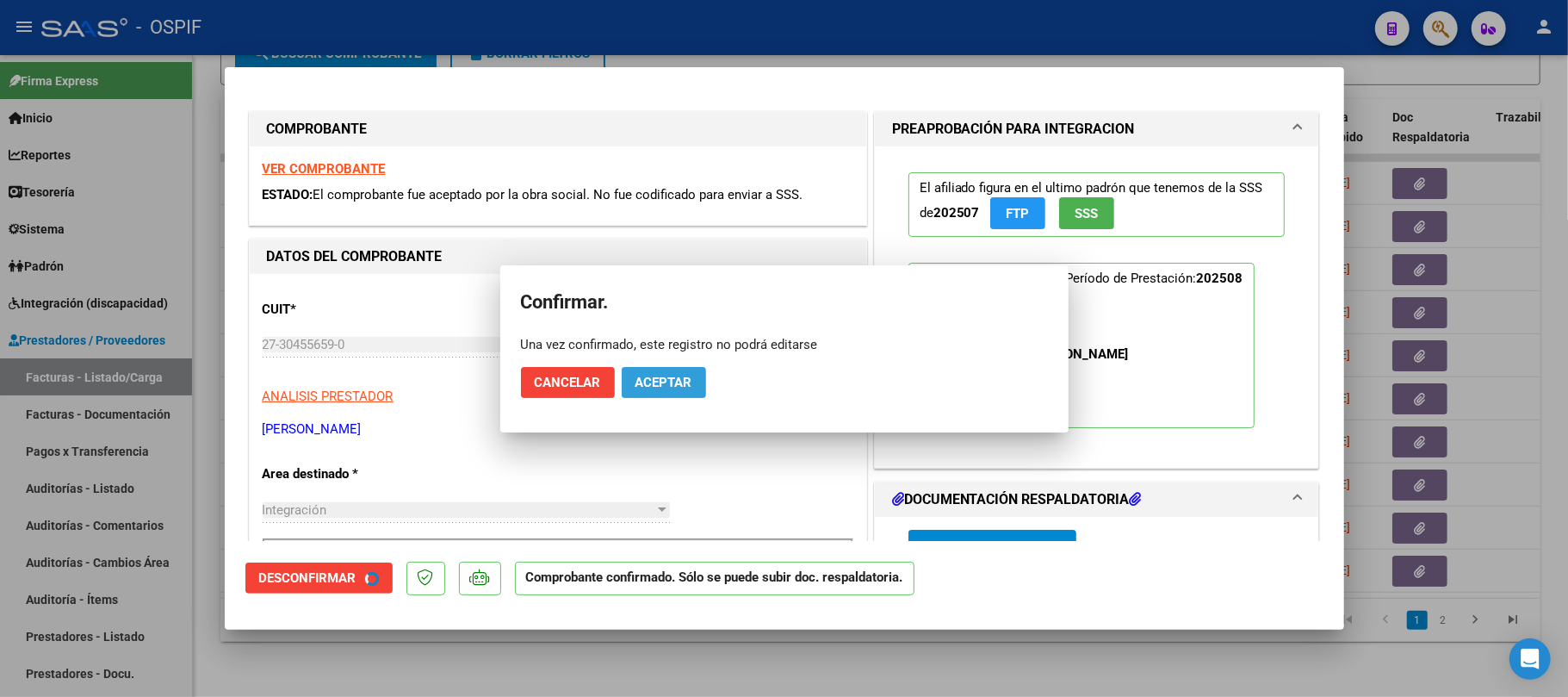
click at [665, 379] on span "Aceptar" at bounding box center [664, 383] width 57 height 16
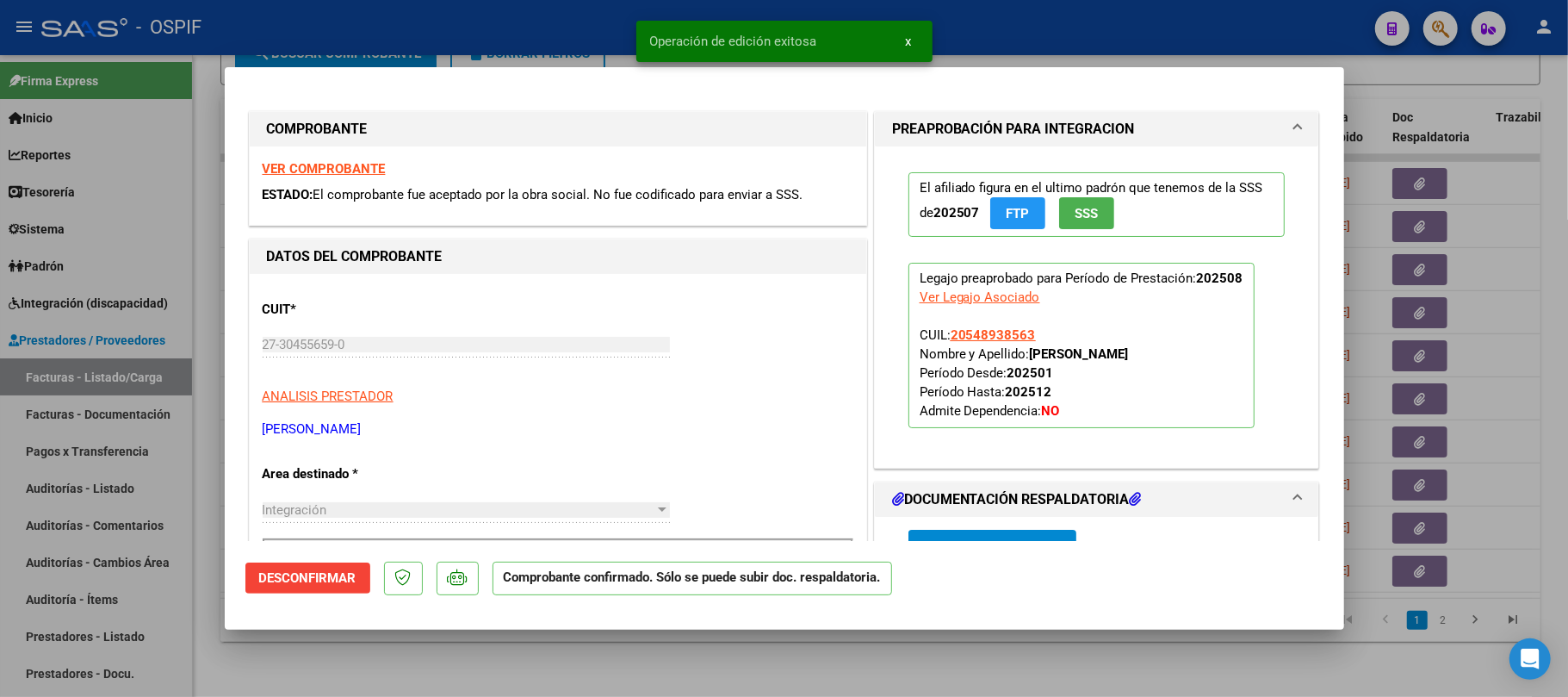
click at [802, 655] on div at bounding box center [784, 348] width 1568 height 697
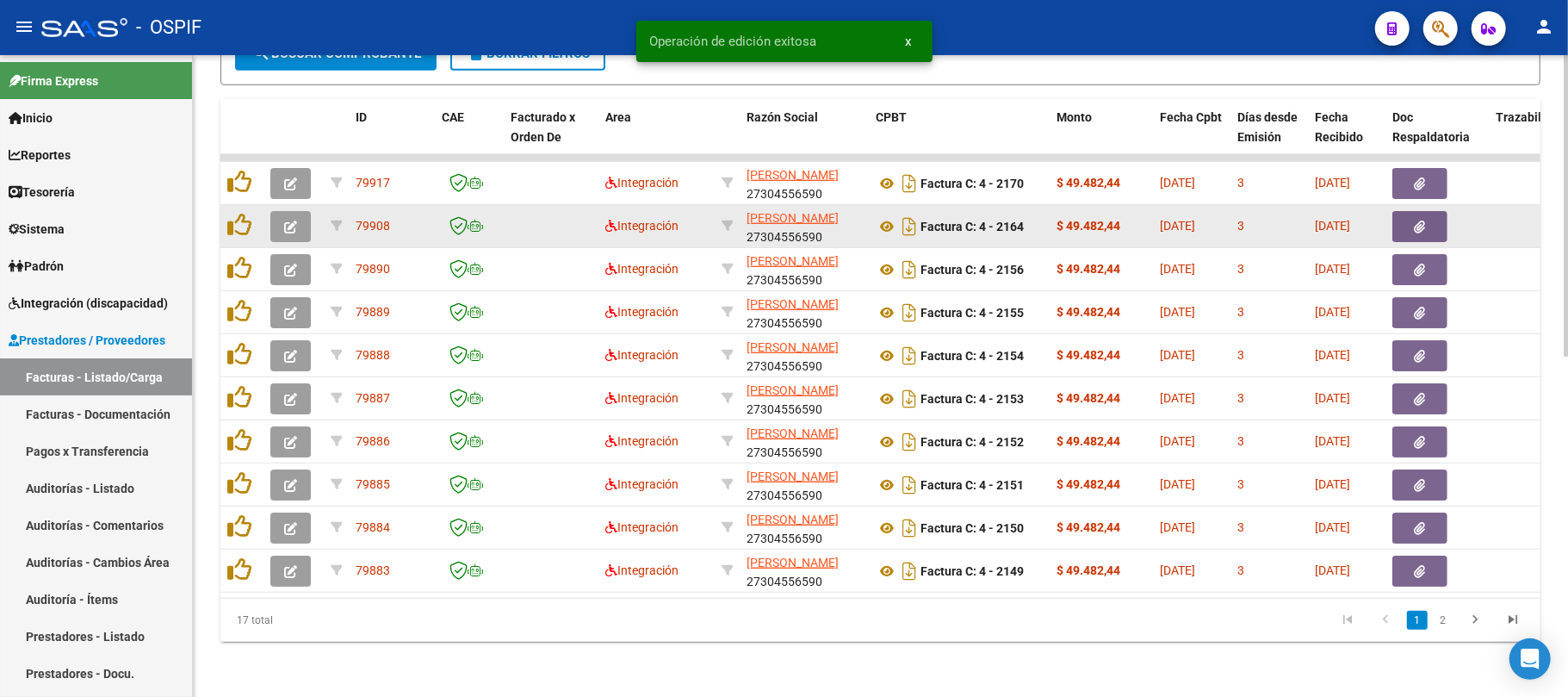
click at [295, 221] on icon "button" at bounding box center [290, 227] width 13 height 13
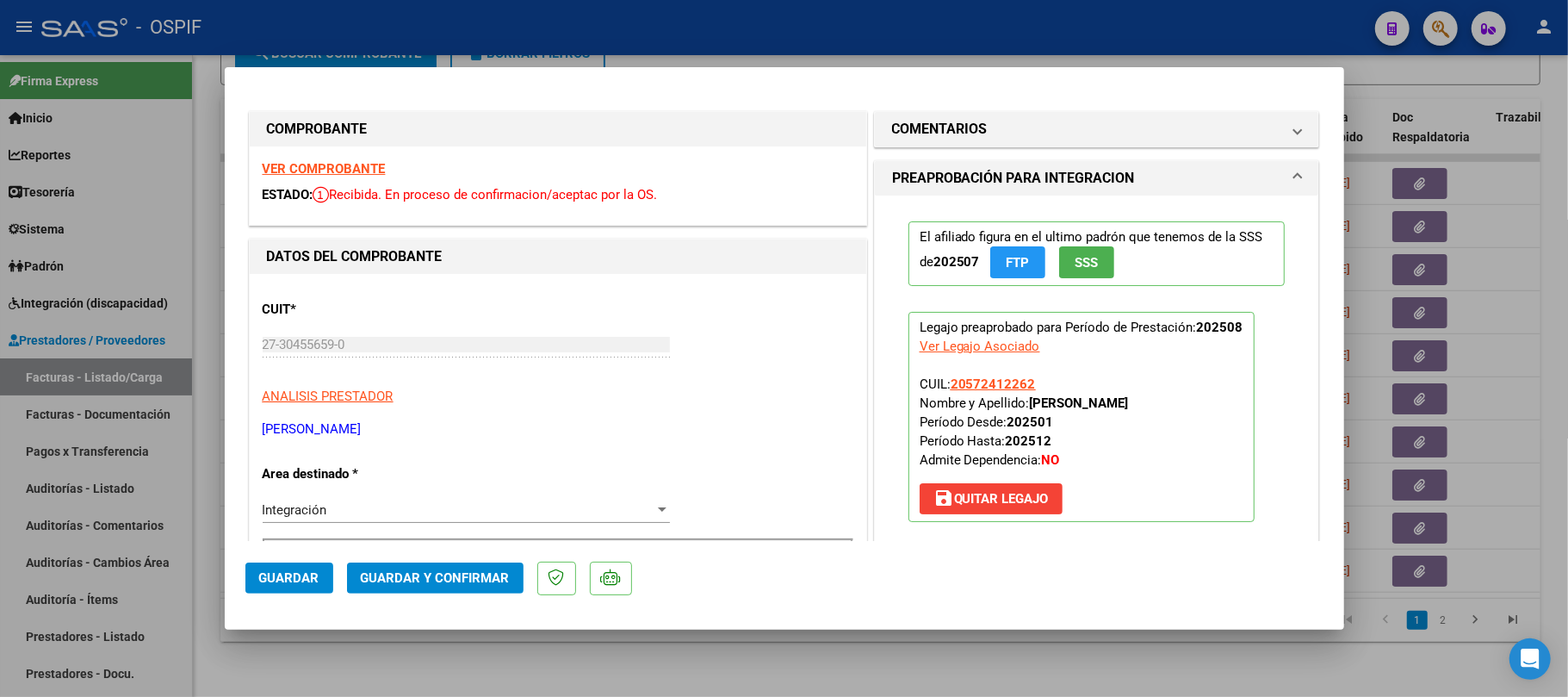
click at [476, 555] on mat-dialog-actions "Guardar Guardar y Confirmar" at bounding box center [784, 575] width 1079 height 68
click at [476, 569] on button "Guardar y Confirmar" at bounding box center [435, 578] width 176 height 31
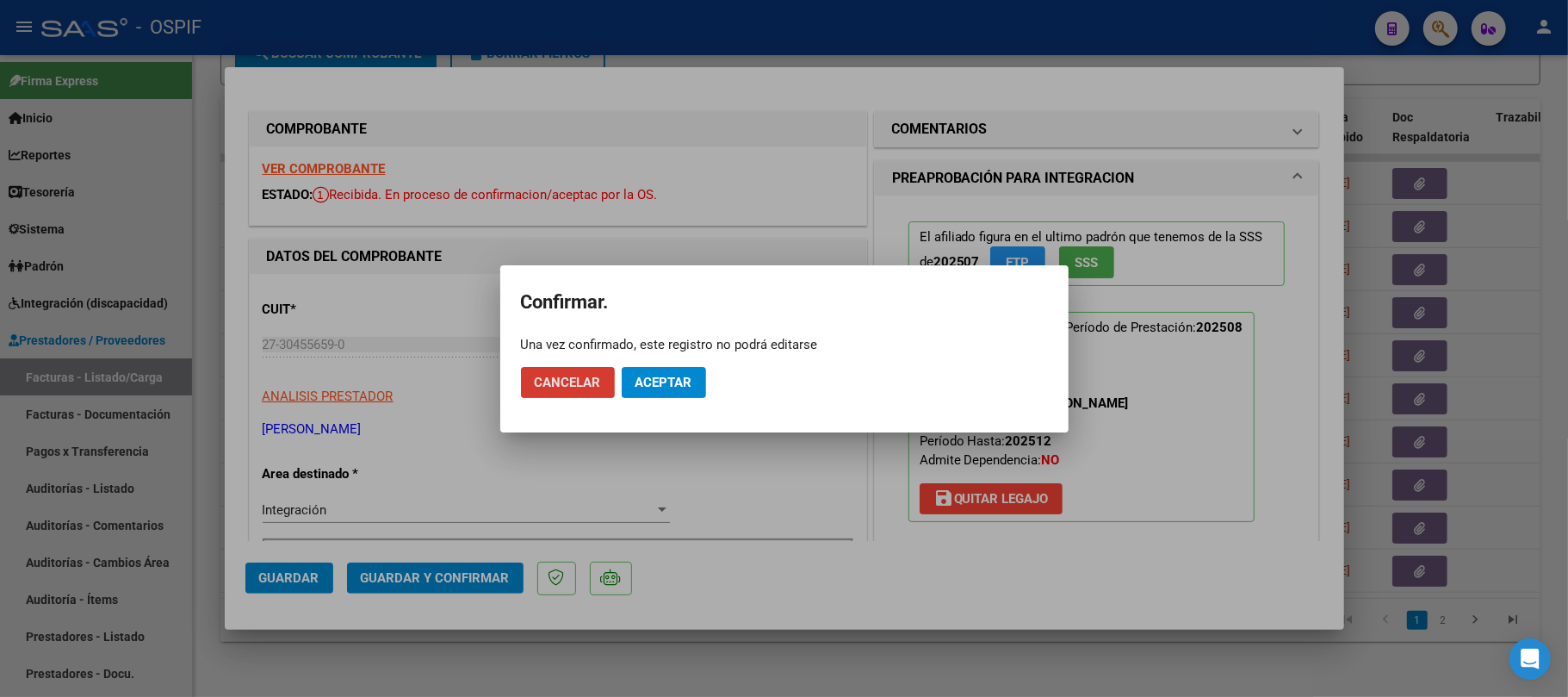
click at [694, 368] on button "Aceptar" at bounding box center [664, 383] width 84 height 31
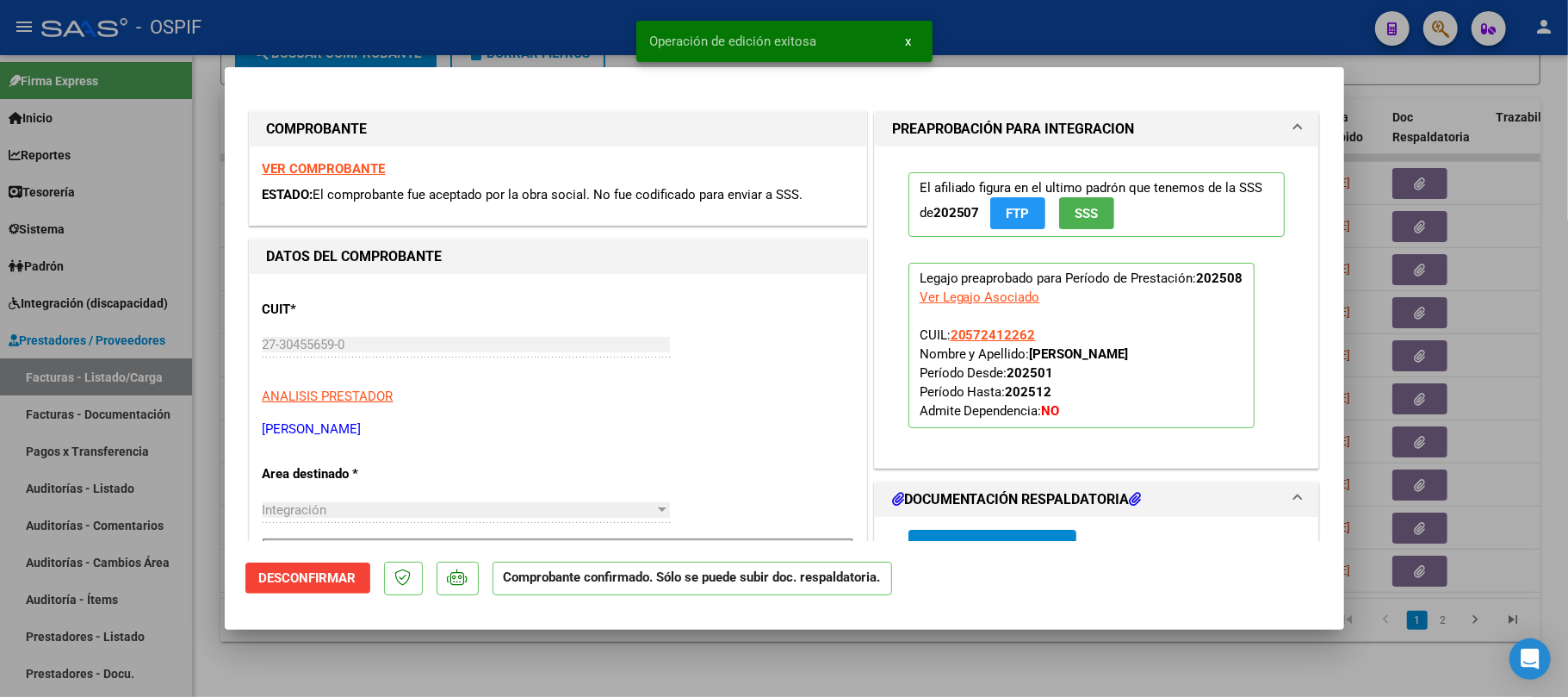
click at [815, 649] on div at bounding box center [784, 348] width 1568 height 697
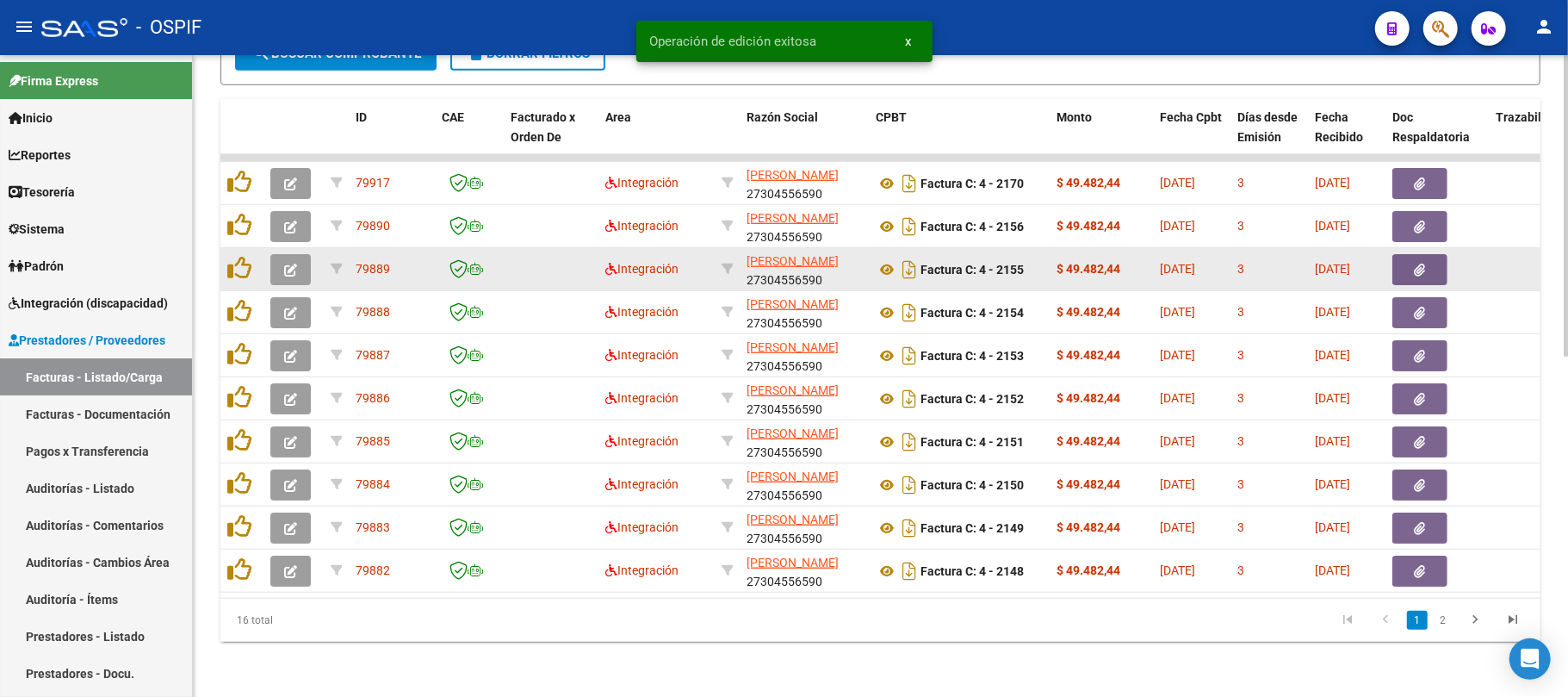
click at [270, 254] on button "button" at bounding box center [291, 269] width 41 height 31
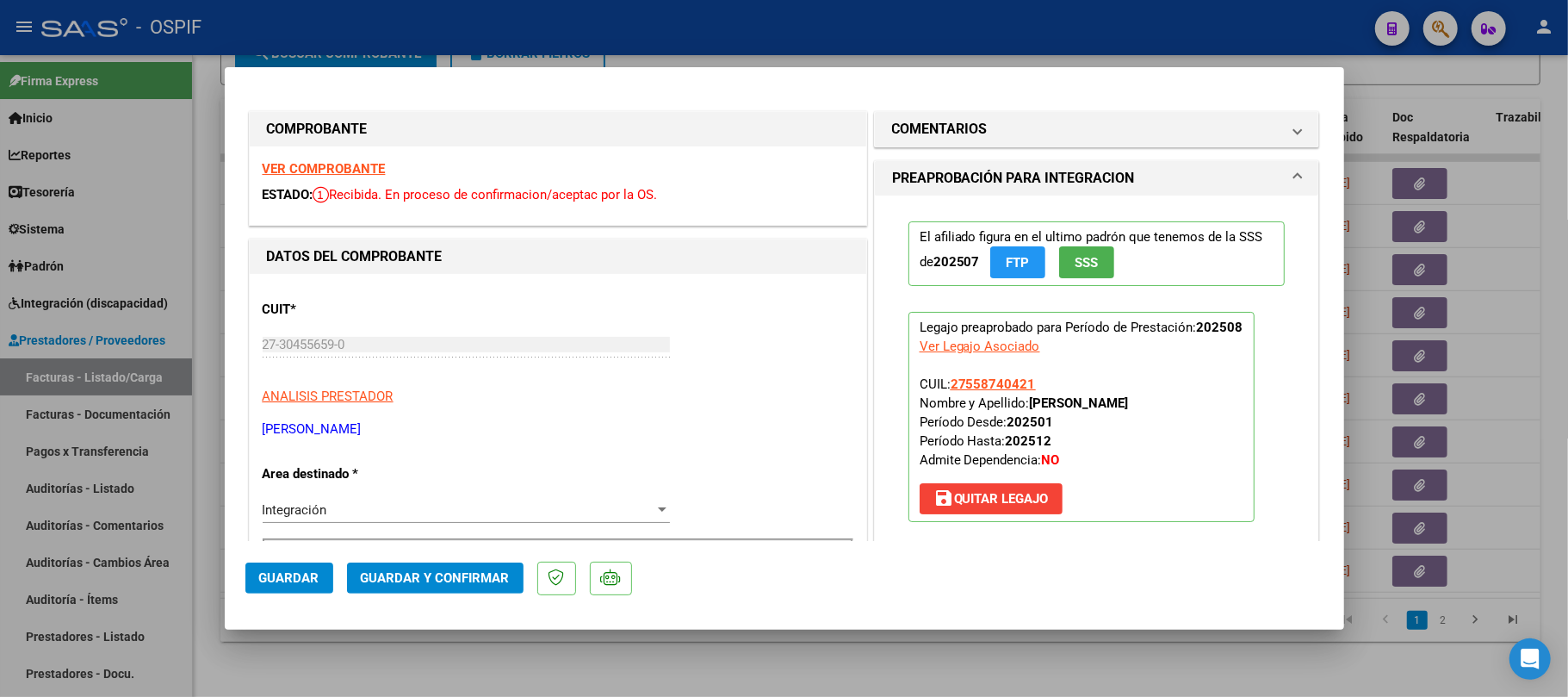
click at [486, 569] on button "Guardar y Confirmar" at bounding box center [435, 578] width 176 height 31
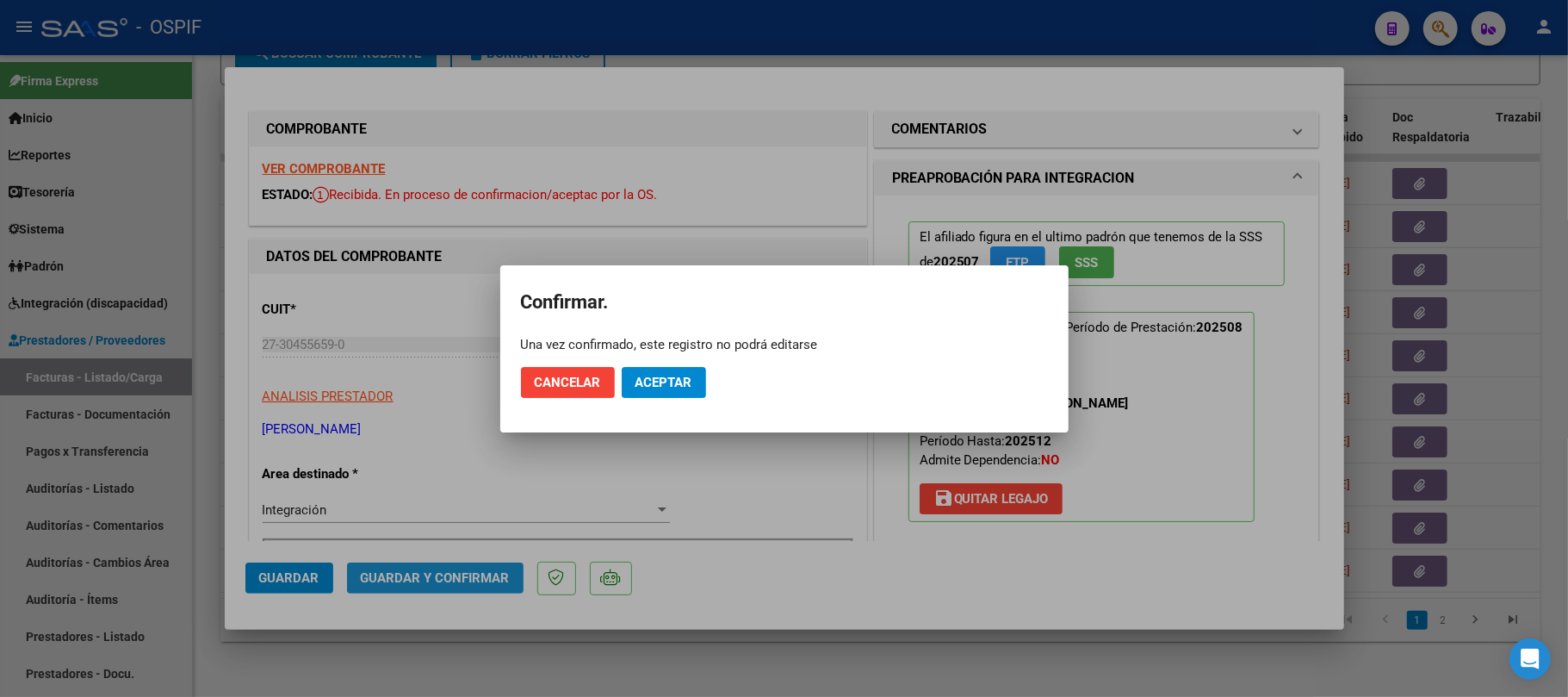
click at [685, 359] on mat-dialog-actions "Cancelar Aceptar" at bounding box center [785, 382] width 527 height 58
click at [683, 384] on span "Aceptar" at bounding box center [664, 383] width 57 height 16
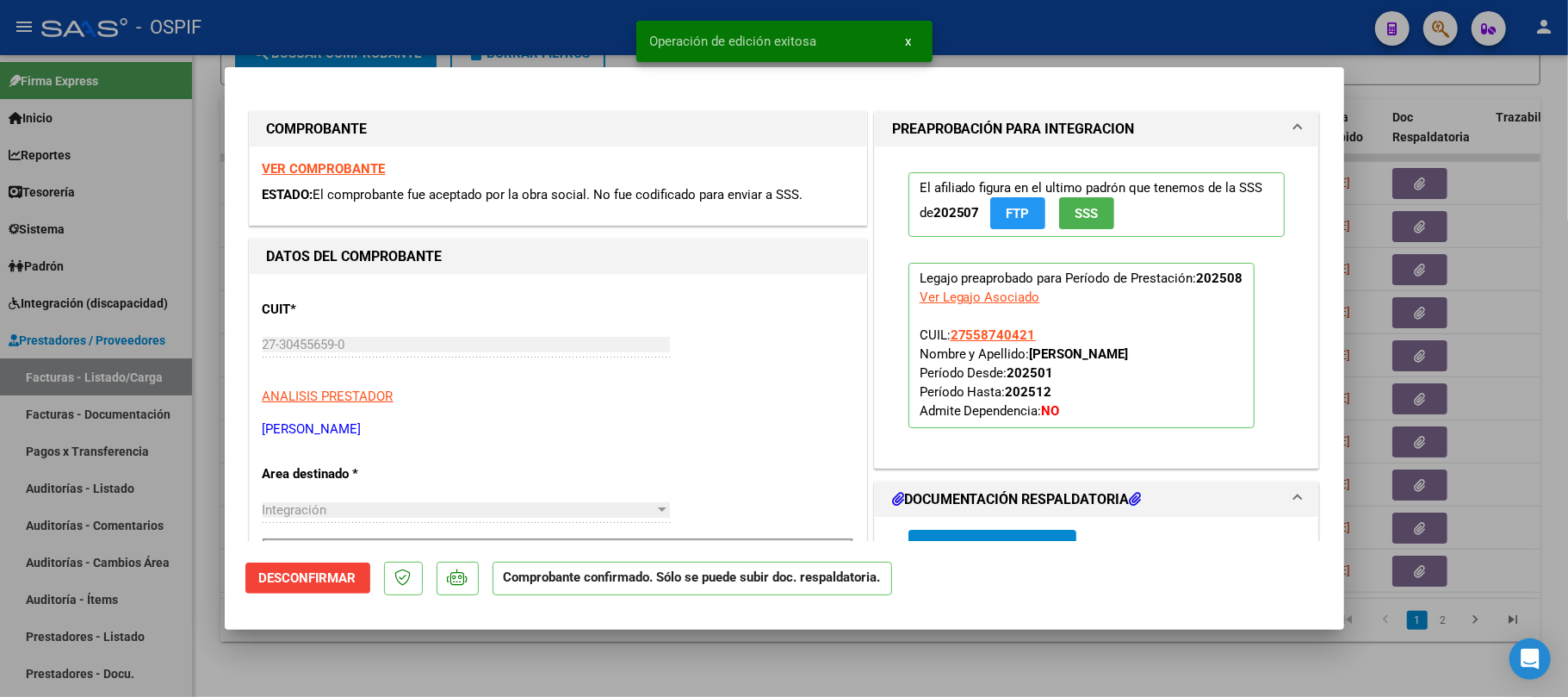
click at [1227, 666] on div at bounding box center [784, 348] width 1568 height 697
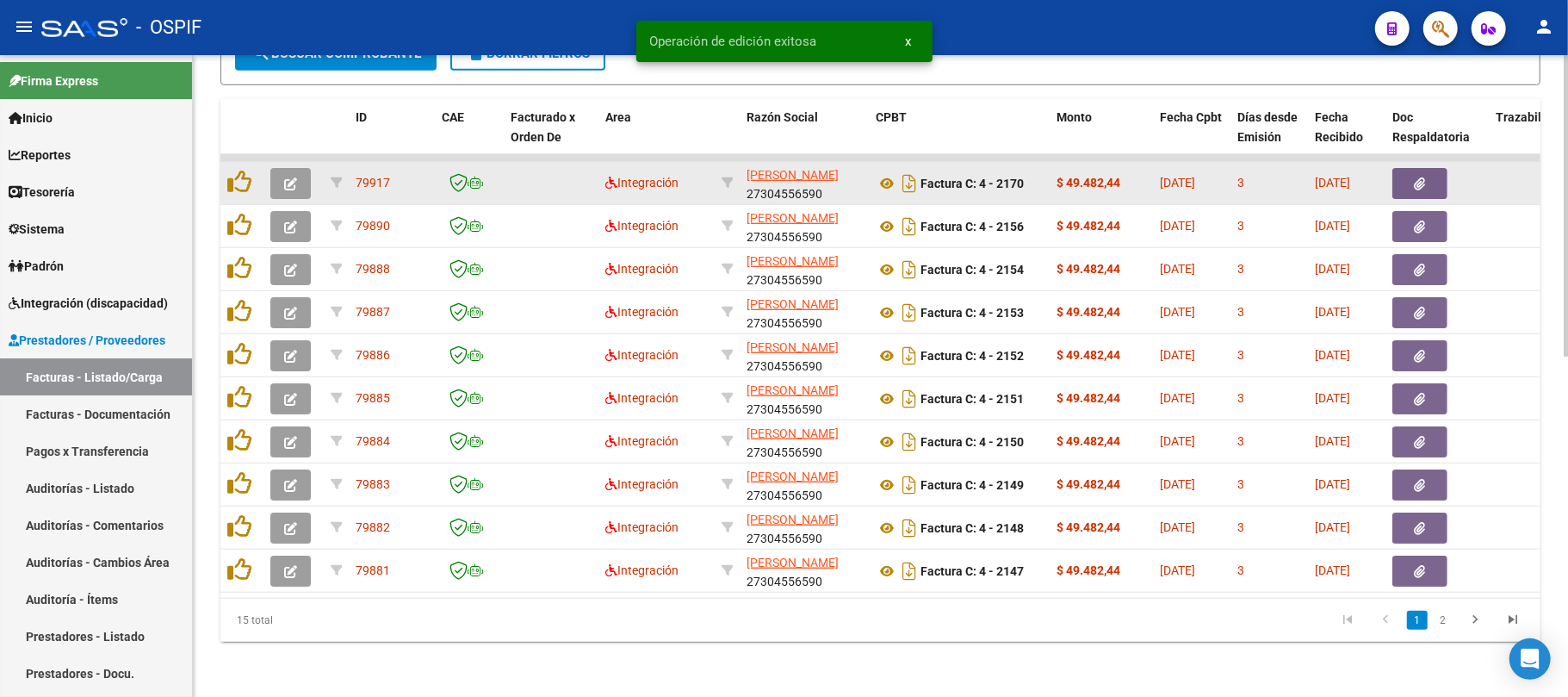
click at [301, 171] on button "button" at bounding box center [291, 183] width 41 height 31
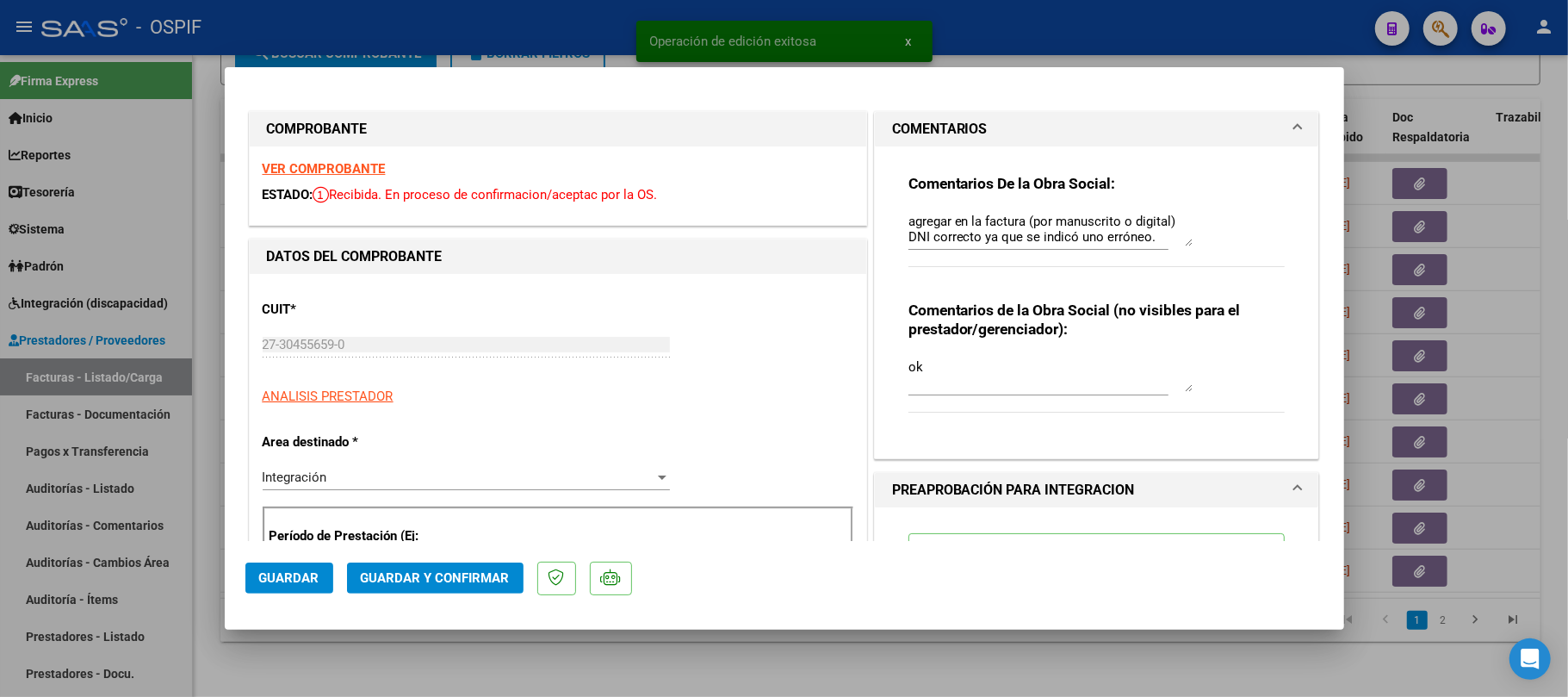
click at [1368, 350] on div at bounding box center [784, 348] width 1568 height 697
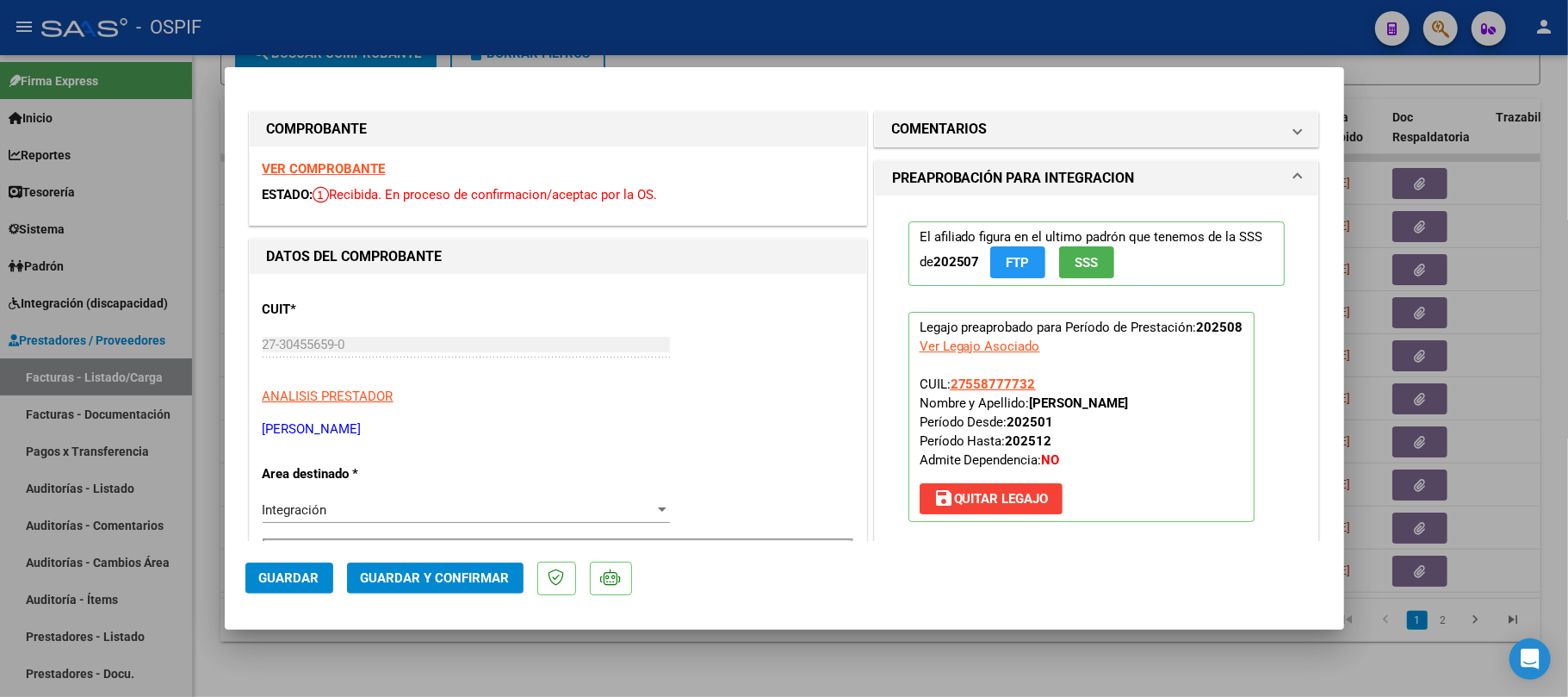
click at [455, 563] on button "Guardar y Confirmar" at bounding box center [435, 578] width 176 height 31
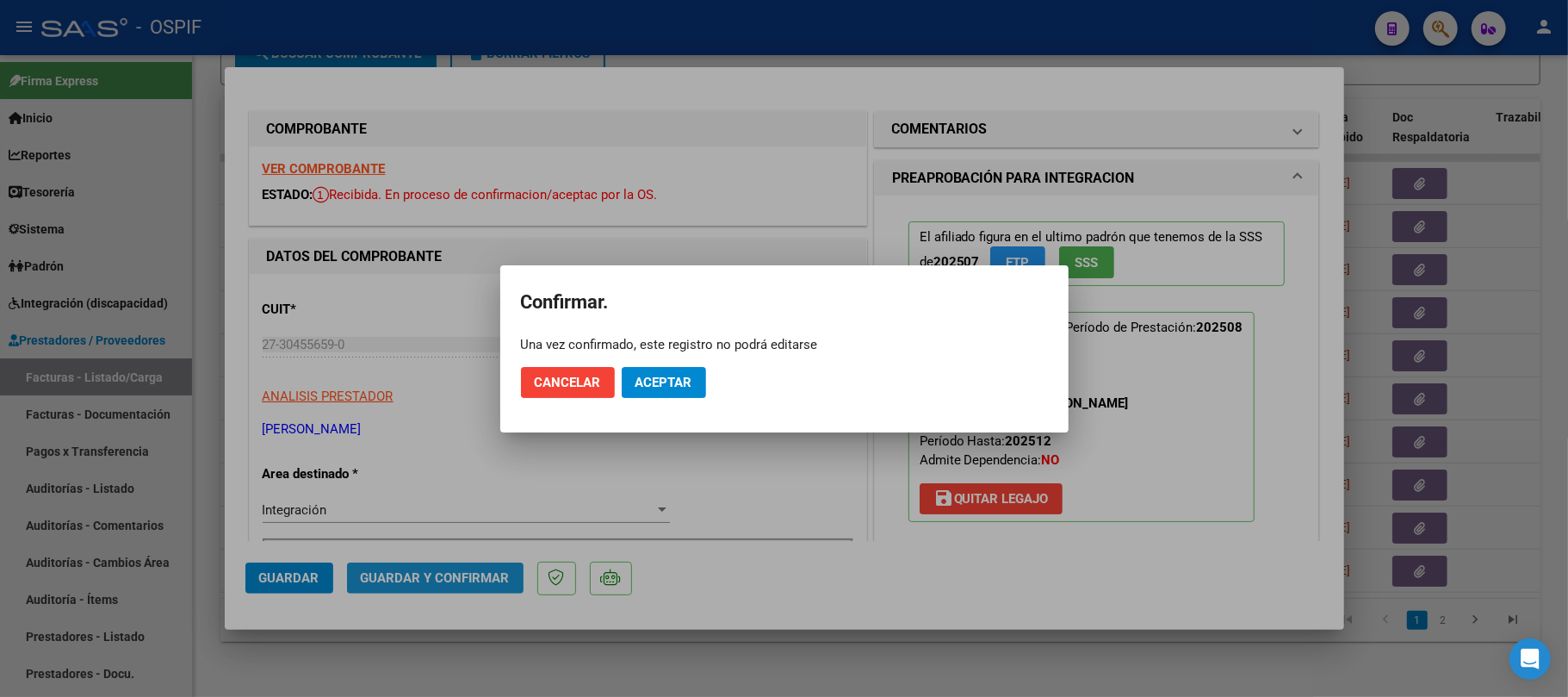
click at [649, 405] on mat-dialog-actions "Cancelar Aceptar" at bounding box center [785, 382] width 527 height 58
drag, startPoint x: 667, startPoint y: 394, endPoint x: 670, endPoint y: 404, distance: 10.4
click at [670, 398] on mat-dialog-actions "Cancelar Aceptar" at bounding box center [785, 382] width 527 height 58
click at [670, 375] on span "Aceptar" at bounding box center [664, 383] width 57 height 16
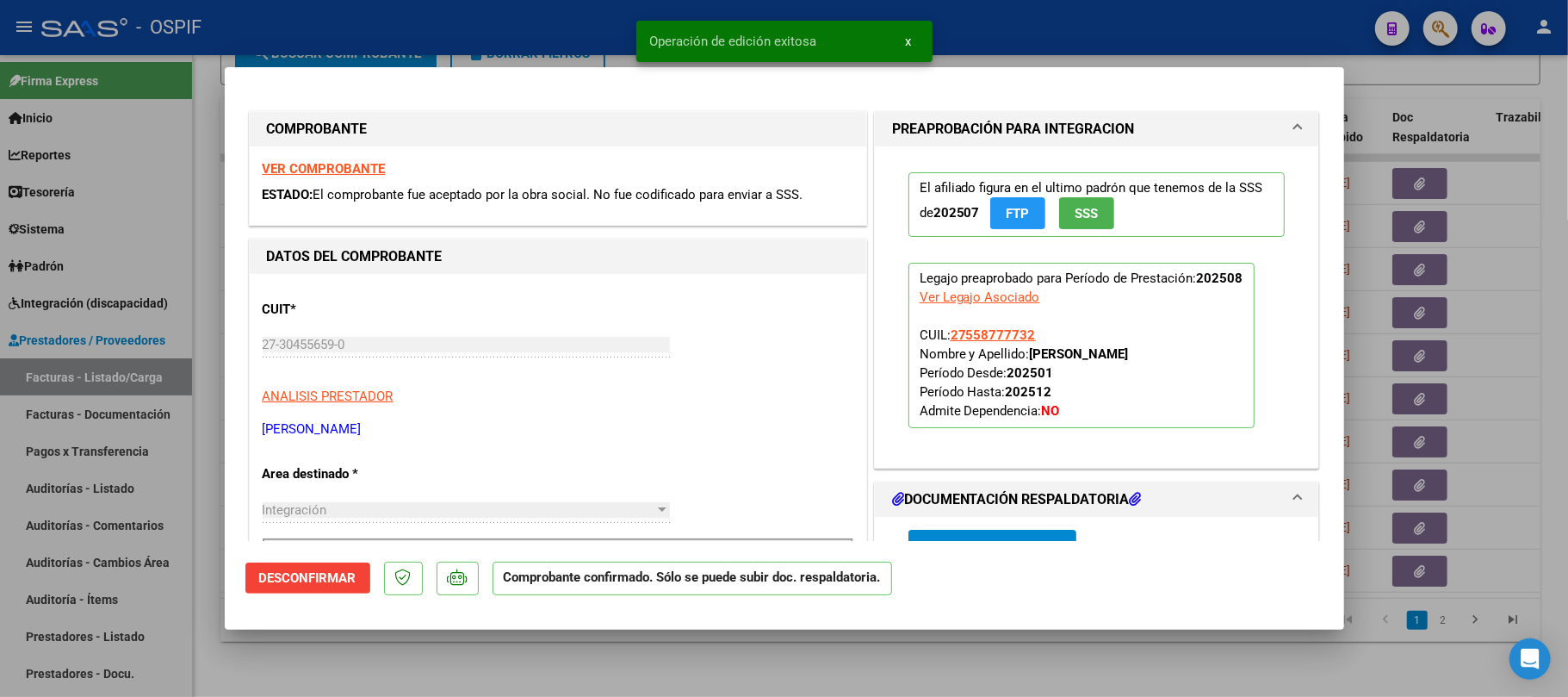
click at [691, 638] on div at bounding box center [784, 348] width 1568 height 697
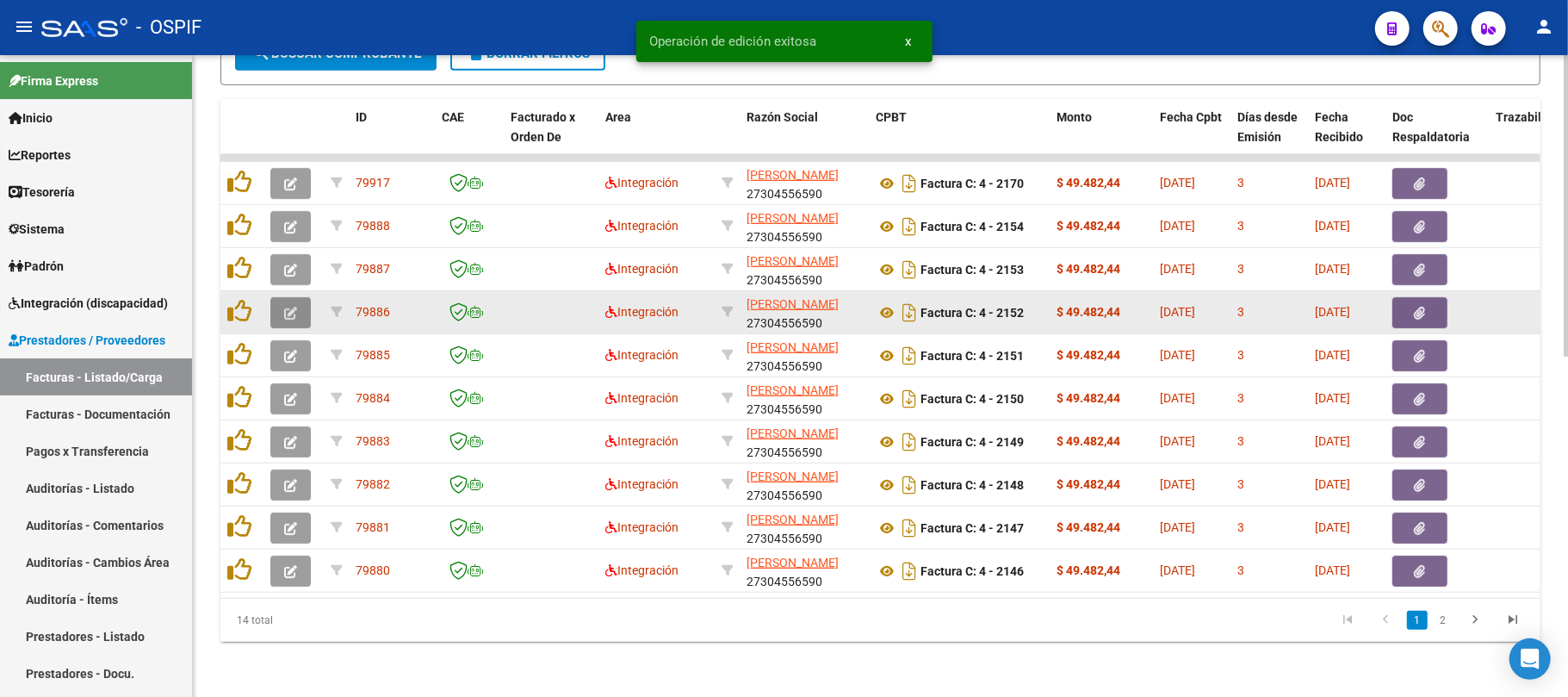
click at [277, 298] on button "button" at bounding box center [291, 313] width 41 height 31
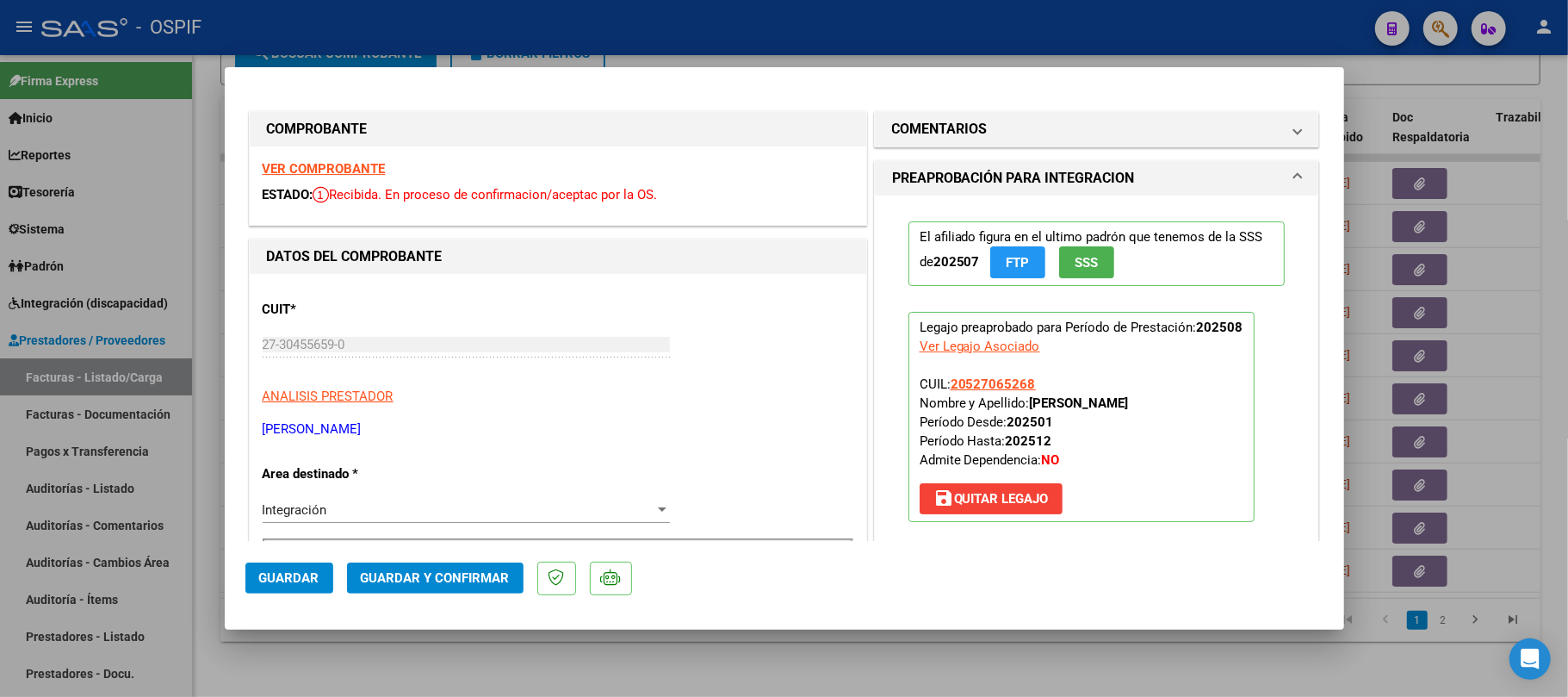
click at [449, 581] on span "Guardar y Confirmar" at bounding box center [435, 578] width 149 height 16
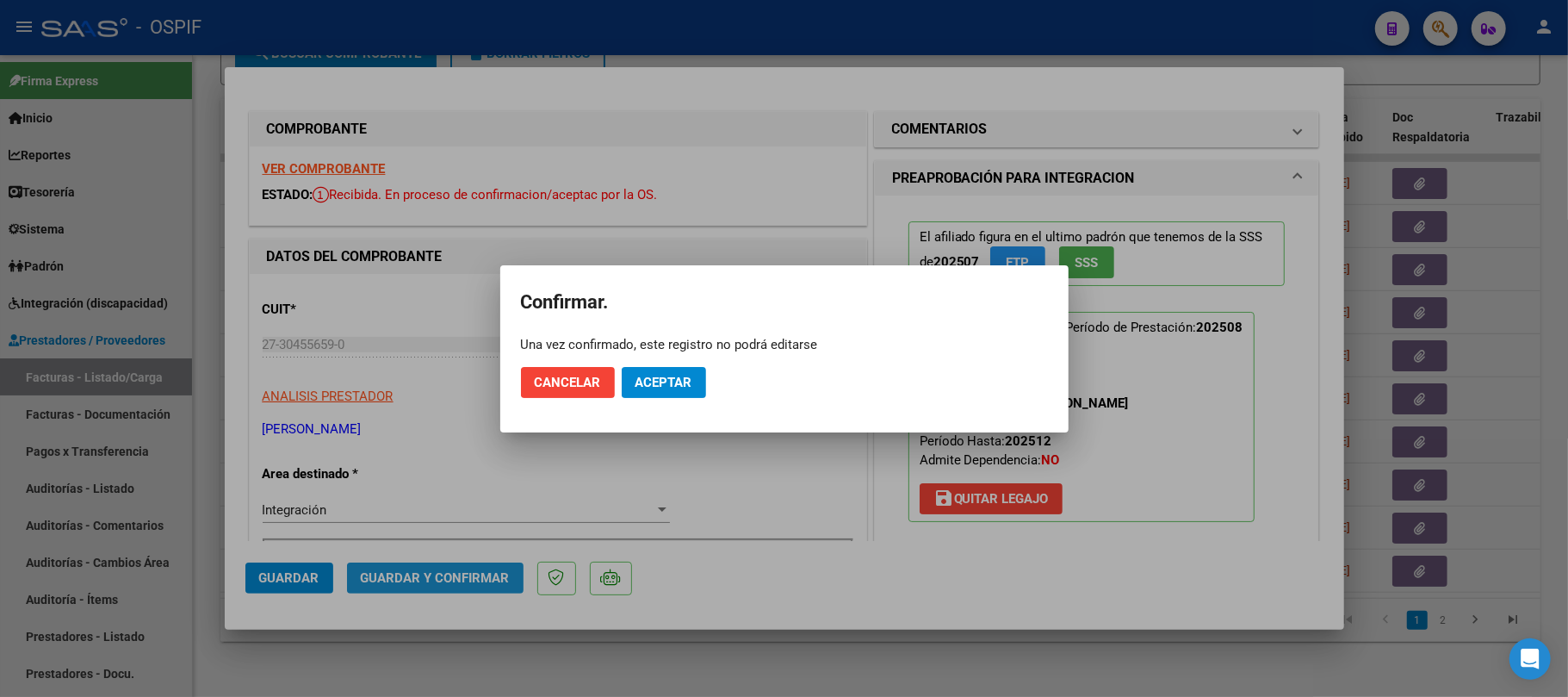
click at [639, 403] on mat-dialog-actions "Cancelar Aceptar" at bounding box center [785, 382] width 527 height 58
click at [653, 391] on button "Aceptar" at bounding box center [664, 383] width 84 height 31
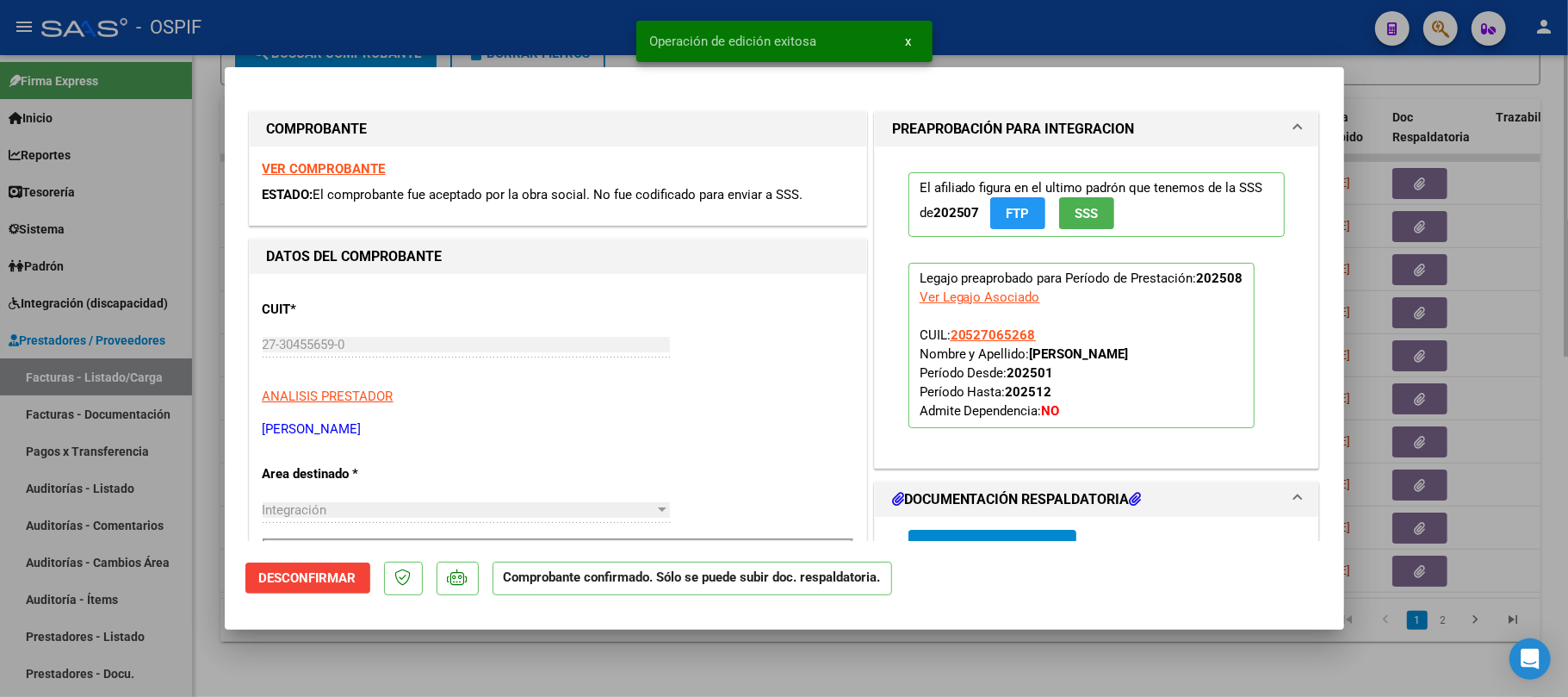
drag, startPoint x: 576, startPoint y: 669, endPoint x: 507, endPoint y: 693, distance: 73.1
click at [559, 670] on div at bounding box center [784, 348] width 1568 height 697
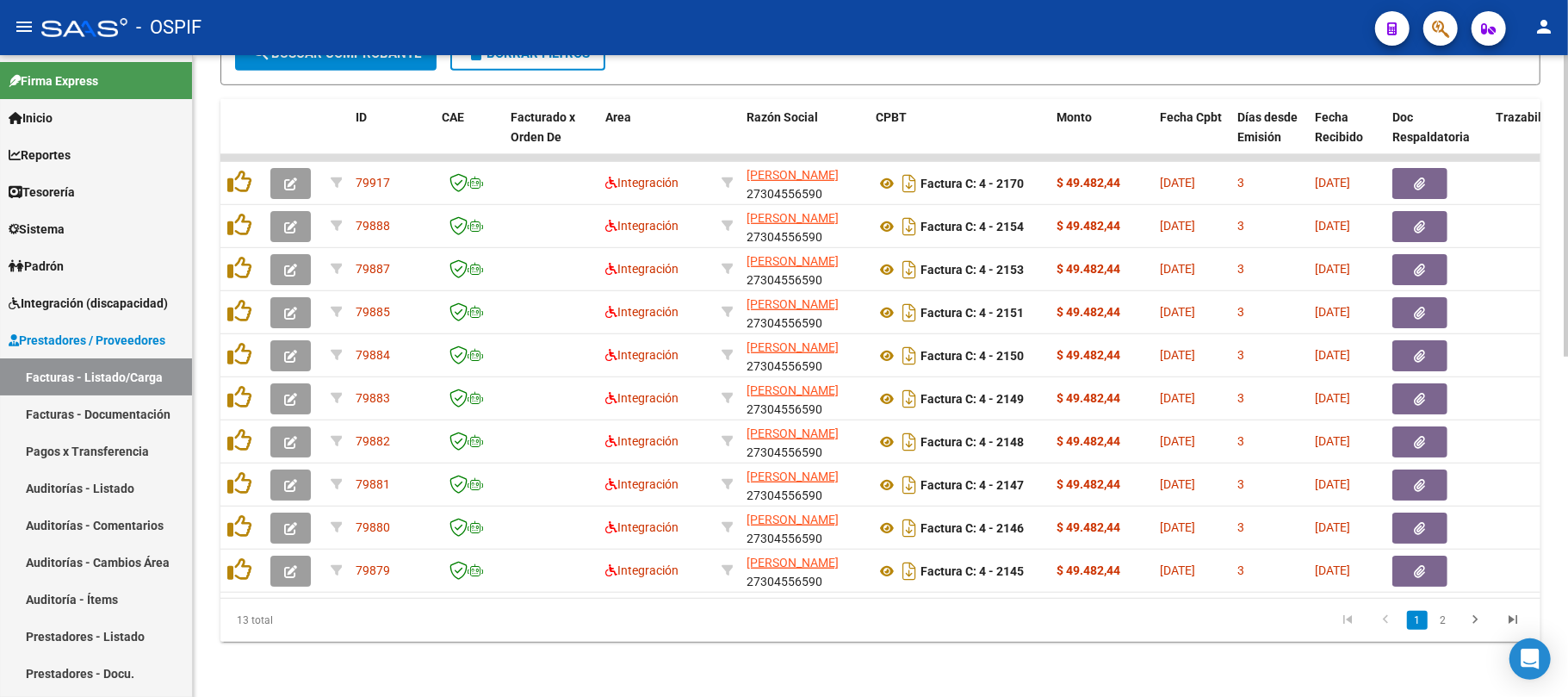
click at [907, 696] on div "Video tutorial PRESTADORES -> Listado de CPBTs Emitidos por Prestadores / Prove…" at bounding box center [880, 21] width 1375 height 1351
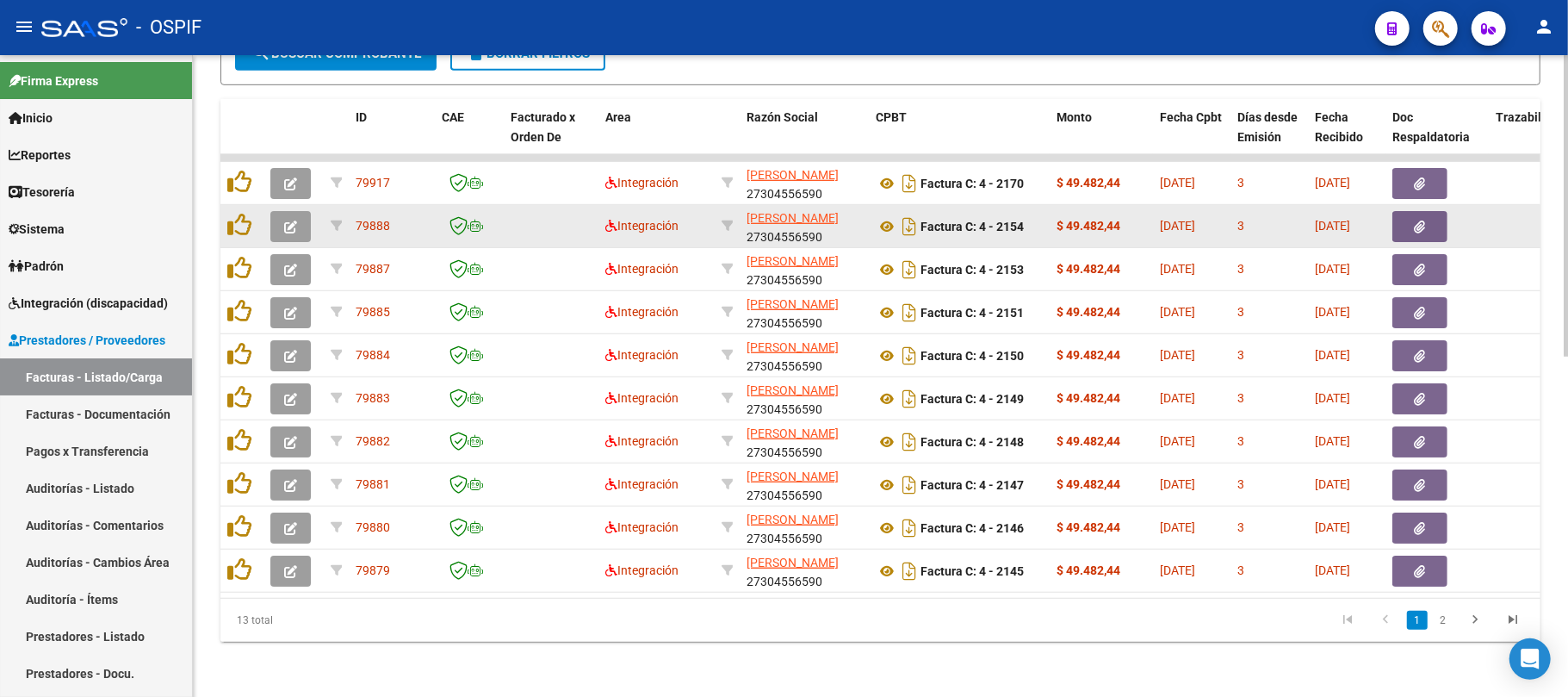
click at [294, 228] on datatable-body-cell at bounding box center [294, 227] width 60 height 43
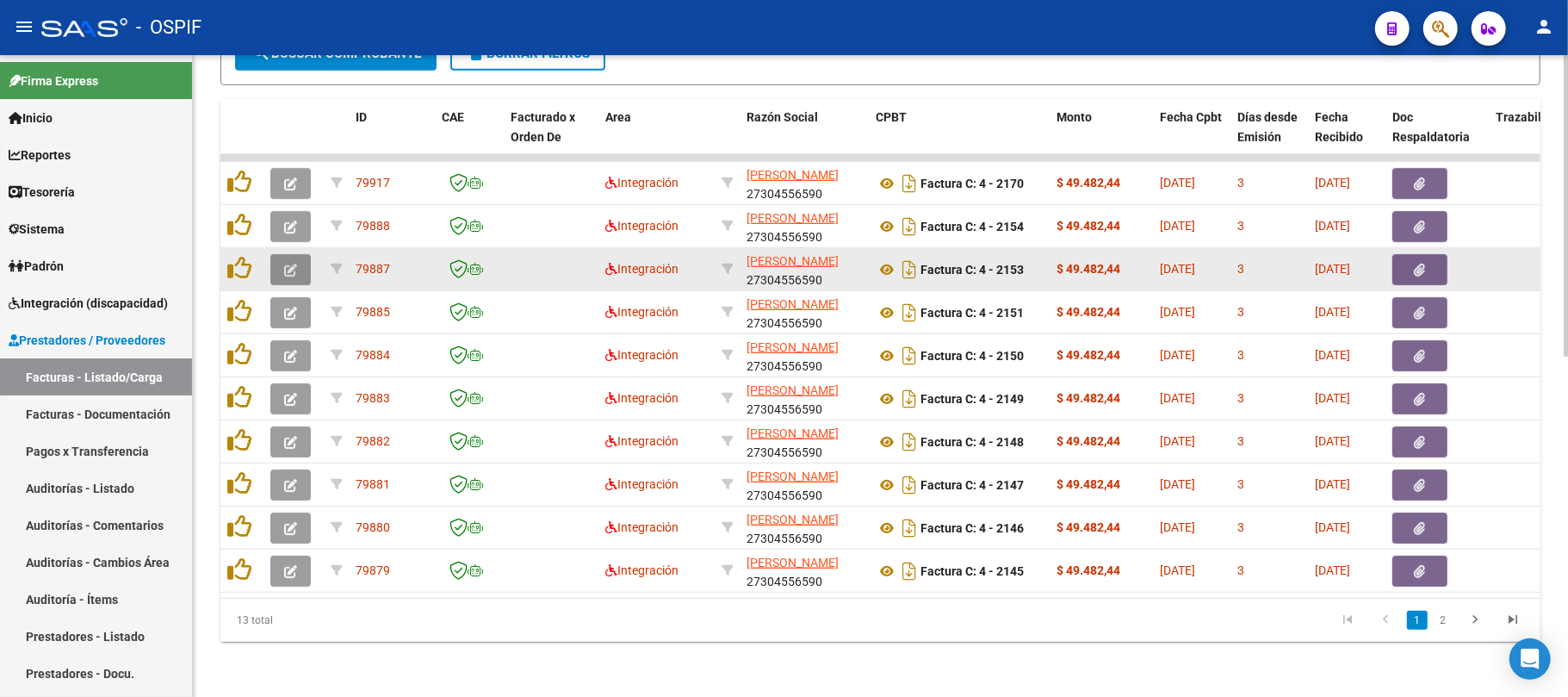
click at [284, 260] on button "button" at bounding box center [291, 269] width 41 height 31
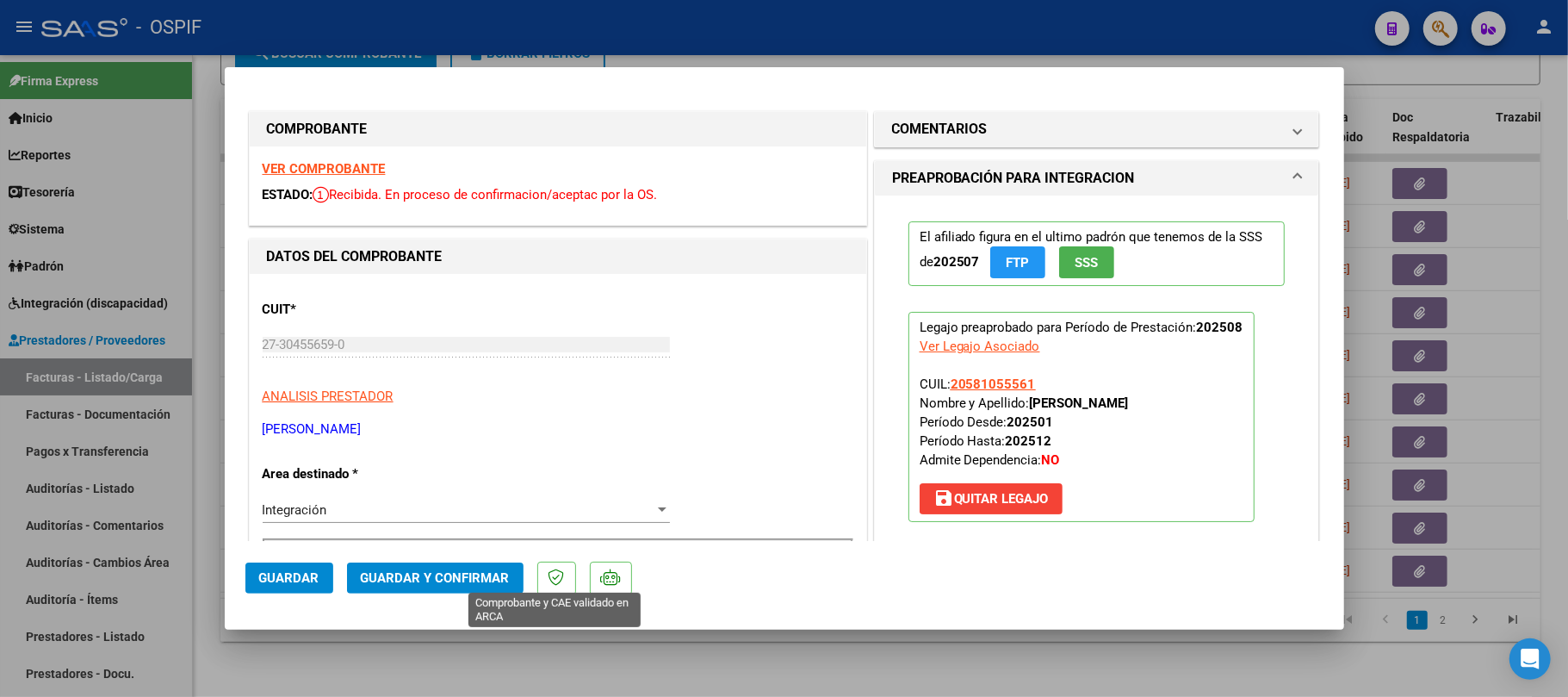
click at [524, 574] on mat-dialog-actions "Guardar Guardar y Confirmar" at bounding box center [784, 575] width 1079 height 68
click at [499, 577] on span "Guardar y Confirmar" at bounding box center [435, 578] width 149 height 16
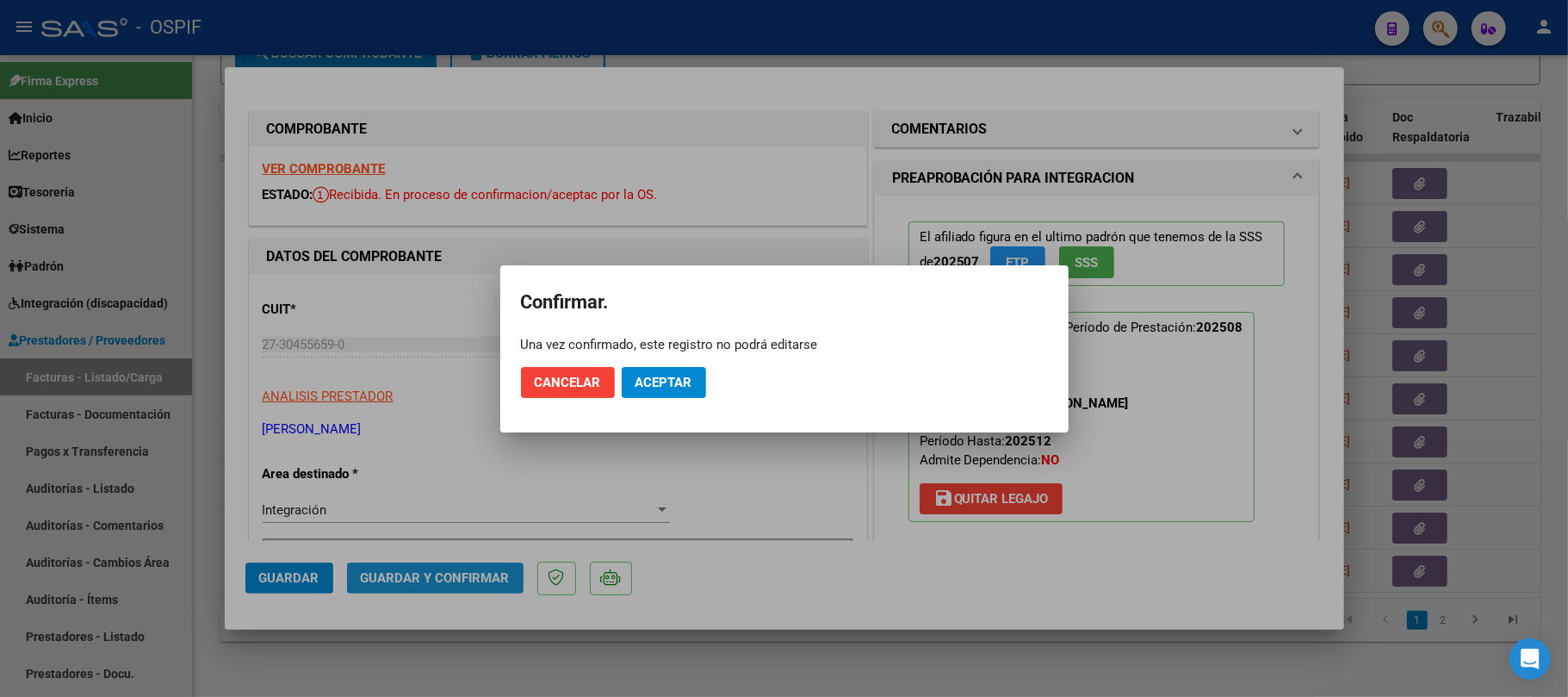
click at [672, 376] on span "Aceptar" at bounding box center [664, 383] width 57 height 16
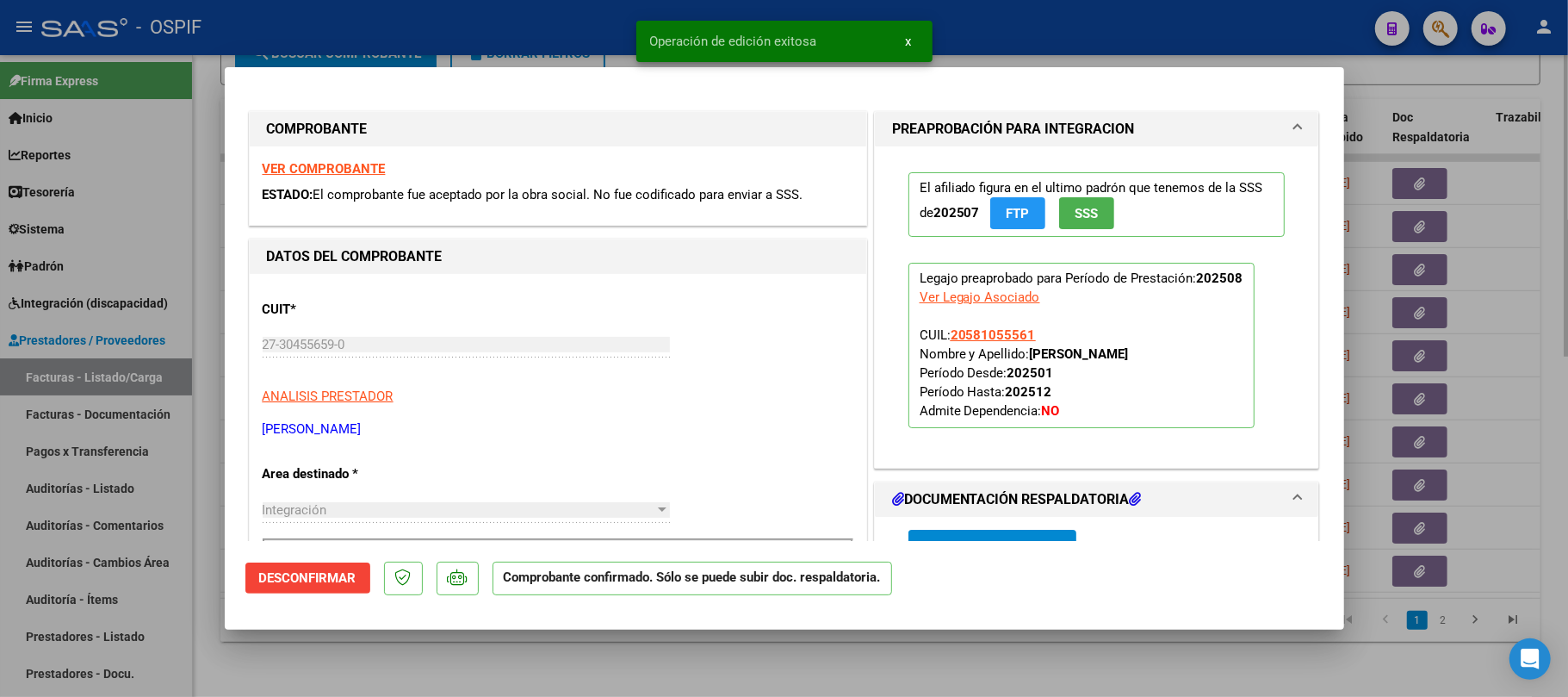
drag, startPoint x: 1137, startPoint y: 631, endPoint x: 1163, endPoint y: 649, distance: 31.6
click at [1137, 632] on div at bounding box center [784, 348] width 1568 height 697
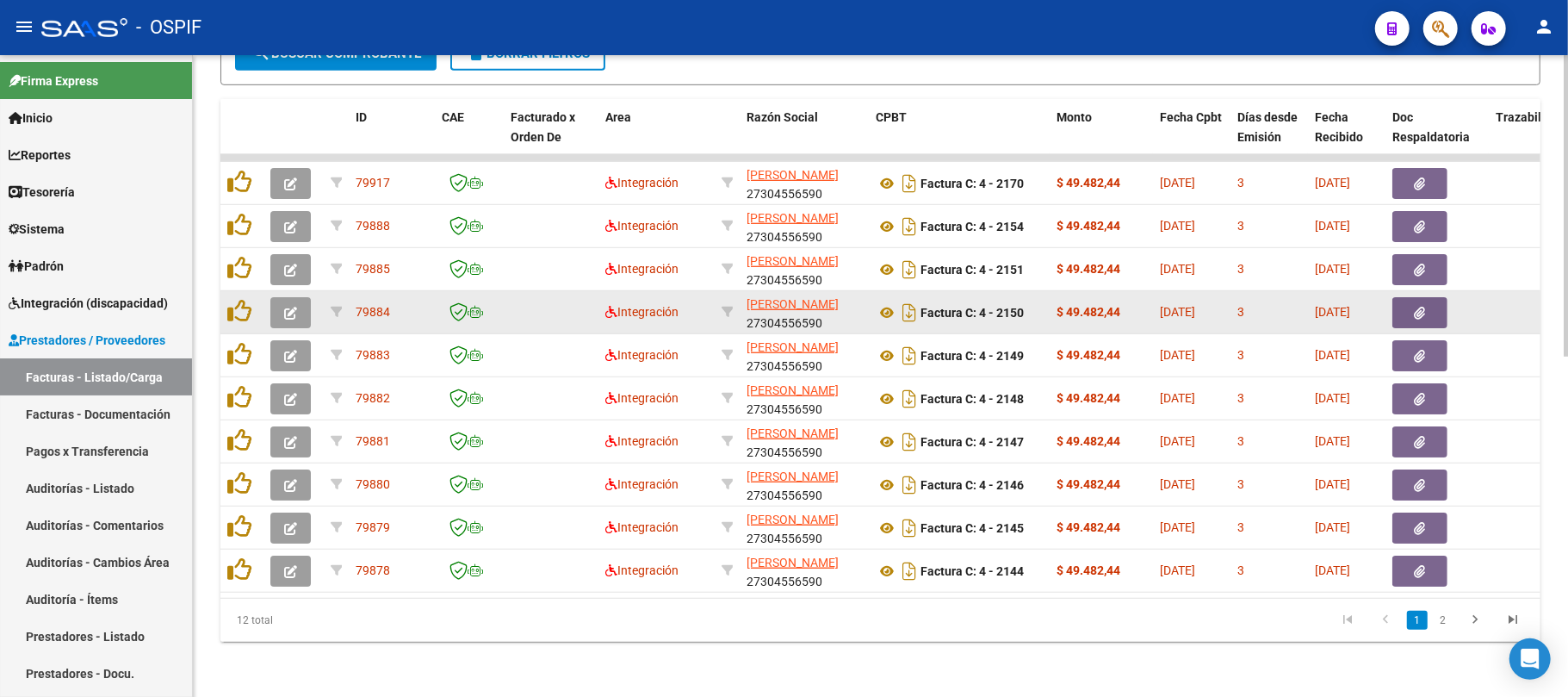
click at [298, 298] on button "button" at bounding box center [291, 313] width 41 height 31
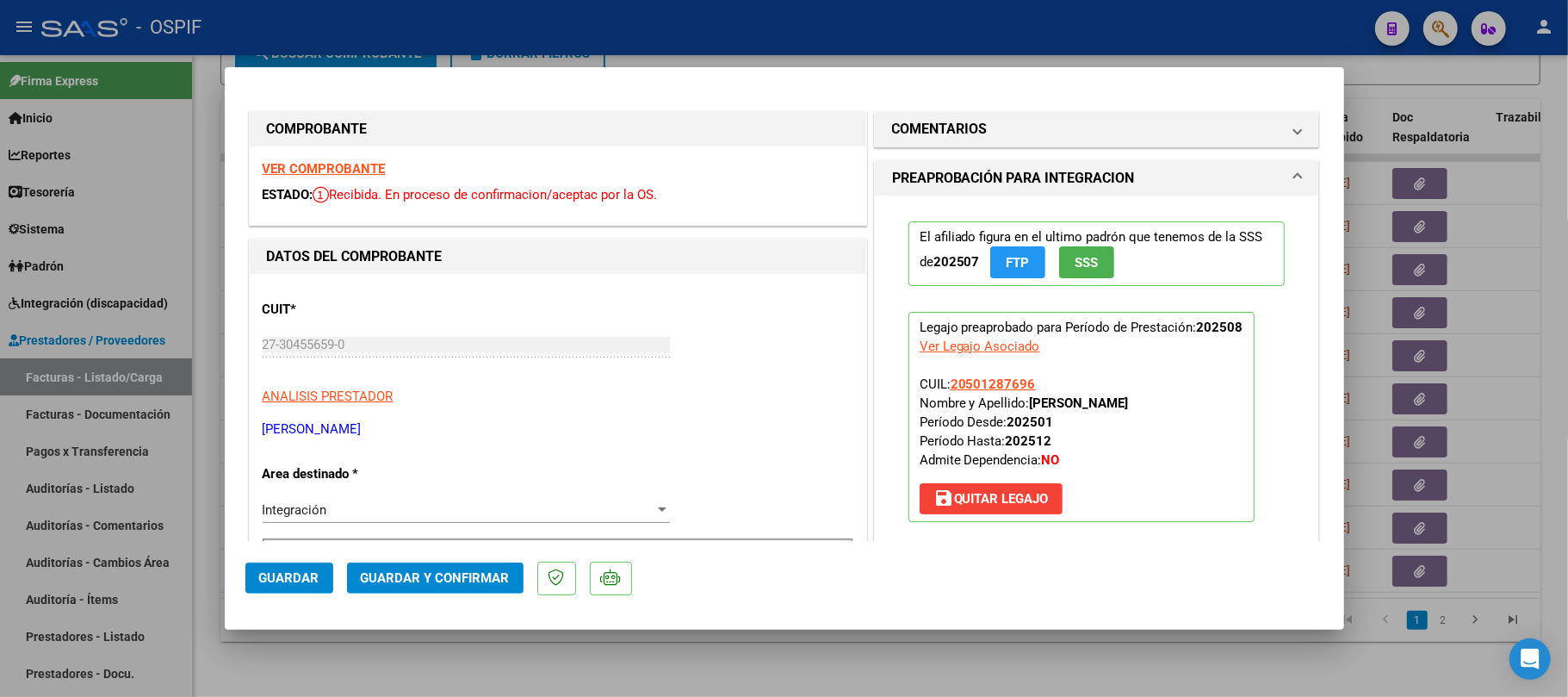
click at [460, 562] on button "Guardar y Confirmar" at bounding box center [435, 578] width 176 height 31
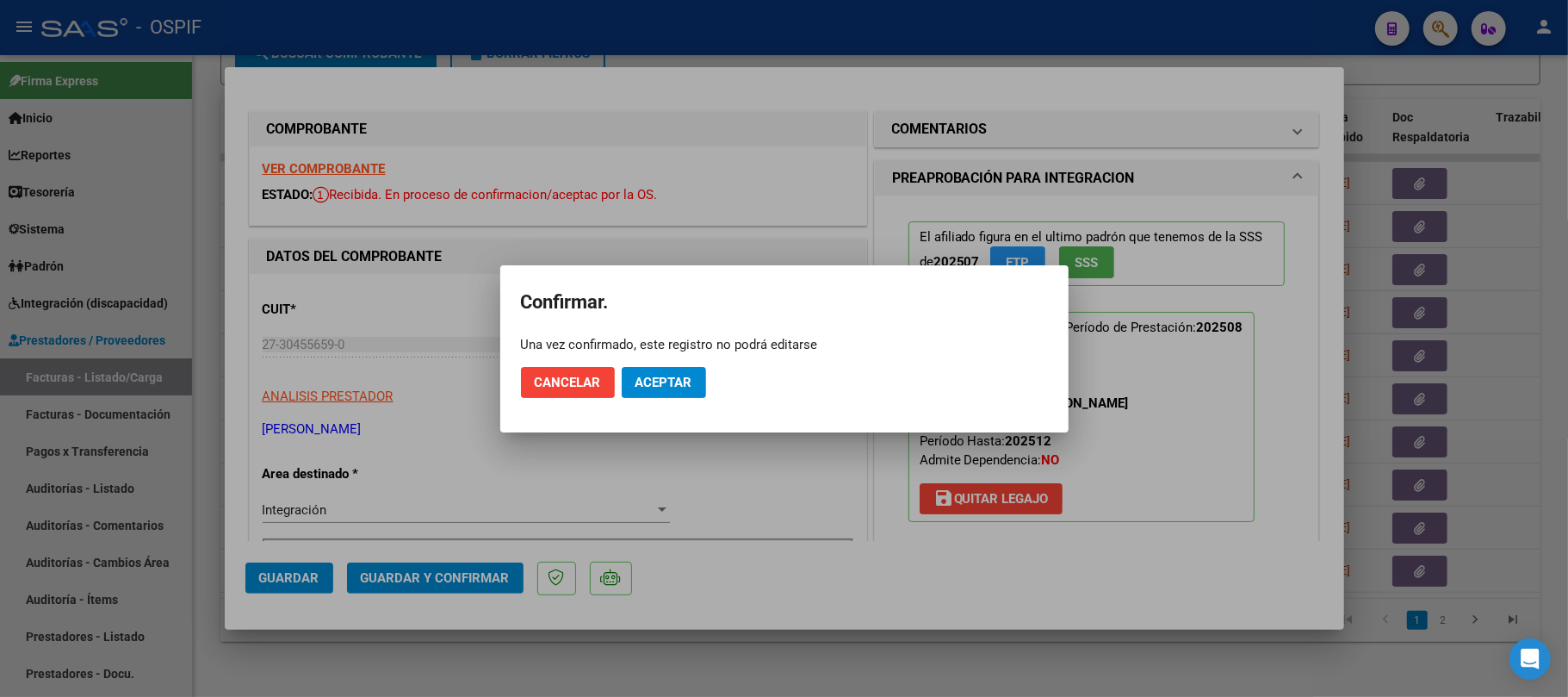
click at [667, 376] on span "Aceptar" at bounding box center [664, 383] width 57 height 16
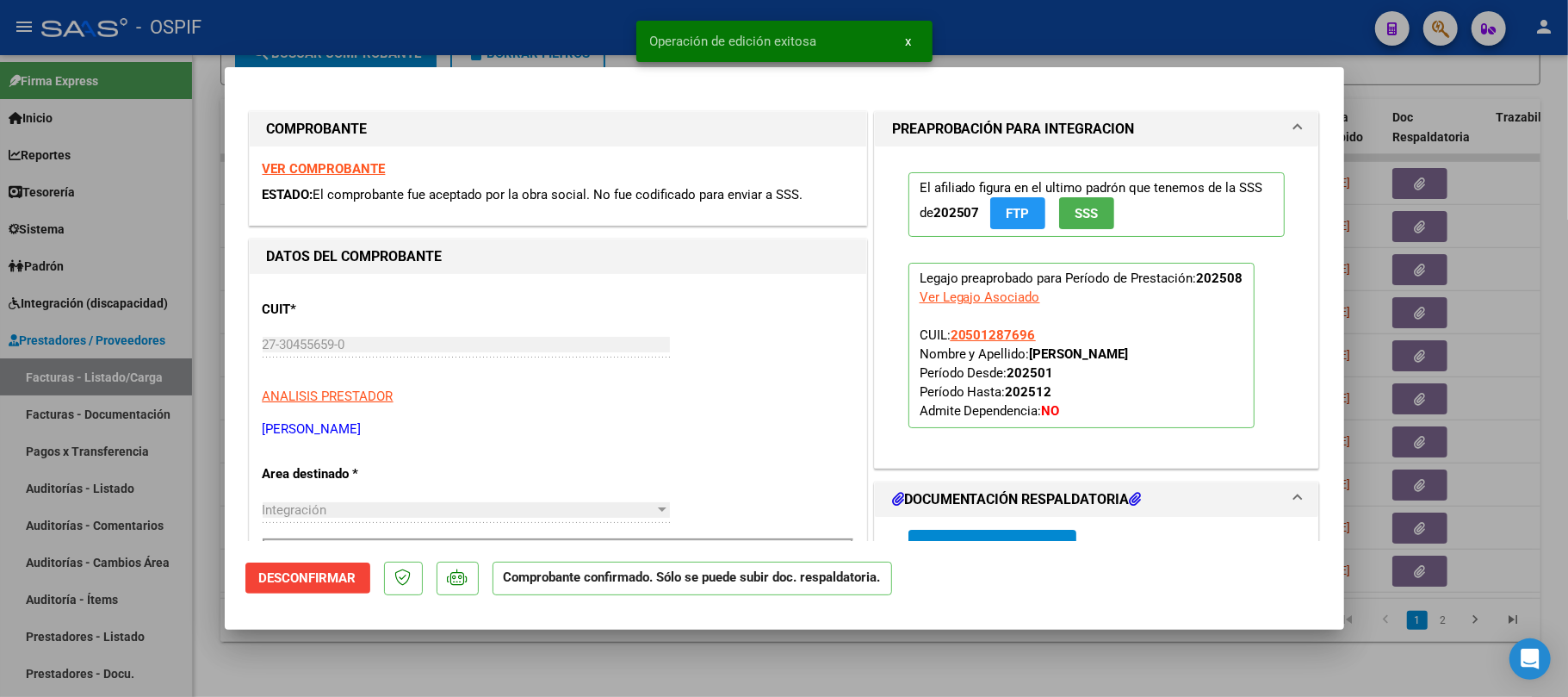
click at [862, 662] on div at bounding box center [784, 348] width 1568 height 697
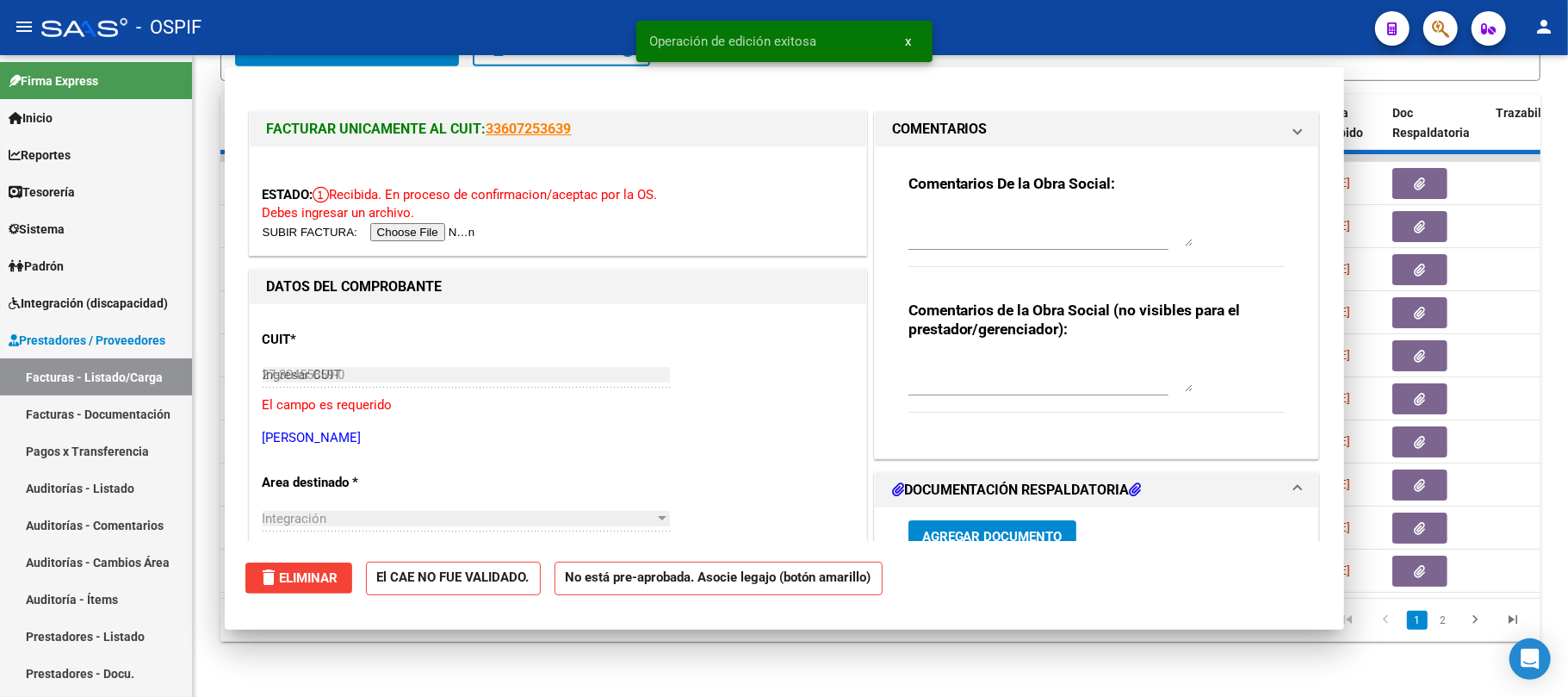
type input "$ 0,00"
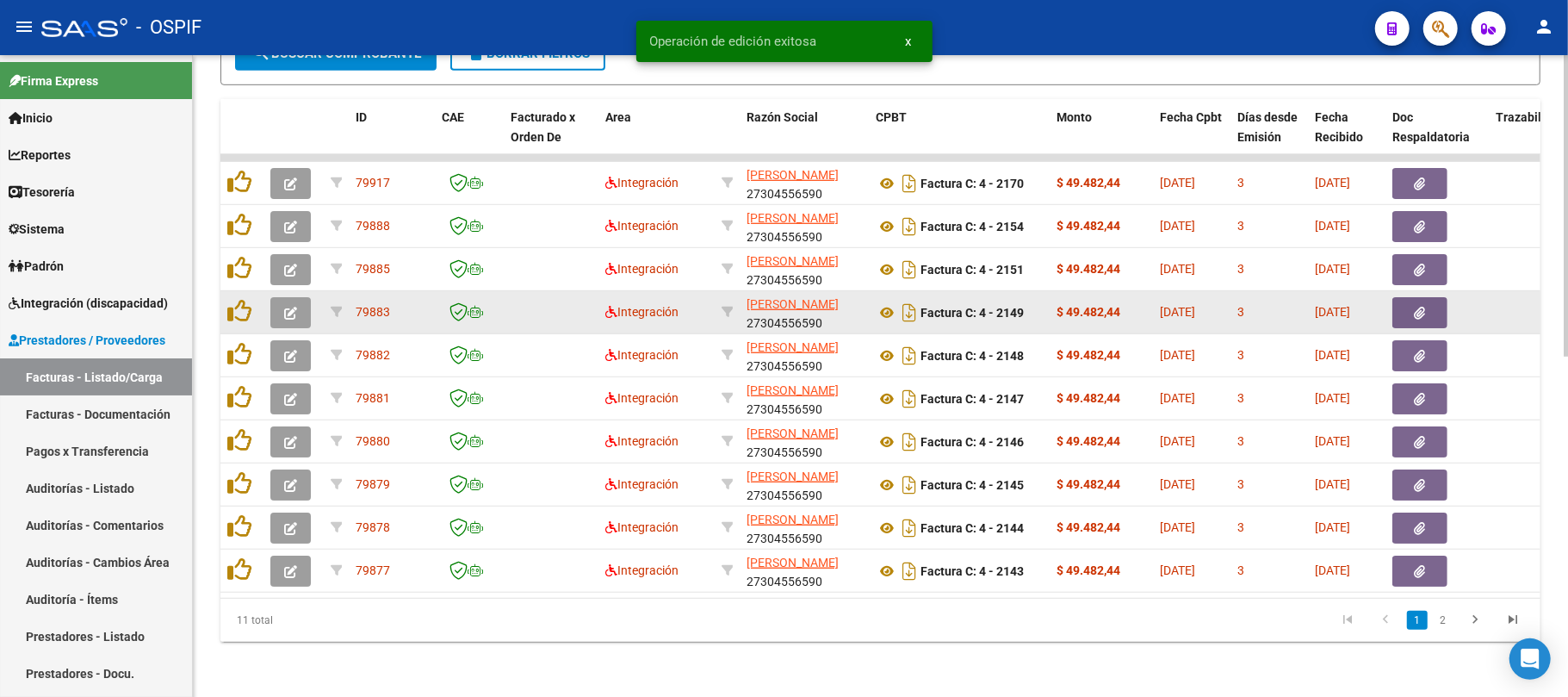
click at [295, 306] on icon "button" at bounding box center [290, 312] width 13 height 13
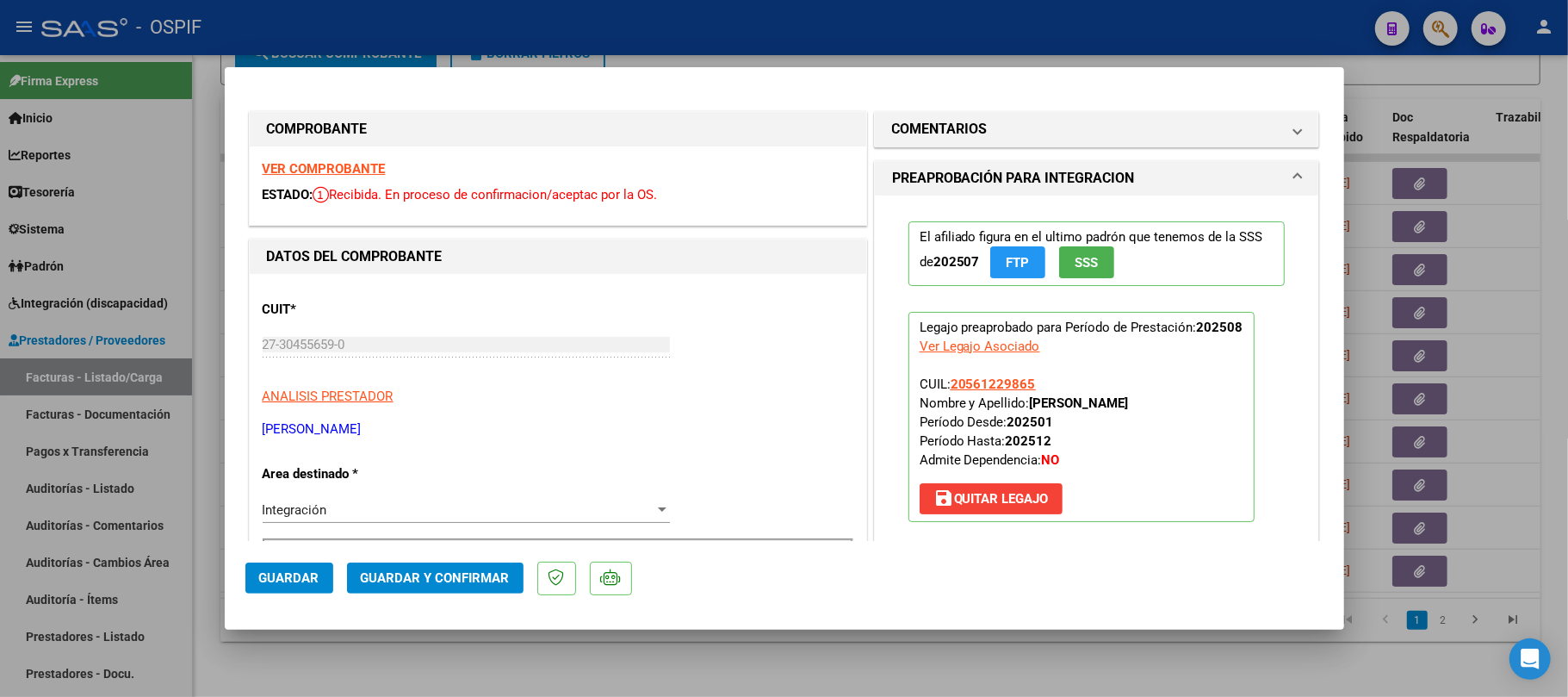
click at [428, 589] on button "Guardar y Confirmar" at bounding box center [435, 578] width 176 height 31
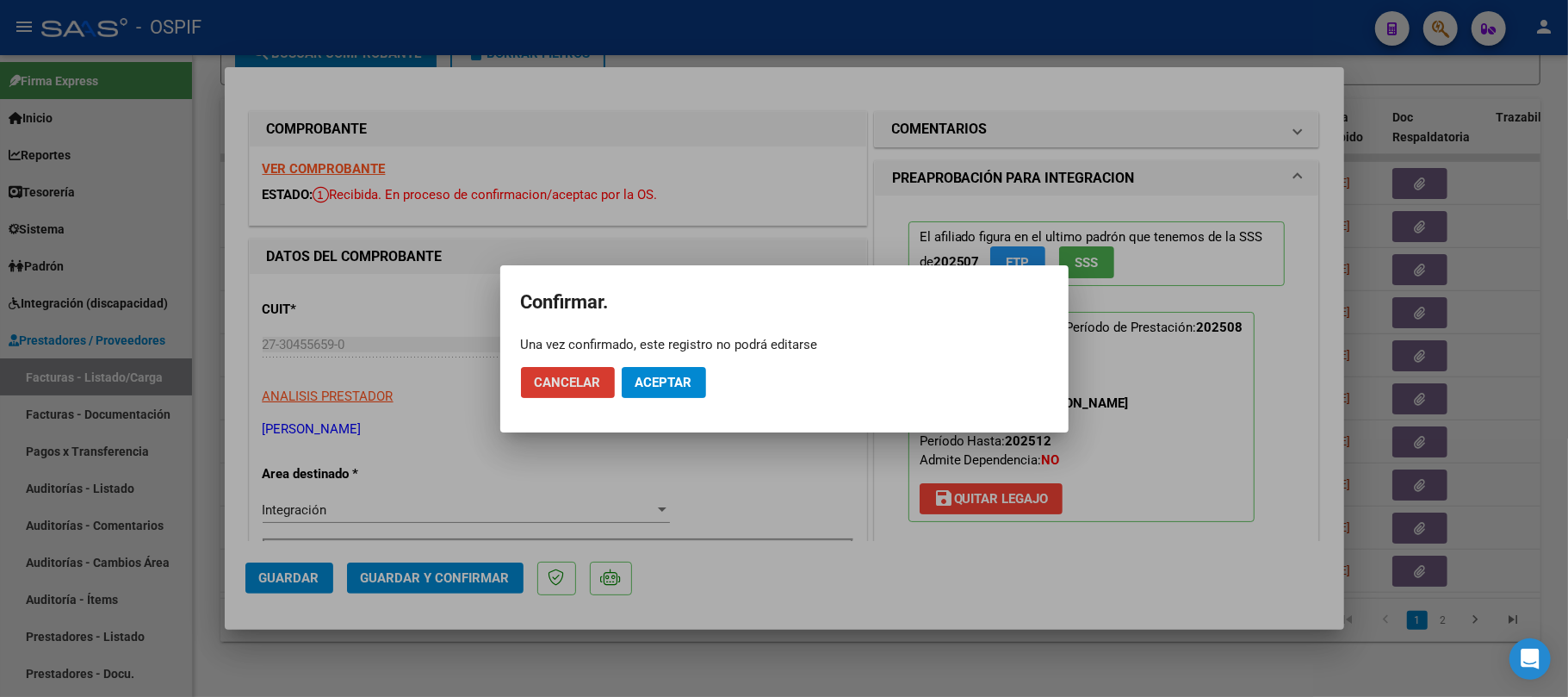
click at [682, 360] on mat-dialog-actions "Cancelar Aceptar" at bounding box center [785, 382] width 527 height 58
click at [682, 372] on button "Aceptar" at bounding box center [664, 383] width 84 height 31
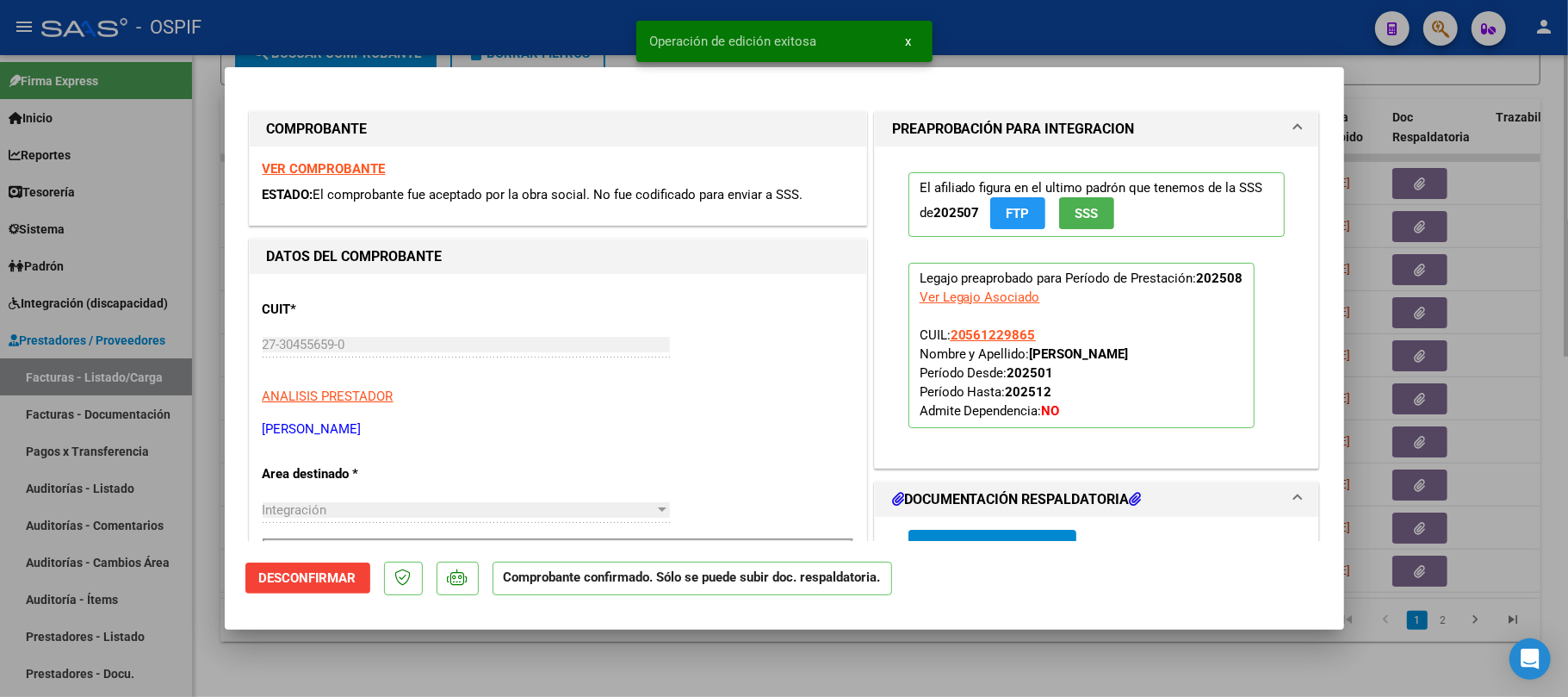
drag, startPoint x: 790, startPoint y: 656, endPoint x: 779, endPoint y: 672, distance: 19.4
click at [791, 656] on div at bounding box center [784, 348] width 1568 height 697
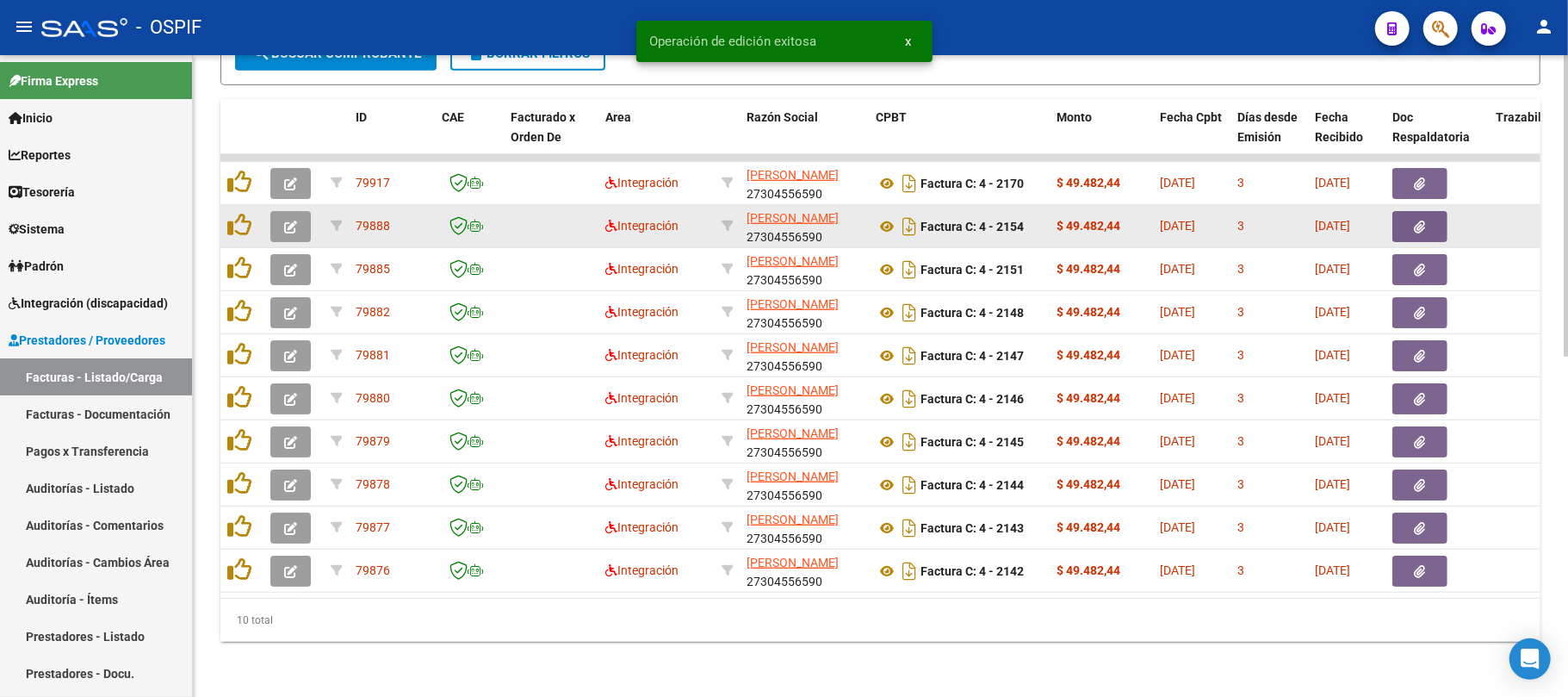
click at [303, 211] on button "button" at bounding box center [291, 227] width 41 height 31
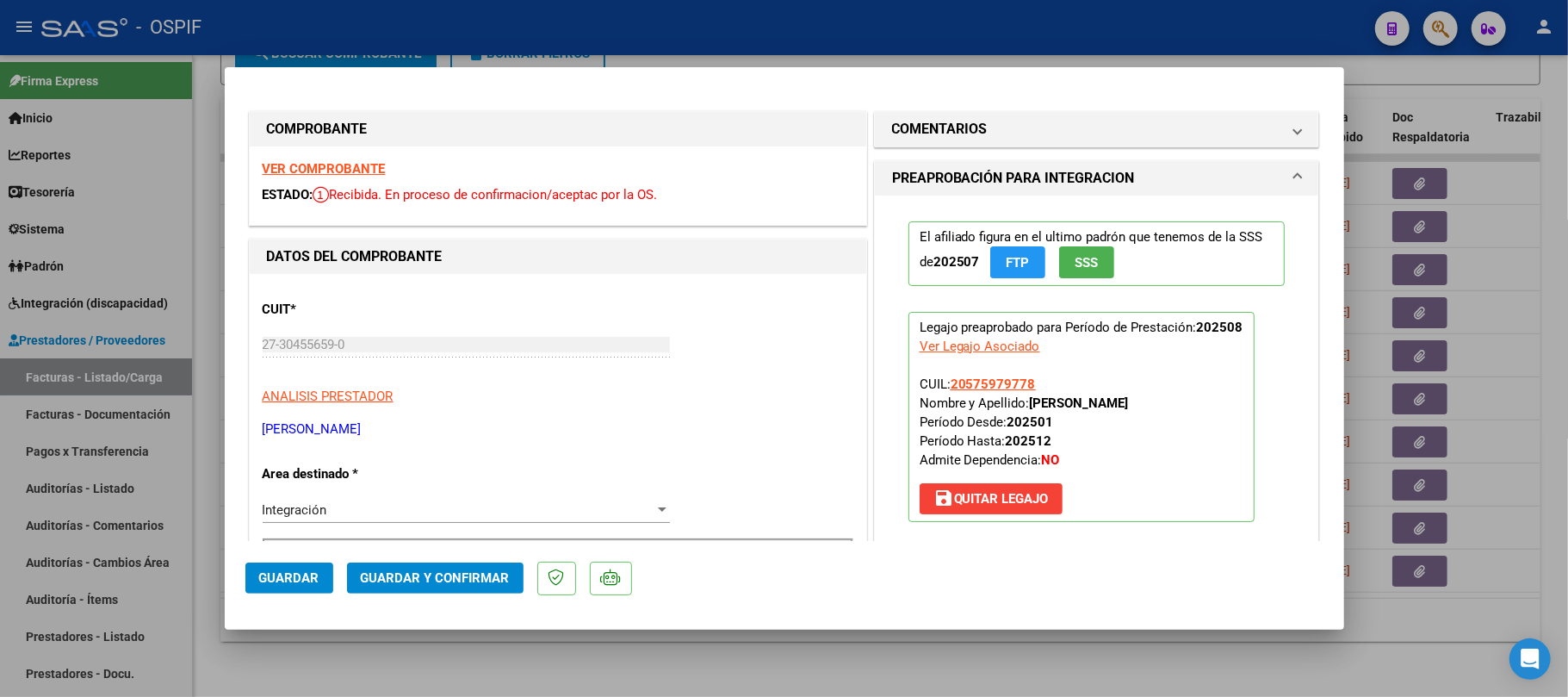
click at [453, 559] on mat-dialog-actions "Guardar Guardar y Confirmar" at bounding box center [784, 575] width 1079 height 68
click at [446, 586] on button "Guardar y Confirmar" at bounding box center [435, 578] width 176 height 31
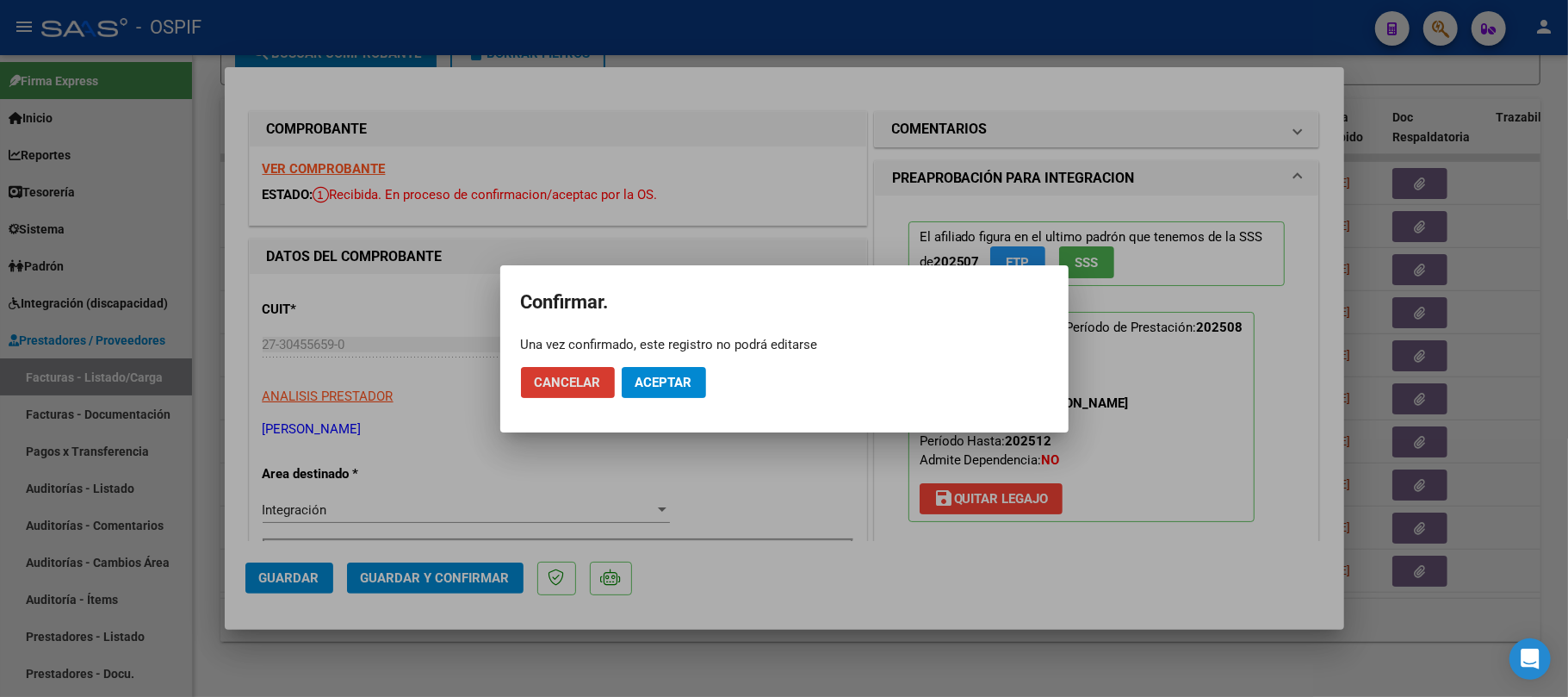
click at [644, 377] on span "Aceptar" at bounding box center [664, 383] width 57 height 16
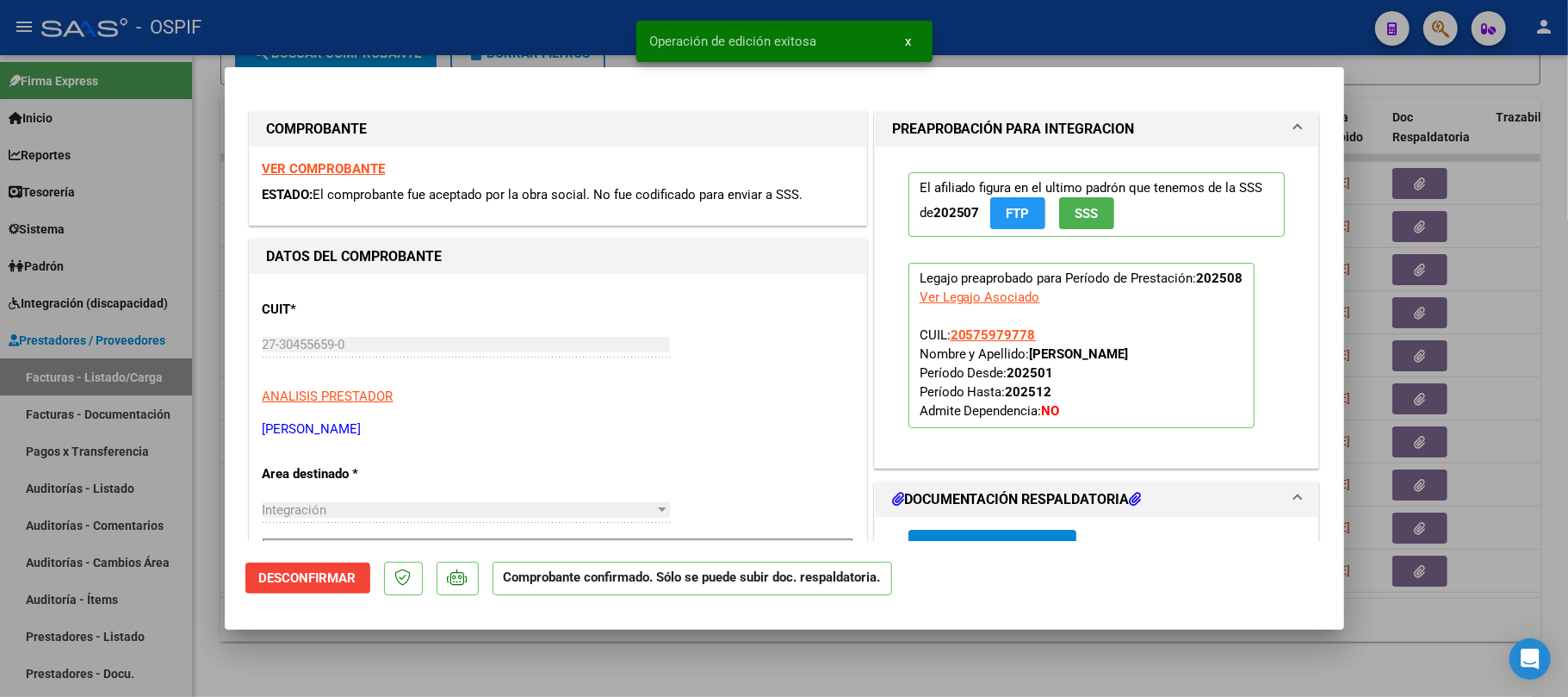
click at [866, 662] on div at bounding box center [784, 348] width 1568 height 697
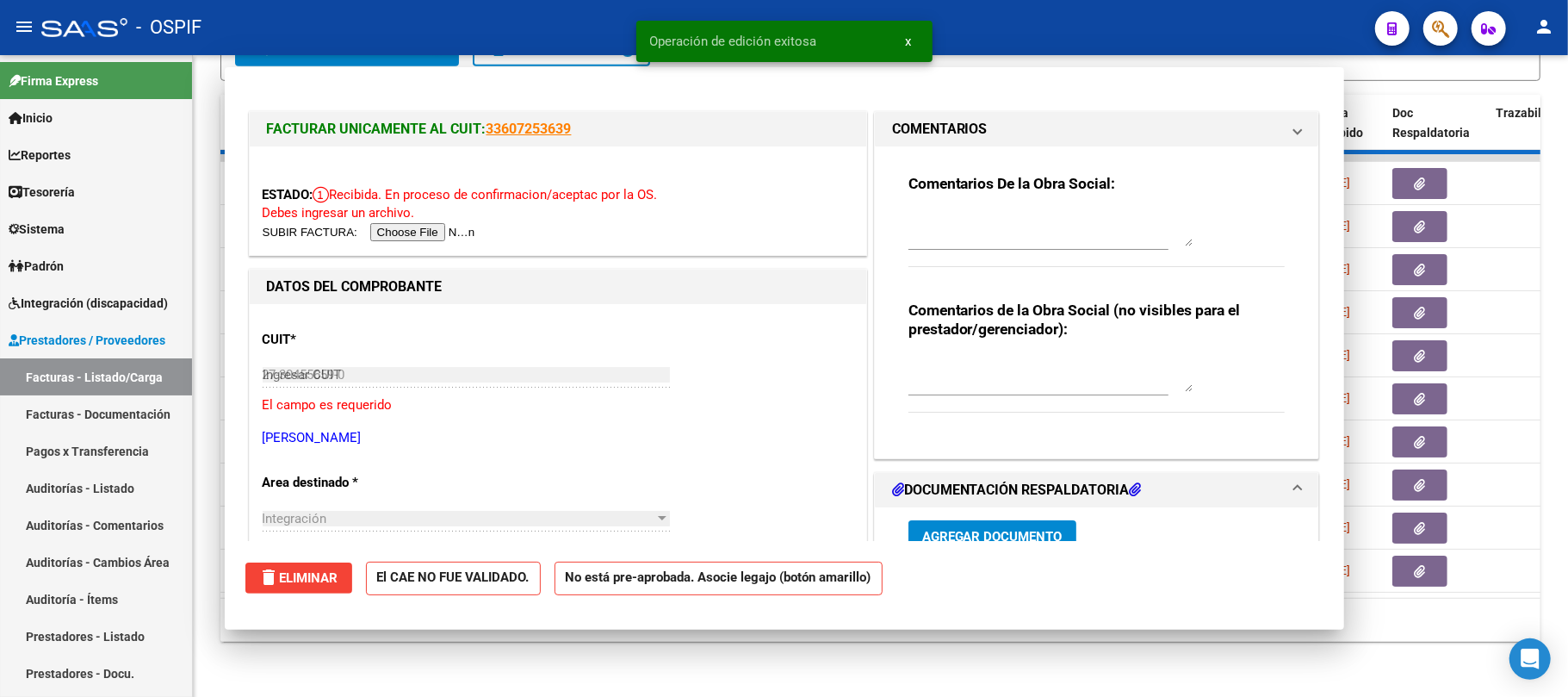
type input "$ 0,00"
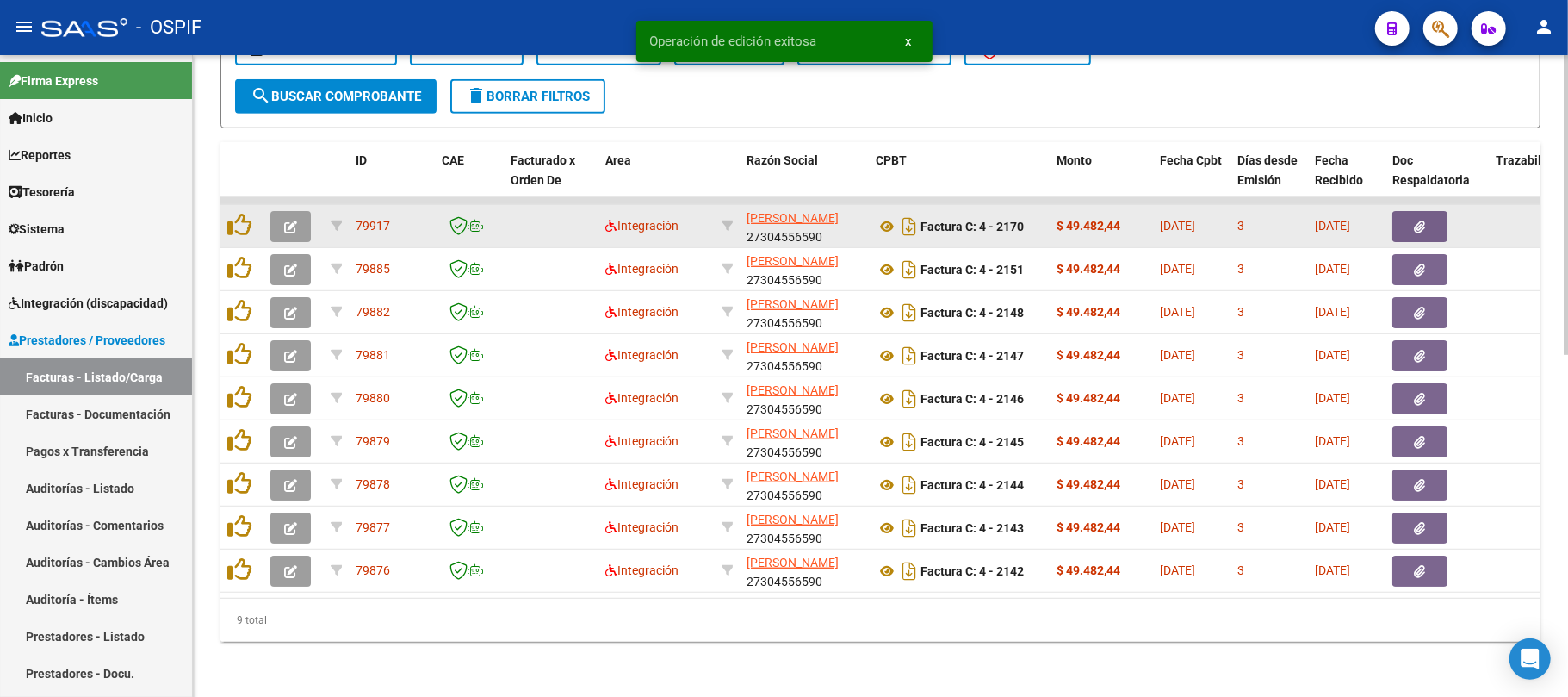
click at [286, 219] on button "button" at bounding box center [291, 227] width 41 height 31
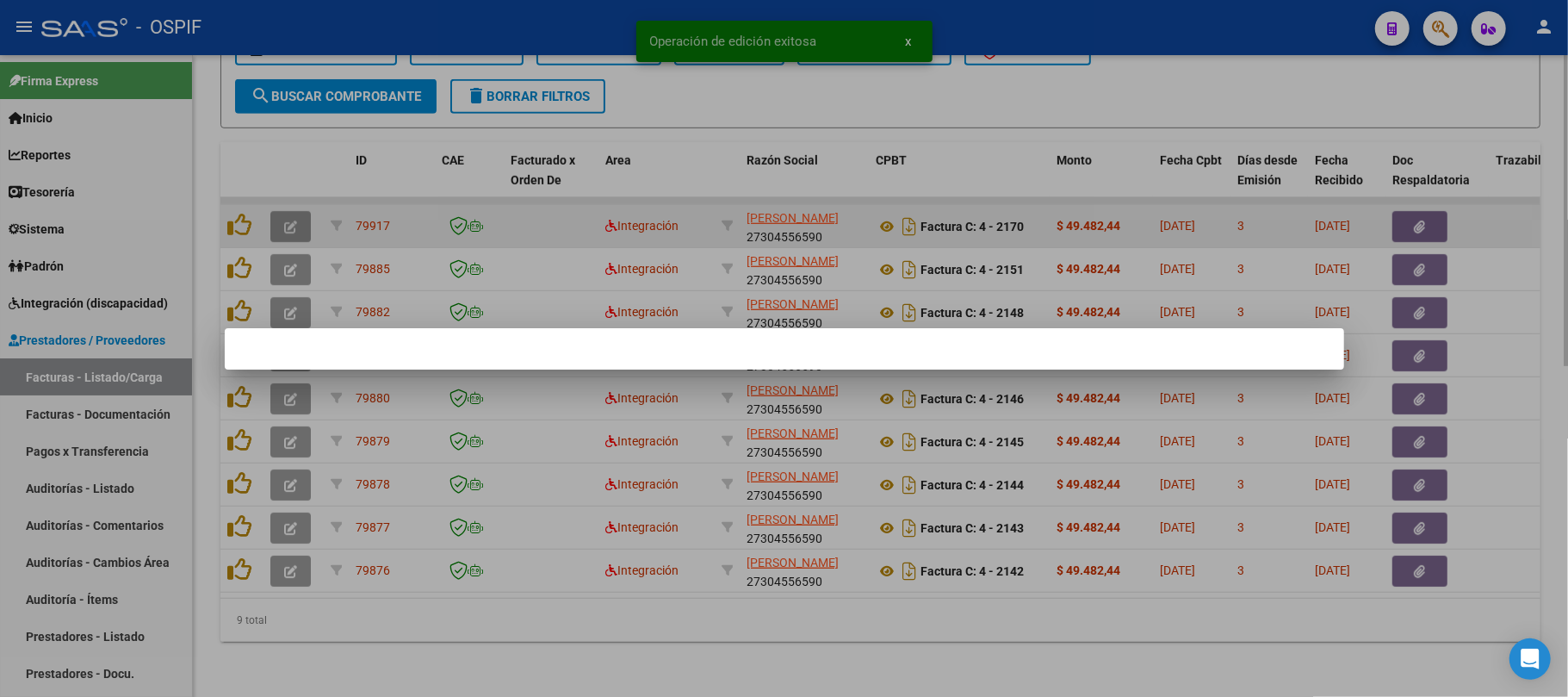
scroll to position [682, 0]
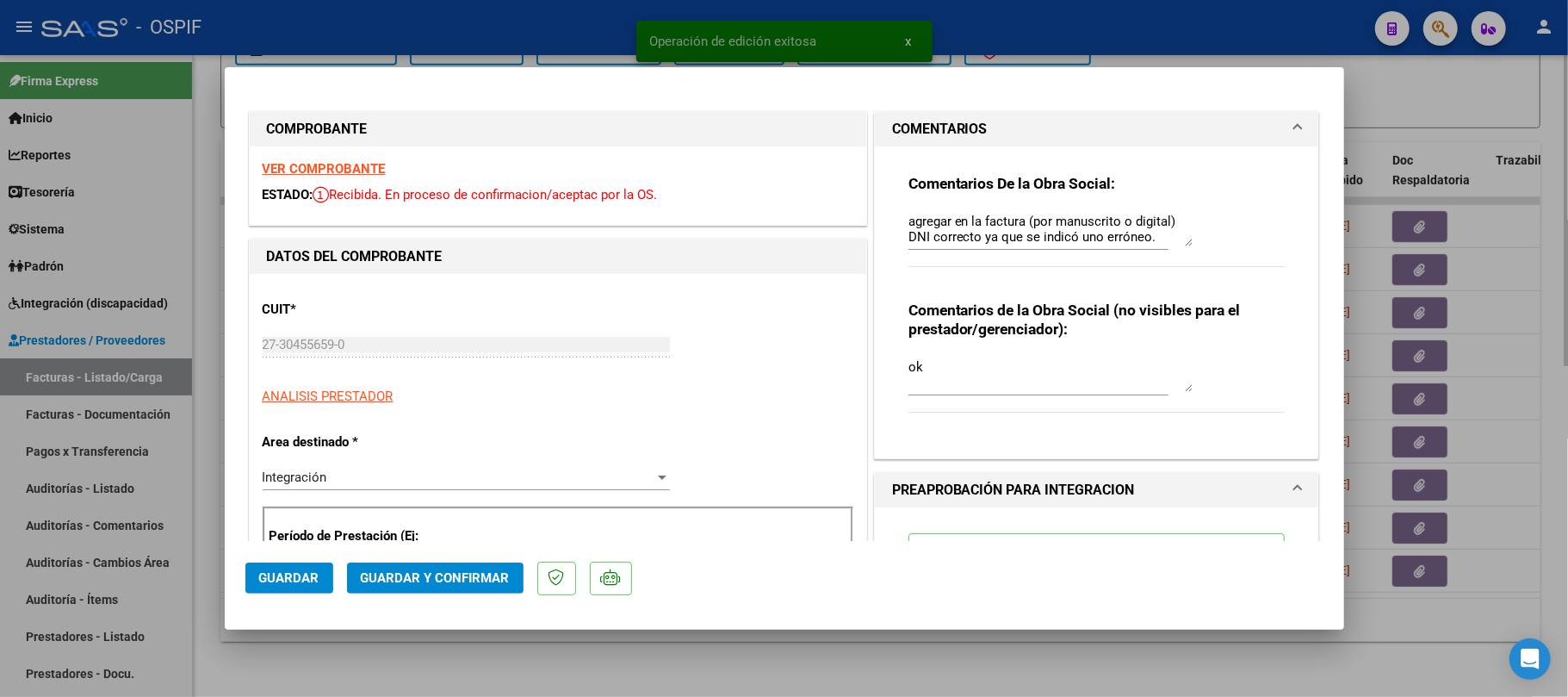
click at [612, 649] on div at bounding box center [784, 348] width 1568 height 697
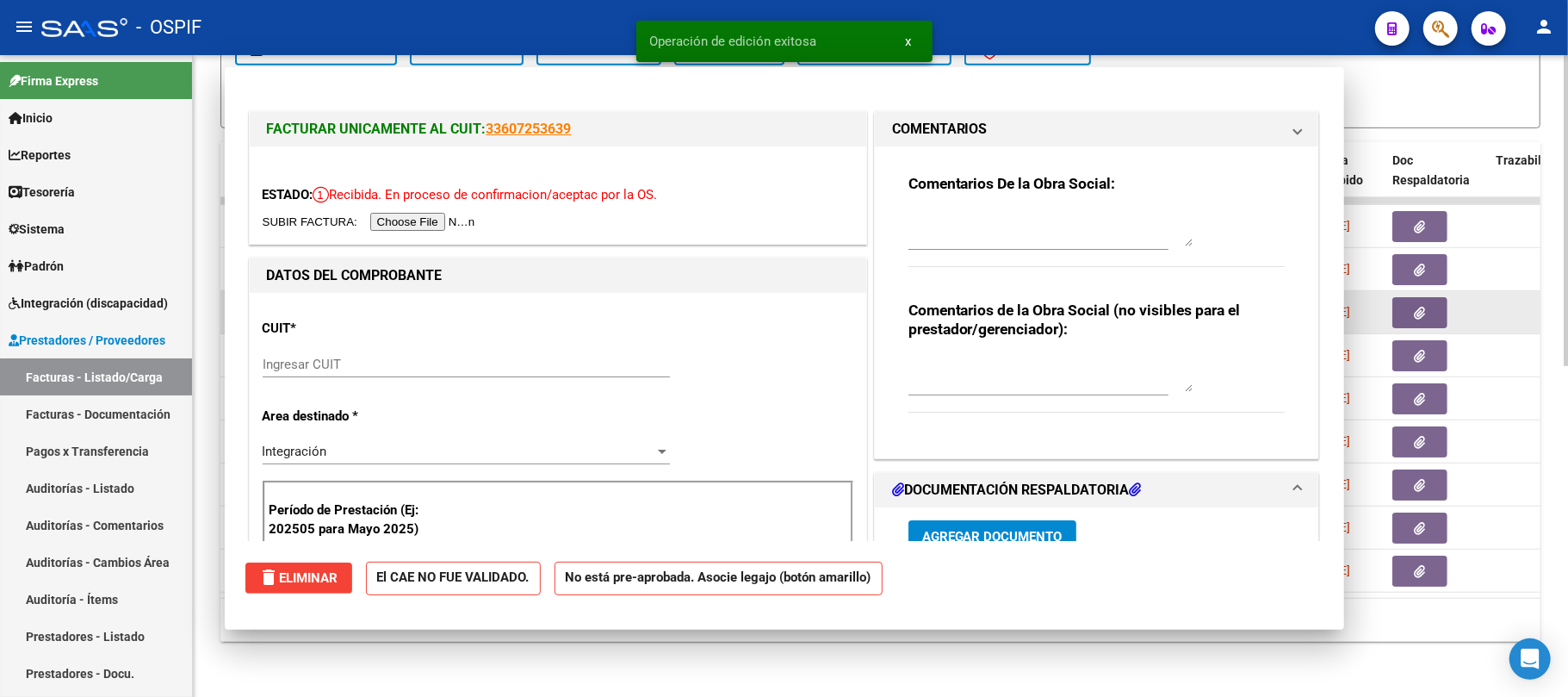
click at [300, 294] on datatable-body-cell at bounding box center [294, 312] width 60 height 43
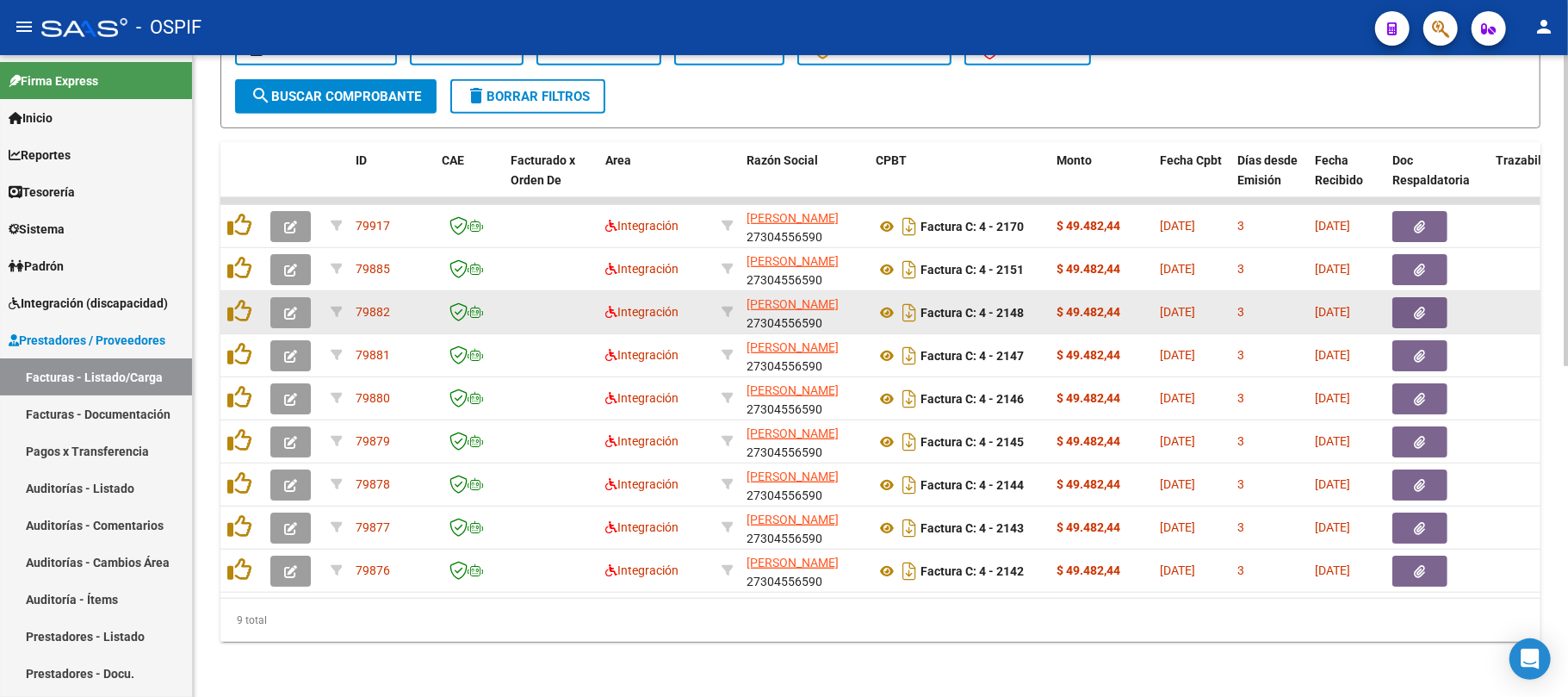
click at [299, 298] on button "button" at bounding box center [291, 313] width 41 height 31
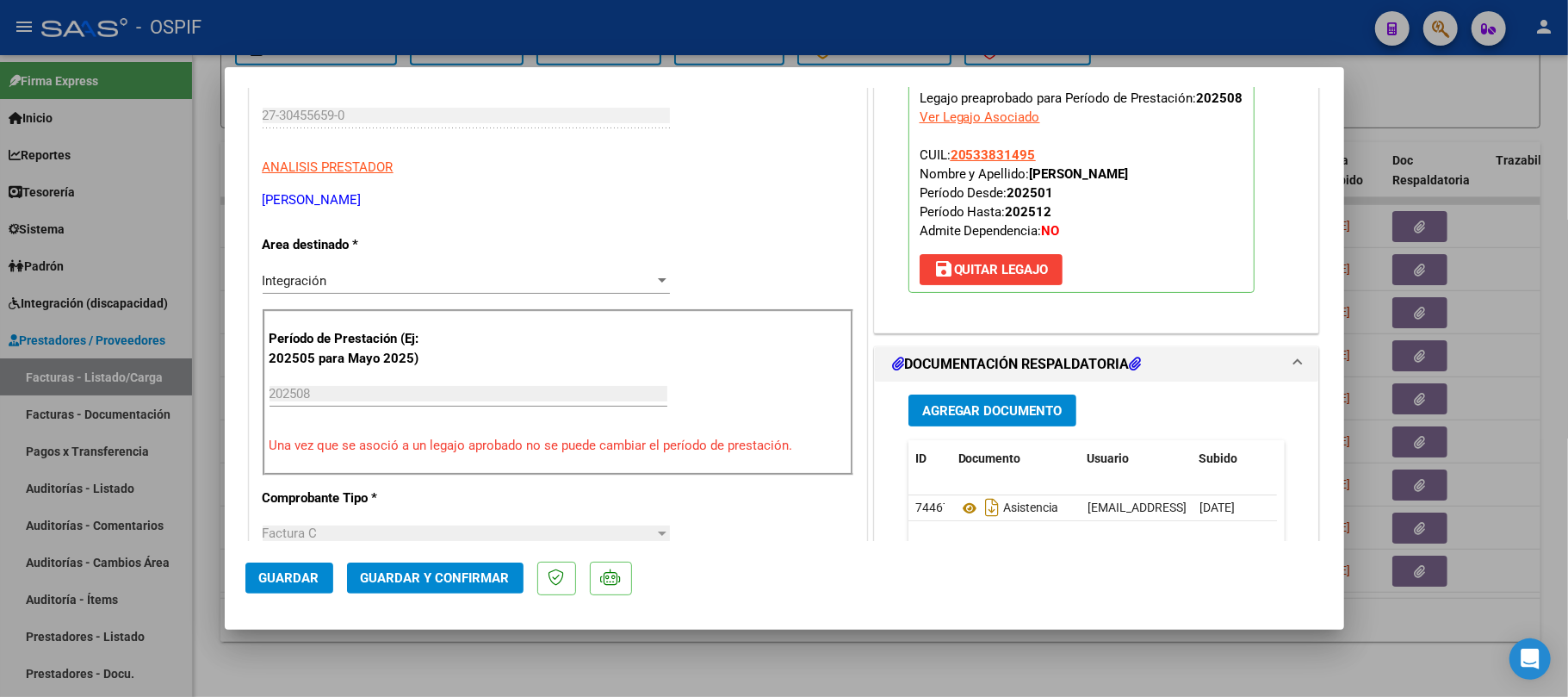
scroll to position [0, 0]
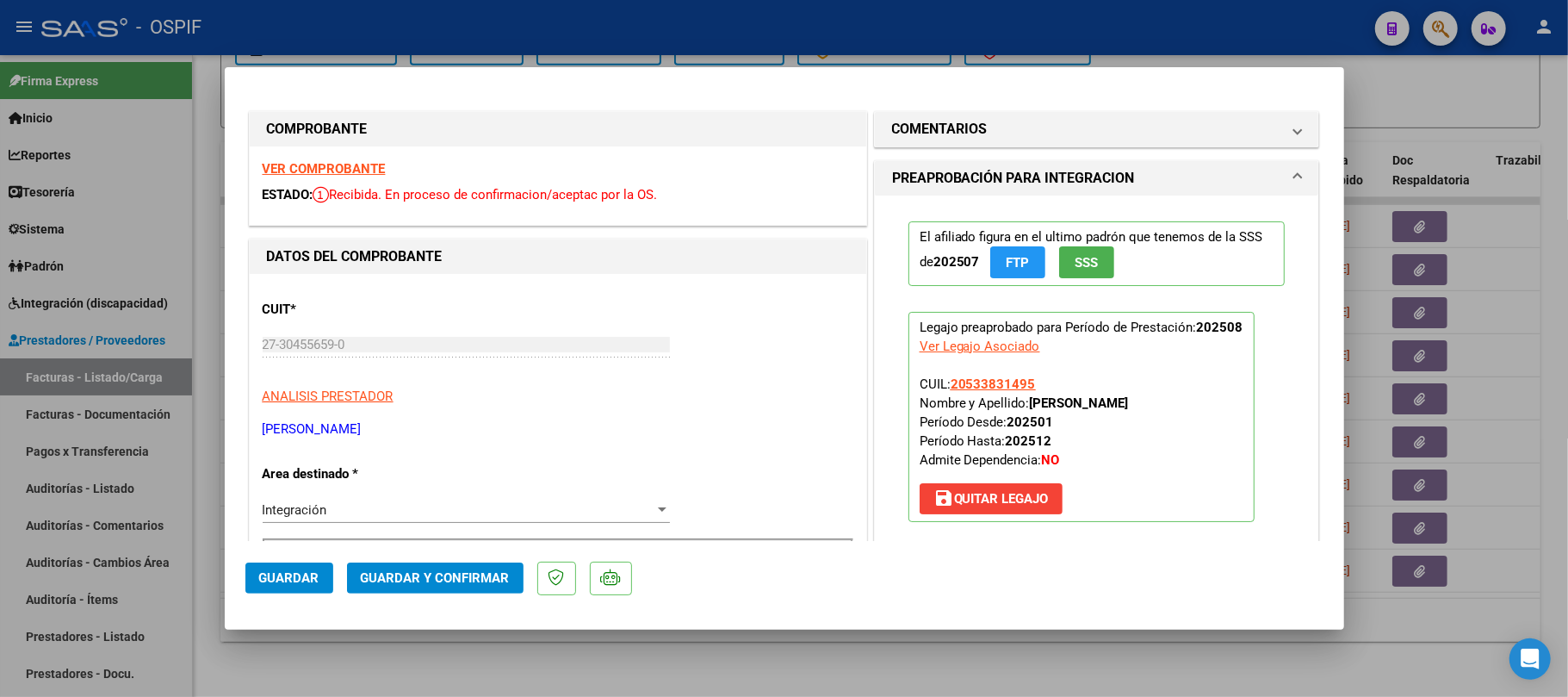
drag, startPoint x: 456, startPoint y: 550, endPoint x: 455, endPoint y: 569, distance: 19.0
click at [456, 554] on mat-dialog-actions "Guardar Guardar y Confirmar" at bounding box center [784, 575] width 1079 height 68
click at [455, 570] on span "Guardar y Confirmar" at bounding box center [435, 578] width 149 height 16
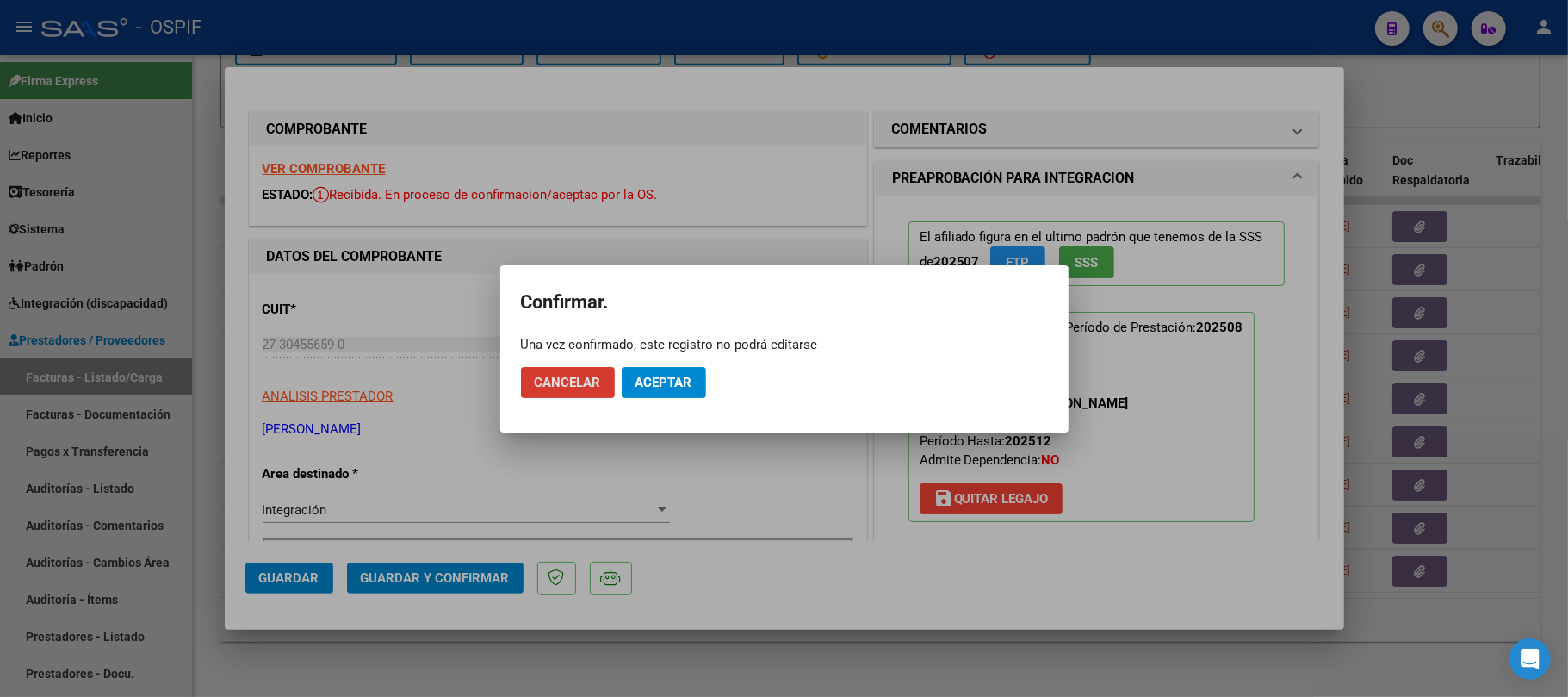
click at [677, 383] on span "Aceptar" at bounding box center [664, 383] width 57 height 16
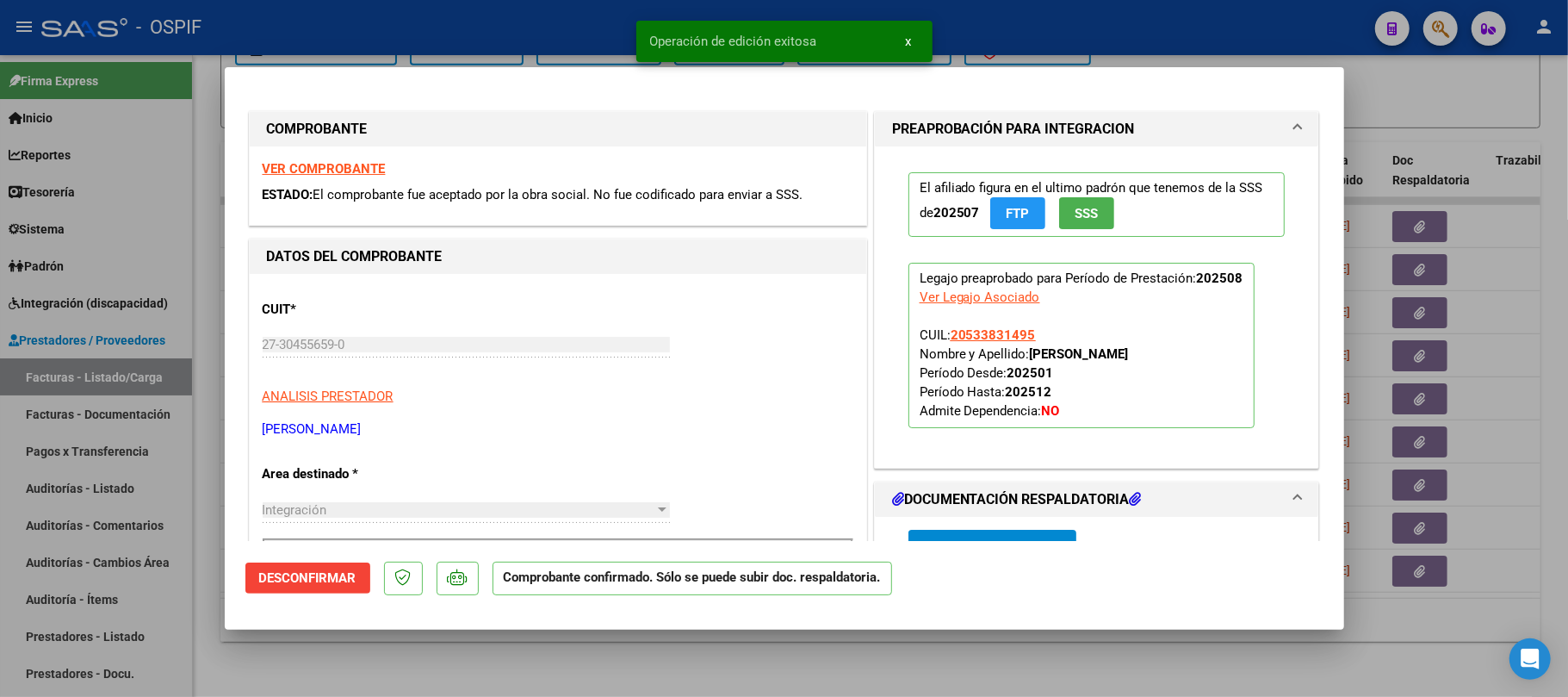
click at [1440, 434] on div at bounding box center [784, 348] width 1568 height 697
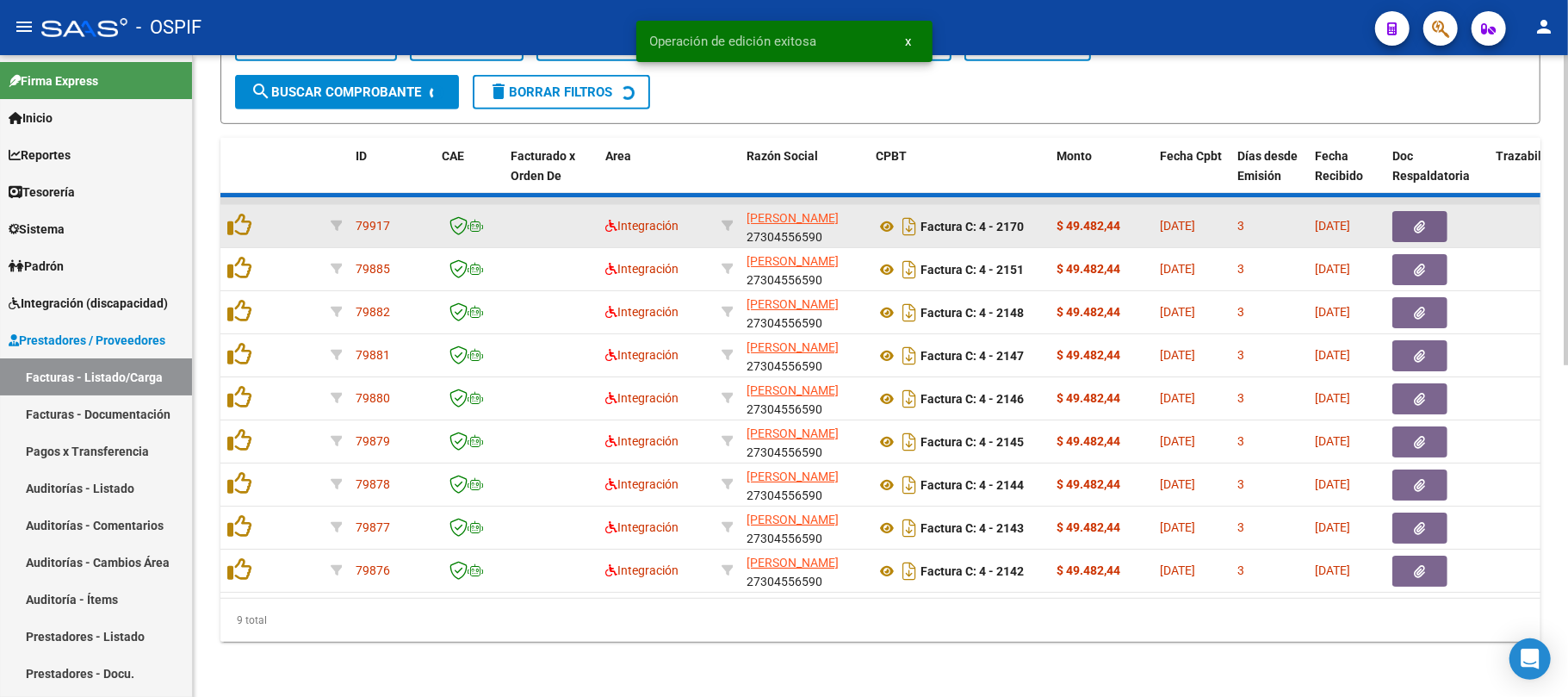
click at [291, 247] on datatable-body-cell at bounding box center [294, 227] width 60 height 43
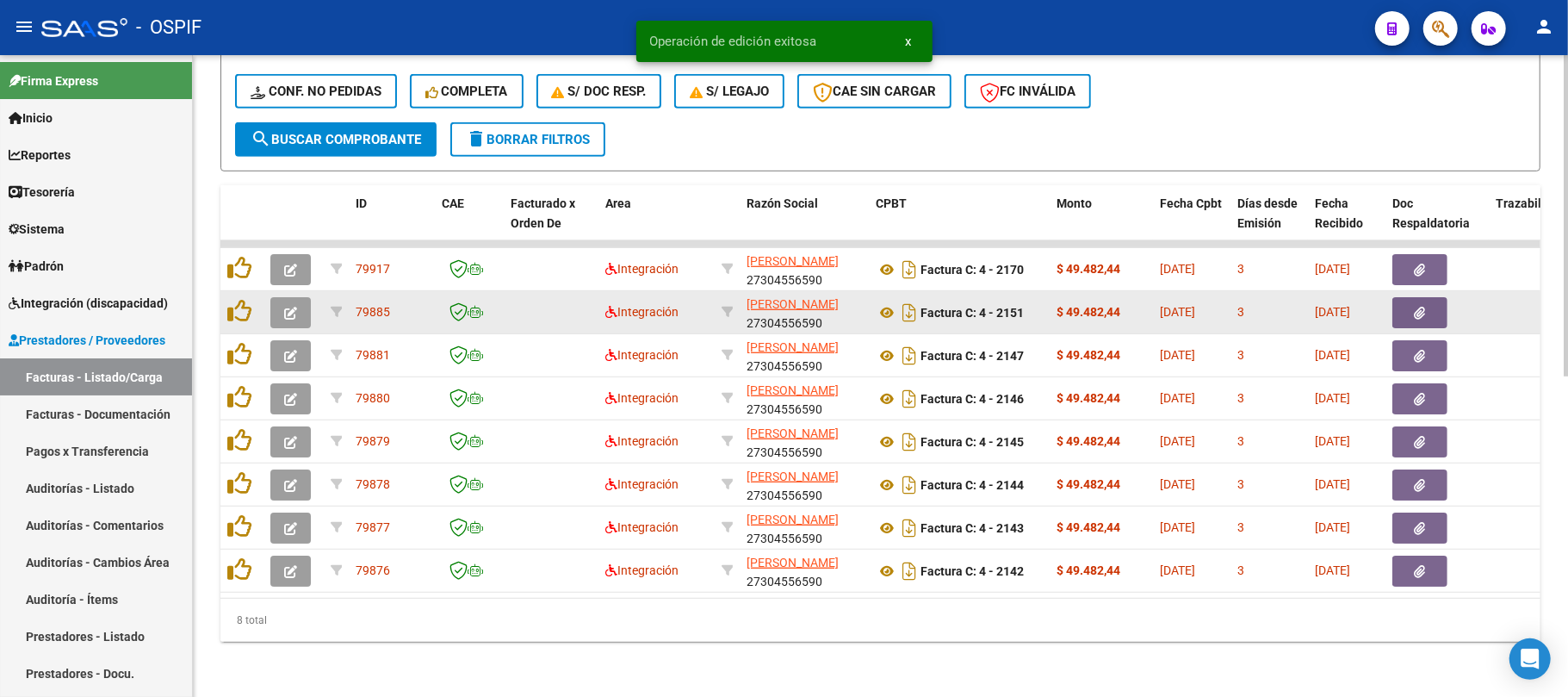
scroll to position [639, 0]
click at [304, 312] on datatable-body-cell at bounding box center [294, 312] width 60 height 43
click at [300, 298] on button "button" at bounding box center [291, 313] width 41 height 31
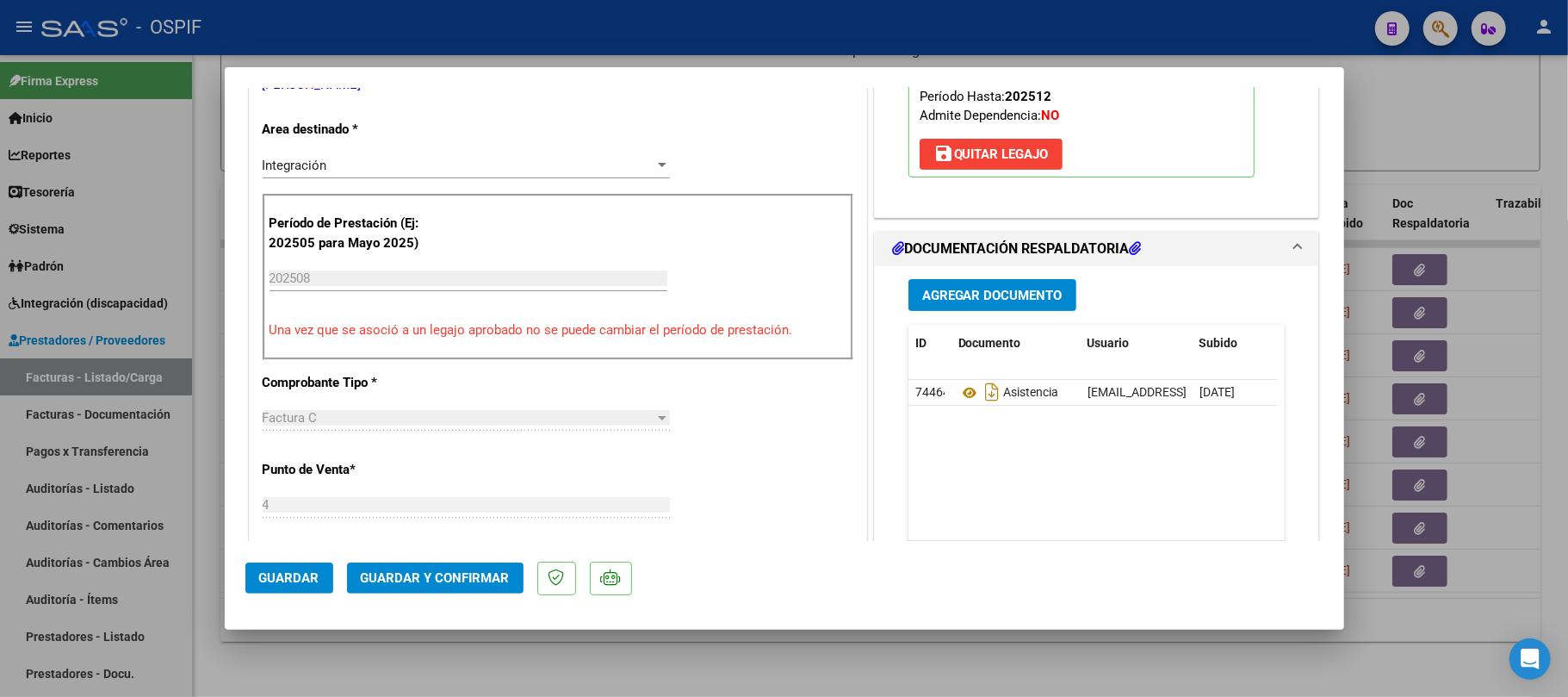
scroll to position [0, 0]
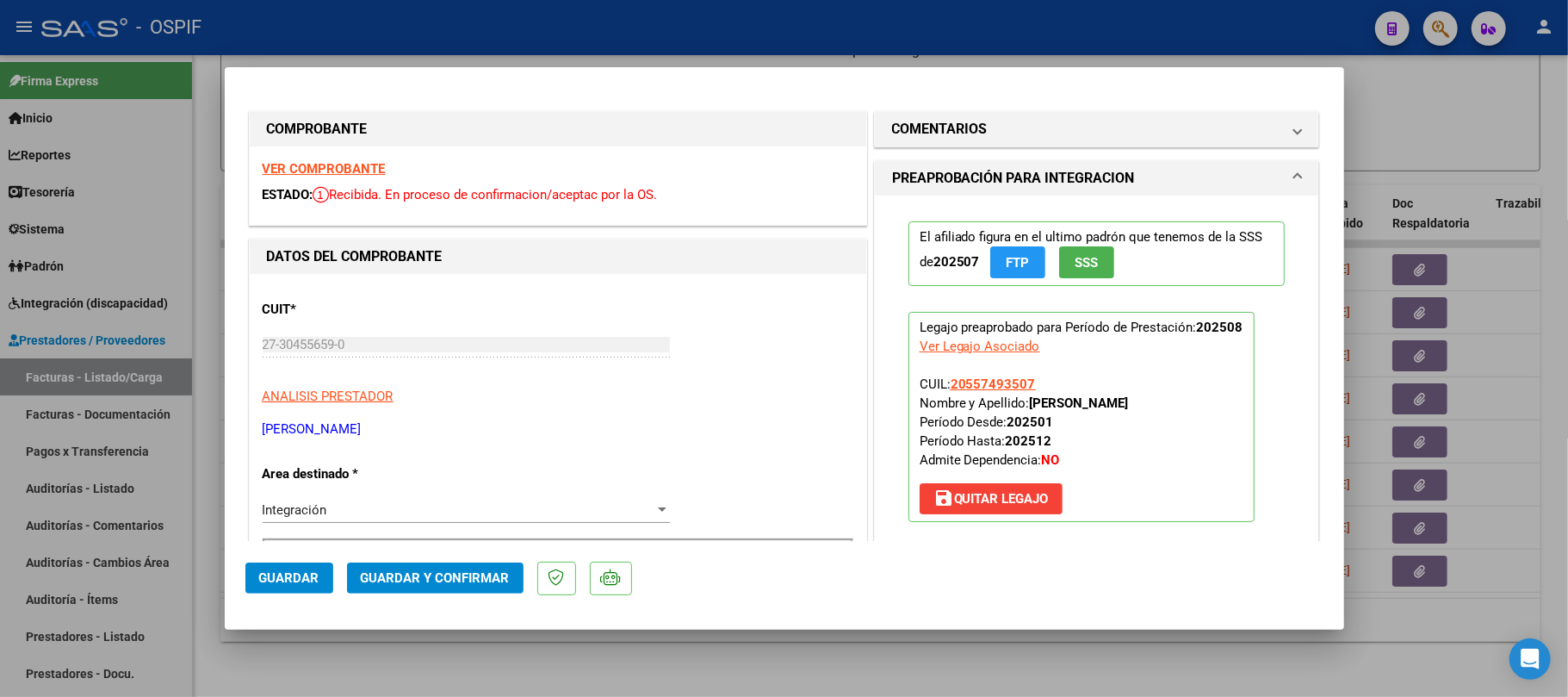
click at [492, 576] on span "Guardar y Confirmar" at bounding box center [435, 578] width 149 height 16
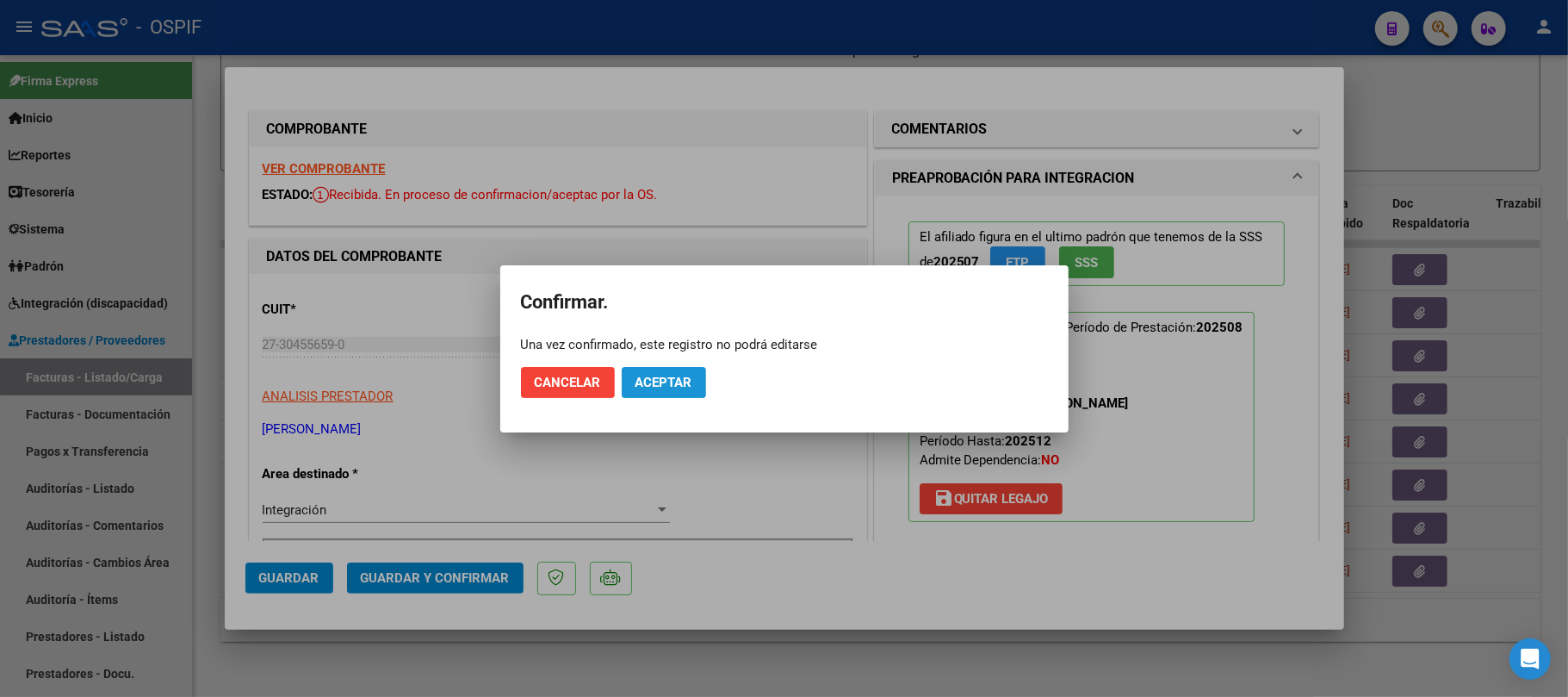
click at [679, 383] on span "Aceptar" at bounding box center [664, 383] width 57 height 16
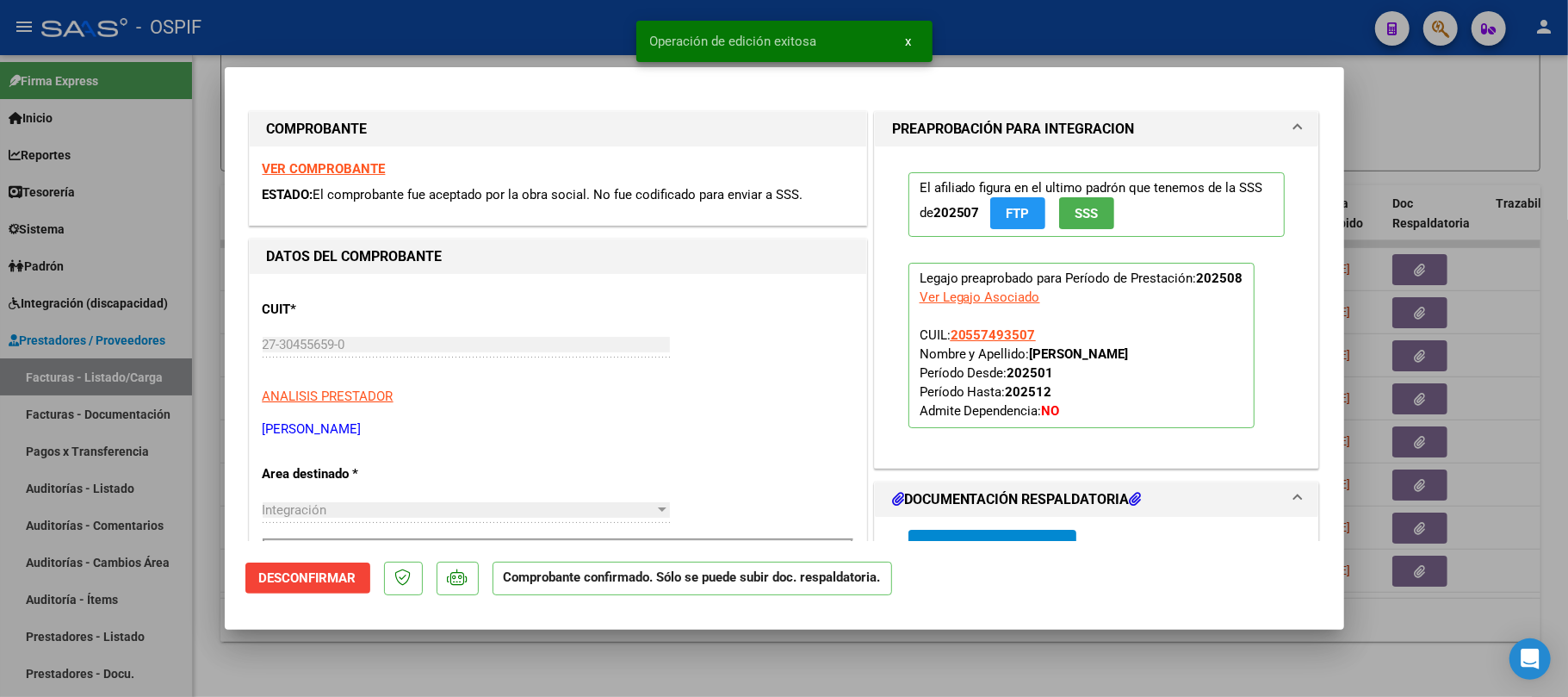
click at [776, 660] on div at bounding box center [784, 348] width 1568 height 697
type input "$ 0,00"
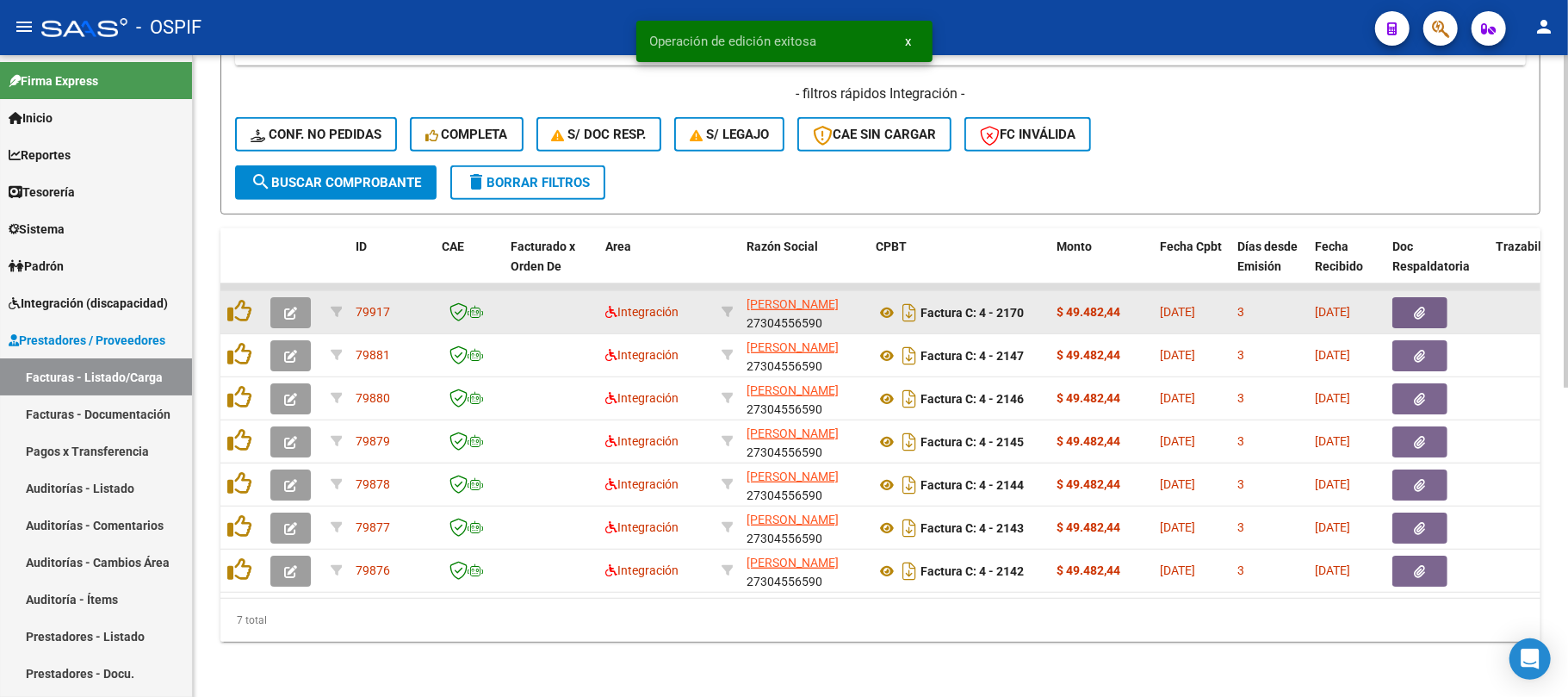
scroll to position [596, 0]
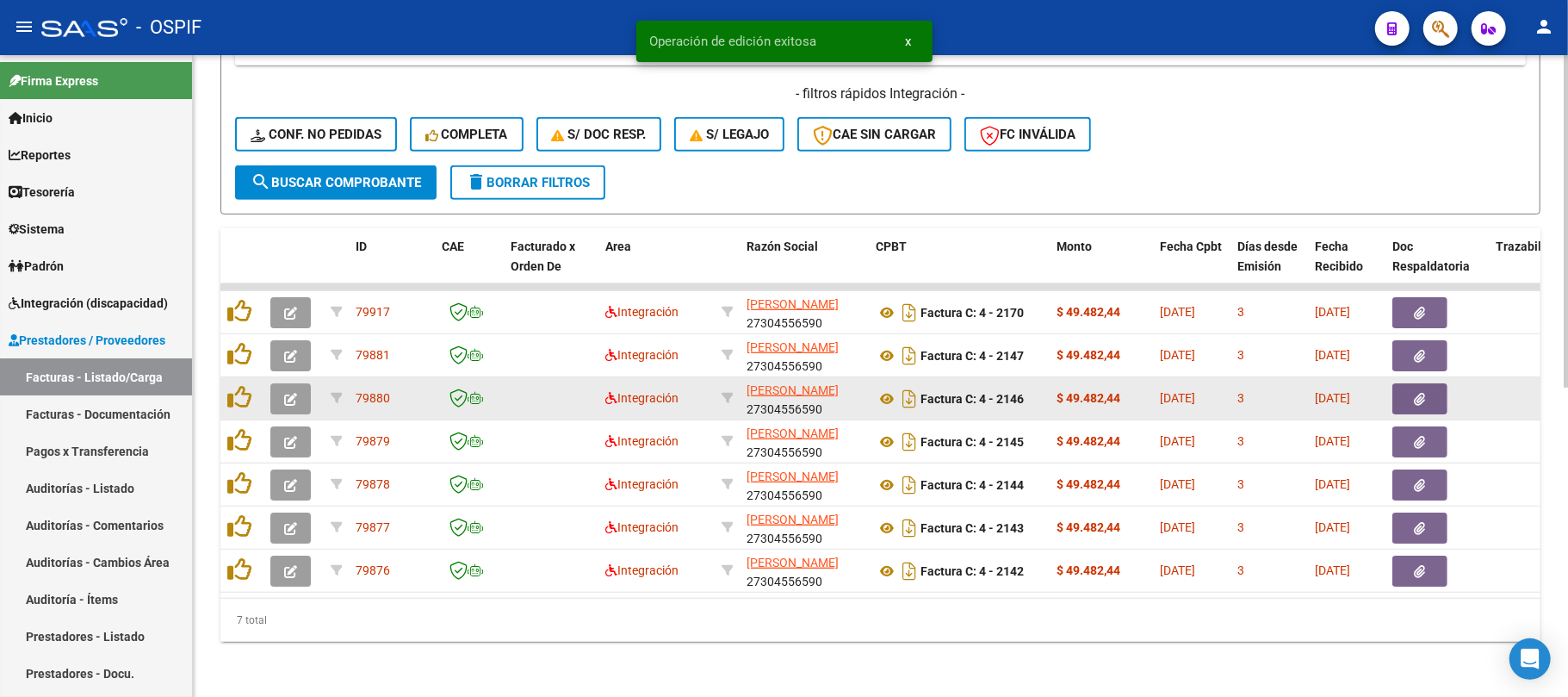
click at [268, 377] on datatable-body-cell at bounding box center [294, 398] width 60 height 43
click at [279, 383] on button "button" at bounding box center [291, 398] width 41 height 31
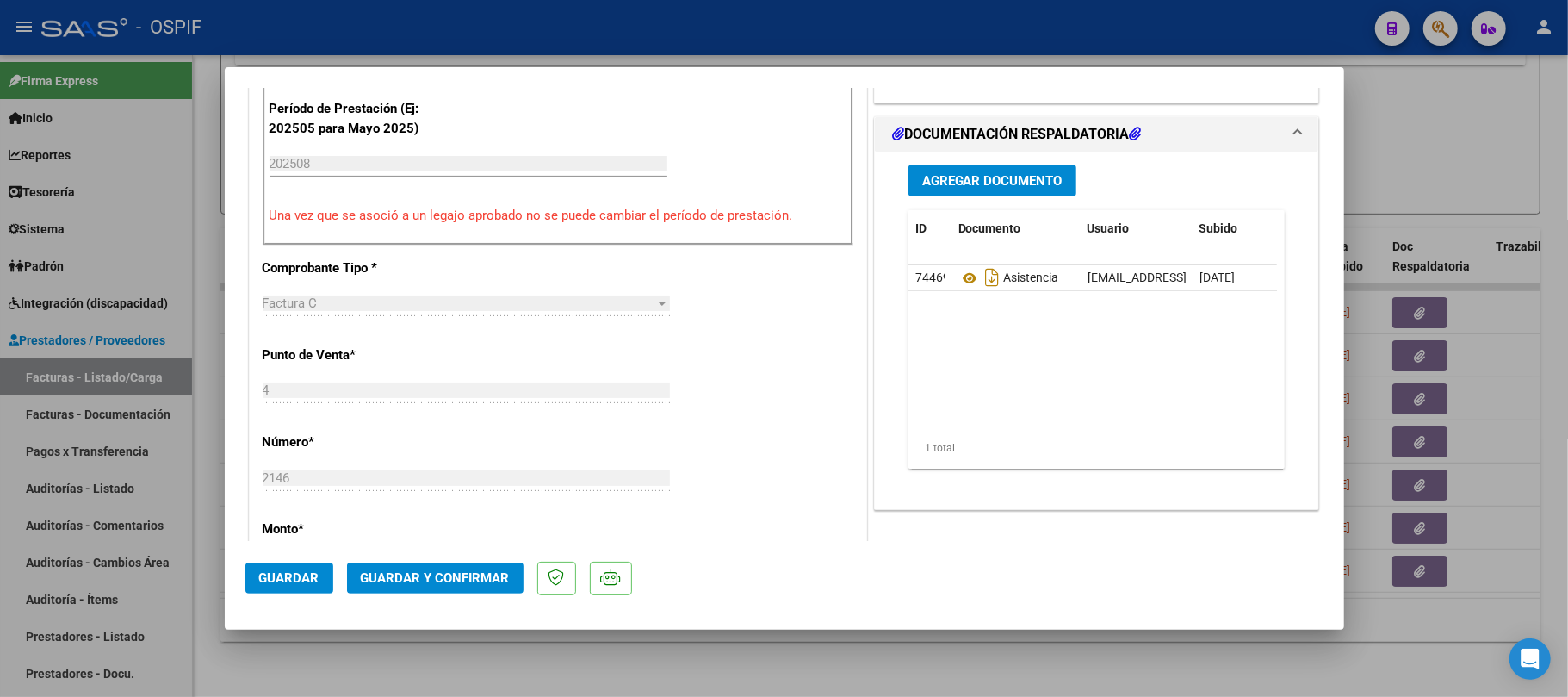
scroll to position [0, 0]
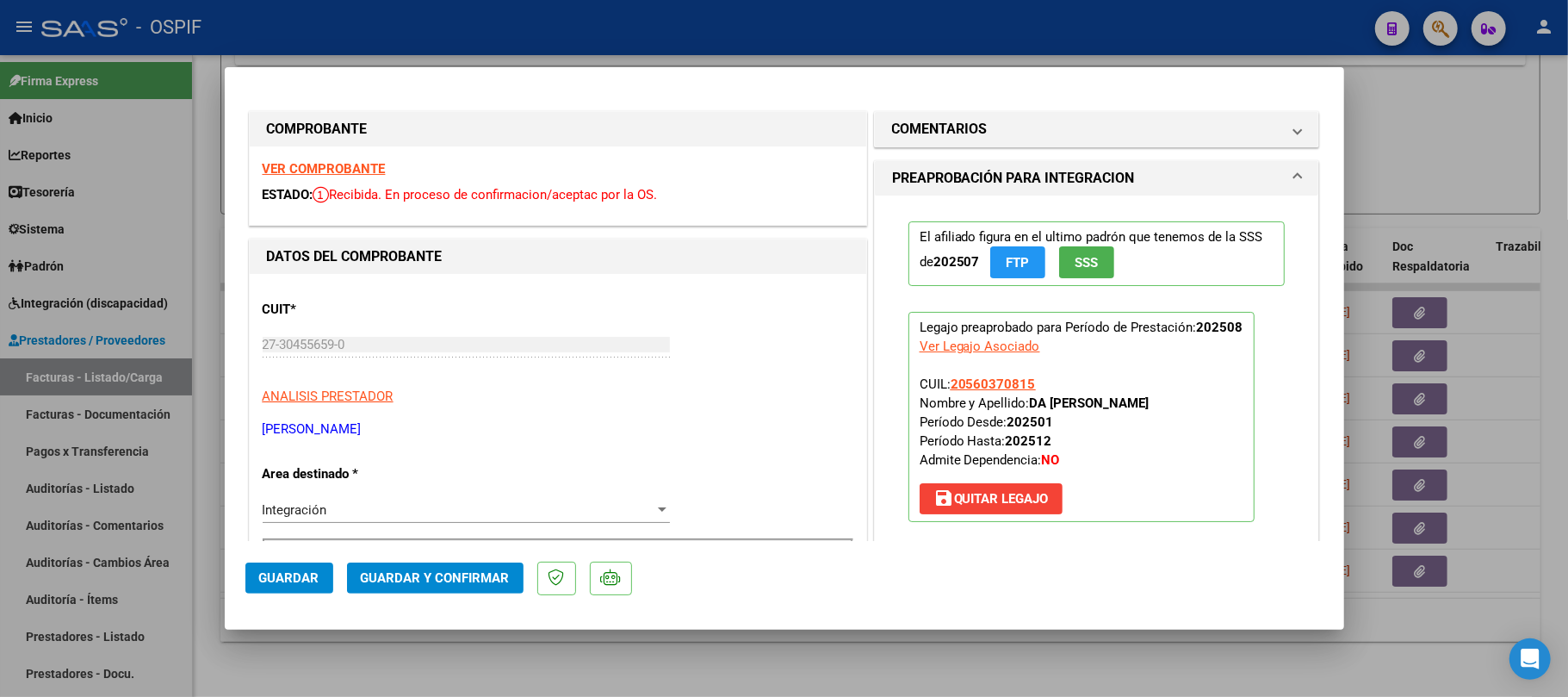
drag, startPoint x: 448, startPoint y: 598, endPoint x: 446, endPoint y: 581, distance: 17.1
click at [448, 597] on mat-dialog-actions "Guardar Guardar y Confirmar" at bounding box center [784, 575] width 1079 height 68
click at [446, 581] on span "Guardar y Confirmar" at bounding box center [435, 578] width 149 height 16
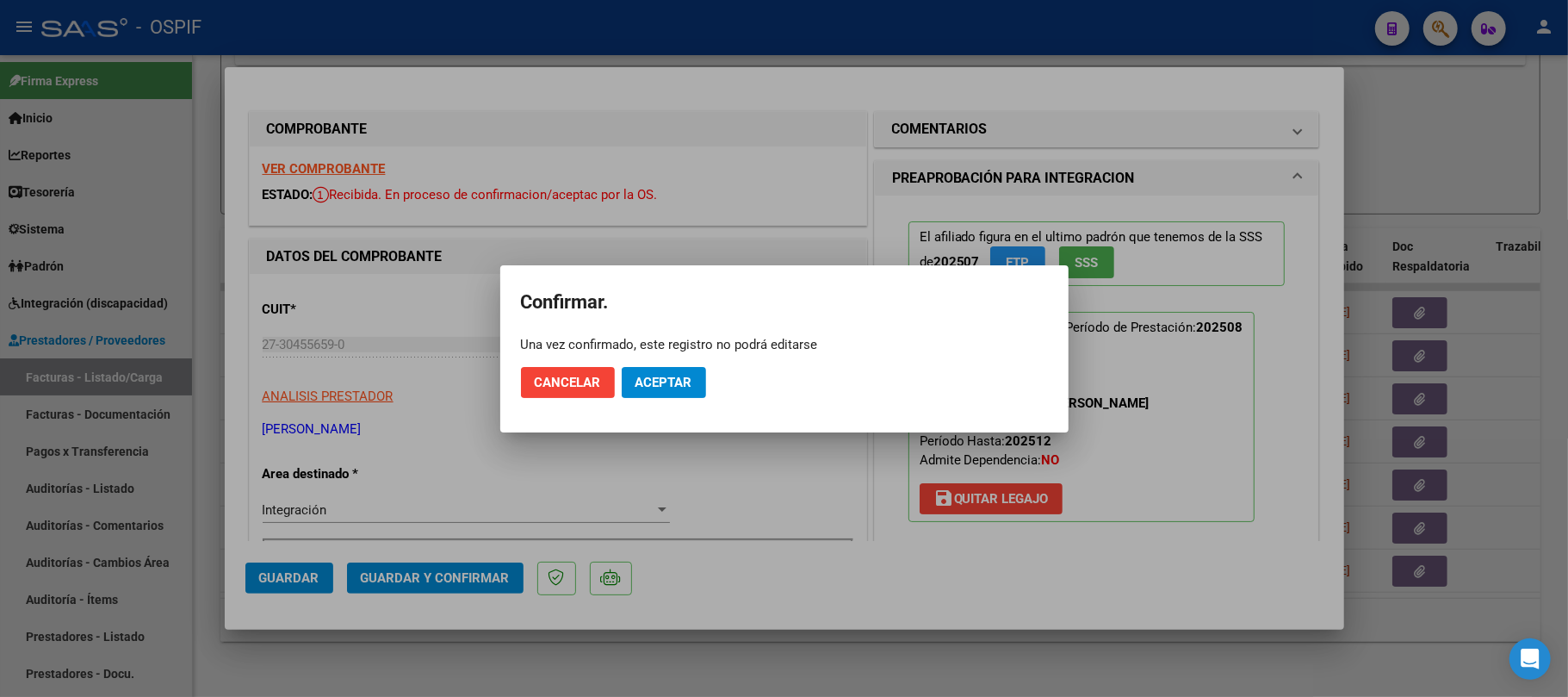
click at [632, 374] on button "Aceptar" at bounding box center [664, 383] width 84 height 31
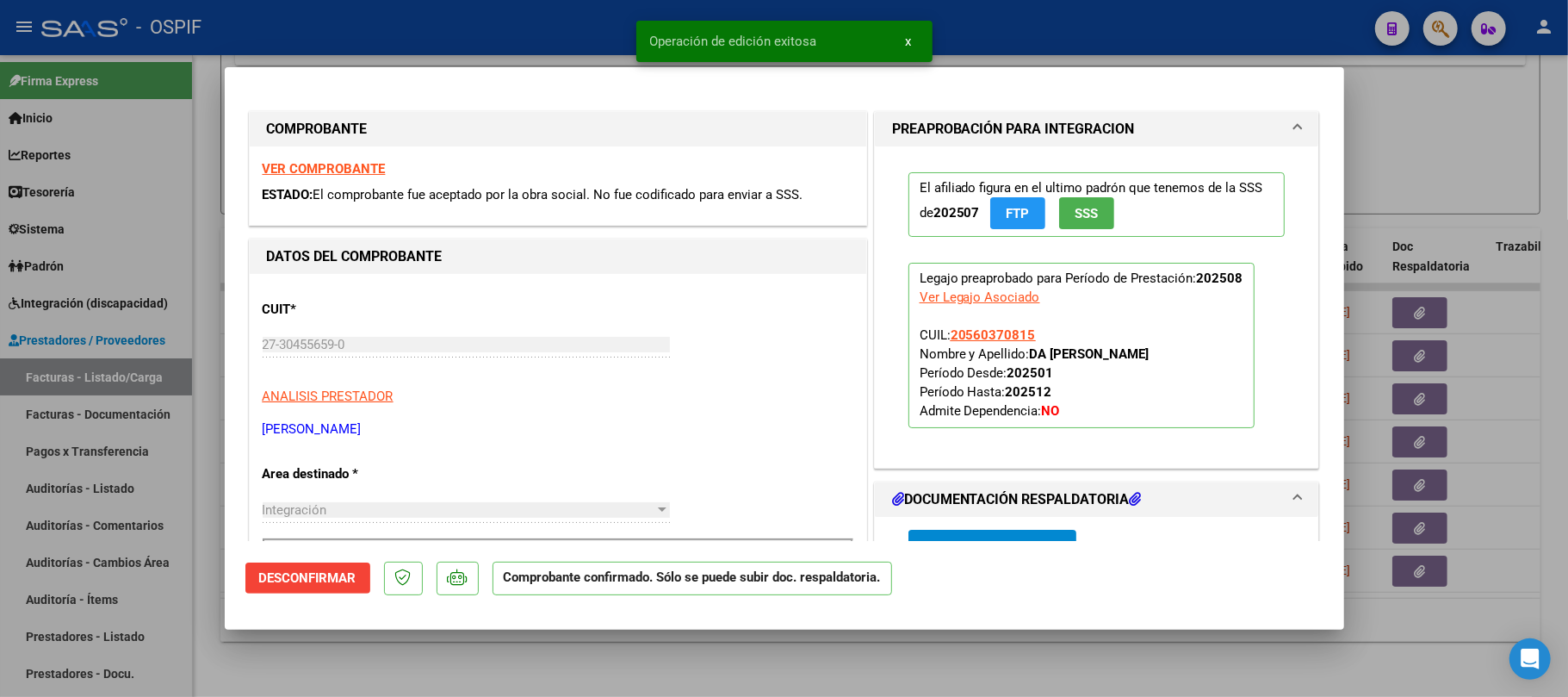
click at [1158, 689] on div at bounding box center [784, 348] width 1568 height 697
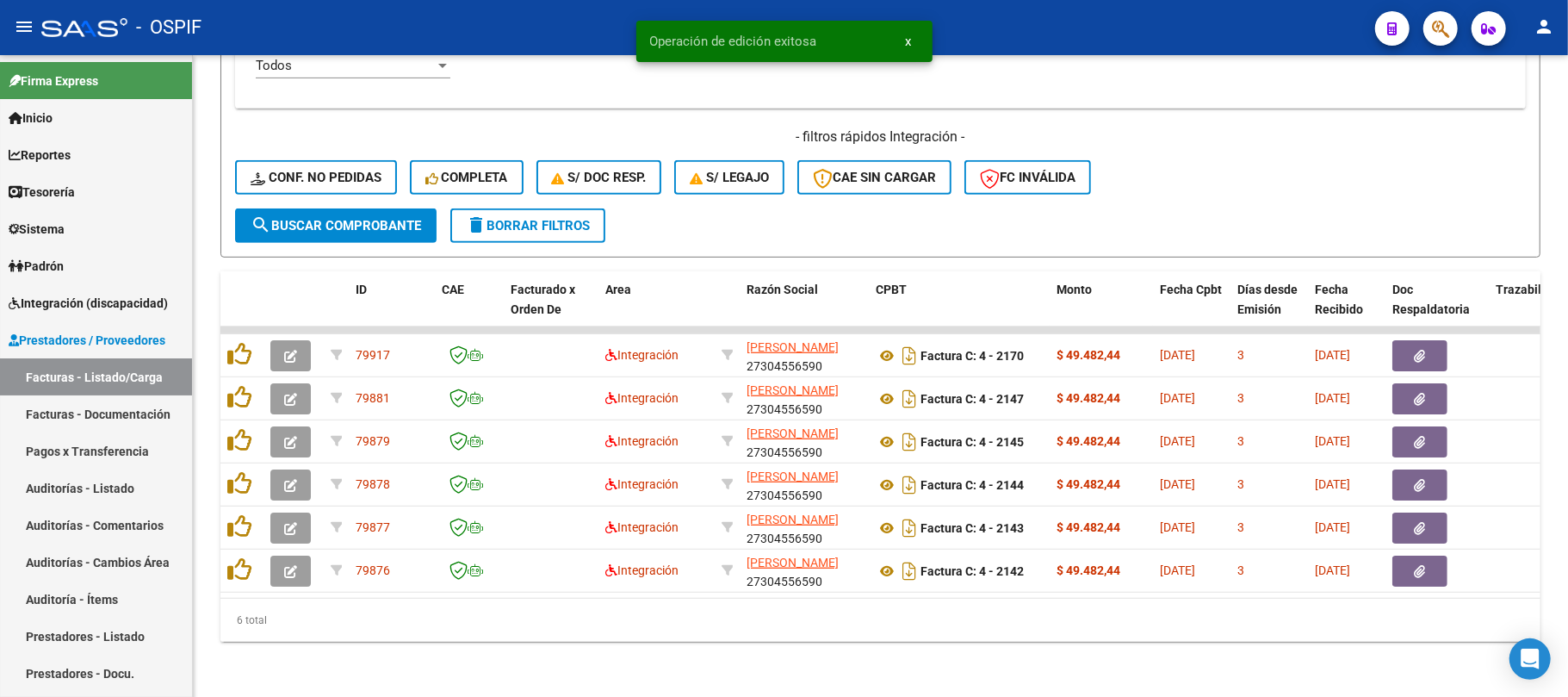
scroll to position [554, 0]
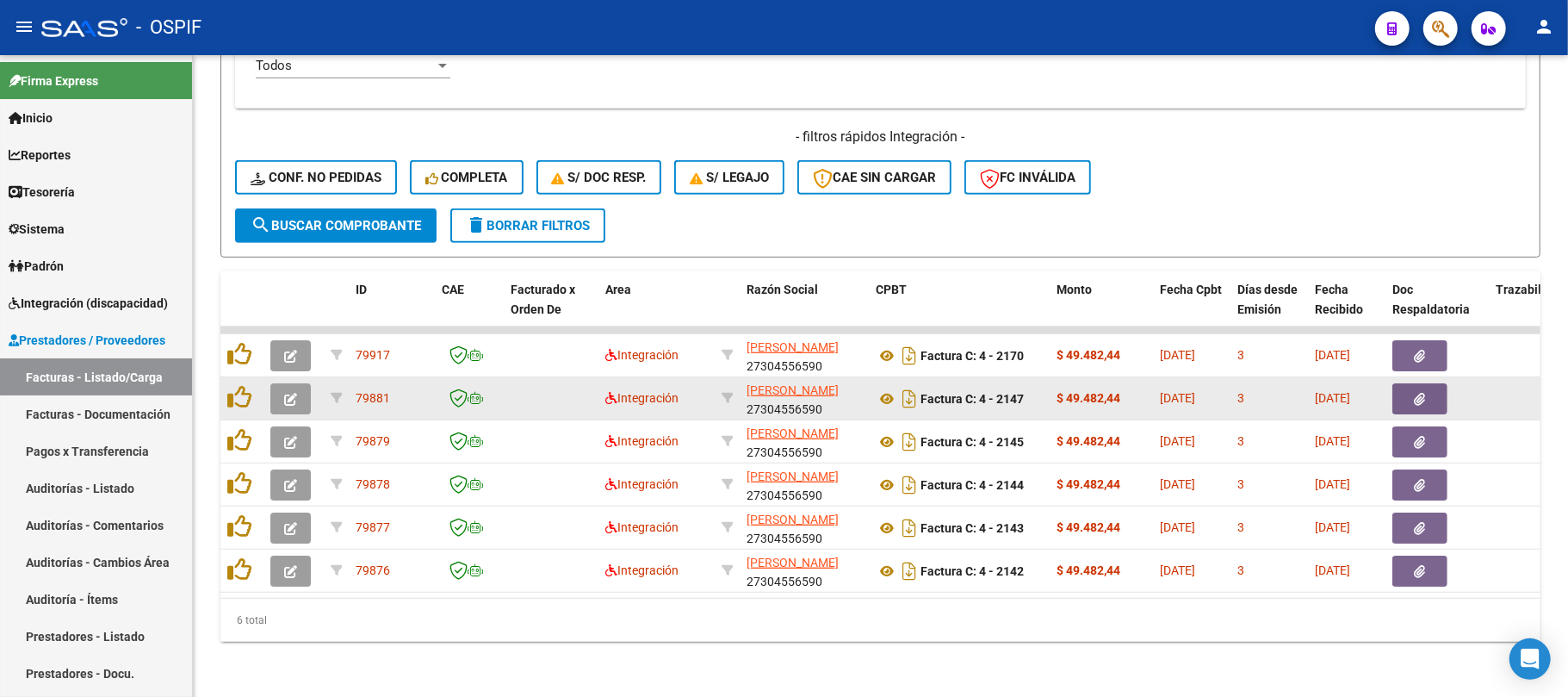
click at [297, 393] on icon "button" at bounding box center [290, 398] width 13 height 13
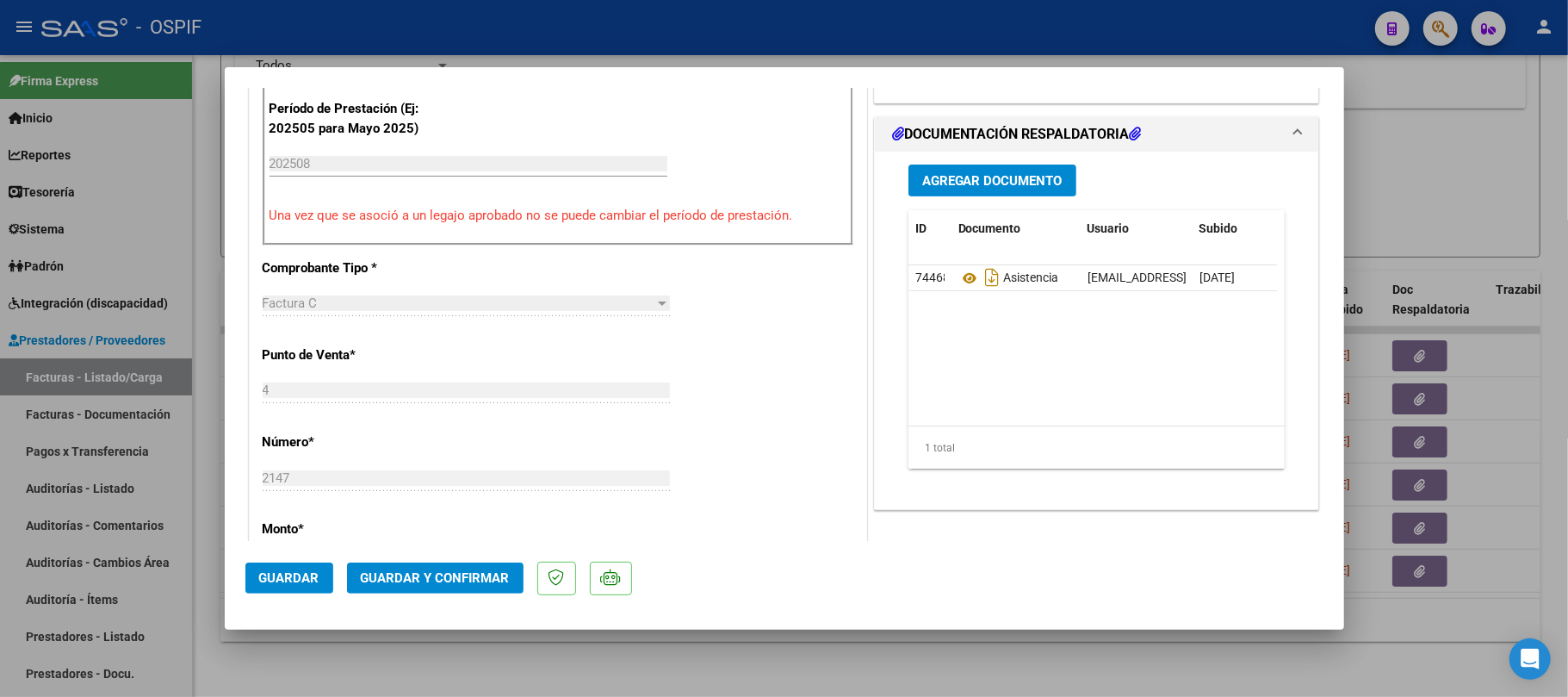
scroll to position [0, 0]
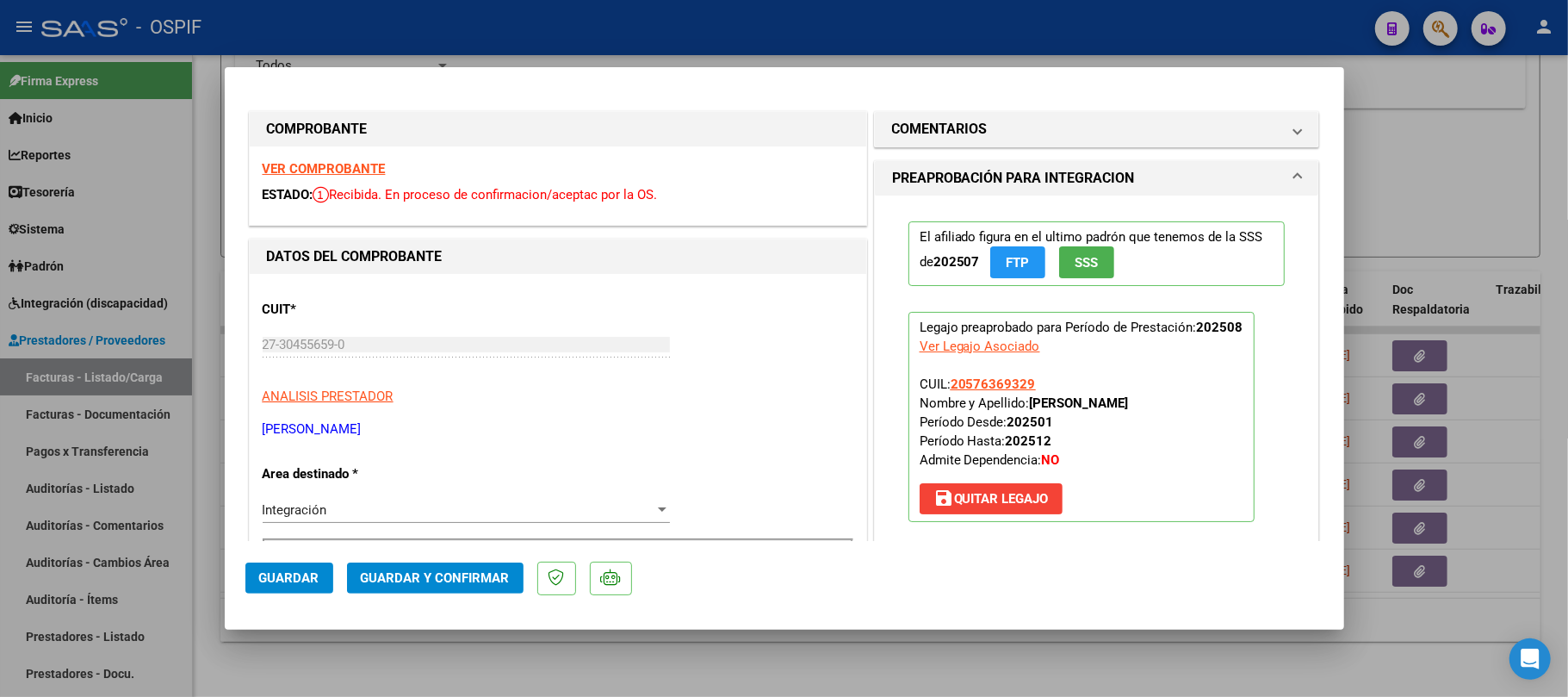
click at [511, 590] on button "Guardar y Confirmar" at bounding box center [435, 578] width 176 height 31
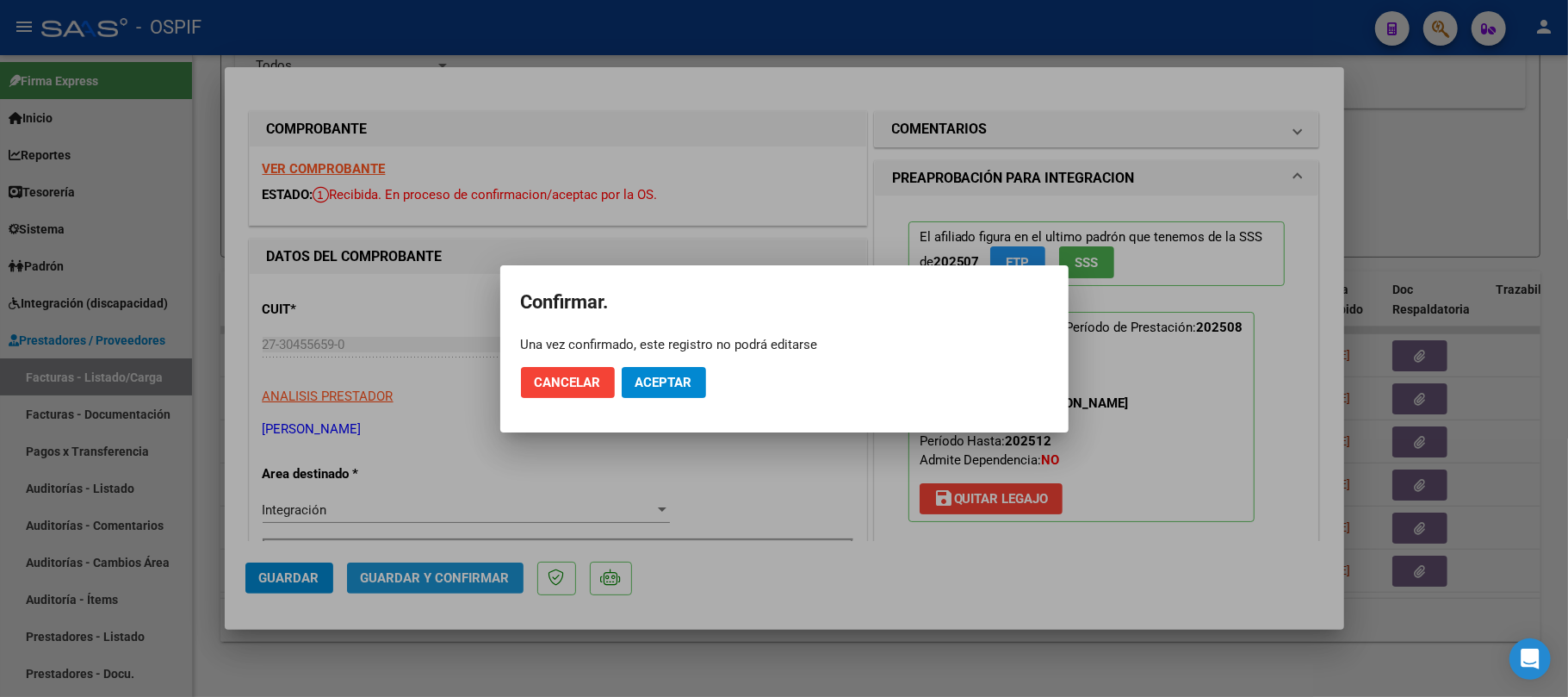
click at [703, 376] on button "Aceptar" at bounding box center [664, 383] width 84 height 31
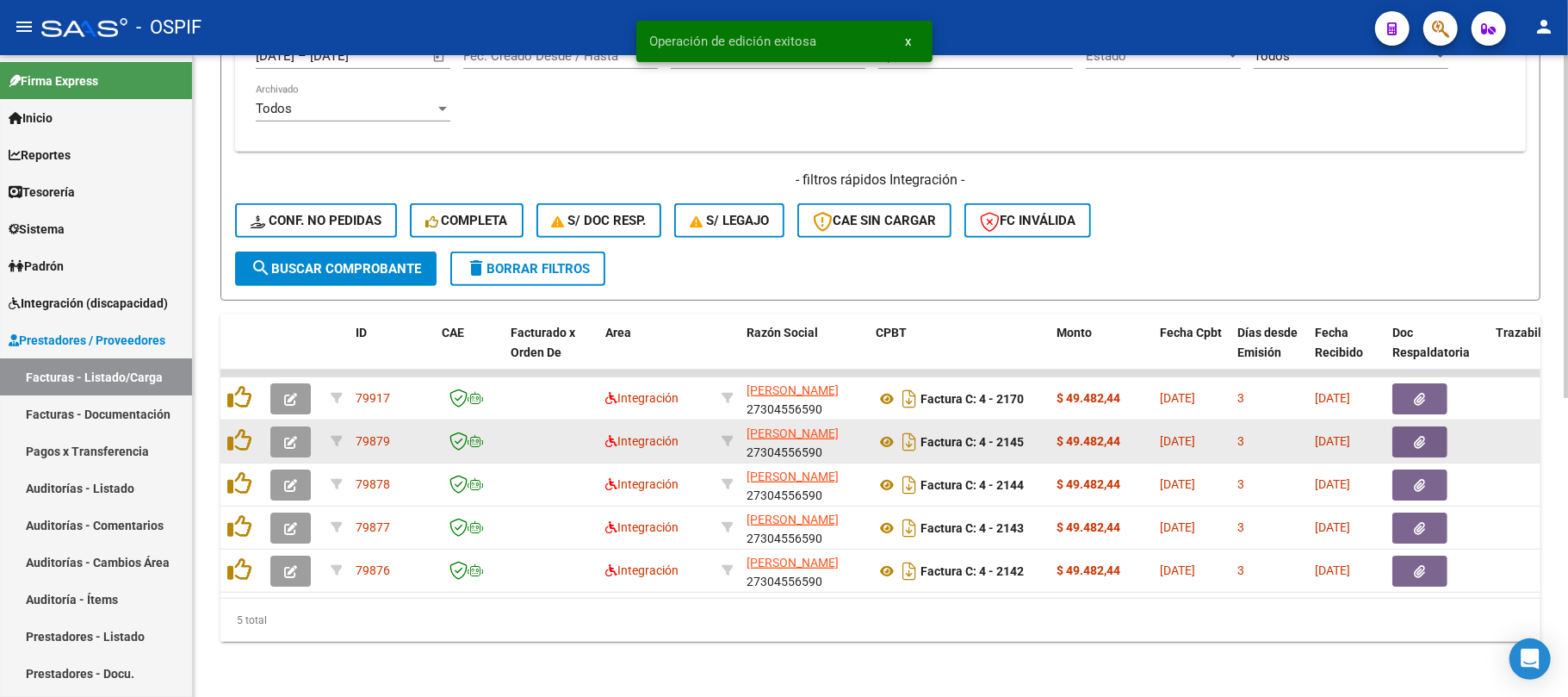
scroll to position [510, 0]
click at [291, 436] on icon "button" at bounding box center [290, 442] width 13 height 13
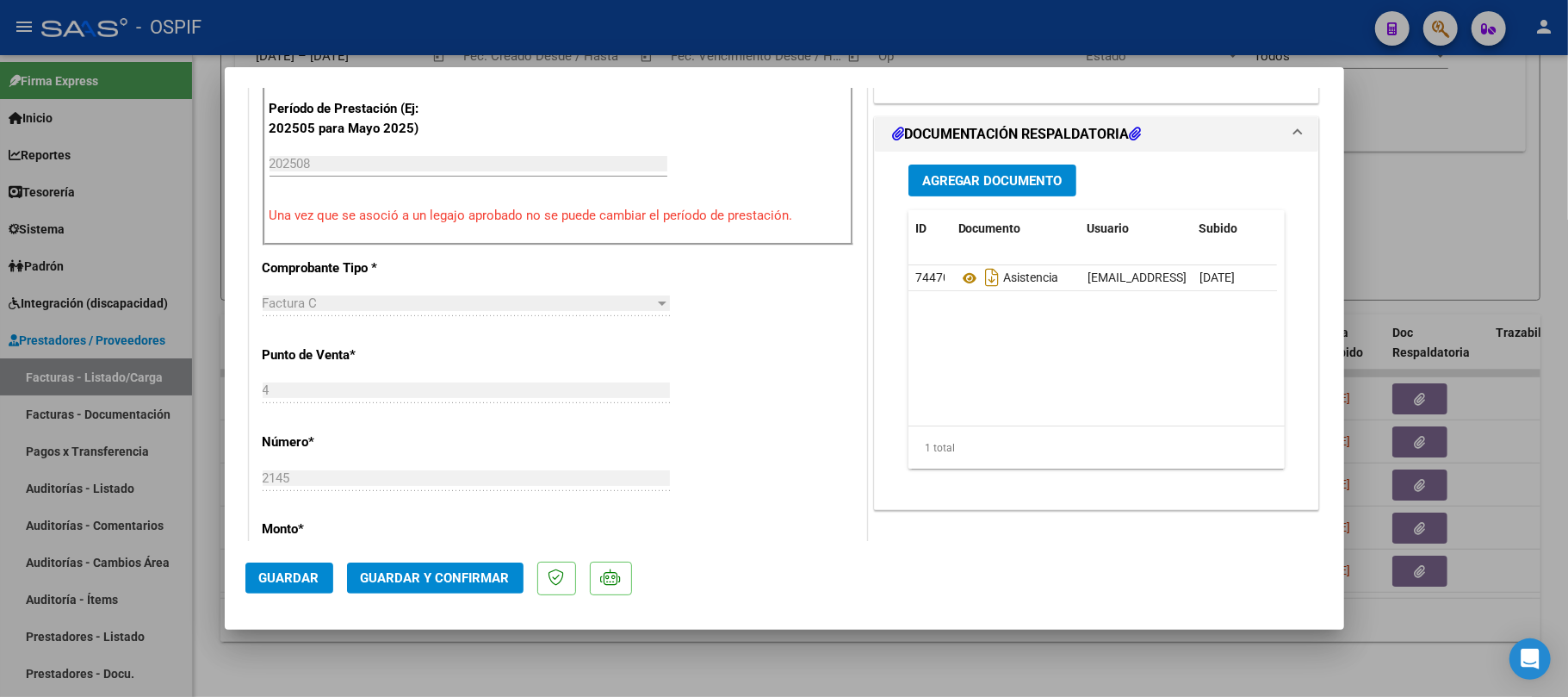
scroll to position [0, 0]
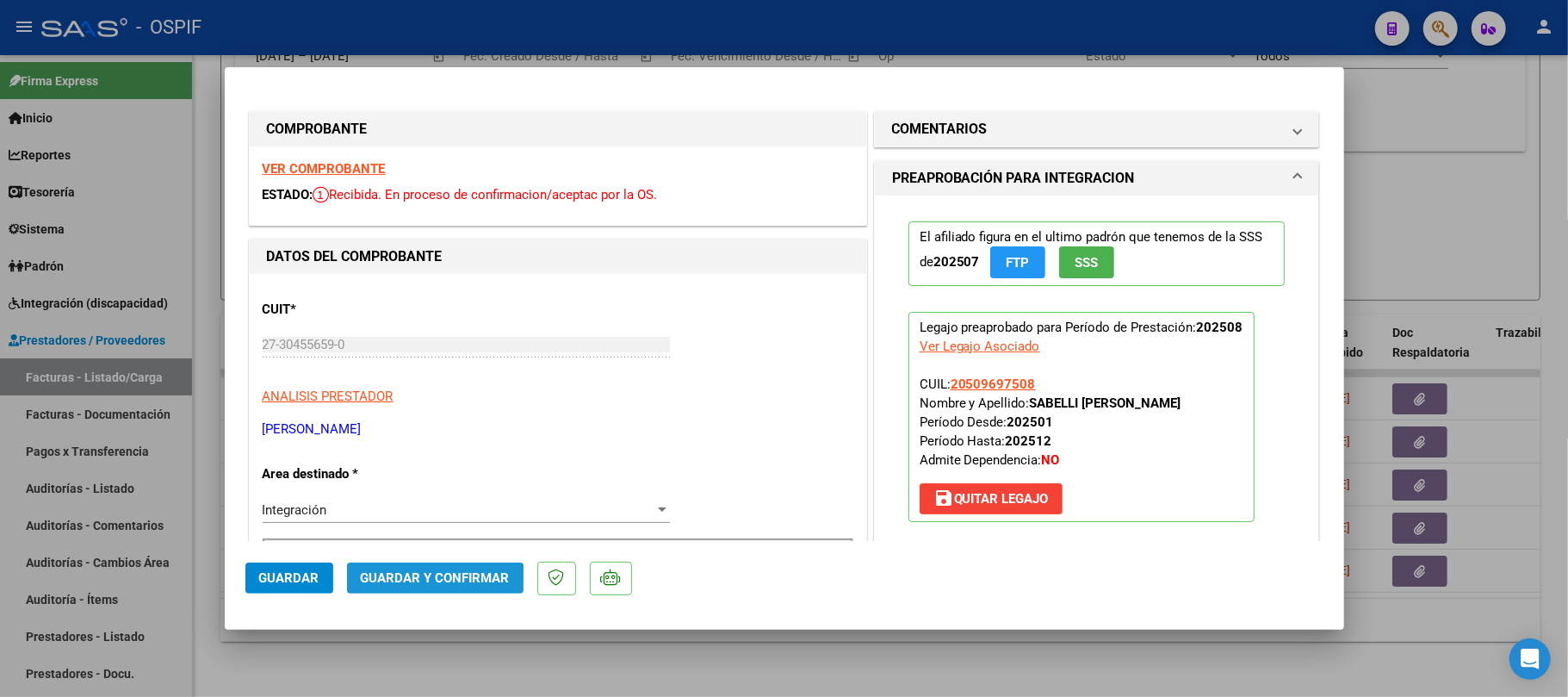
click at [410, 584] on span "Guardar y Confirmar" at bounding box center [435, 578] width 149 height 16
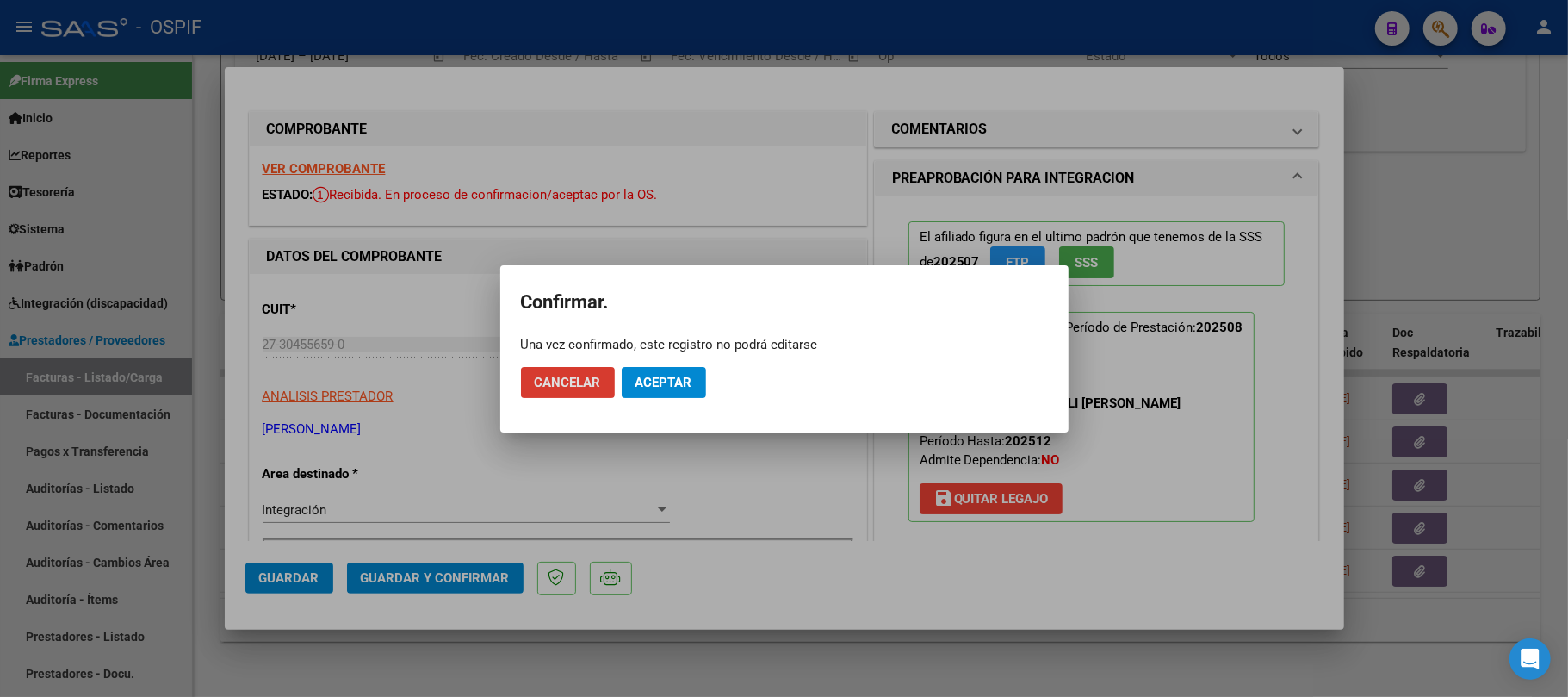
click at [617, 387] on mat-dialog-actions "Cancelar Aceptar" at bounding box center [785, 382] width 527 height 58
click at [636, 380] on span "Aceptar" at bounding box center [664, 383] width 57 height 16
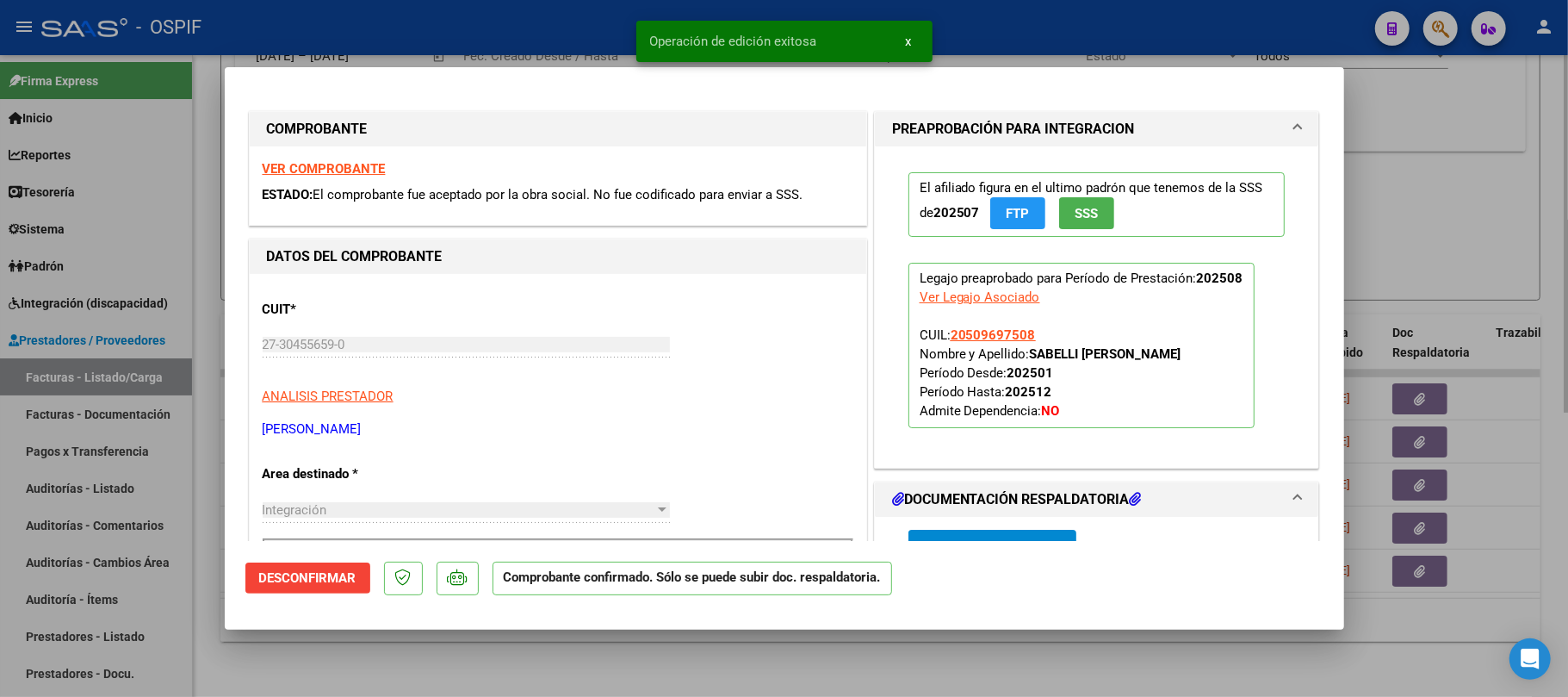
drag, startPoint x: 672, startPoint y: 679, endPoint x: 672, endPoint y: 665, distance: 14.0
click at [672, 678] on div at bounding box center [784, 348] width 1568 height 697
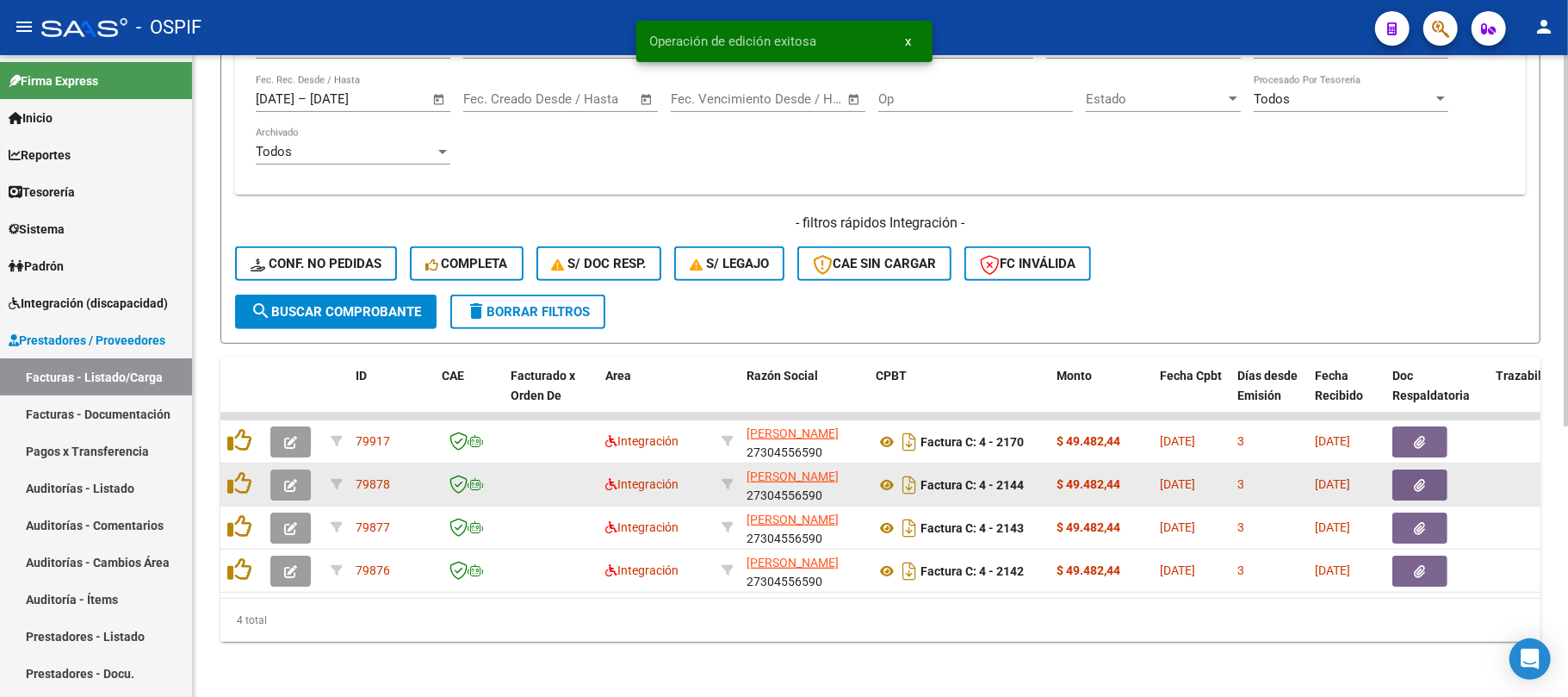
scroll to position [467, 0]
click at [293, 479] on icon "button" at bounding box center [290, 485] width 13 height 13
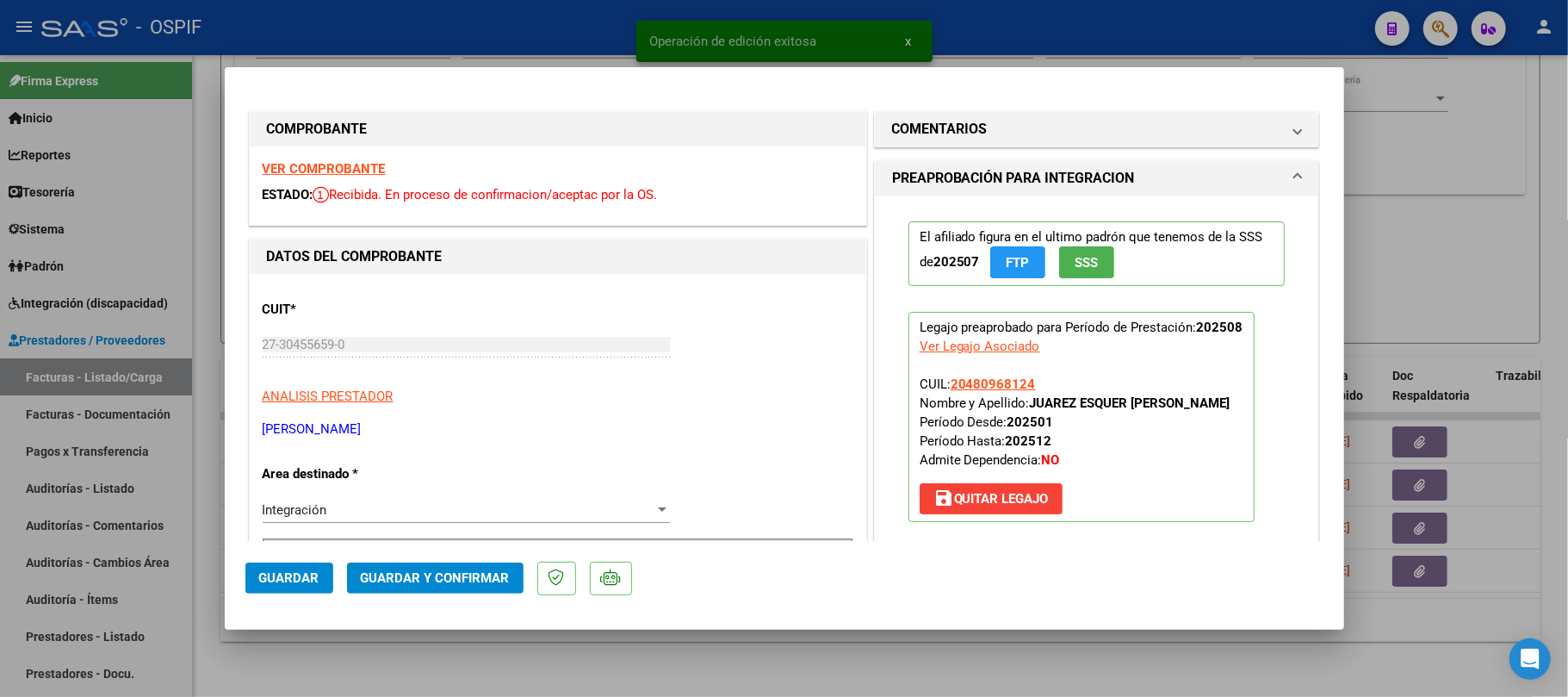
drag, startPoint x: 318, startPoint y: 156, endPoint x: 314, endPoint y: 167, distance: 11.7
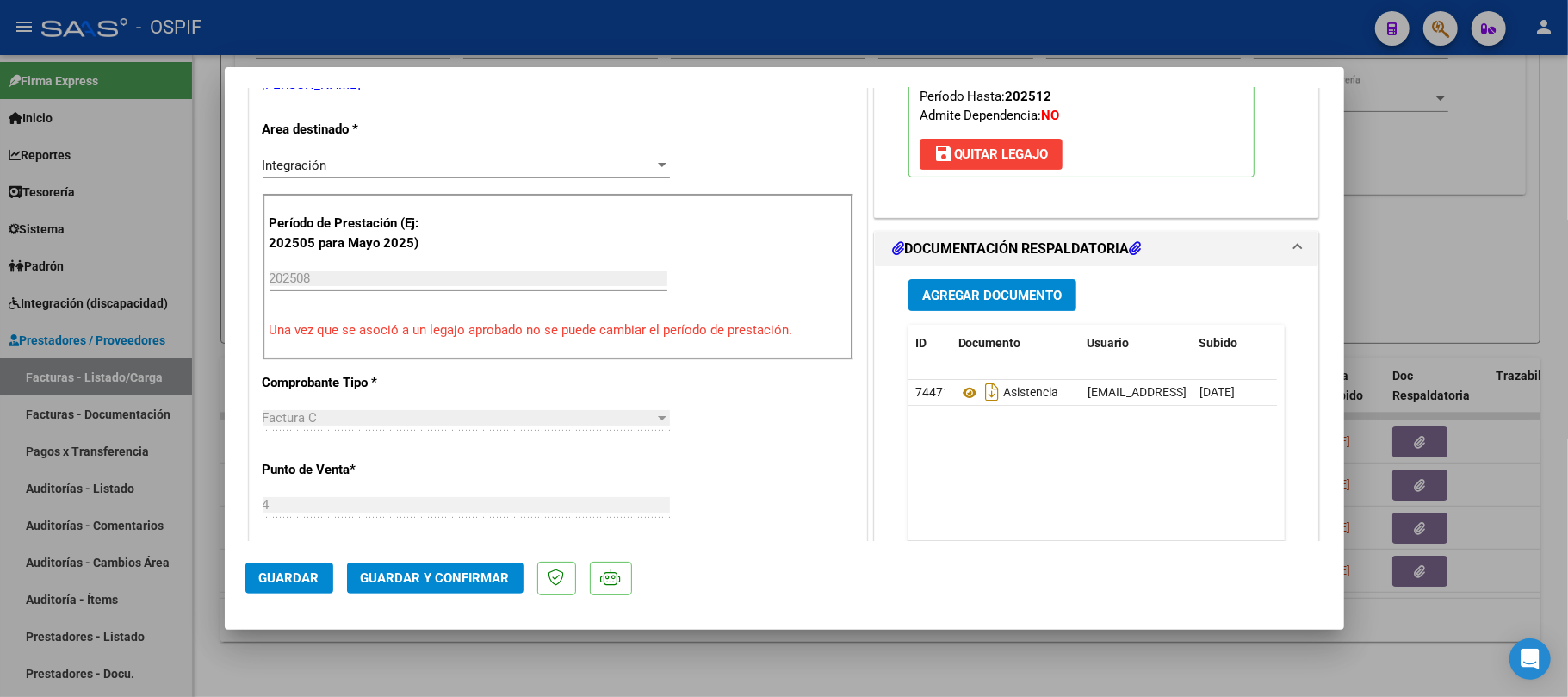
scroll to position [0, 0]
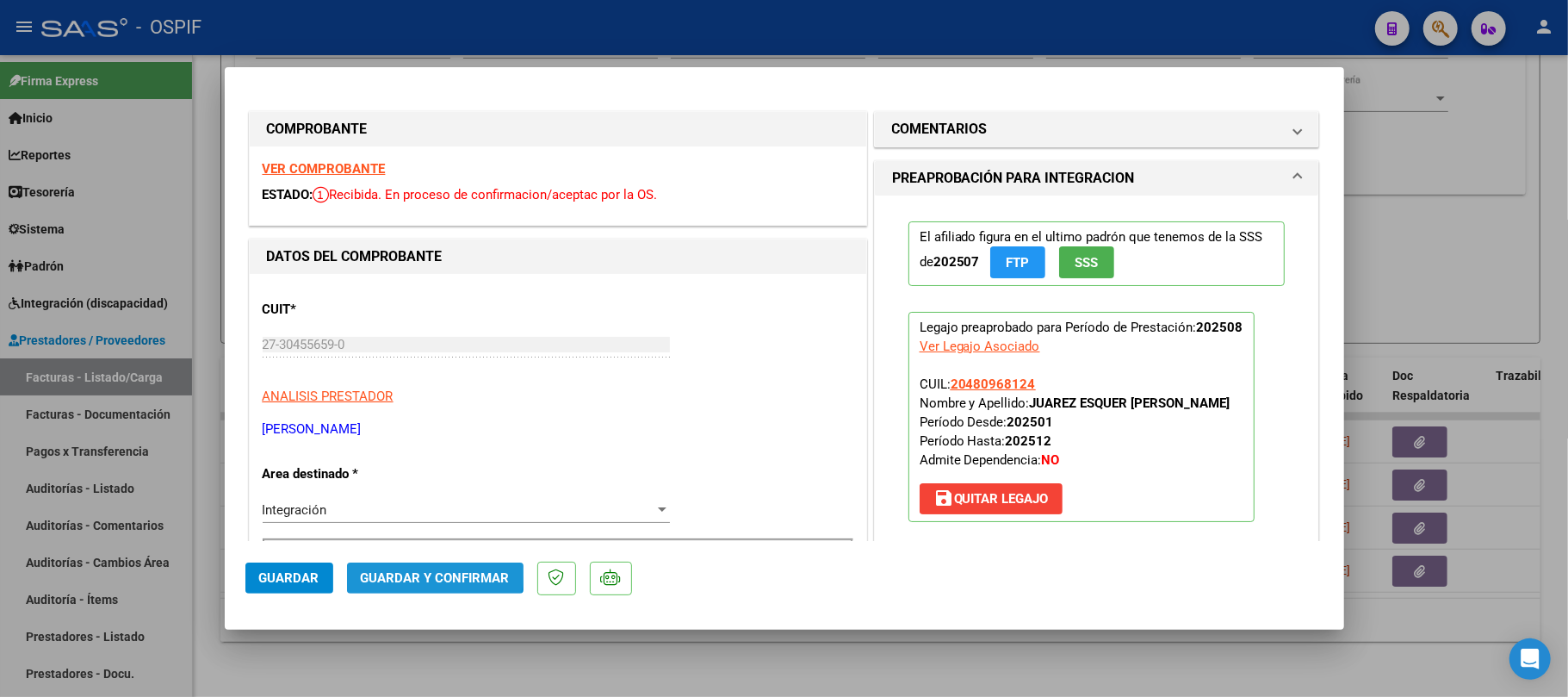
click at [383, 570] on span "Guardar y Confirmar" at bounding box center [435, 578] width 149 height 16
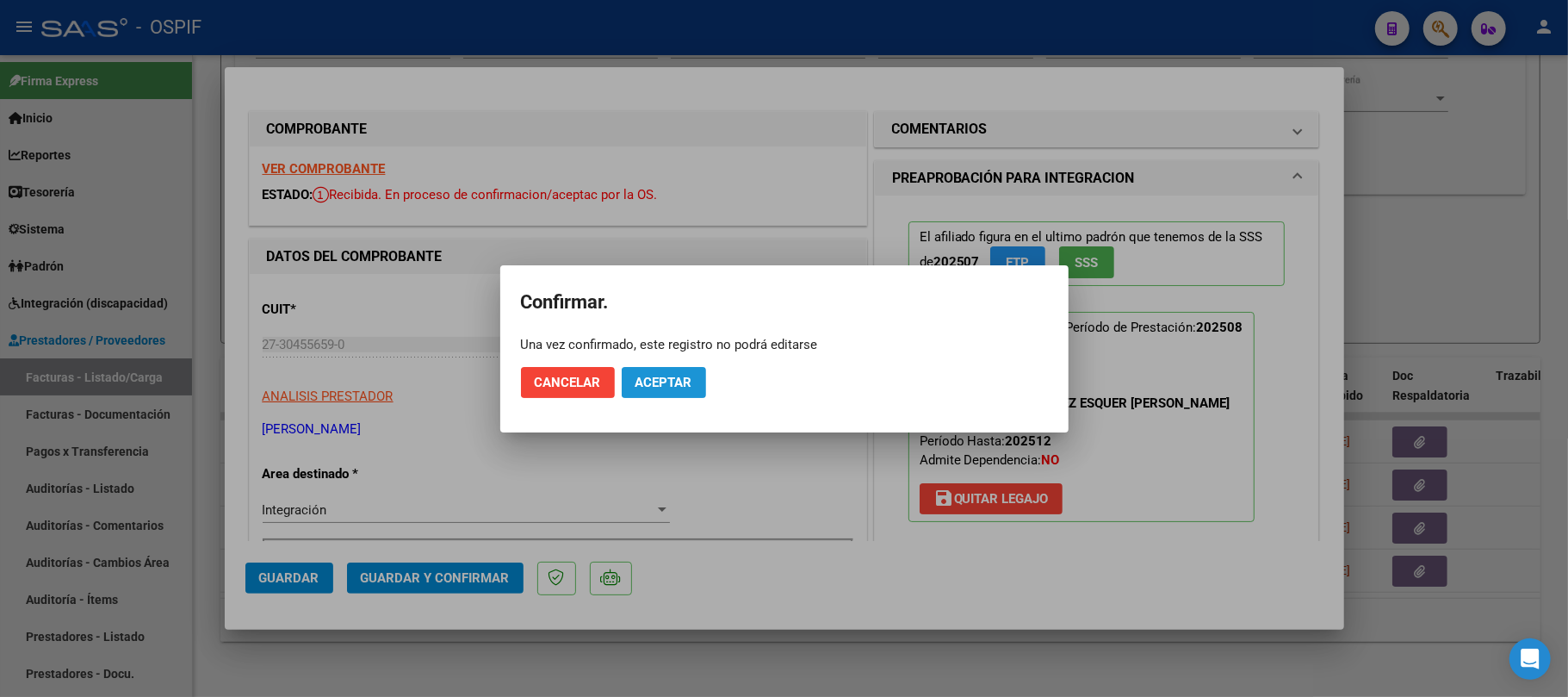
click at [654, 395] on button "Aceptar" at bounding box center [664, 383] width 84 height 31
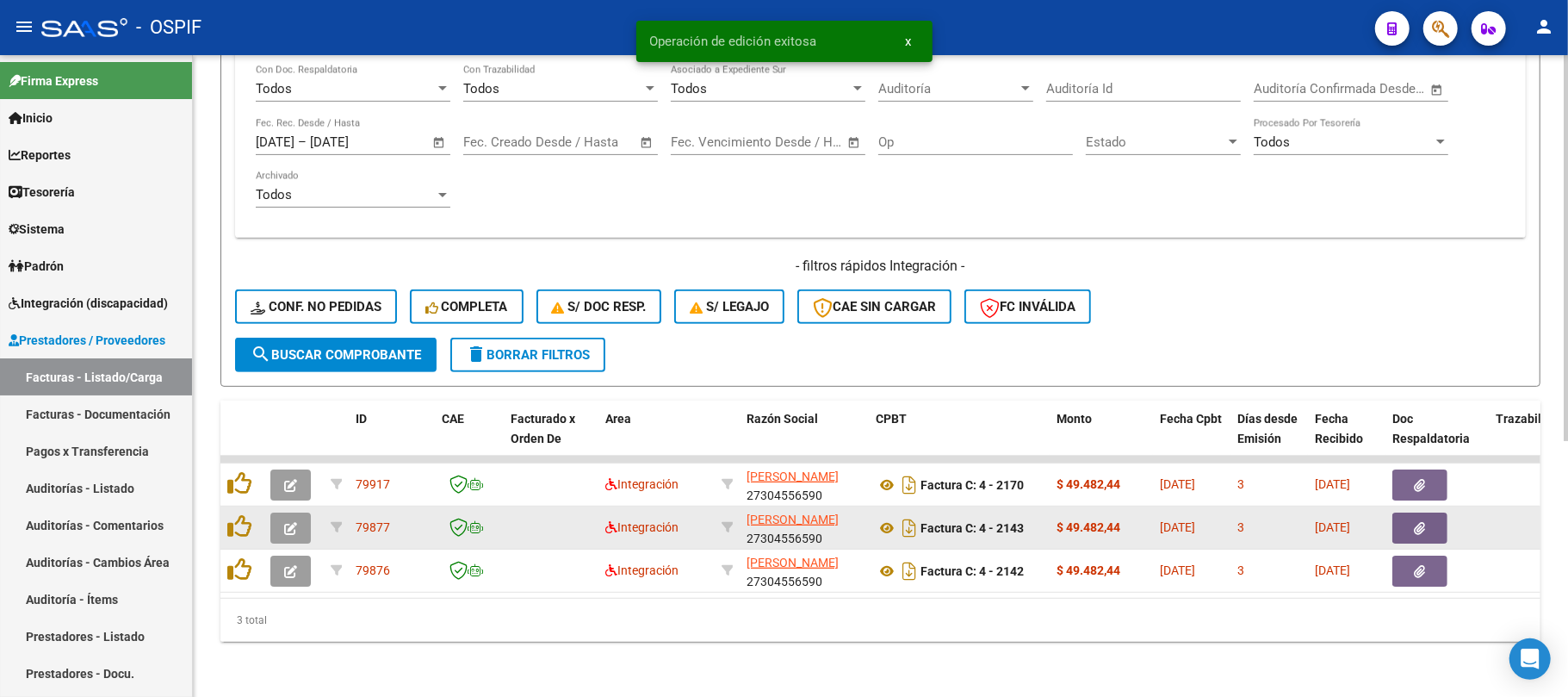
scroll to position [424, 0]
click at [287, 521] on button "button" at bounding box center [291, 528] width 41 height 31
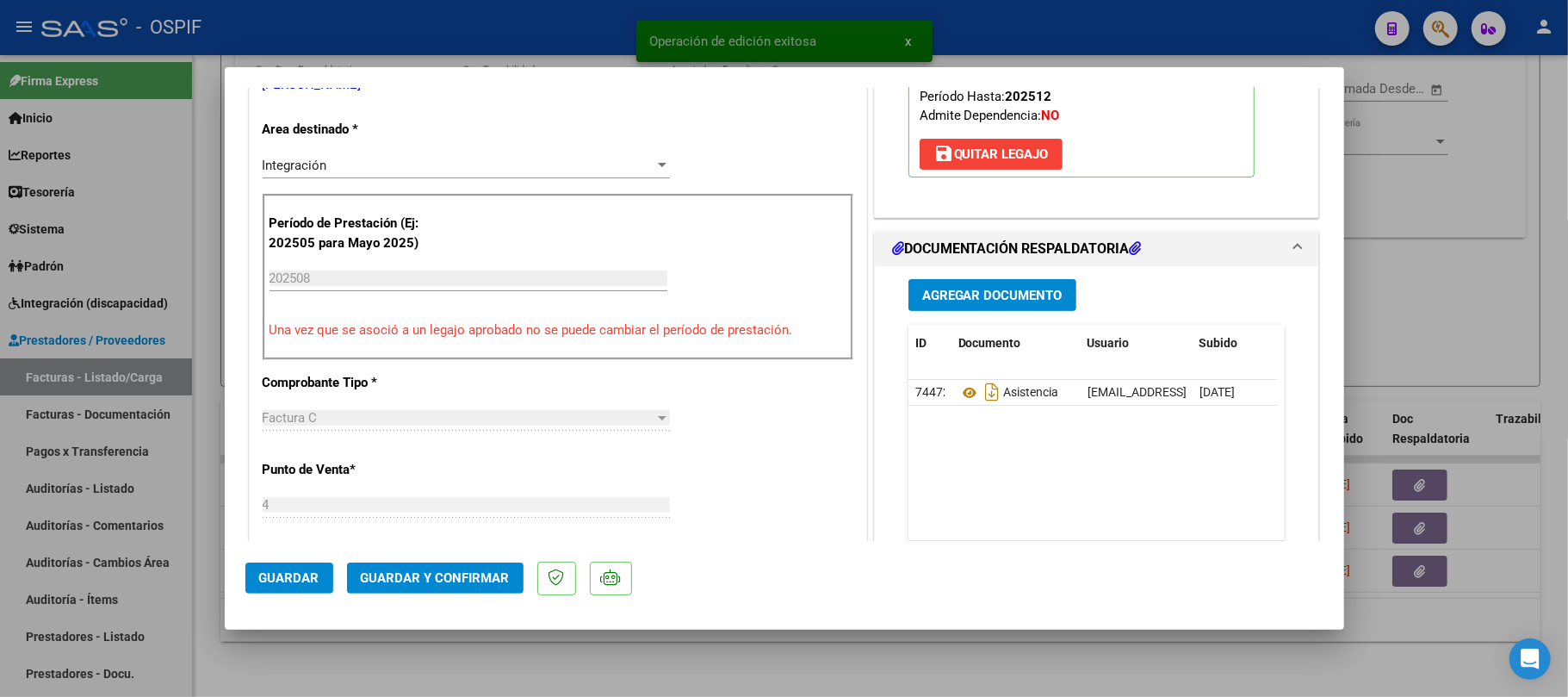
scroll to position [0, 0]
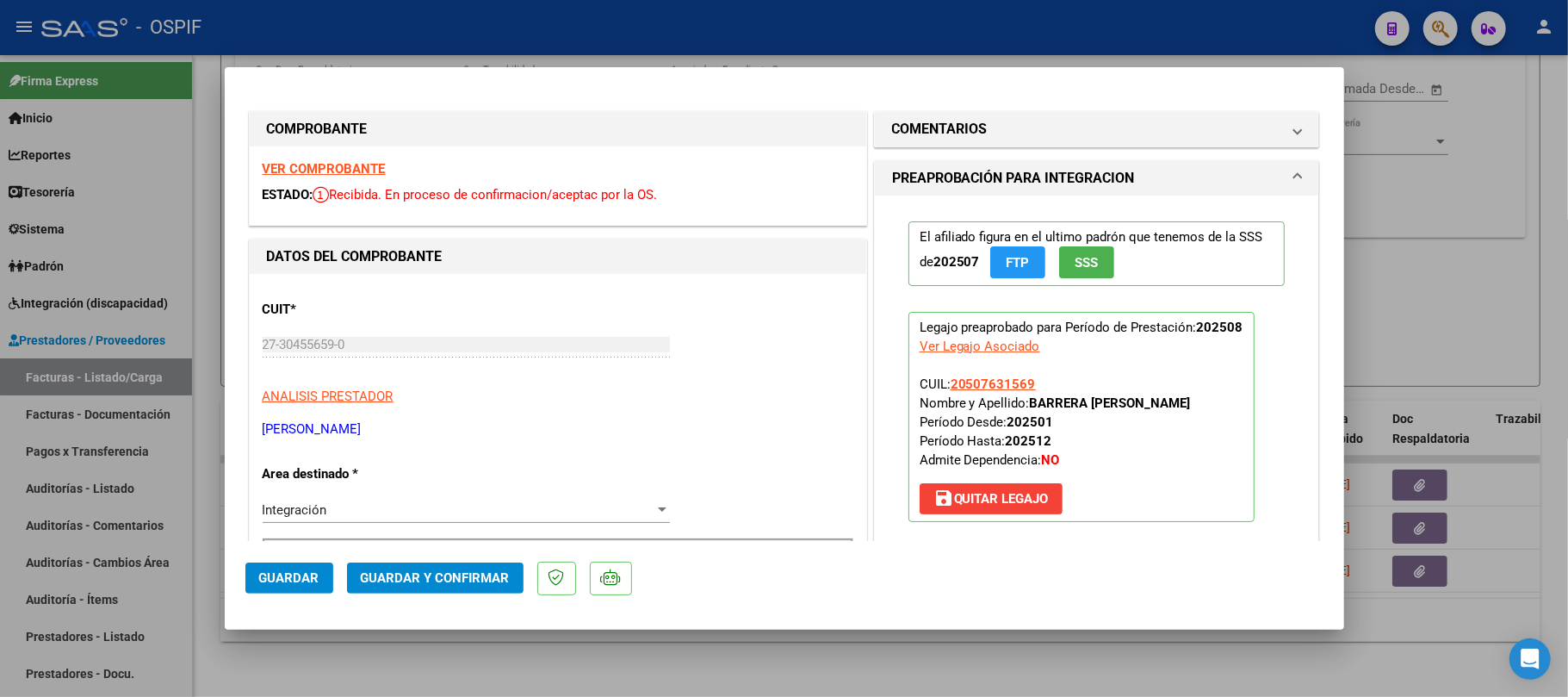
click at [458, 573] on span "Guardar y Confirmar" at bounding box center [435, 578] width 149 height 16
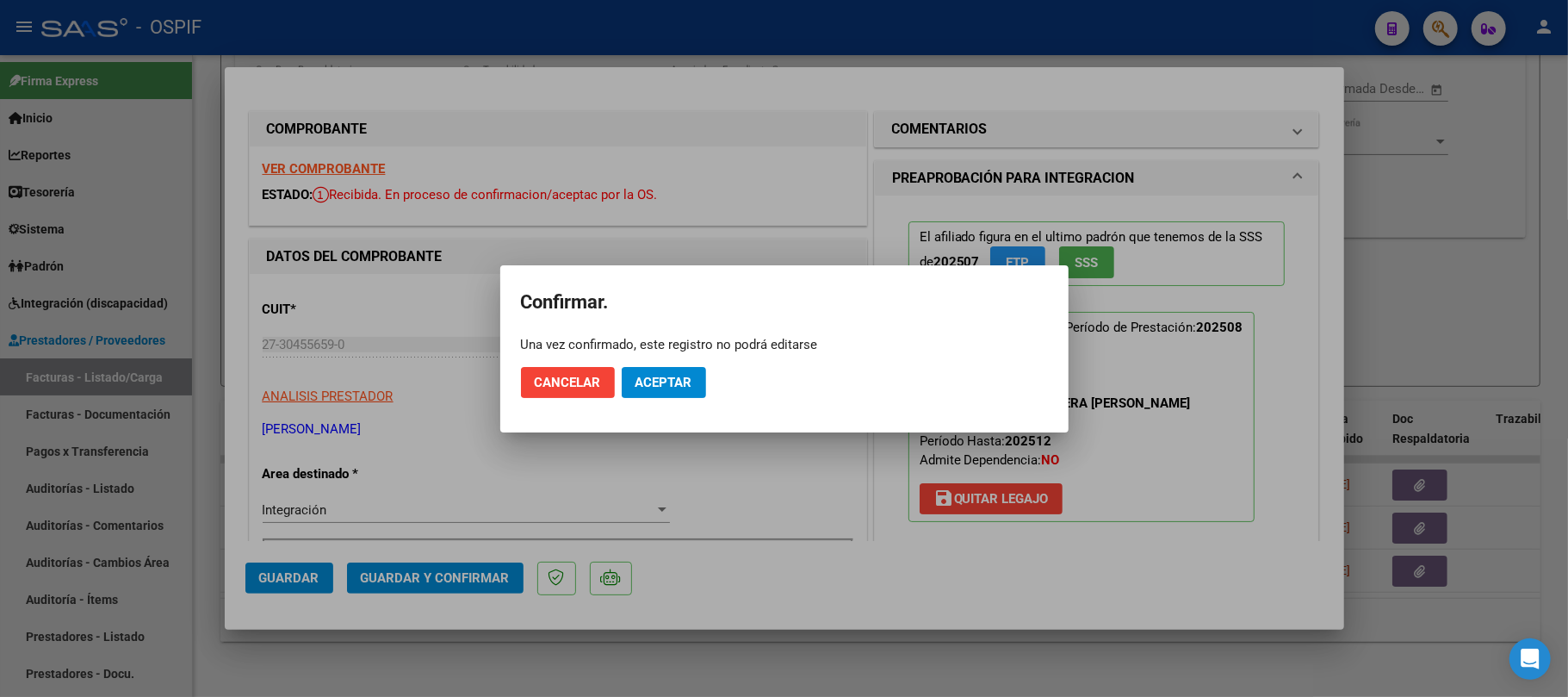
click at [662, 404] on mat-dialog-actions "Cancelar Aceptar" at bounding box center [785, 382] width 527 height 58
click at [662, 401] on mat-dialog-actions "Cancelar Aceptar" at bounding box center [785, 382] width 527 height 58
click at [673, 390] on button "Aceptar" at bounding box center [664, 383] width 84 height 31
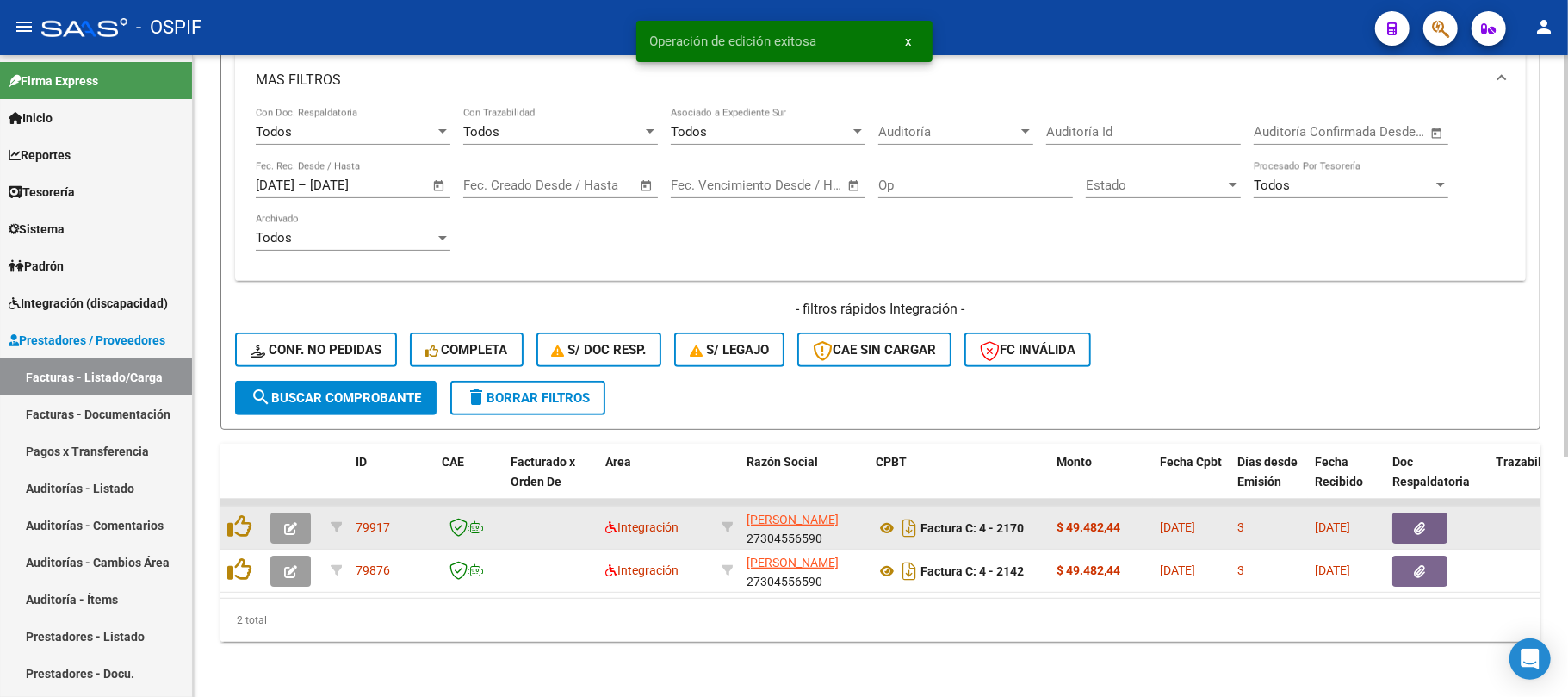
scroll to position [381, 0]
click at [290, 565] on icon "button" at bounding box center [290, 571] width 13 height 13
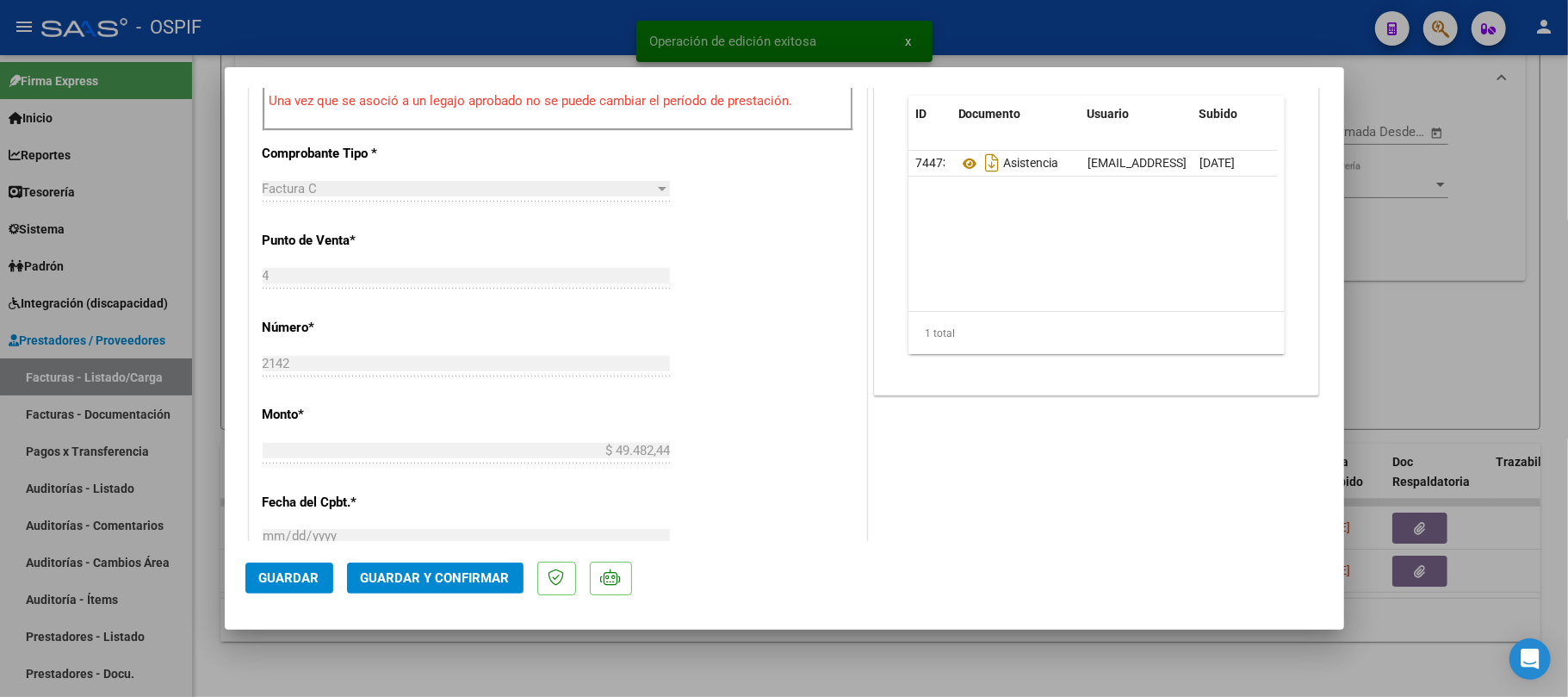
scroll to position [114, 0]
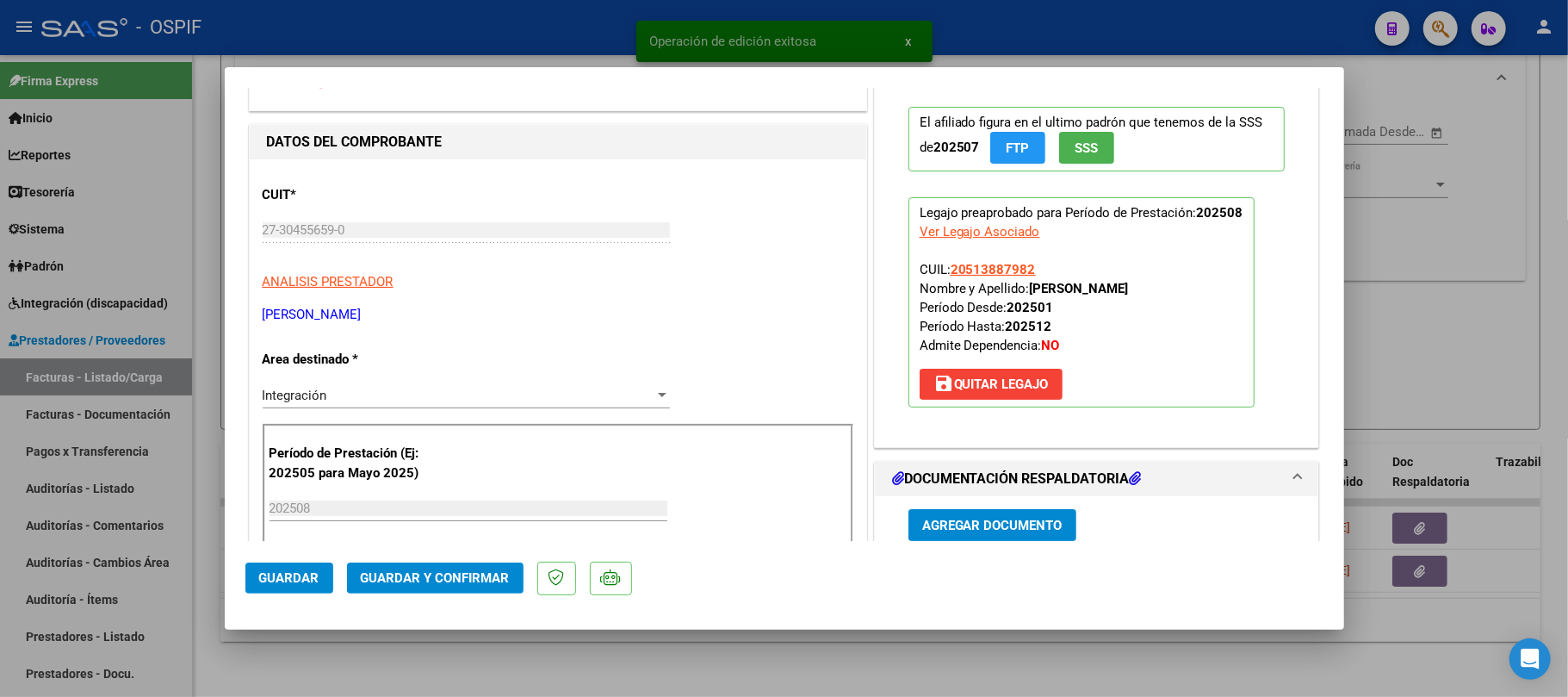
click at [1025, 112] on p "El afiliado figura en el ultimo padrón que tenemos de la SSS de 202507 FTP SSS" at bounding box center [1097, 139] width 377 height 65
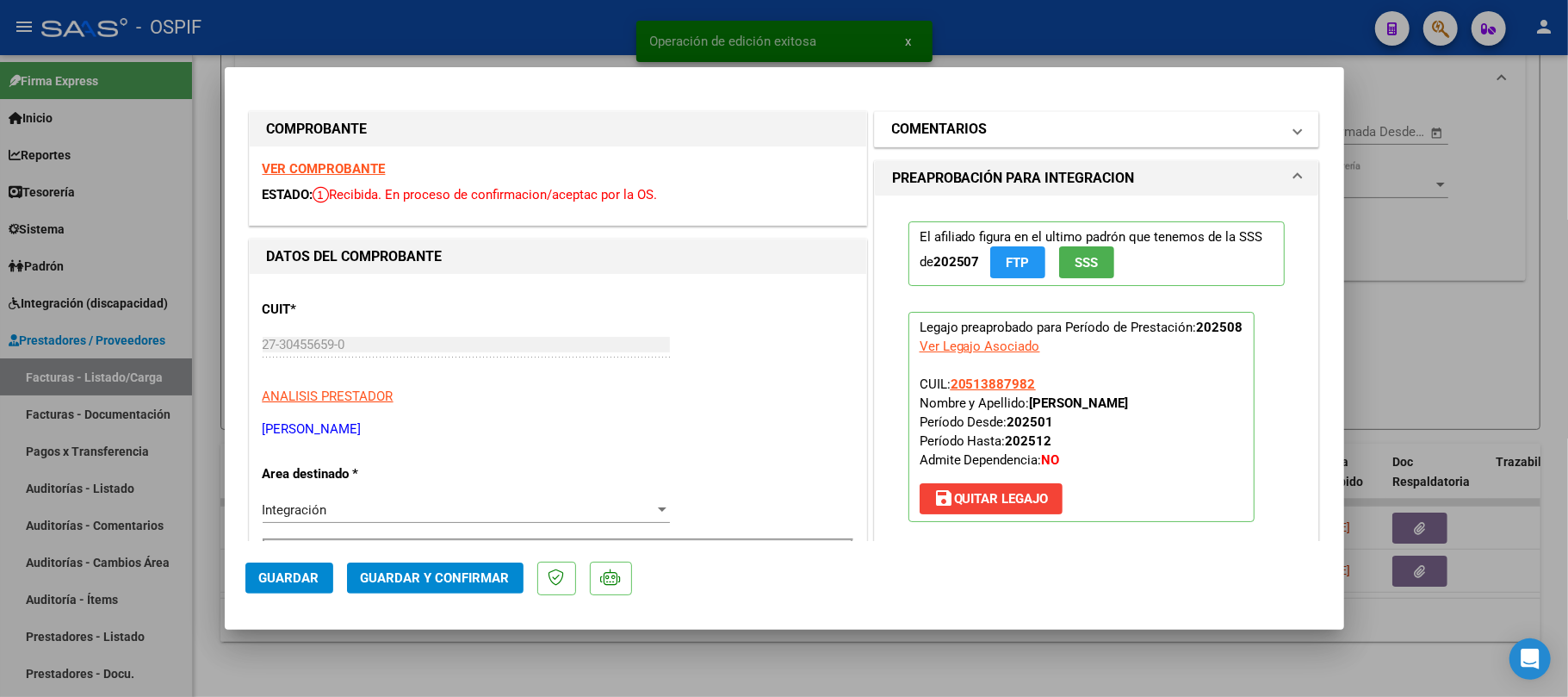
click at [1049, 145] on mat-expansion-panel-header "COMENTARIOS" at bounding box center [1097, 130] width 445 height 35
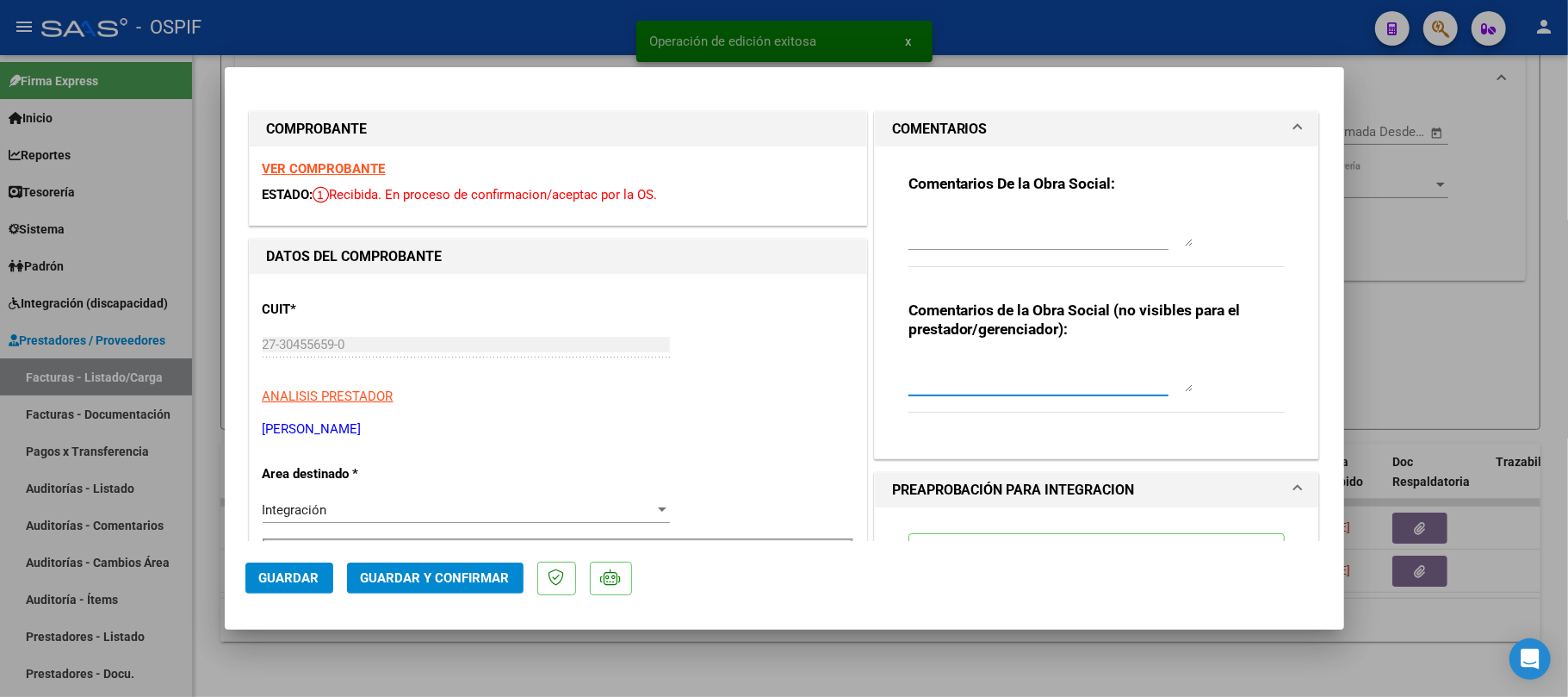
click at [1072, 364] on textarea at bounding box center [1051, 375] width 284 height 35
click at [956, 368] on textarea "ver prorrgoa - ok" at bounding box center [1051, 375] width 284 height 35
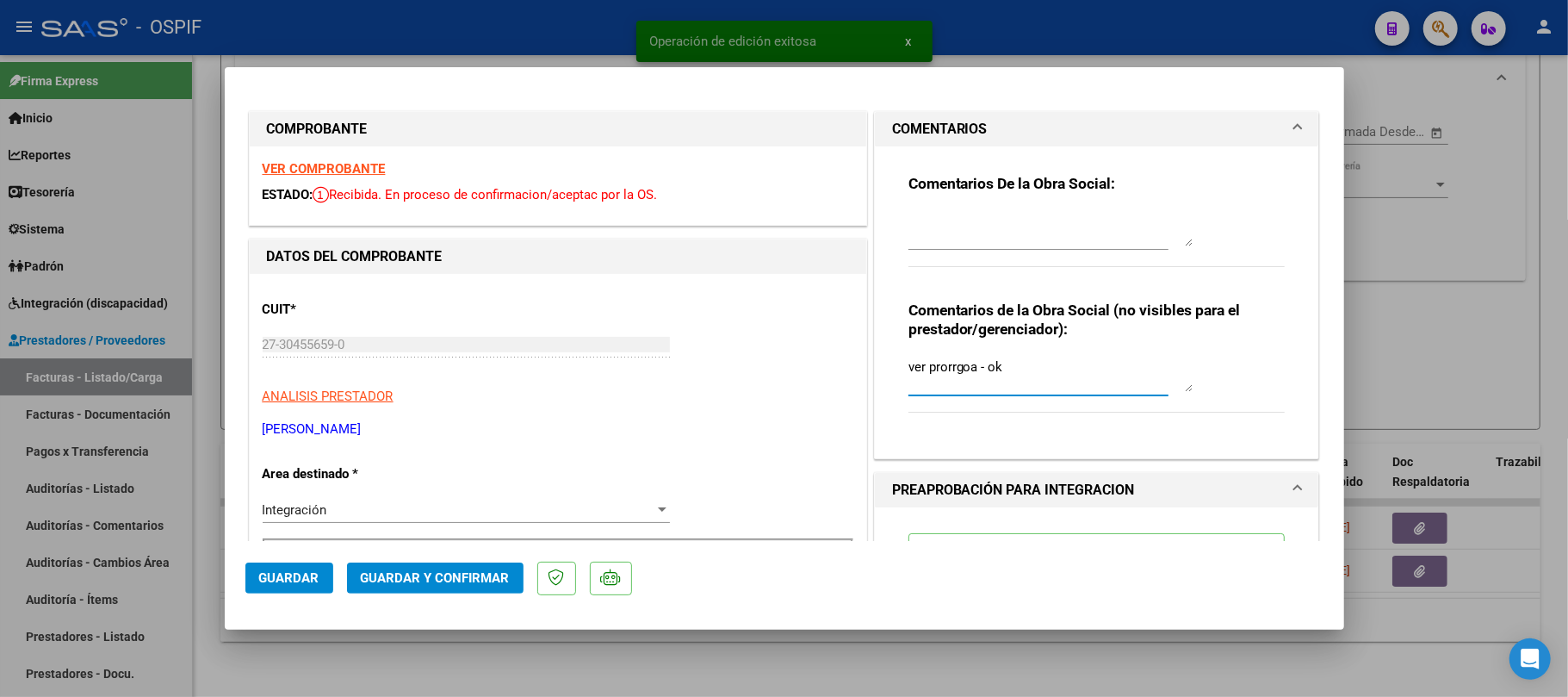
click at [956, 368] on textarea "ver prorrgoa - ok" at bounding box center [1051, 375] width 284 height 35
click at [956, 368] on textarea "ver prorrgoa - ok" at bounding box center [1051, 375] width 284 height 35
click at [952, 366] on textarea "ver prorrgoa - ok" at bounding box center [1051, 375] width 284 height 35
click at [927, 372] on textarea "ver prorrgoa - ok" at bounding box center [1051, 375] width 284 height 35
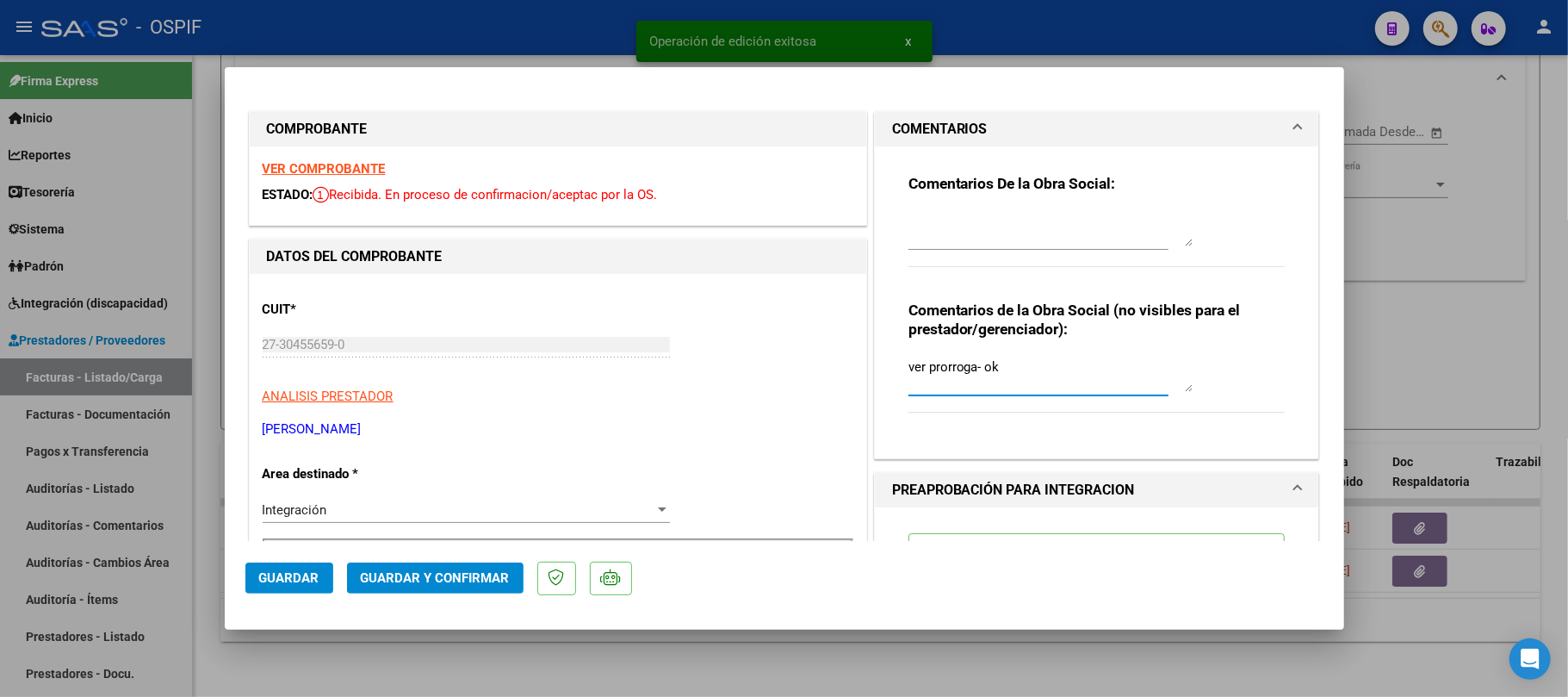
click at [1057, 376] on textarea "ver prorroga- ok" at bounding box center [1051, 375] width 284 height 35
type textarea "ver prorroga- ok"
click at [255, 592] on button "Guardar" at bounding box center [289, 578] width 88 height 31
type input "$ 0,00"
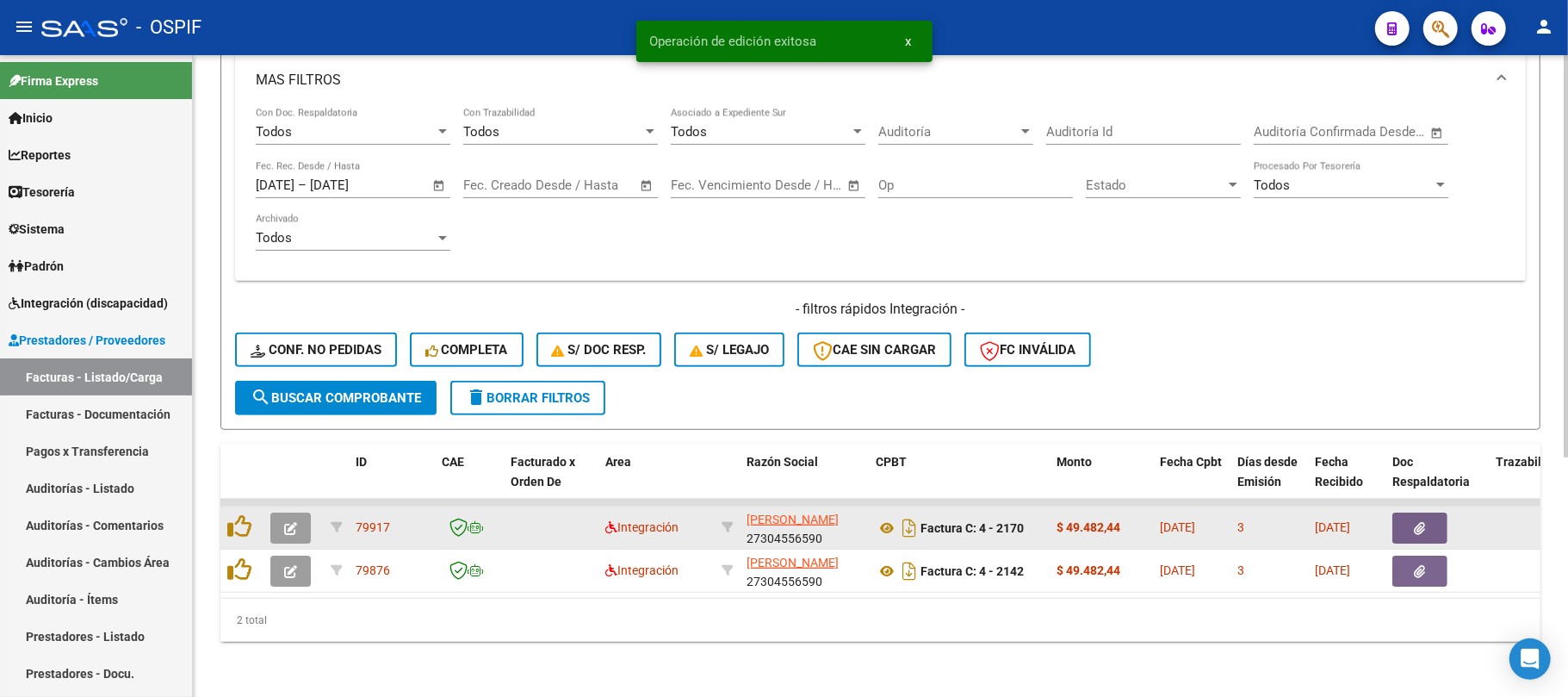
scroll to position [151, 0]
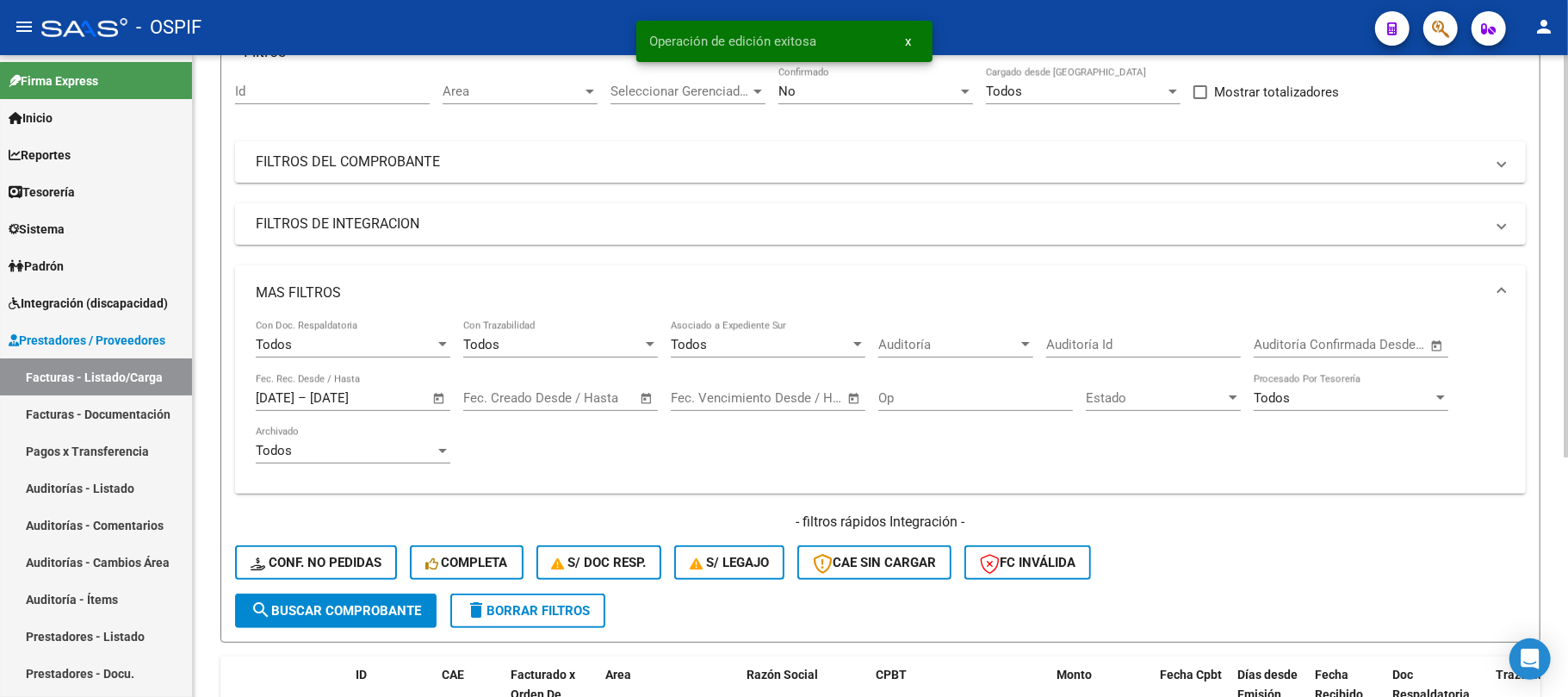
click at [530, 294] on mat-panel-title "MAS FILTROS" at bounding box center [870, 293] width 1229 height 19
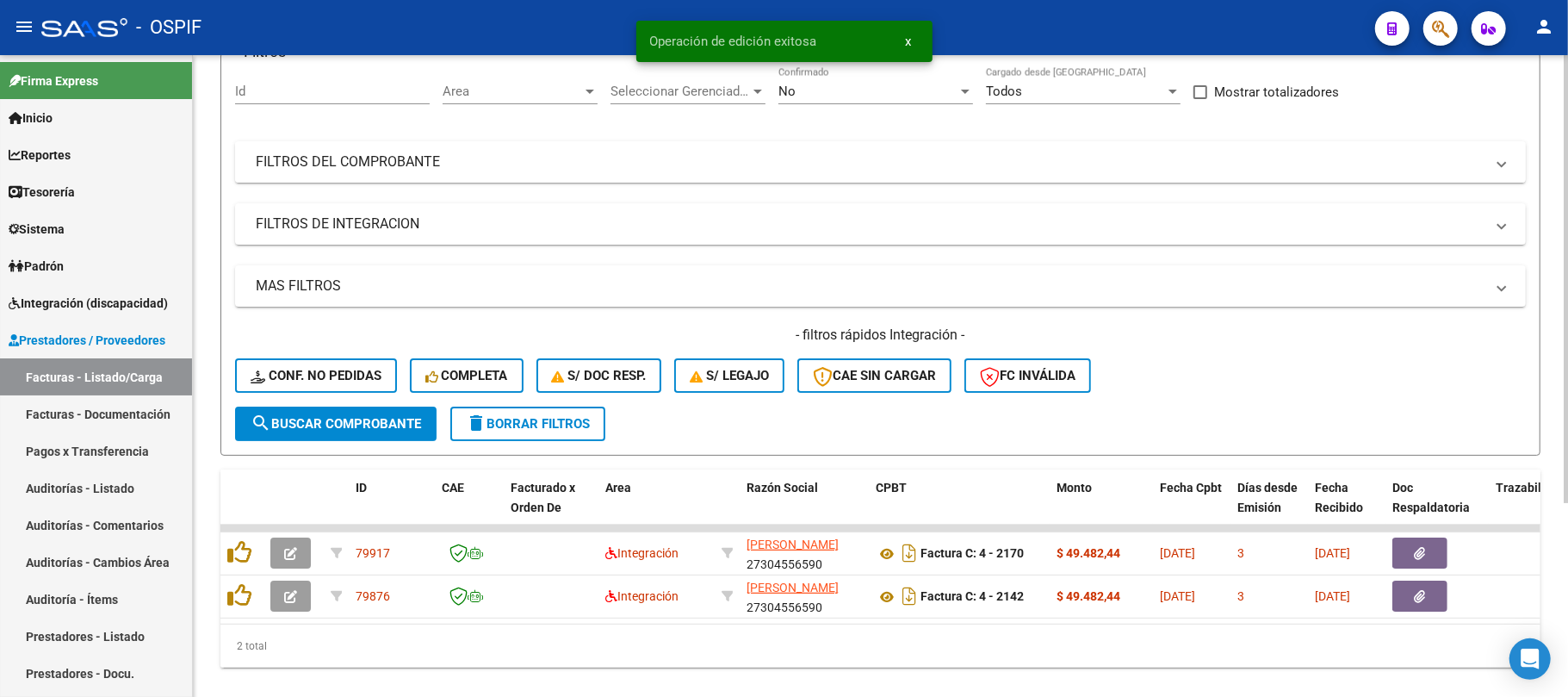
click at [600, 155] on mat-panel-title "FILTROS DEL COMPROBANTE" at bounding box center [870, 162] width 1229 height 19
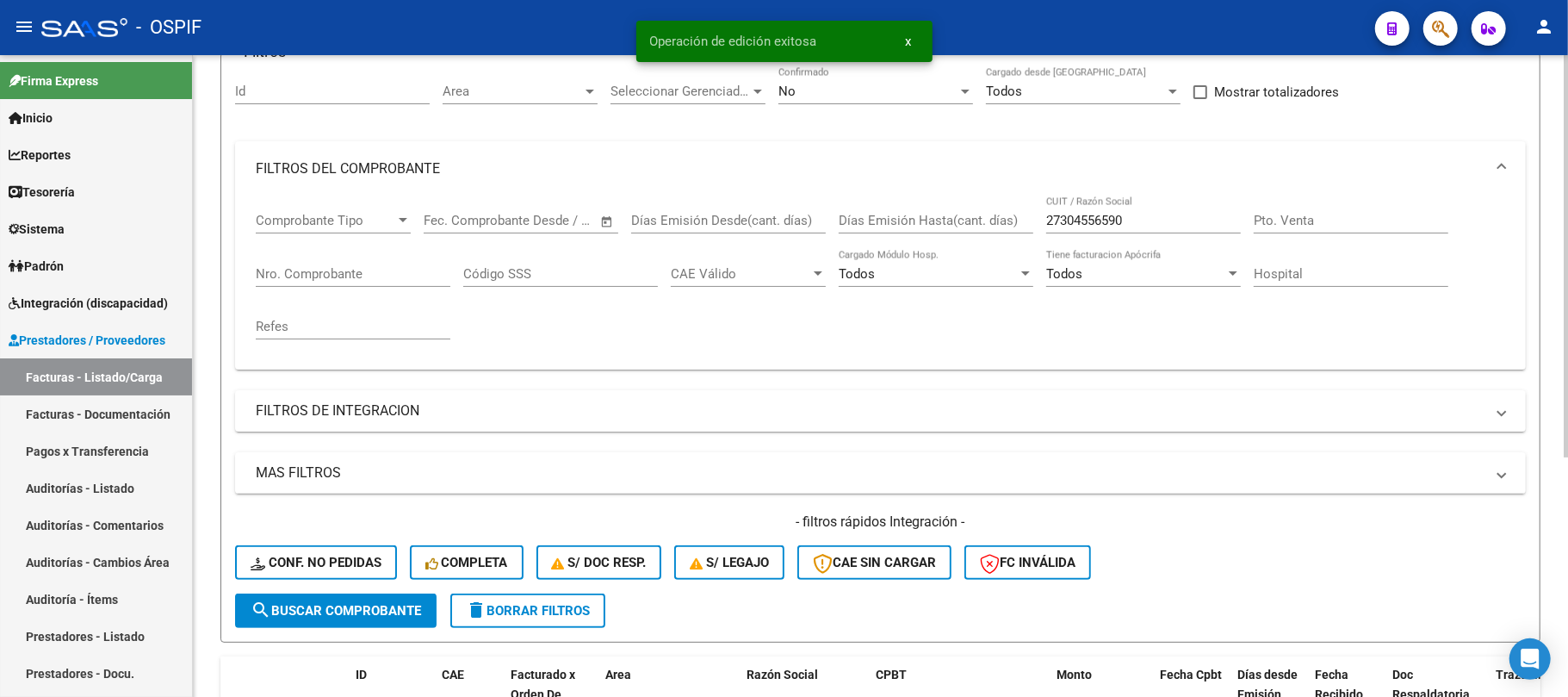
click at [1088, 218] on input "27304556590" at bounding box center [1144, 221] width 195 height 16
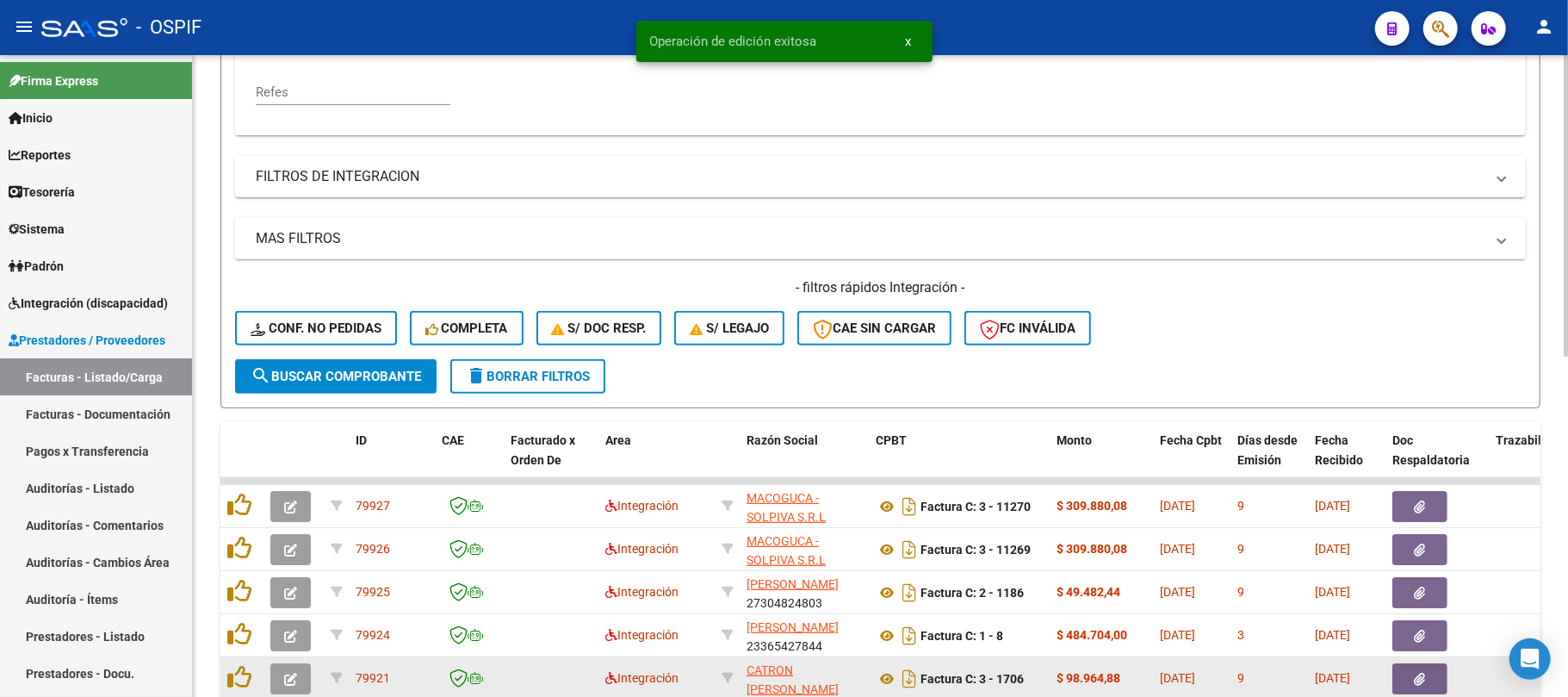
scroll to position [725, 0]
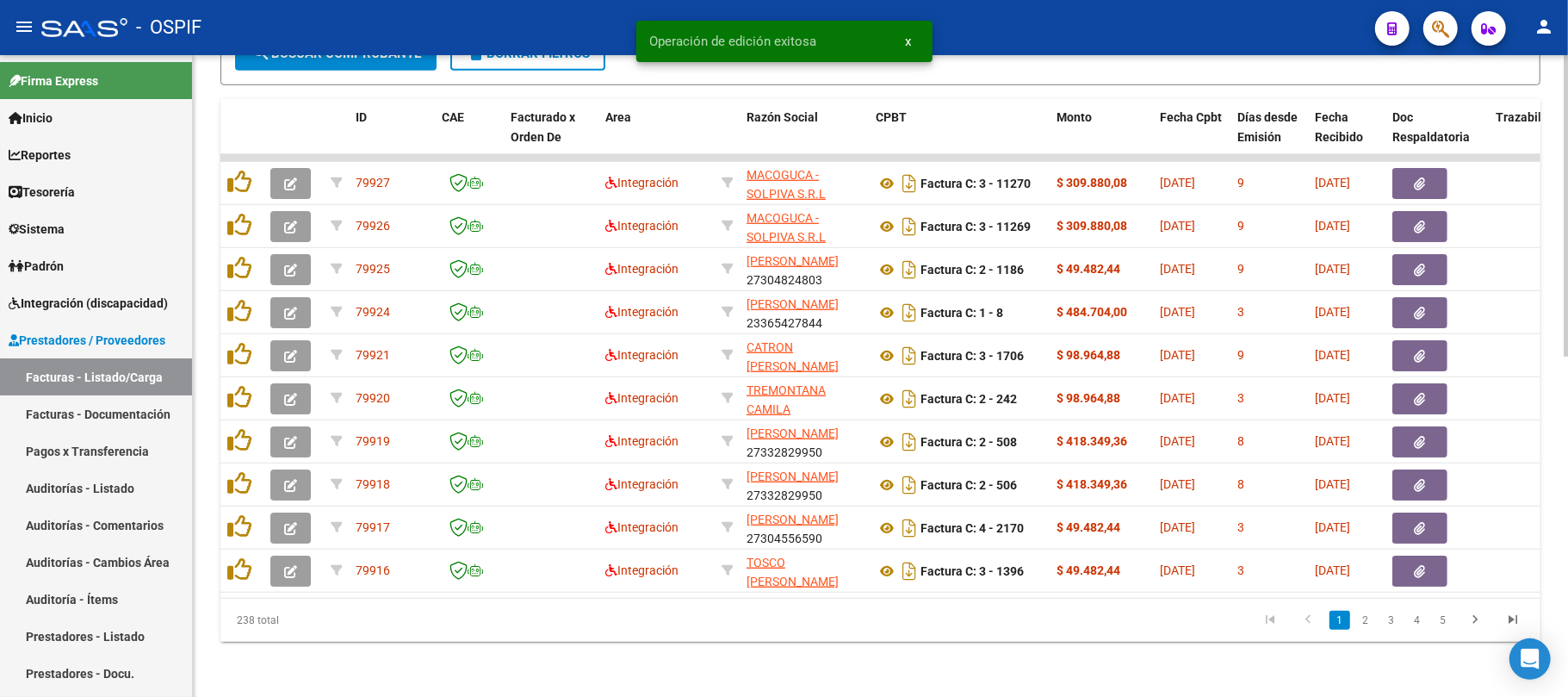
click at [1438, 618] on link "5" at bounding box center [1443, 620] width 20 height 19
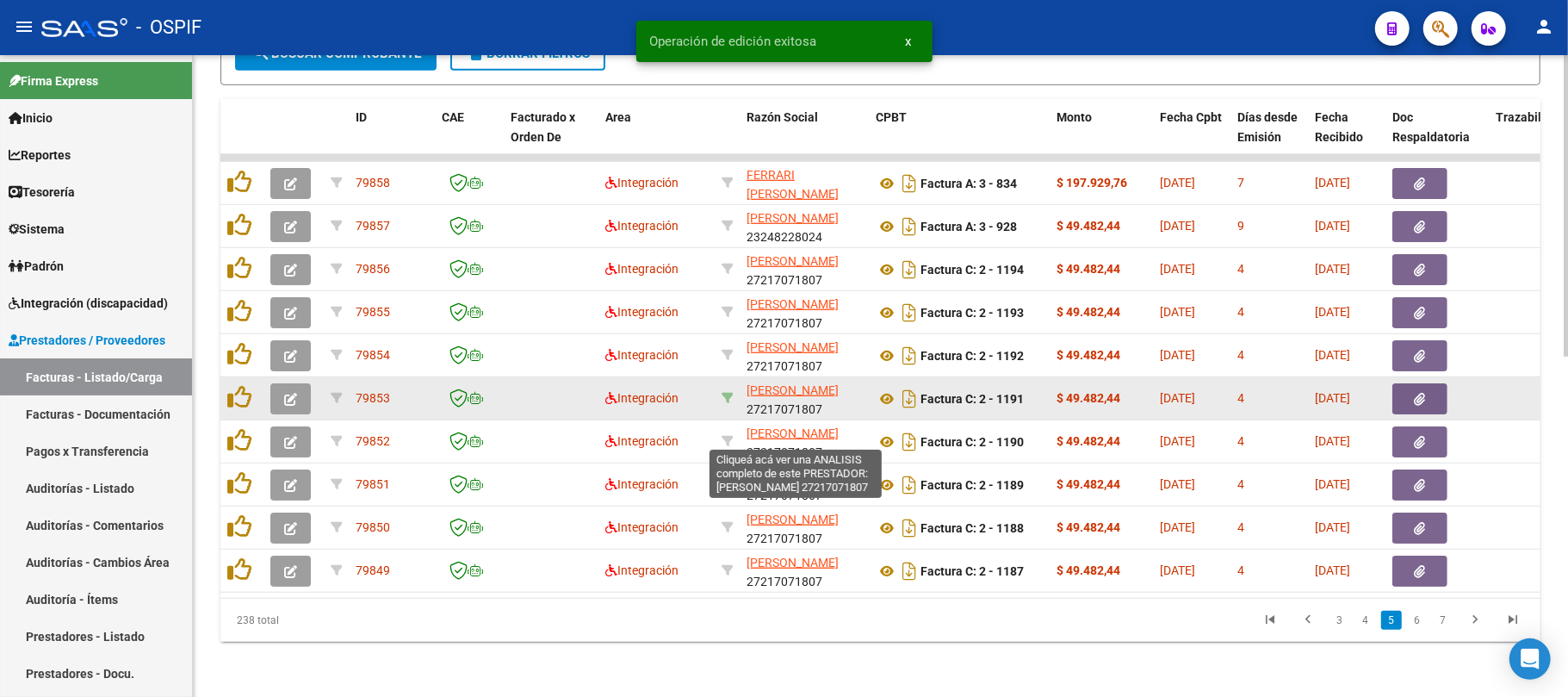
click at [728, 392] on icon at bounding box center [728, 397] width 12 height 12
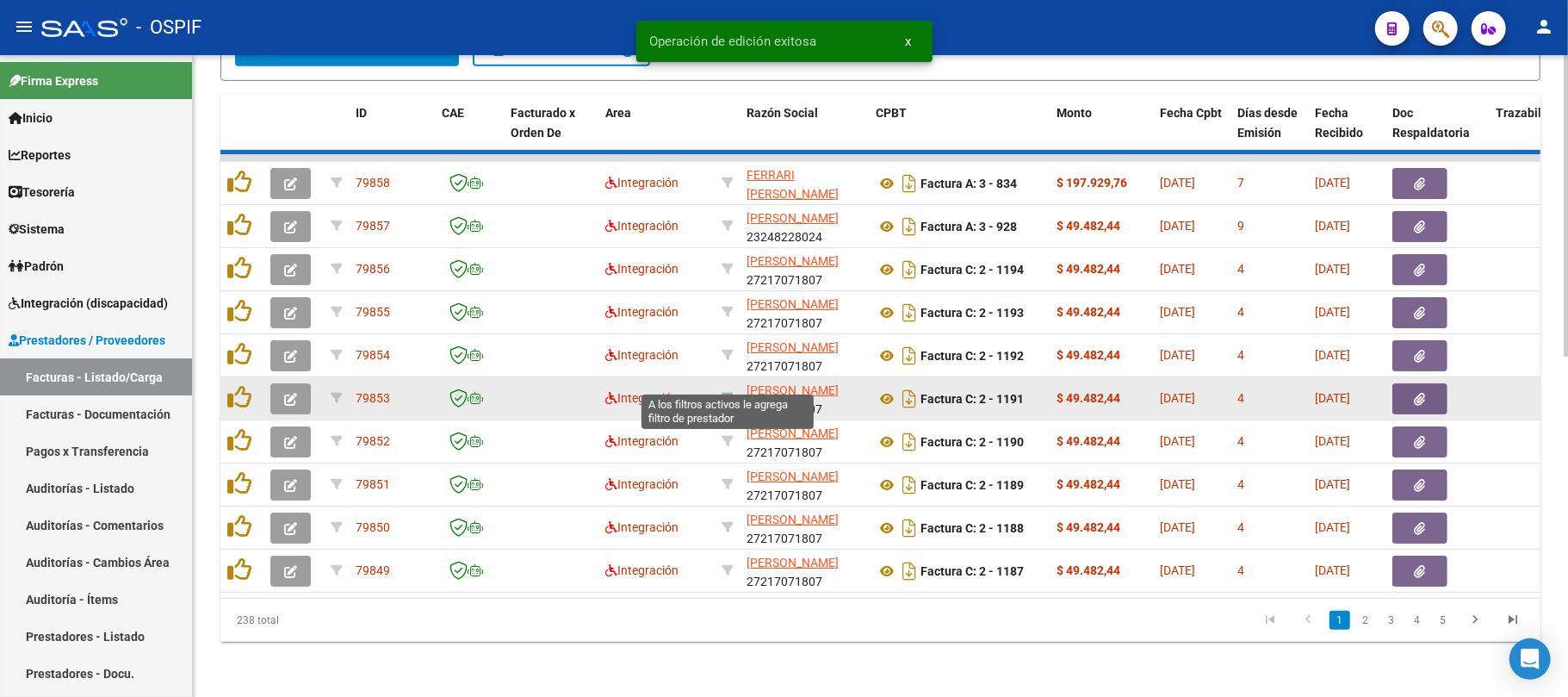
type input "27217071807"
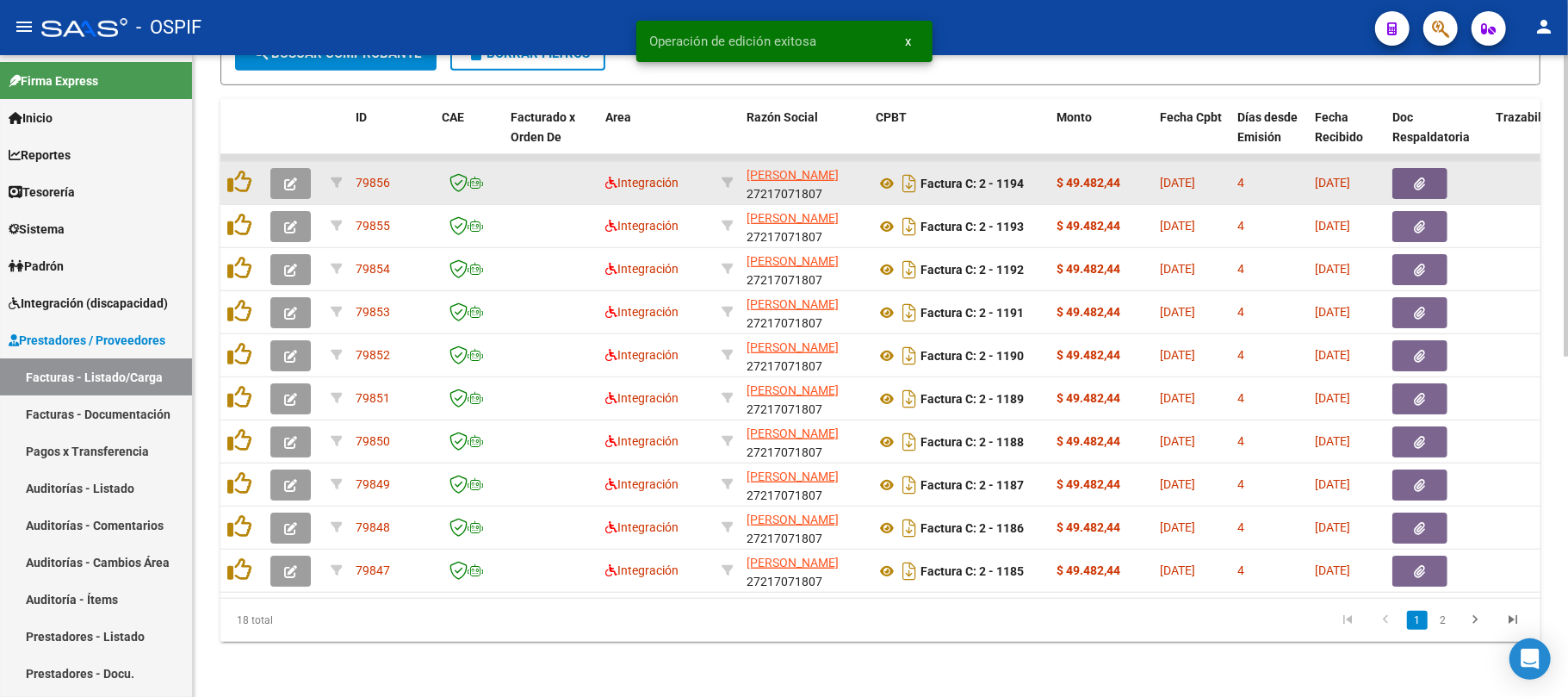
click at [286, 177] on icon "button" at bounding box center [290, 183] width 13 height 13
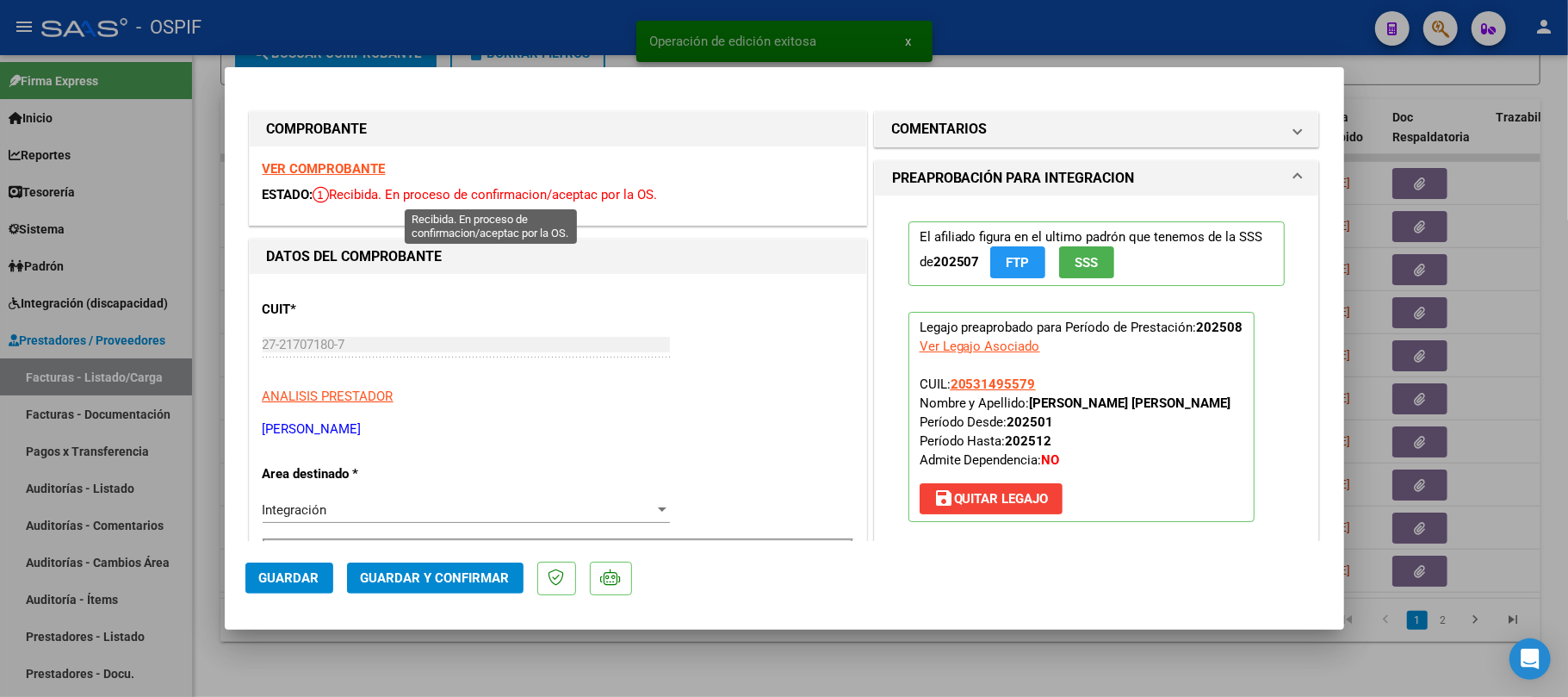
scroll to position [344, 0]
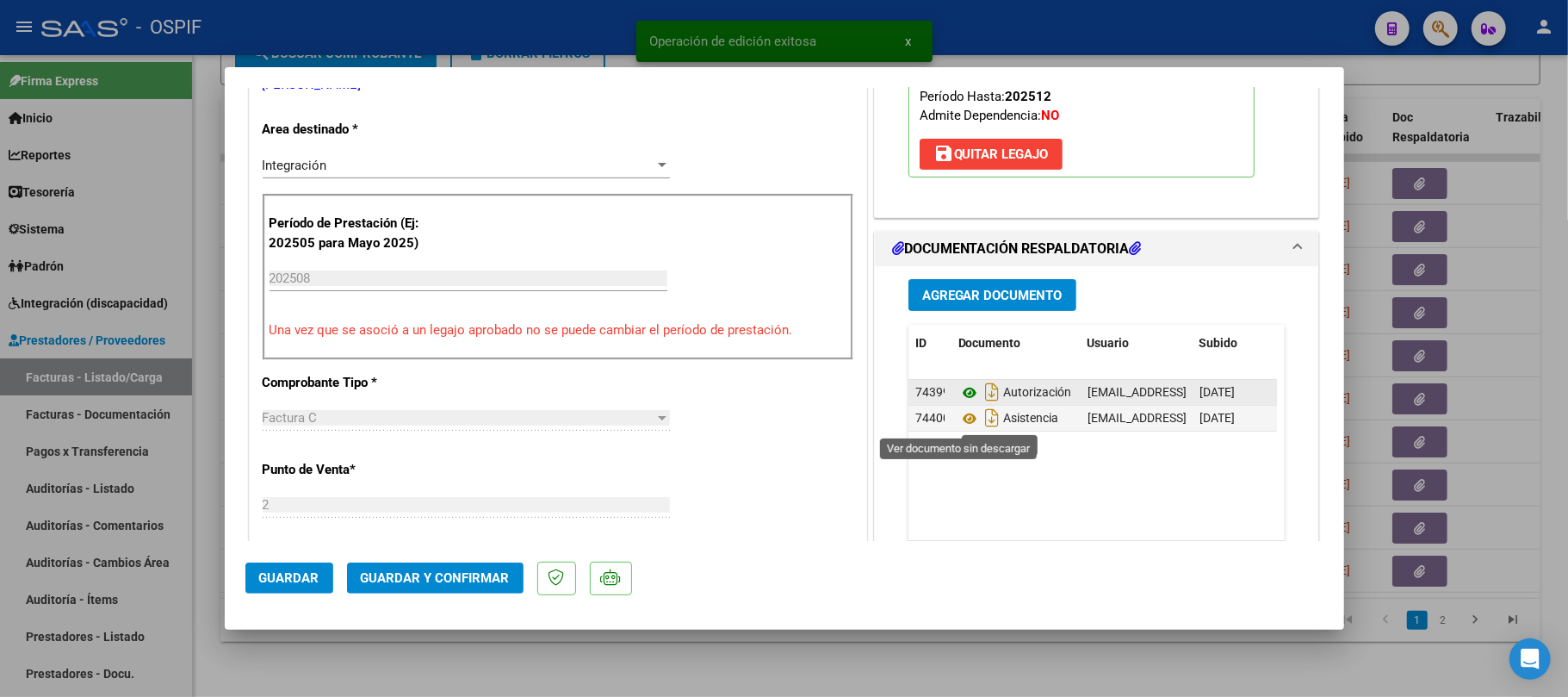
drag, startPoint x: 961, startPoint y: 428, endPoint x: 956, endPoint y: 401, distance: 27.5
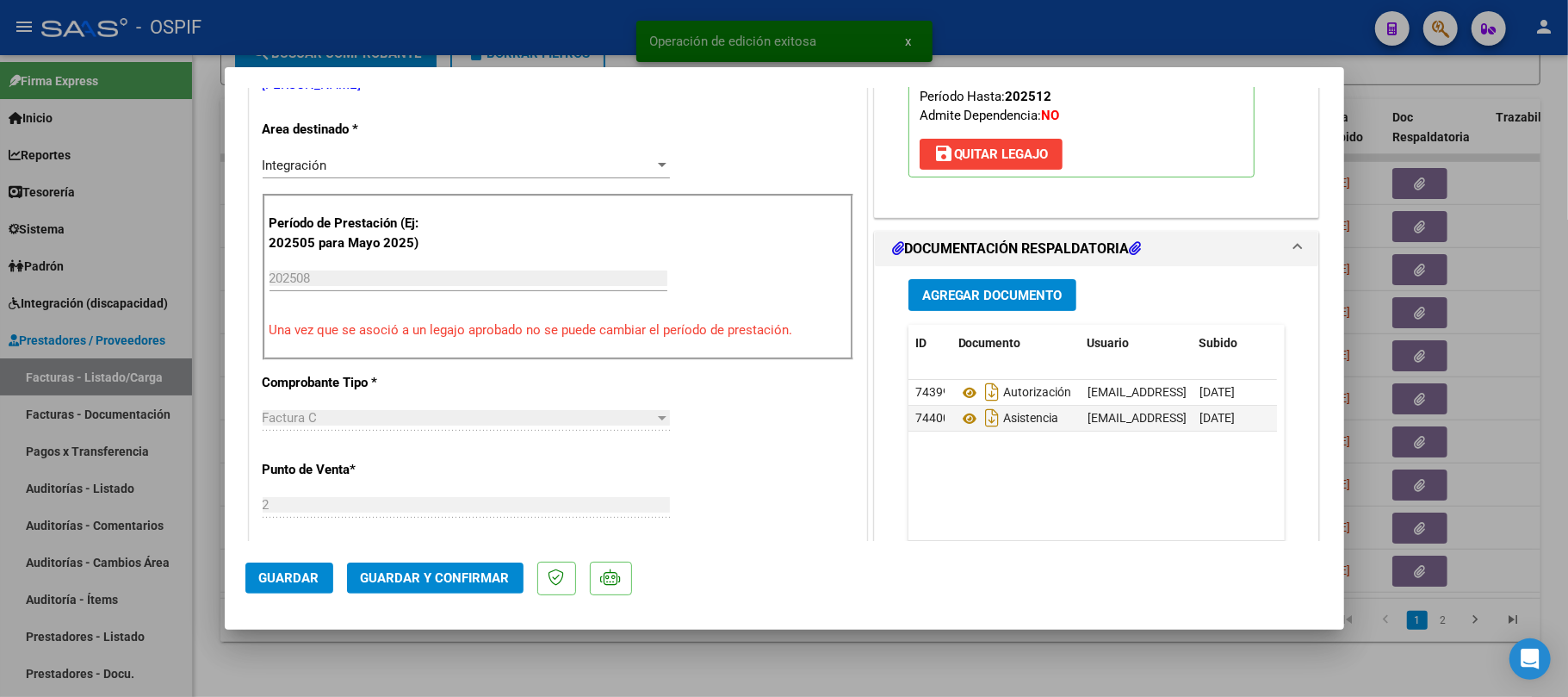
scroll to position [0, 0]
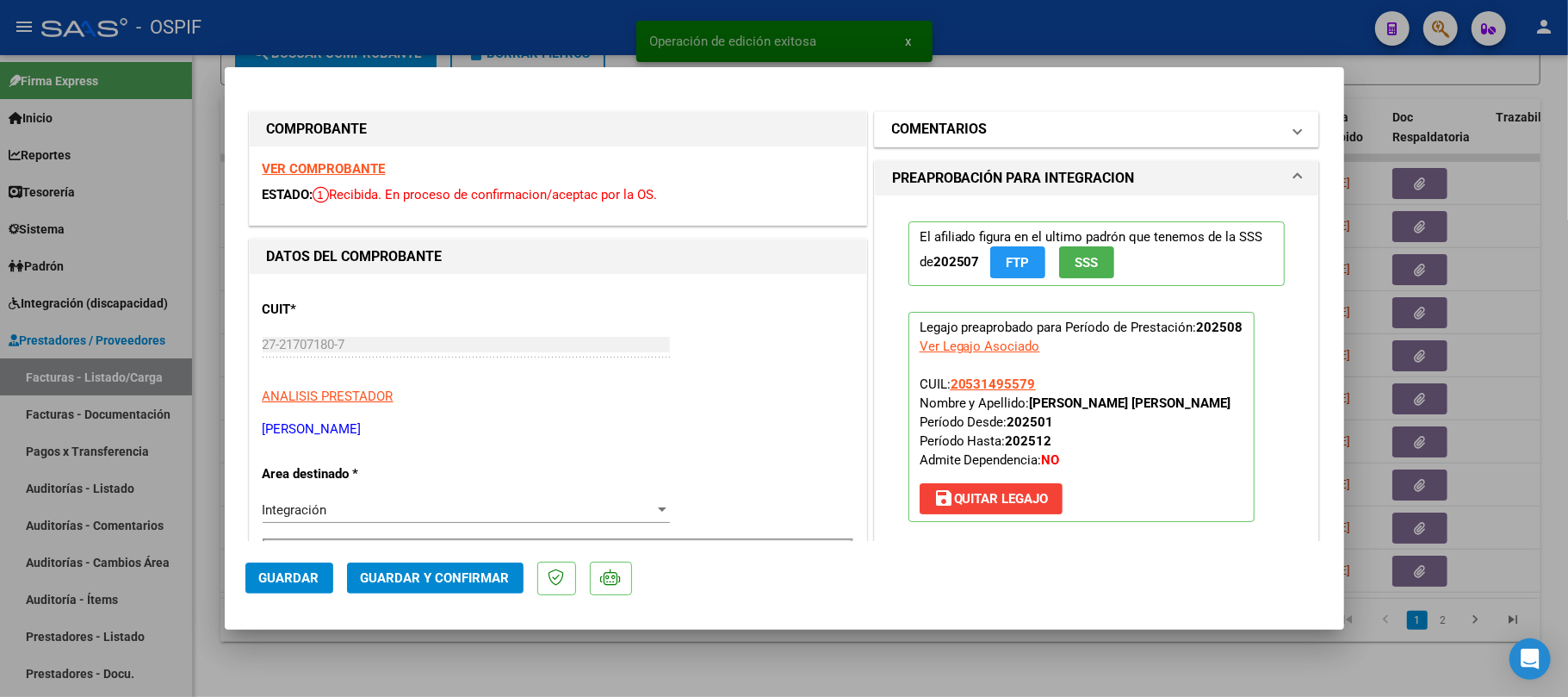
click at [1052, 131] on mat-panel-title "COMENTARIOS" at bounding box center [1087, 129] width 390 height 20
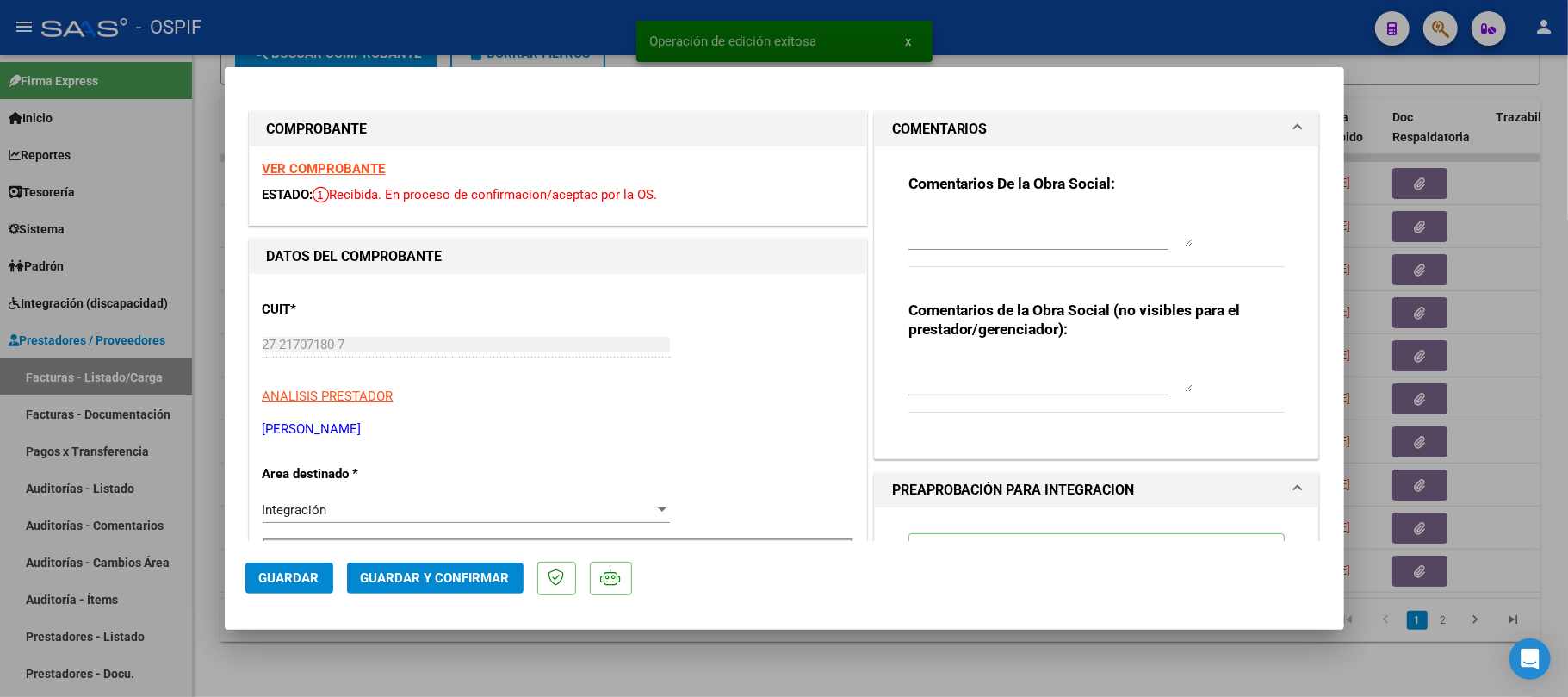
click at [979, 366] on textarea at bounding box center [1051, 375] width 284 height 35
type textarea "ver prorroga- ok"
click at [298, 583] on span "Guardar" at bounding box center [290, 578] width 60 height 16
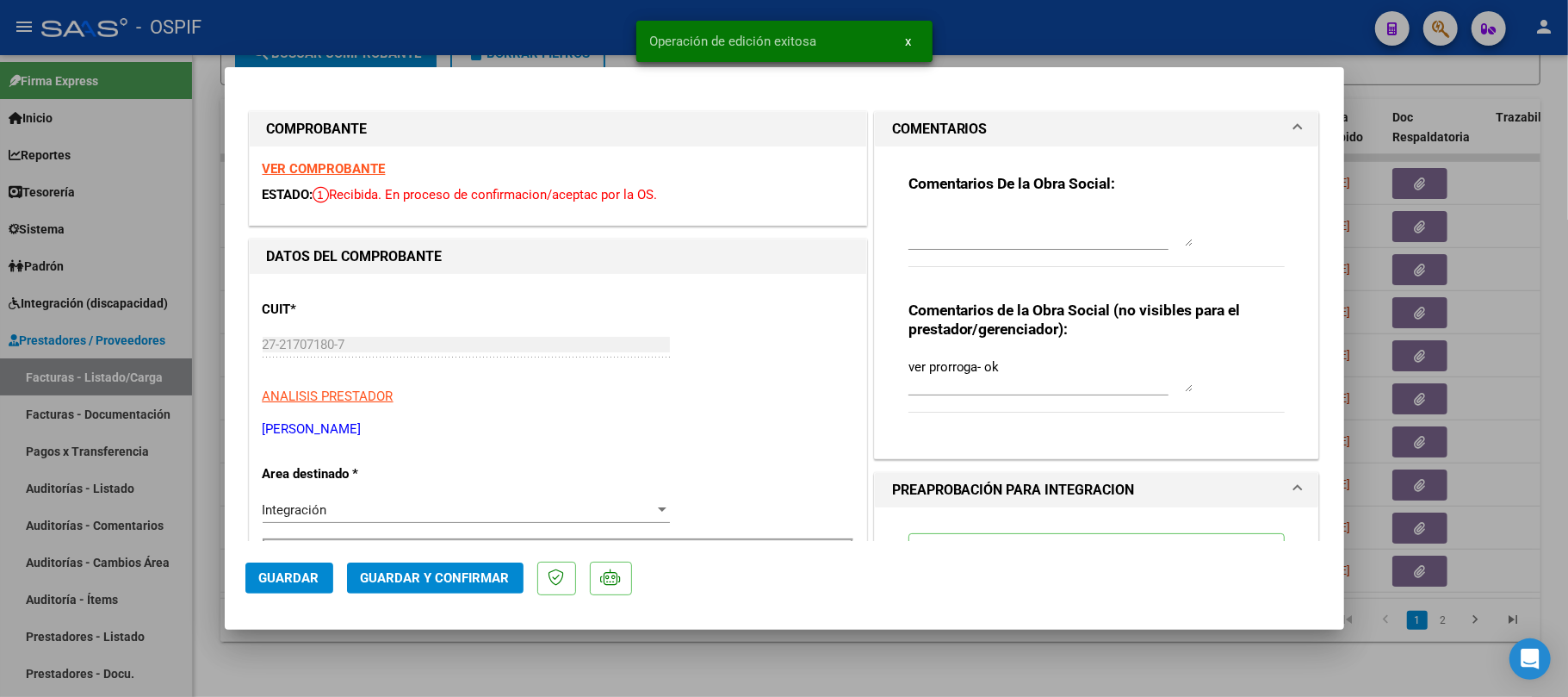
click at [582, 656] on div at bounding box center [784, 348] width 1568 height 697
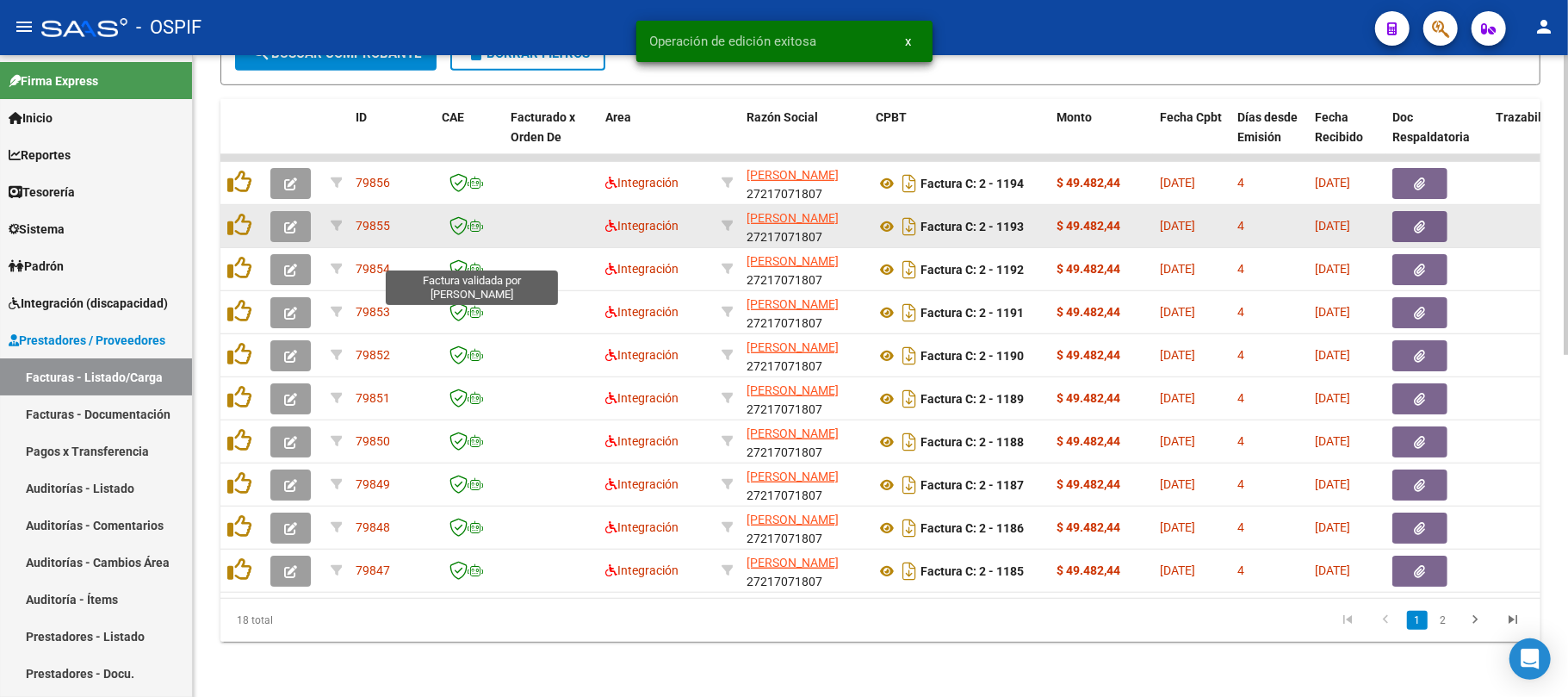
click at [288, 221] on icon "button" at bounding box center [290, 227] width 13 height 13
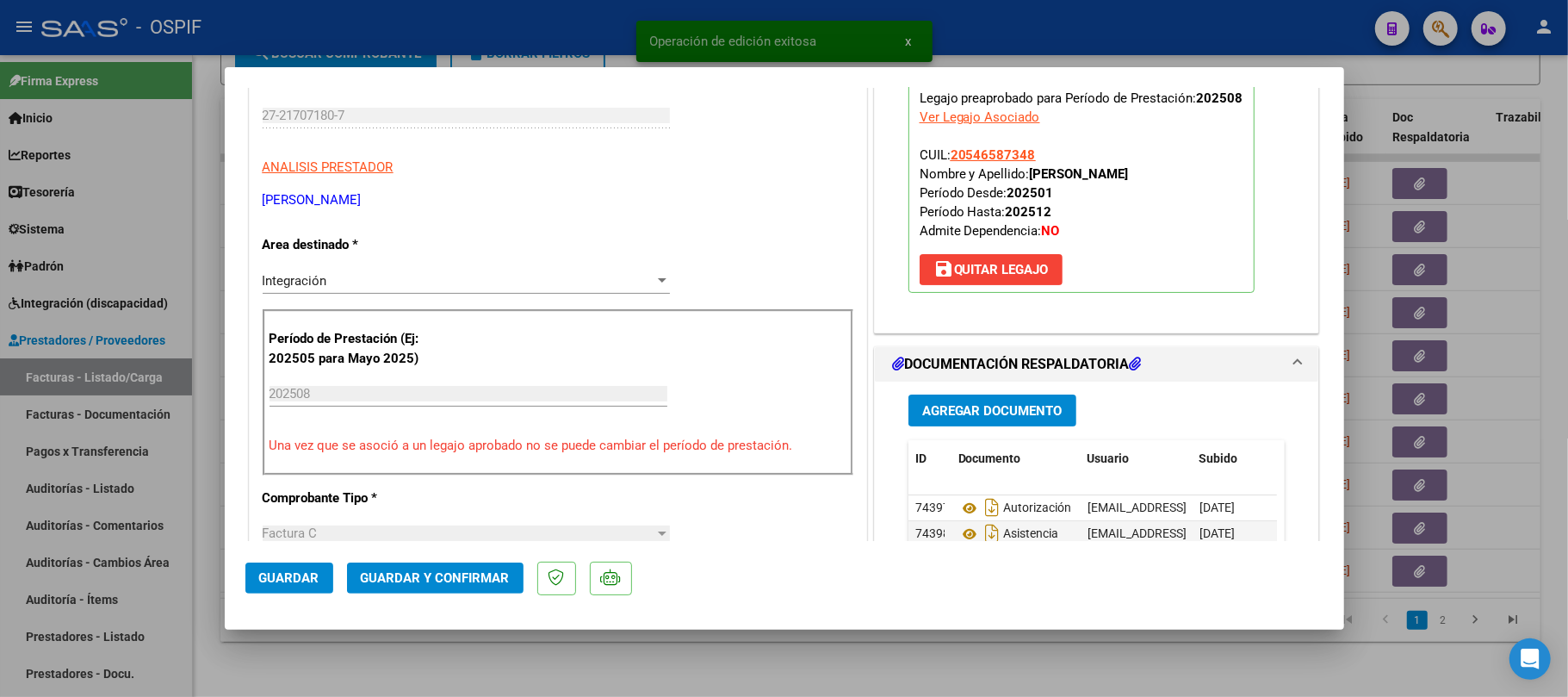
scroll to position [344, 0]
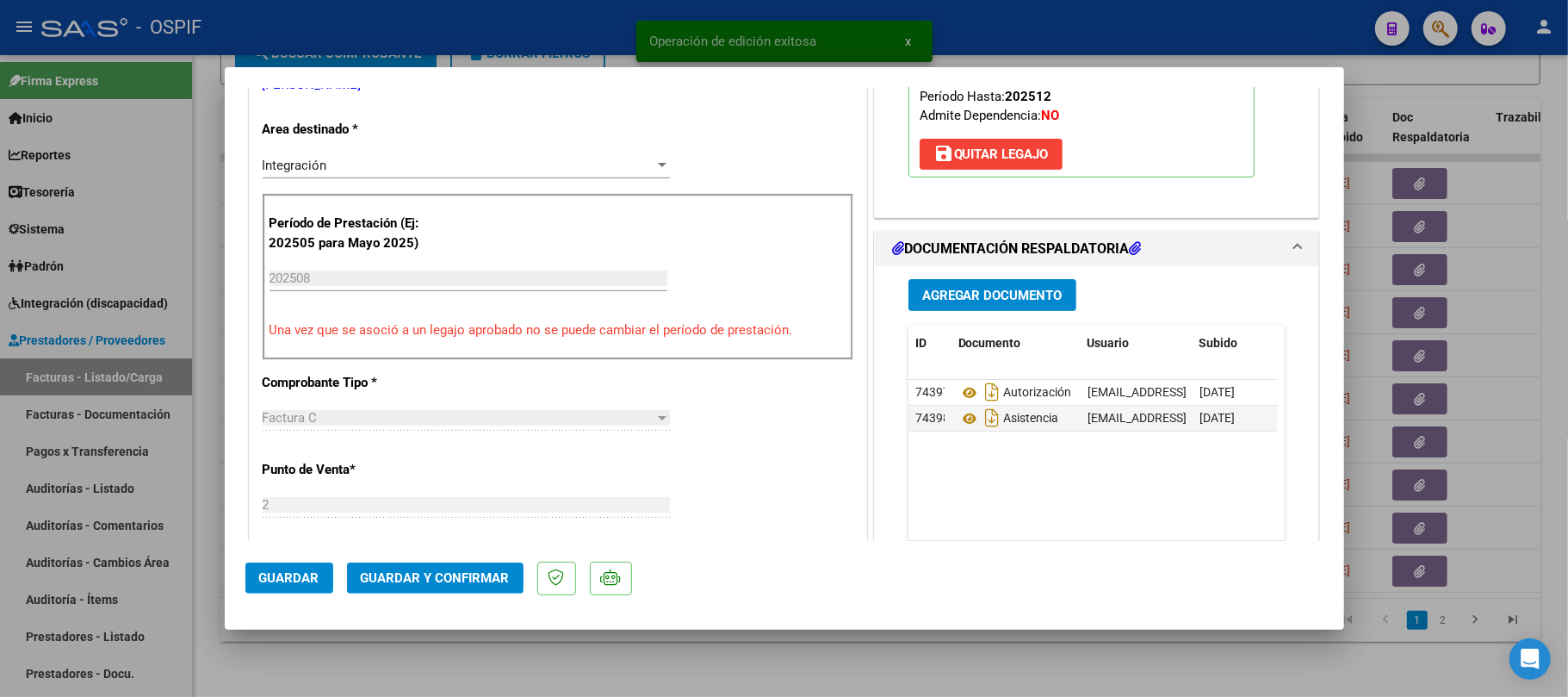
click at [452, 594] on mat-dialog-actions "Guardar Guardar y Confirmar" at bounding box center [784, 575] width 1079 height 68
click at [470, 583] on span "Guardar y Confirmar" at bounding box center [435, 578] width 149 height 16
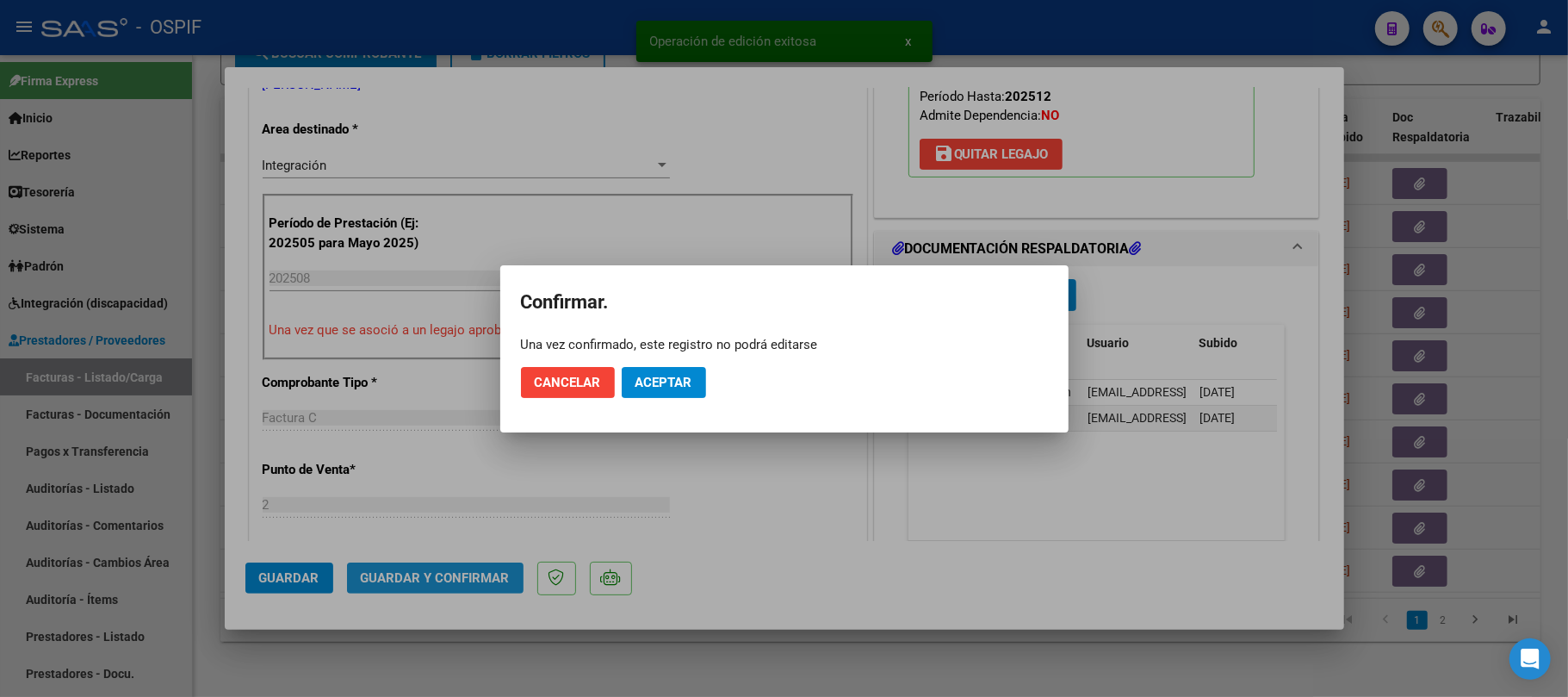
click at [653, 355] on mat-dialog-actions "Cancelar Aceptar" at bounding box center [785, 382] width 527 height 58
drag, startPoint x: 653, startPoint y: 386, endPoint x: 662, endPoint y: 381, distance: 10.3
click at [653, 387] on span "Aceptar" at bounding box center [664, 383] width 57 height 16
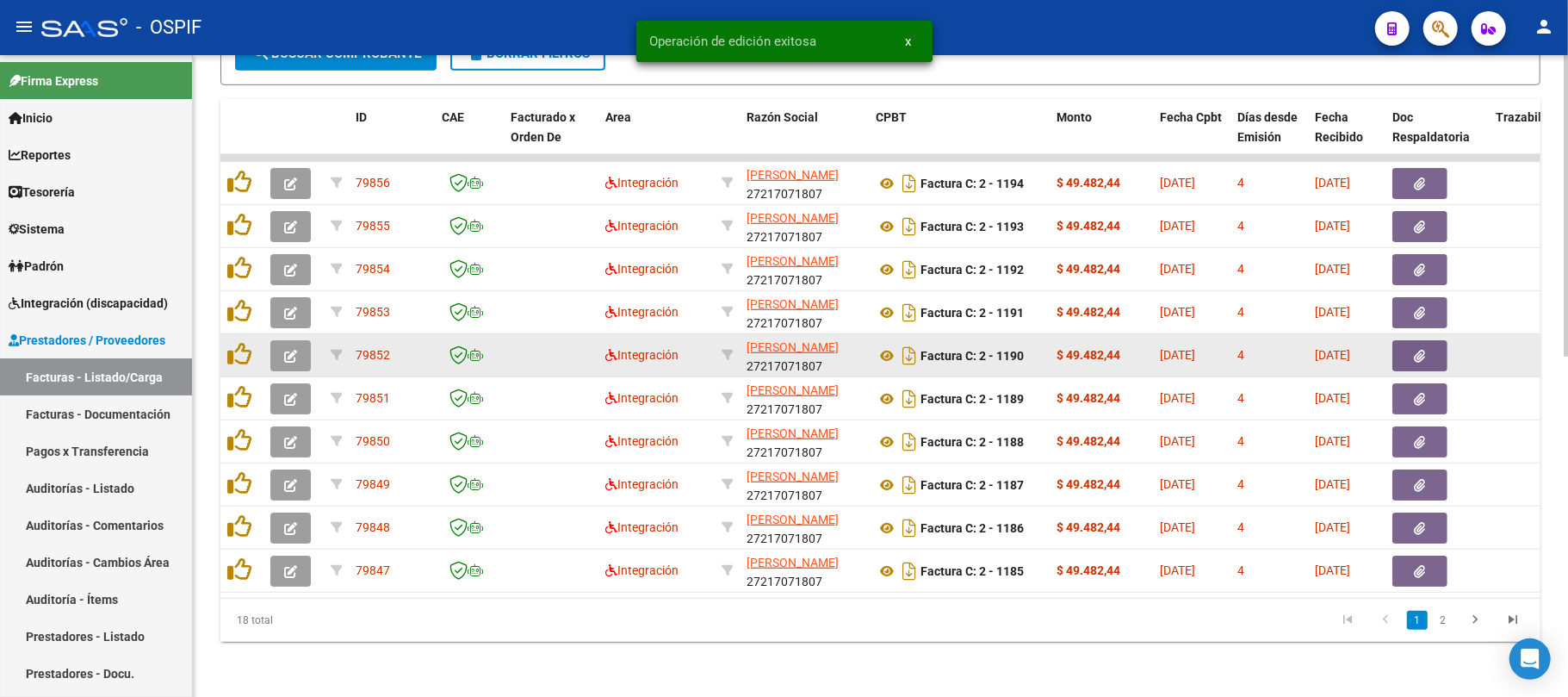
click at [291, 340] on button "button" at bounding box center [291, 356] width 41 height 31
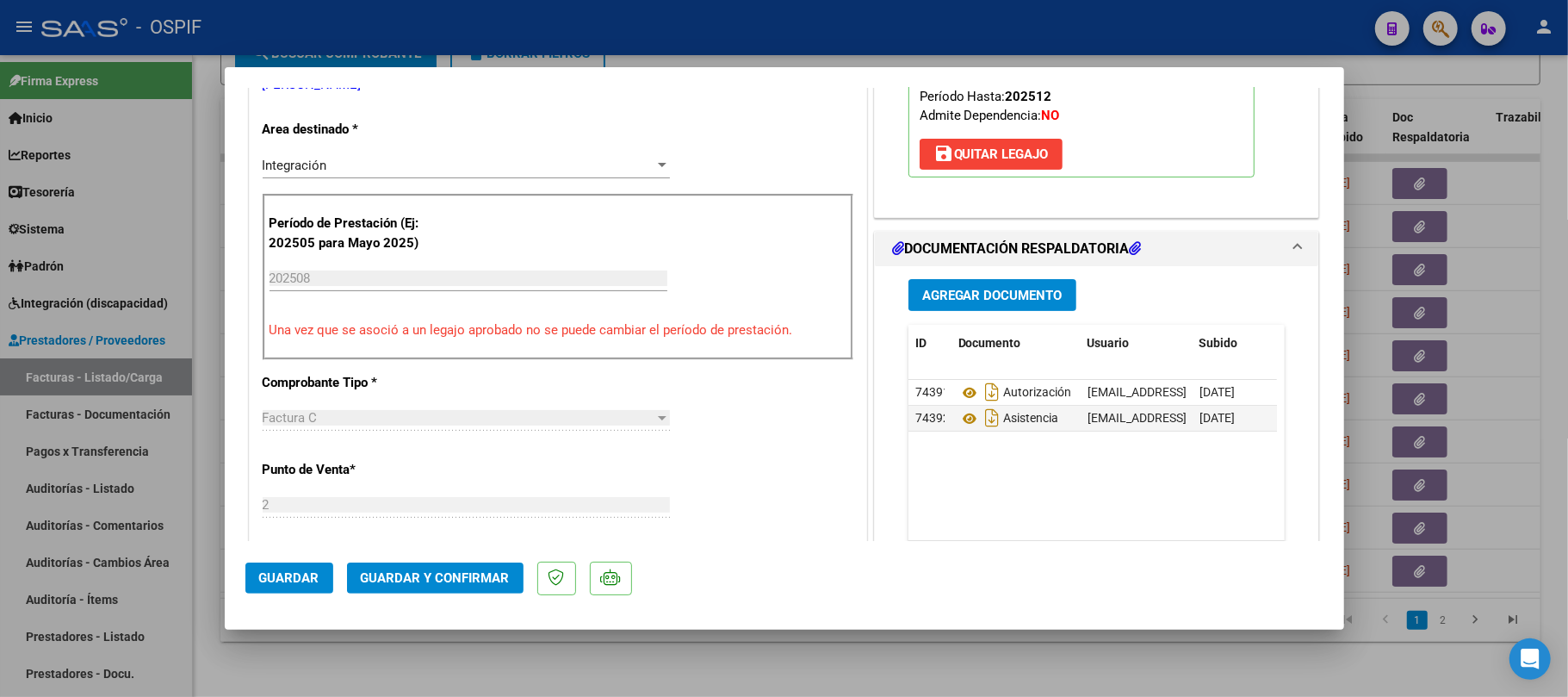
click at [410, 597] on mat-dialog-actions "Guardar Guardar y Confirmar" at bounding box center [784, 575] width 1079 height 68
click at [411, 586] on span "Guardar y Confirmar" at bounding box center [435, 578] width 149 height 16
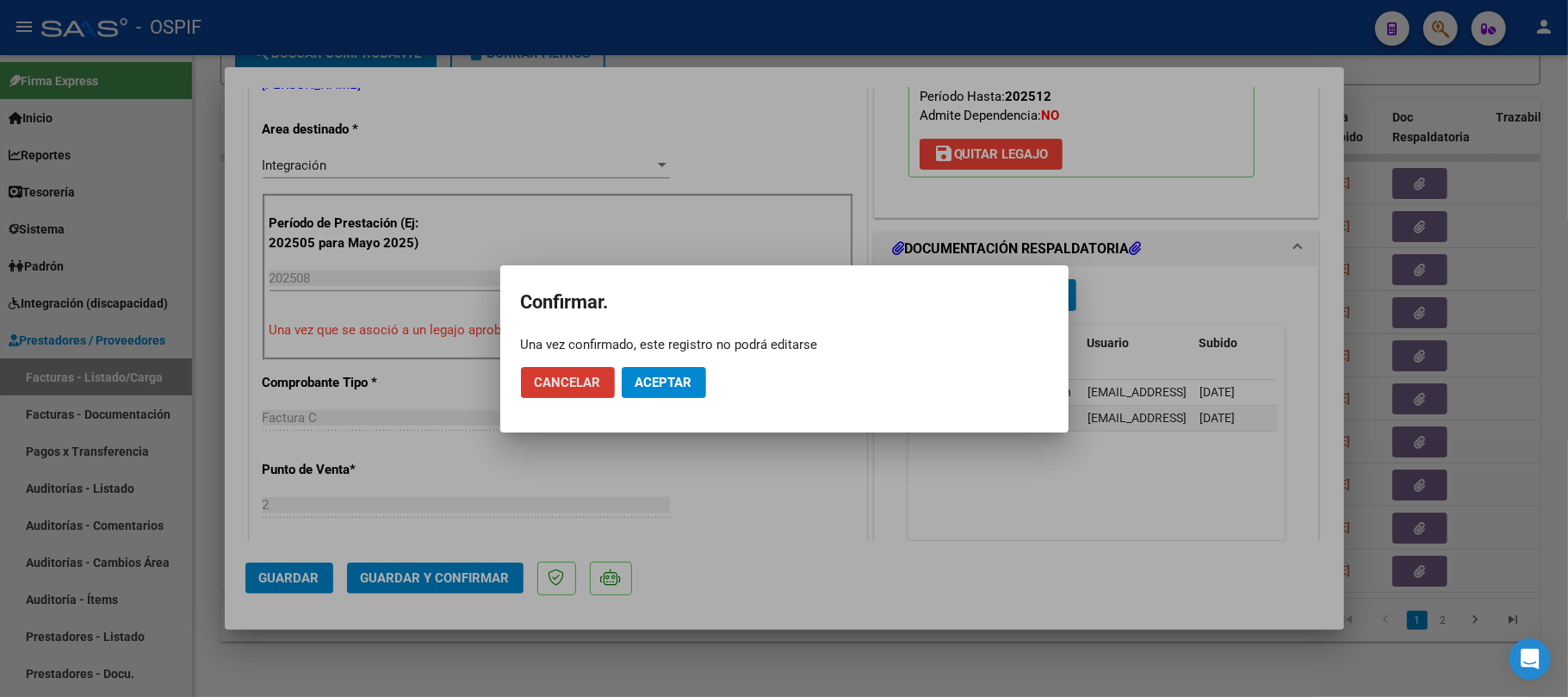
click at [698, 381] on button "Aceptar" at bounding box center [664, 383] width 84 height 31
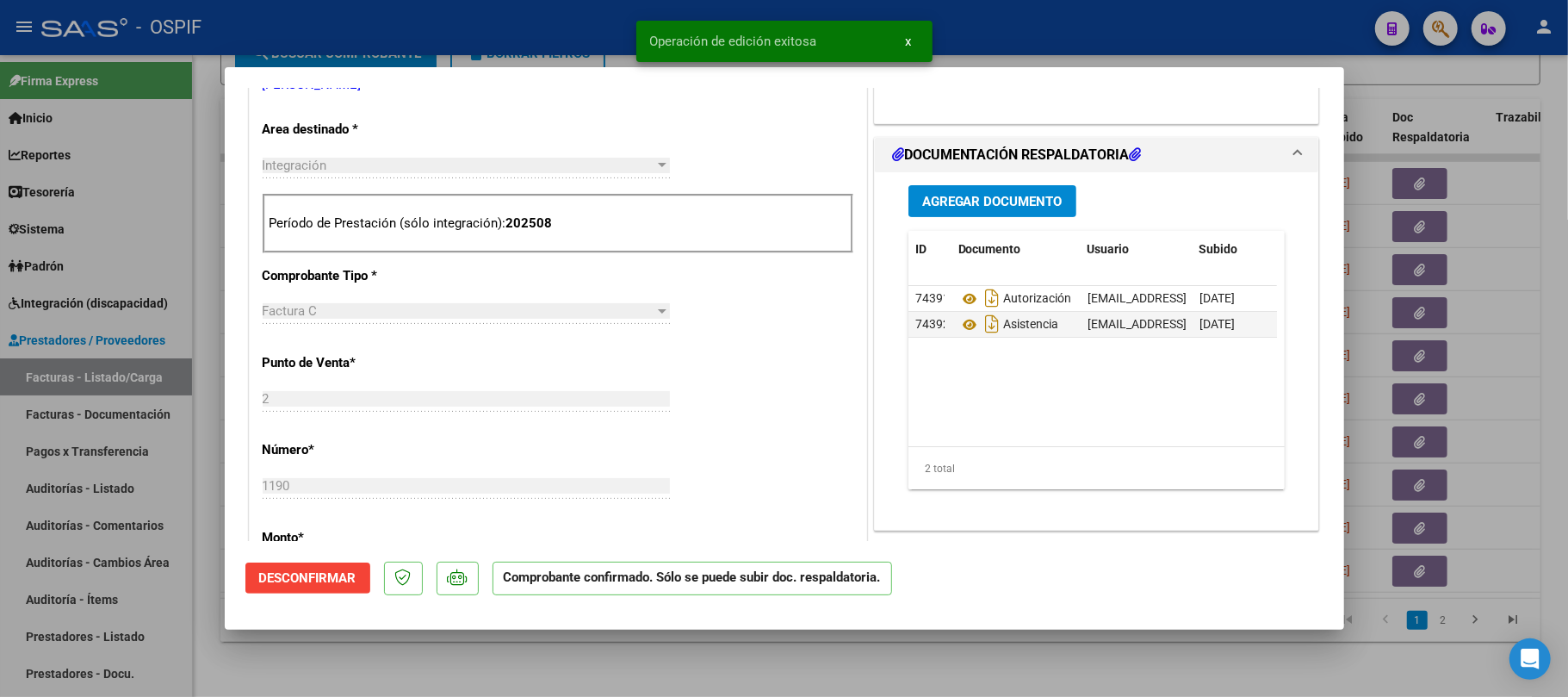
scroll to position [0, 0]
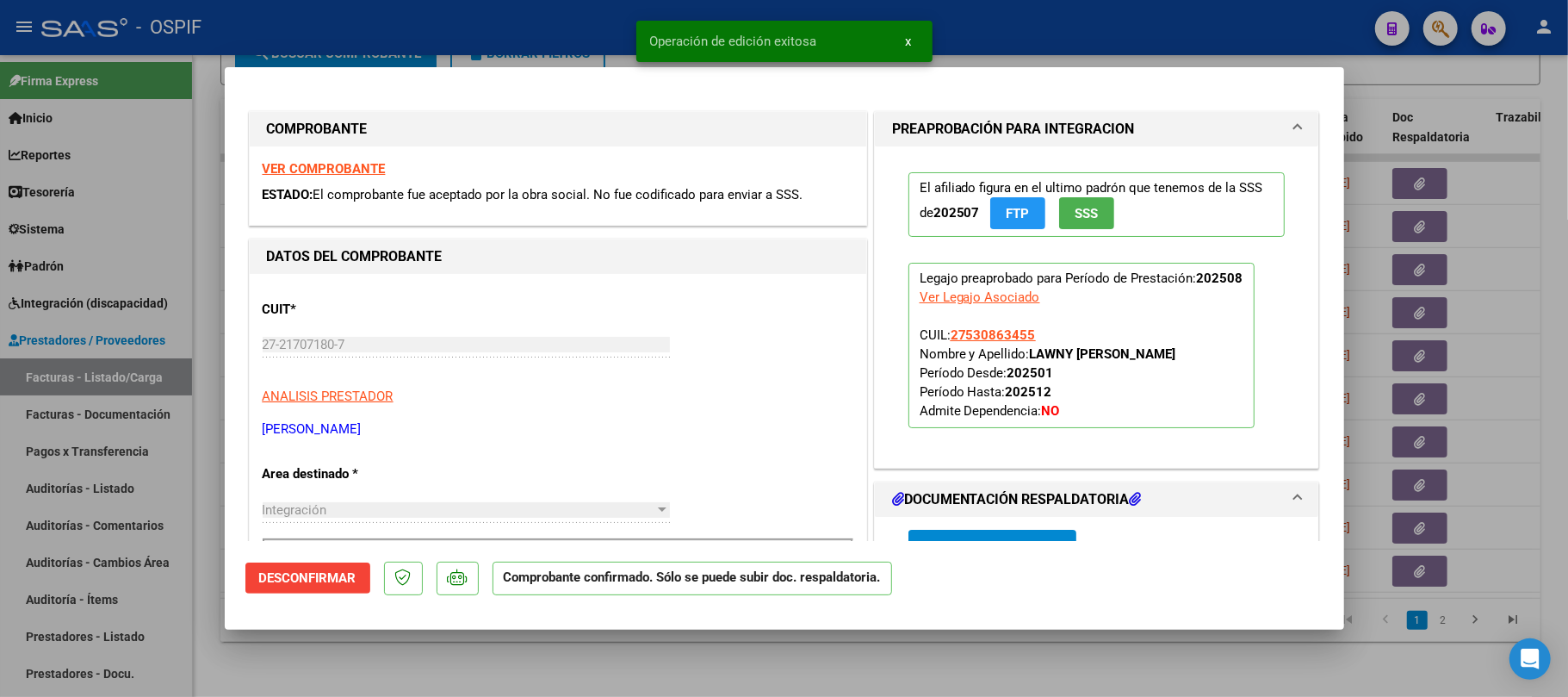
click at [1001, 658] on div at bounding box center [784, 348] width 1568 height 697
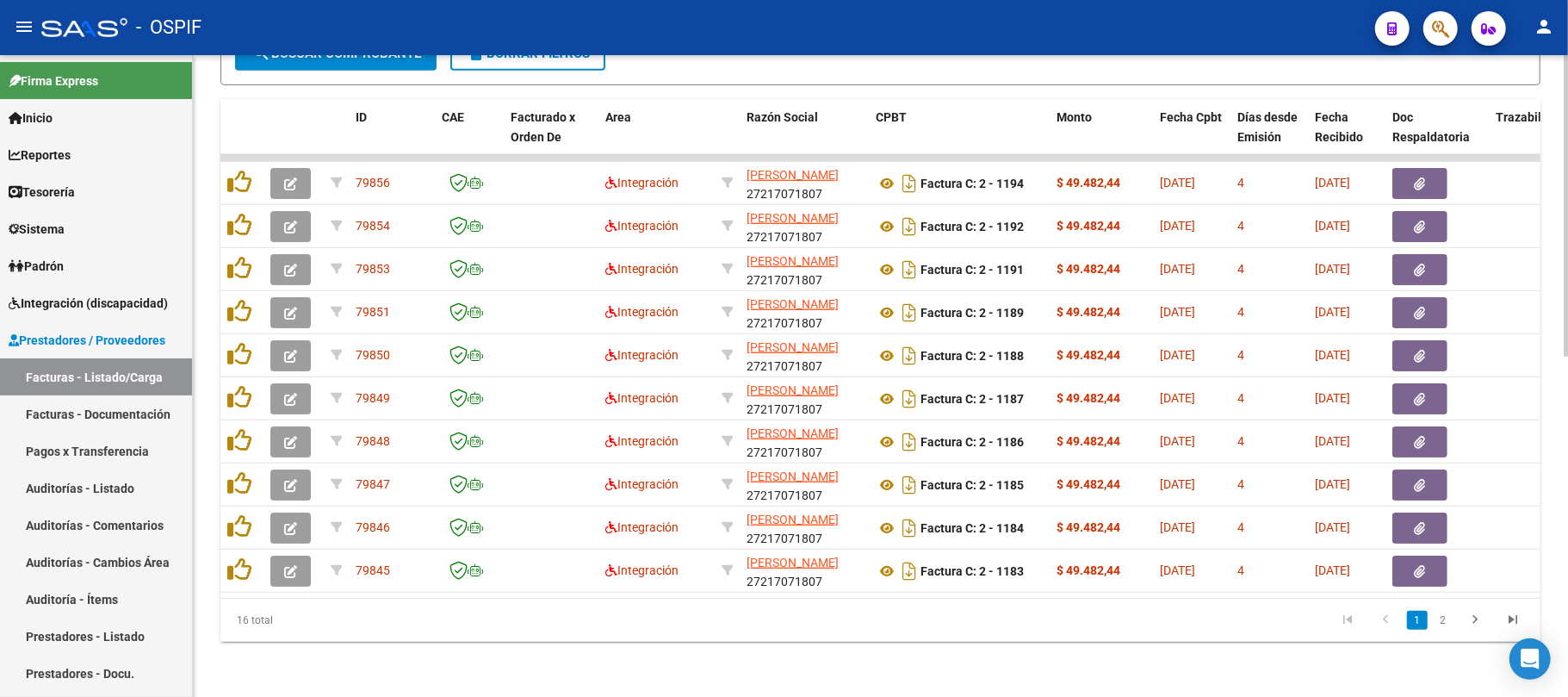
click at [689, 663] on div "Video tutorial PRESTADORES -> Listado de CPBTs Emitidos por Prestadores / Prove…" at bounding box center [880, 21] width 1375 height 1351
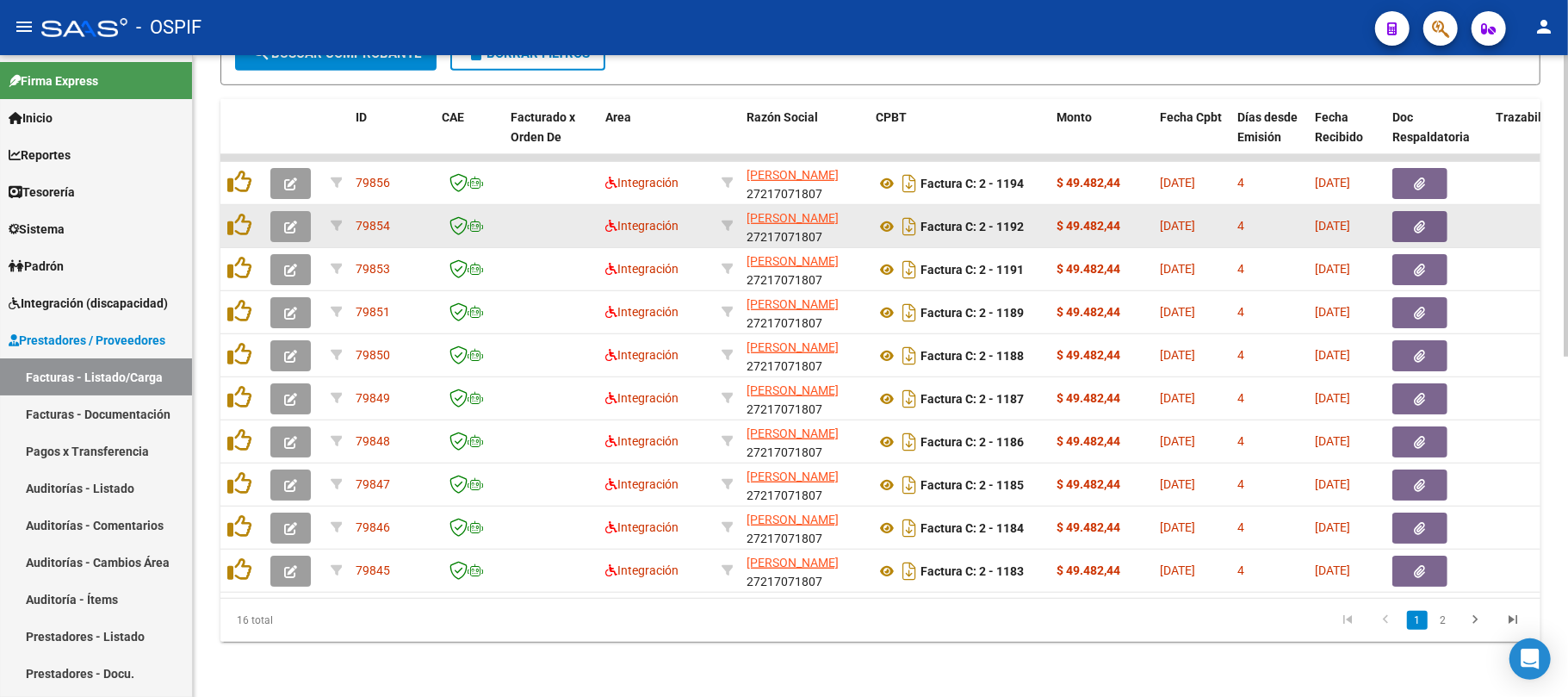
click at [291, 221] on icon "button" at bounding box center [290, 227] width 13 height 13
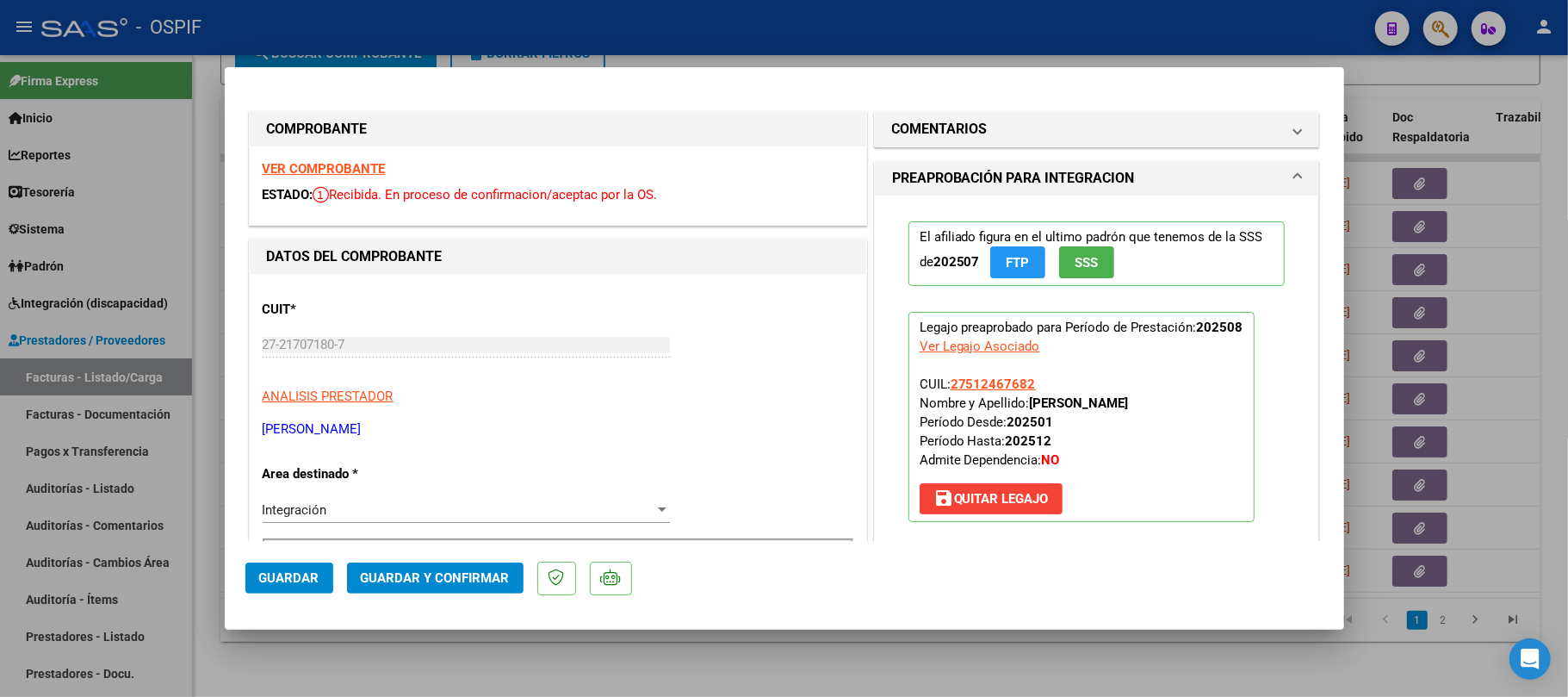
scroll to position [229, 0]
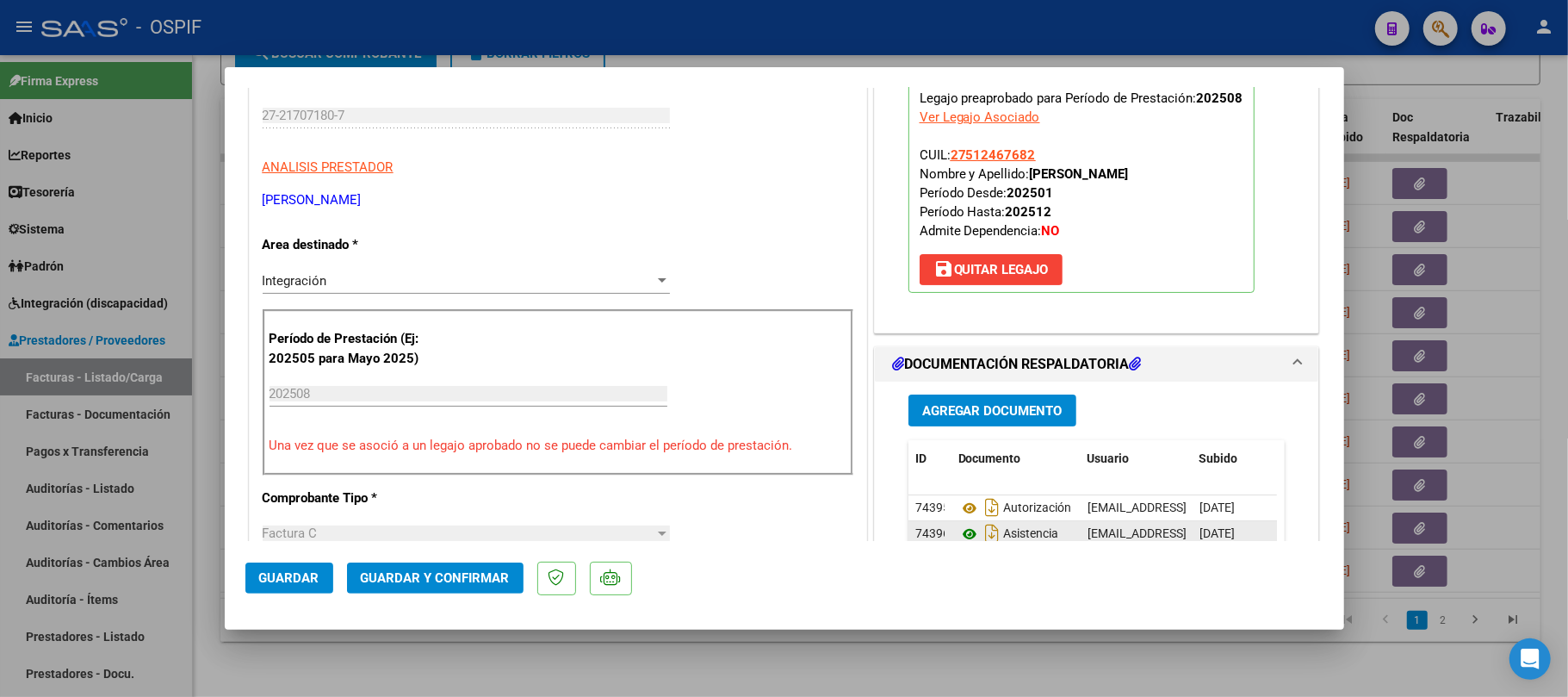
click at [961, 534] on icon at bounding box center [969, 533] width 22 height 20
click at [391, 580] on span "Guardar y Confirmar" at bounding box center [435, 578] width 149 height 16
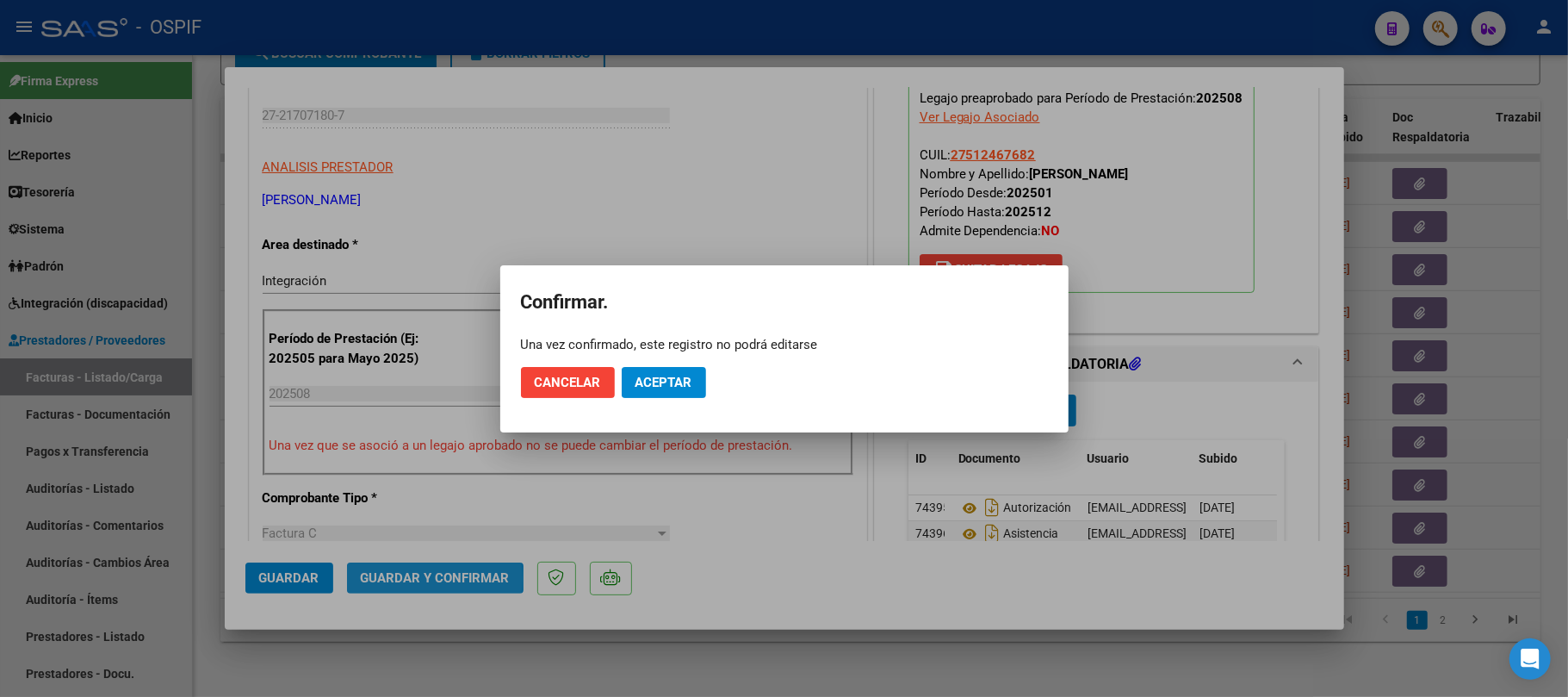
click at [656, 390] on span "Aceptar" at bounding box center [664, 383] width 57 height 16
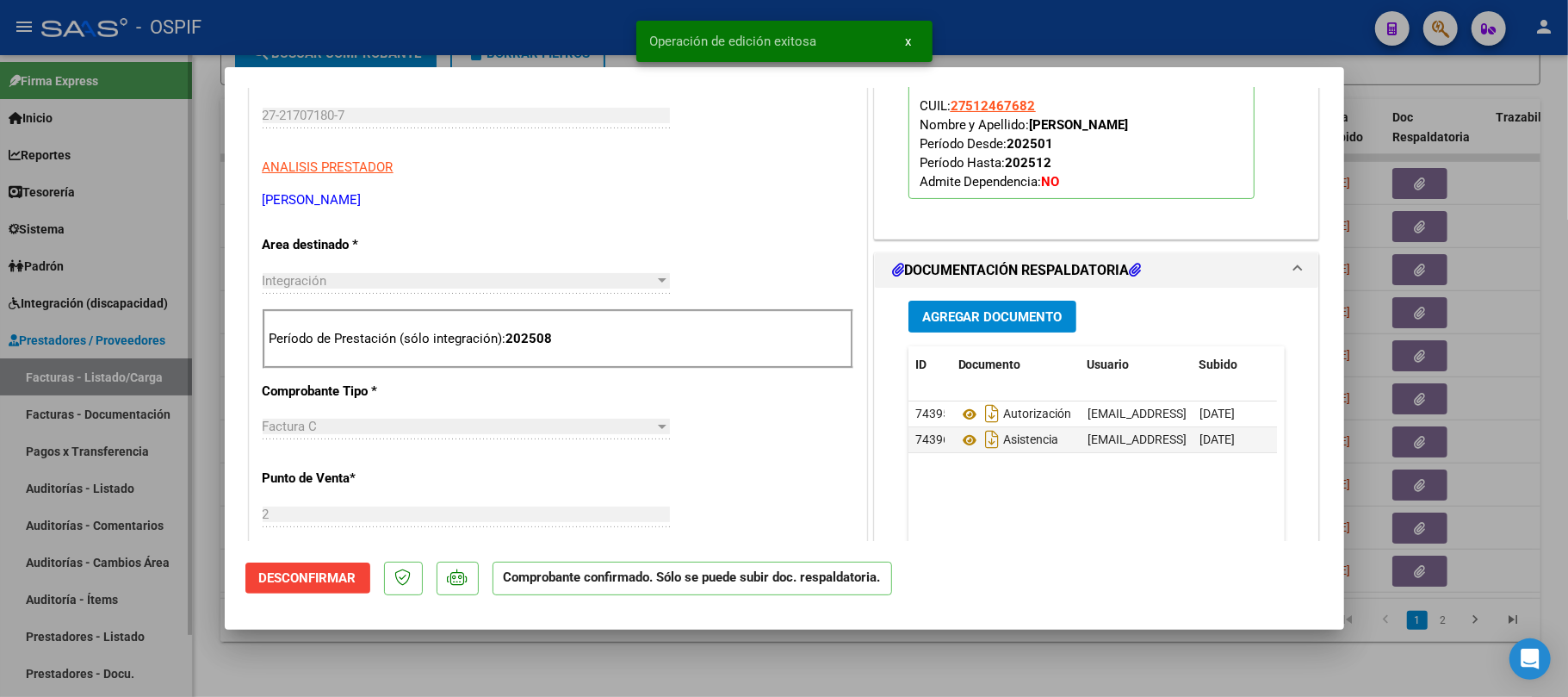
drag, startPoint x: 700, startPoint y: 658, endPoint x: 120, endPoint y: 683, distance: 580.5
click at [698, 658] on div at bounding box center [784, 348] width 1568 height 697
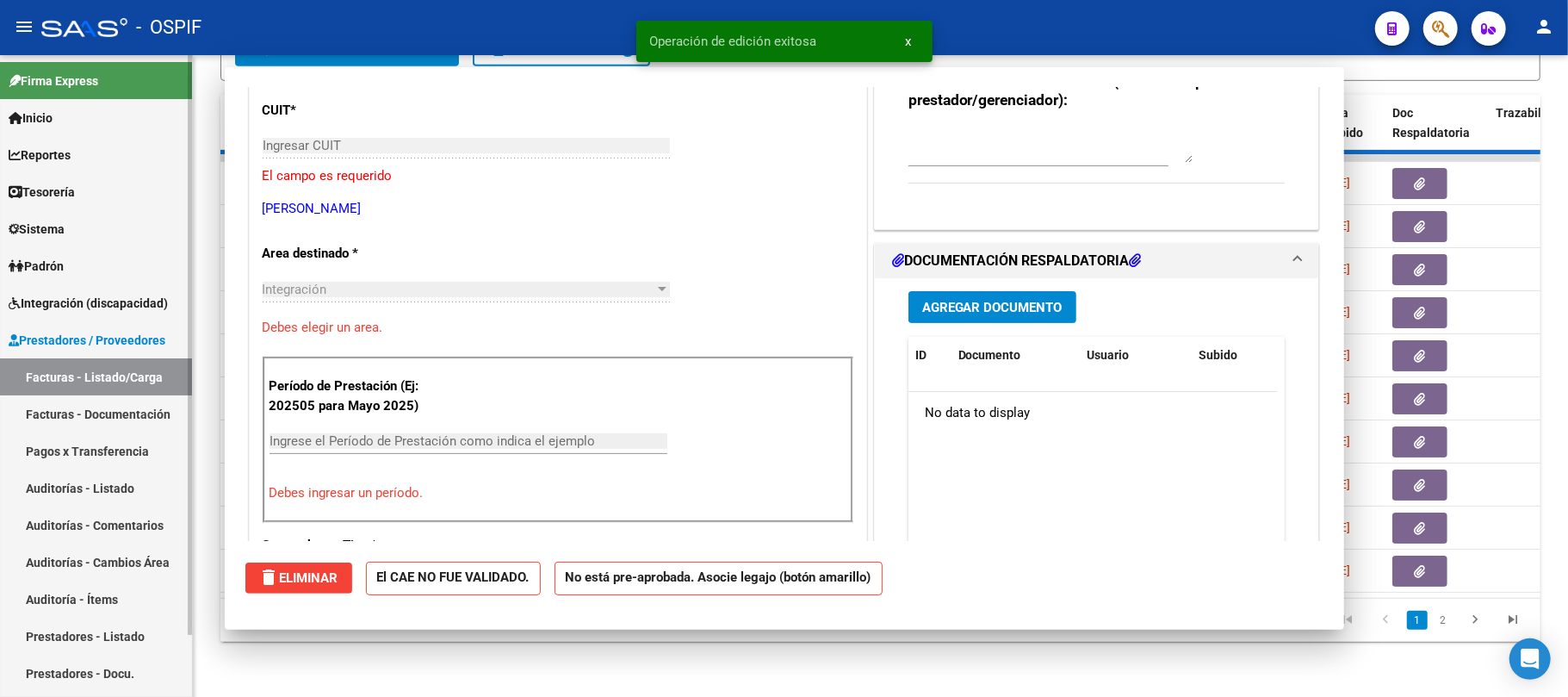
scroll to position [0, 0]
